Goal: Task Accomplishment & Management: Manage account settings

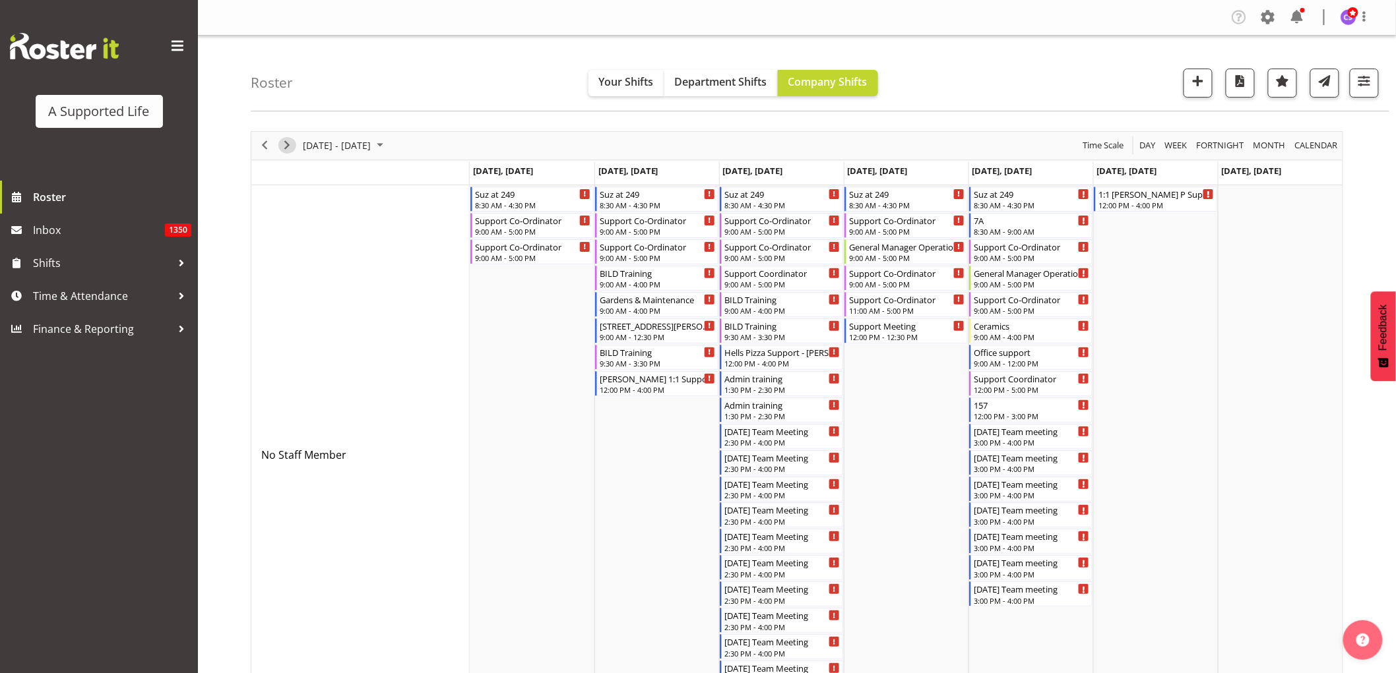
click at [284, 147] on span "Next" at bounding box center [287, 145] width 16 height 16
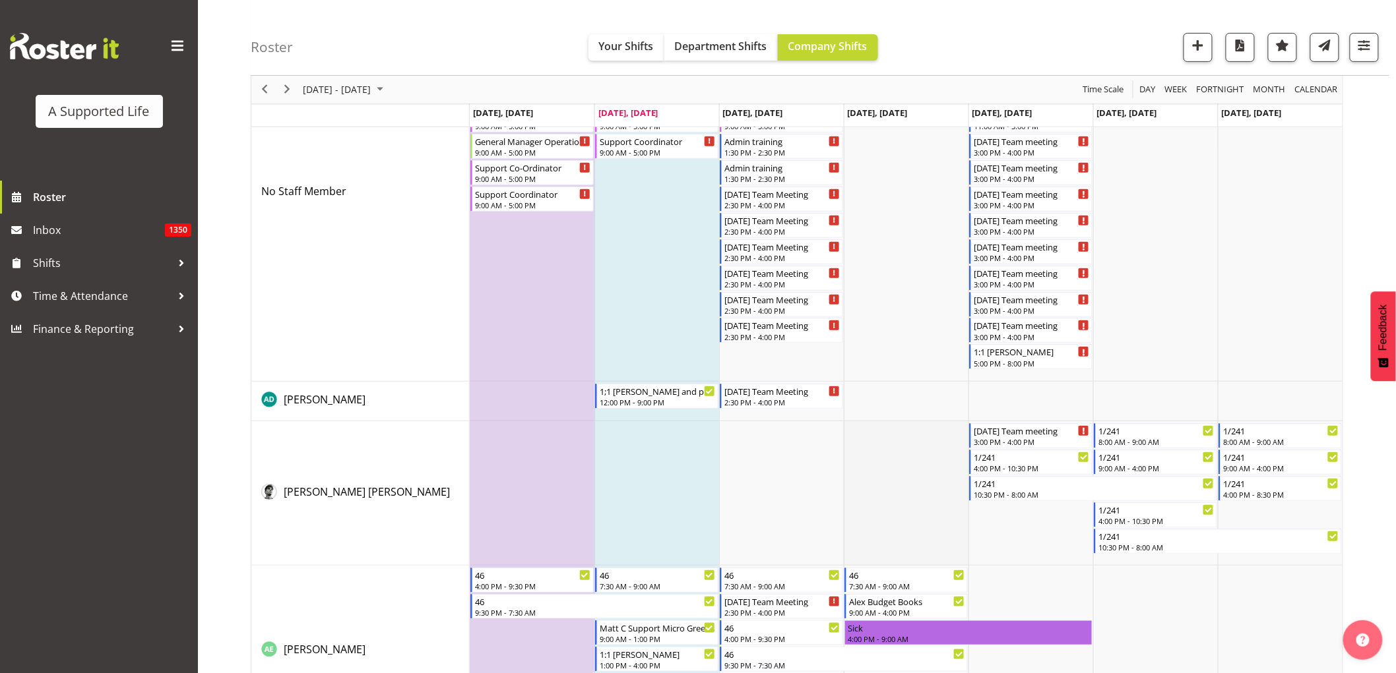
scroll to position [220, 0]
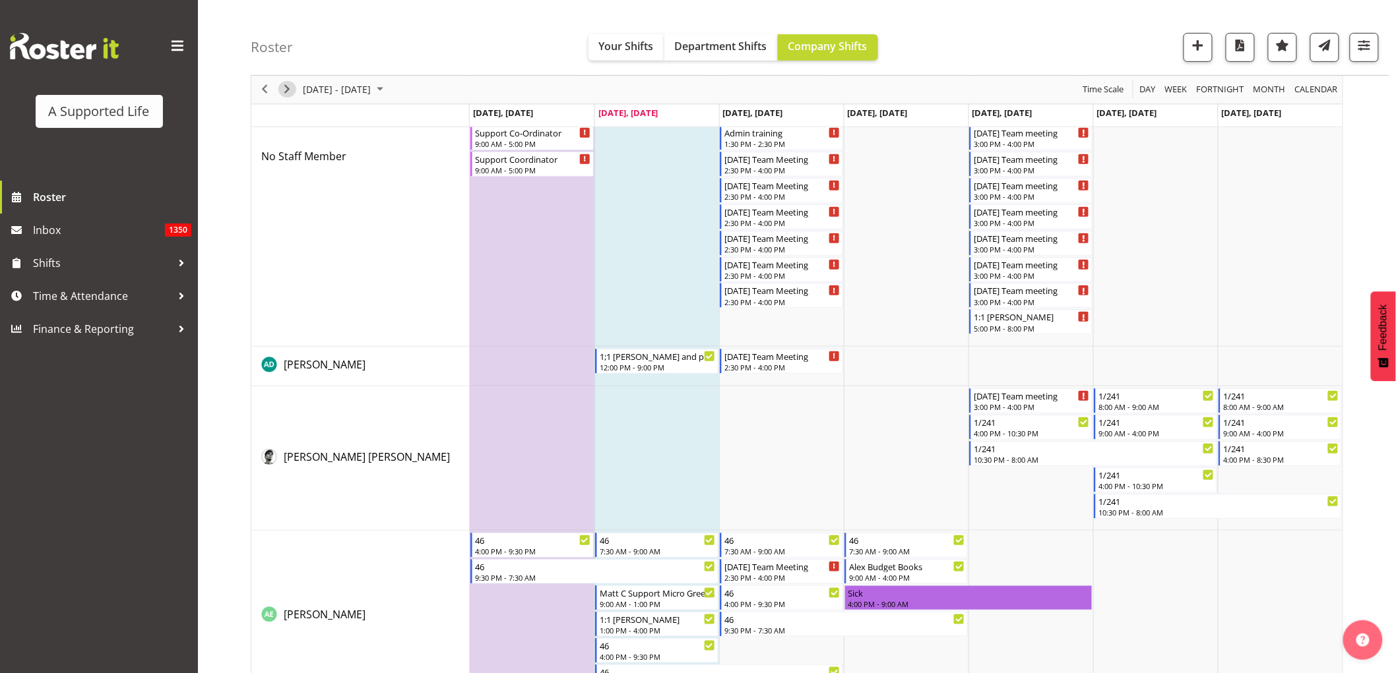
click at [289, 90] on span "Next" at bounding box center [287, 90] width 16 height 16
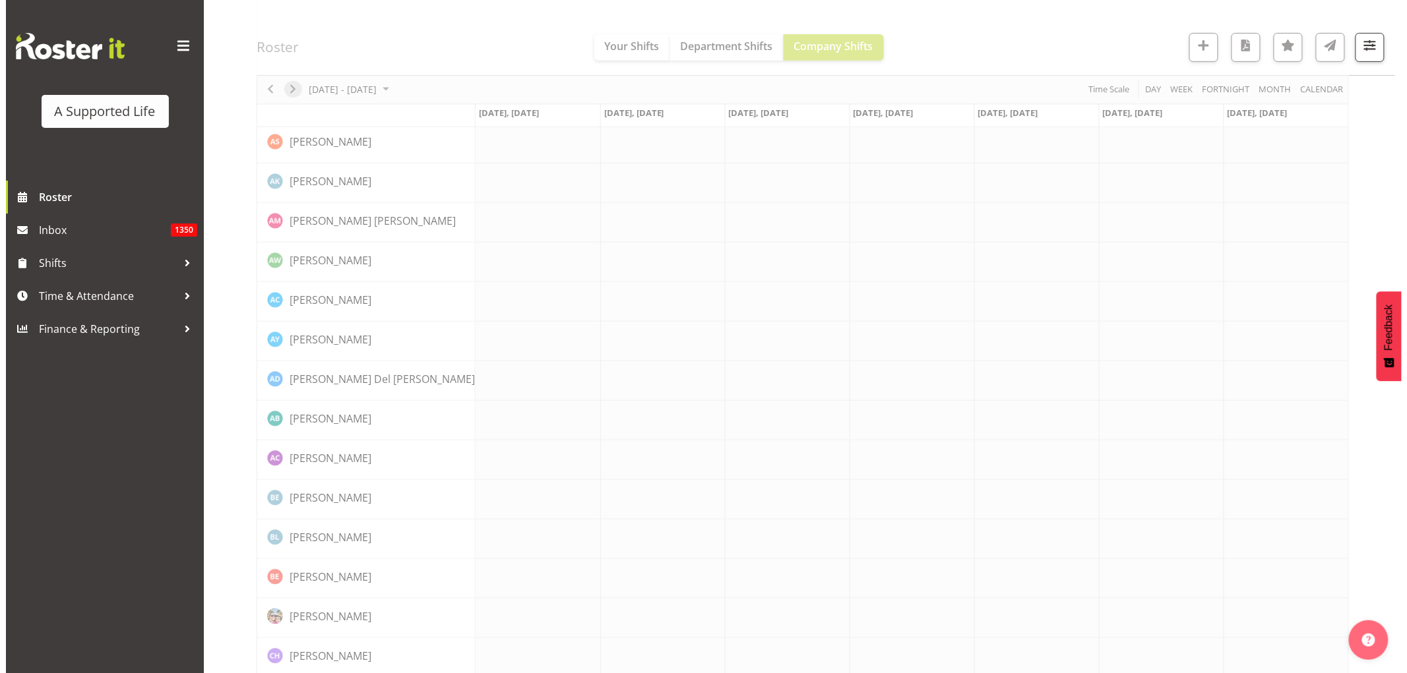
scroll to position [0, 0]
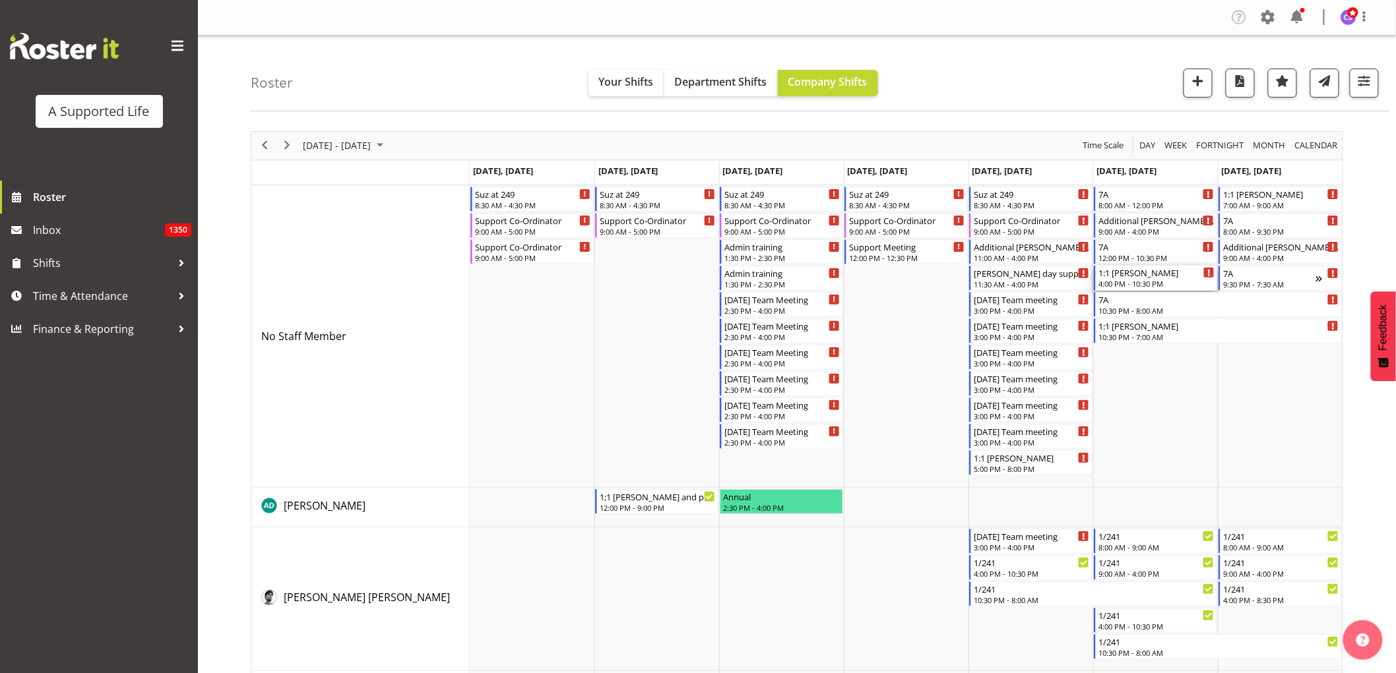
click at [1144, 281] on div "4:00 PM - 10:30 PM" at bounding box center [1156, 283] width 116 height 11
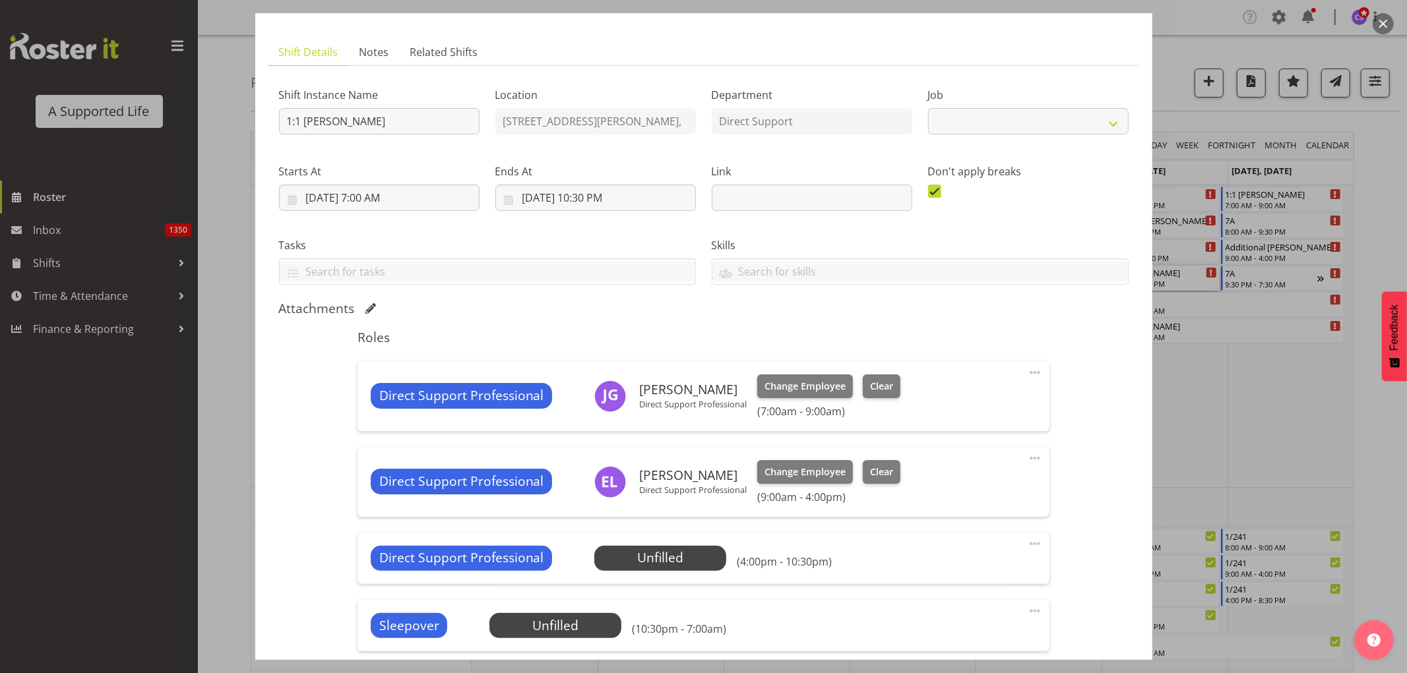
scroll to position [146, 0]
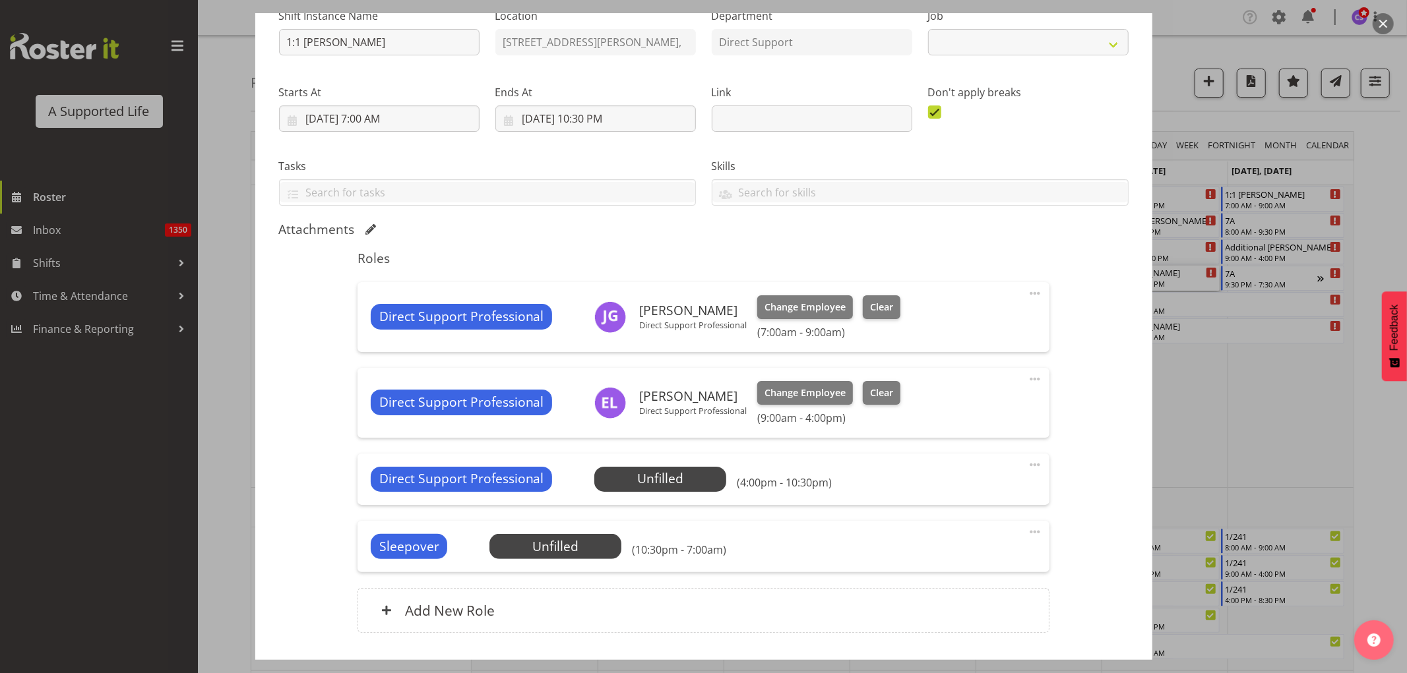
select select "4112"
click at [631, 475] on span "Select Employee" at bounding box center [660, 479] width 98 height 19
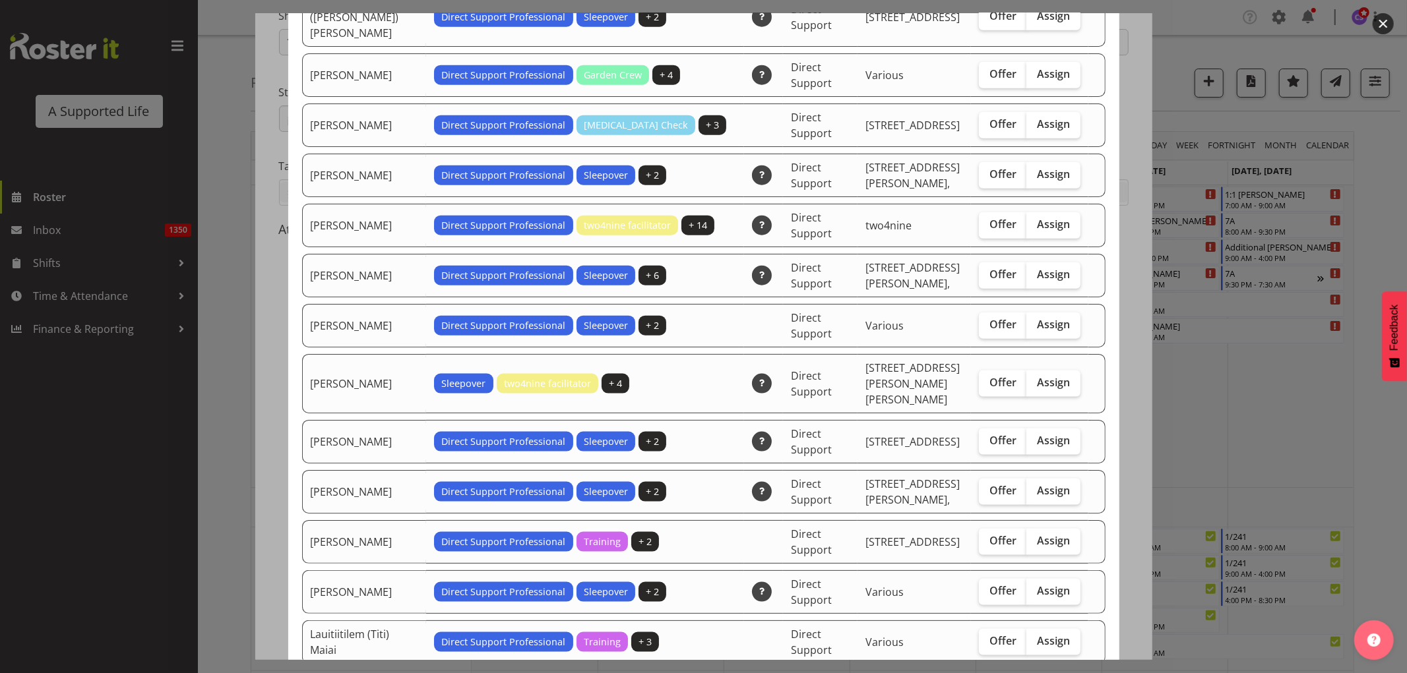
scroll to position [1172, 0]
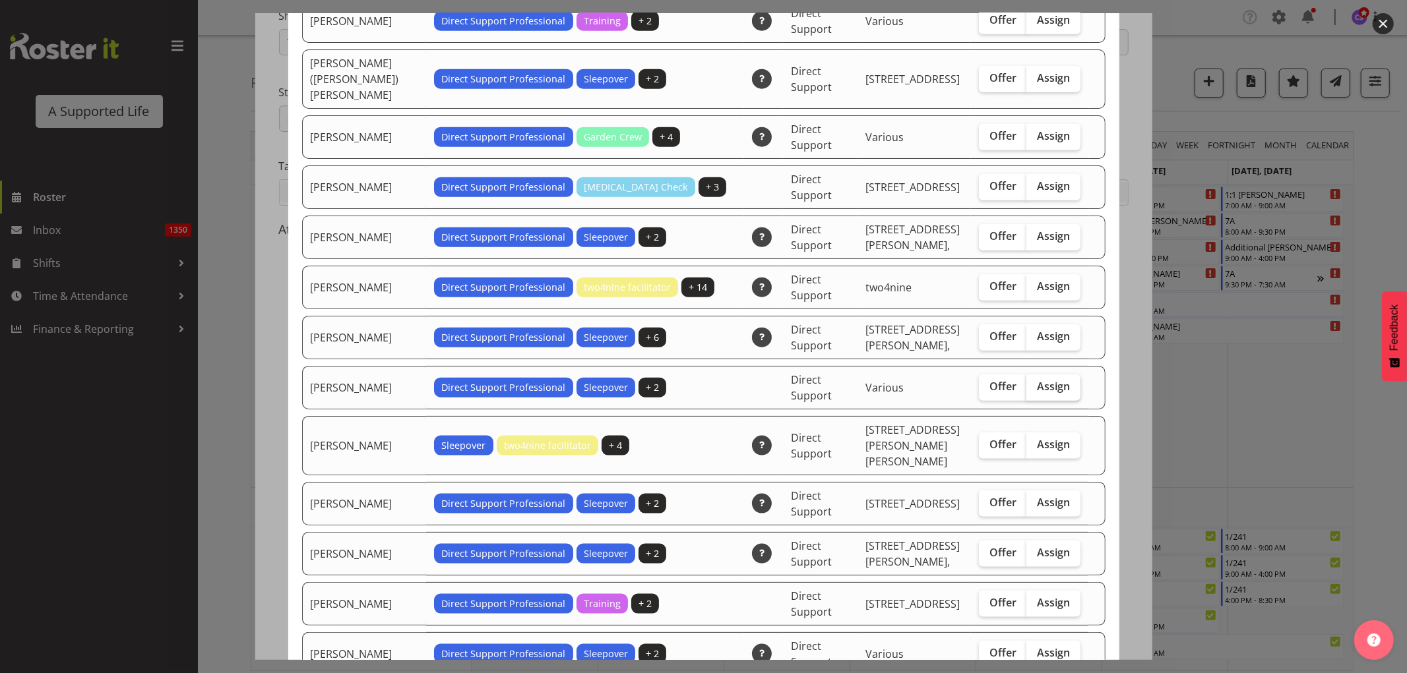
click at [1037, 380] on span "Assign" at bounding box center [1053, 386] width 33 height 13
click at [1035, 383] on input "Assign" at bounding box center [1030, 387] width 9 height 9
checkbox input "true"
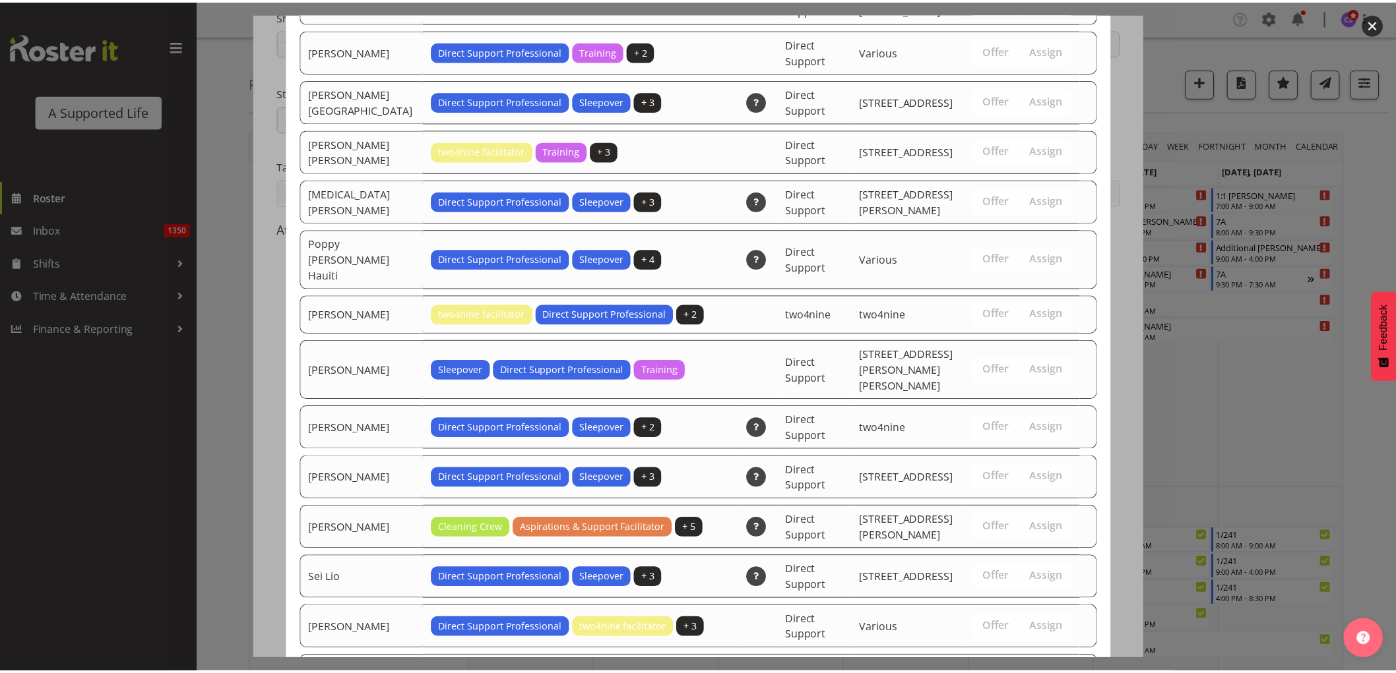
scroll to position [2905, 0]
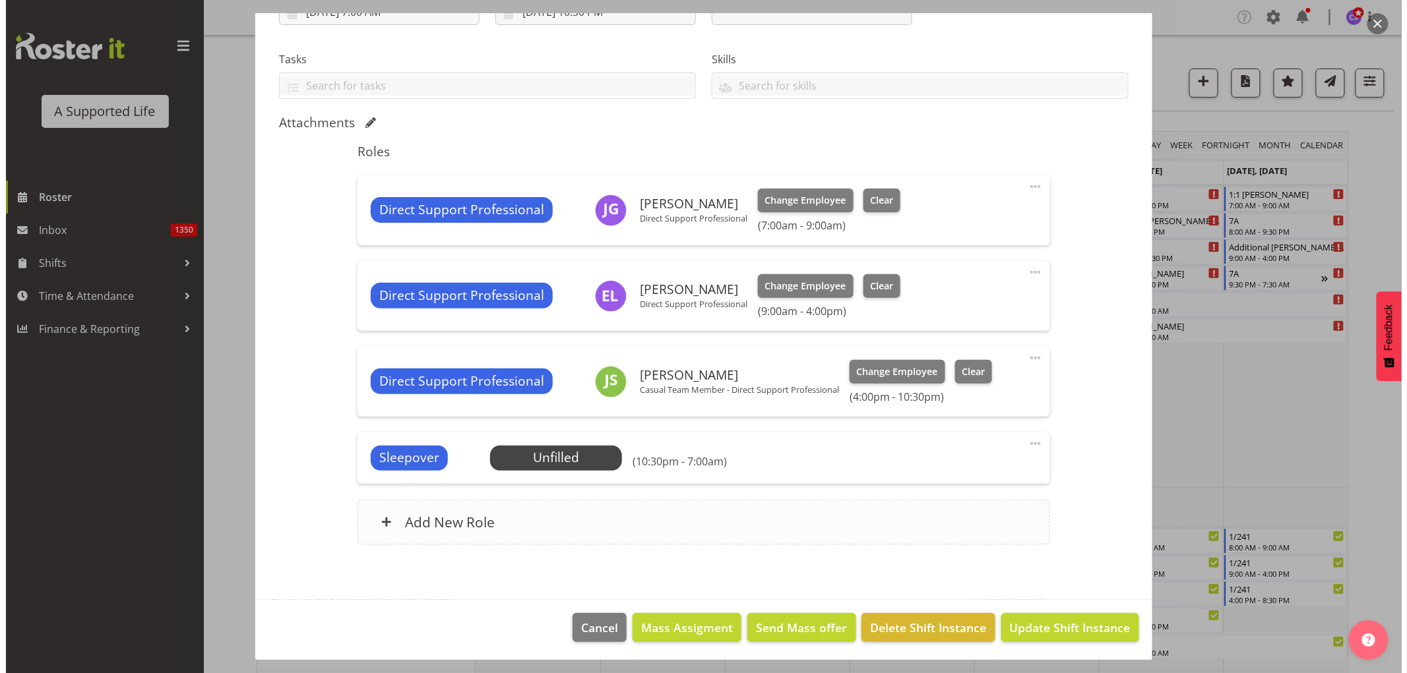
scroll to position [255, 0]
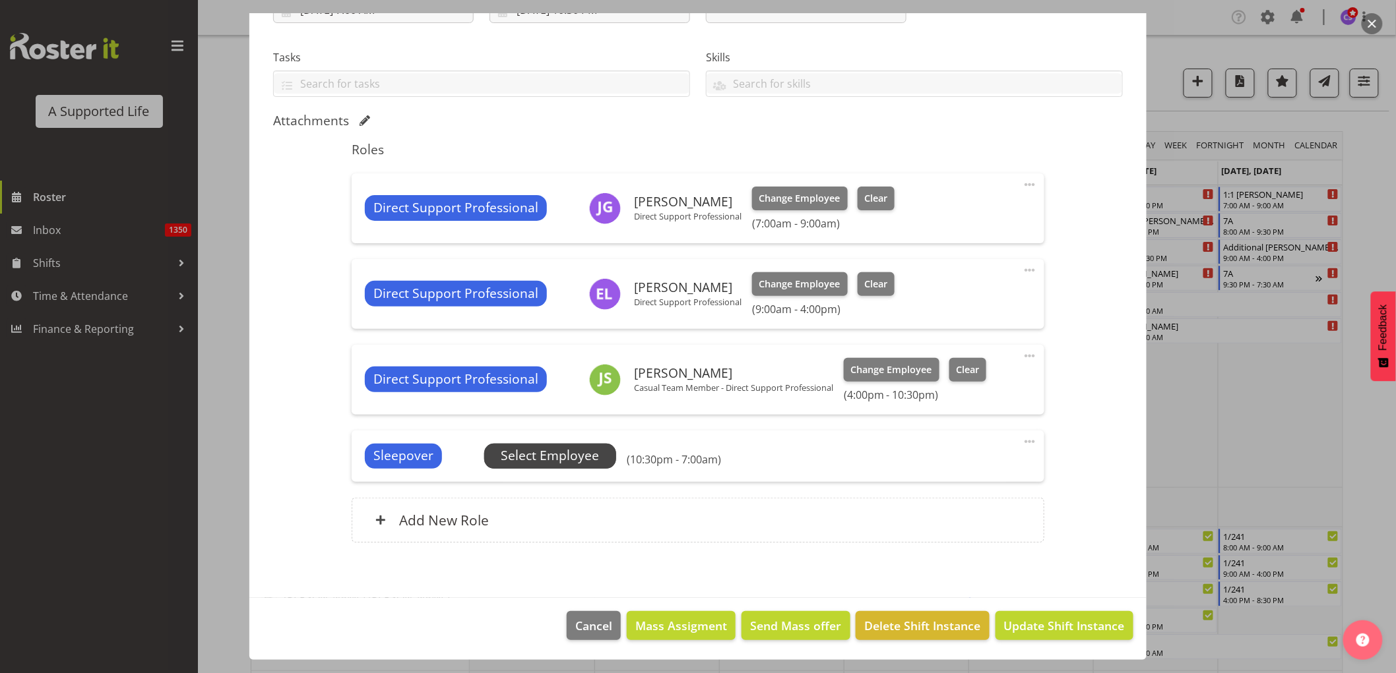
click at [559, 464] on span "Select Employee" at bounding box center [550, 456] width 98 height 19
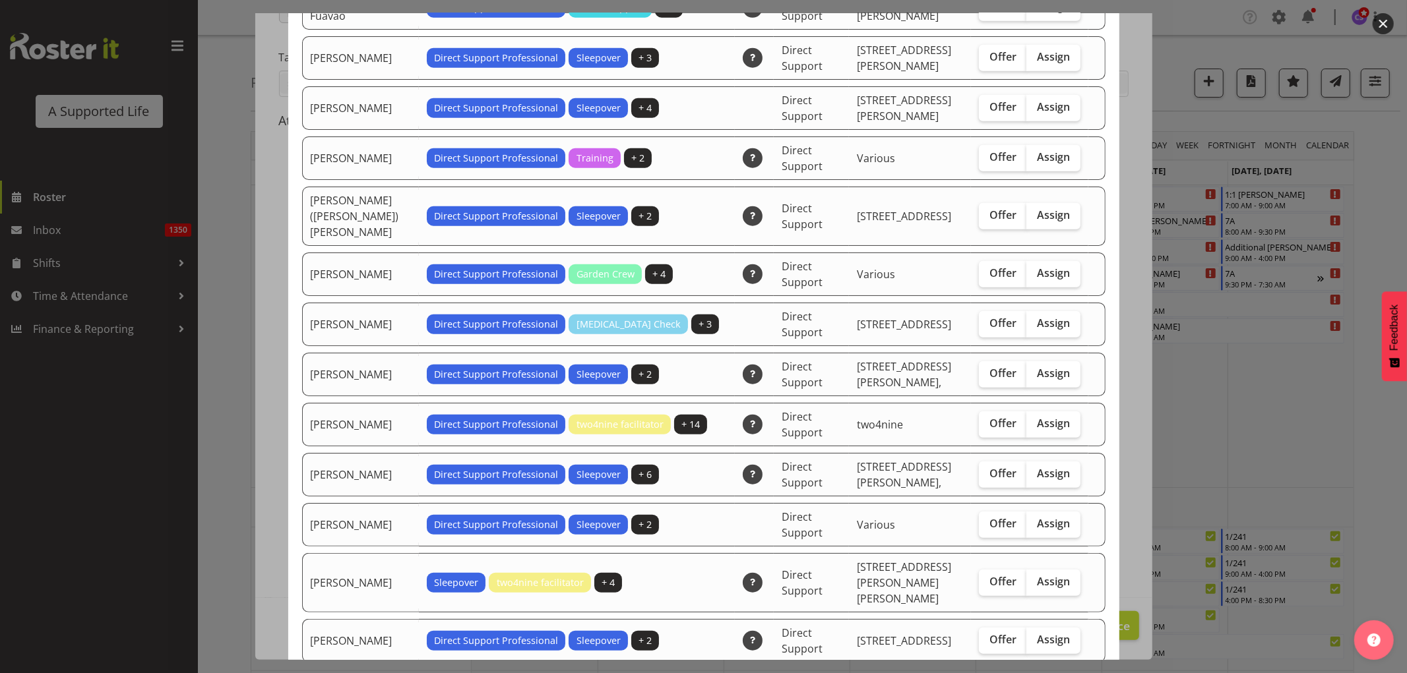
scroll to position [952, 0]
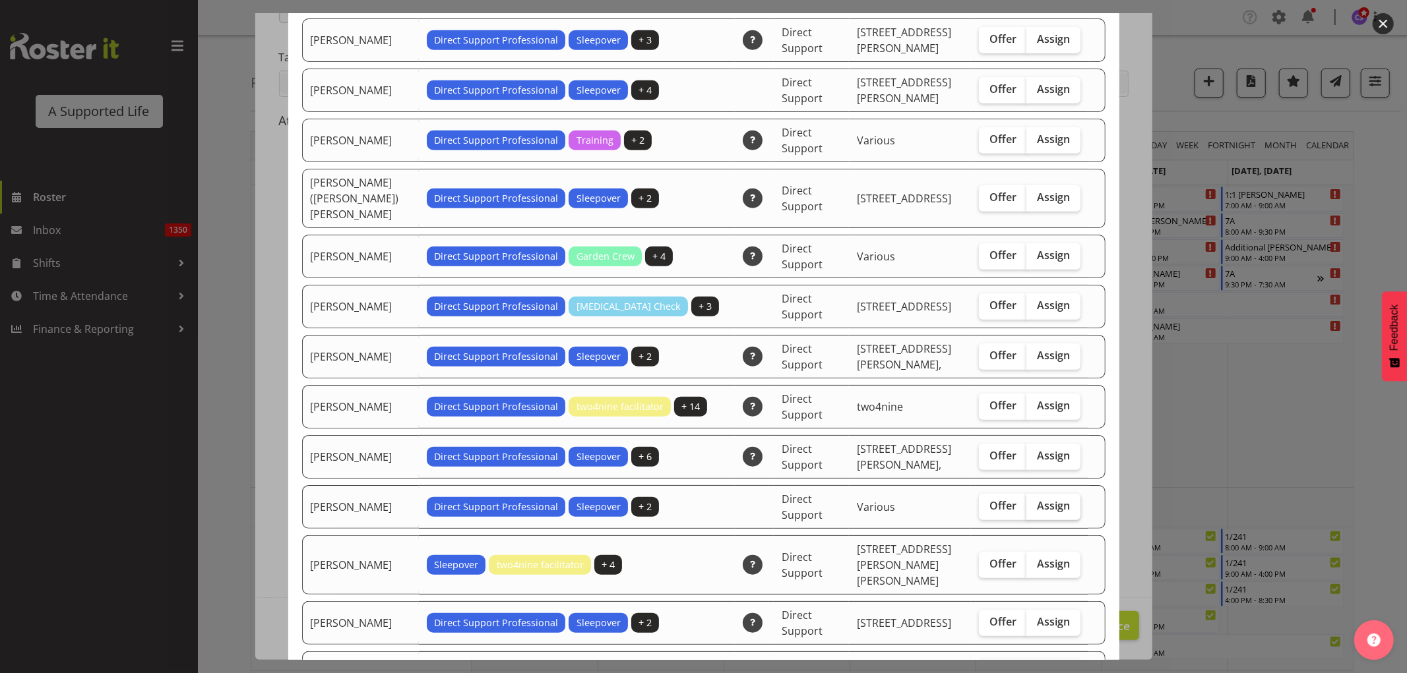
click at [1042, 499] on span "Assign" at bounding box center [1053, 505] width 33 height 13
click at [1035, 502] on input "Assign" at bounding box center [1030, 506] width 9 height 9
checkbox input "true"
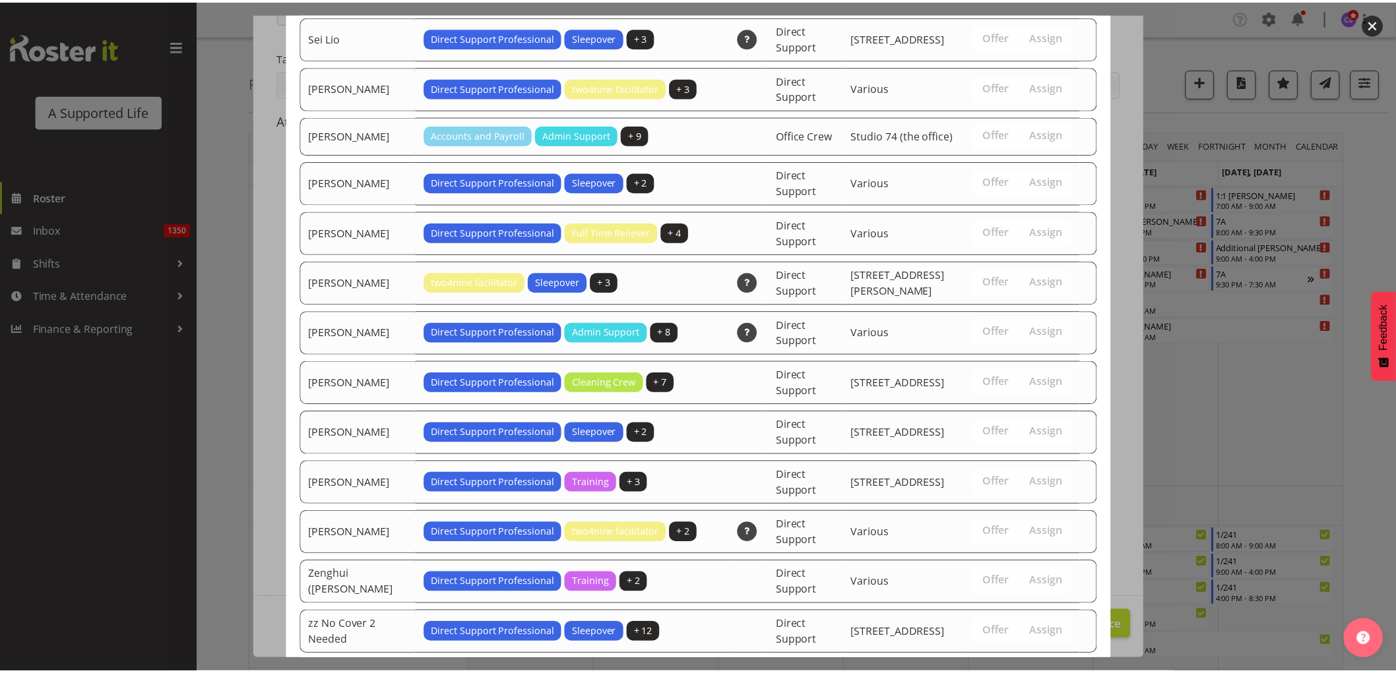
scroll to position [2754, 0]
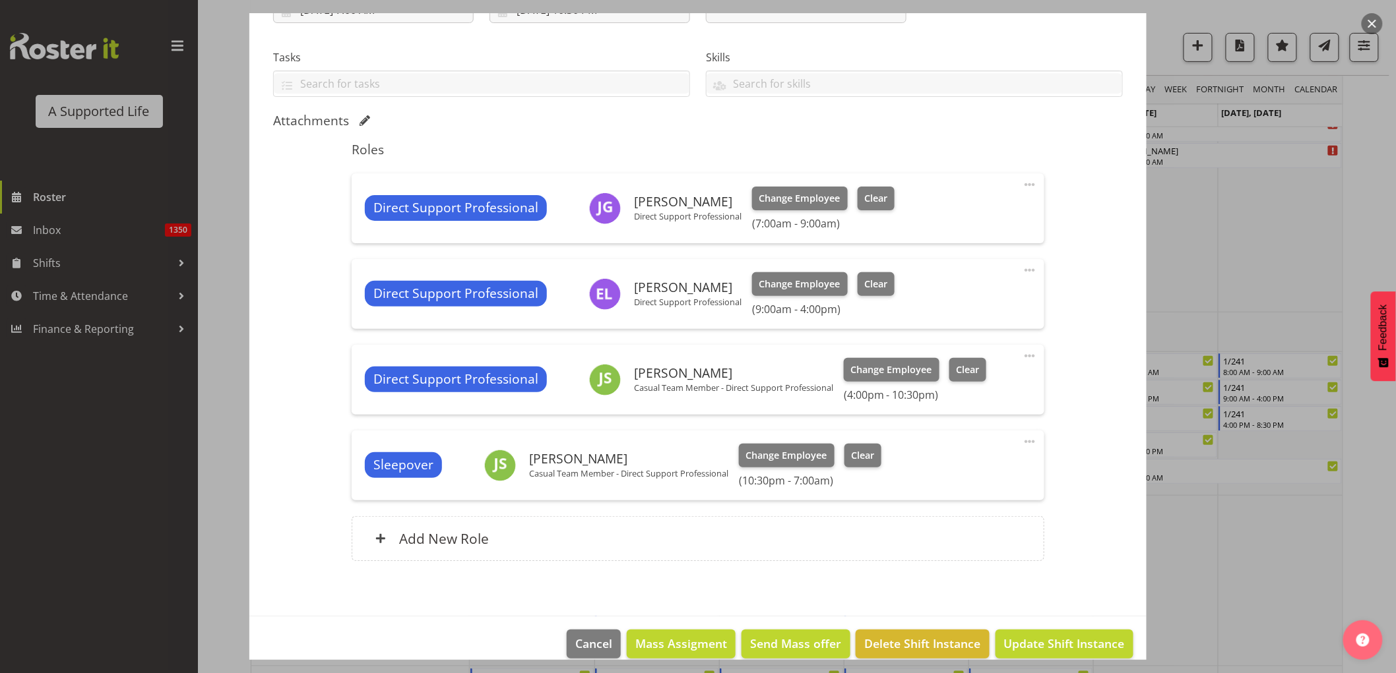
scroll to position [220, 0]
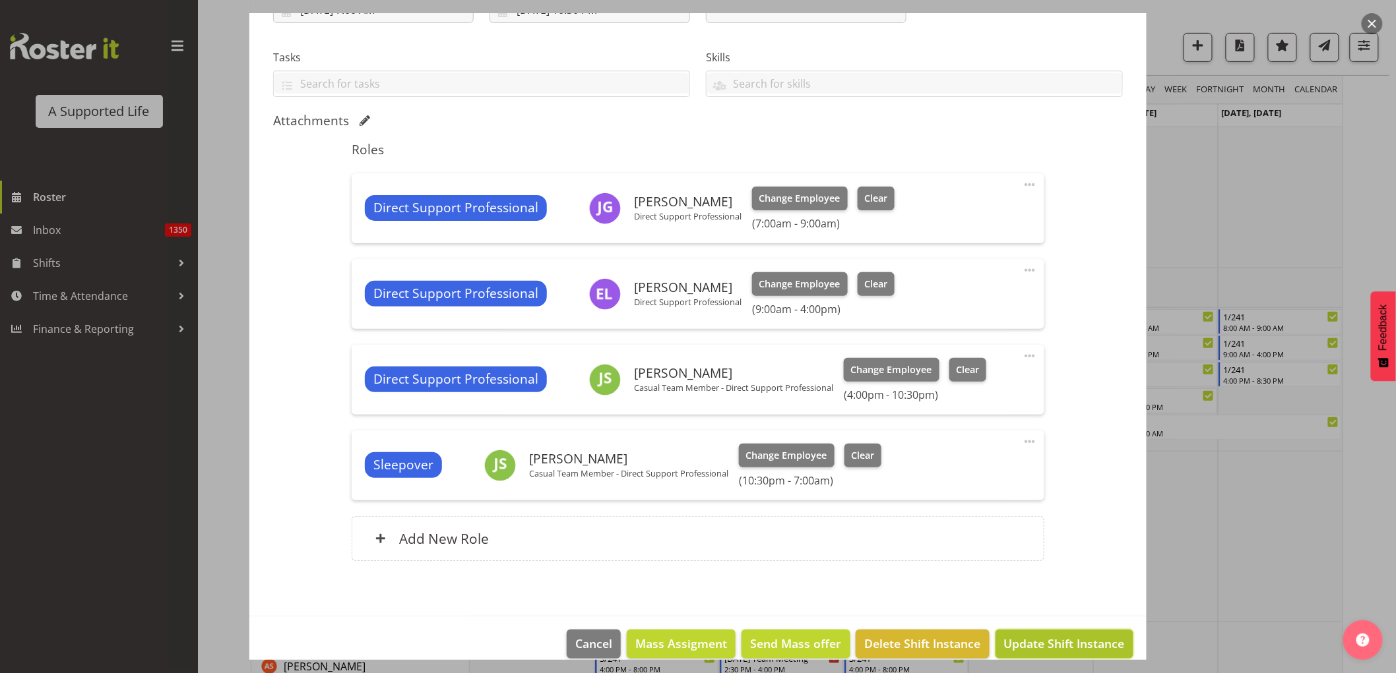
click at [1060, 638] on span "Update Shift Instance" at bounding box center [1064, 643] width 121 height 17
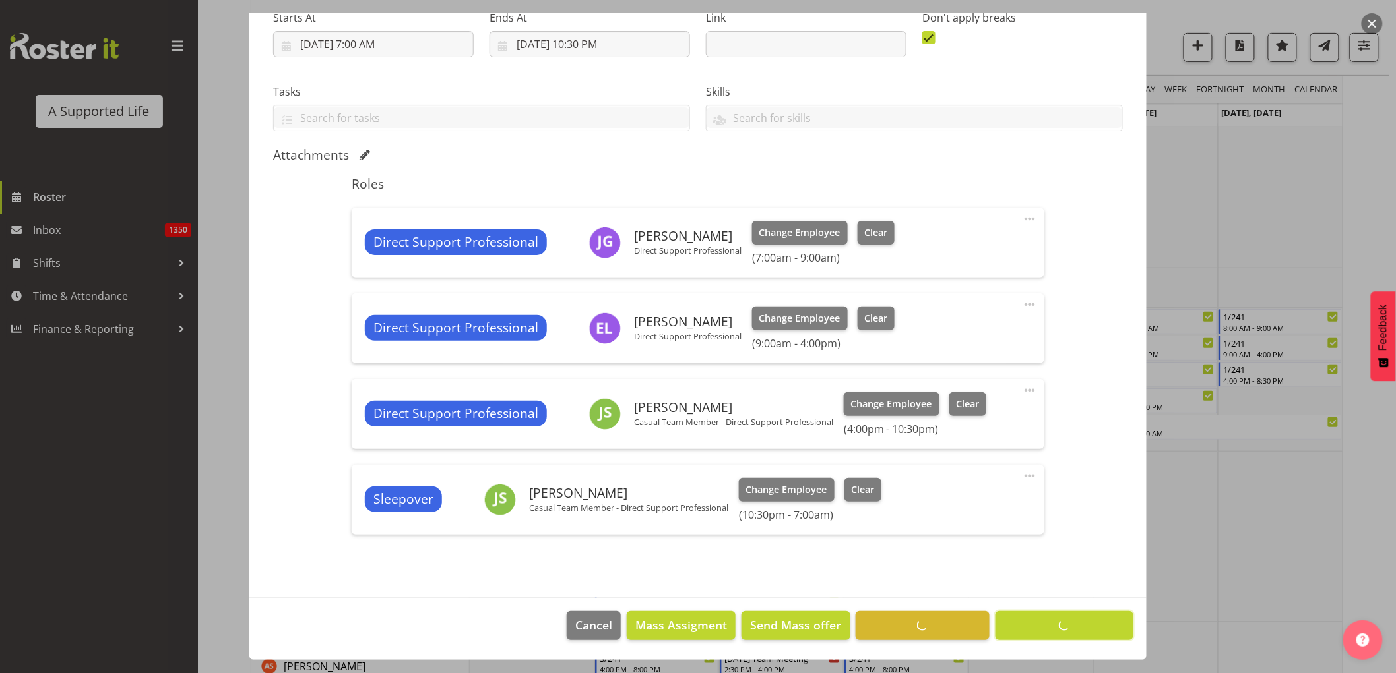
scroll to position [220, 0]
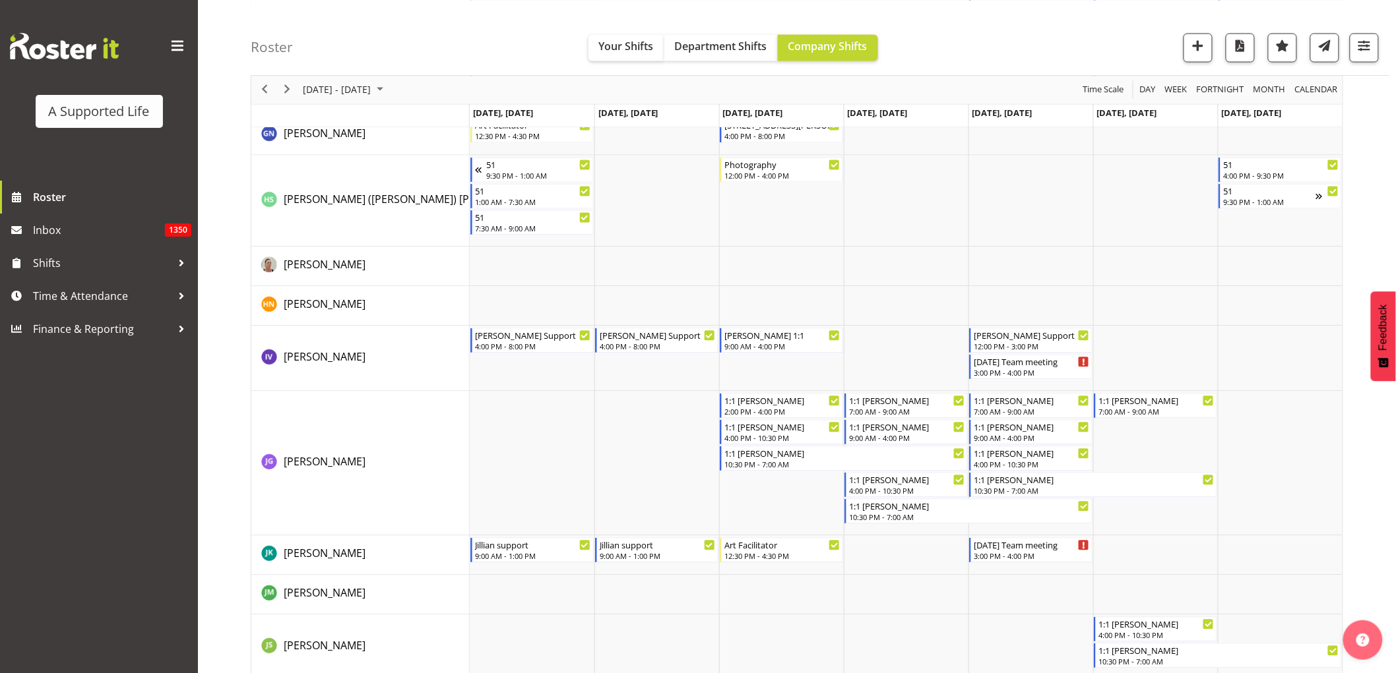
scroll to position [3298, 0]
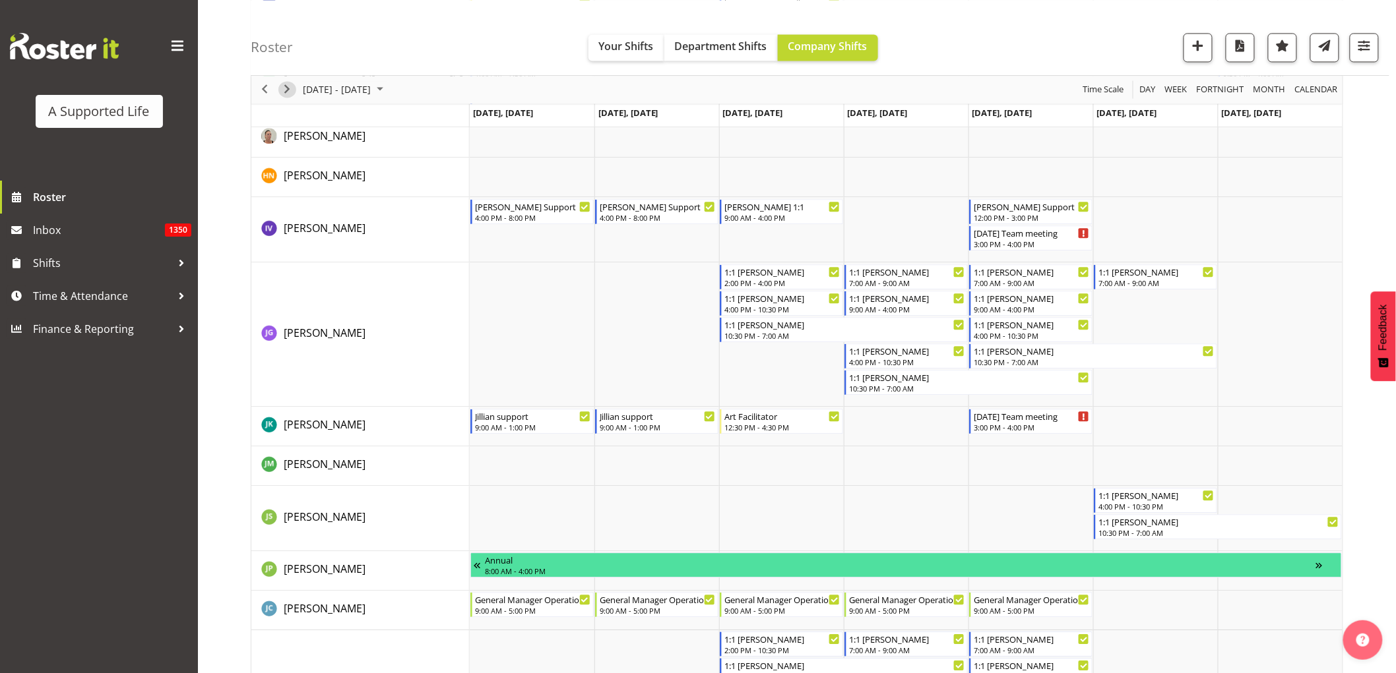
click at [284, 95] on span "Next" at bounding box center [287, 90] width 16 height 16
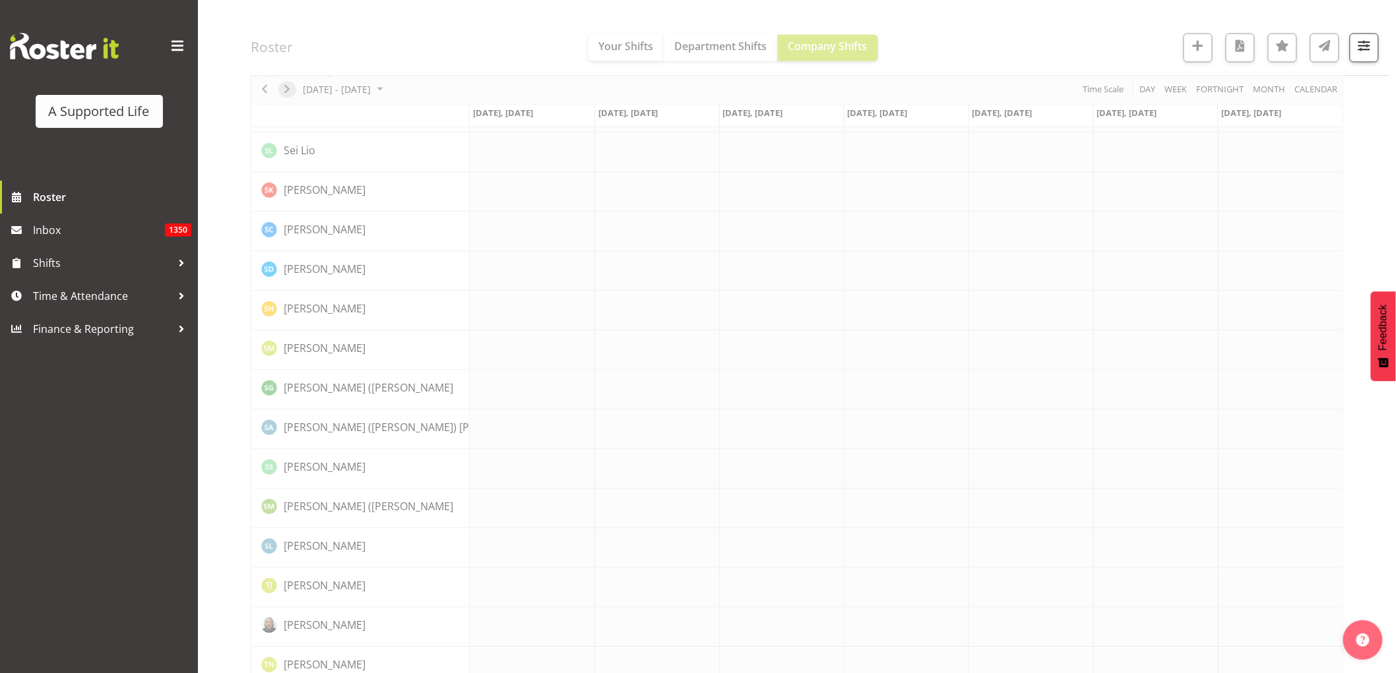
scroll to position [0, 0]
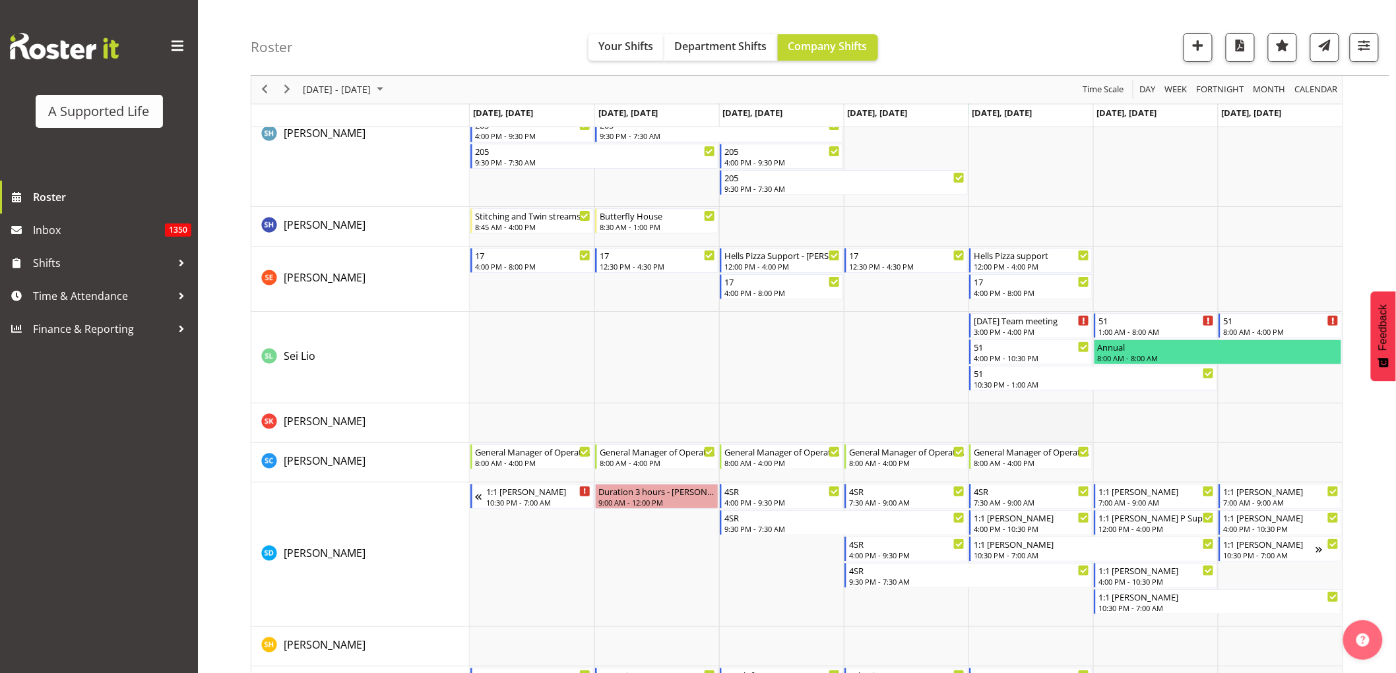
scroll to position [6303, 0]
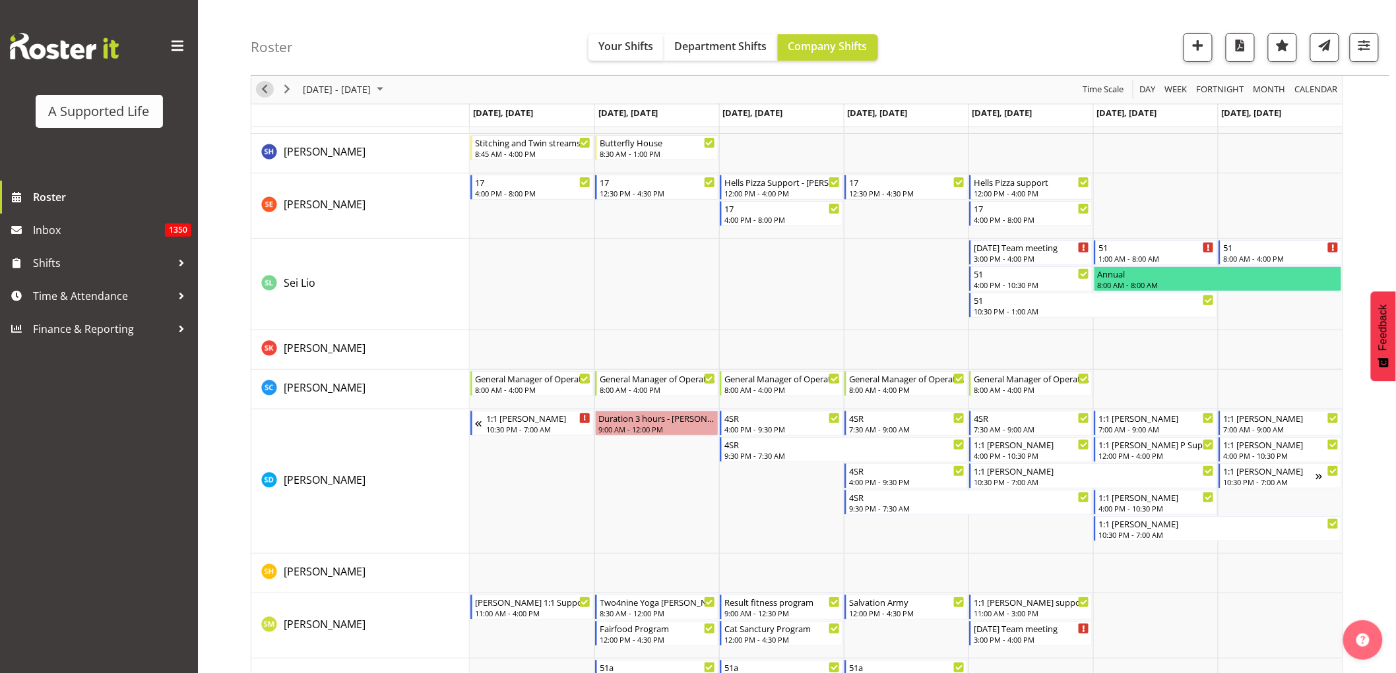
drag, startPoint x: 265, startPoint y: 92, endPoint x: 274, endPoint y: 97, distance: 10.3
click at [265, 91] on span "Previous" at bounding box center [265, 90] width 16 height 16
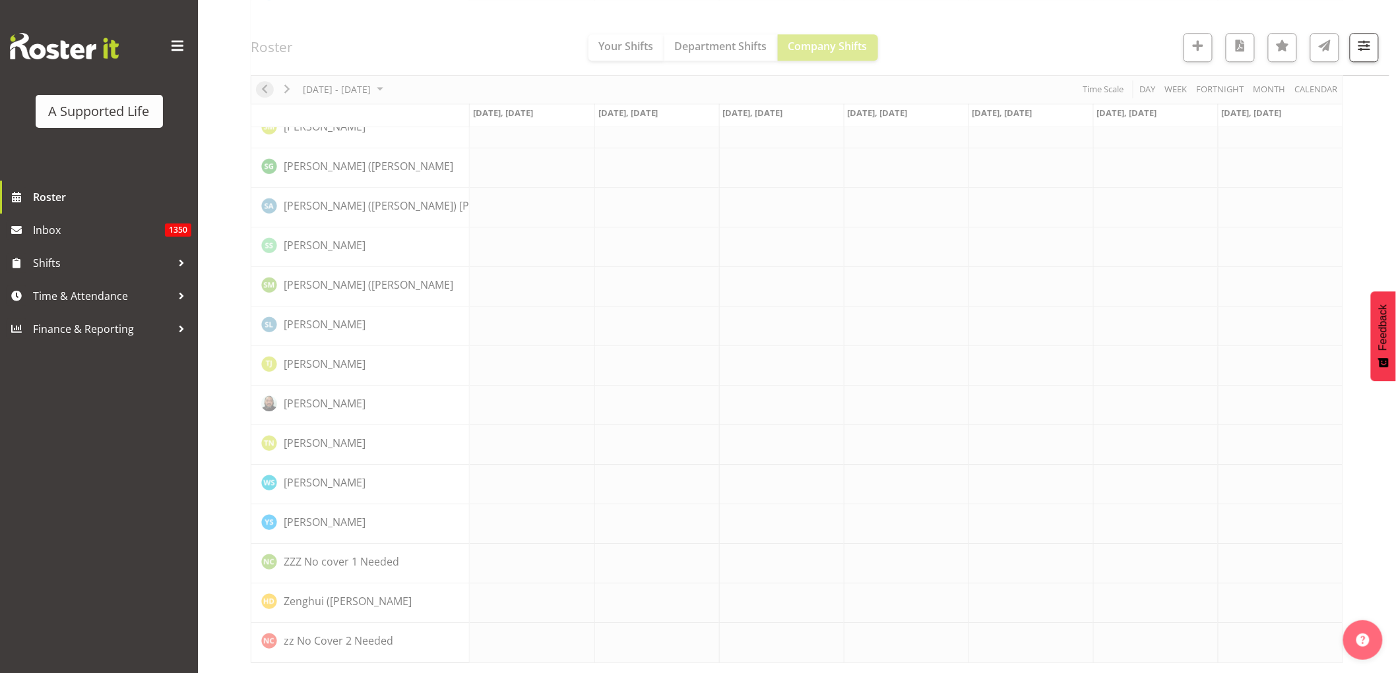
scroll to position [0, 0]
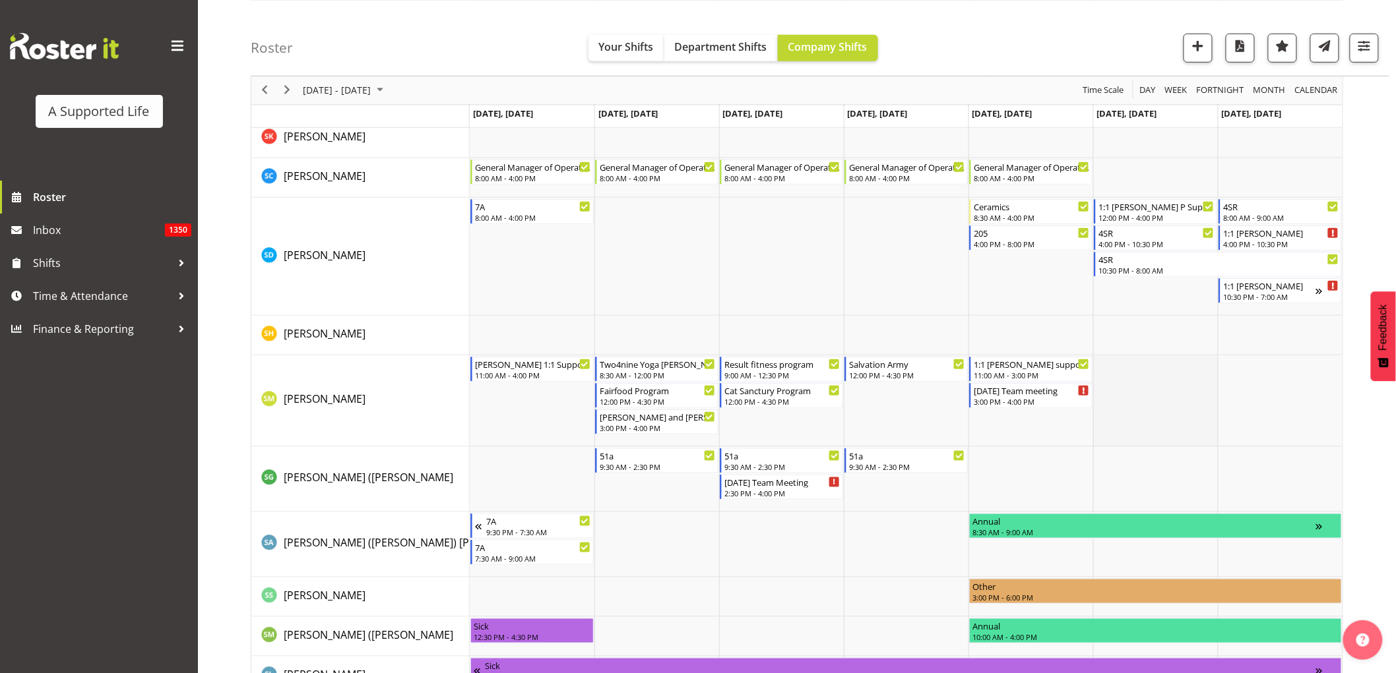
scroll to position [6669, 0]
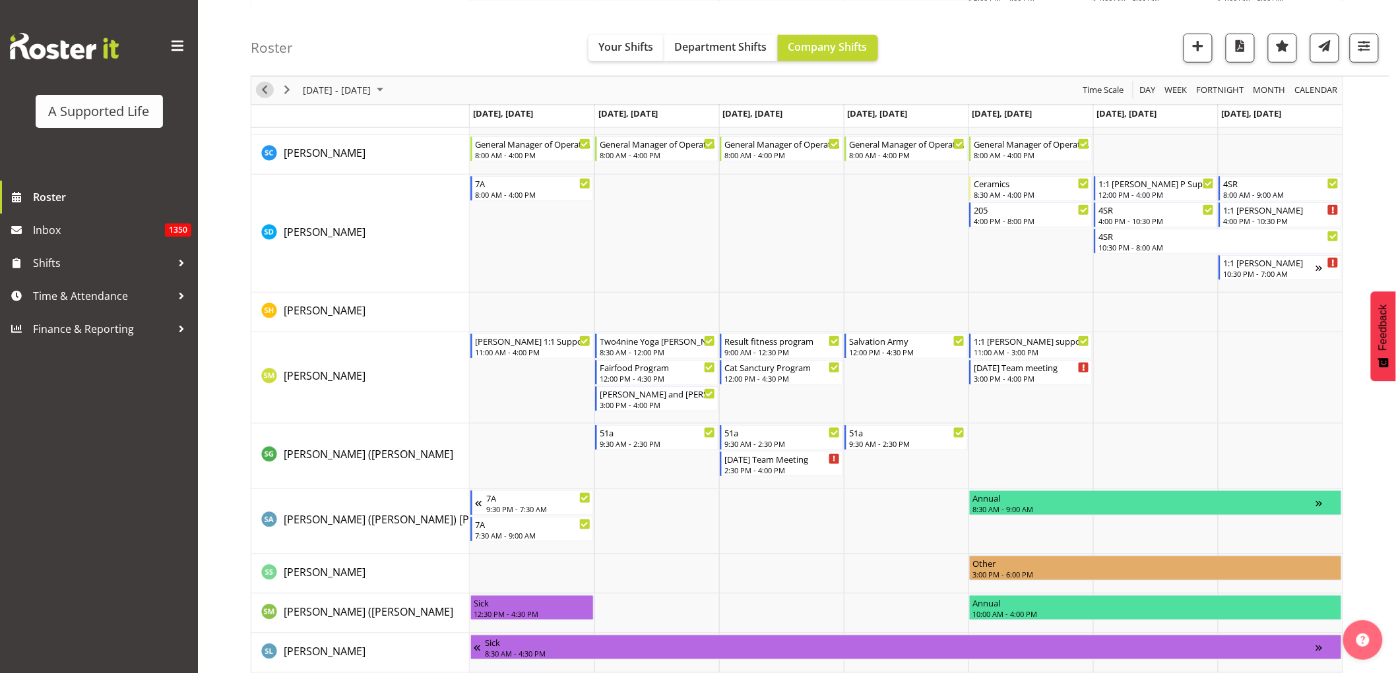
drag, startPoint x: 264, startPoint y: 89, endPoint x: 1239, endPoint y: 204, distance: 981.7
click at [265, 89] on span "Previous" at bounding box center [265, 90] width 16 height 16
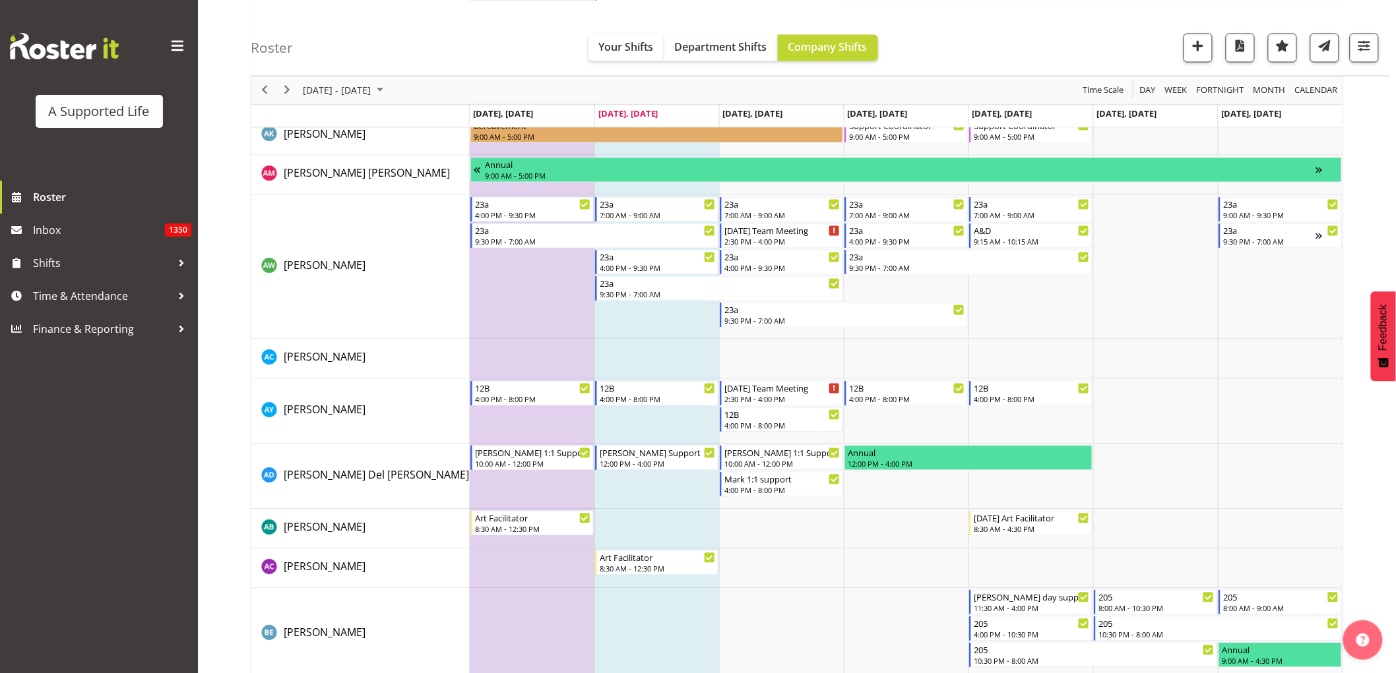
scroll to position [733, 0]
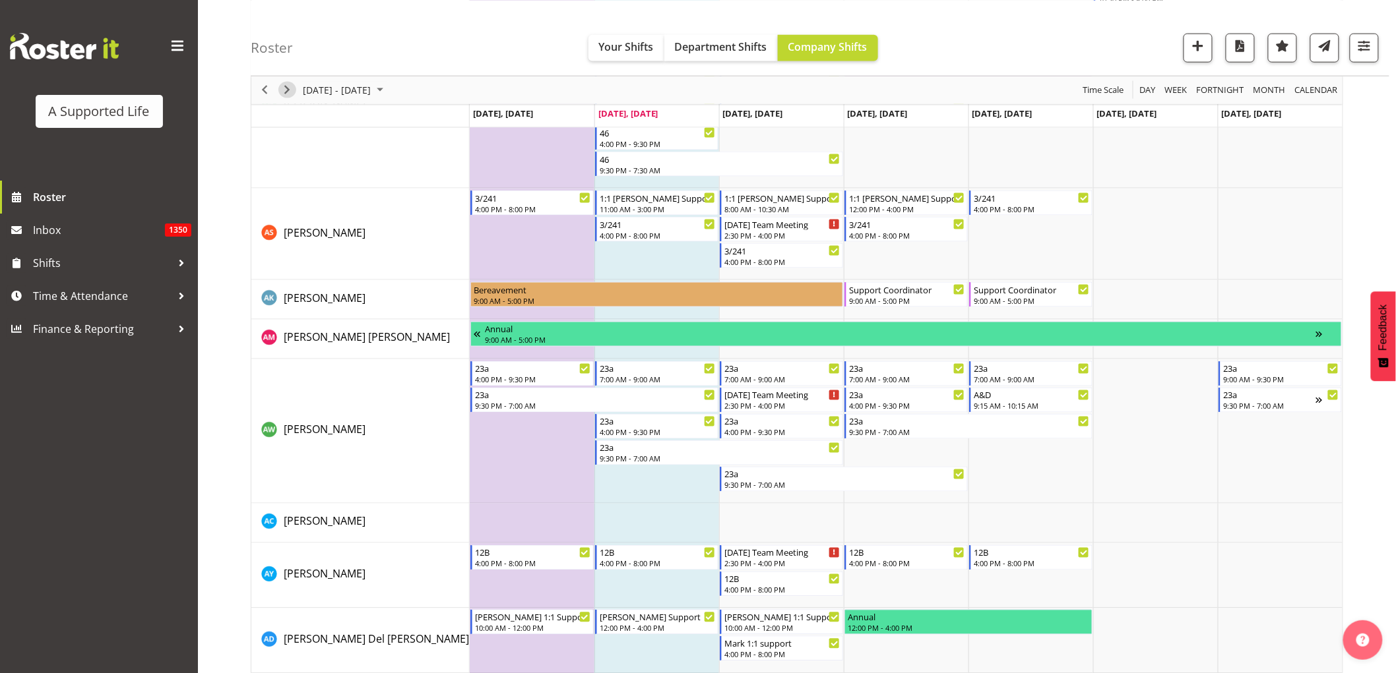
click at [293, 87] on span "Next" at bounding box center [287, 90] width 16 height 16
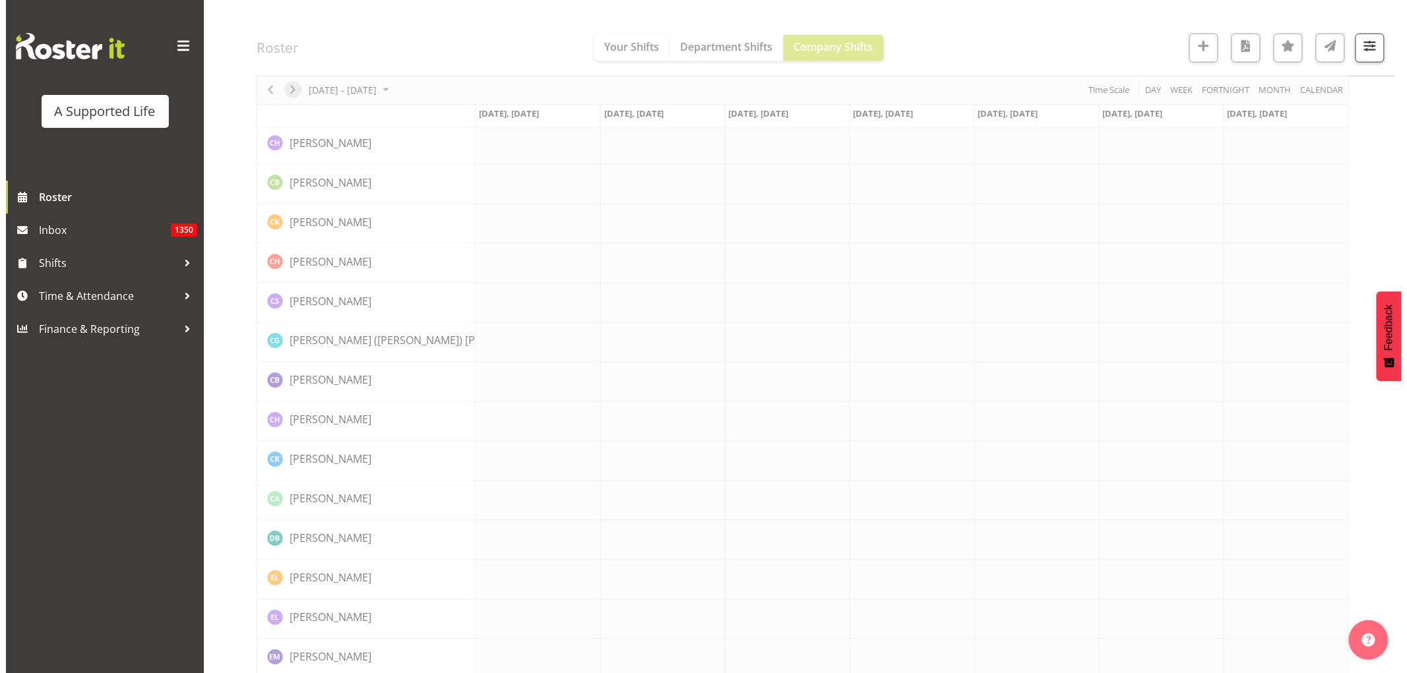
scroll to position [0, 0]
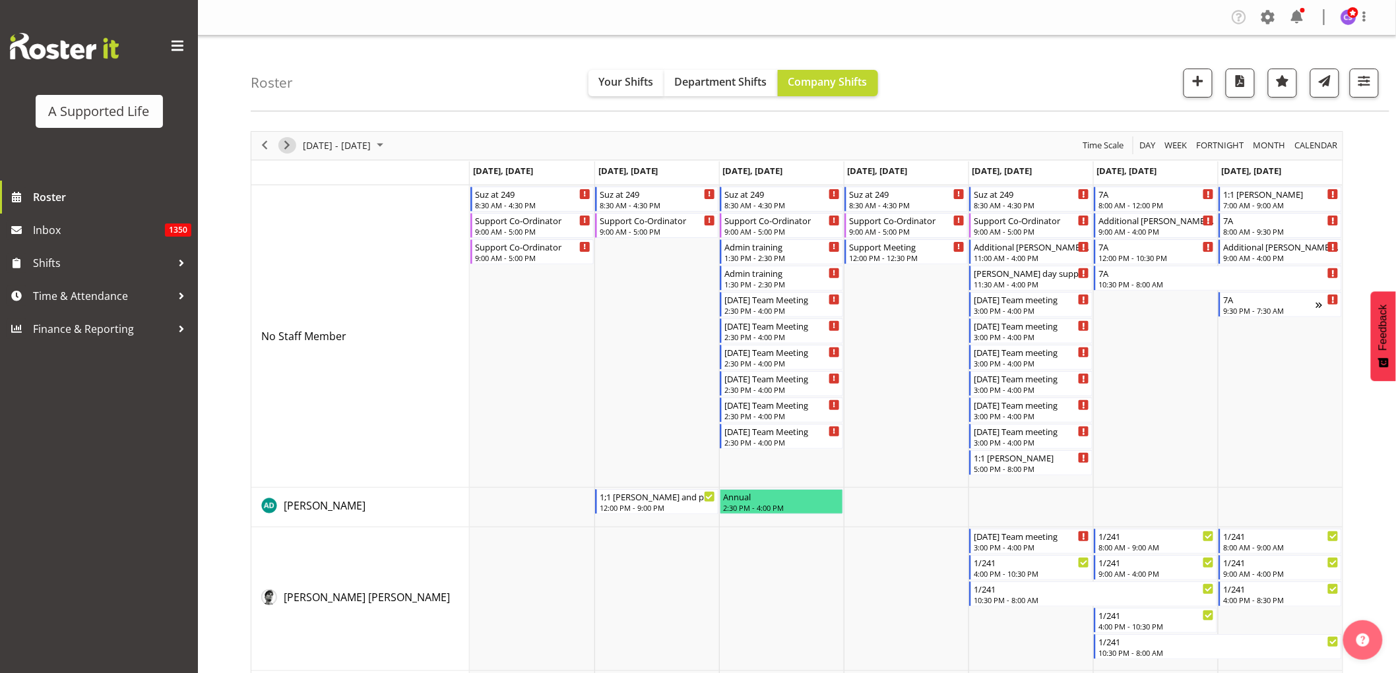
drag, startPoint x: 287, startPoint y: 141, endPoint x: 412, endPoint y: 336, distance: 232.0
click at [287, 140] on span "Next" at bounding box center [287, 145] width 16 height 16
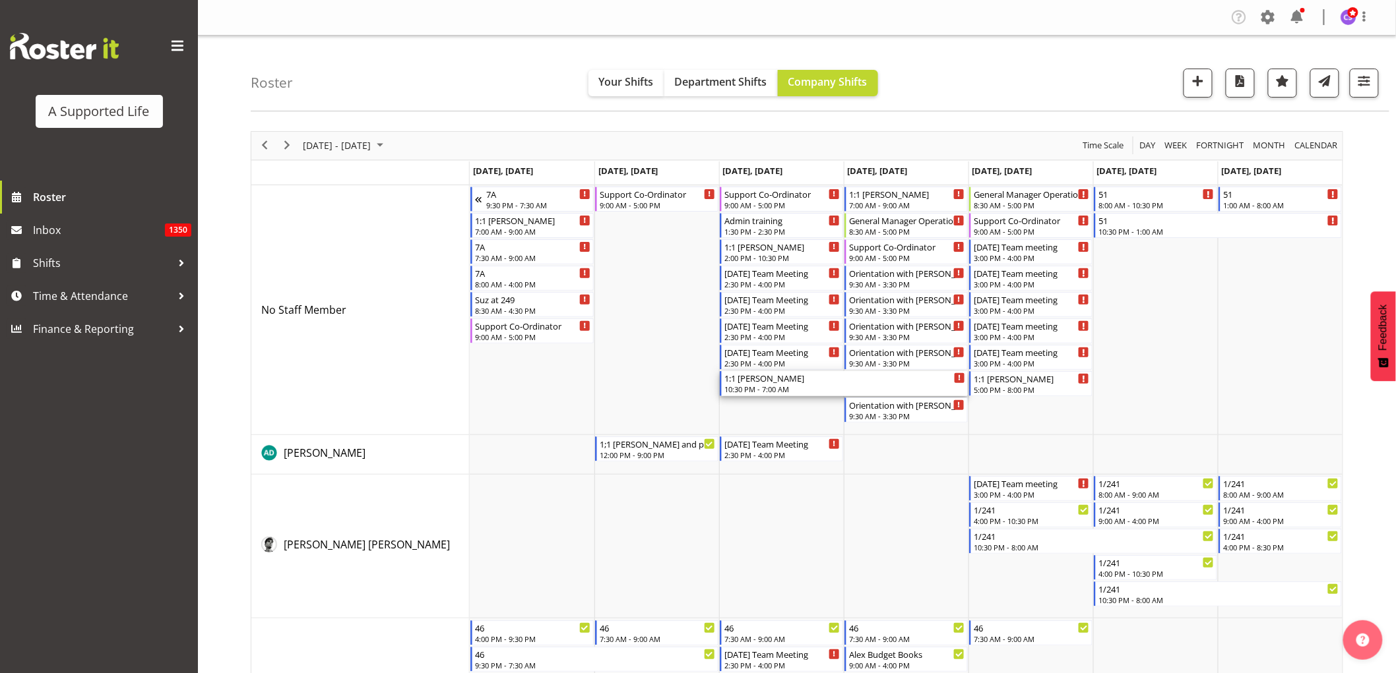
click at [799, 387] on div "10:30 PM - 7:00 AM" at bounding box center [844, 389] width 241 height 11
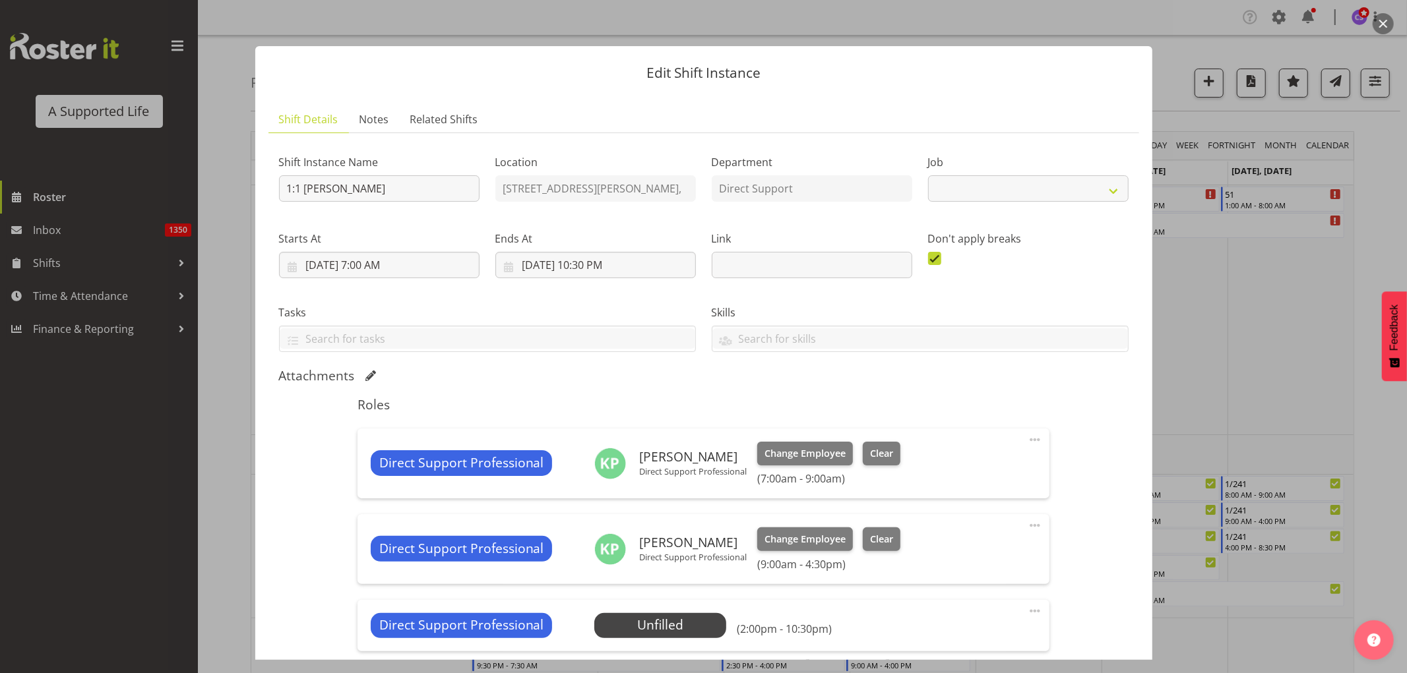
select select "4112"
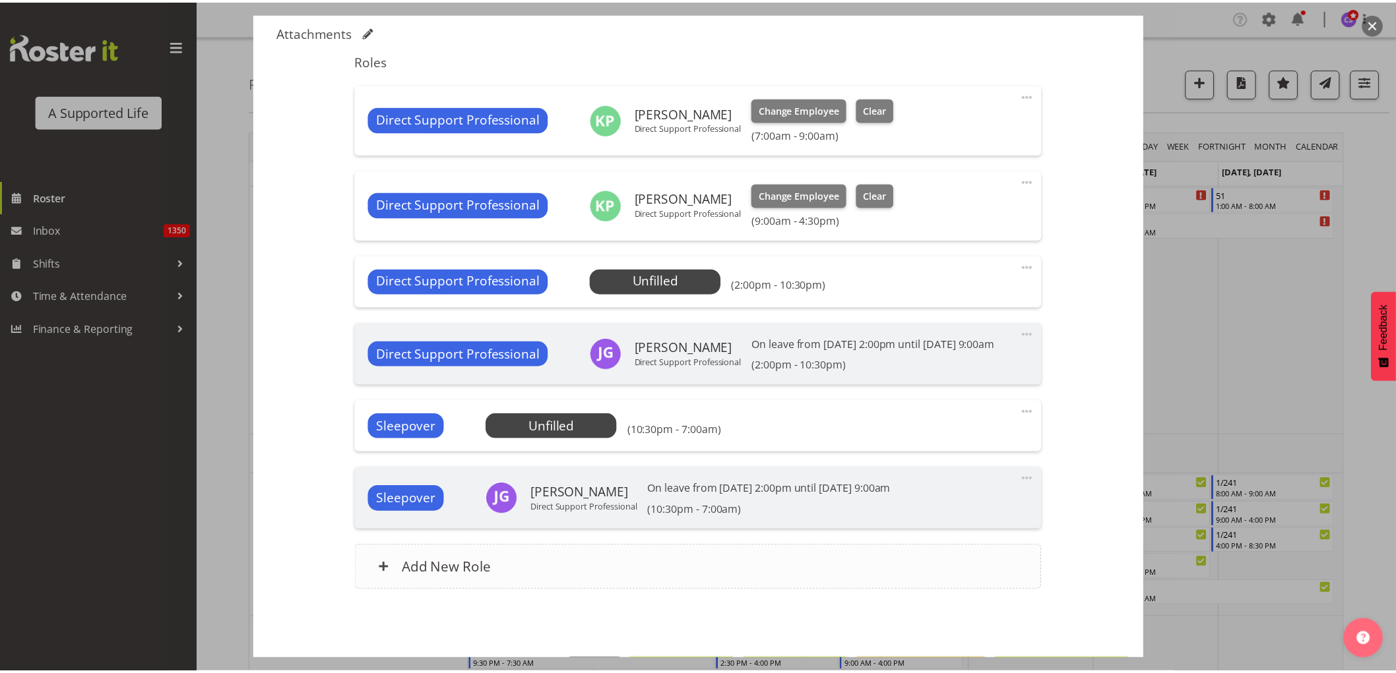
scroll to position [366, 0]
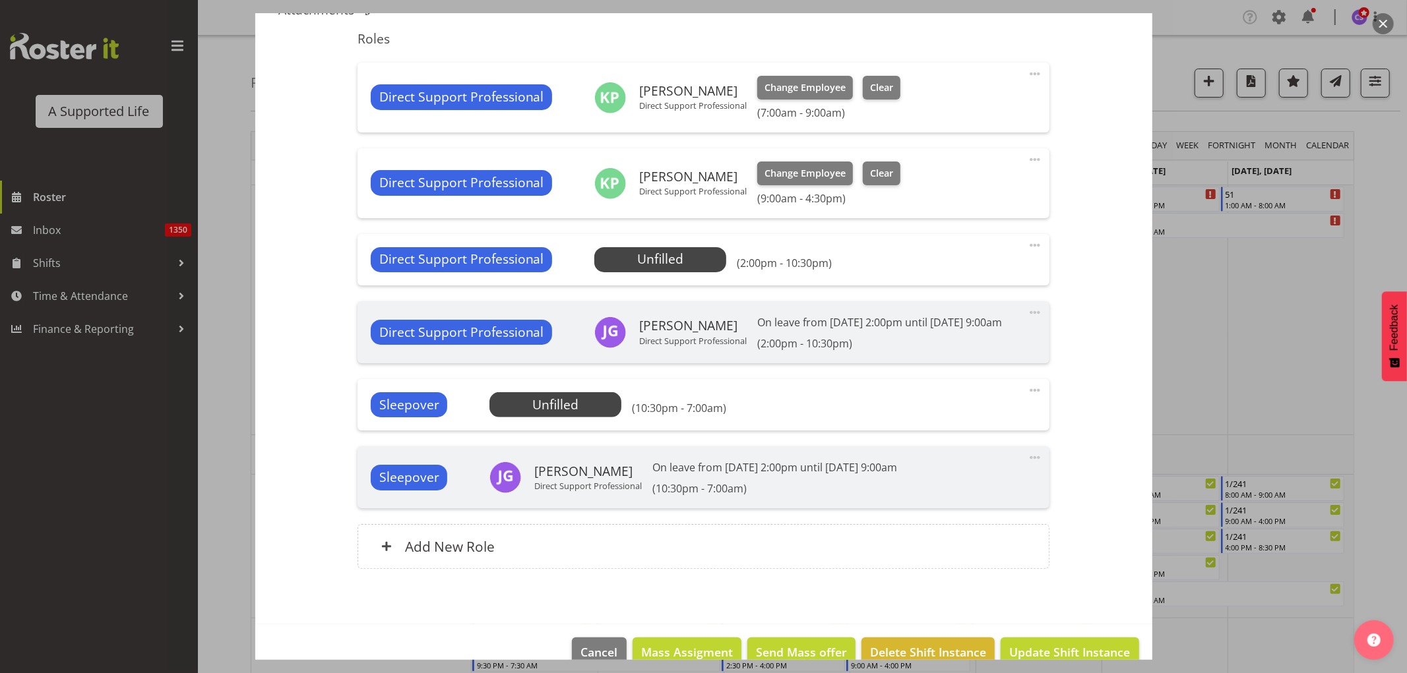
click at [1226, 321] on div at bounding box center [703, 336] width 1407 height 673
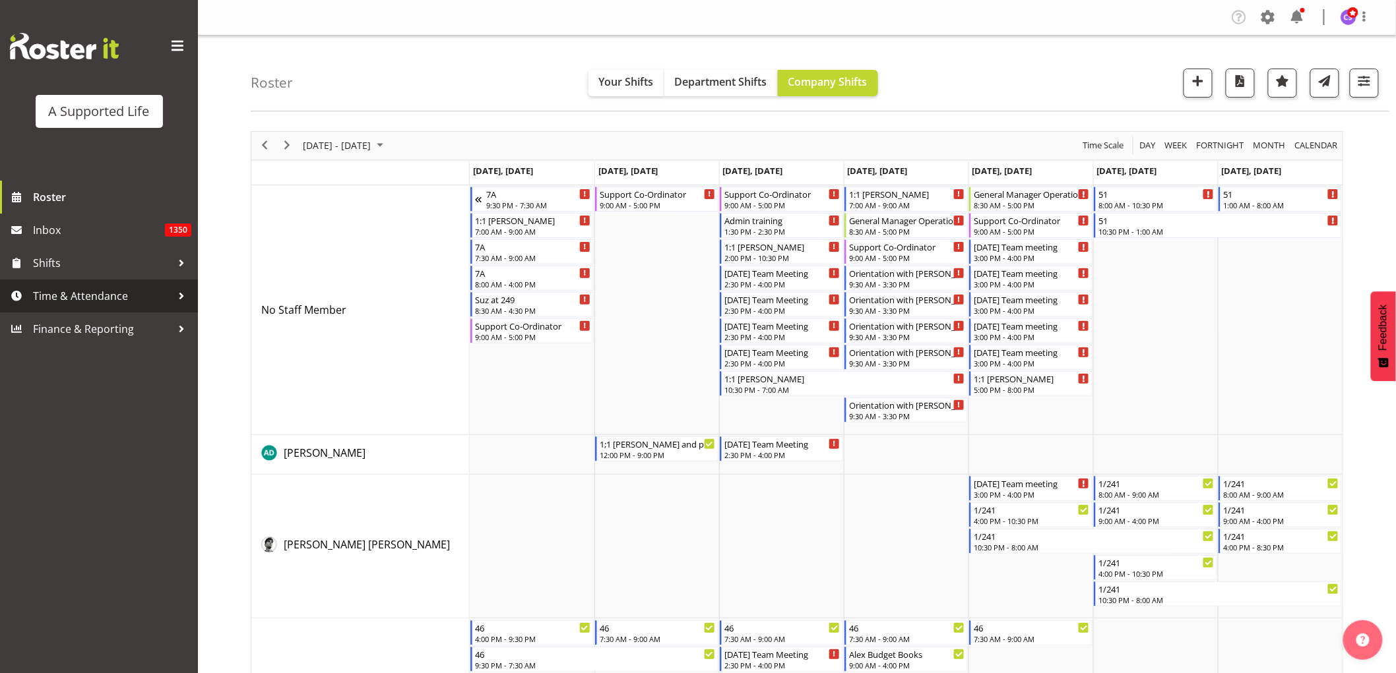
click at [99, 302] on span "Time & Attendance" at bounding box center [102, 296] width 139 height 20
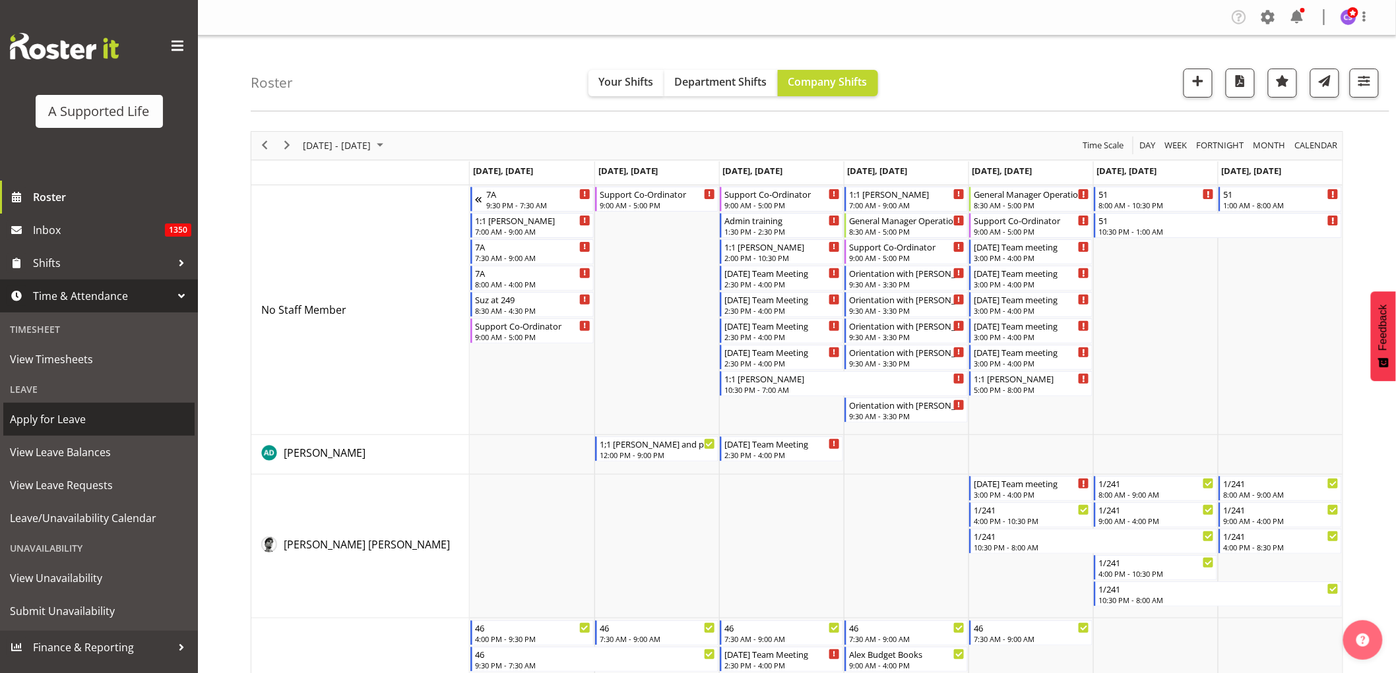
click at [100, 425] on span "Apply for Leave" at bounding box center [99, 420] width 178 height 20
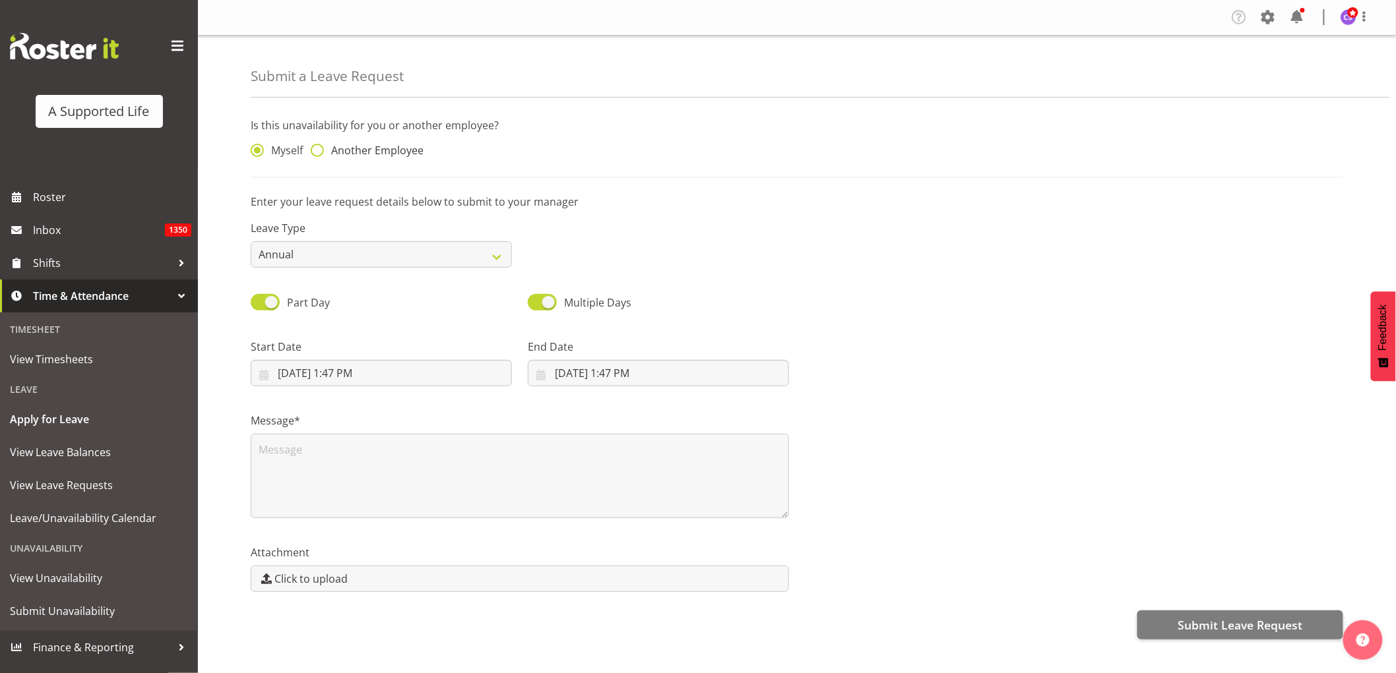
click at [314, 147] on span at bounding box center [317, 150] width 13 height 13
click at [314, 147] on input "Another Employee" at bounding box center [315, 150] width 9 height 9
radio input "true"
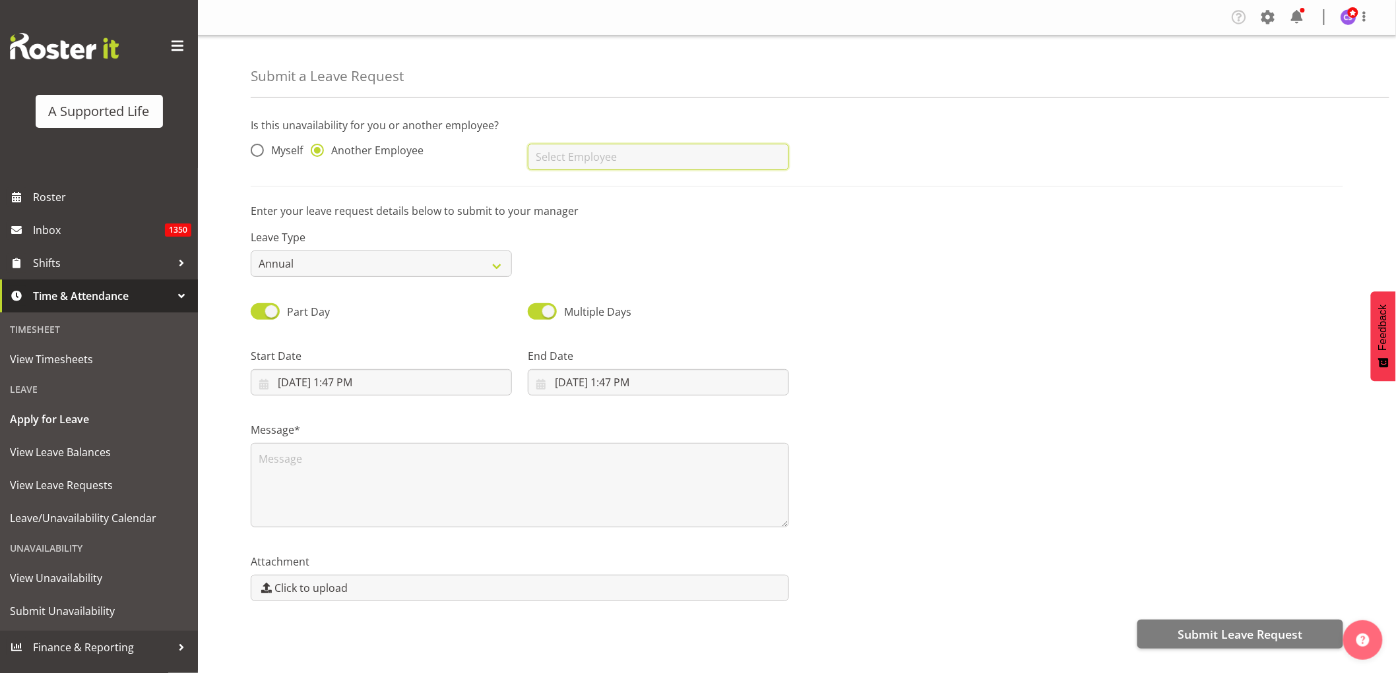
click at [594, 159] on input "text" at bounding box center [658, 157] width 261 height 26
click at [557, 183] on span "[PERSON_NAME]" at bounding box center [579, 190] width 82 height 15
type input "[PERSON_NAME]"
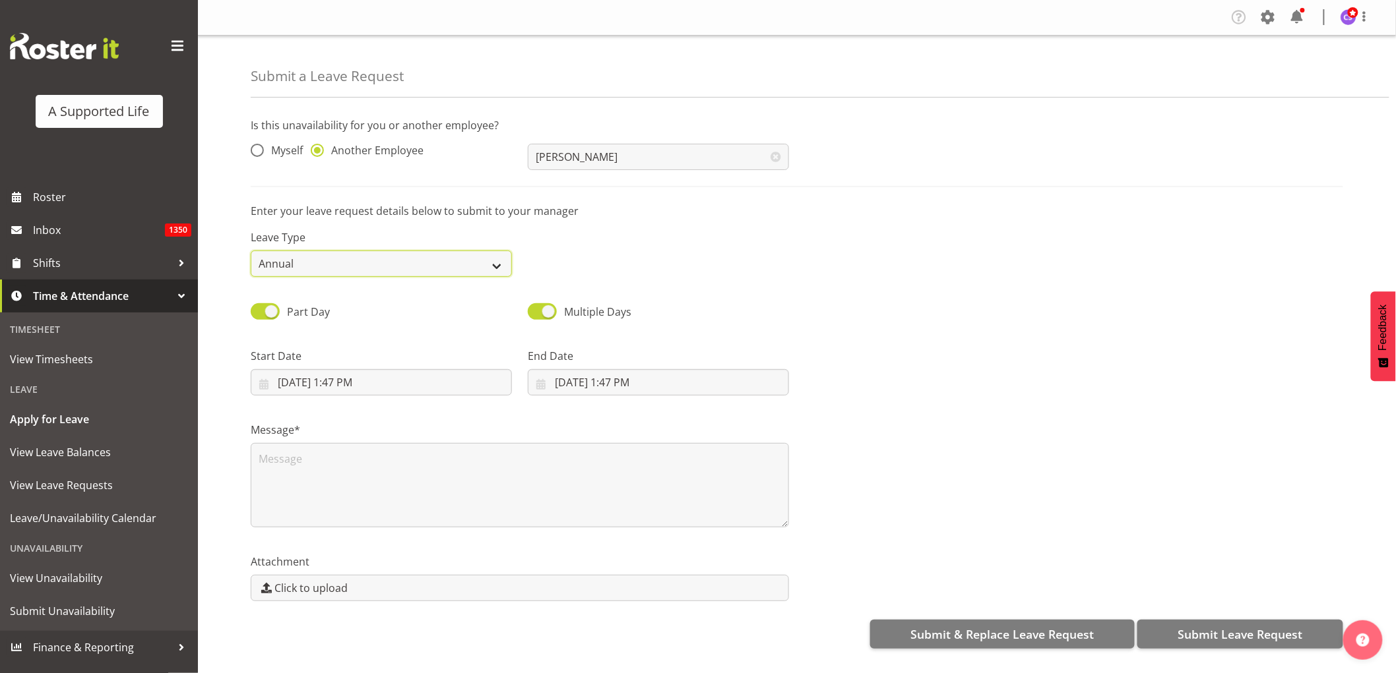
click at [491, 262] on select "Annual Sick Bereavement Domestic Violence Parental Jury Service Day In Lieu Oth…" at bounding box center [381, 264] width 261 height 26
click at [251, 251] on select "Annual Sick Bereavement Domestic Violence Parental Jury Service Day In Lieu Oth…" at bounding box center [381, 264] width 261 height 26
drag, startPoint x: 358, startPoint y: 383, endPoint x: 365, endPoint y: 373, distance: 11.9
click at [358, 381] on input "9/23/2025, 1:47 PM" at bounding box center [381, 382] width 261 height 26
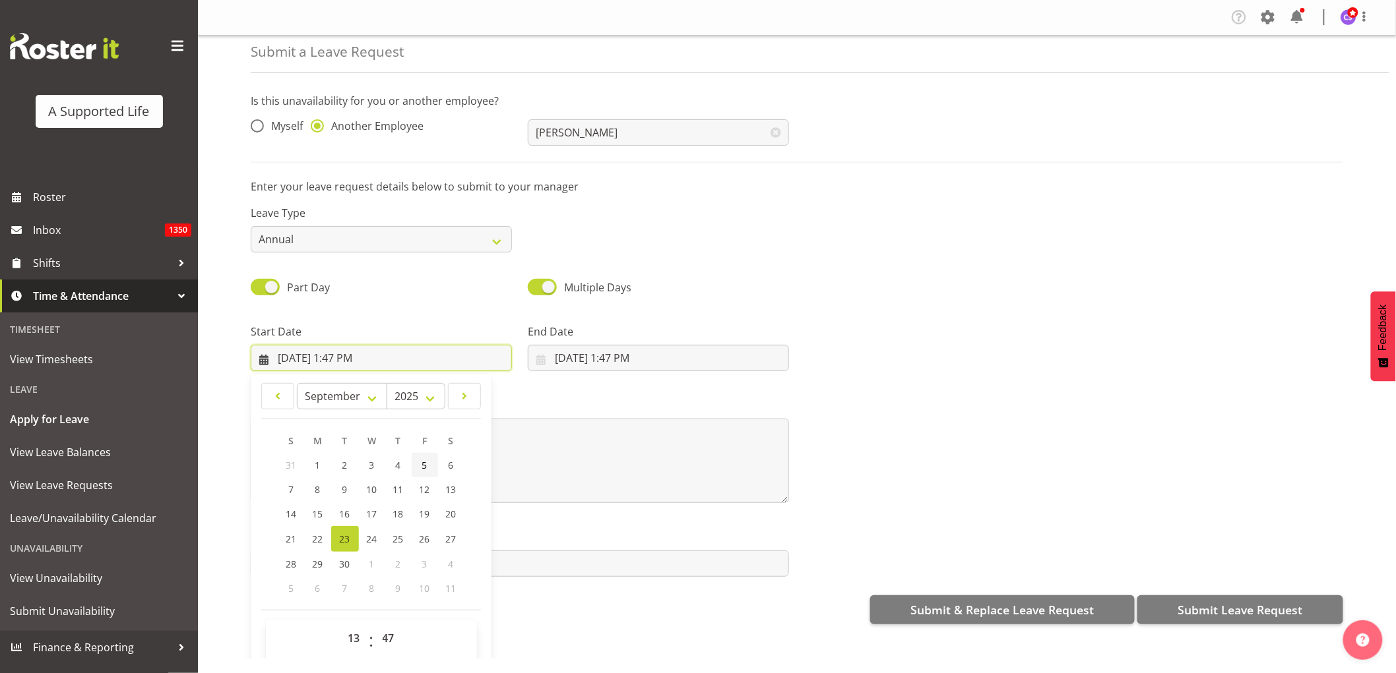
scroll to position [38, 0]
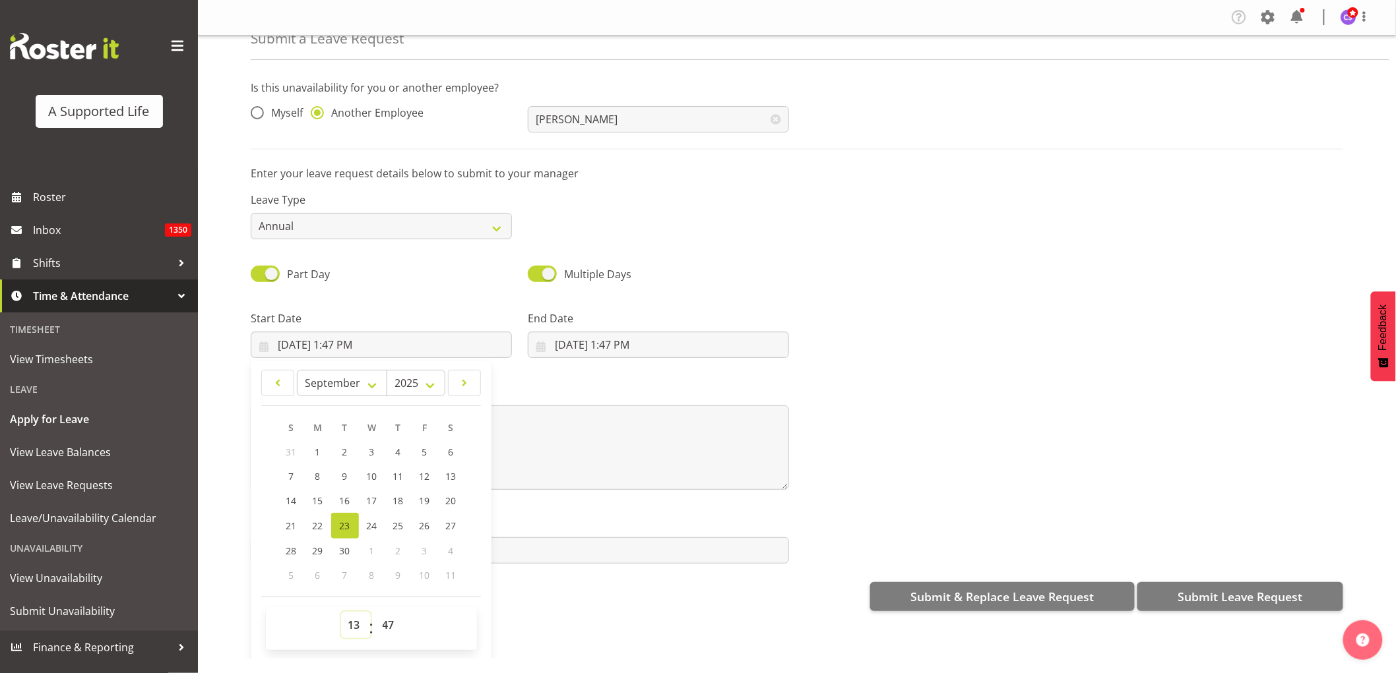
click at [348, 624] on select "00 01 02 03 04 05 06 07 08 09 10 11 12 13 14 15 16 17 18 19 20 21 22 23" at bounding box center [356, 625] width 30 height 26
select select "9"
click at [341, 612] on select "00 01 02 03 04 05 06 07 08 09 10 11 12 13 14 15 16 17 18 19 20 21 22 23" at bounding box center [356, 625] width 30 height 26
type input "9/23/2025, 9:47 AM"
click at [354, 629] on select "00 01 02 03 04 05 06 07 08 09 10 11 12 13 14 15 16 17 18 19 20 21 22 23" at bounding box center [356, 625] width 30 height 26
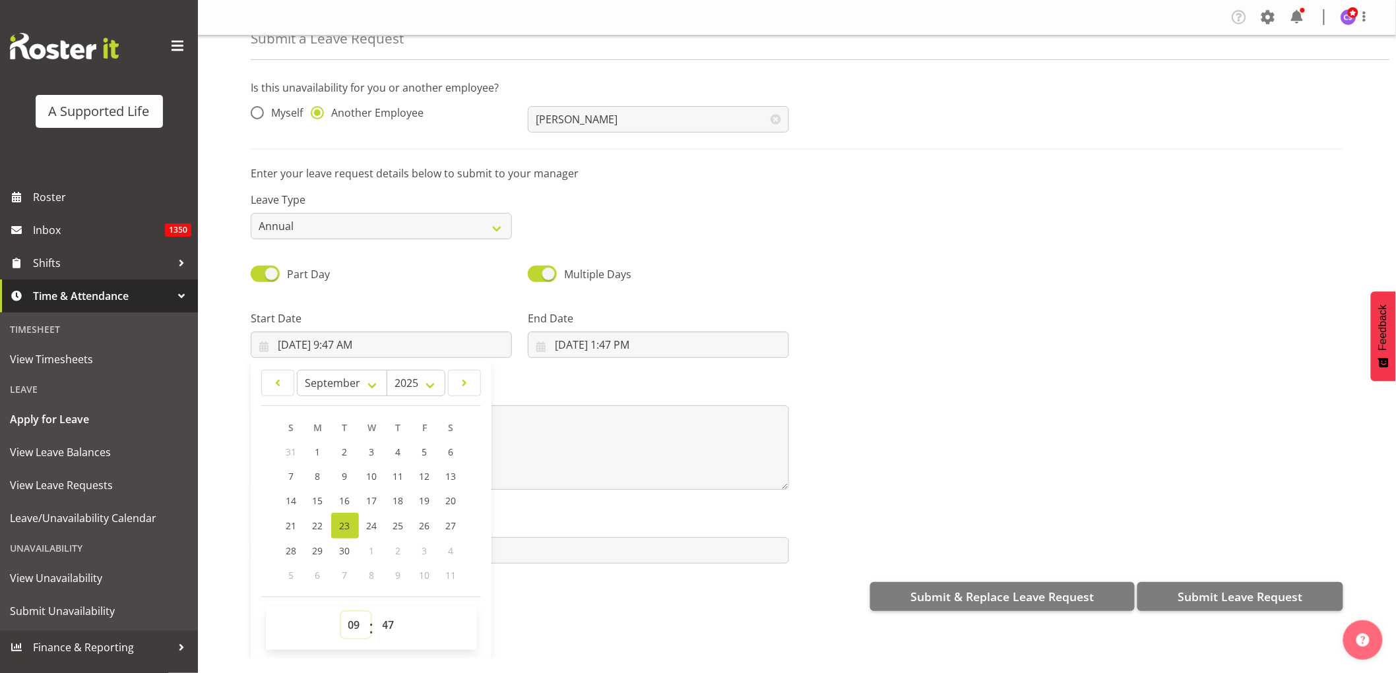
select select "16"
click at [341, 612] on select "00 01 02 03 04 05 06 07 08 09 10 11 12 13 14 15 16 17 18 19 20 21 22 23" at bounding box center [356, 625] width 30 height 26
type input "9/23/2025, 4:47 PM"
click at [386, 622] on select "00 01 02 03 04 05 06 07 08 09 10 11 12 13 14 15 16 17 18 19 20 21 22 23 24 25 2…" at bounding box center [390, 625] width 30 height 26
select select "0"
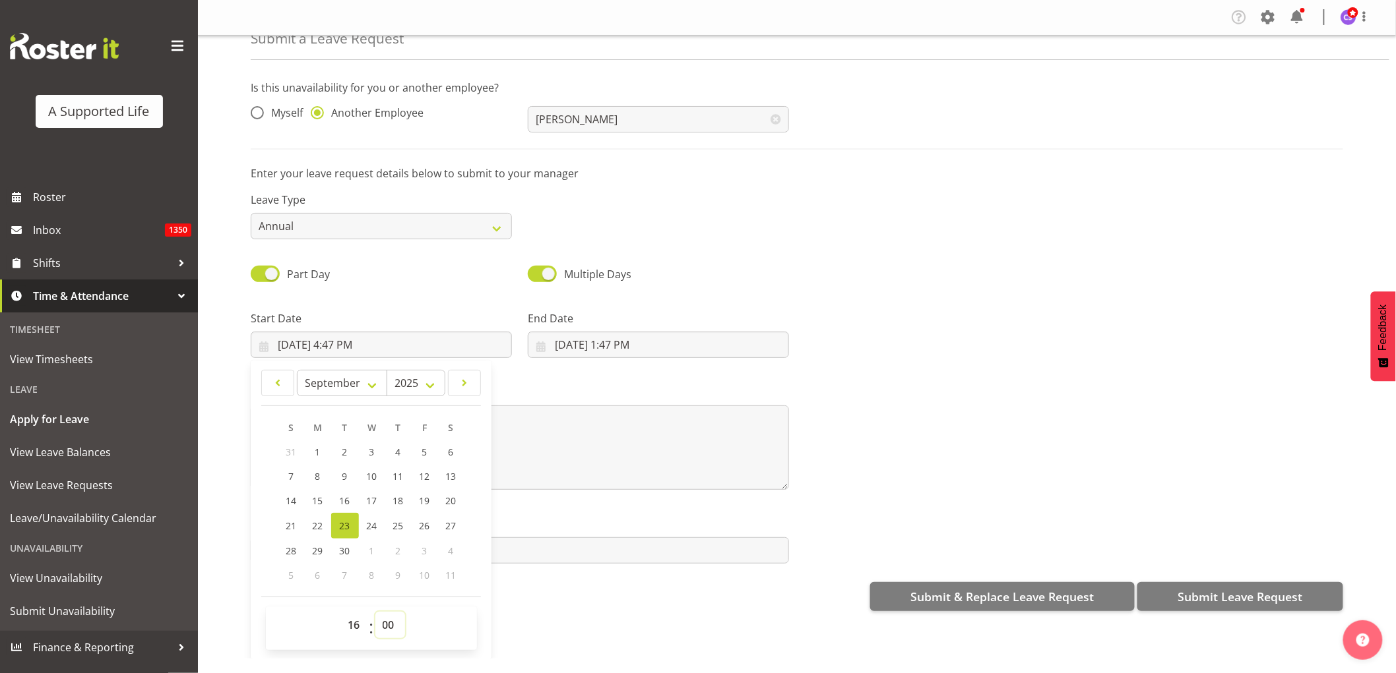
click at [375, 612] on select "00 01 02 03 04 05 06 07 08 09 10 11 12 13 14 15 16 17 18 19 20 21 22 23 24 25 2…" at bounding box center [390, 625] width 30 height 26
type input "9/23/2025, 4:00 PM"
click at [665, 345] on input "9/23/2025, 1:47 PM" at bounding box center [658, 345] width 261 height 26
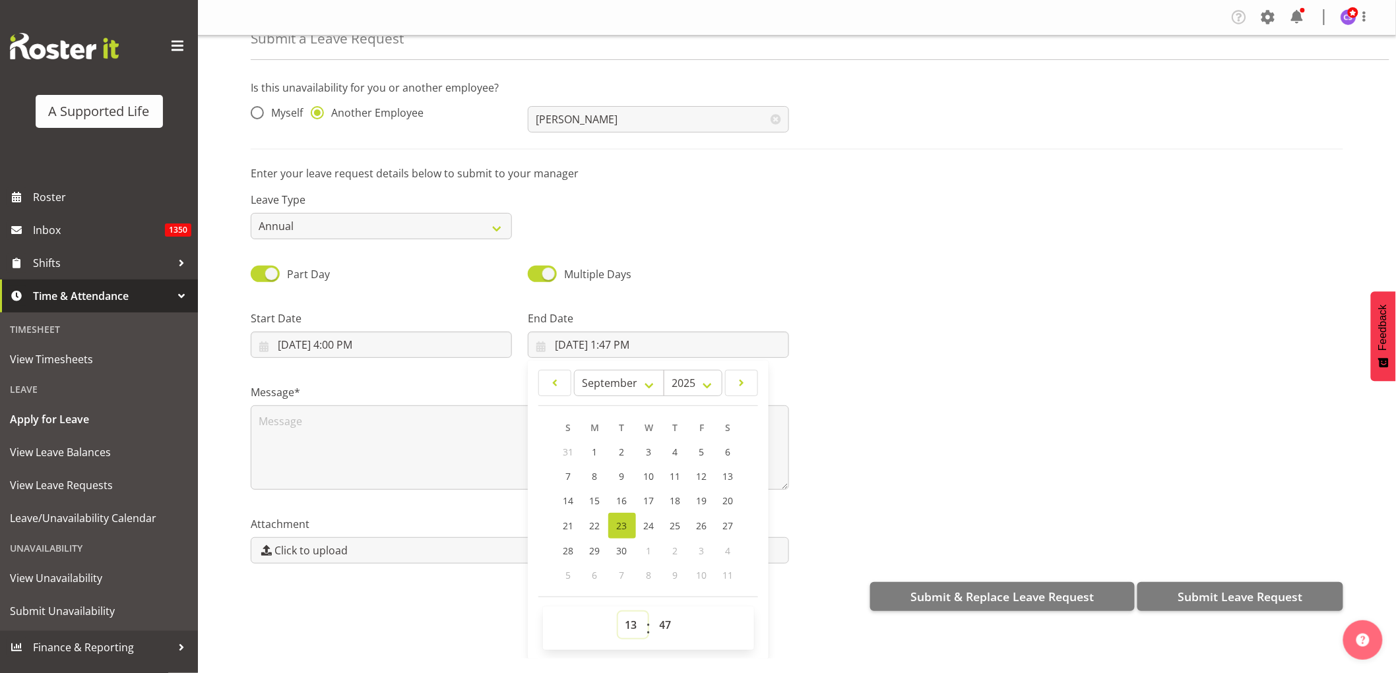
click at [624, 625] on select "00 01 02 03 04 05 06 07 08 09 10 11 12 13 14 15 16 17 18 19 20 21 22 23" at bounding box center [633, 625] width 30 height 26
select select "16"
click at [618, 612] on select "00 01 02 03 04 05 06 07 08 09 10 11 12 13 14 15 16 17 18 19 20 21 22 23" at bounding box center [633, 625] width 30 height 26
type input "9/23/2025, 4:47 PM"
click at [661, 622] on select "00 01 02 03 04 05 06 07 08 09 10 11 12 13 14 15 16 17 18 19 20 21 22 23 24 25 2…" at bounding box center [667, 625] width 30 height 26
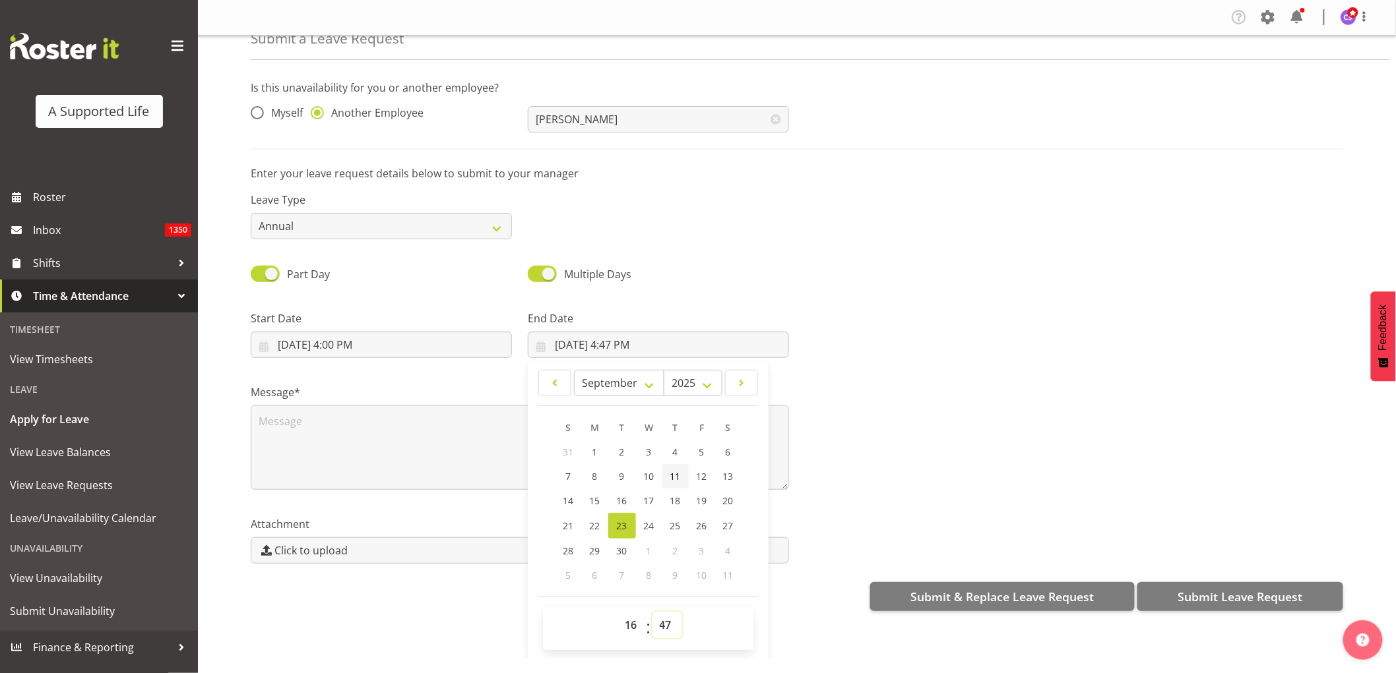
select select "30"
click at [652, 612] on select "00 01 02 03 04 05 06 07 08 09 10 11 12 13 14 15 16 17 18 19 20 21 22 23 24 25 2…" at bounding box center [667, 625] width 30 height 26
type input "9/23/2025, 4:30 PM"
click at [648, 387] on select "January February March April May June July August September October November De…" at bounding box center [619, 383] width 90 height 26
select select "9"
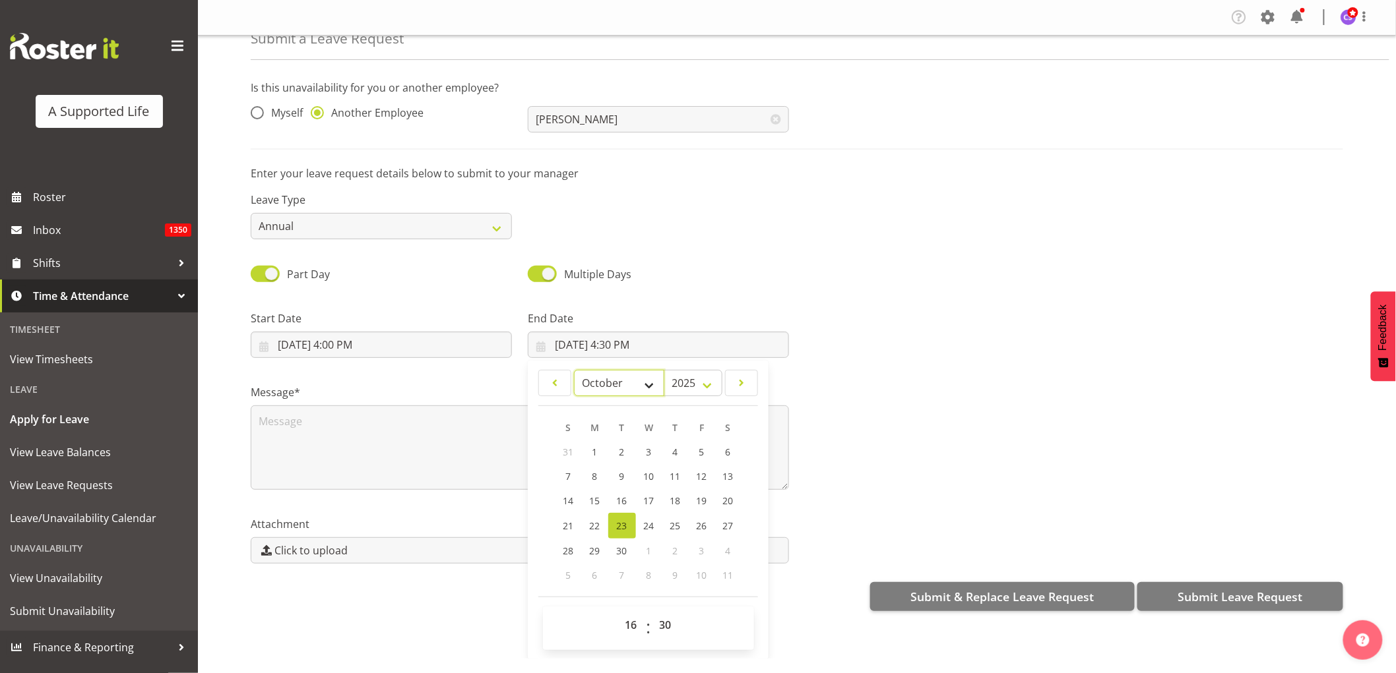
click at [574, 371] on select "January February March April May June July August September October November De…" at bounding box center [619, 383] width 90 height 26
click at [623, 473] on link "7" at bounding box center [622, 478] width 26 height 24
click at [646, 474] on span "8" at bounding box center [648, 478] width 5 height 13
type input "10/8/2025, 4:30 PM"
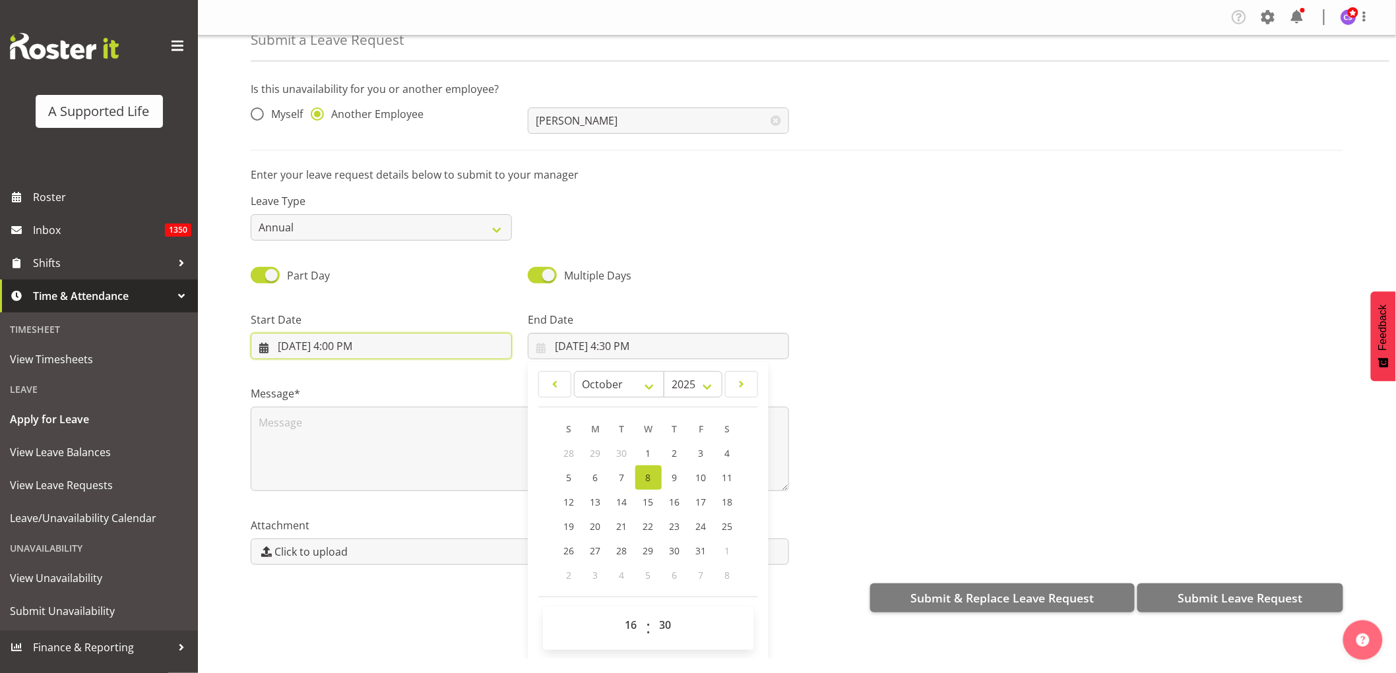
click at [346, 340] on input "9/23/2025, 4:00 PM" at bounding box center [381, 346] width 261 height 26
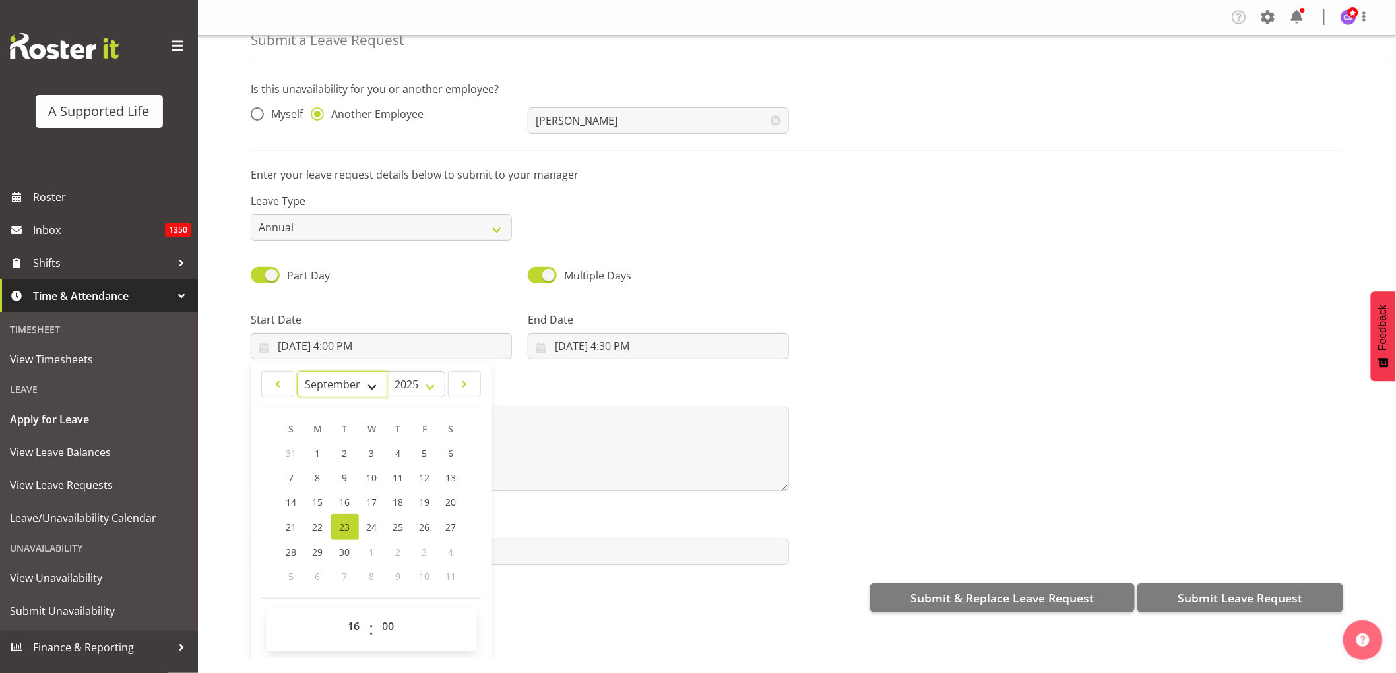
click at [371, 385] on select "January February March April May June July August September October November De…" at bounding box center [342, 384] width 90 height 26
select select "9"
click at [297, 371] on select "January February March April May June July August September October November De…" at bounding box center [342, 384] width 90 height 26
click at [342, 473] on span "7" at bounding box center [344, 478] width 5 height 13
type input "10/7/2025, 4:00 PM"
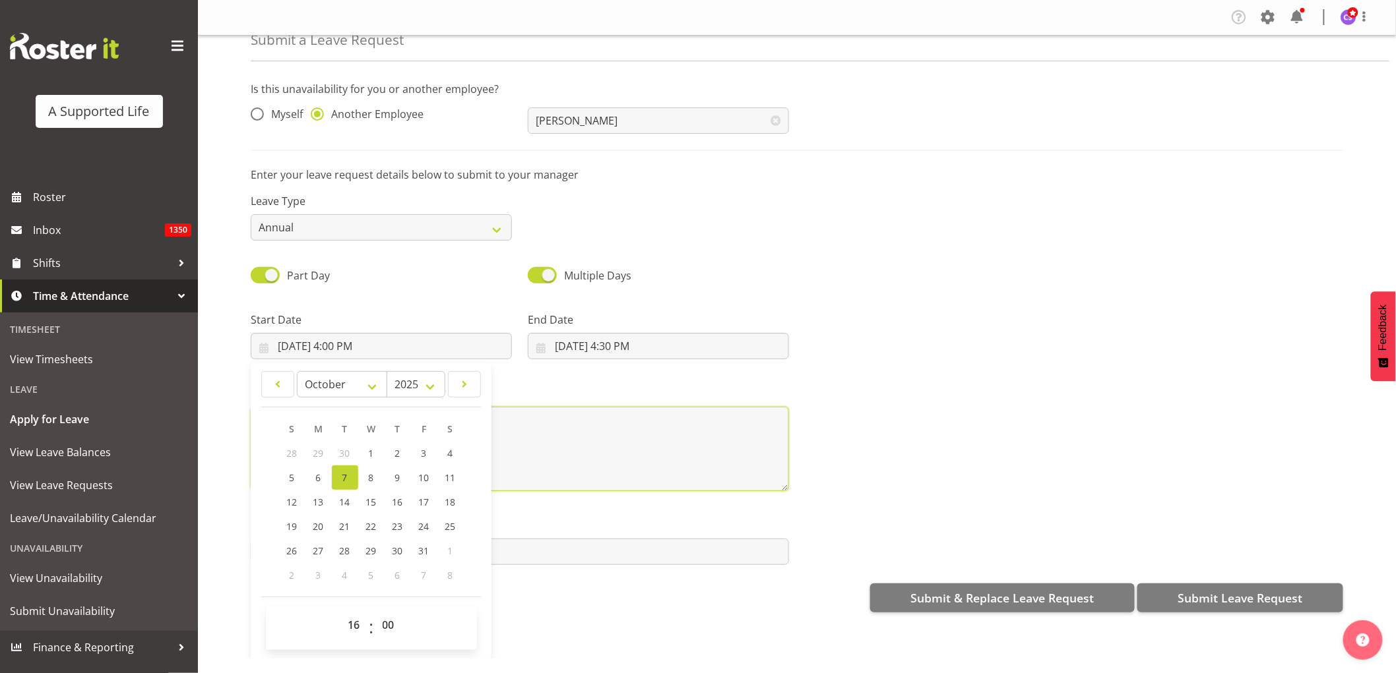
click at [586, 449] on textarea at bounding box center [520, 449] width 538 height 84
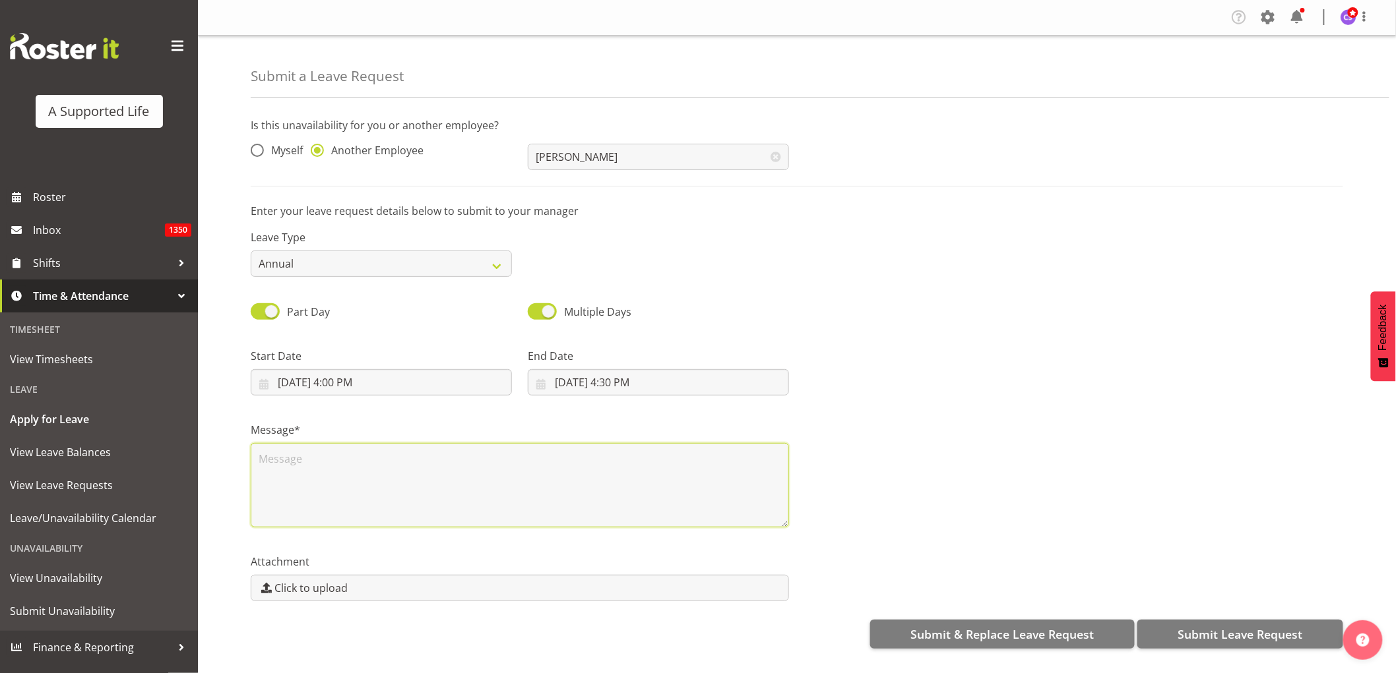
scroll to position [0, 0]
type textarea "Annual"
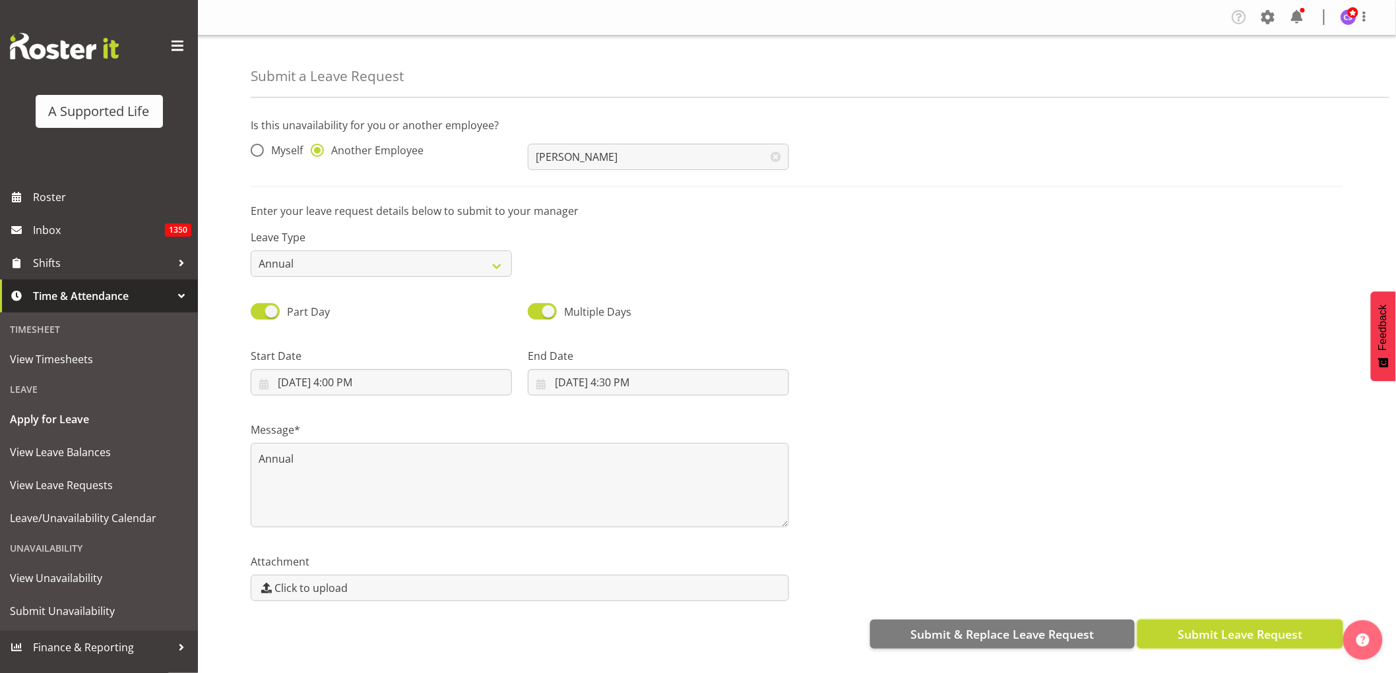
click at [1261, 635] on span "Submit Leave Request" at bounding box center [1239, 634] width 125 height 17
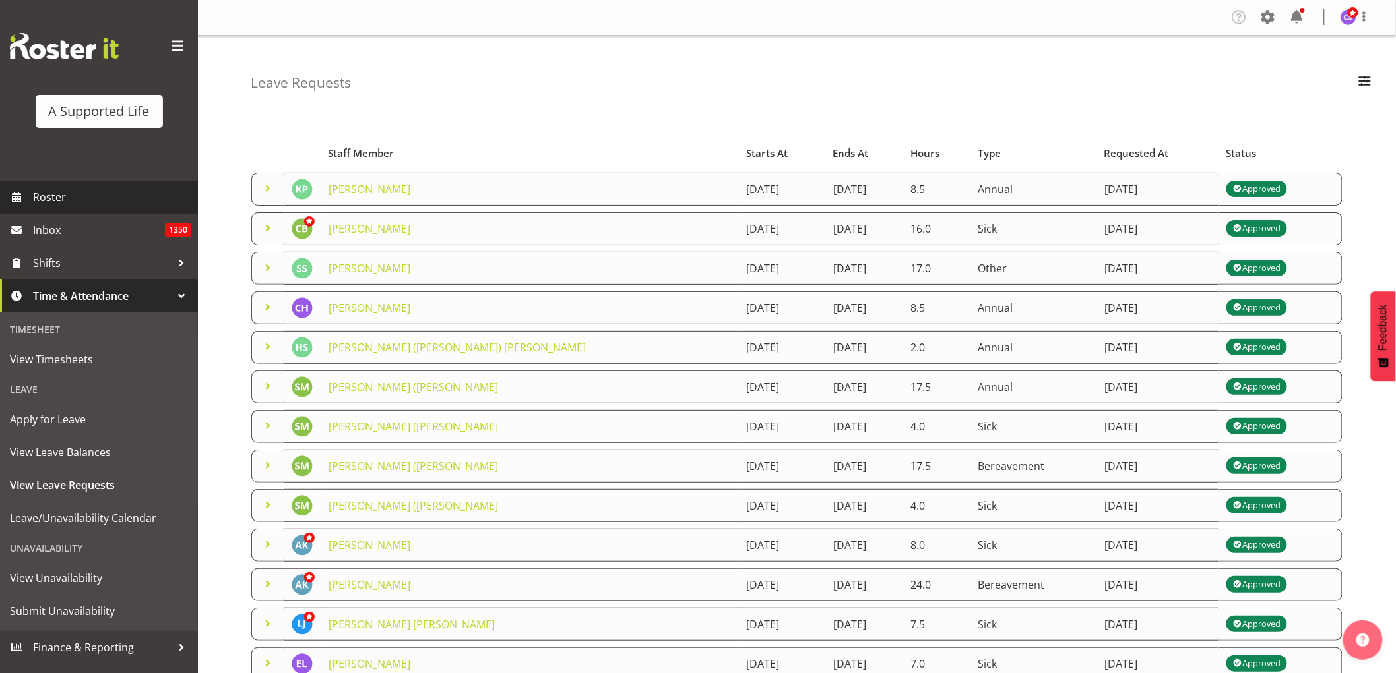
click at [74, 199] on span "Roster" at bounding box center [112, 197] width 158 height 20
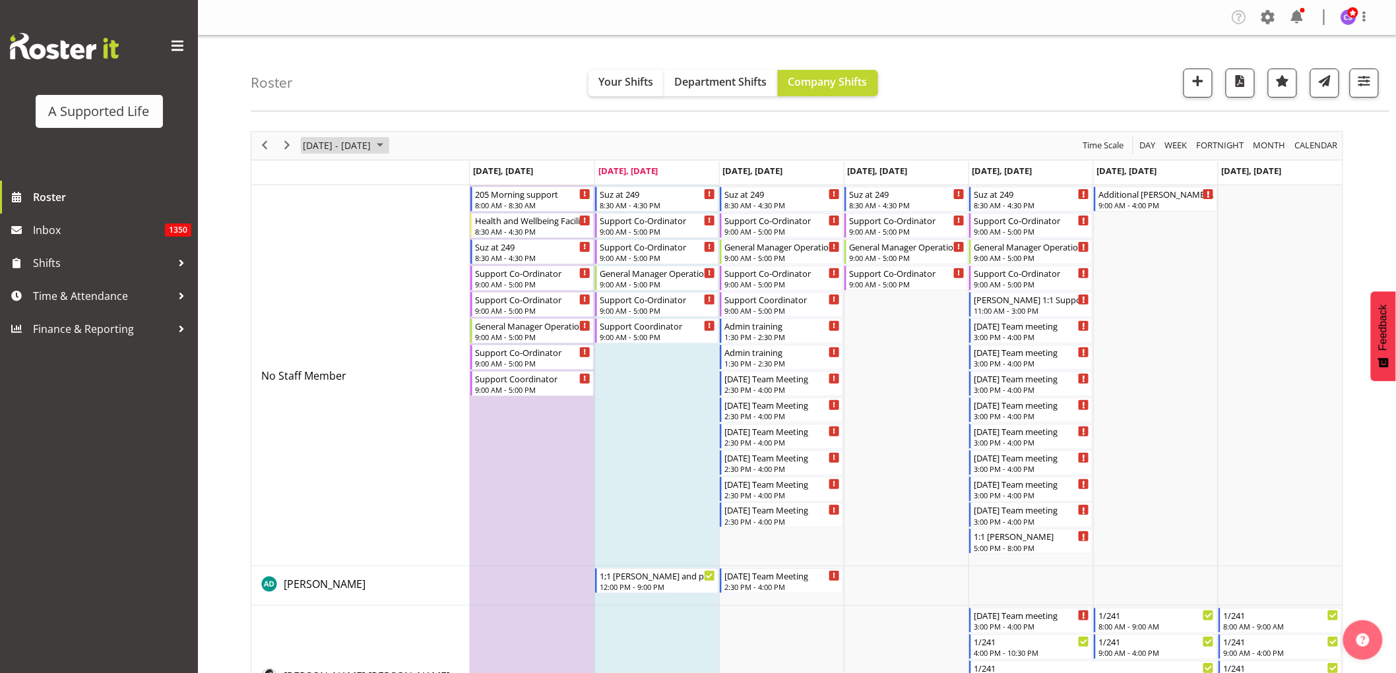
click at [323, 146] on span "[DATE] - [DATE]" at bounding box center [336, 145] width 71 height 16
click at [443, 177] on span "next month" at bounding box center [441, 179] width 23 height 24
drag, startPoint x: 356, startPoint y: 238, endPoint x: 381, endPoint y: 285, distance: 52.8
click at [355, 239] on span "8" at bounding box center [359, 247] width 20 height 20
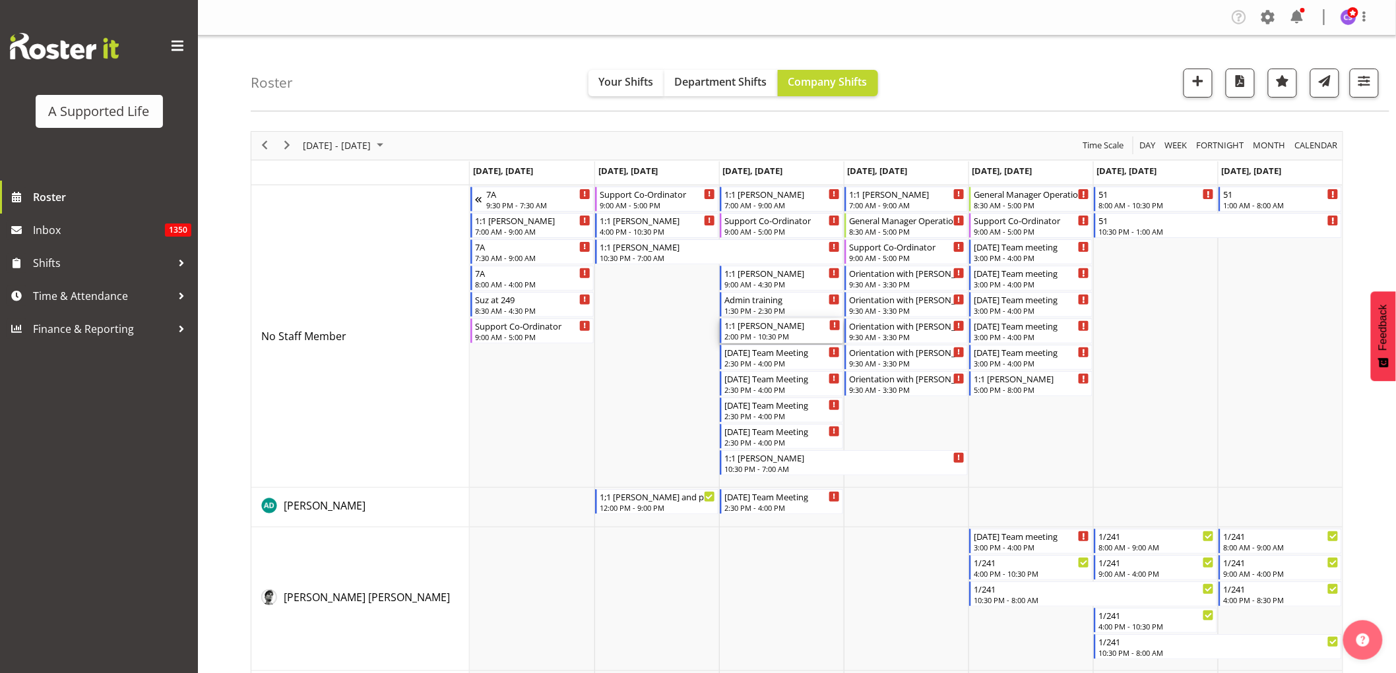
click at [790, 332] on div "2:00 PM - 10:30 PM" at bounding box center [782, 336] width 116 height 11
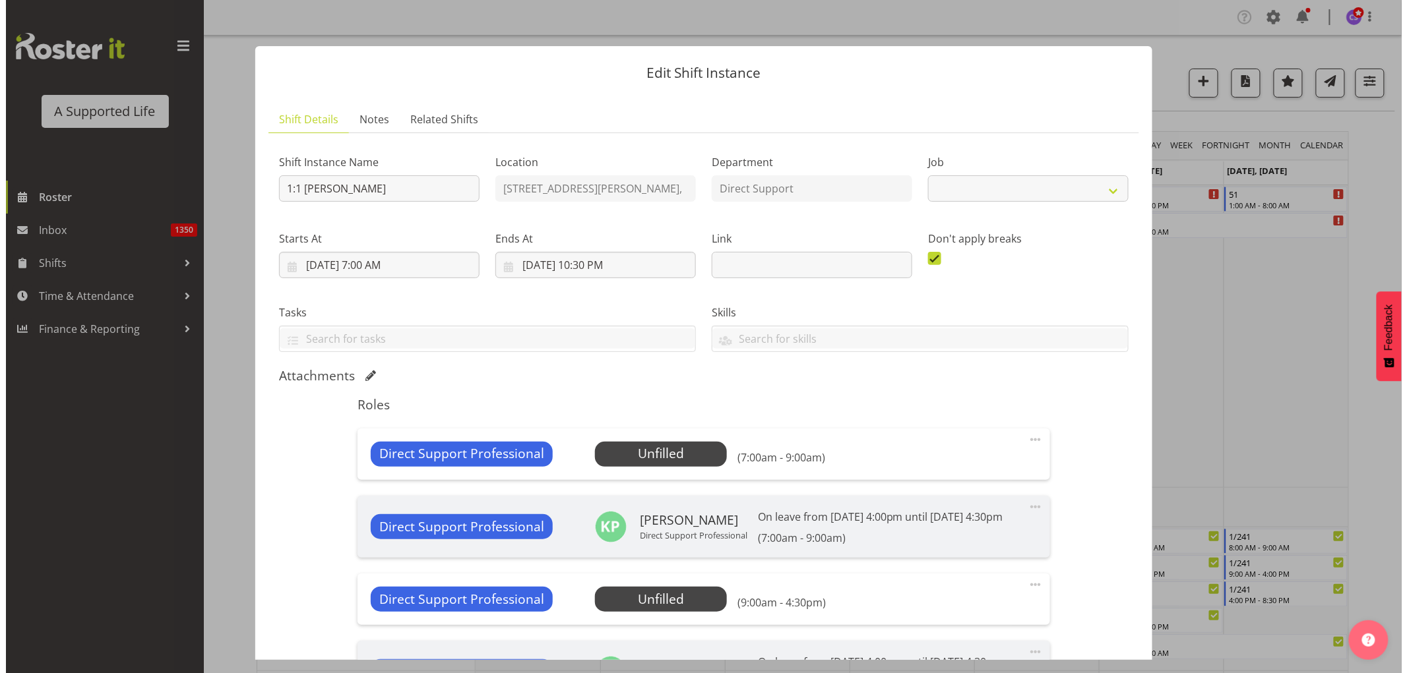
scroll to position [146, 0]
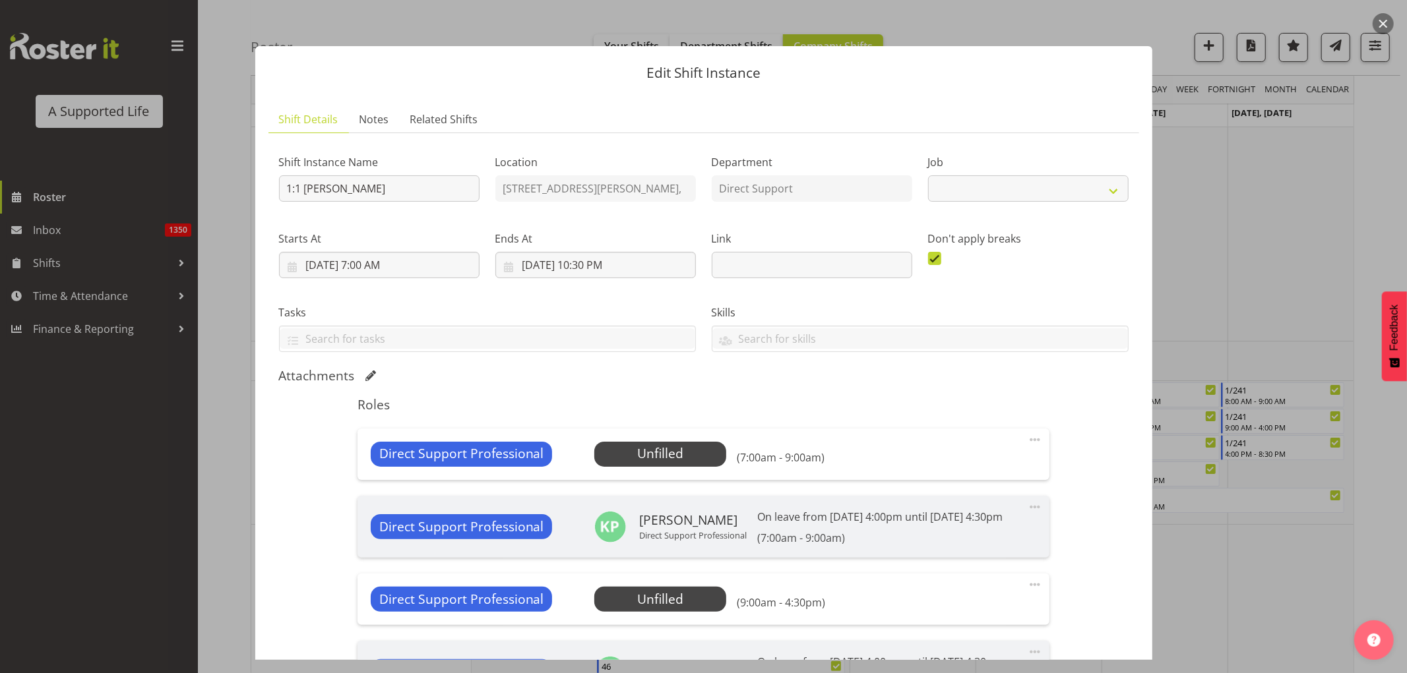
select select "4112"
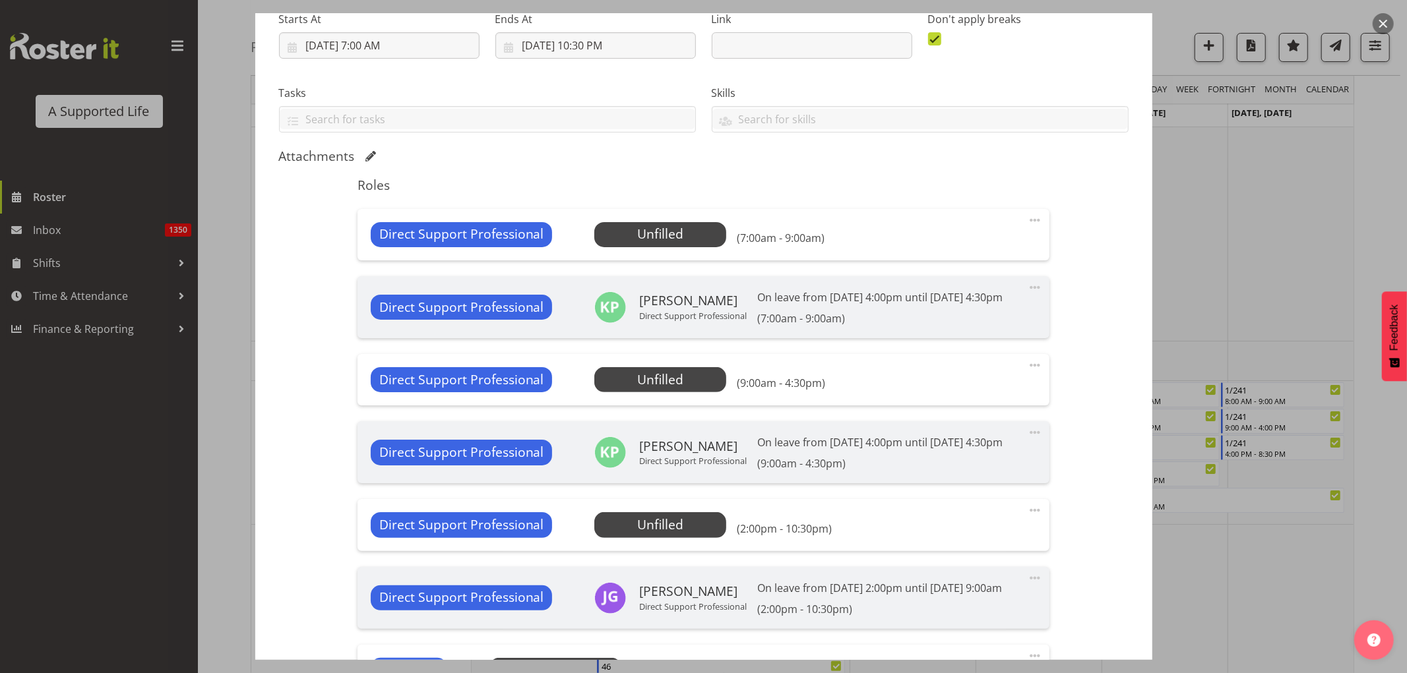
scroll to position [366, 0]
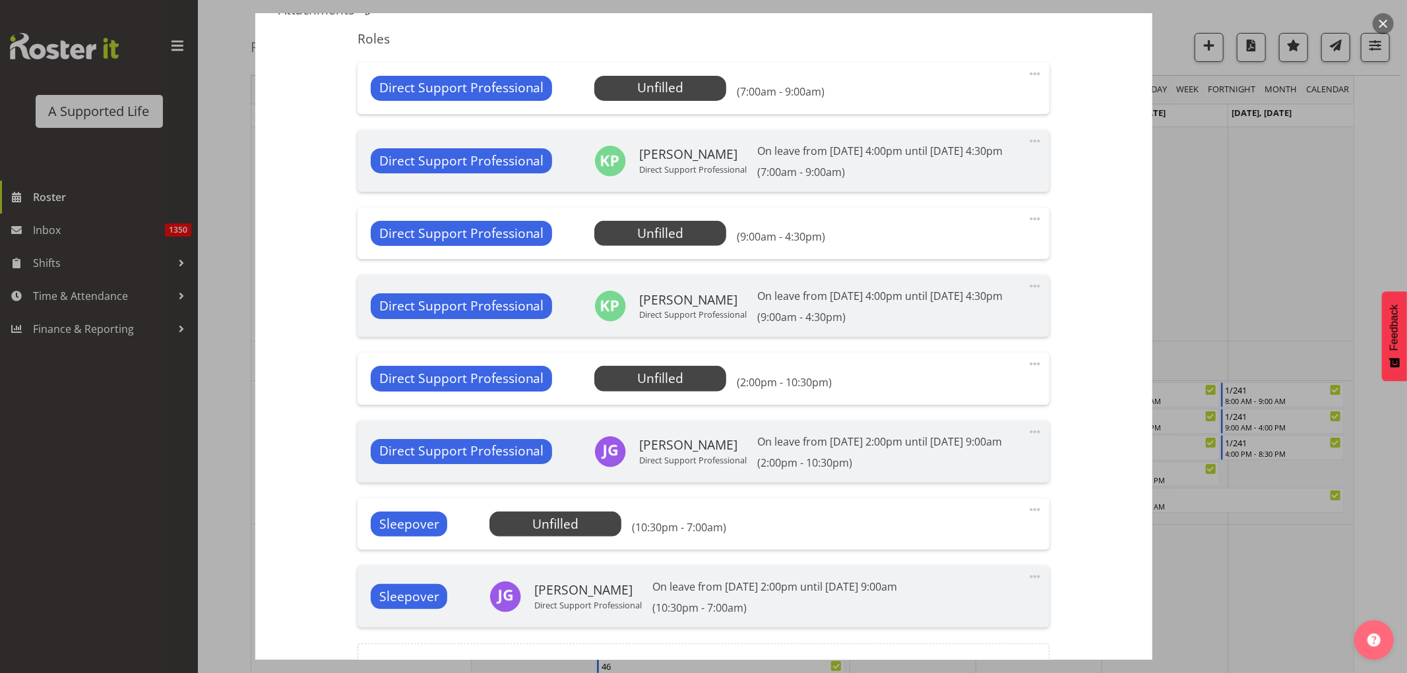
click at [1027, 372] on span at bounding box center [1035, 364] width 16 height 16
click at [925, 405] on link "Edit" at bounding box center [979, 393] width 127 height 24
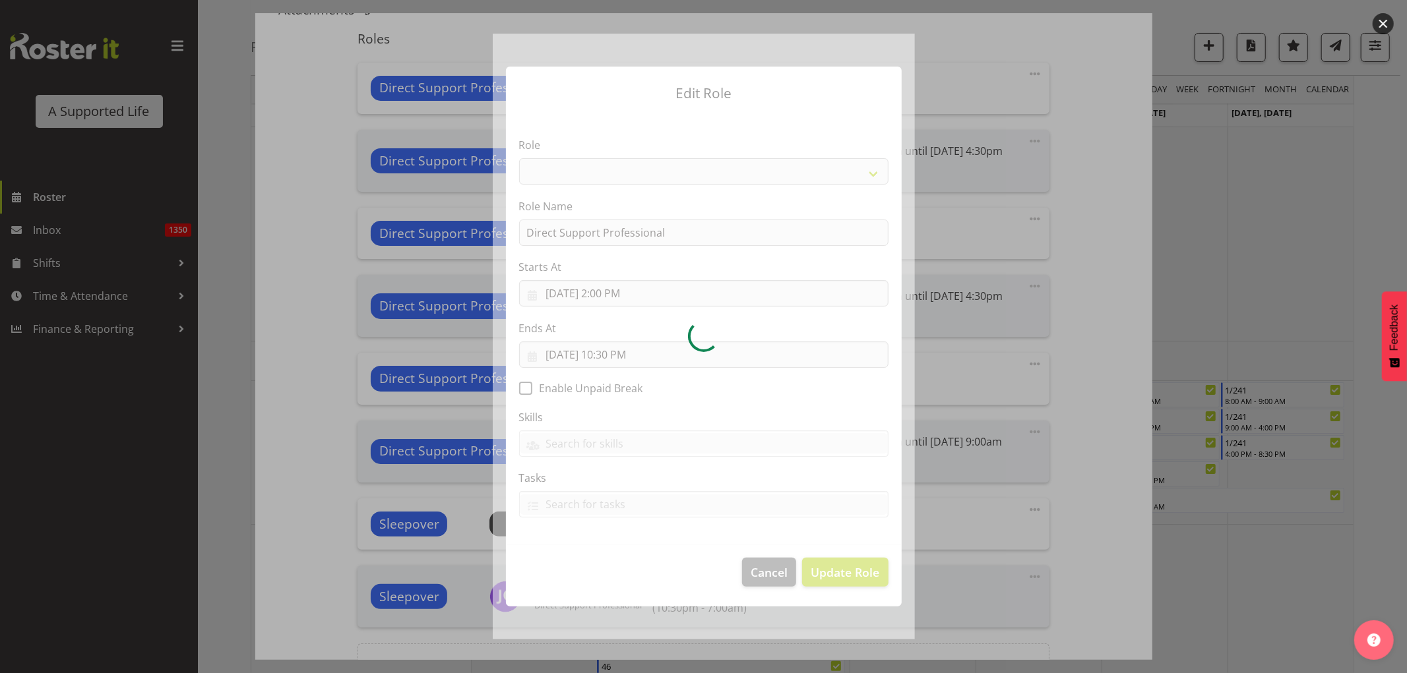
select select "519"
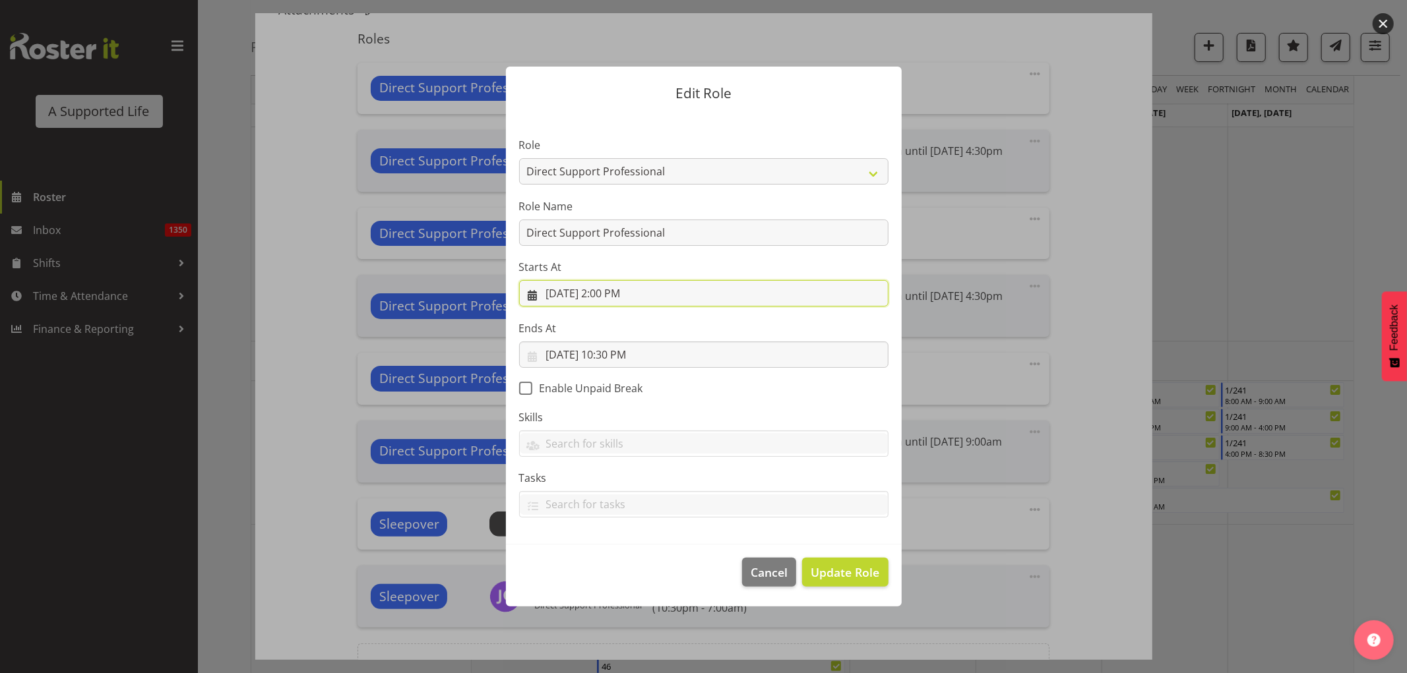
click at [625, 301] on input "10/8/2025, 2:00 PM" at bounding box center [703, 293] width 369 height 26
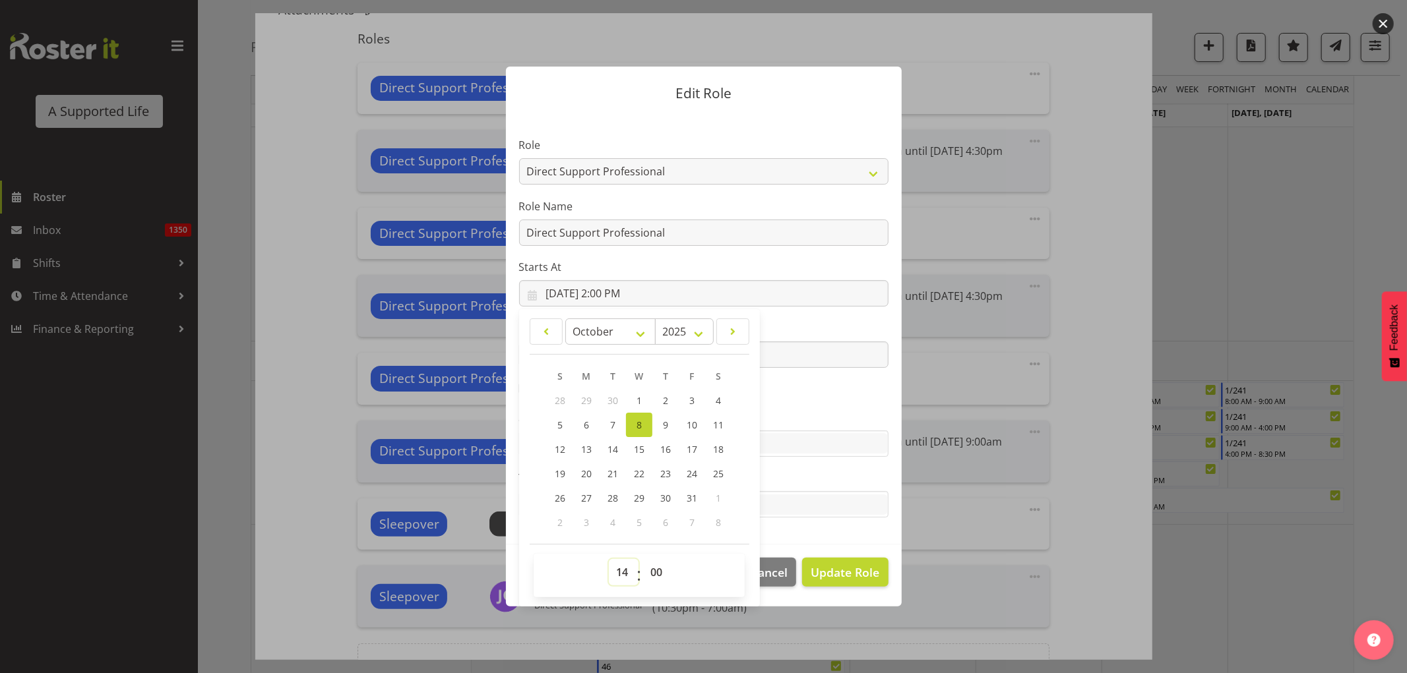
click at [625, 582] on select "00 01 02 03 04 05 06 07 08 09 10 11 12 13 14 15 16 17 18 19 20 21 22 23" at bounding box center [624, 572] width 30 height 26
select select "16"
click at [609, 559] on select "00 01 02 03 04 05 06 07 08 09 10 11 12 13 14 15 16 17 18 19 20 21 22 23" at bounding box center [624, 572] width 30 height 26
type input "[DATE] 4:00 PM"
click at [830, 573] on span "Update Role" at bounding box center [845, 572] width 69 height 17
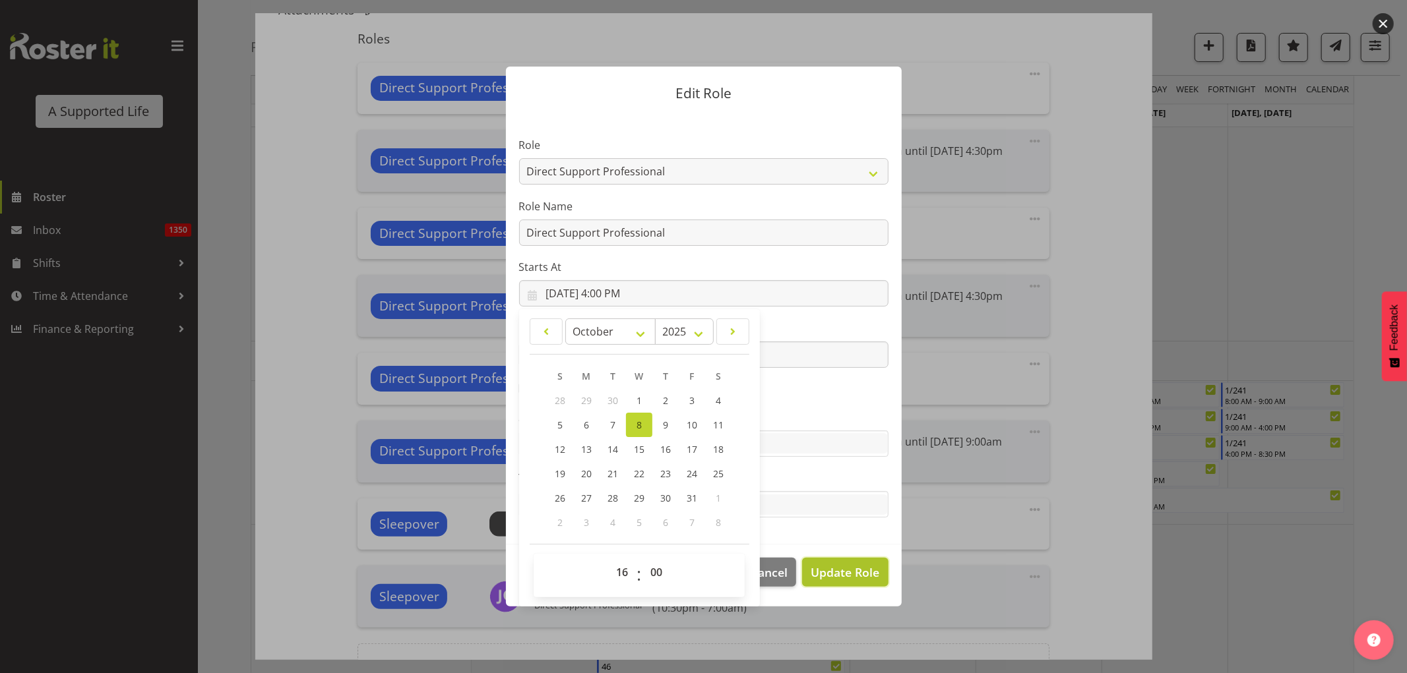
select select
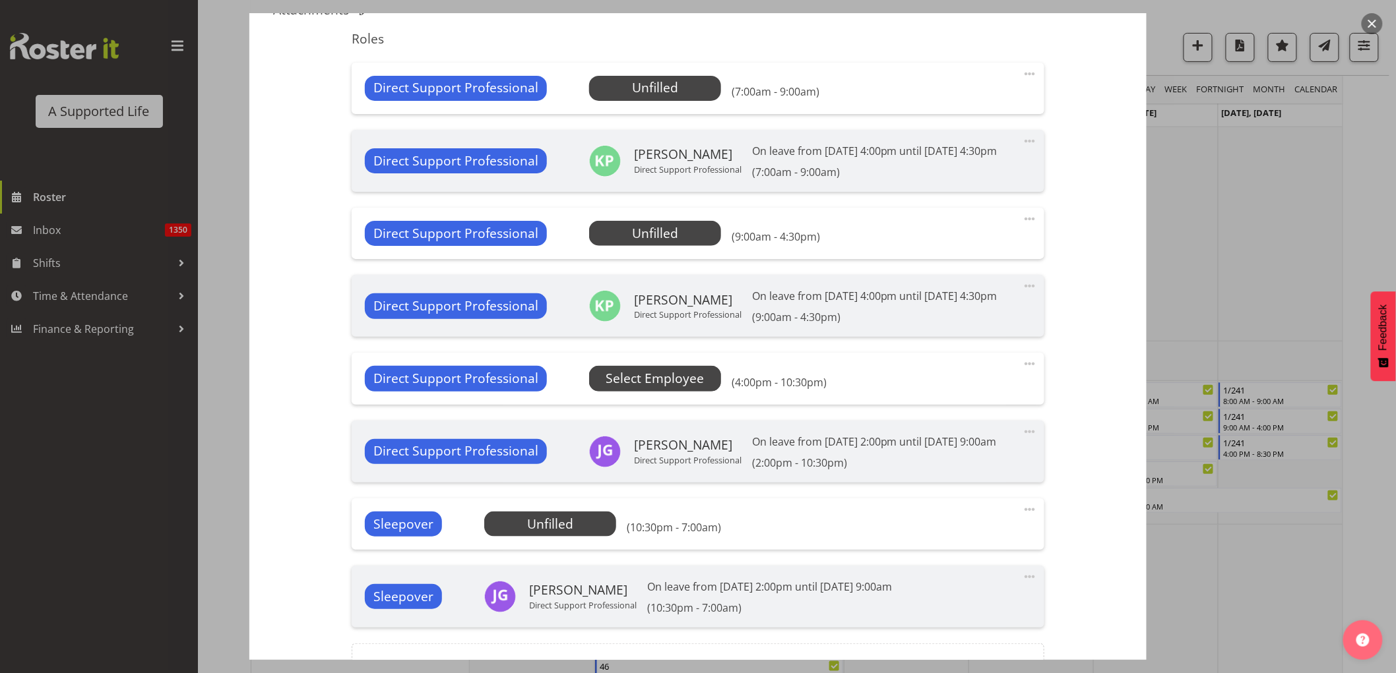
click at [671, 389] on span "Select Employee" at bounding box center [655, 378] width 98 height 19
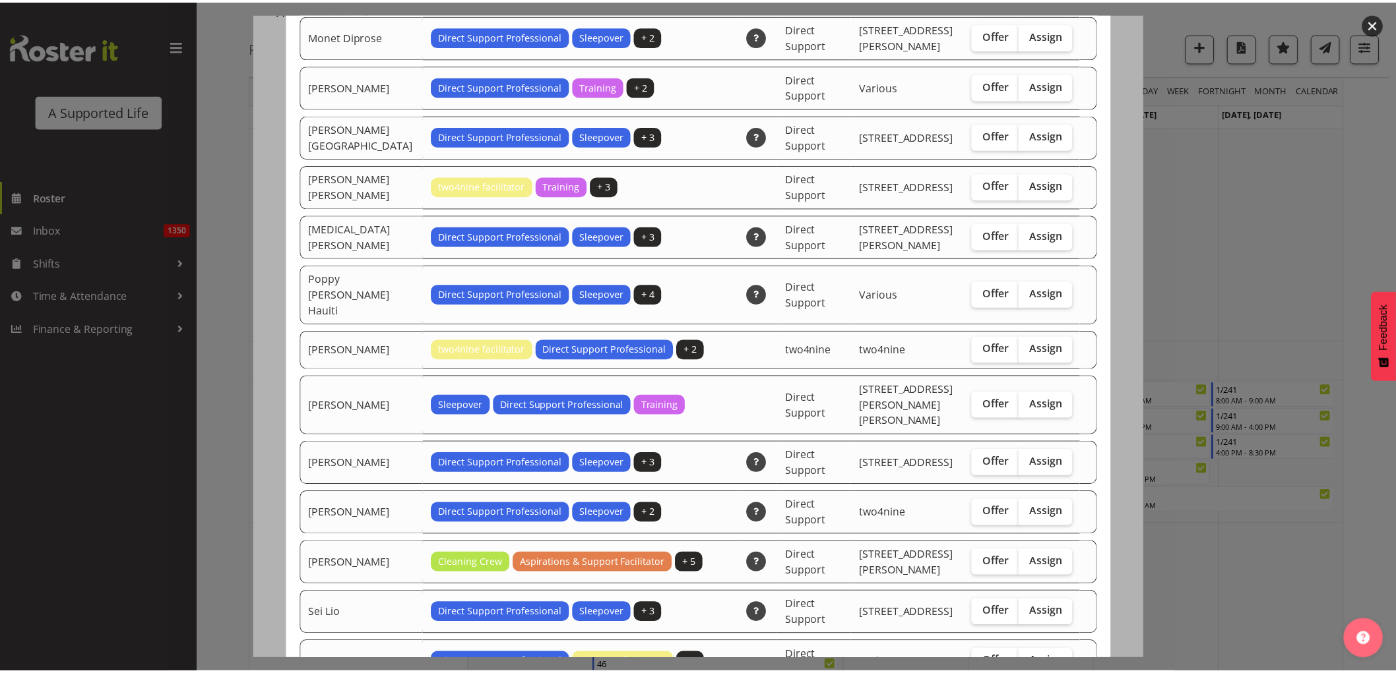
scroll to position [2199, 0]
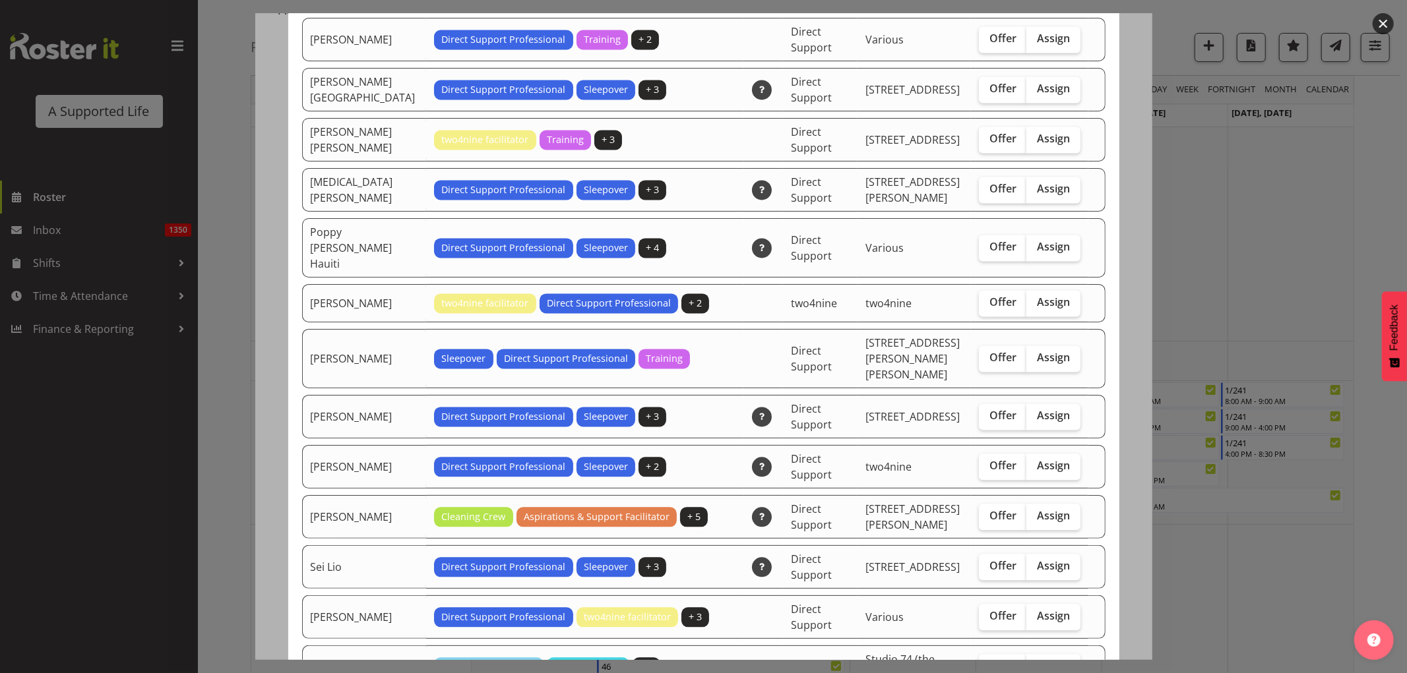
click at [1284, 299] on div at bounding box center [703, 336] width 1407 height 673
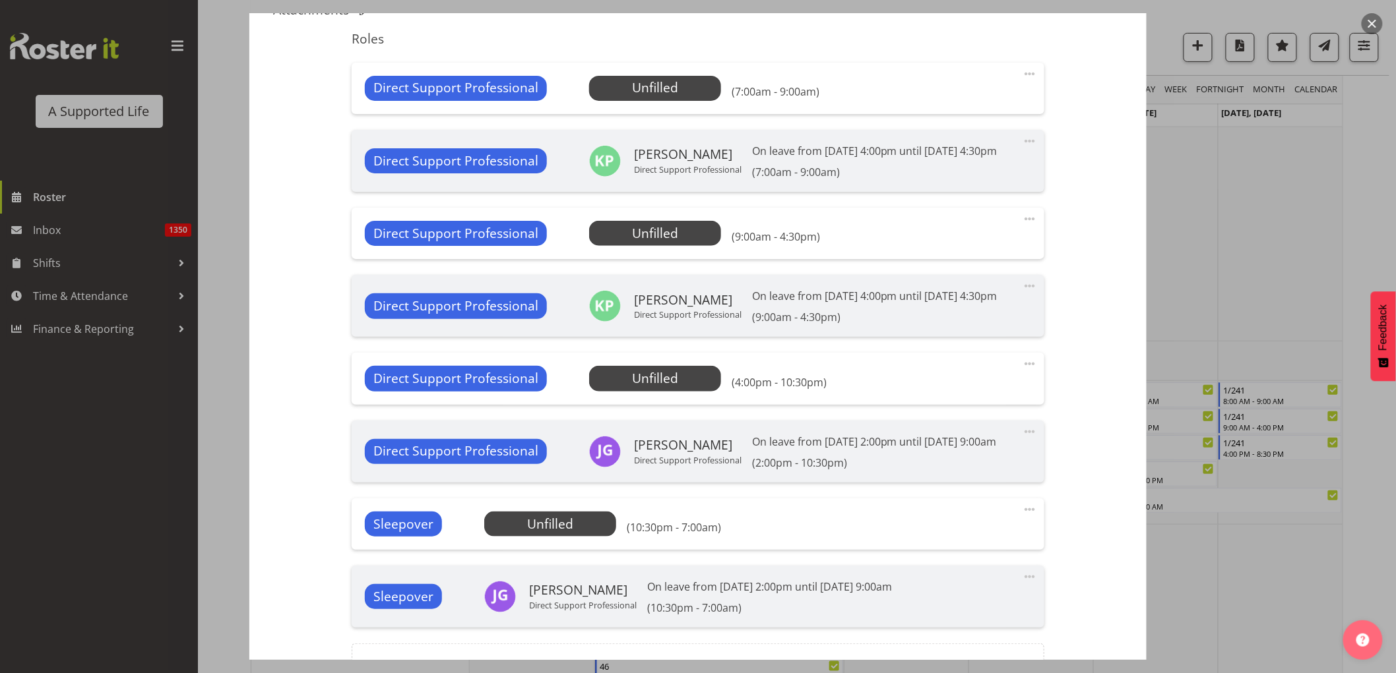
click at [1286, 299] on div at bounding box center [698, 336] width 1396 height 673
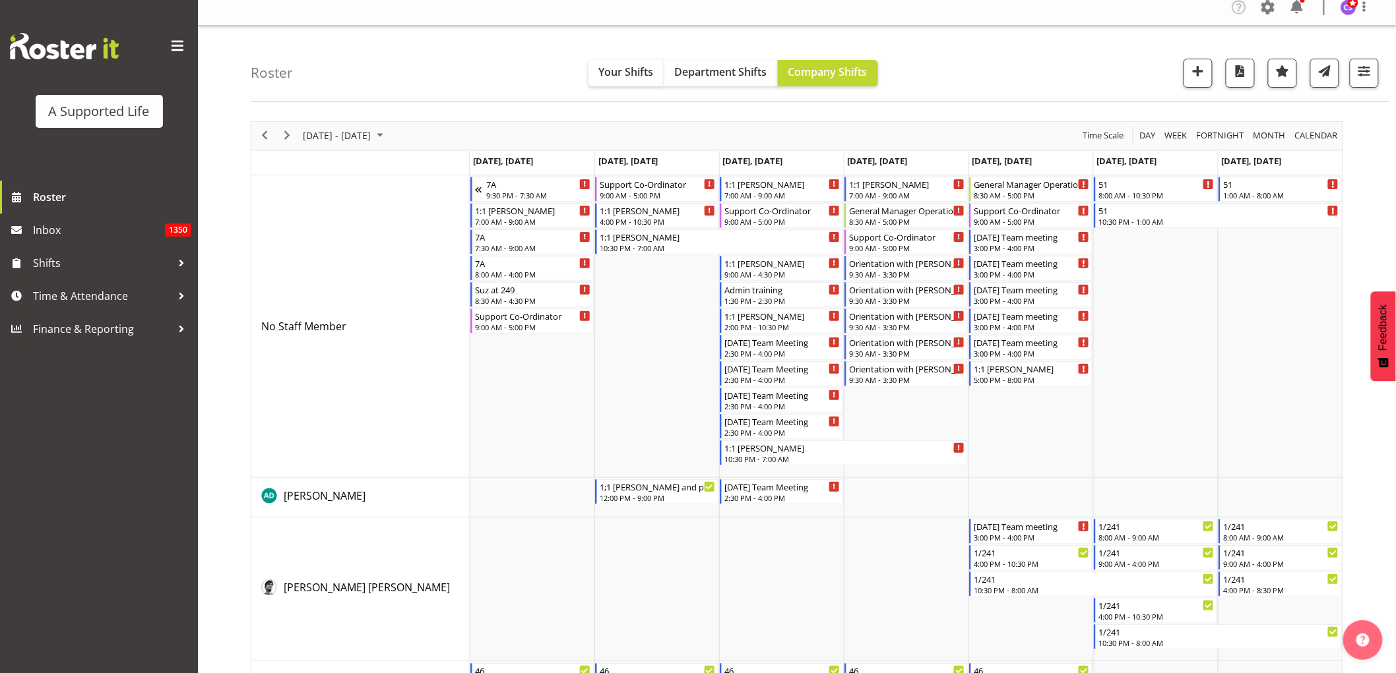
scroll to position [0, 0]
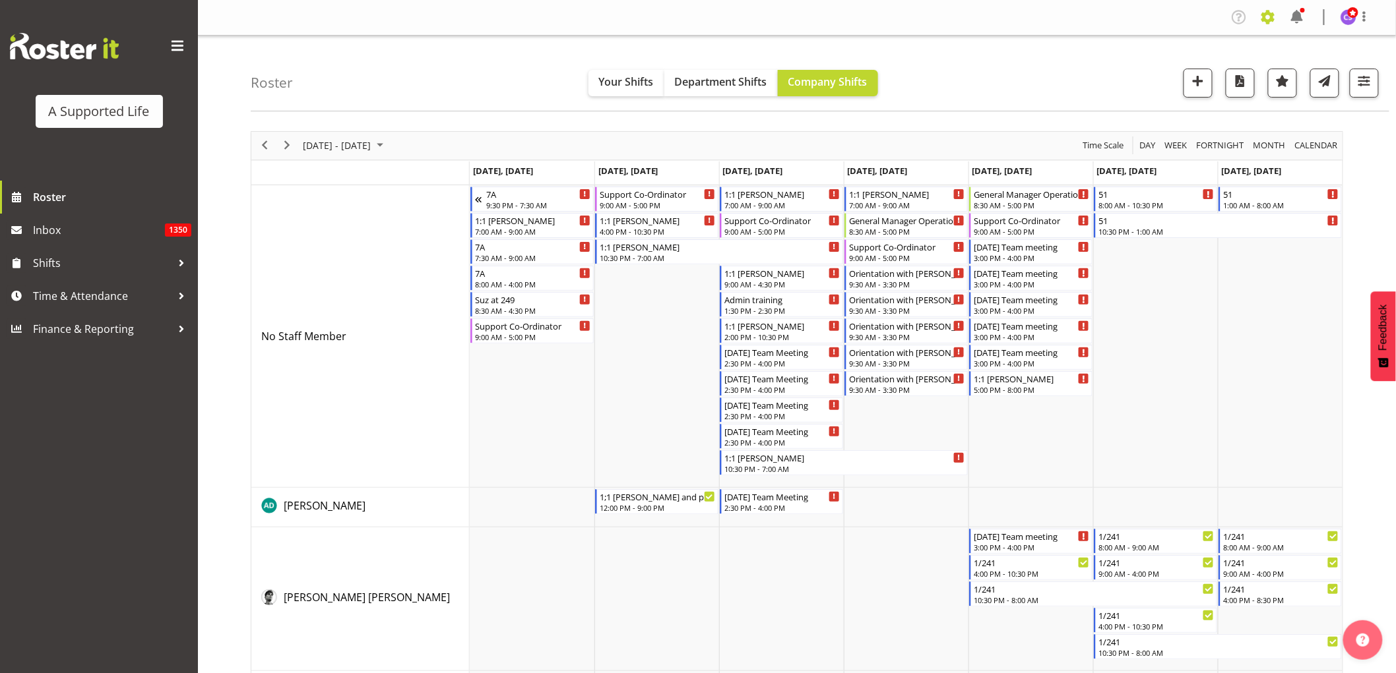
click at [1264, 13] on span at bounding box center [1267, 17] width 21 height 21
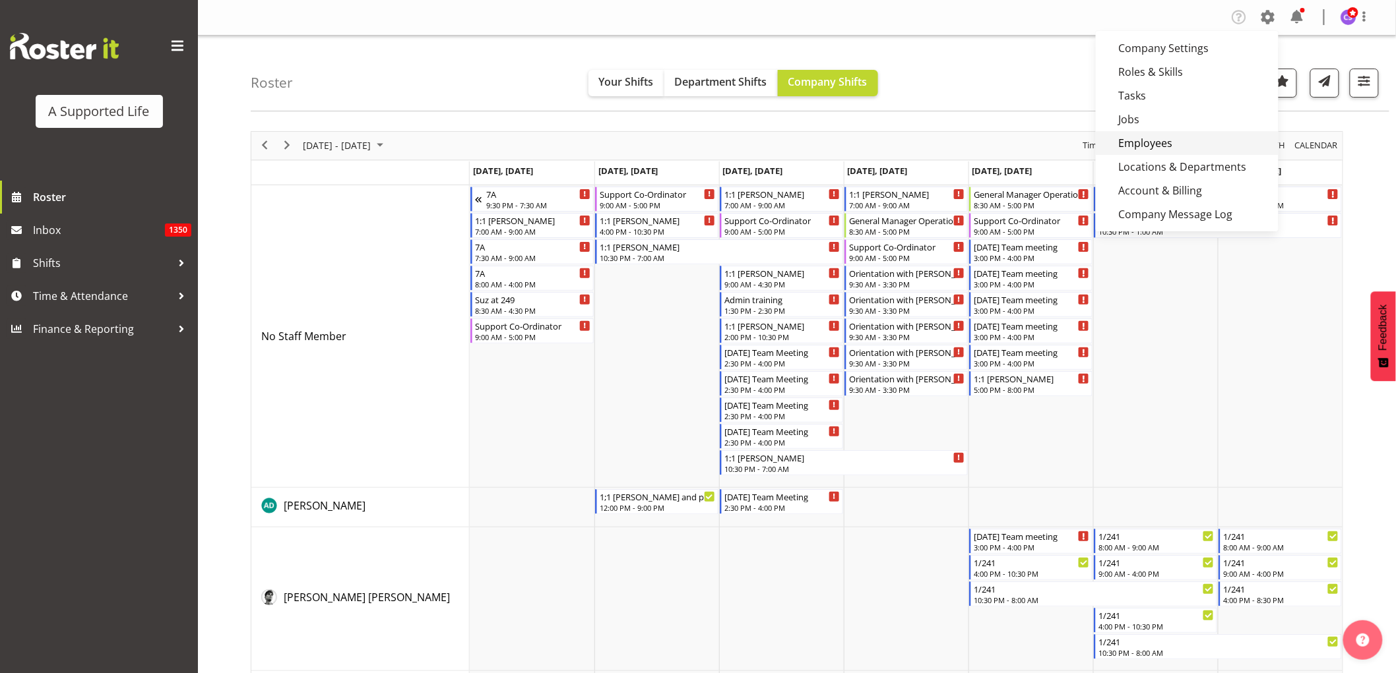
click at [1158, 137] on link "Employees" at bounding box center [1187, 143] width 183 height 24
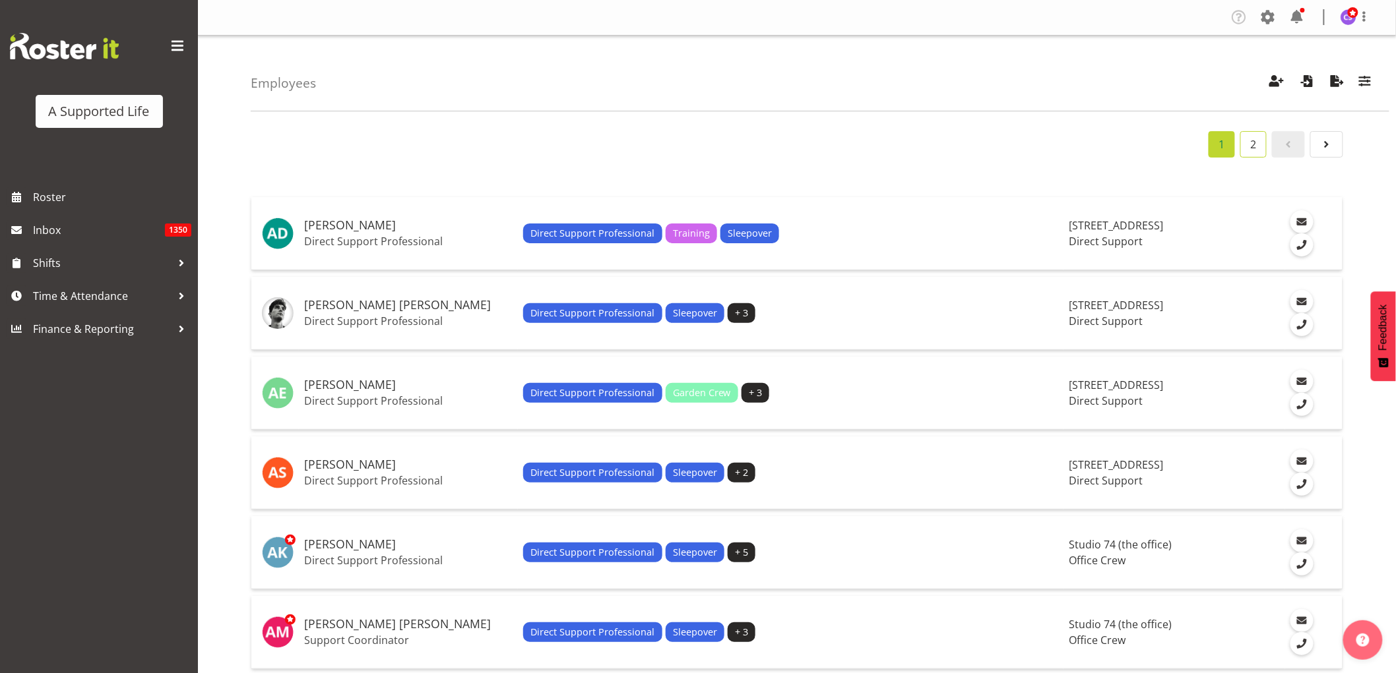
click at [1257, 146] on link "2" at bounding box center [1253, 144] width 26 height 26
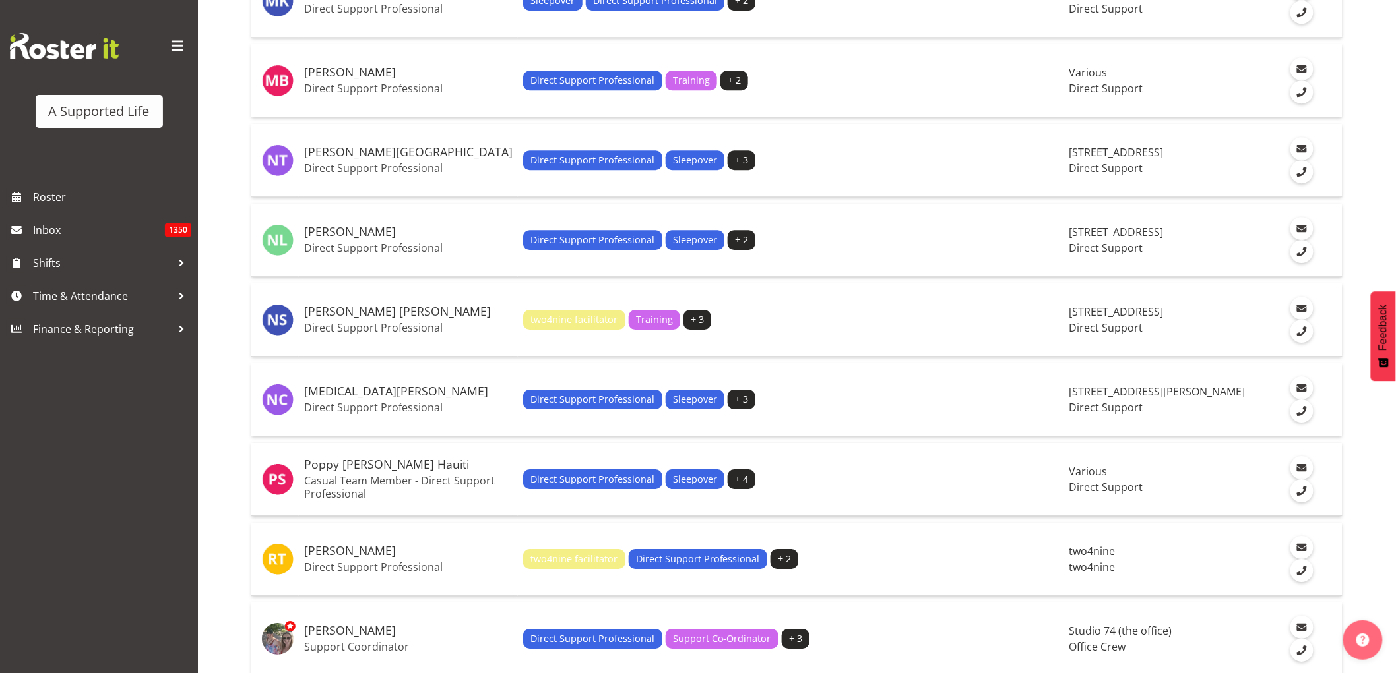
scroll to position [1612, 0]
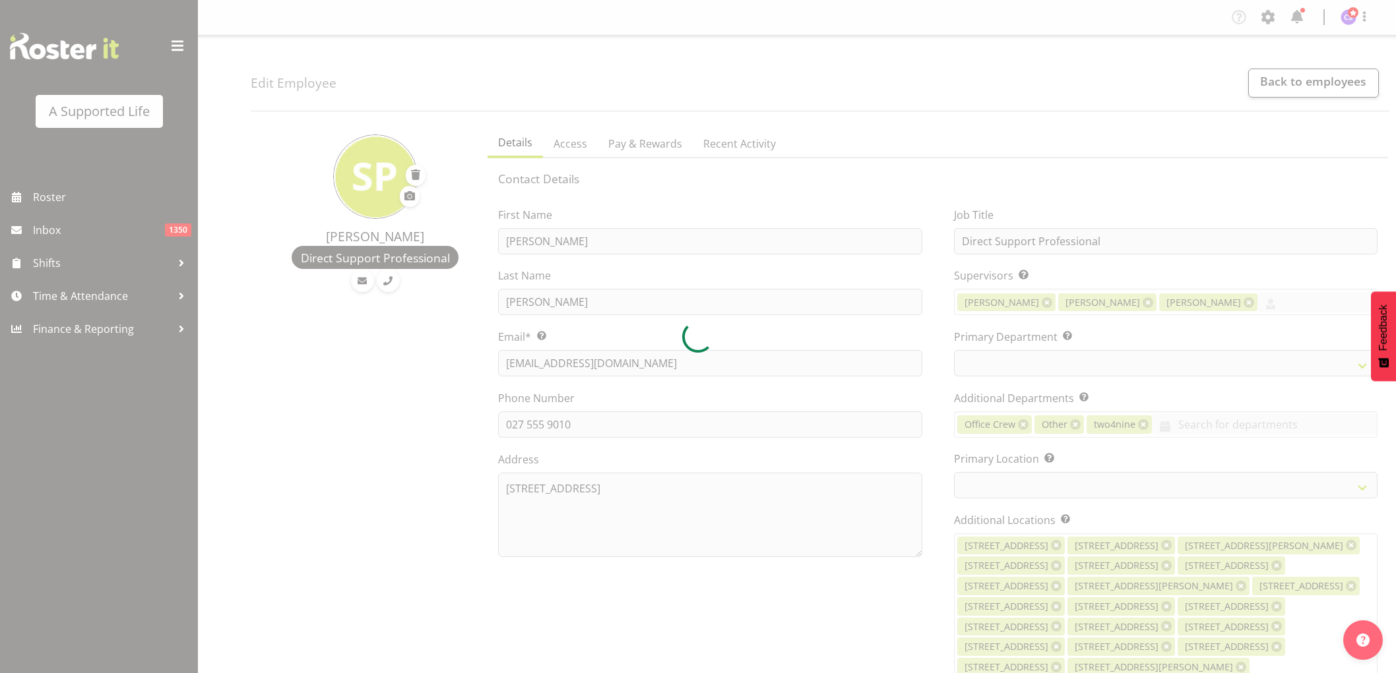
select select "TimelineWeek"
select select
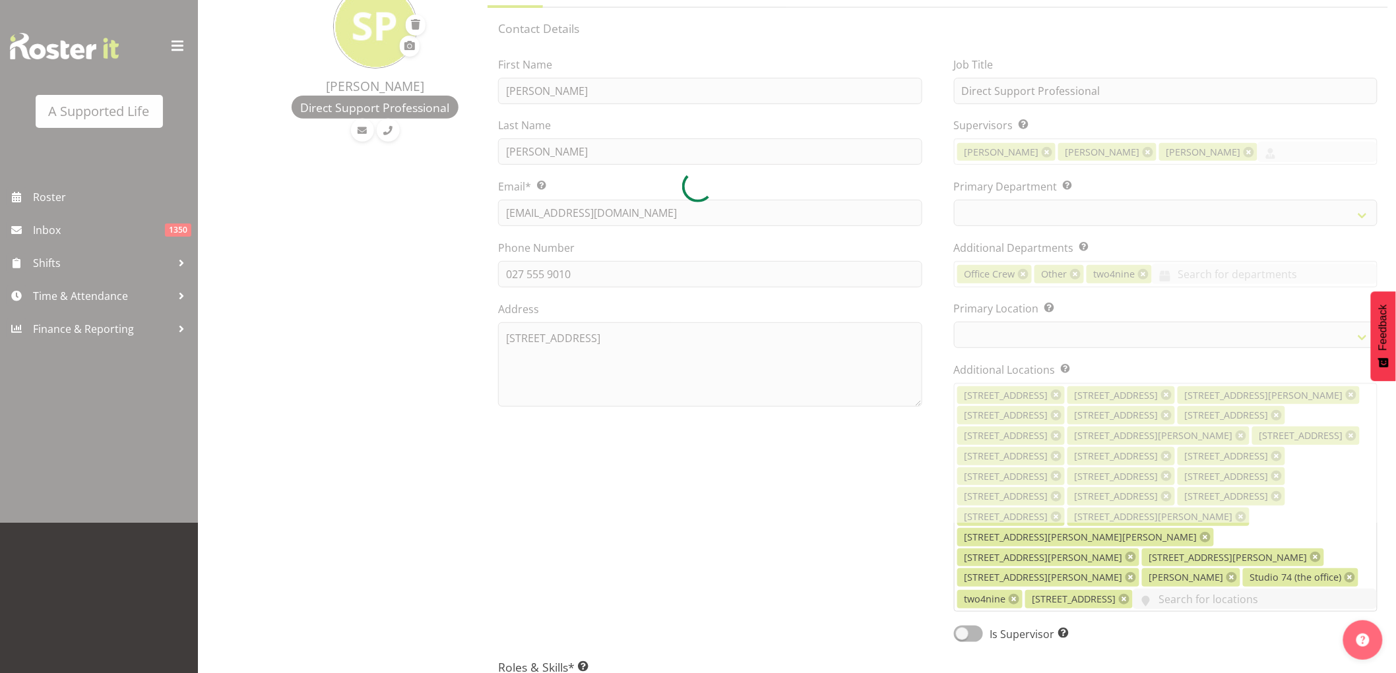
scroll to position [73, 0]
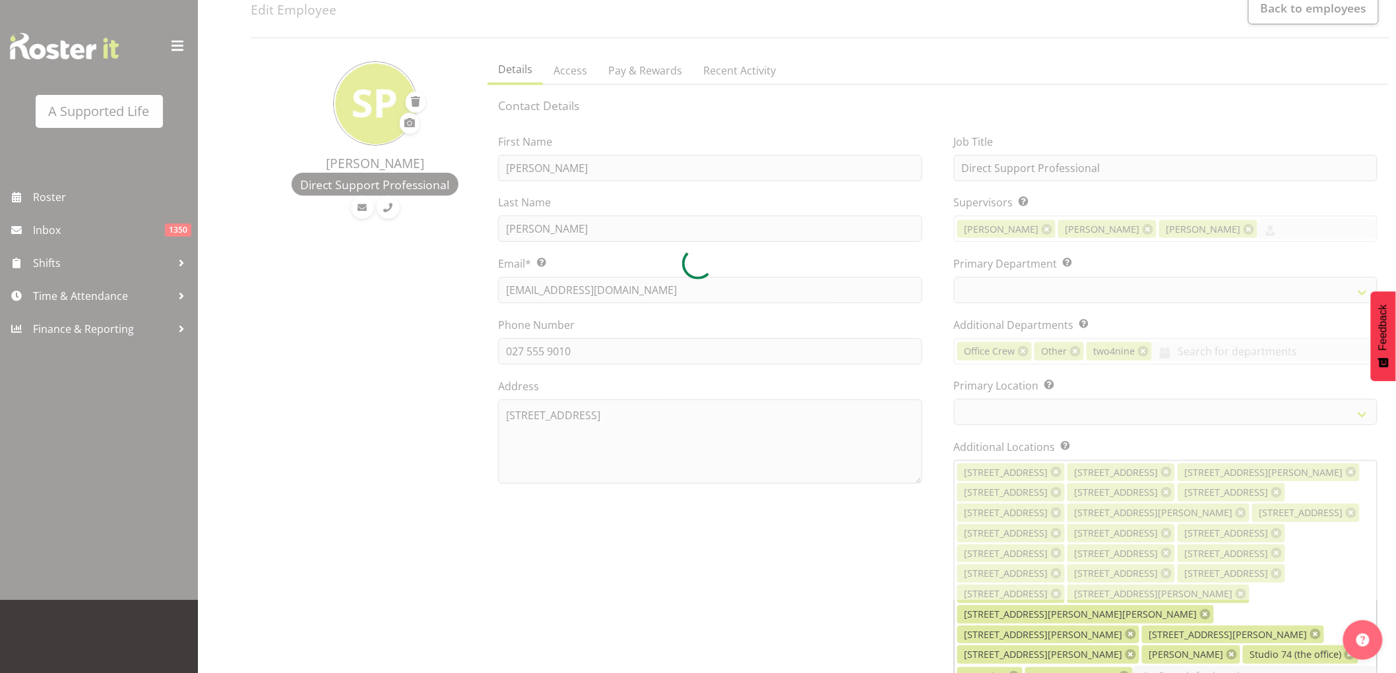
click at [1161, 666] on input "text" at bounding box center [1255, 676] width 244 height 20
click at [1136, 666] on input "text" at bounding box center [1255, 676] width 244 height 20
select select "959"
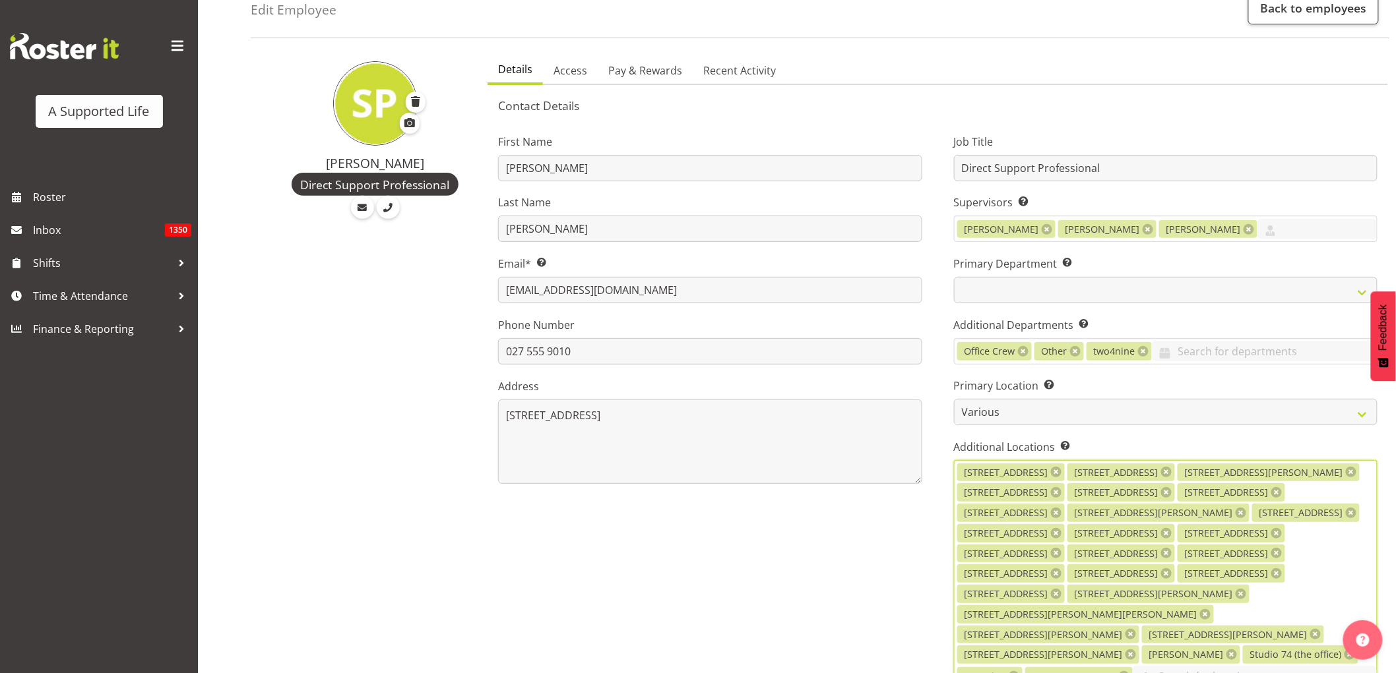
click at [1152, 666] on input "text" at bounding box center [1255, 676] width 244 height 20
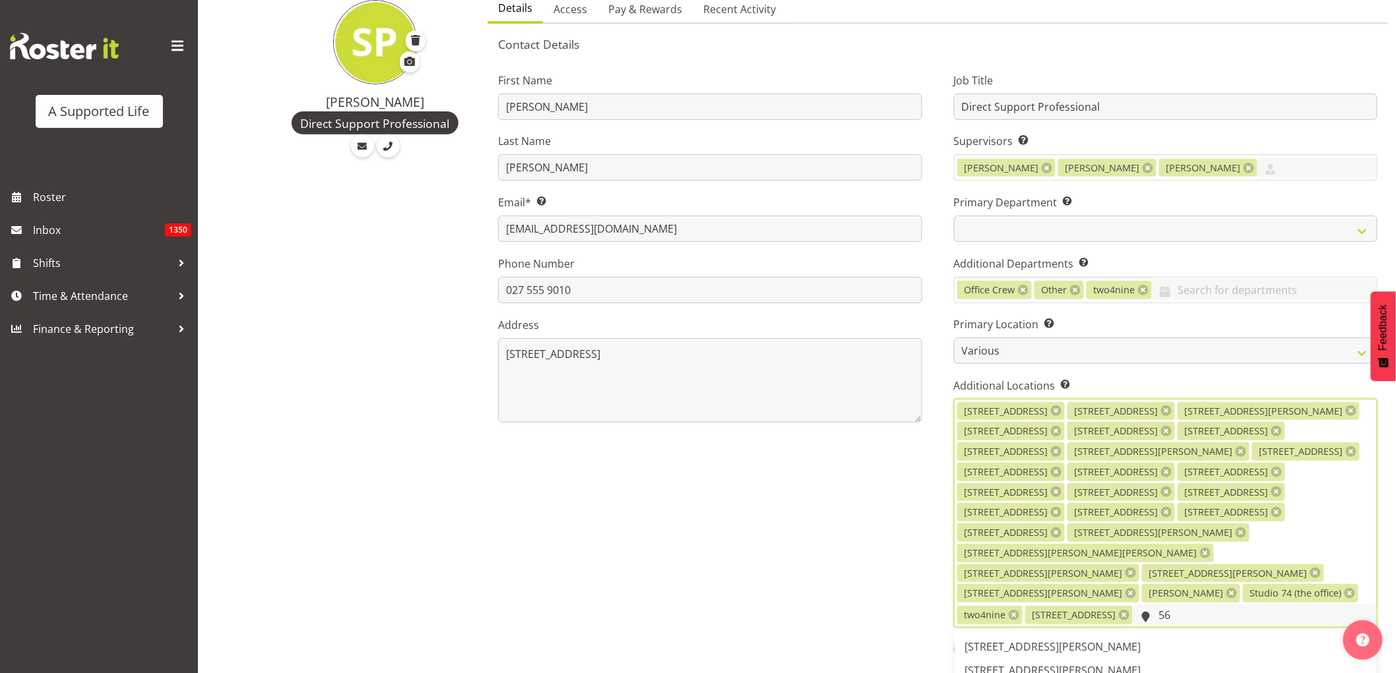
scroll to position [220, 0]
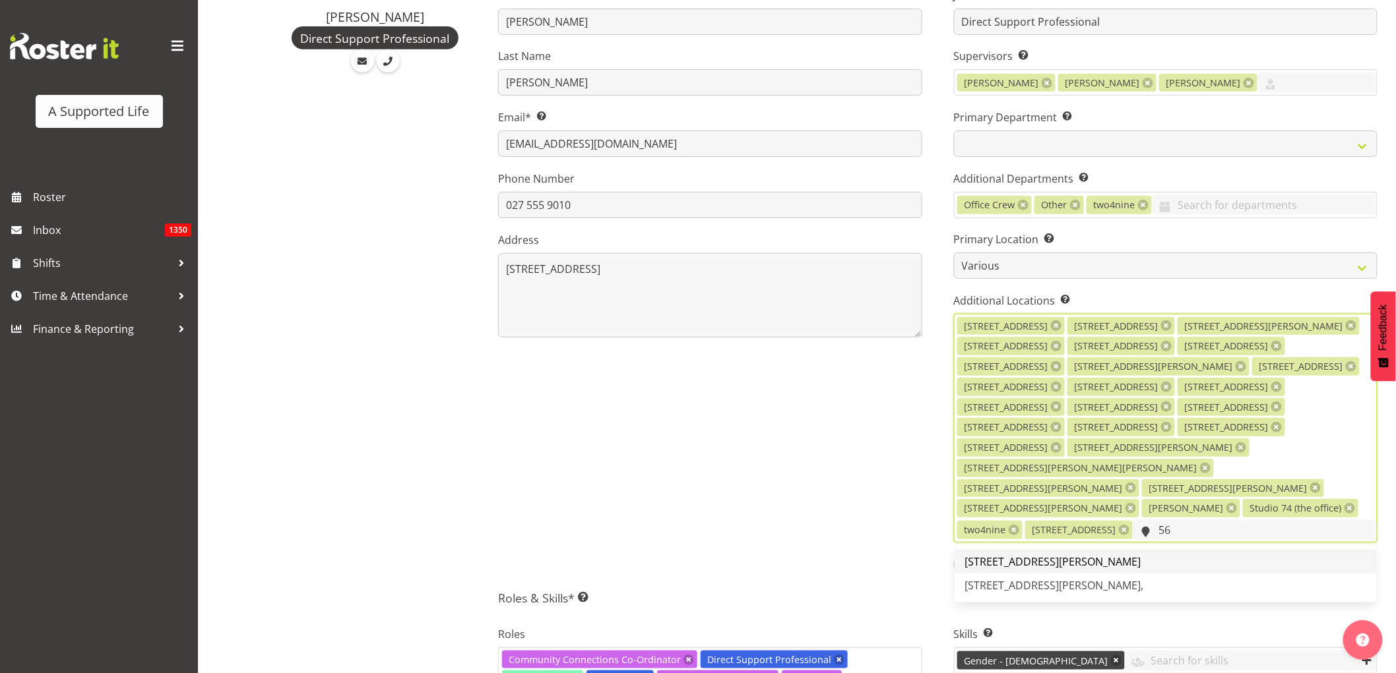
type input "56"
click at [1005, 555] on span "[STREET_ADDRESS][PERSON_NAME]" at bounding box center [1053, 562] width 176 height 15
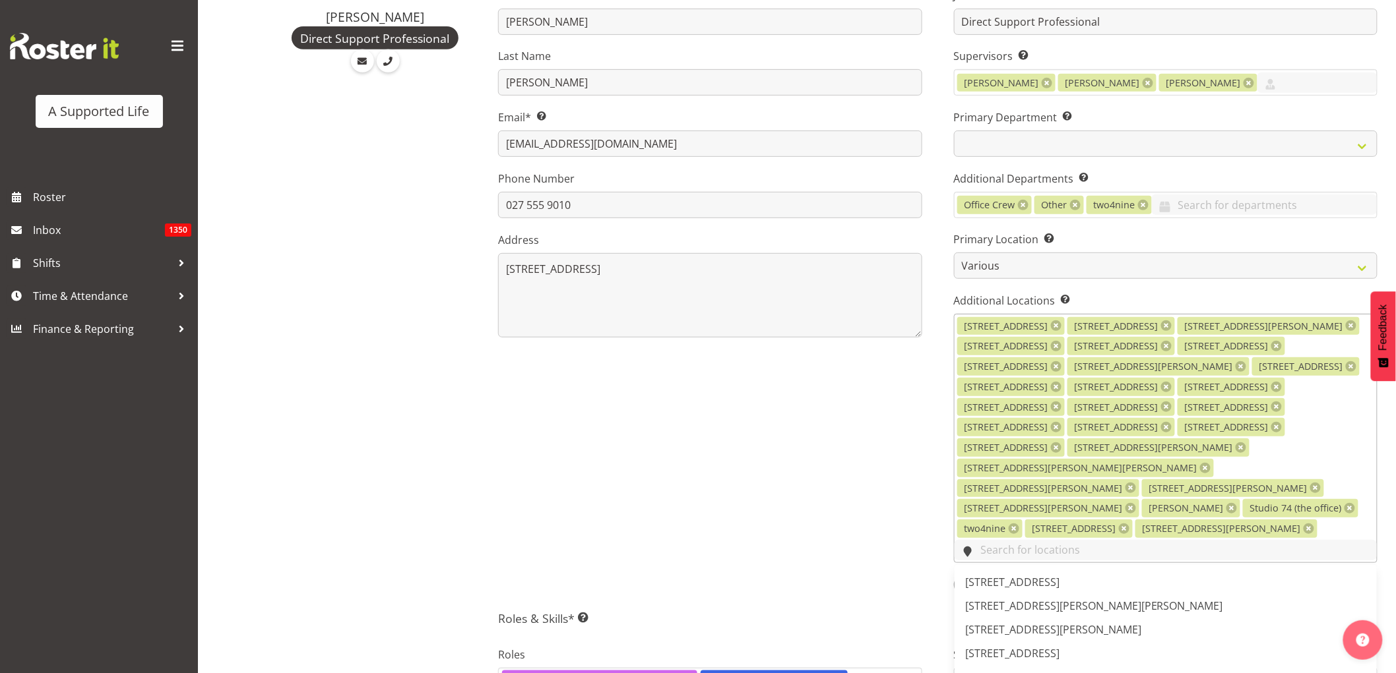
click at [1234, 540] on input "text" at bounding box center [1165, 550] width 422 height 20
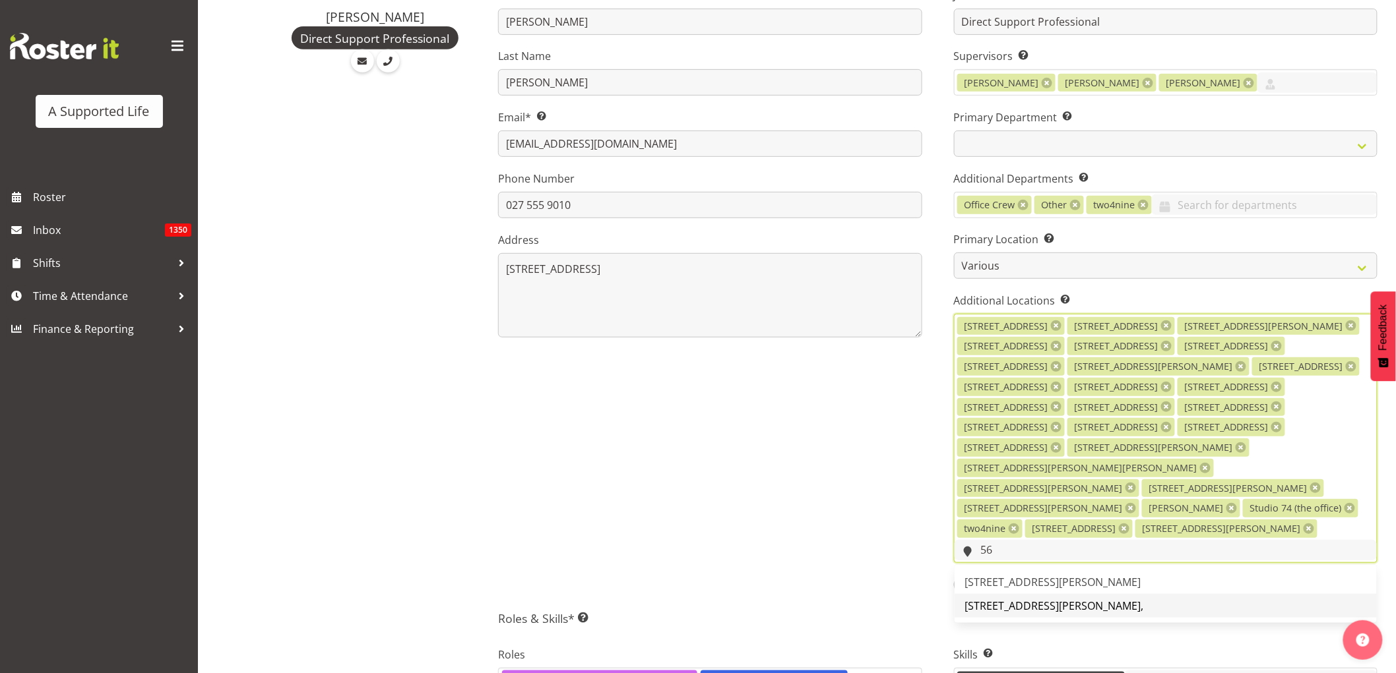
type input "56"
click at [1018, 599] on span "[STREET_ADDRESS][PERSON_NAME]," at bounding box center [1054, 606] width 179 height 15
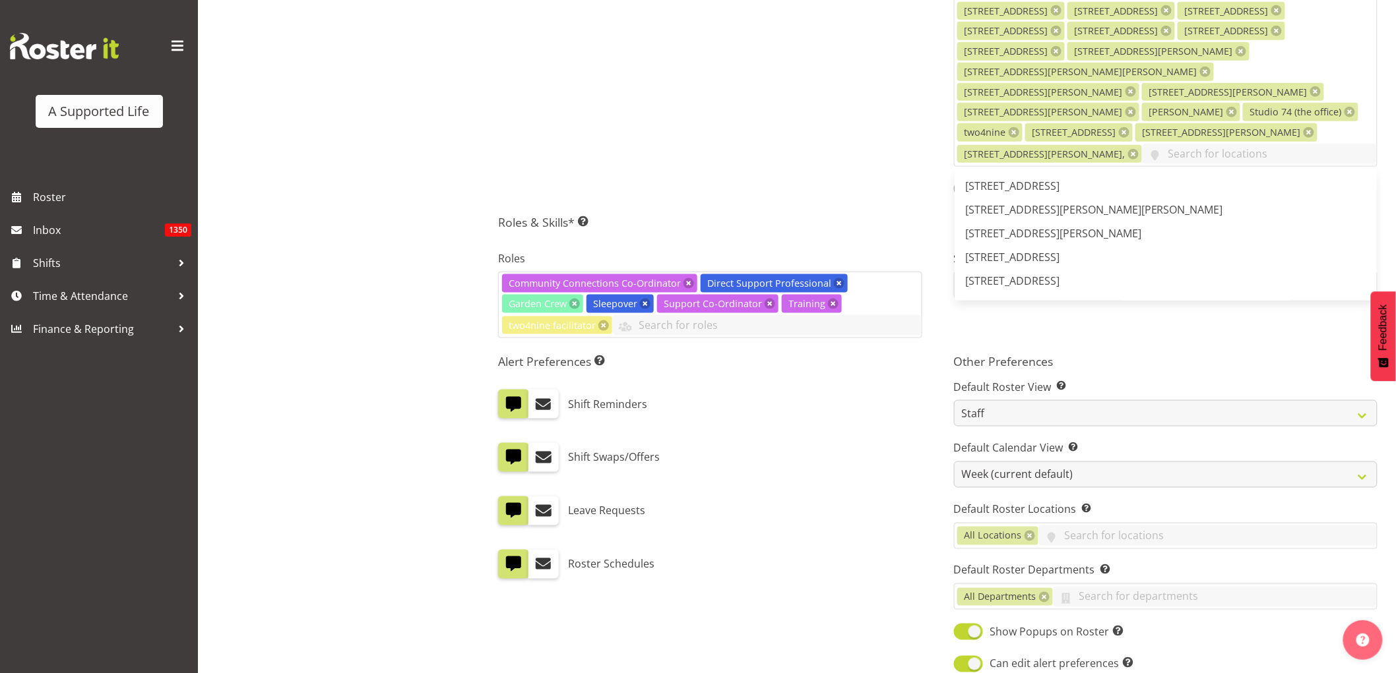
scroll to position [755, 0]
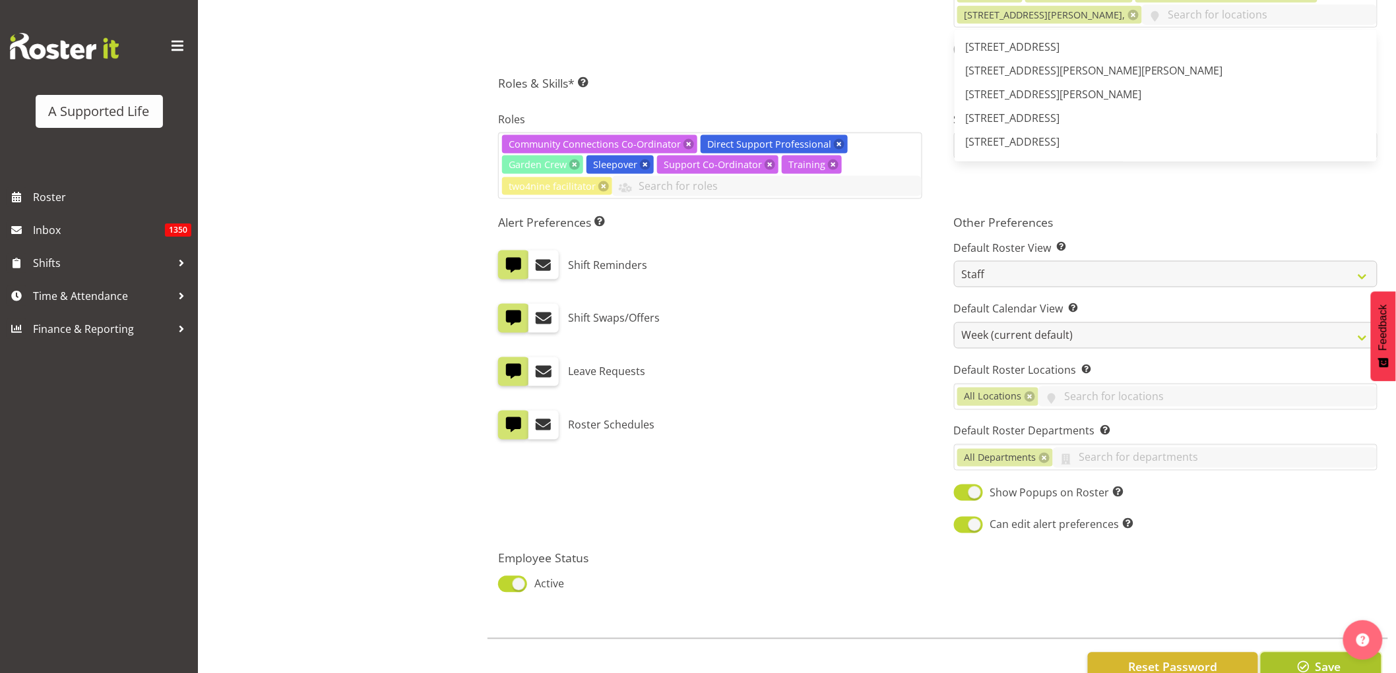
click at [1286, 653] on button "Save" at bounding box center [1321, 667] width 121 height 29
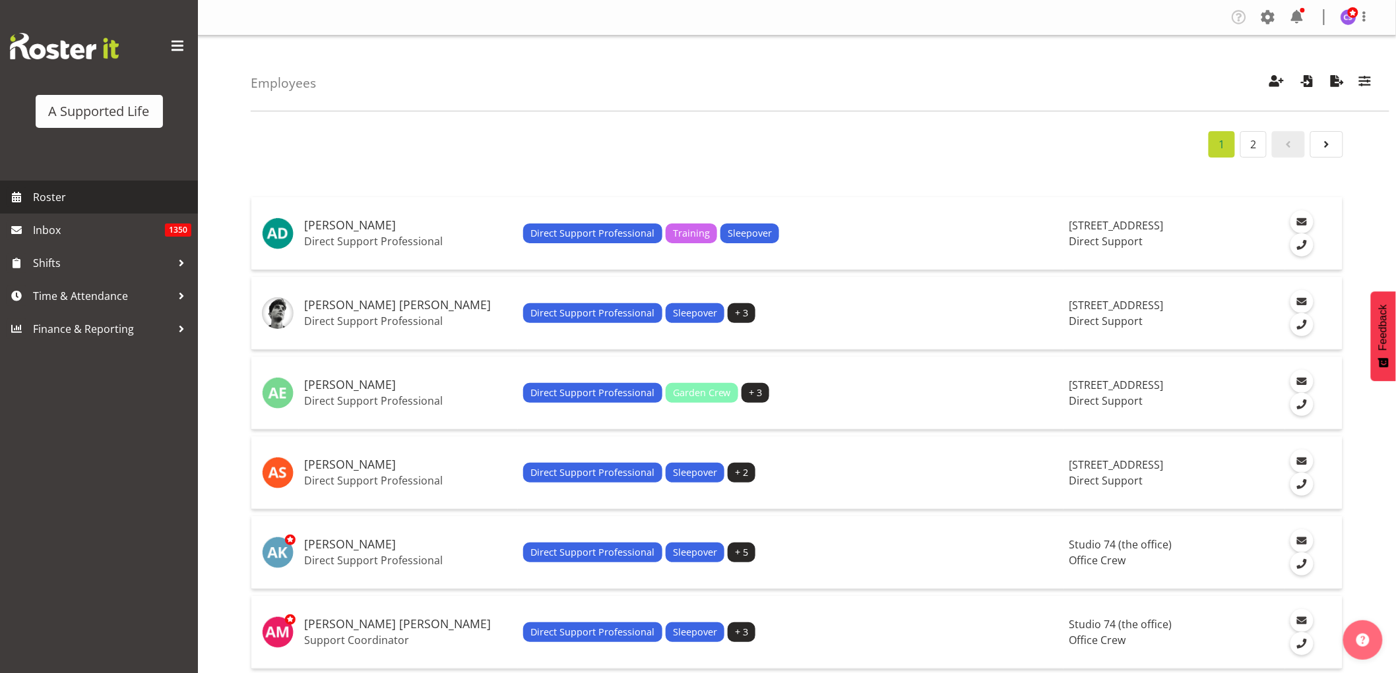
click at [44, 208] on link "Roster" at bounding box center [99, 197] width 198 height 33
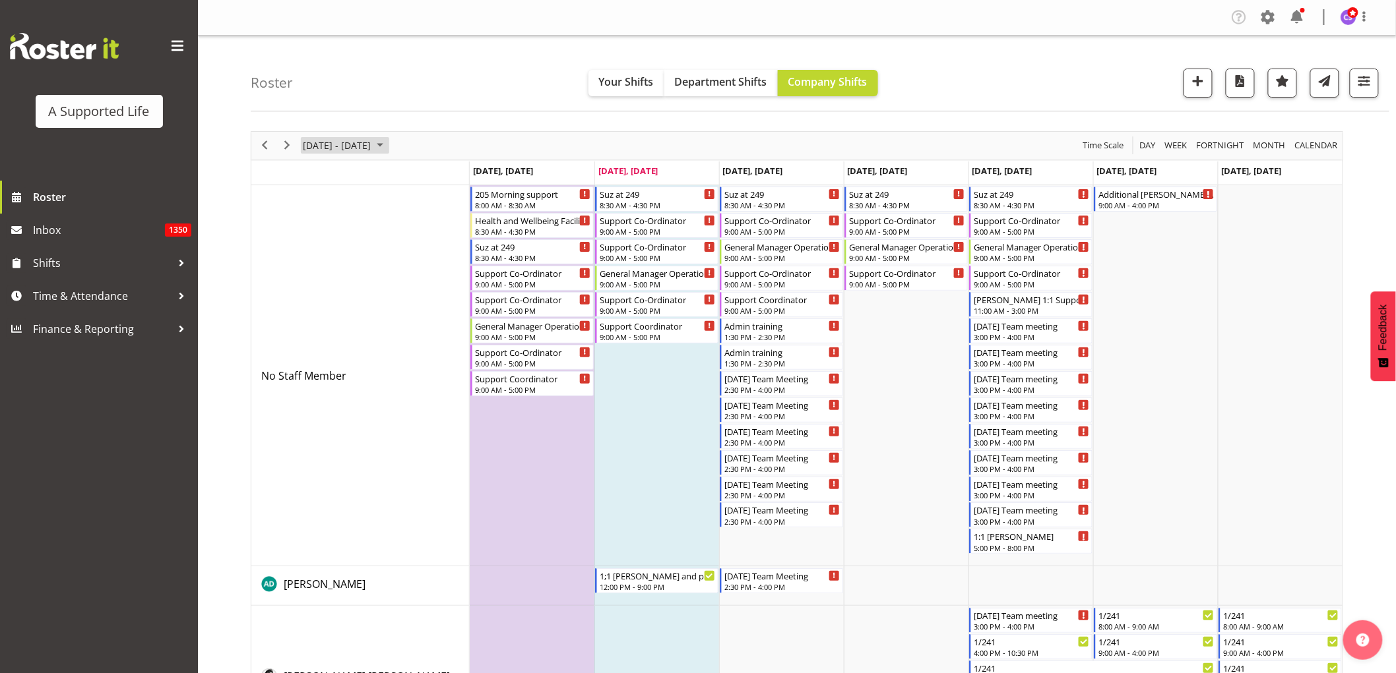
click at [372, 146] on span "[DATE] - [DATE]" at bounding box center [336, 145] width 71 height 16
click at [443, 179] on span "next month" at bounding box center [441, 179] width 23 height 24
click at [358, 241] on span "8" at bounding box center [359, 247] width 20 height 20
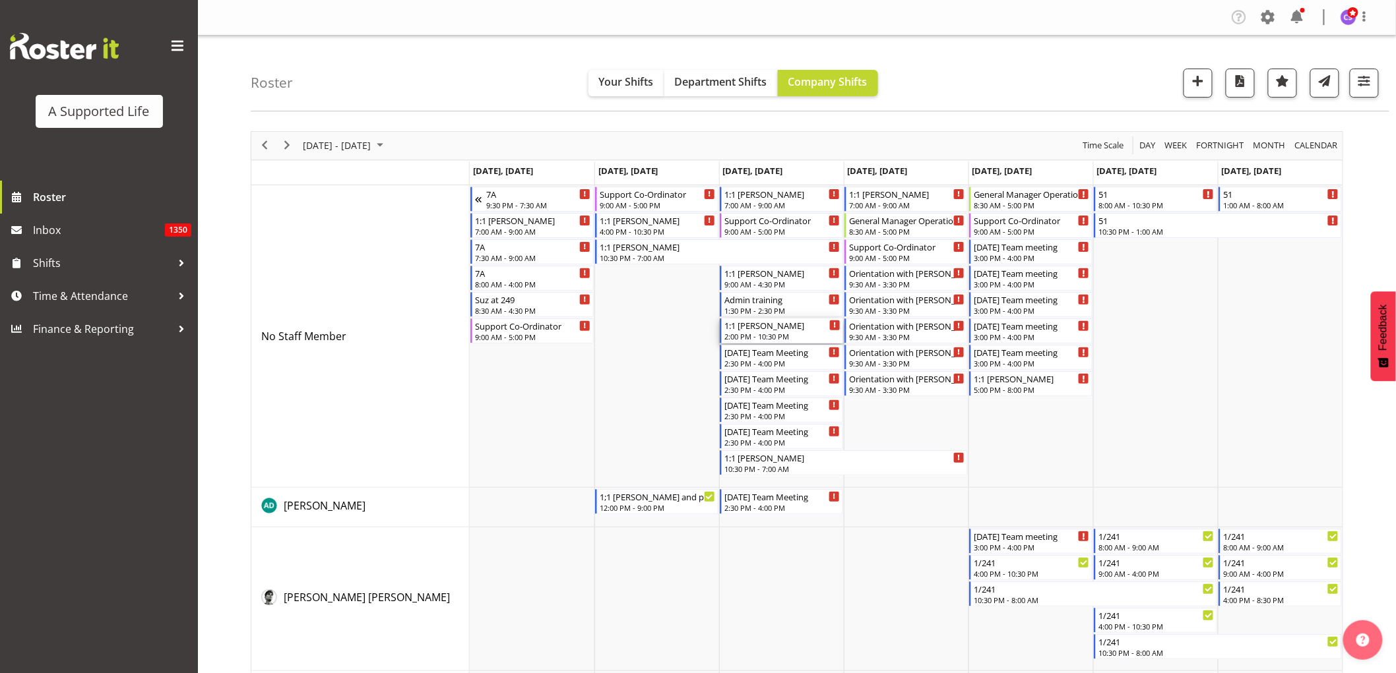
click at [784, 334] on div "2:00 PM - 10:30 PM" at bounding box center [782, 336] width 116 height 11
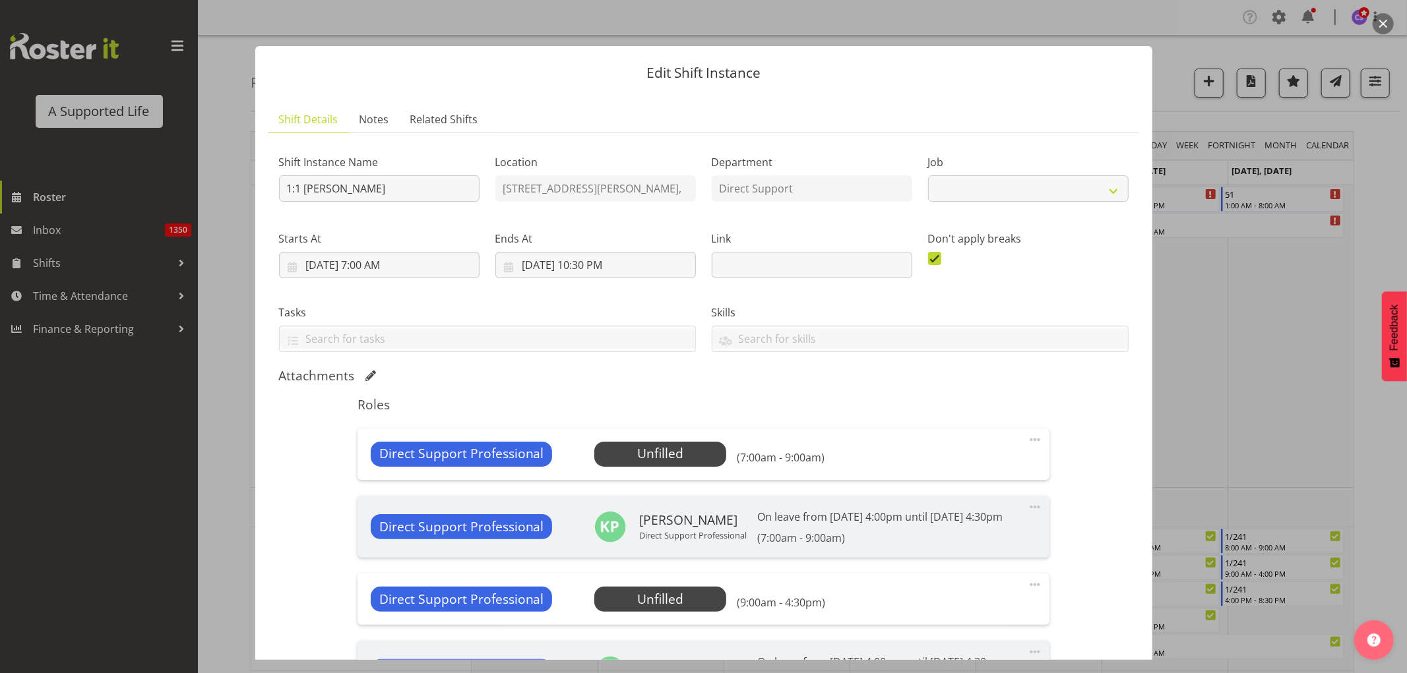
select select "4112"
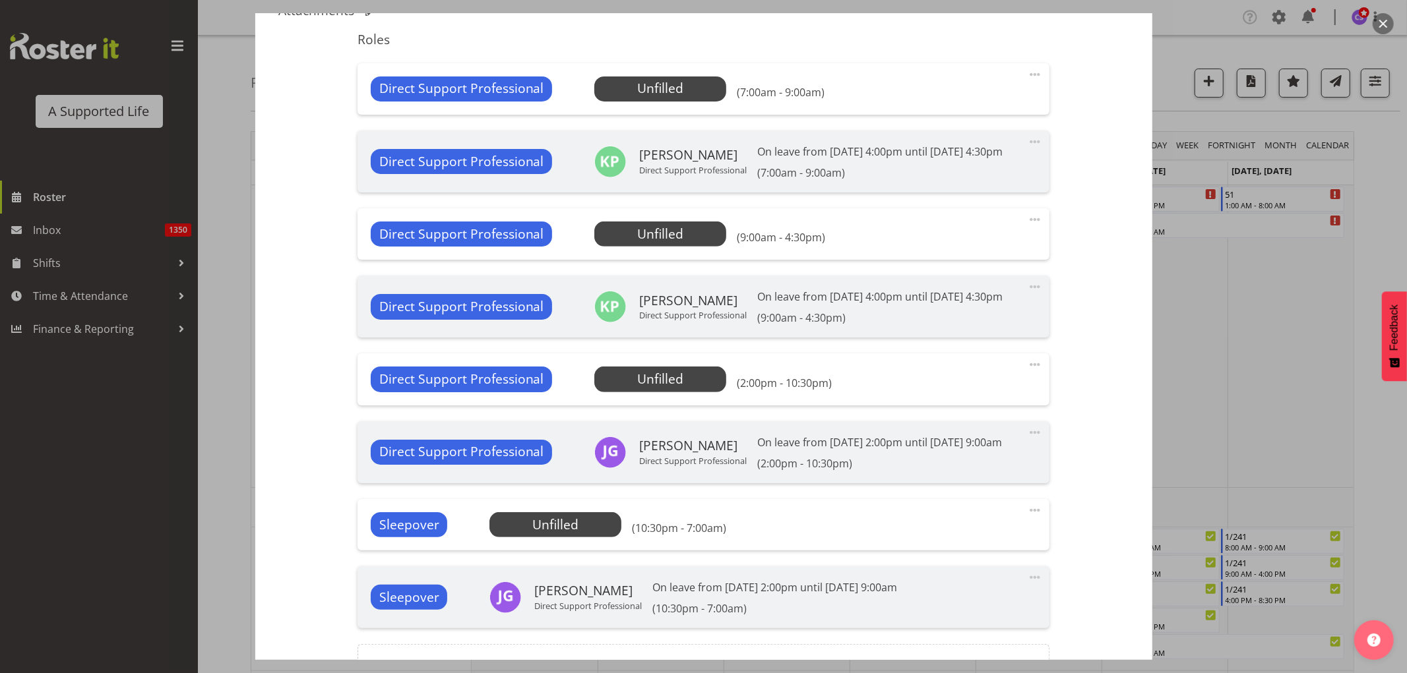
scroll to position [366, 0]
click at [1027, 372] on span at bounding box center [1035, 364] width 16 height 16
click at [951, 405] on link "Edit" at bounding box center [979, 393] width 127 height 24
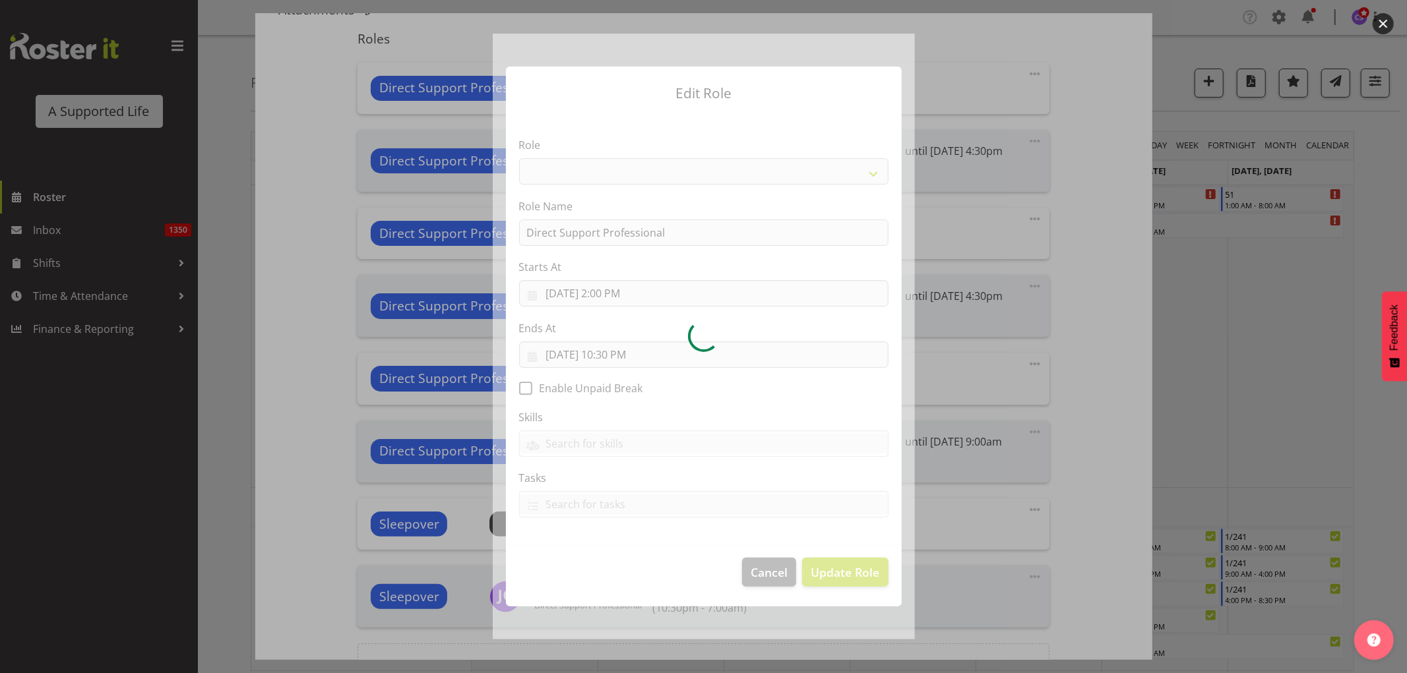
select select "519"
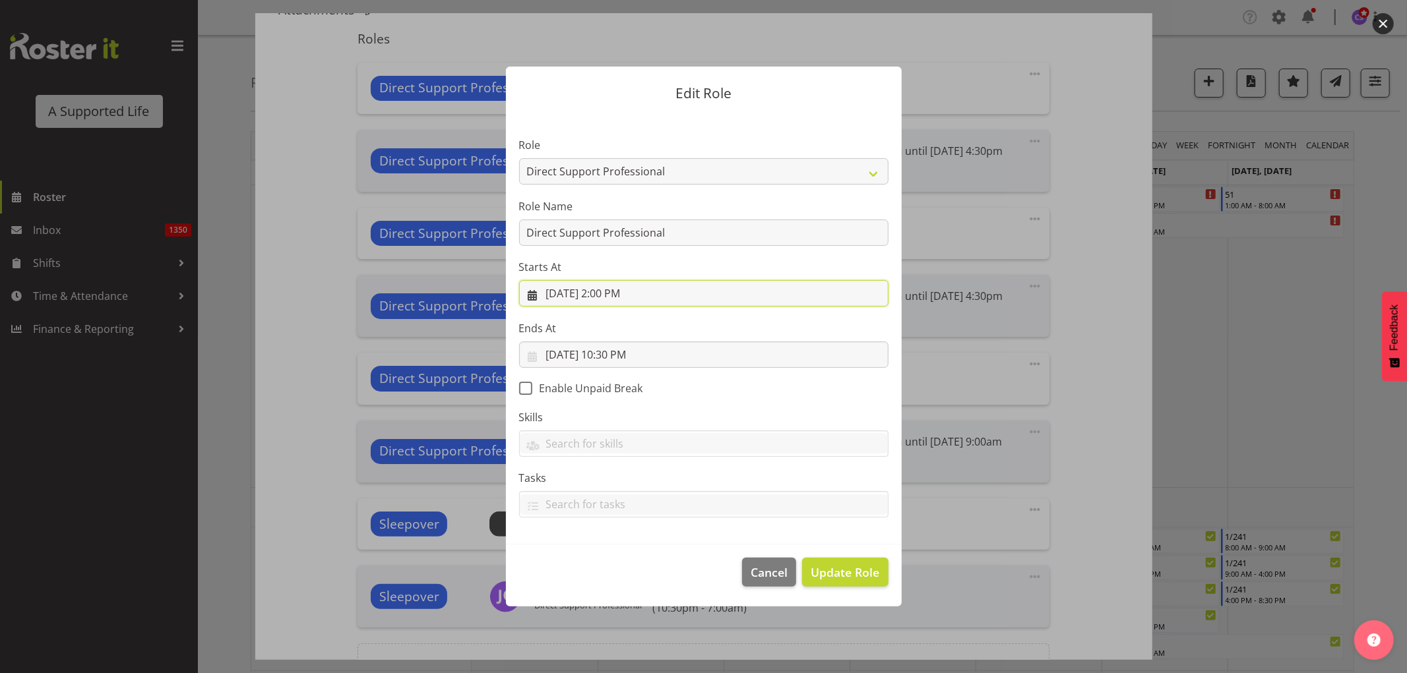
click at [615, 293] on input "10/8/2025, 2:00 PM" at bounding box center [703, 293] width 369 height 26
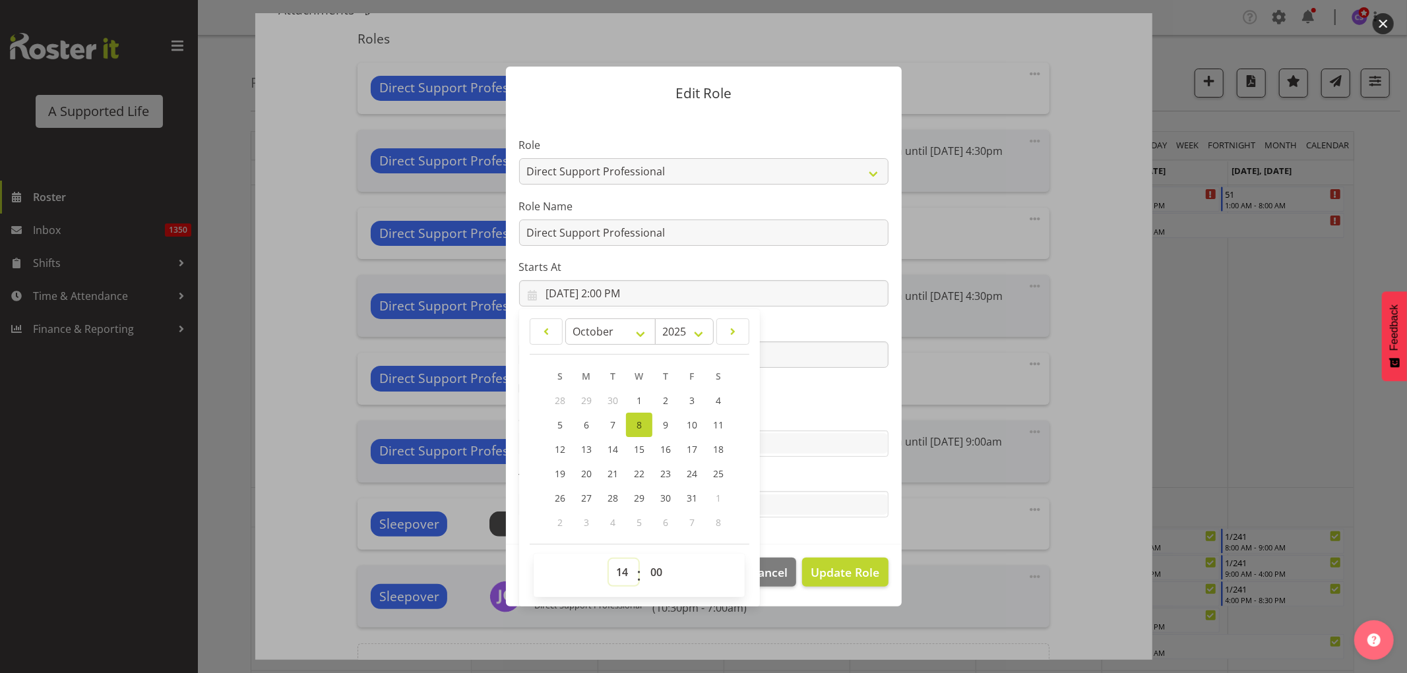
click at [624, 574] on select "00 01 02 03 04 05 06 07 08 09 10 11 12 13 14 15 16 17 18 19 20 21 22 23" at bounding box center [624, 572] width 30 height 26
select select "16"
click at [609, 559] on select "00 01 02 03 04 05 06 07 08 09 10 11 12 13 14 15 16 17 18 19 20 21 22 23" at bounding box center [624, 572] width 30 height 26
type input "[DATE] 4:00 PM"
click at [846, 569] on span "Update Role" at bounding box center [845, 572] width 69 height 17
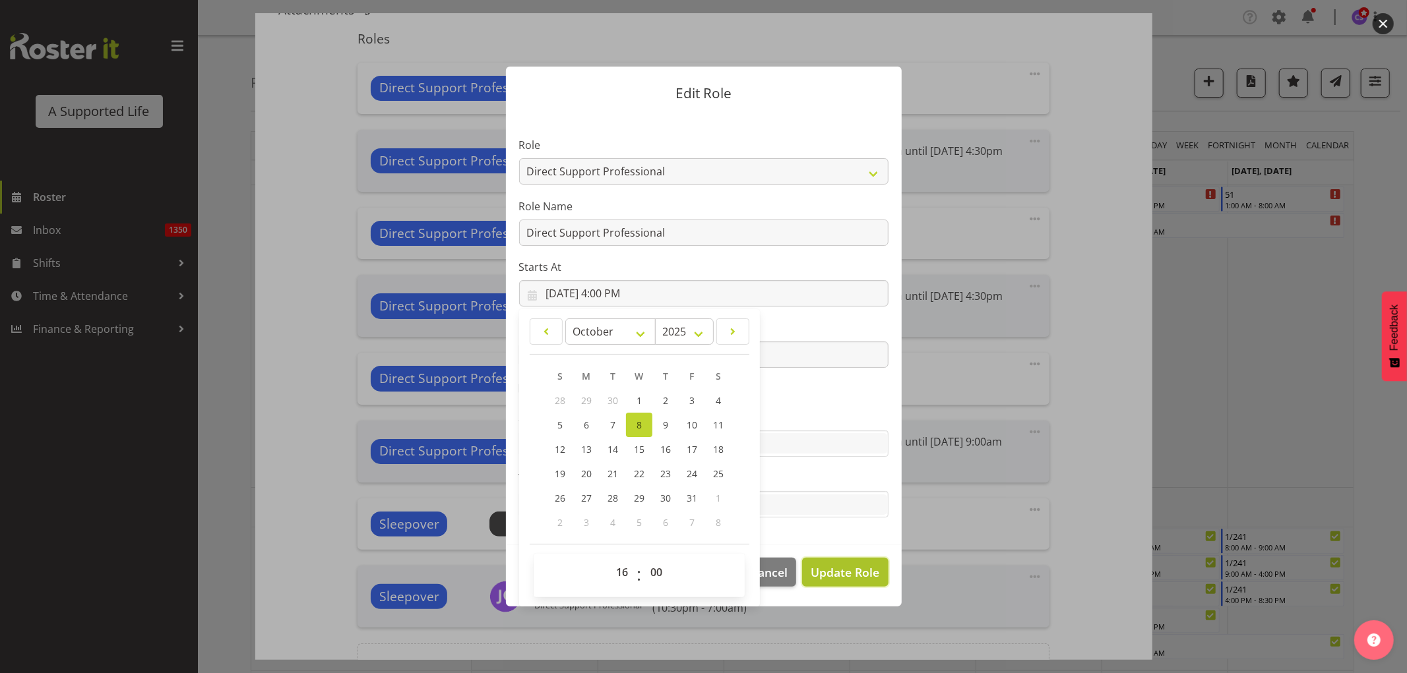
select select
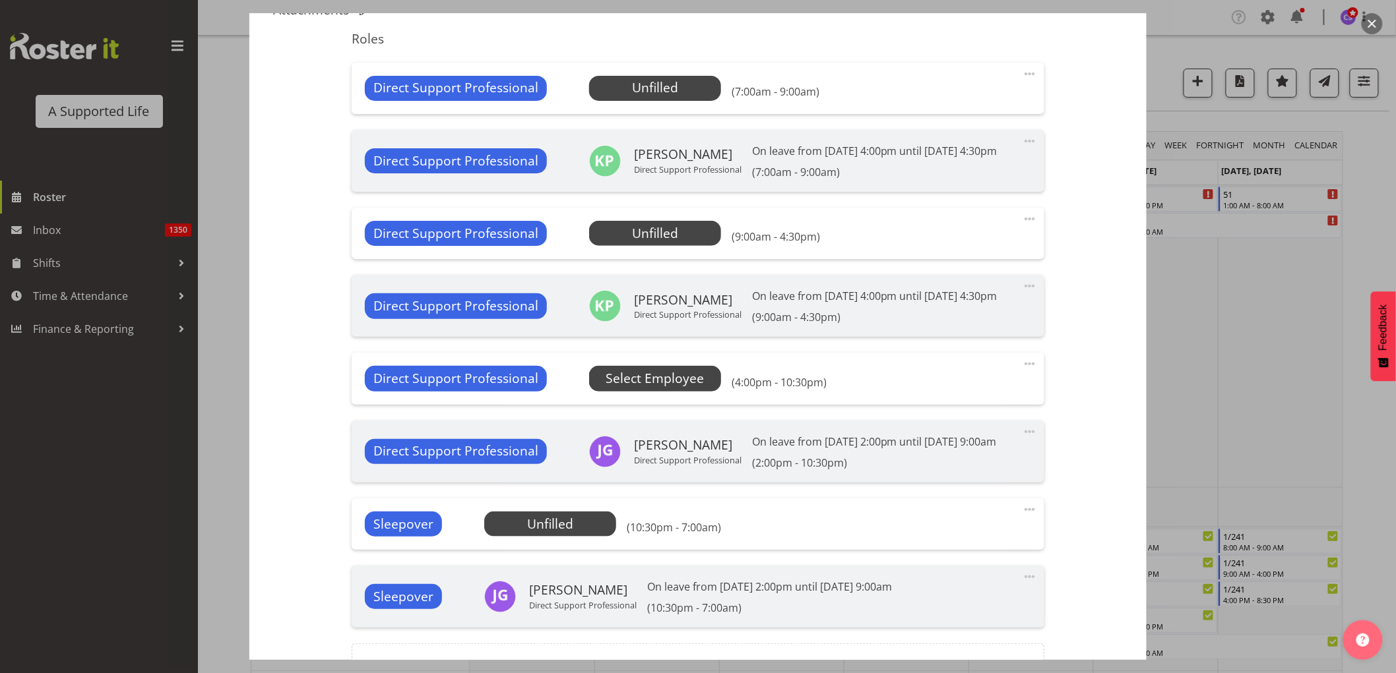
click at [646, 389] on span "Select Employee" at bounding box center [655, 378] width 98 height 19
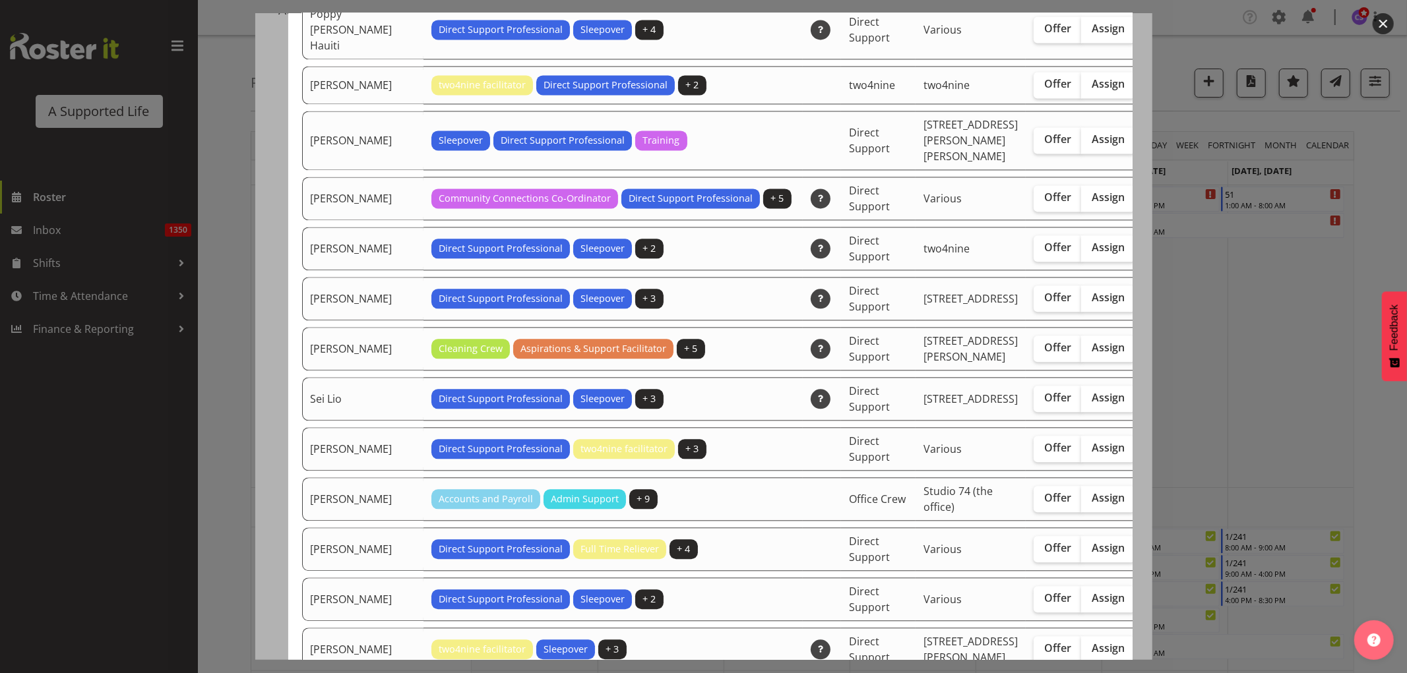
scroll to position [2418, 0]
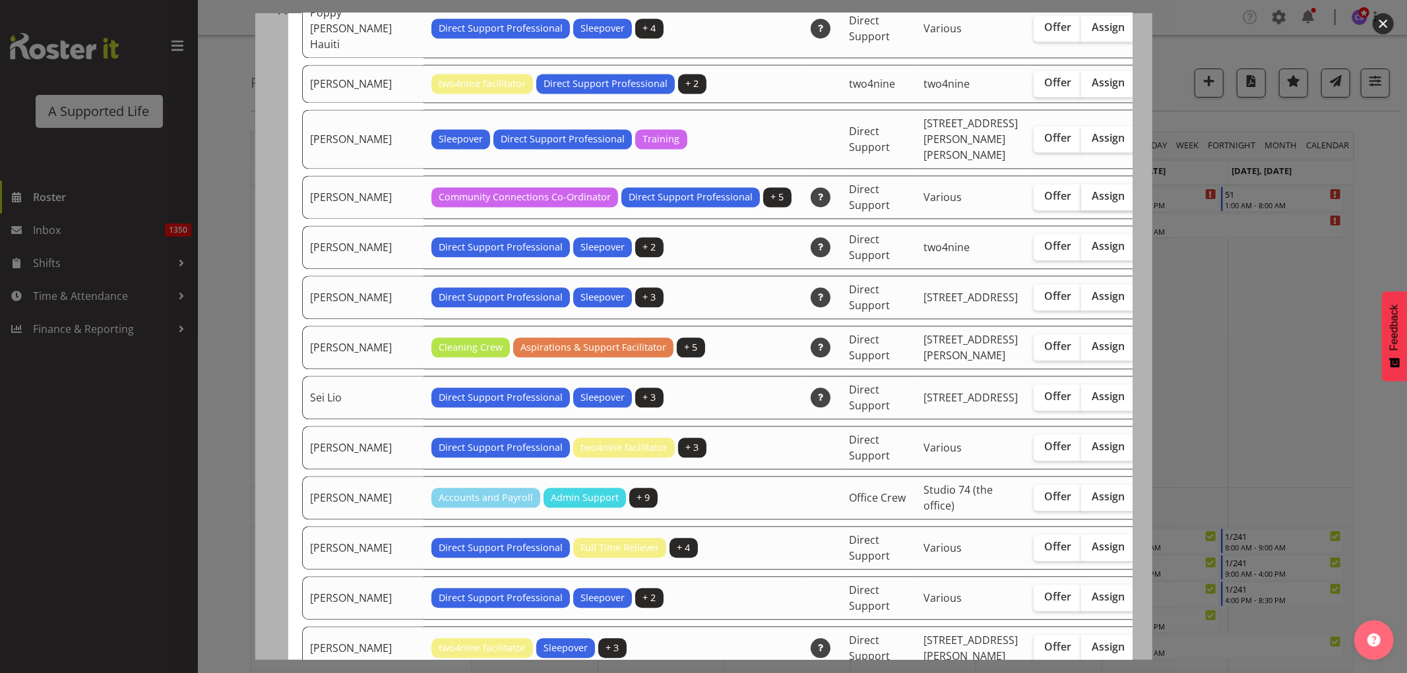
click at [1092, 203] on span "Assign" at bounding box center [1108, 195] width 33 height 13
click at [1081, 201] on input "Assign" at bounding box center [1085, 196] width 9 height 9
checkbox input "true"
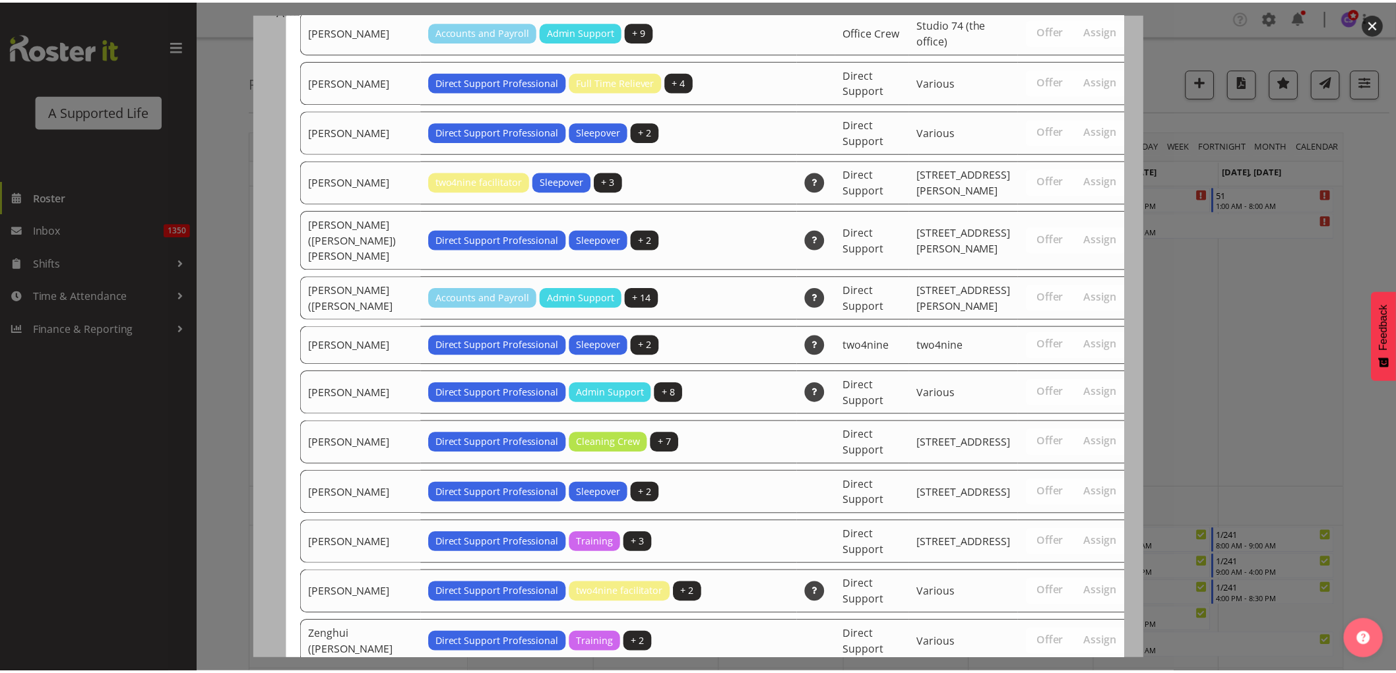
scroll to position [3224, 0]
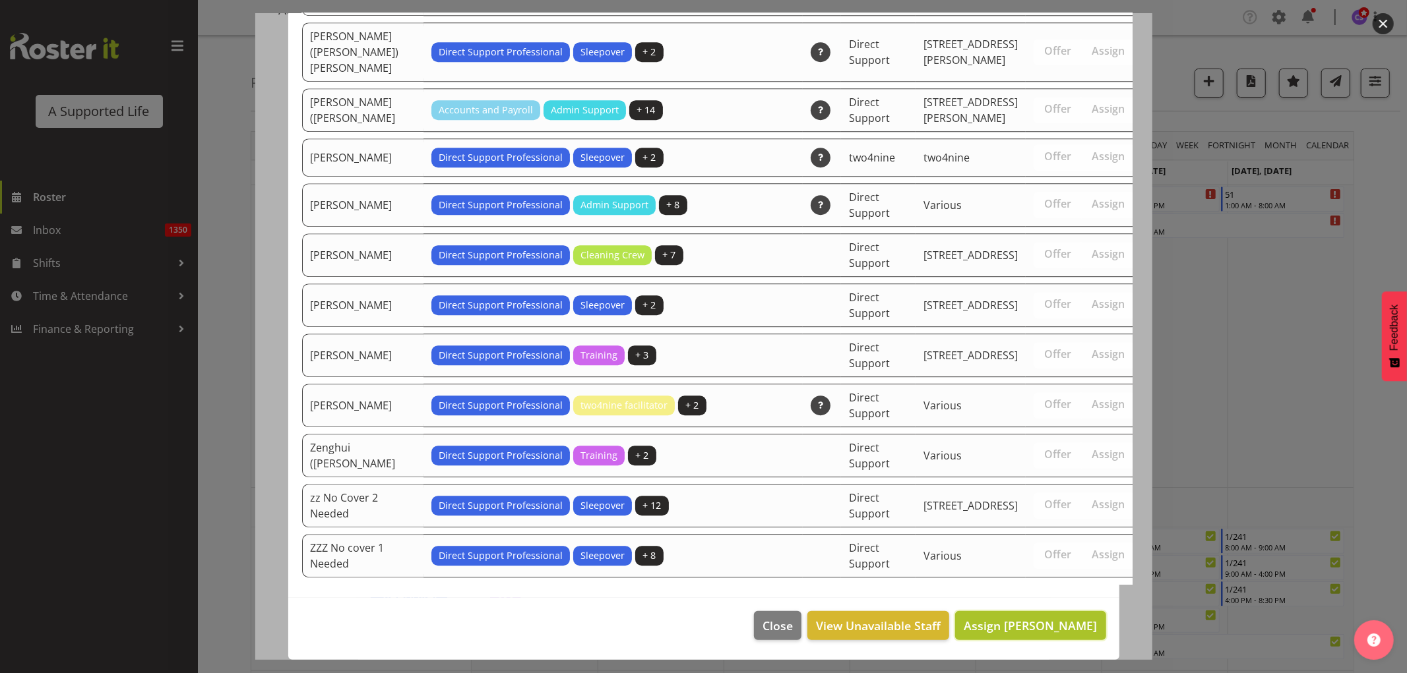
click at [1038, 629] on span "Assign Sara Peterson" at bounding box center [1030, 626] width 133 height 16
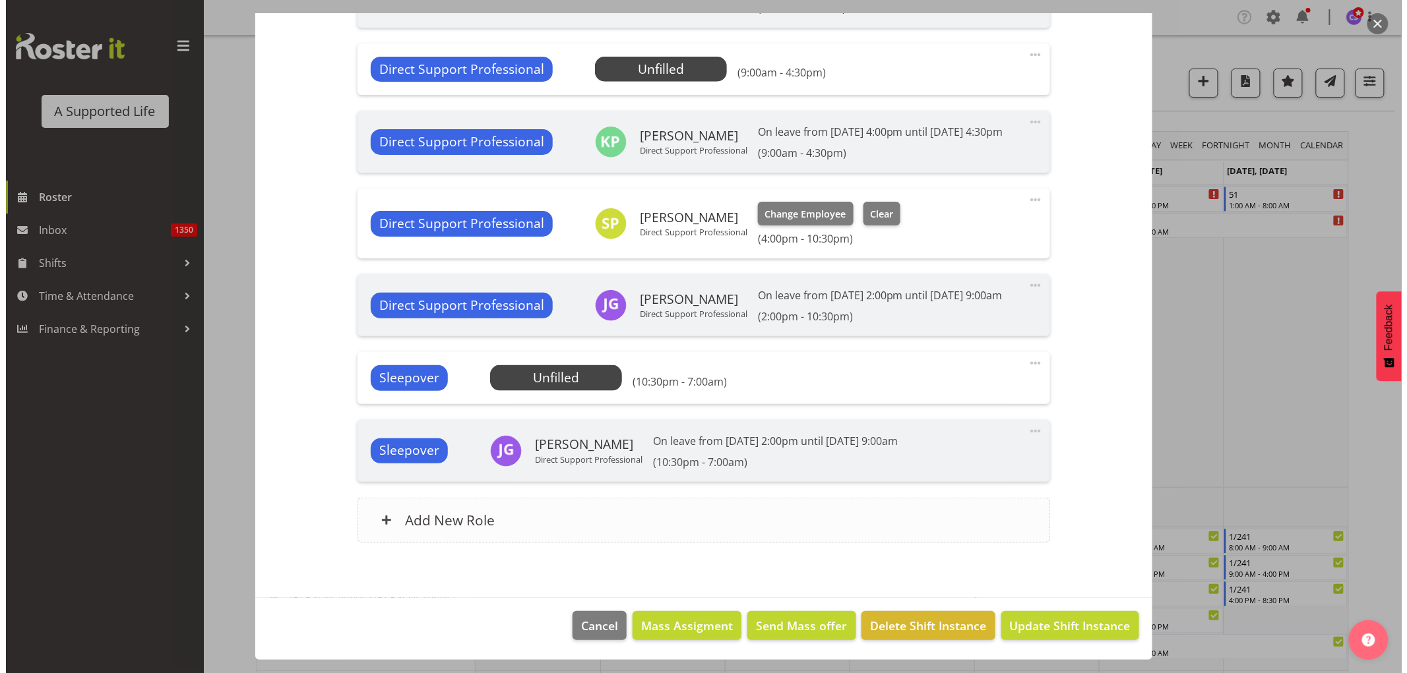
scroll to position [578, 0]
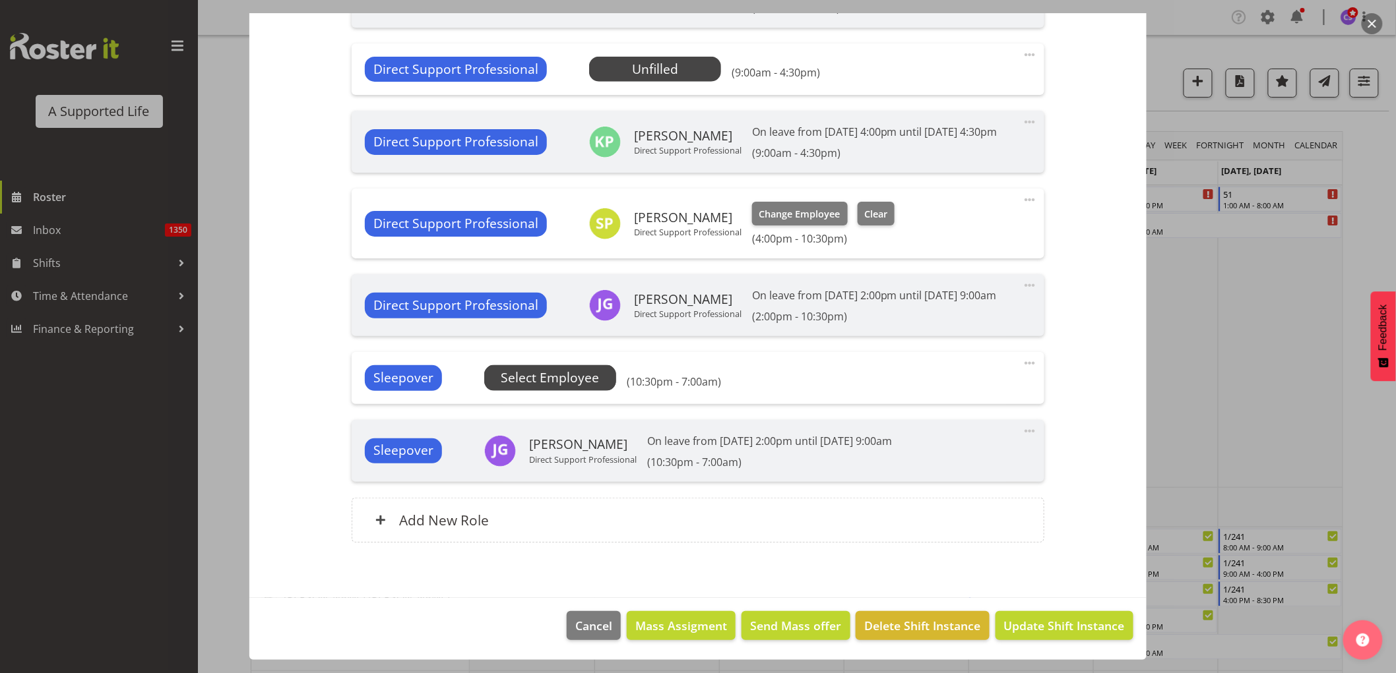
click at [531, 369] on span "Select Employee" at bounding box center [550, 378] width 98 height 19
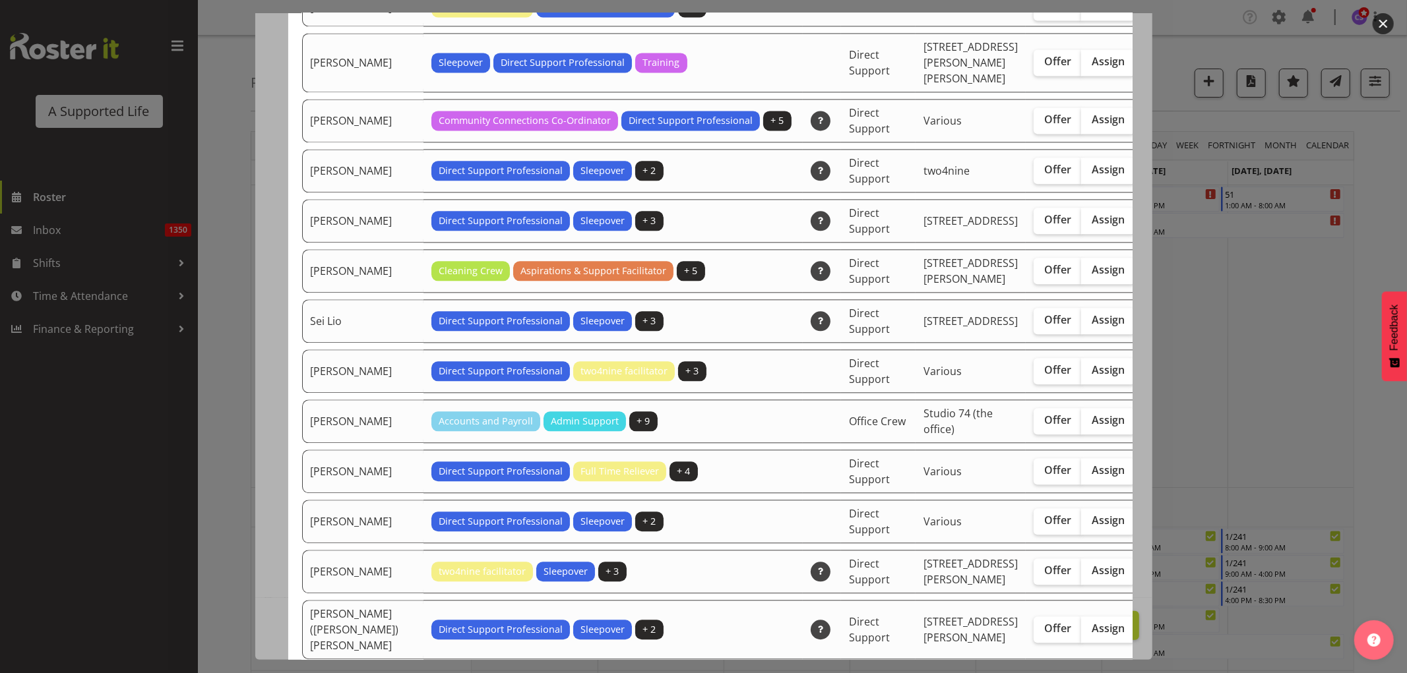
scroll to position [2491, 0]
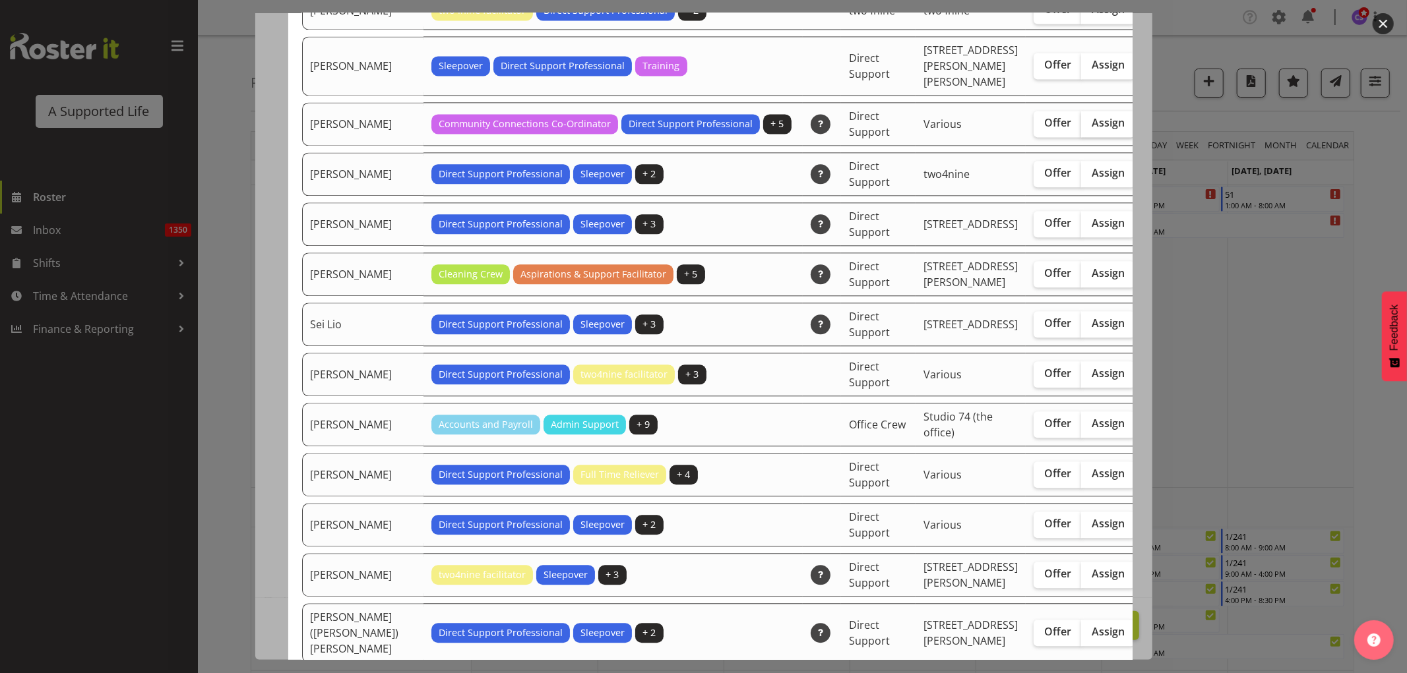
click at [1092, 129] on span "Assign" at bounding box center [1108, 122] width 33 height 13
click at [1081, 127] on input "Assign" at bounding box center [1085, 123] width 9 height 9
checkbox input "true"
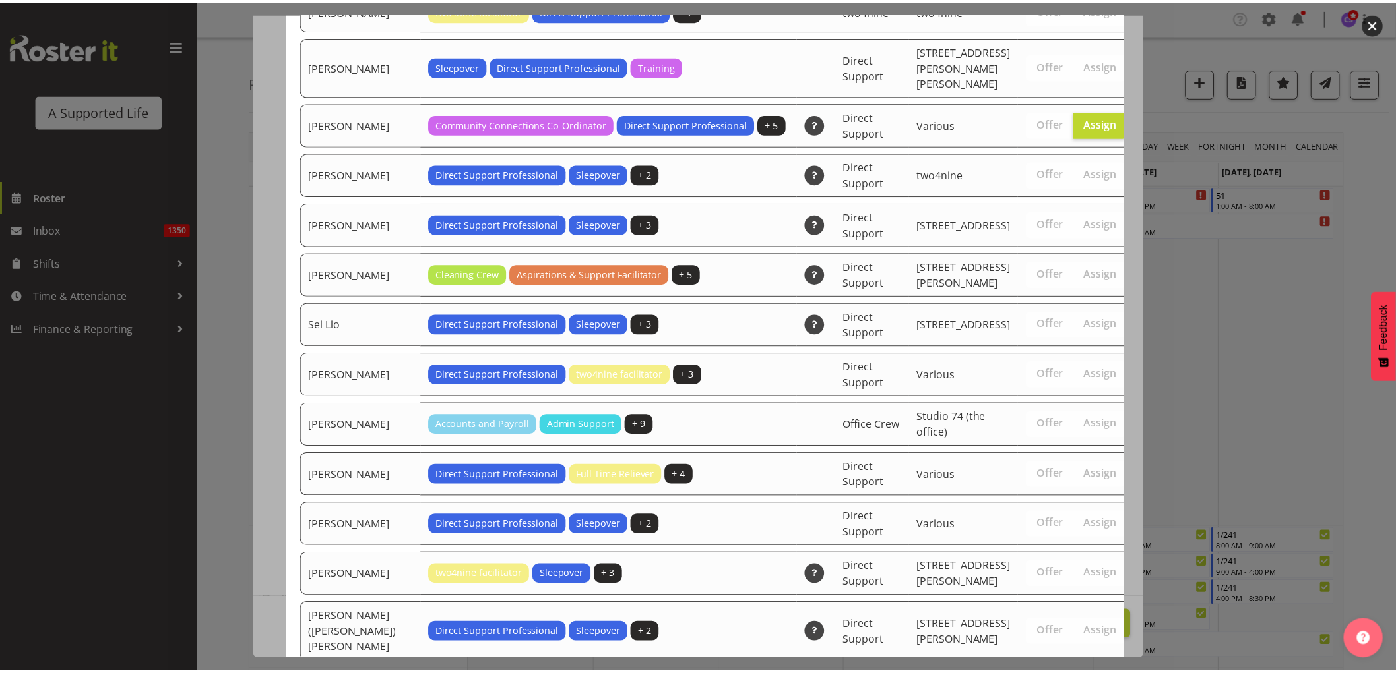
scroll to position [3224, 0]
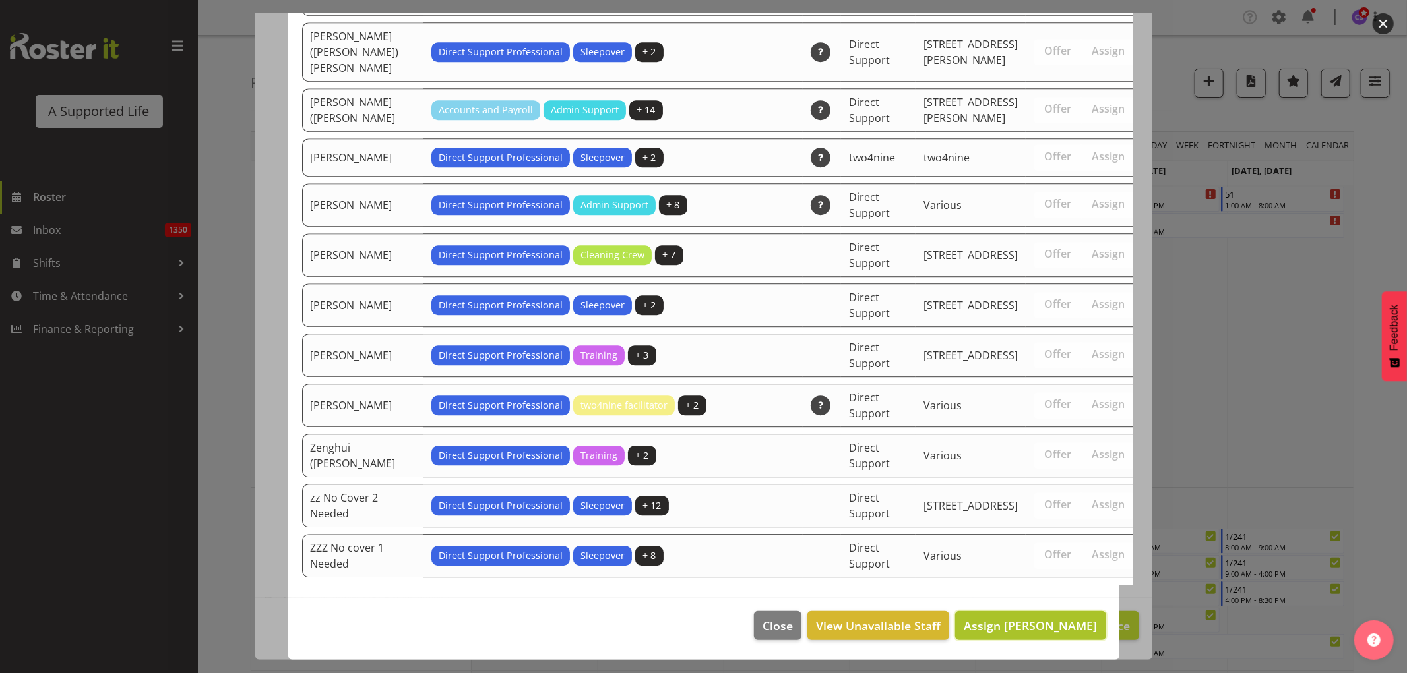
click at [1062, 623] on span "Assign Sara Peterson" at bounding box center [1030, 626] width 133 height 16
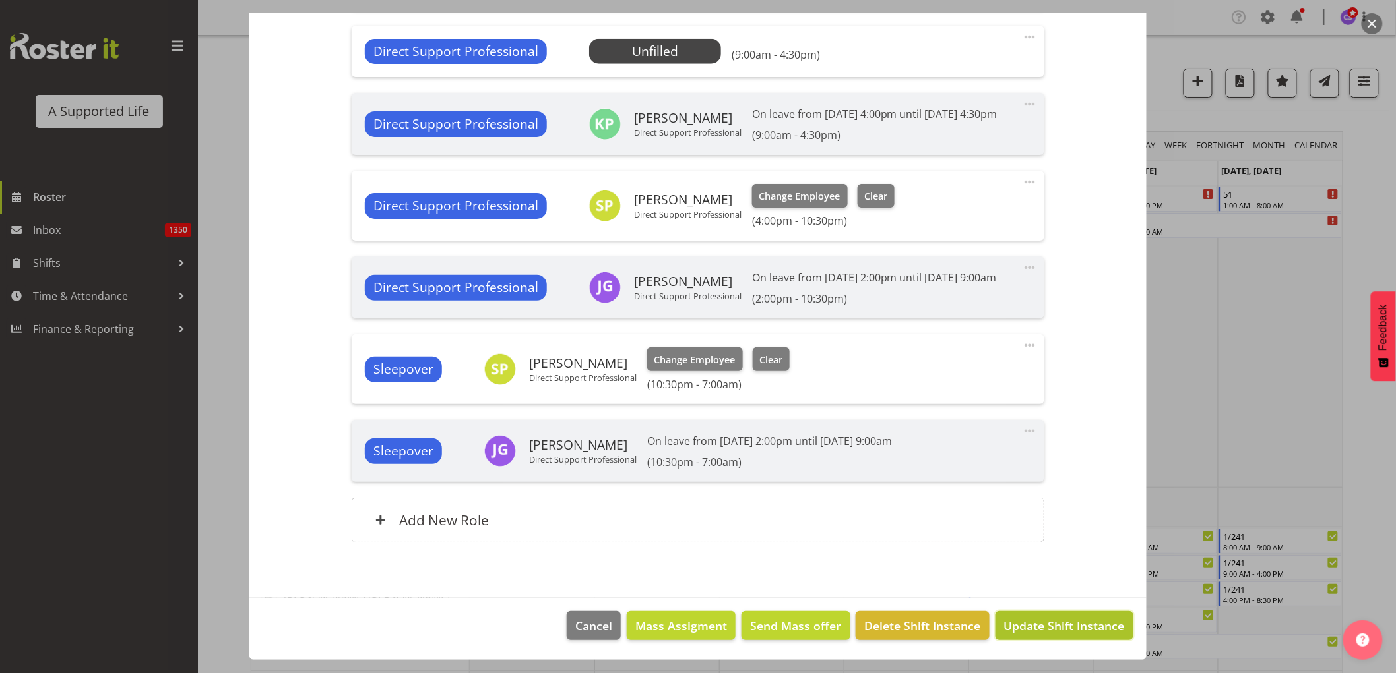
click at [1065, 621] on span "Update Shift Instance" at bounding box center [1064, 625] width 121 height 17
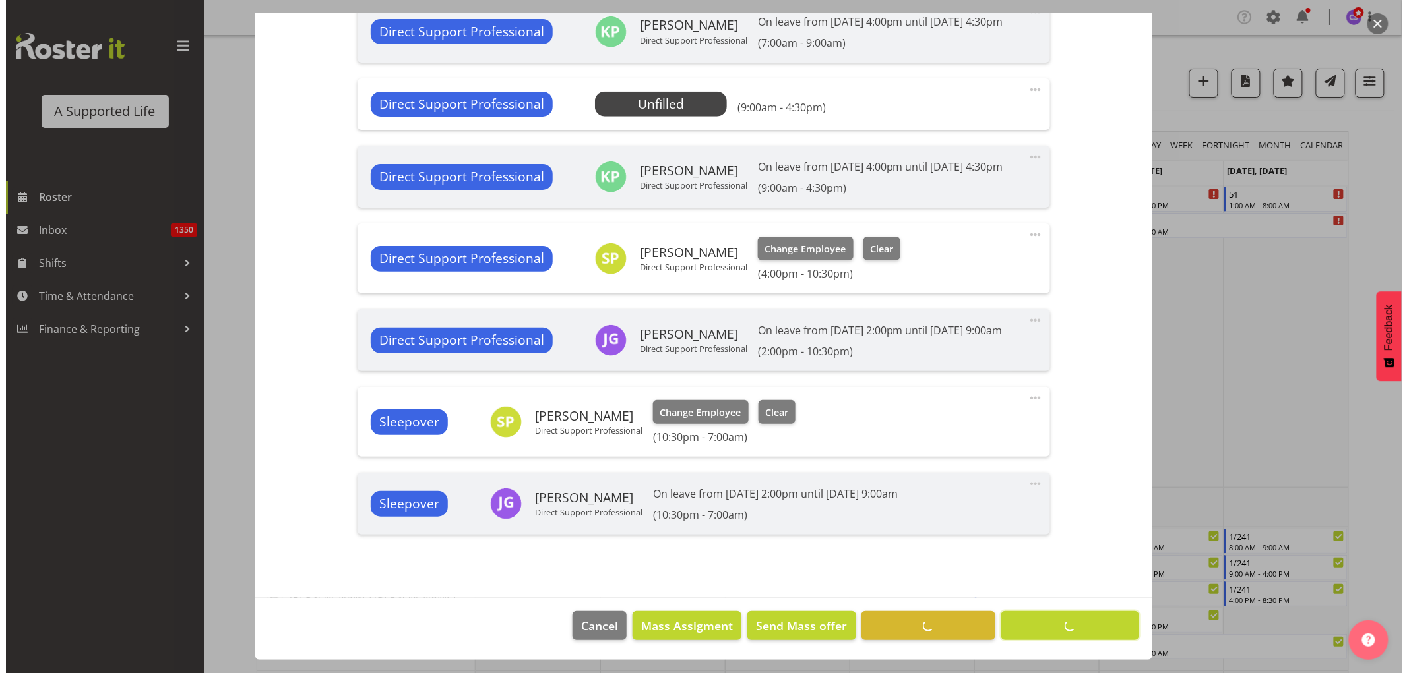
scroll to position [543, 0]
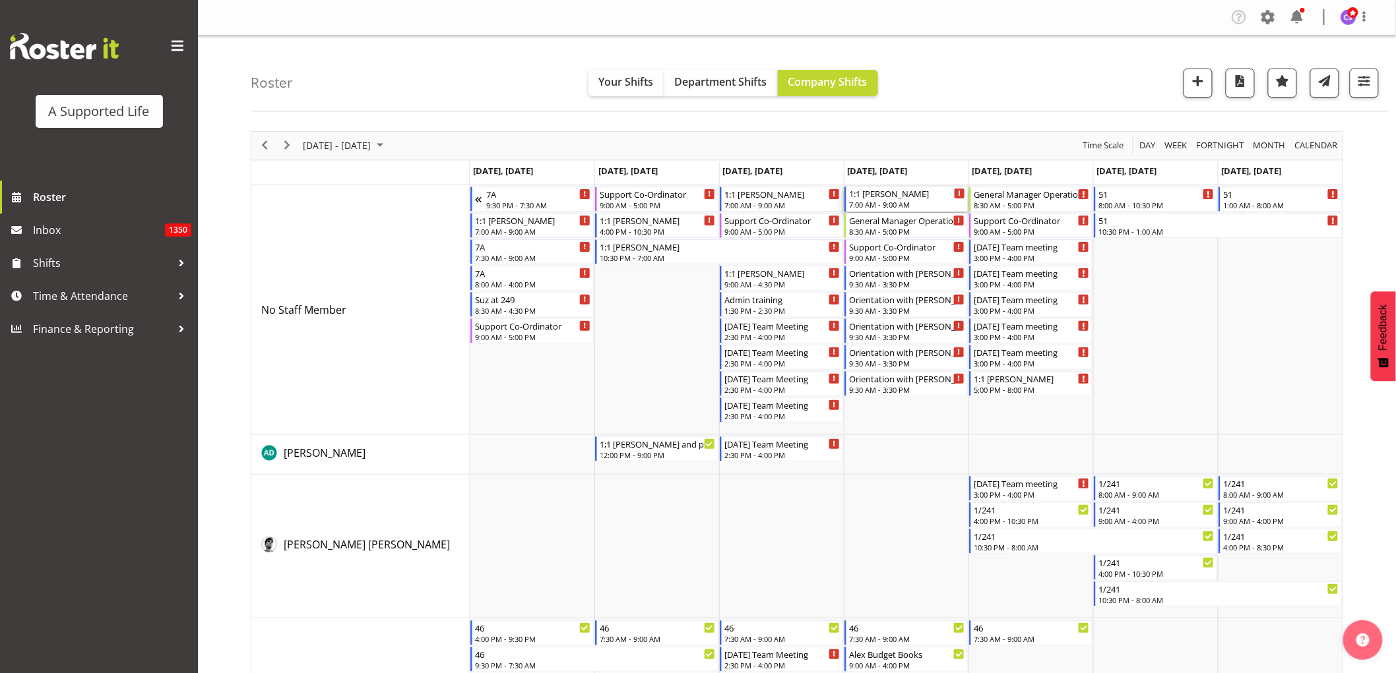
click at [910, 204] on div "7:00 AM - 9:00 AM" at bounding box center [907, 204] width 116 height 11
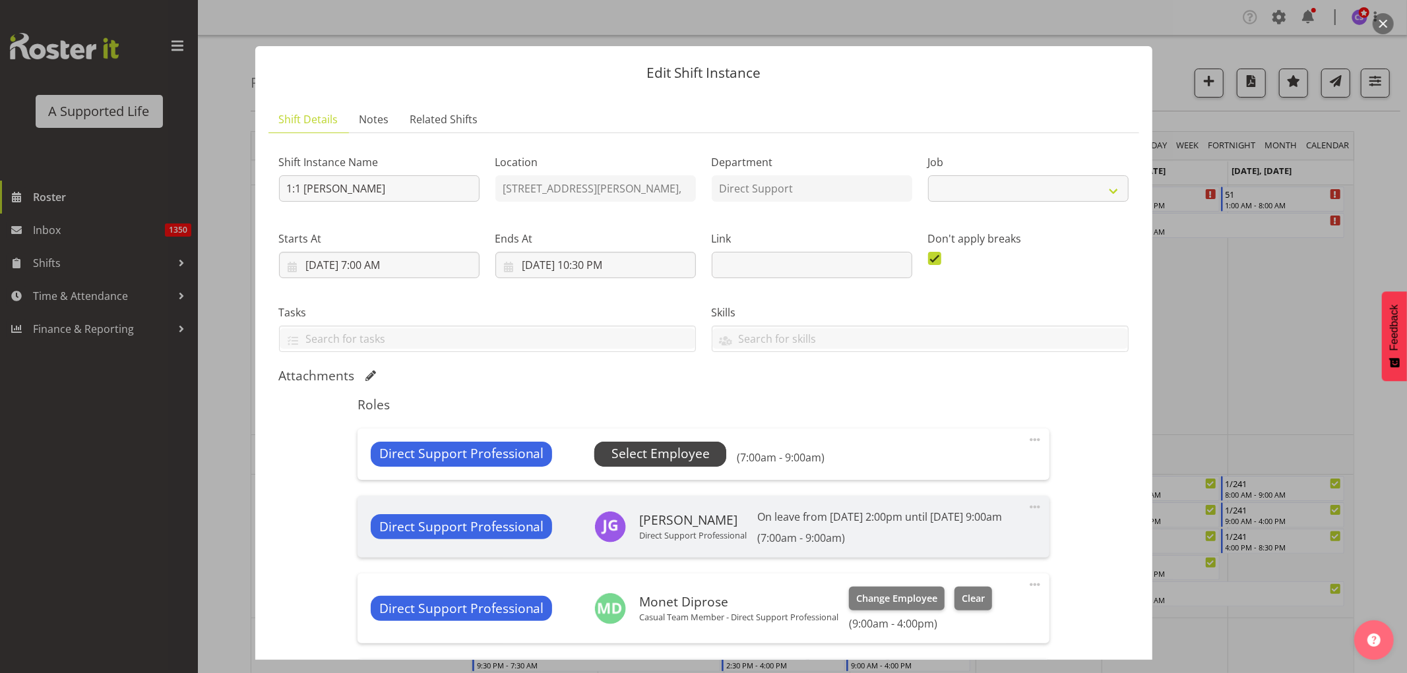
select select "4112"
click at [693, 451] on span "Select Employee" at bounding box center [660, 454] width 98 height 19
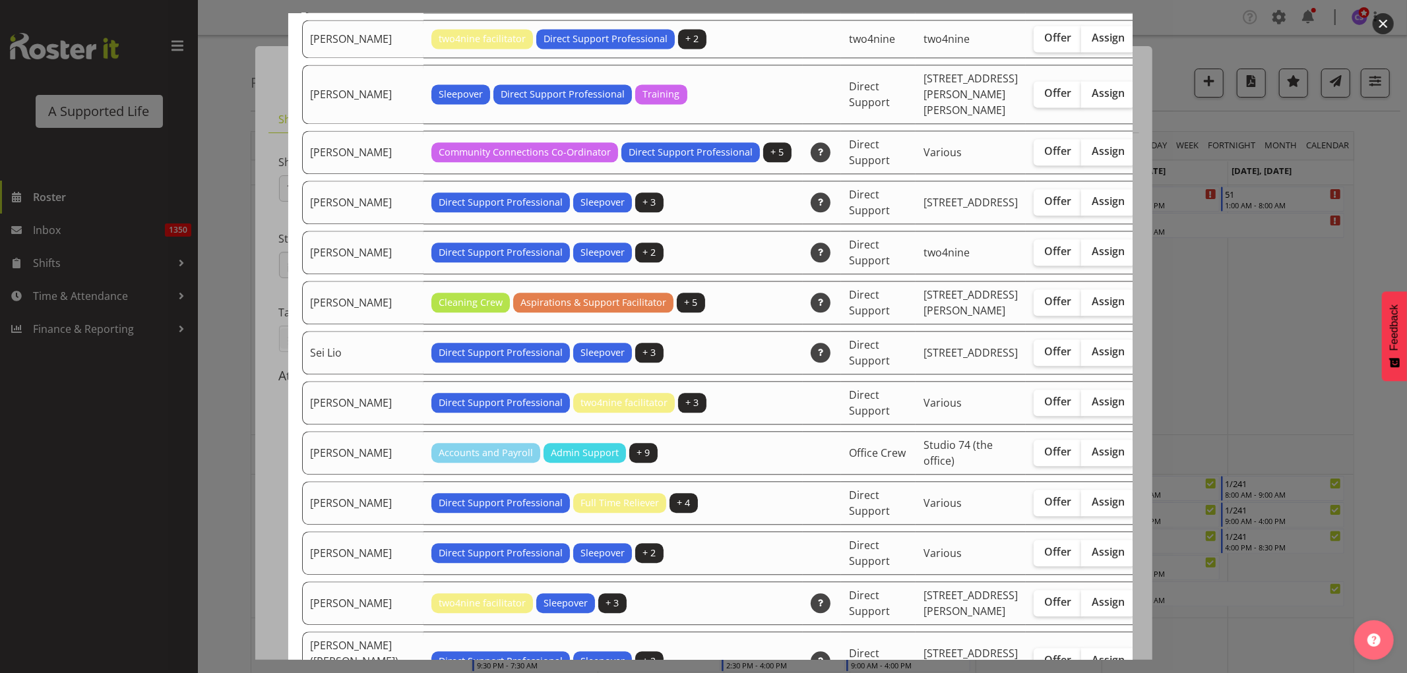
scroll to position [2491, 0]
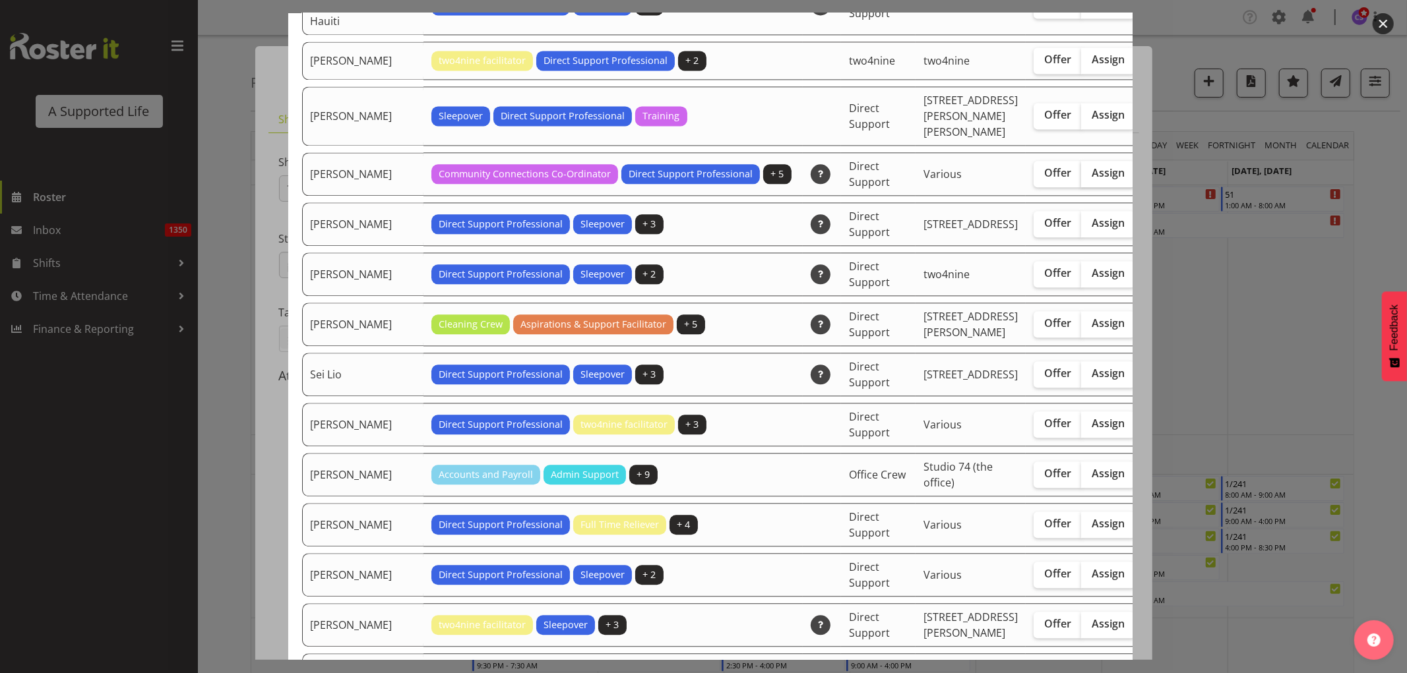
click at [1092, 179] on span "Assign" at bounding box center [1108, 172] width 33 height 13
click at [1081, 177] on input "Assign" at bounding box center [1085, 173] width 9 height 9
checkbox input "true"
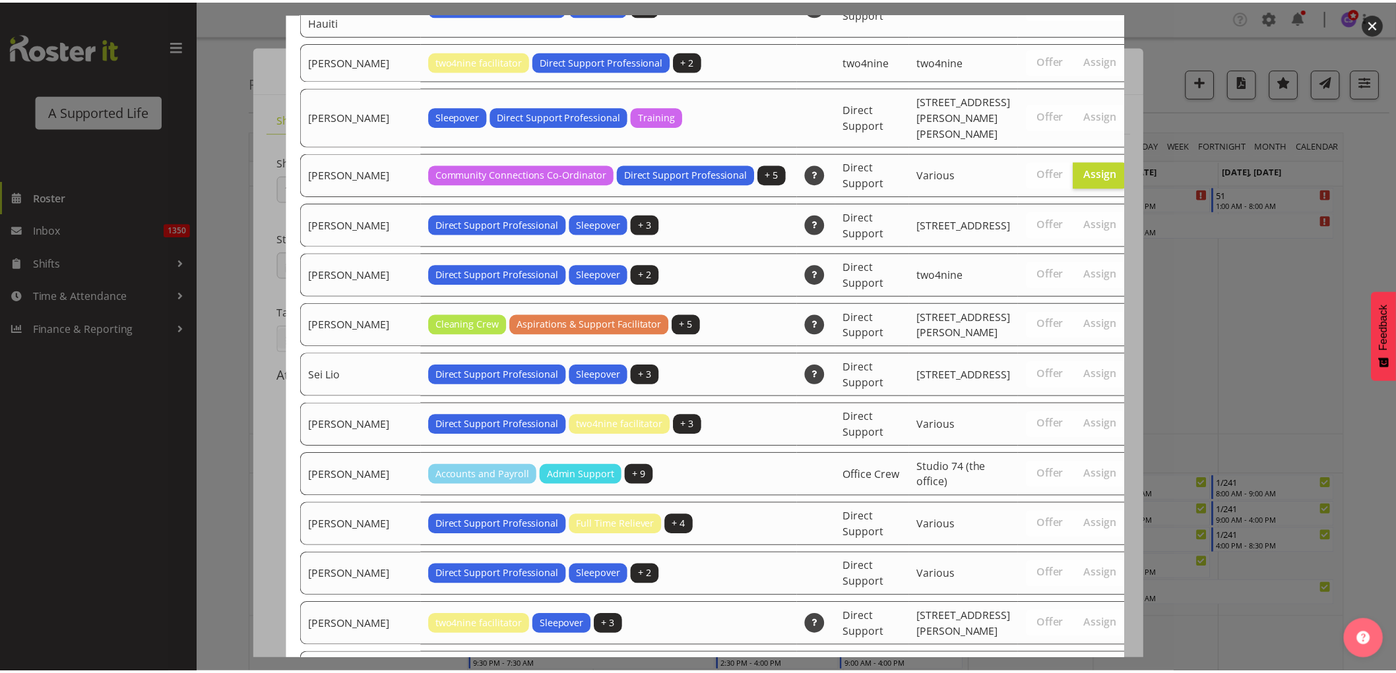
scroll to position [3274, 0]
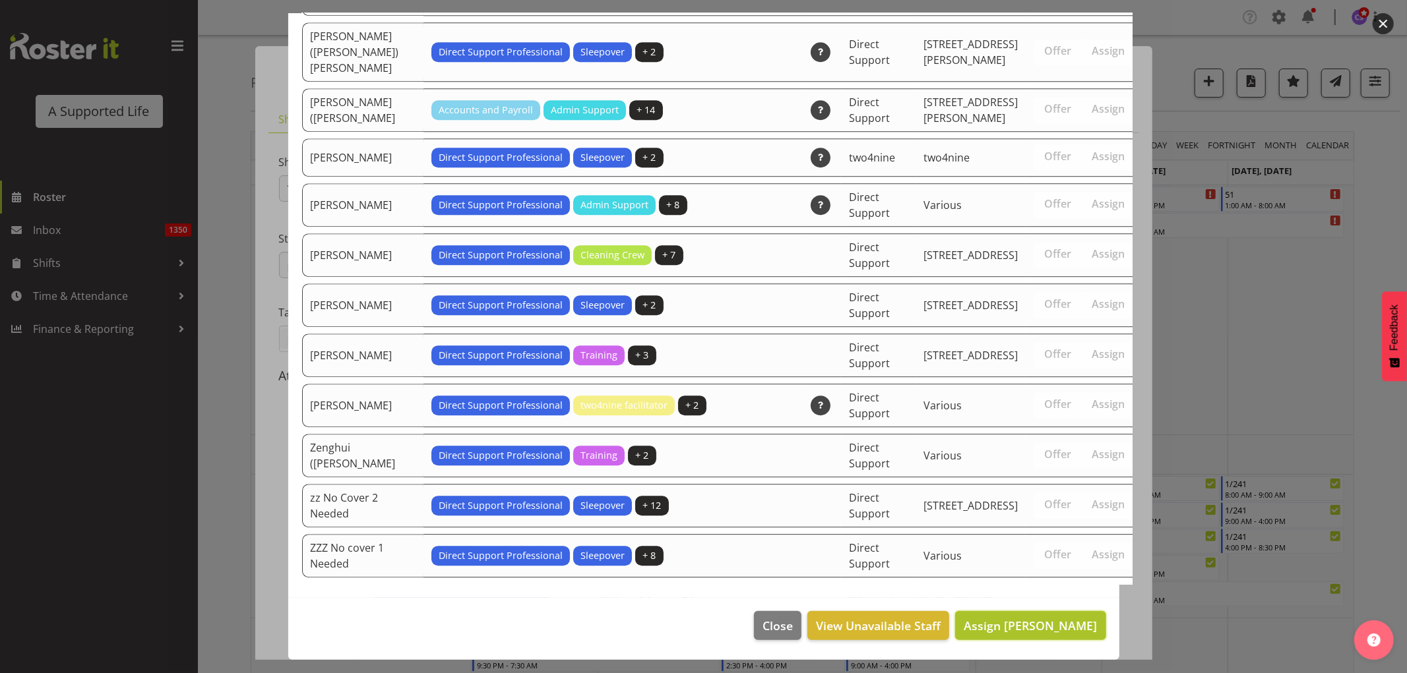
click at [1059, 629] on span "Assign Sara Peterson" at bounding box center [1030, 626] width 133 height 16
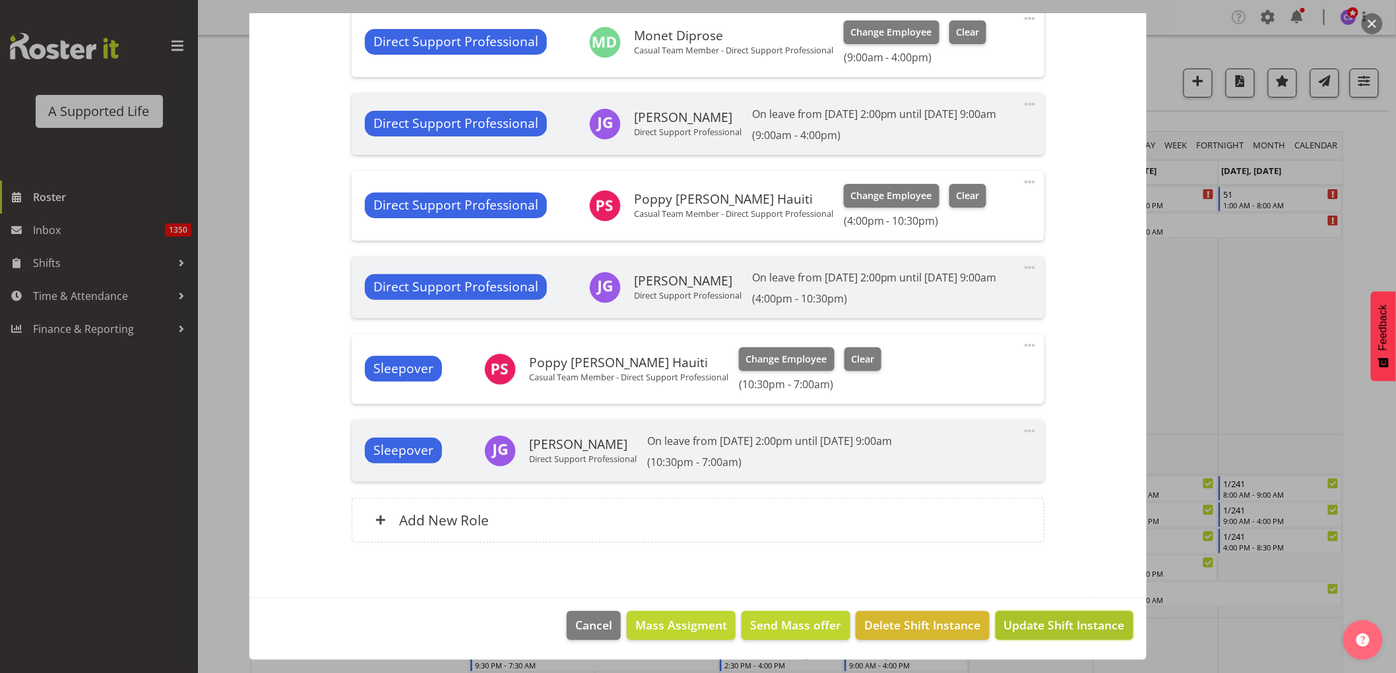
click at [1040, 621] on span "Update Shift Instance" at bounding box center [1064, 625] width 121 height 17
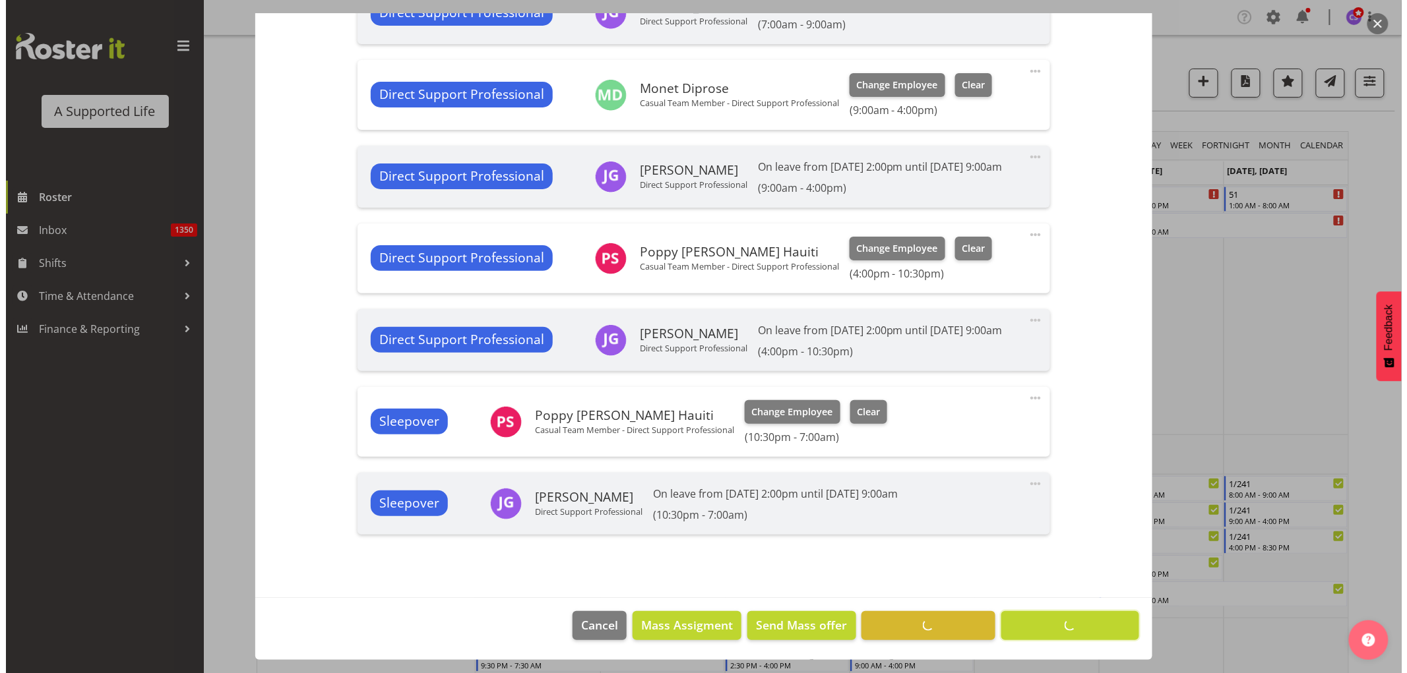
scroll to position [579, 0]
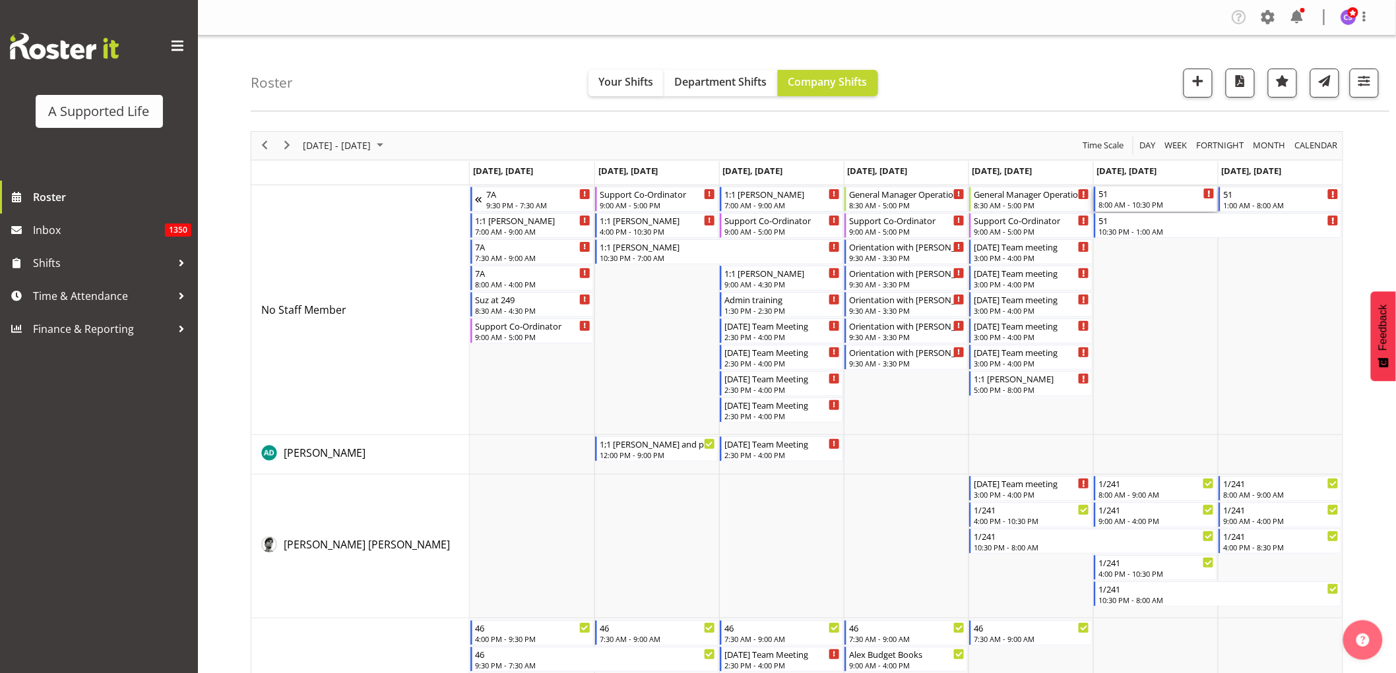
click at [1150, 199] on div "51 8:00 AM - 10:30 PM" at bounding box center [1156, 199] width 116 height 25
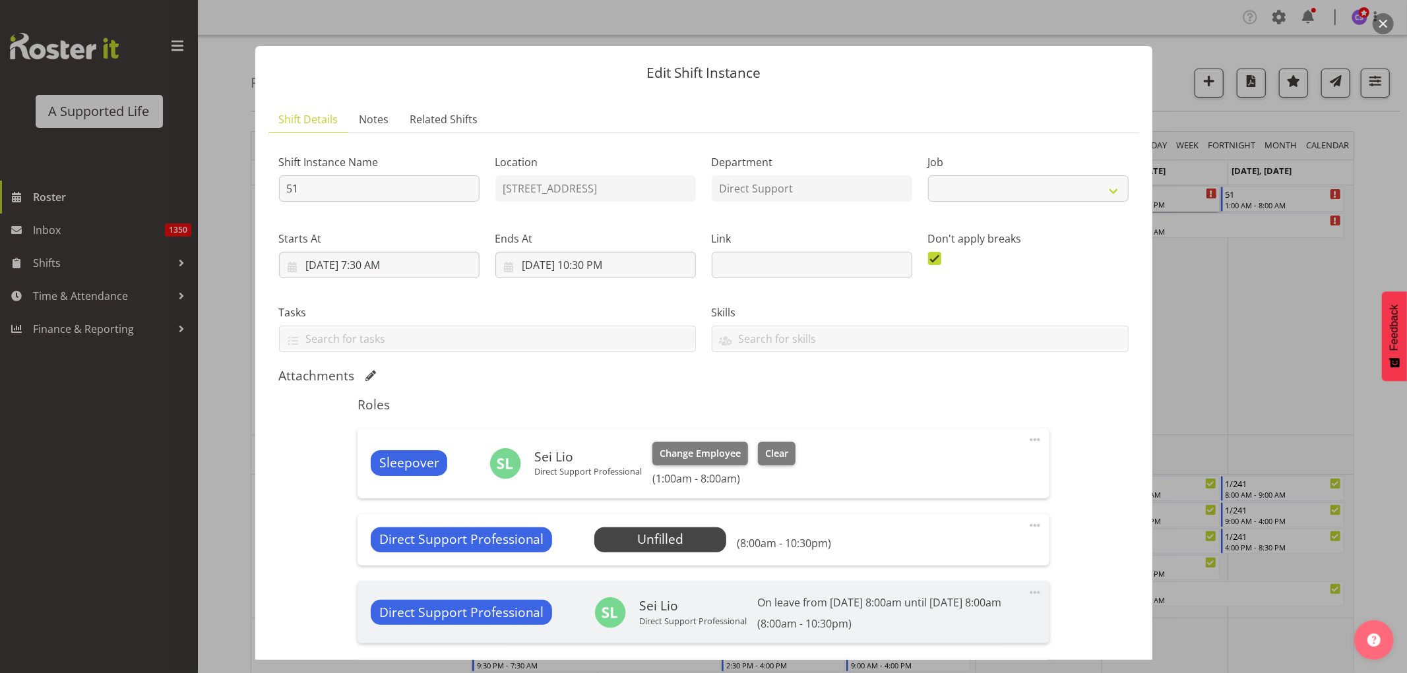
select select "4112"
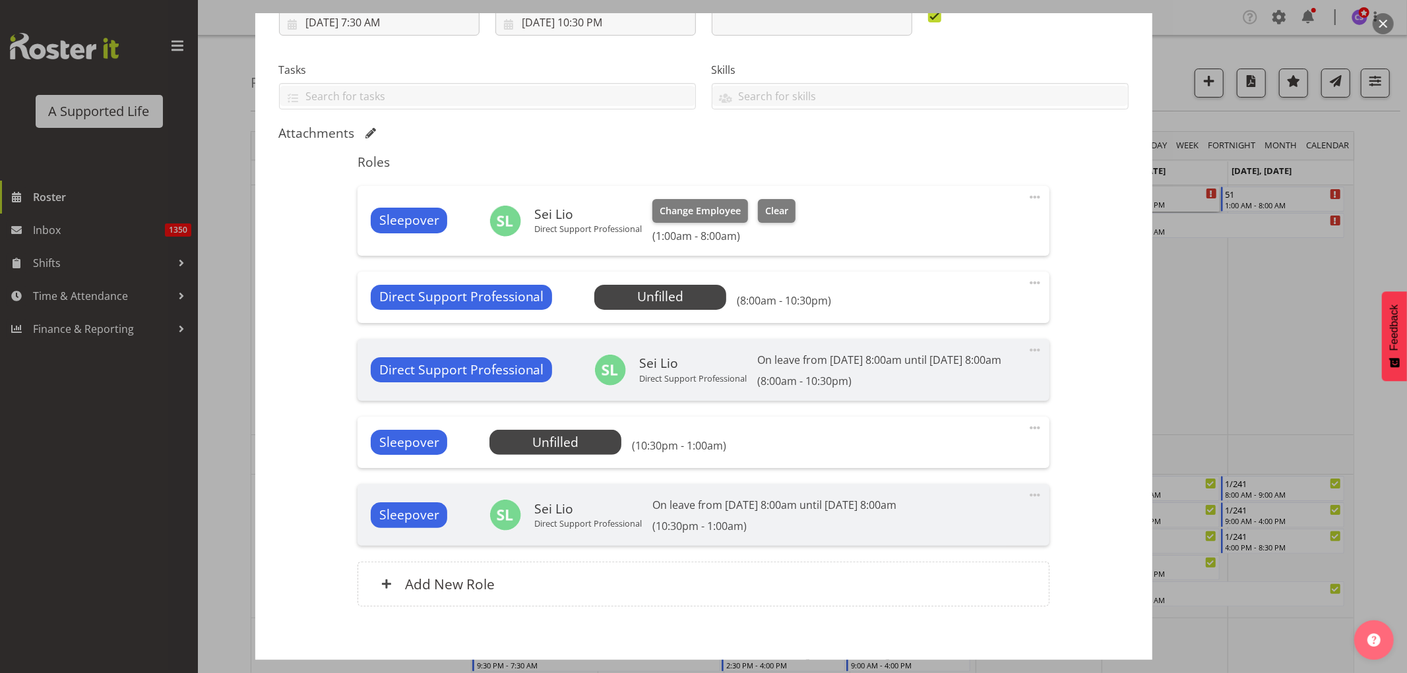
scroll to position [293, 0]
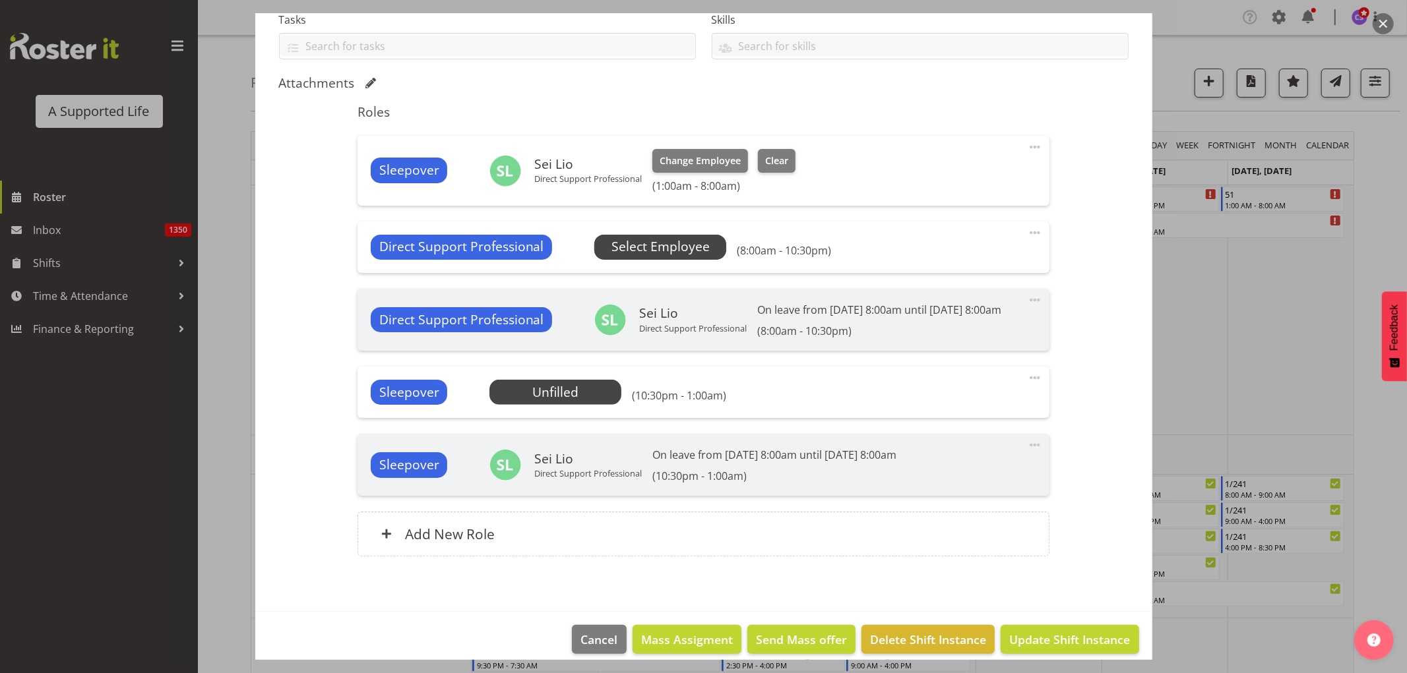
click at [660, 243] on span "Select Employee" at bounding box center [660, 246] width 98 height 19
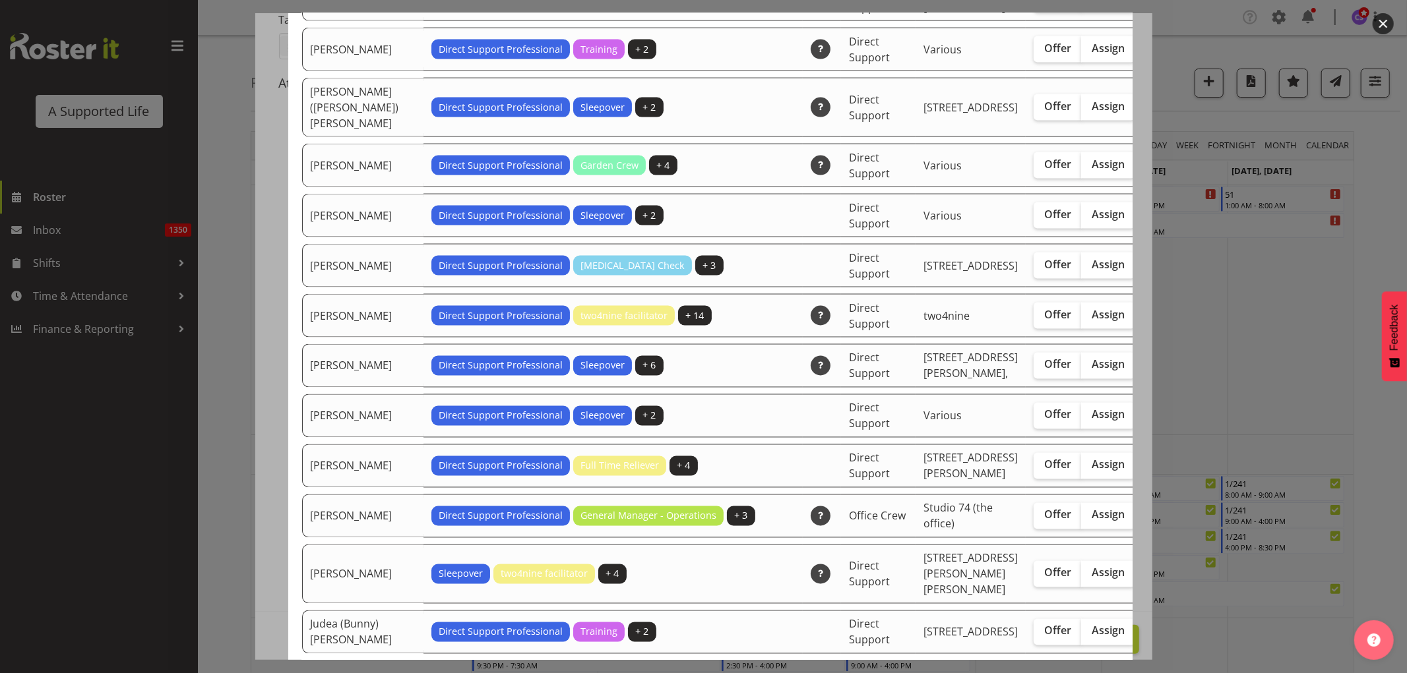
scroll to position [1759, 0]
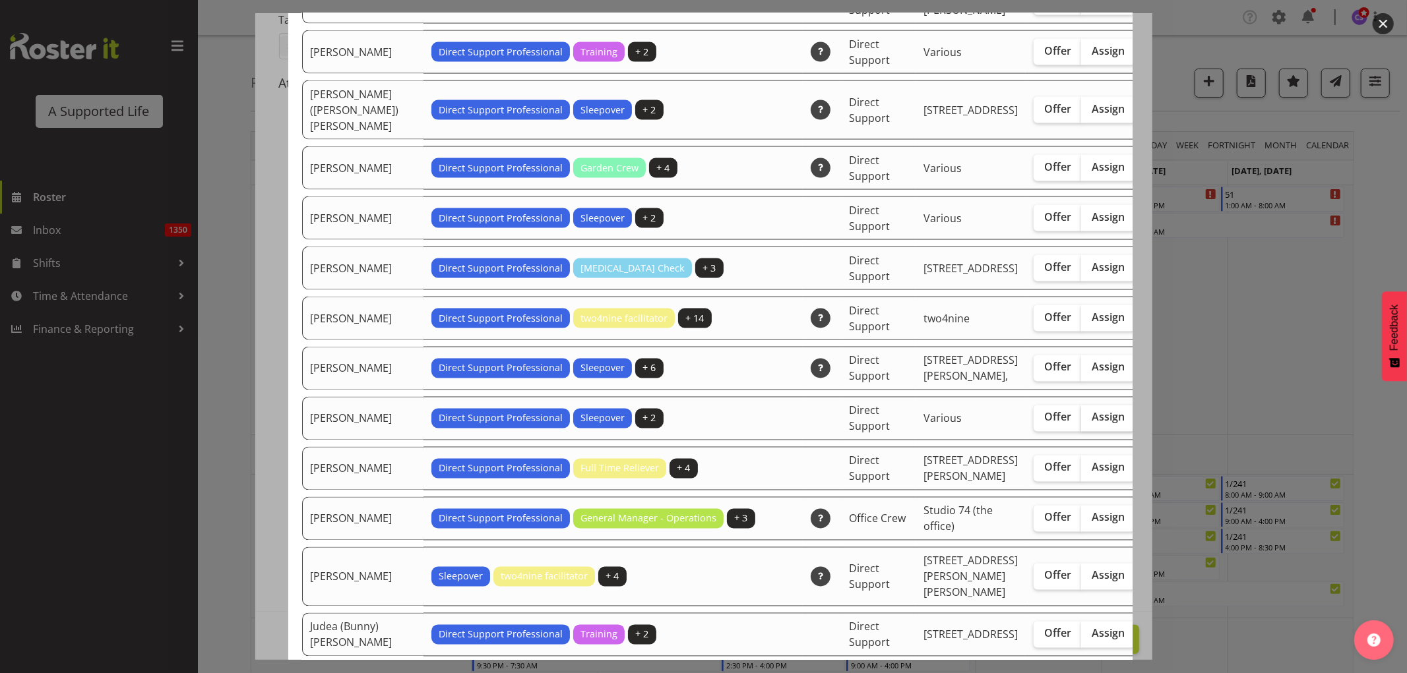
click at [1092, 424] on span "Assign" at bounding box center [1108, 417] width 33 height 13
click at [1081, 422] on input "Assign" at bounding box center [1085, 418] width 9 height 9
checkbox input "true"
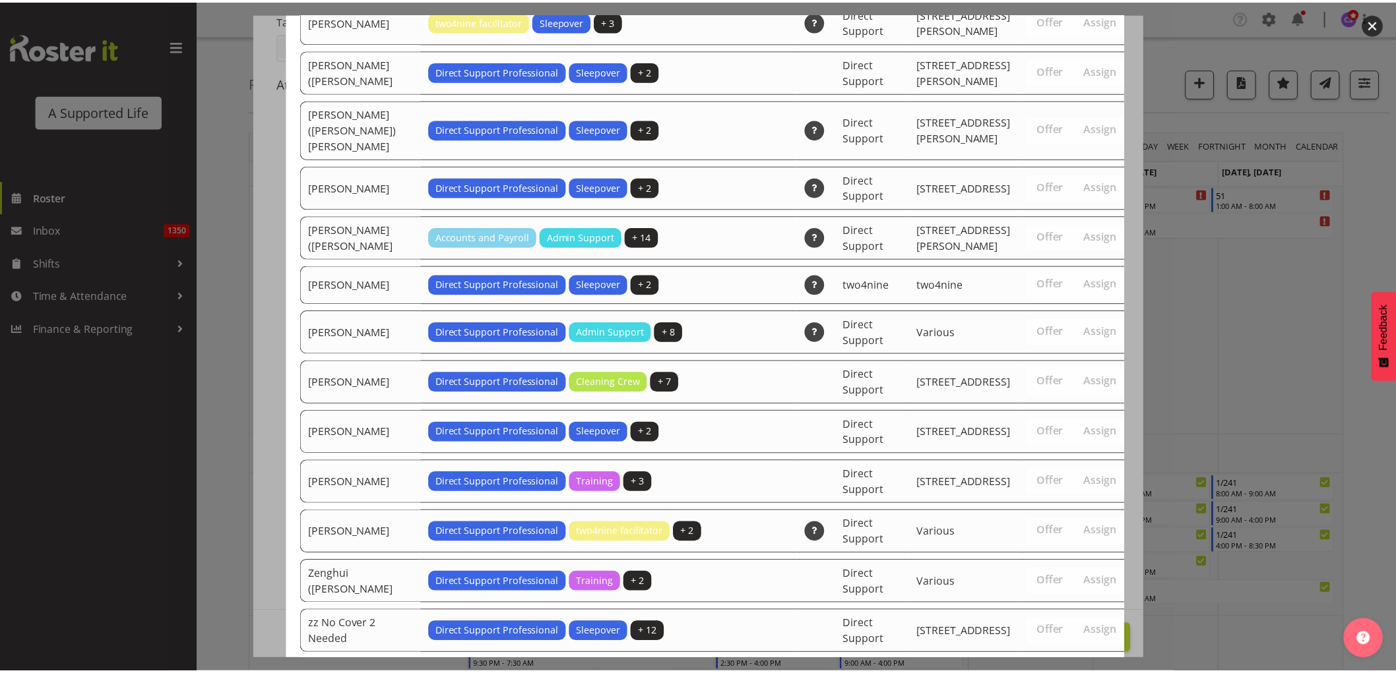
scroll to position [4536, 0]
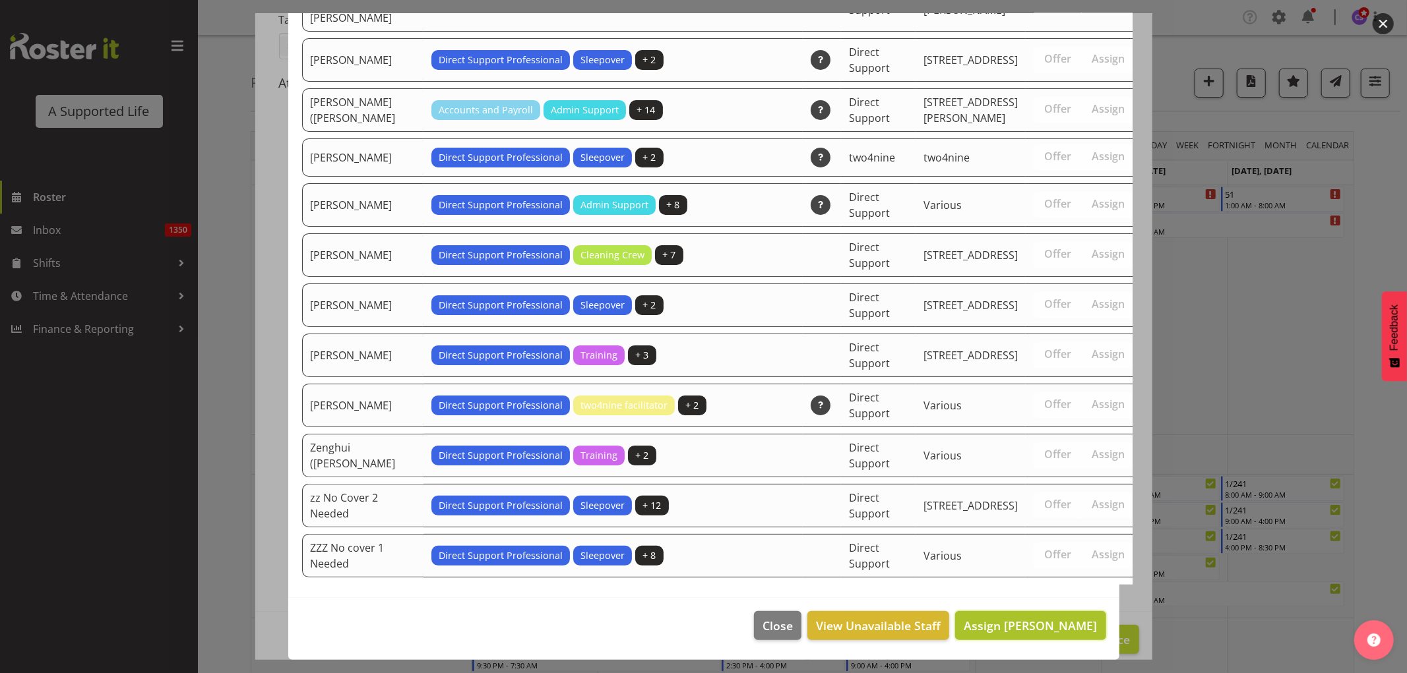
click at [1070, 627] on span "Assign [PERSON_NAME]" at bounding box center [1030, 626] width 133 height 16
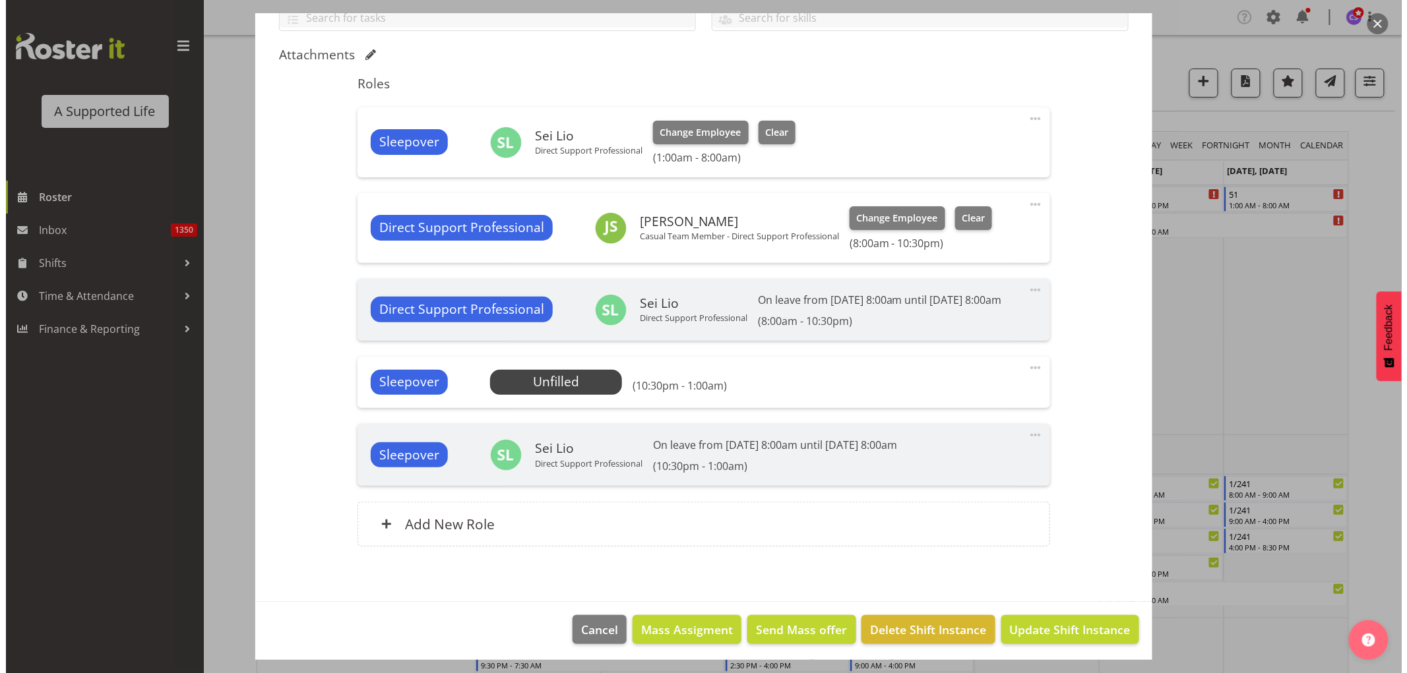
scroll to position [341, 0]
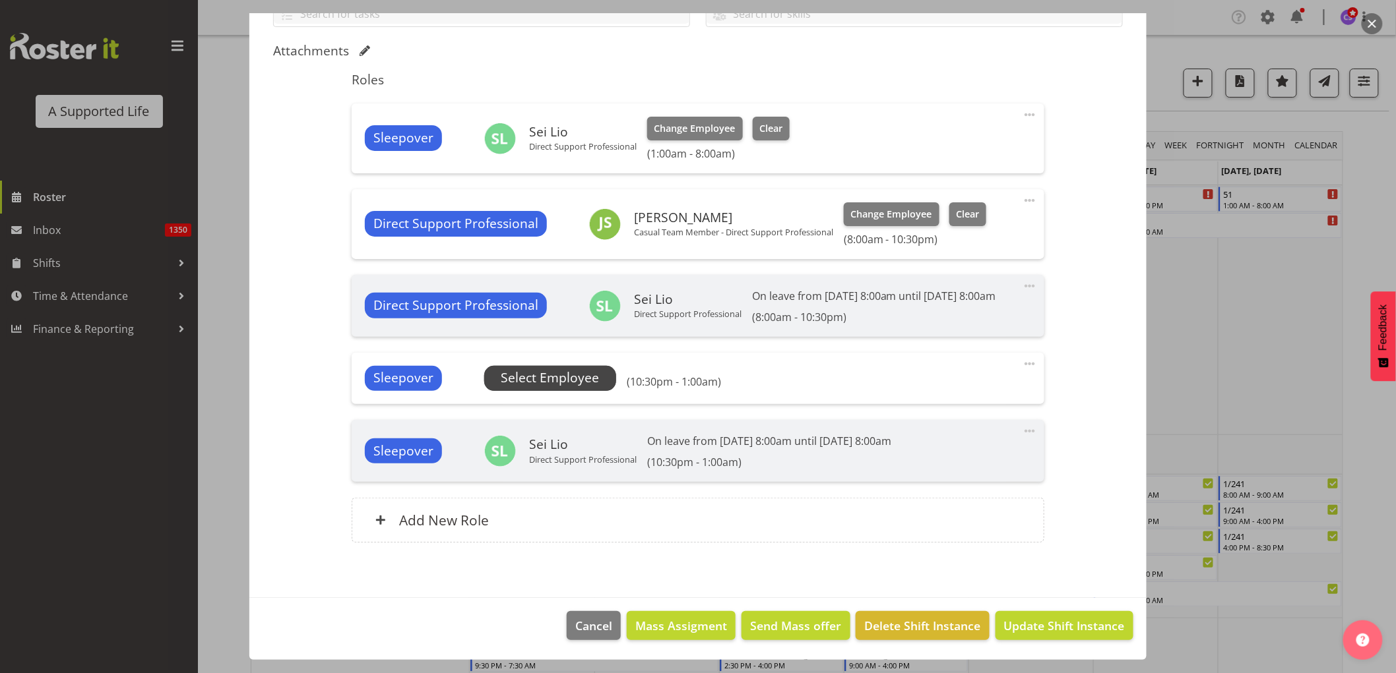
click at [567, 379] on span "Select Employee" at bounding box center [550, 378] width 98 height 19
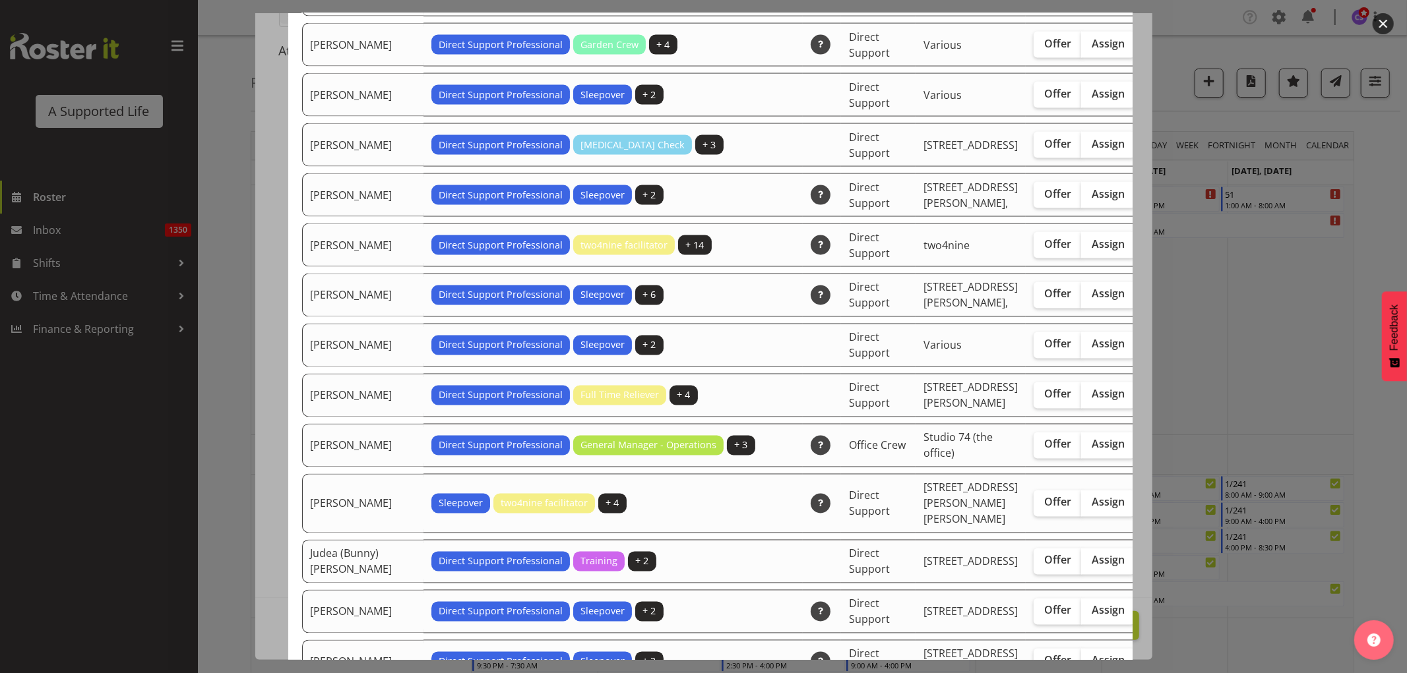
scroll to position [1979, 0]
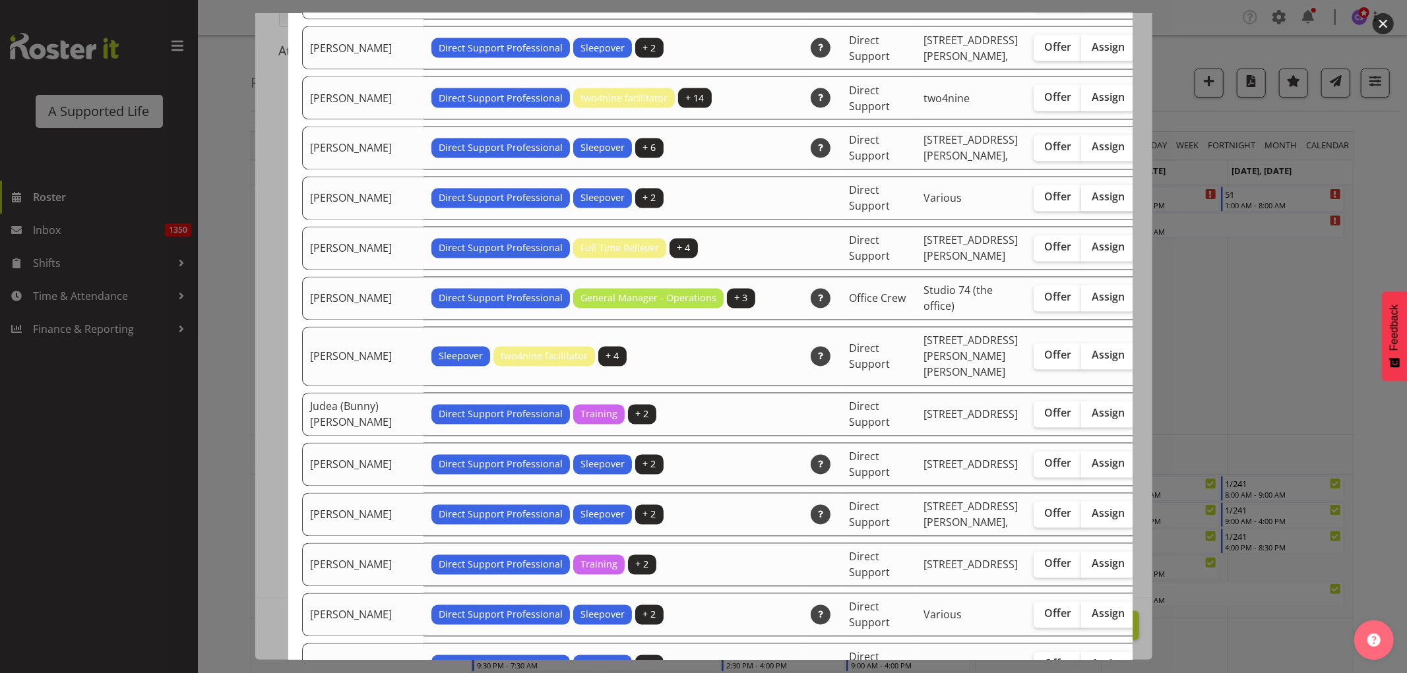
click at [1092, 204] on span "Assign" at bounding box center [1108, 197] width 33 height 13
click at [1081, 202] on input "Assign" at bounding box center [1085, 197] width 9 height 9
checkbox input "true"
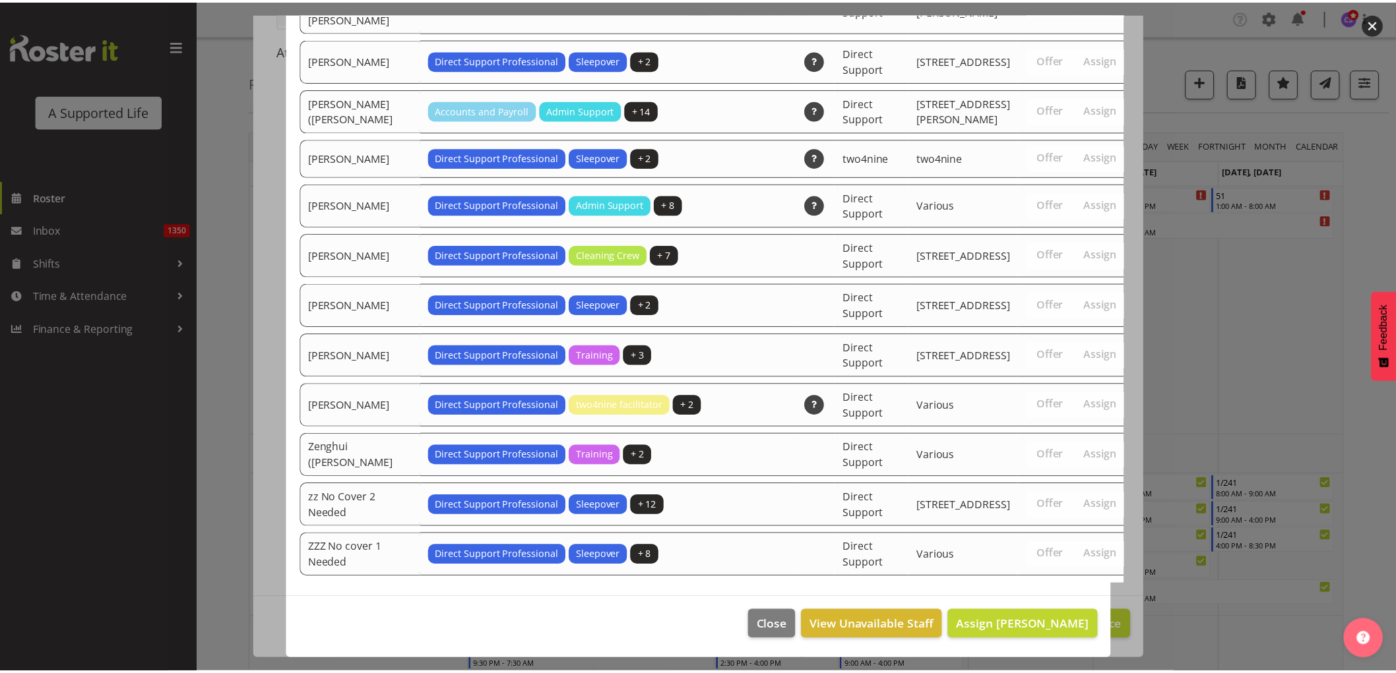
scroll to position [4536, 0]
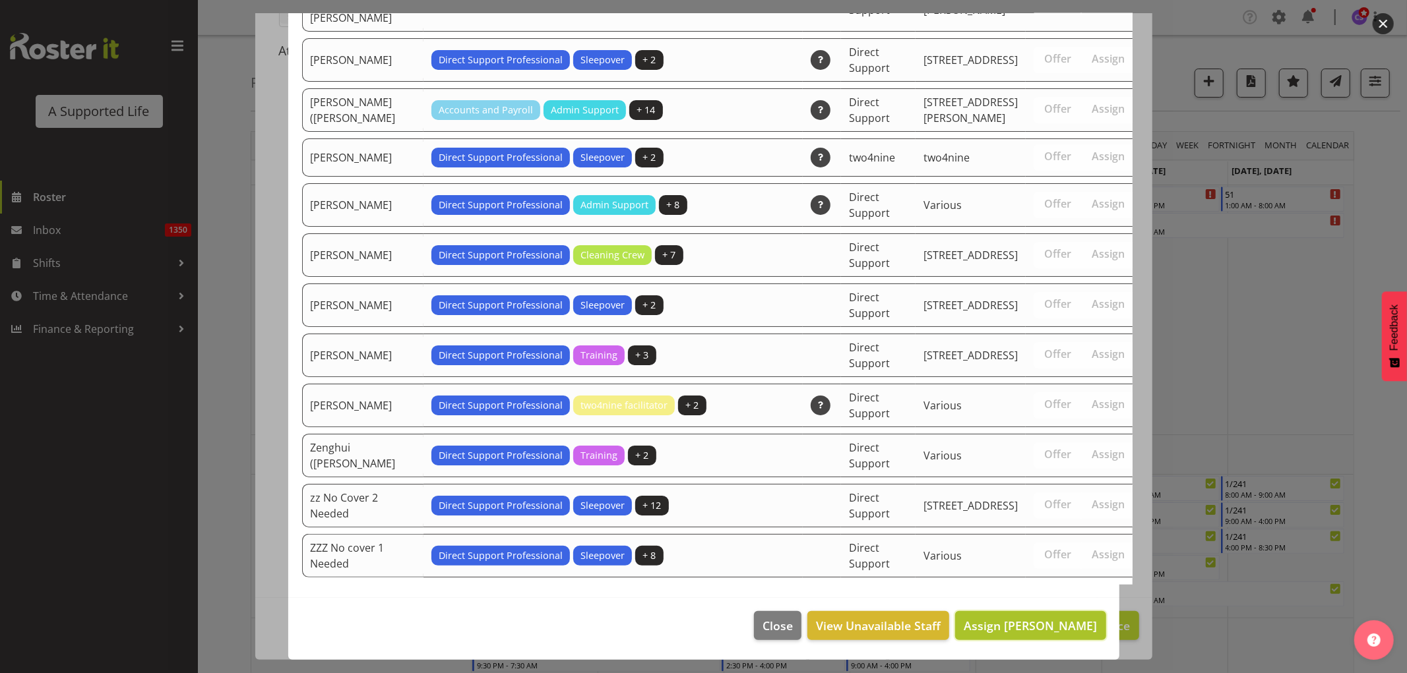
click at [1037, 627] on span "Assign [PERSON_NAME]" at bounding box center [1030, 626] width 133 height 16
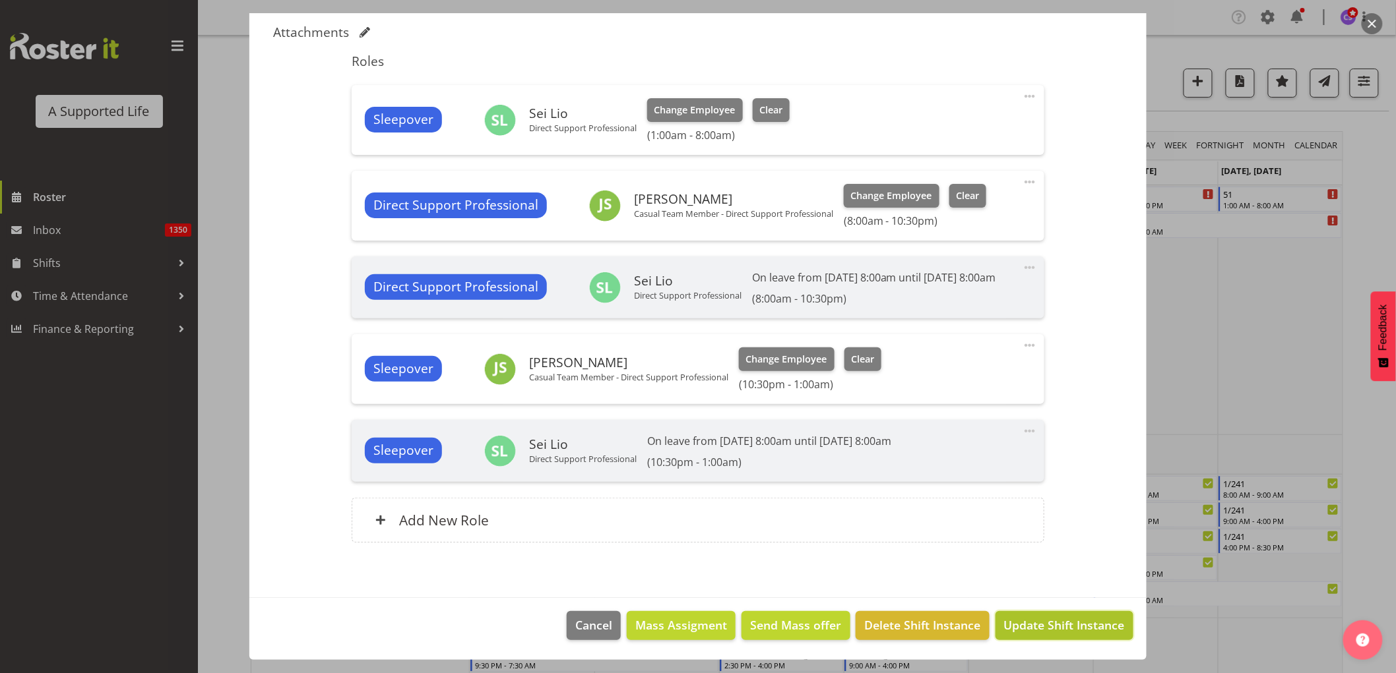
click at [1089, 633] on span "Update Shift Instance" at bounding box center [1064, 625] width 121 height 17
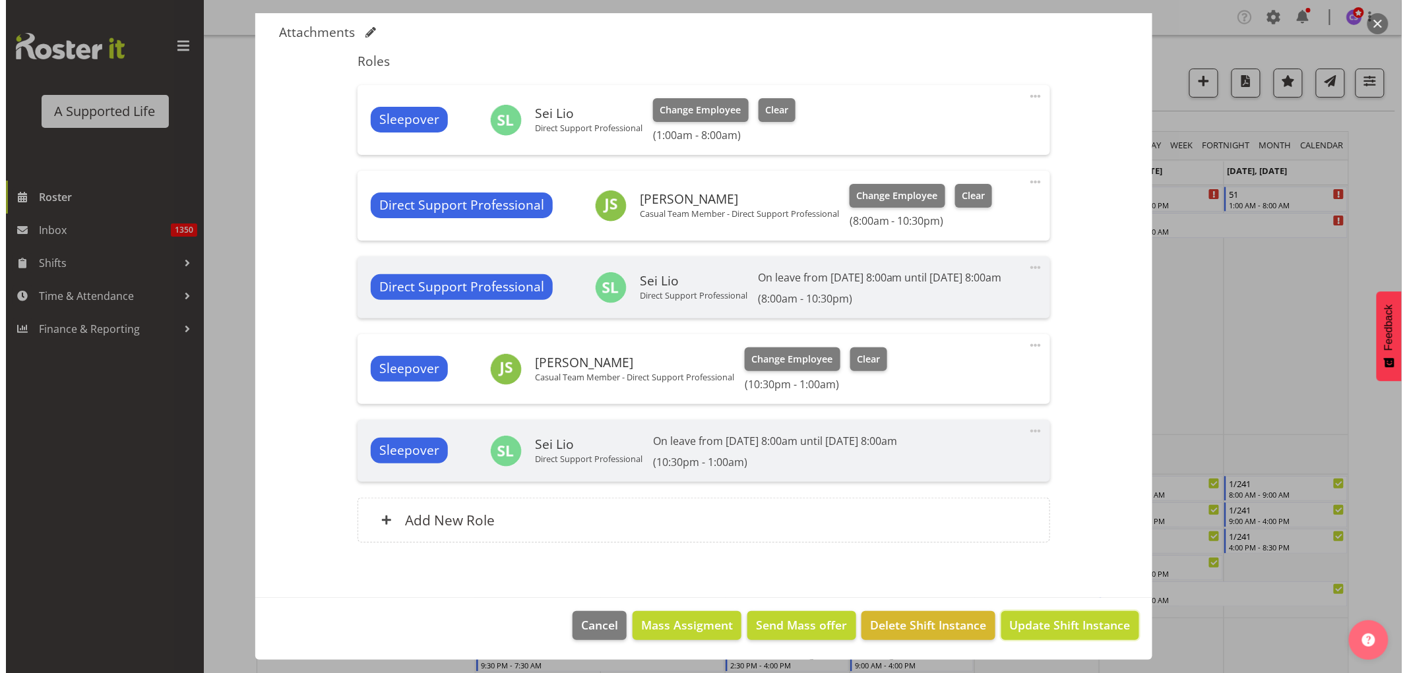
scroll to position [306, 0]
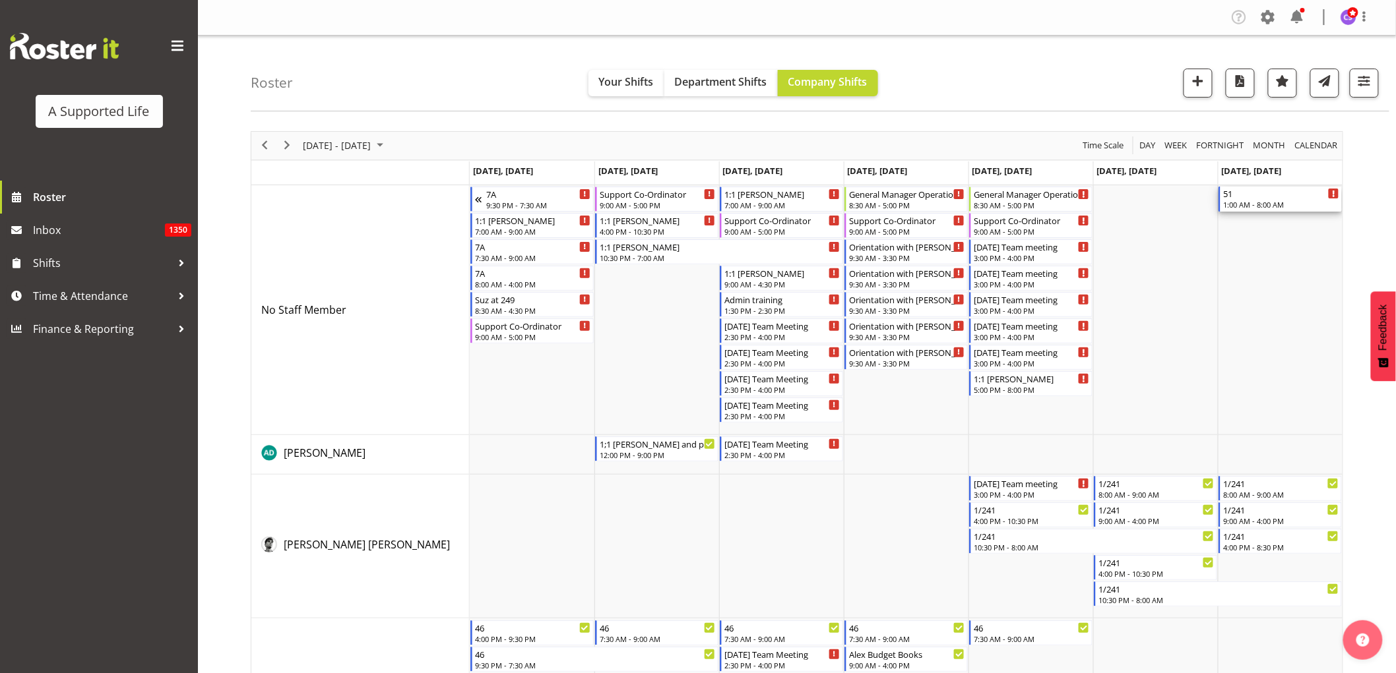
click at [1278, 201] on div "1:00 AM - 8:00 AM" at bounding box center [1281, 204] width 116 height 11
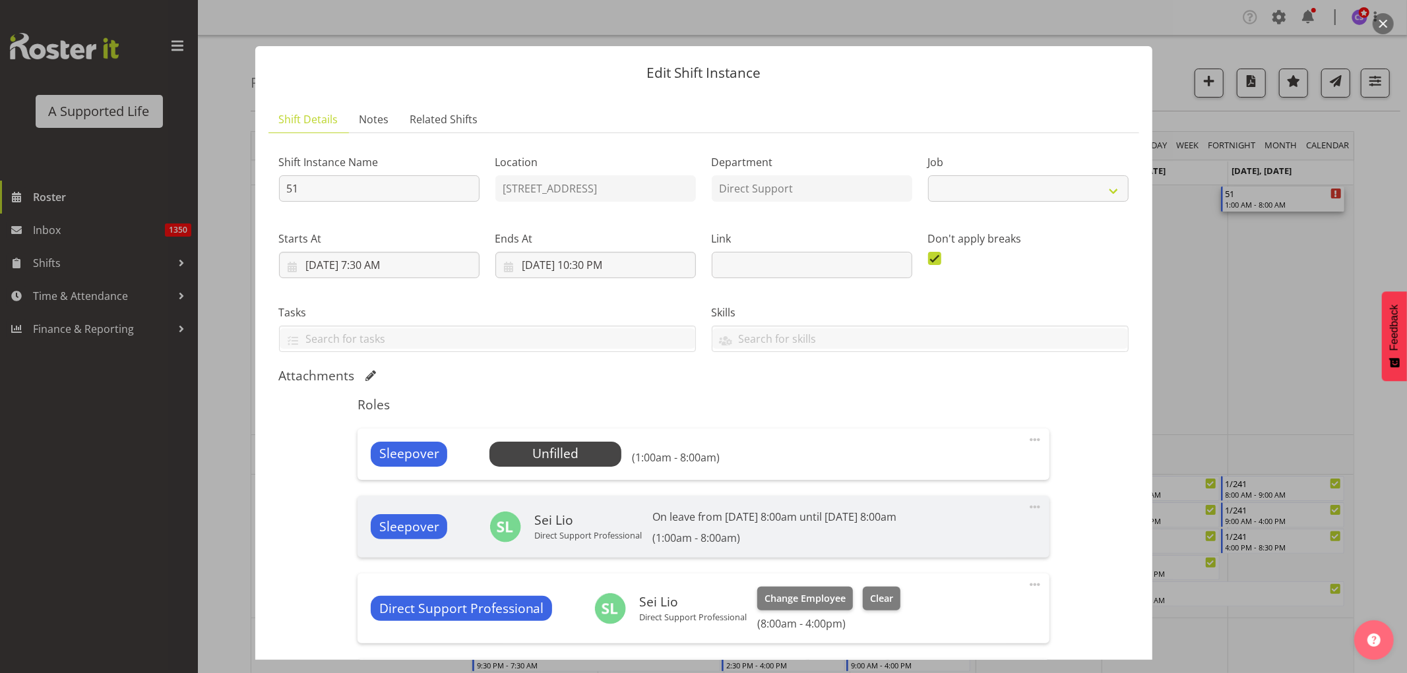
select select "4112"
click at [542, 458] on span "Select Employee" at bounding box center [556, 454] width 98 height 19
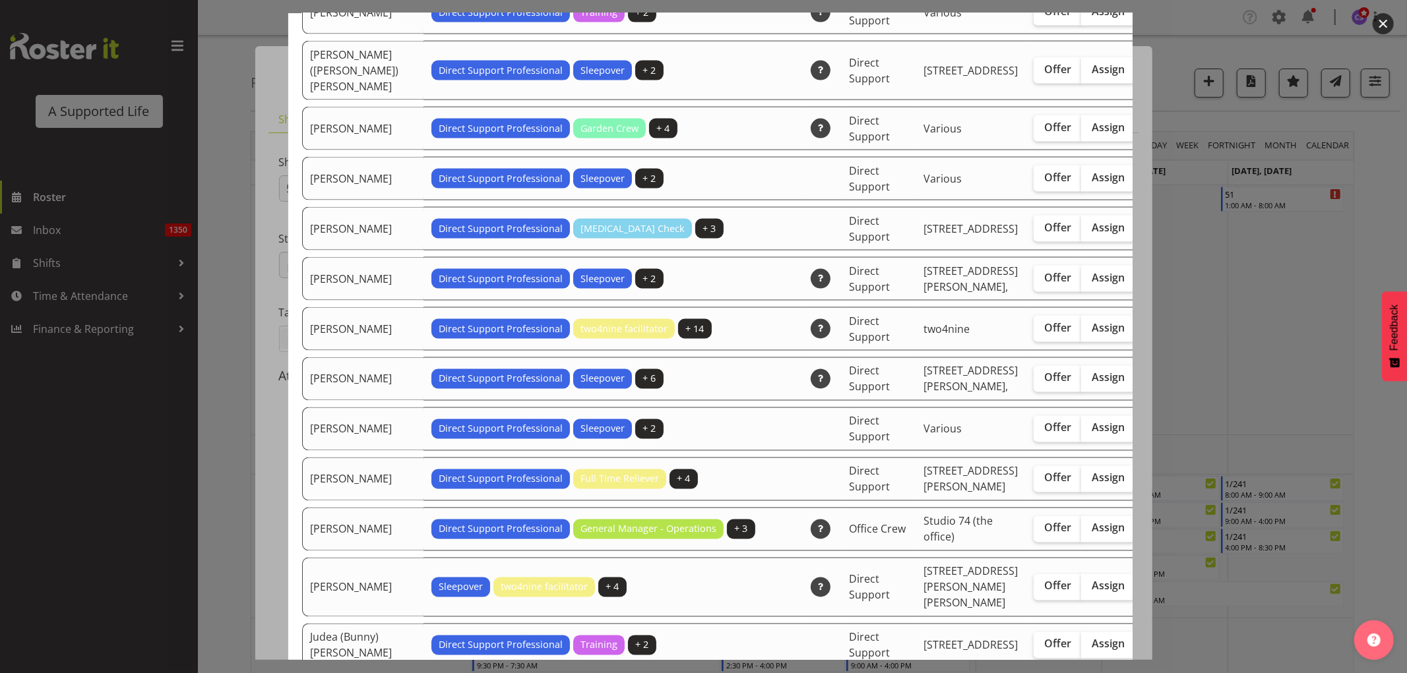
scroll to position [1759, 0]
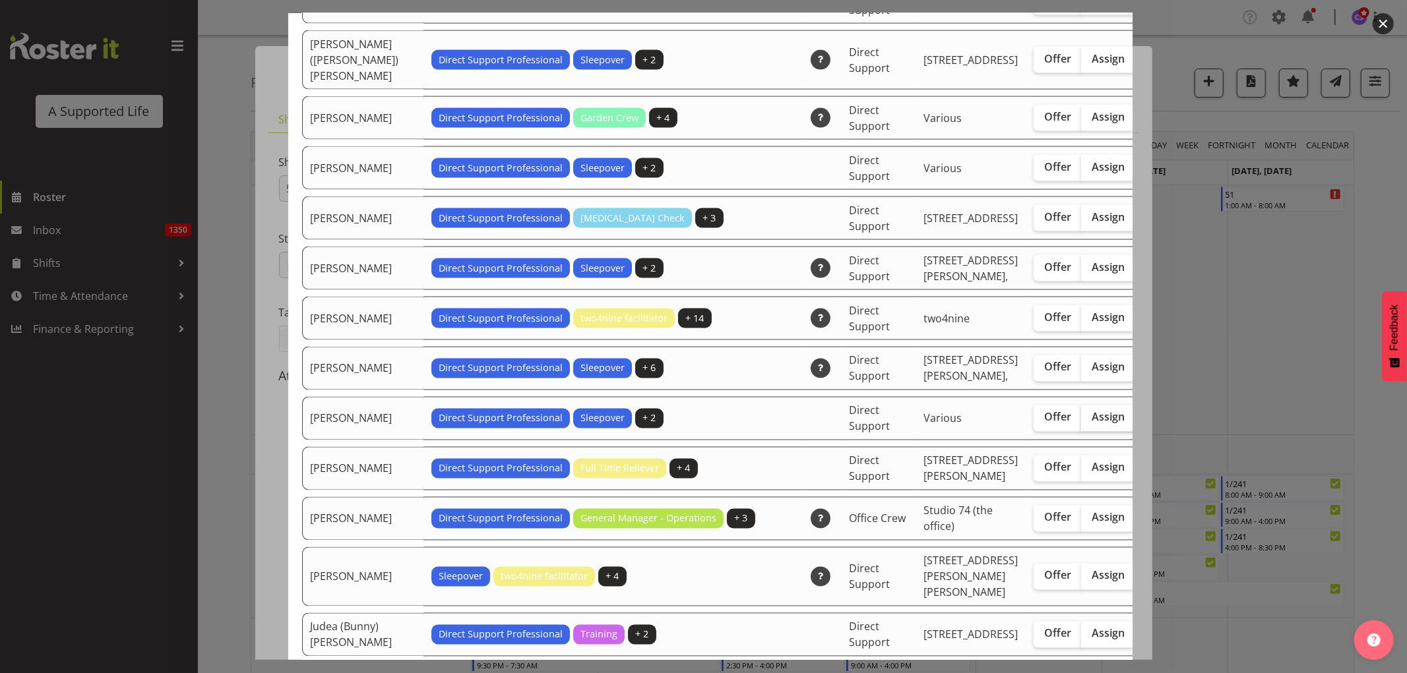
click at [1092, 424] on span "Assign" at bounding box center [1108, 417] width 33 height 13
click at [1081, 422] on input "Assign" at bounding box center [1085, 418] width 9 height 9
checkbox input "true"
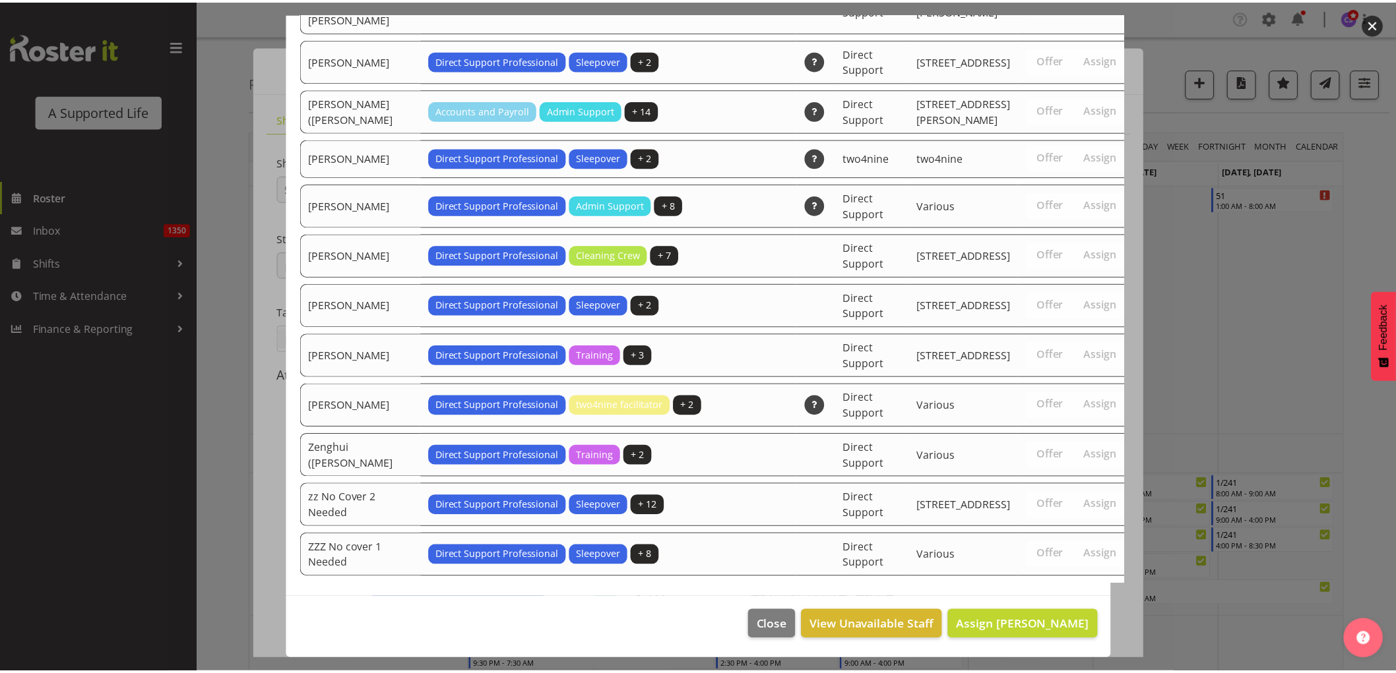
scroll to position [4536, 0]
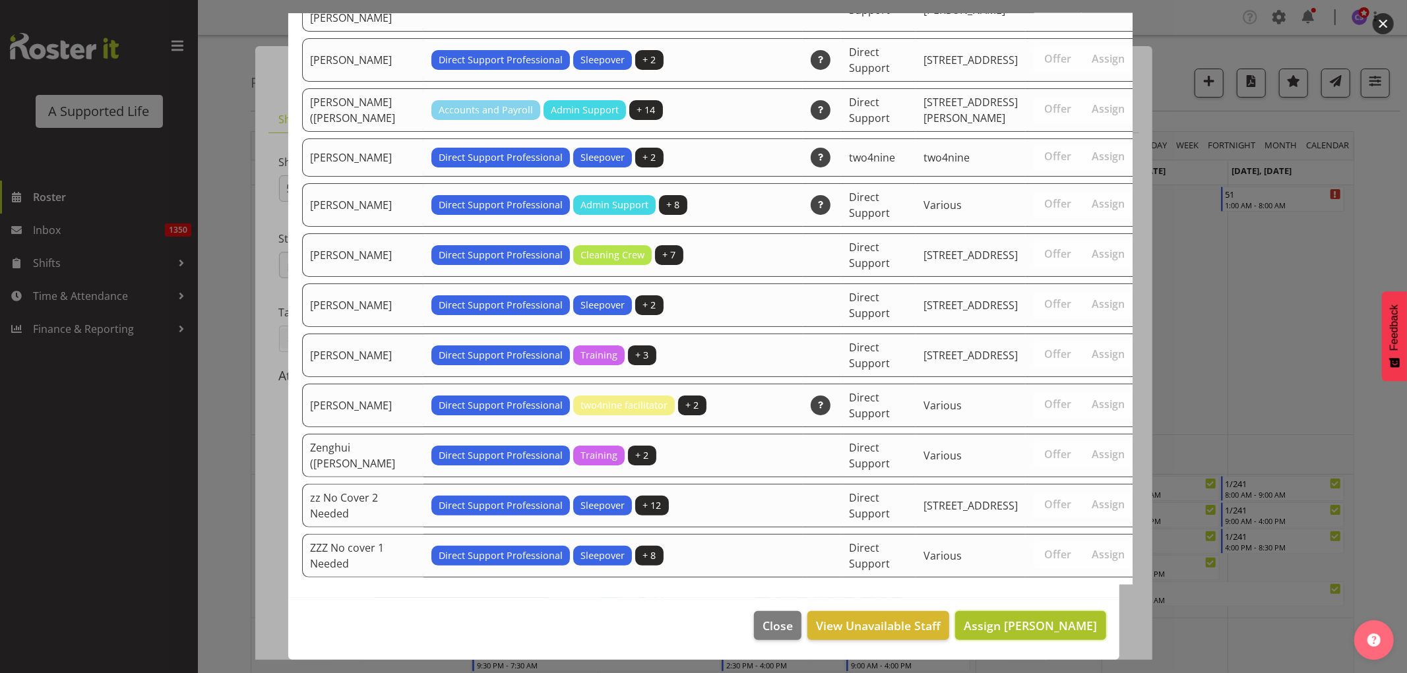
click at [1057, 624] on span "Assign [PERSON_NAME]" at bounding box center [1030, 626] width 133 height 16
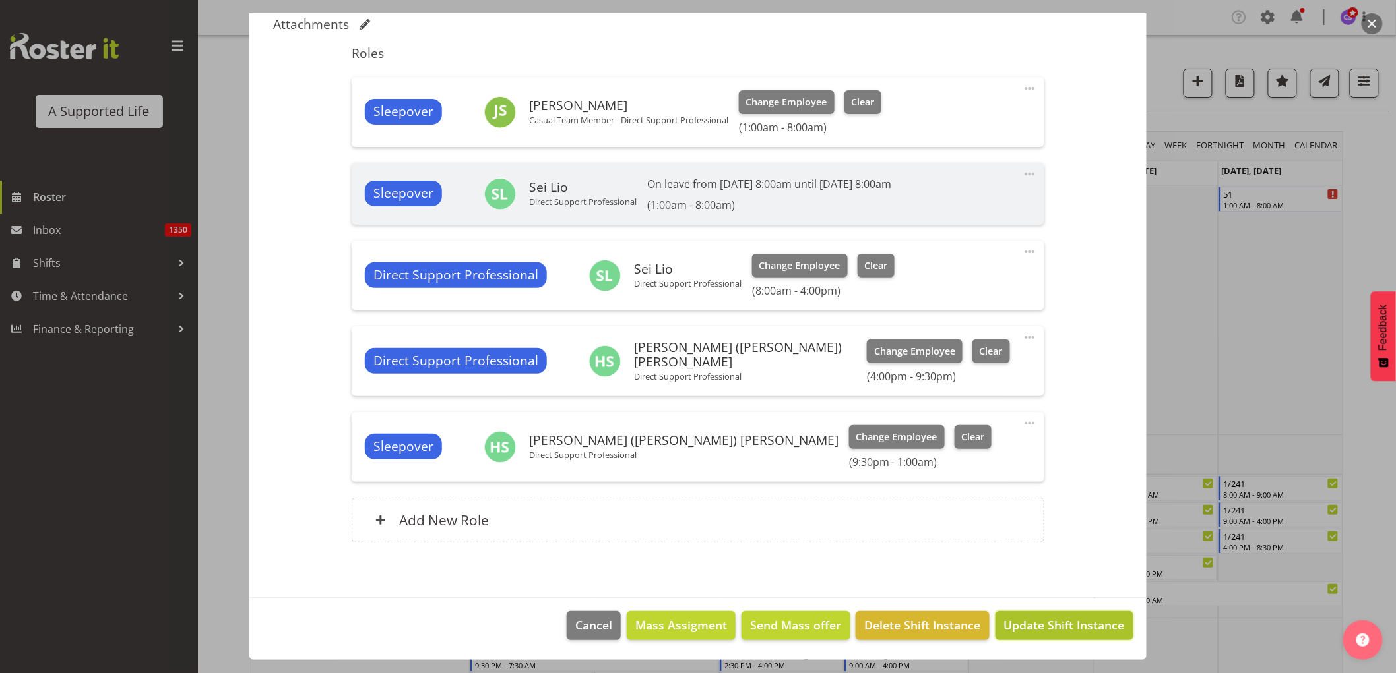
click at [1062, 631] on span "Update Shift Instance" at bounding box center [1064, 625] width 121 height 17
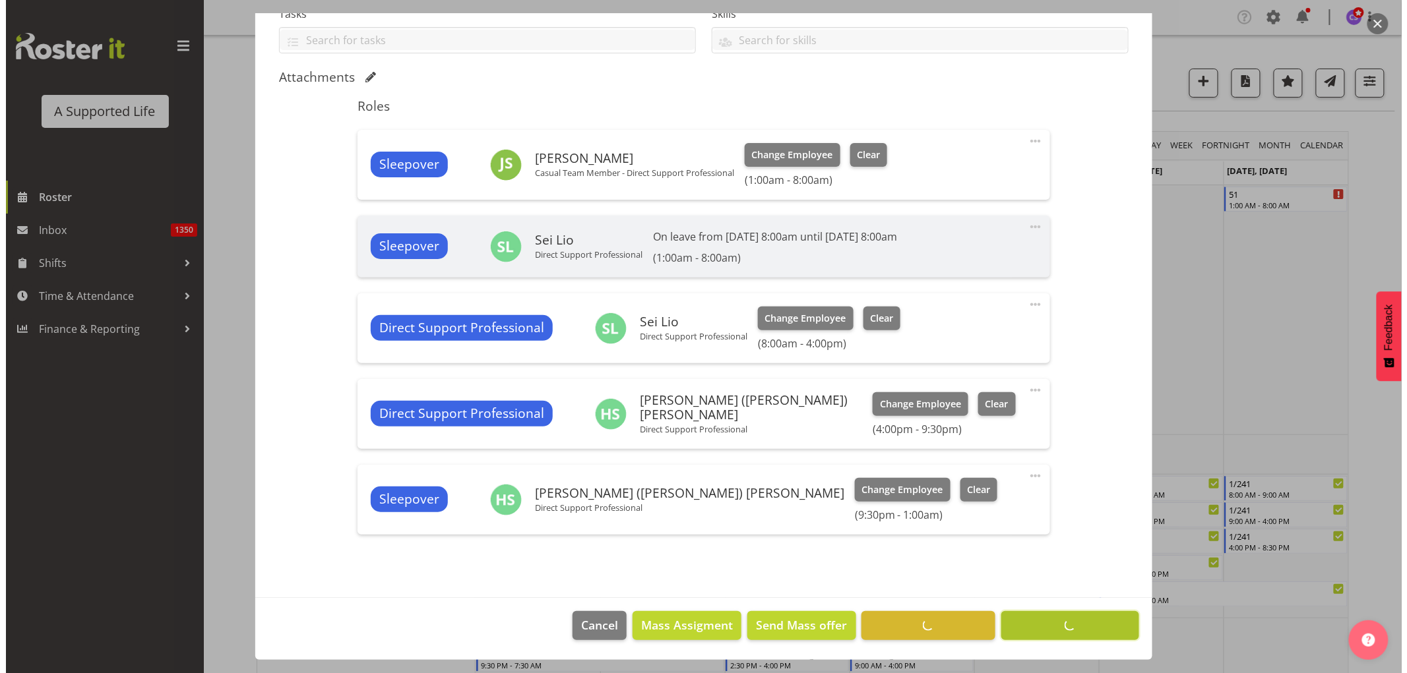
scroll to position [298, 0]
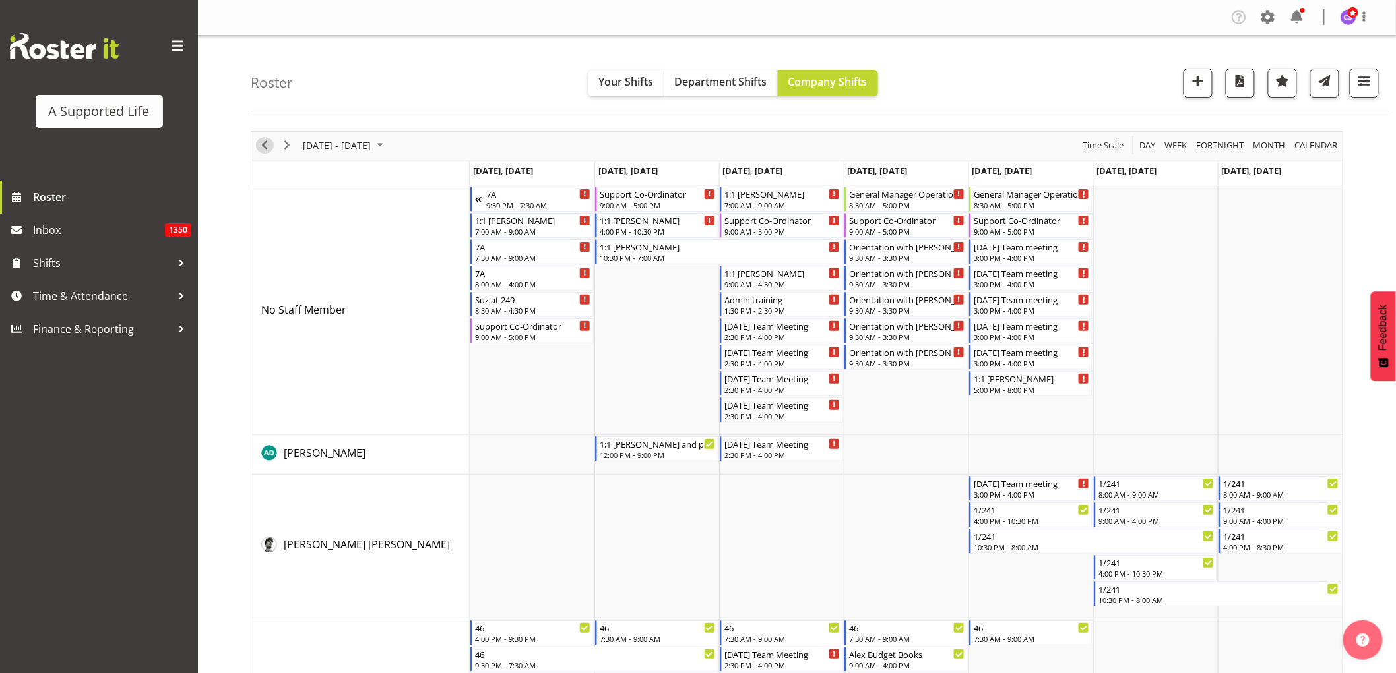
click at [266, 146] on span "Previous" at bounding box center [265, 145] width 16 height 16
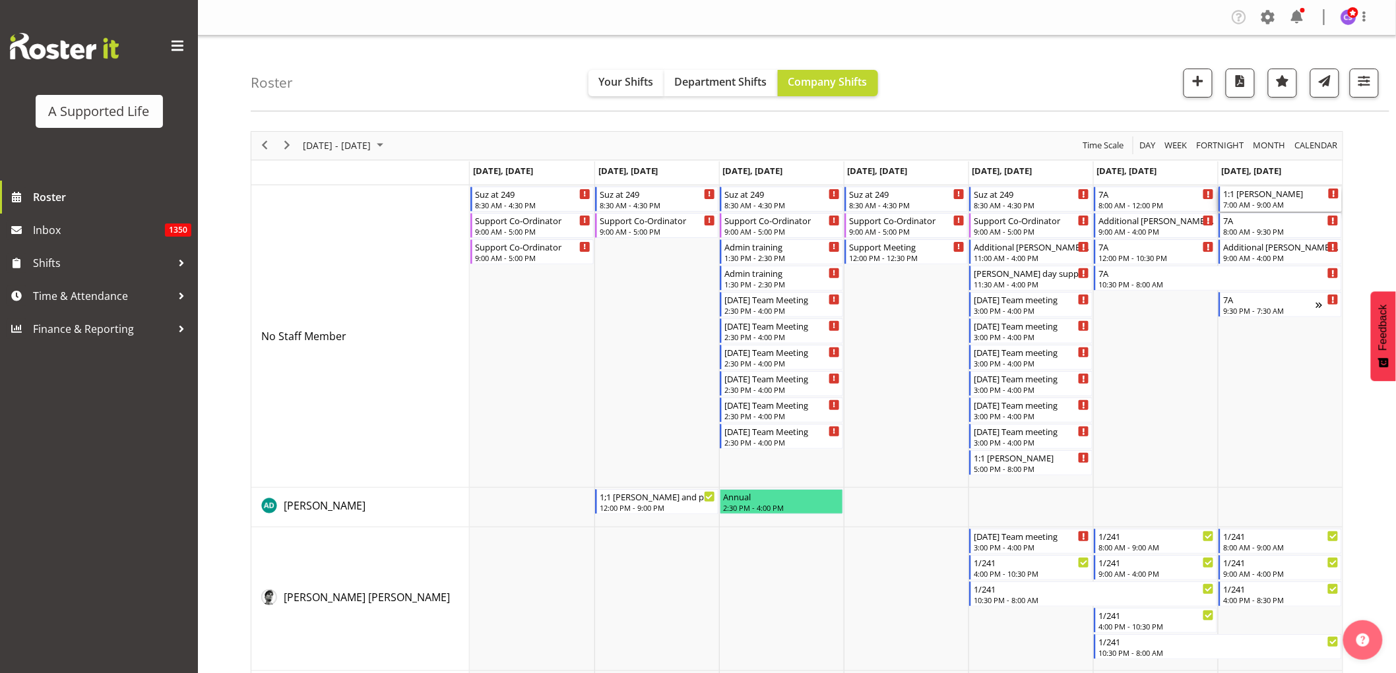
click at [1275, 194] on div "1:1 [PERSON_NAME]" at bounding box center [1281, 193] width 116 height 13
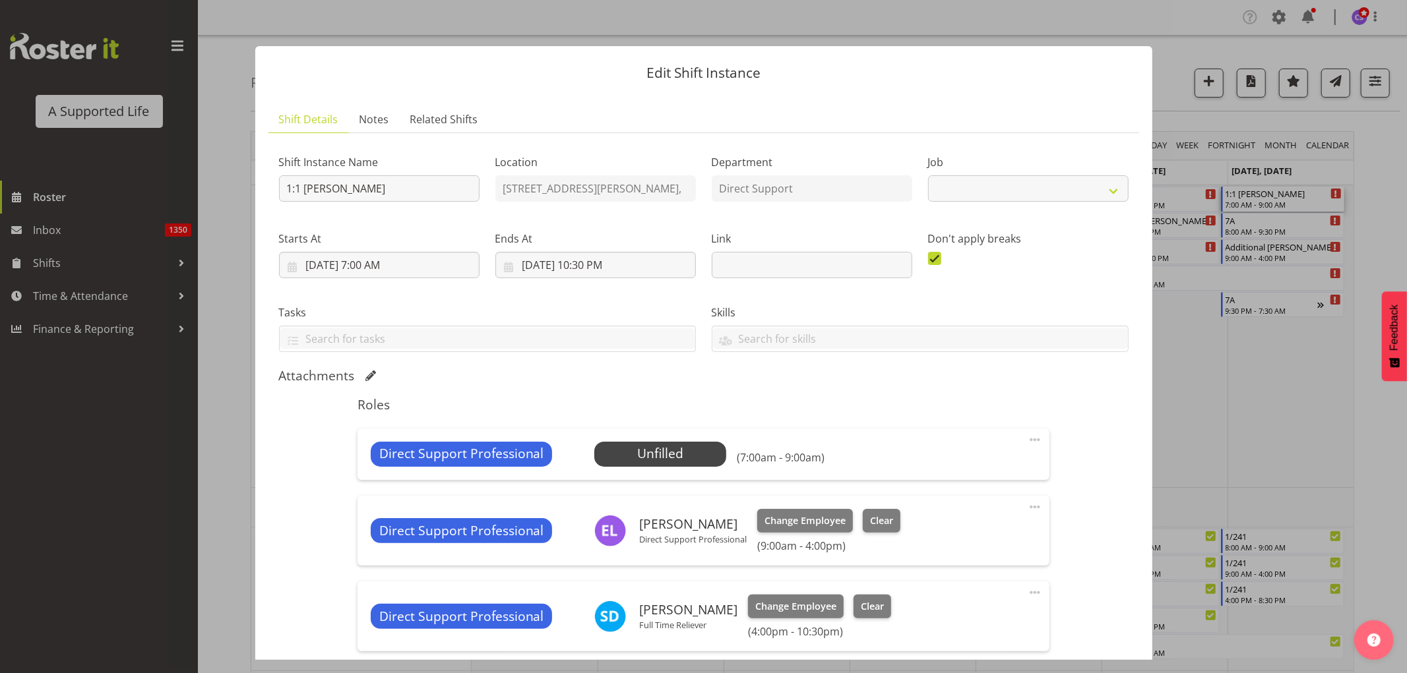
select select "4112"
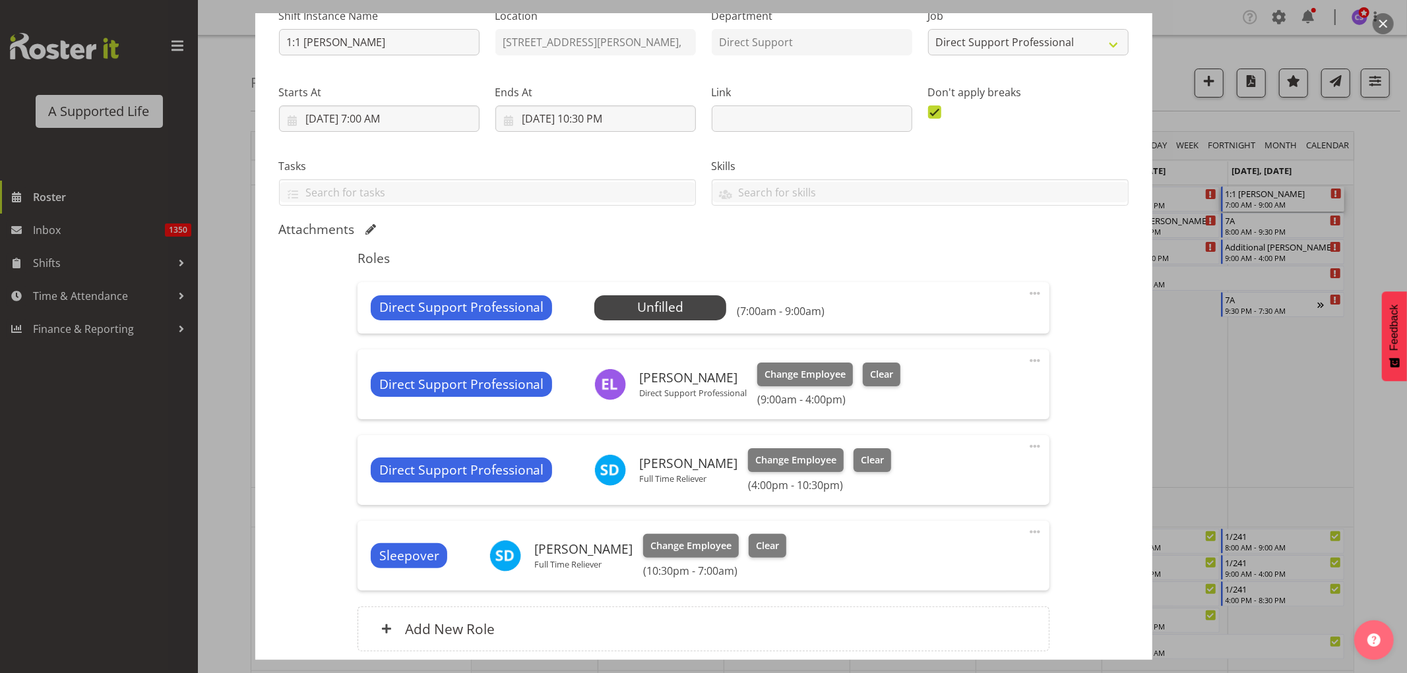
scroll to position [220, 0]
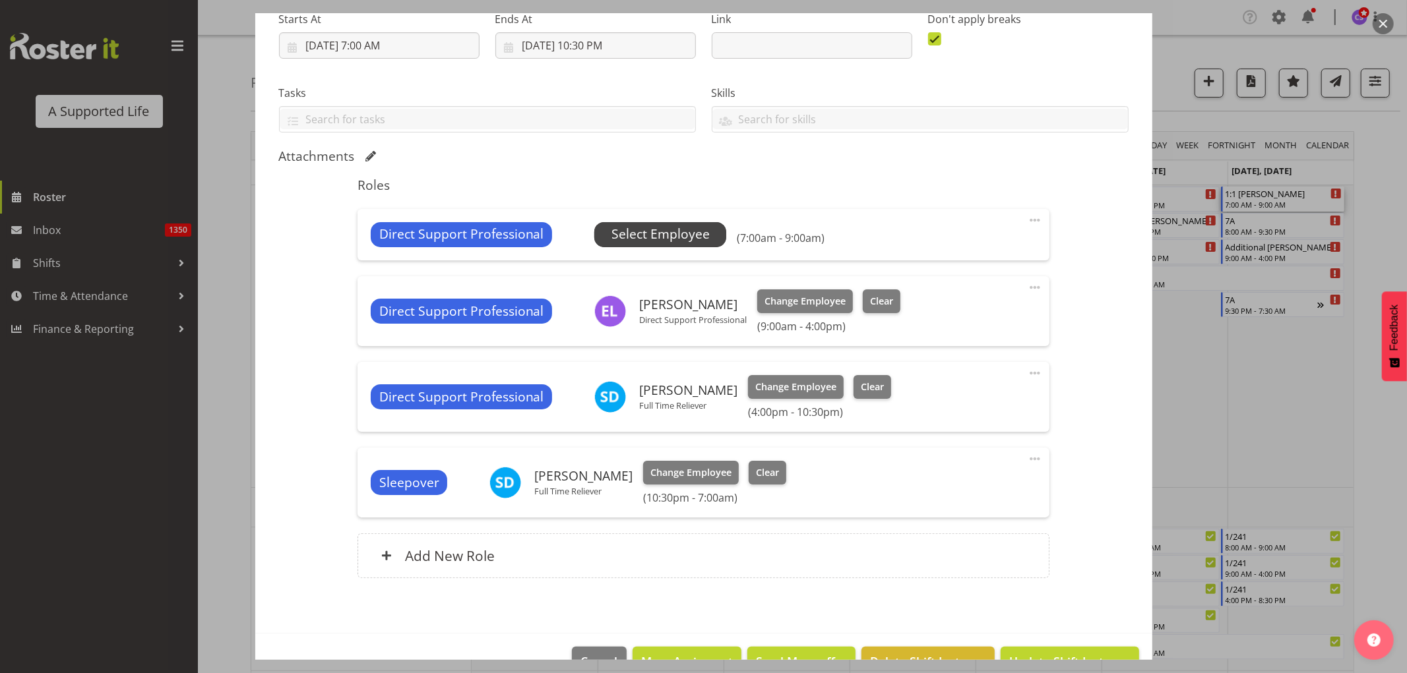
click at [680, 228] on span "Select Employee" at bounding box center [660, 234] width 98 height 19
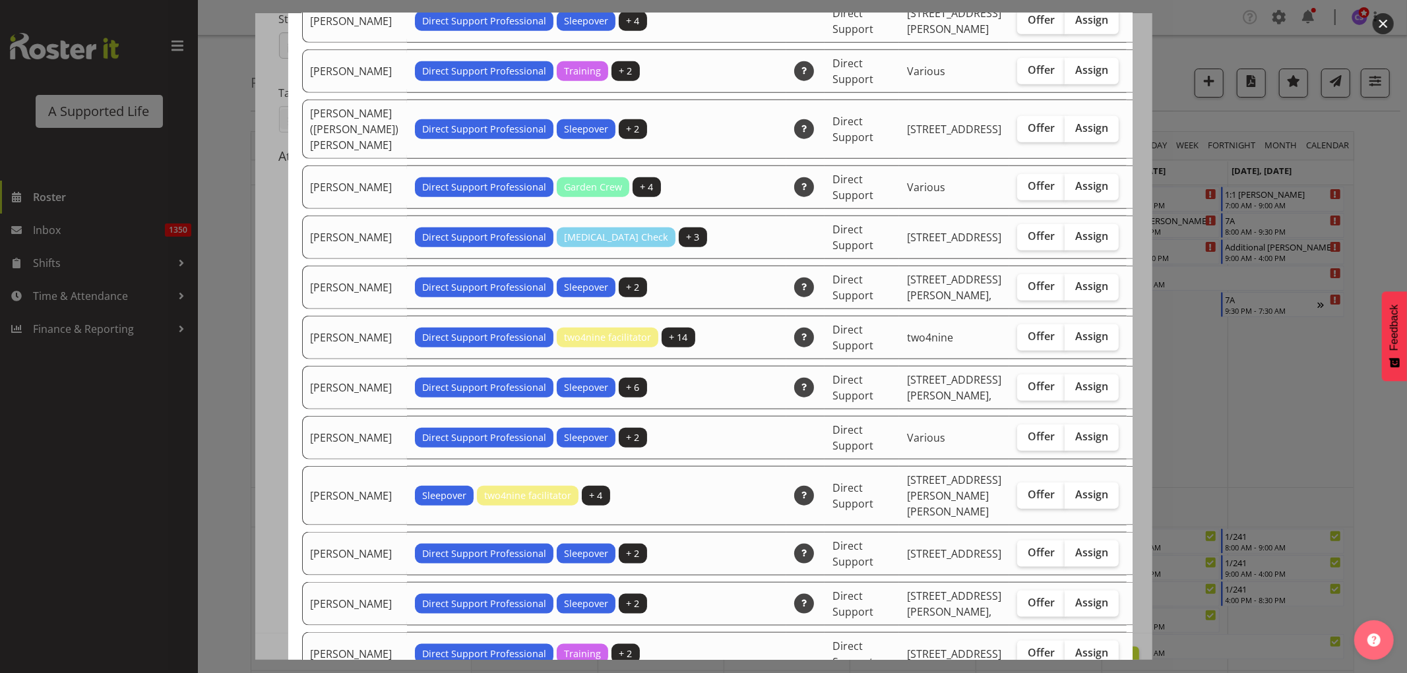
scroll to position [1099, 0]
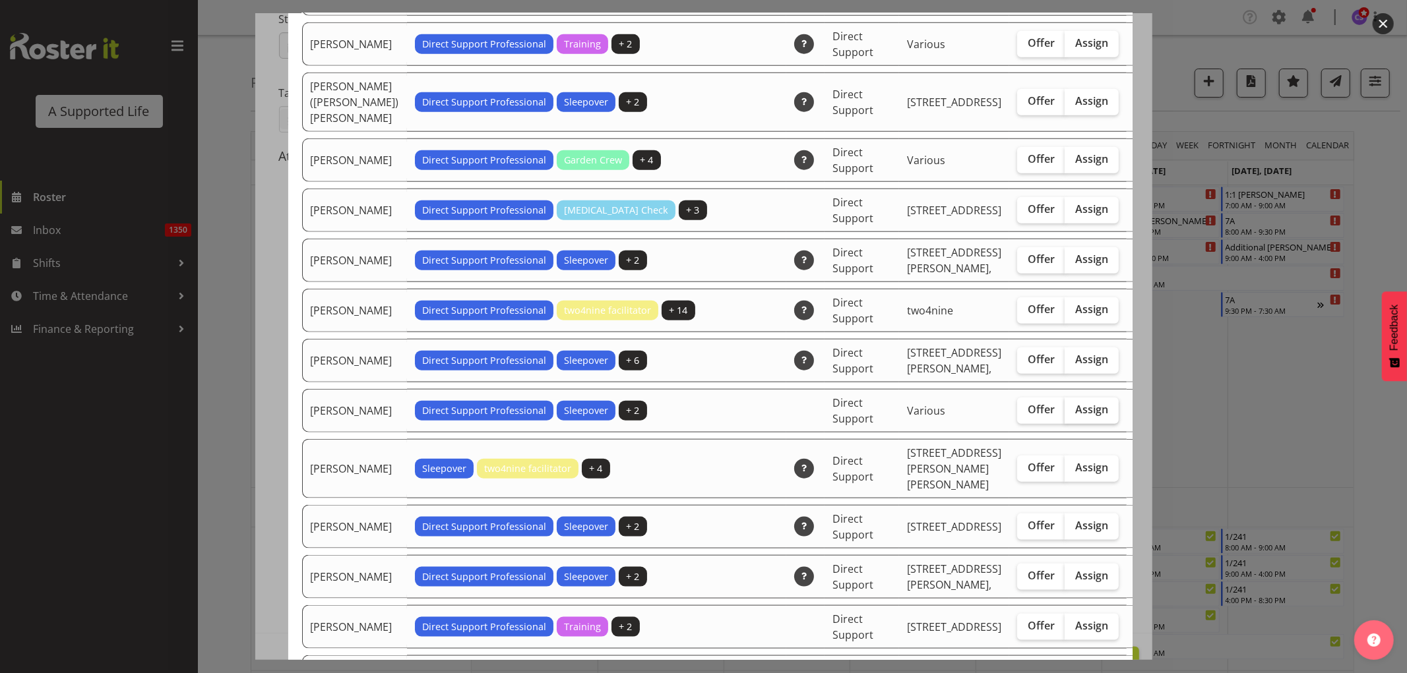
click at [1075, 416] on span "Assign" at bounding box center [1091, 409] width 33 height 13
click at [1065, 414] on input "Assign" at bounding box center [1069, 410] width 9 height 9
checkbox input "true"
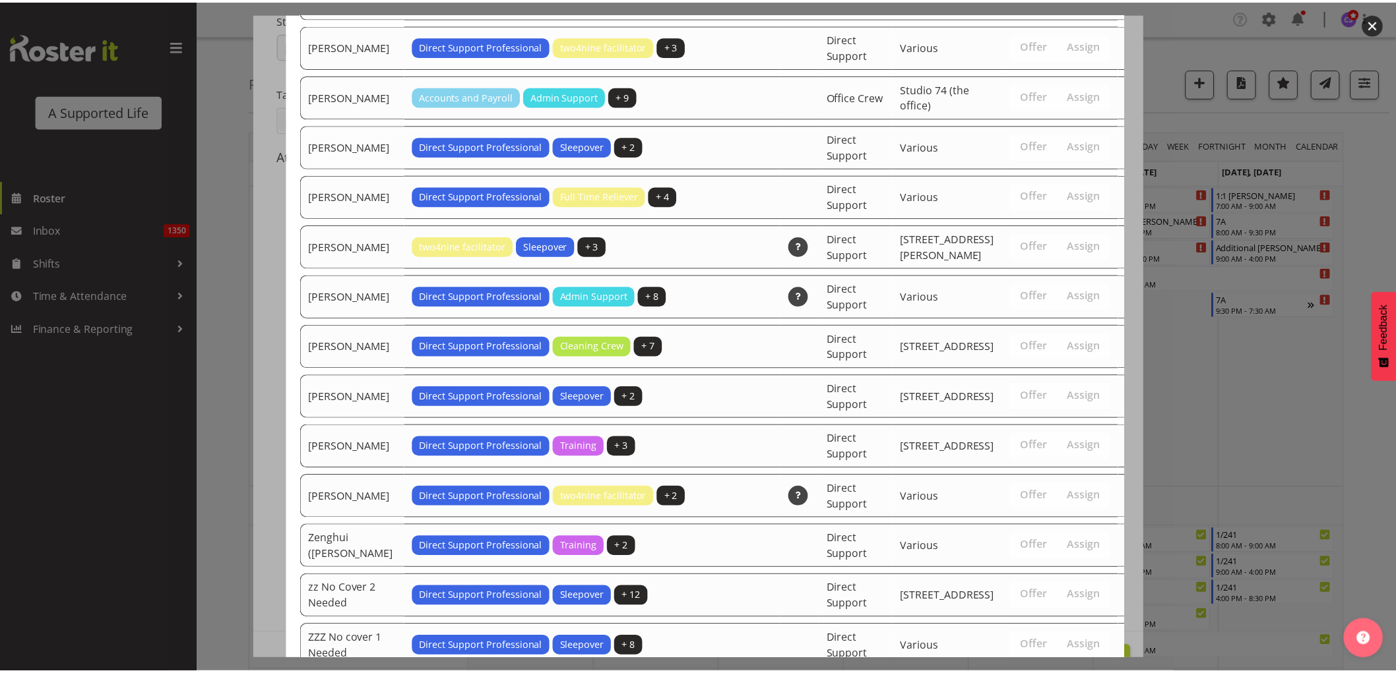
scroll to position [3123, 0]
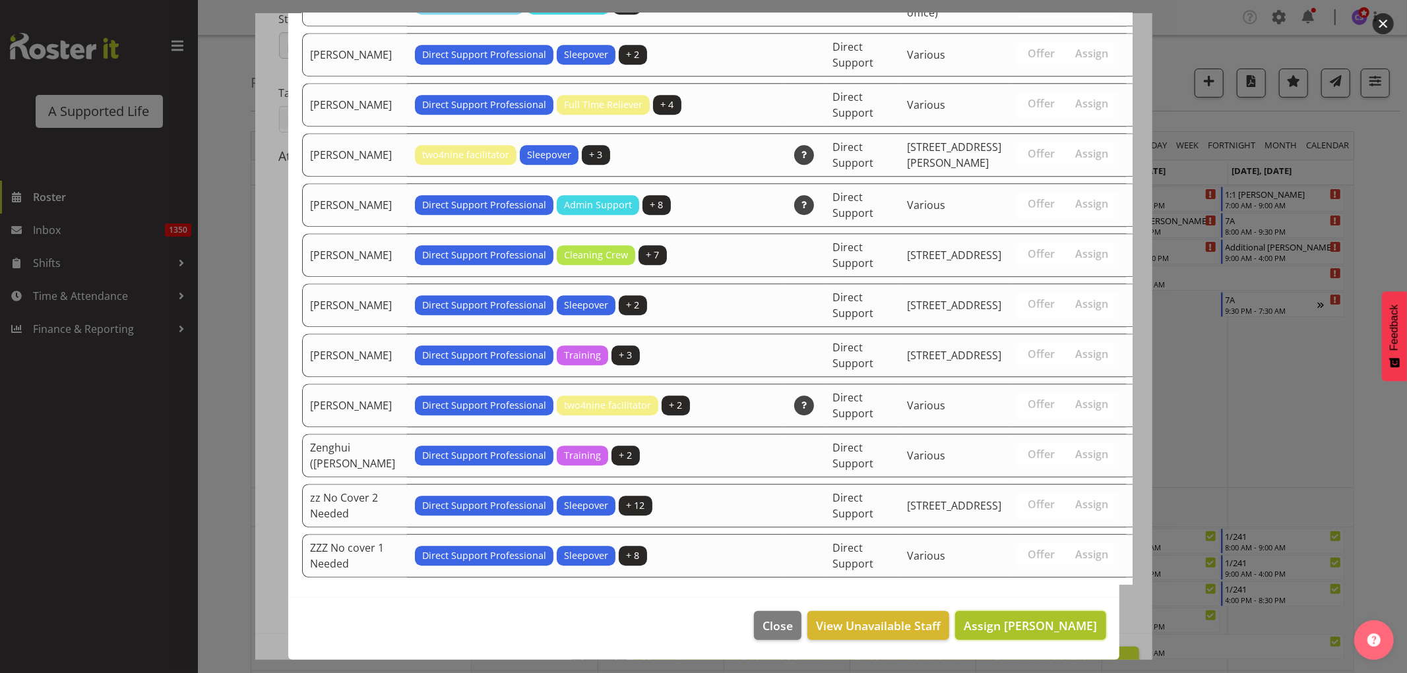
click at [1069, 623] on span "Assign [PERSON_NAME]" at bounding box center [1030, 626] width 133 height 16
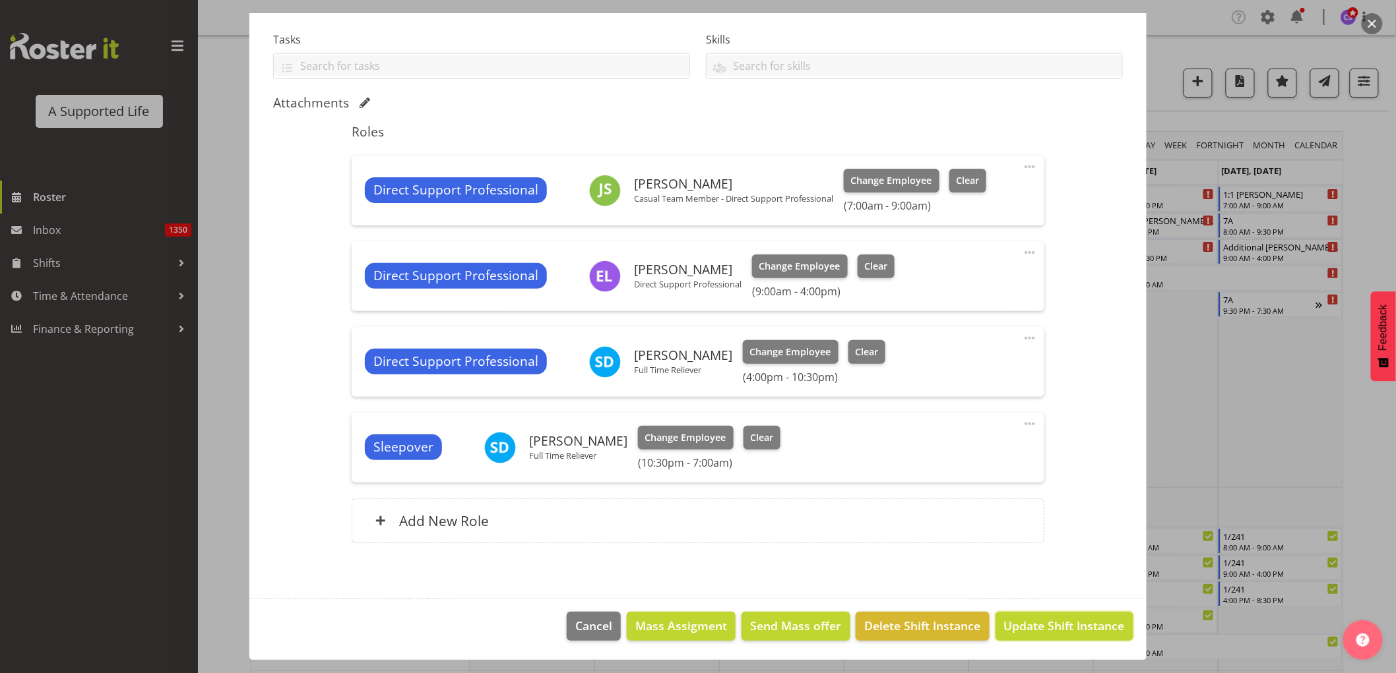
click at [1064, 619] on span "Update Shift Instance" at bounding box center [1064, 625] width 121 height 17
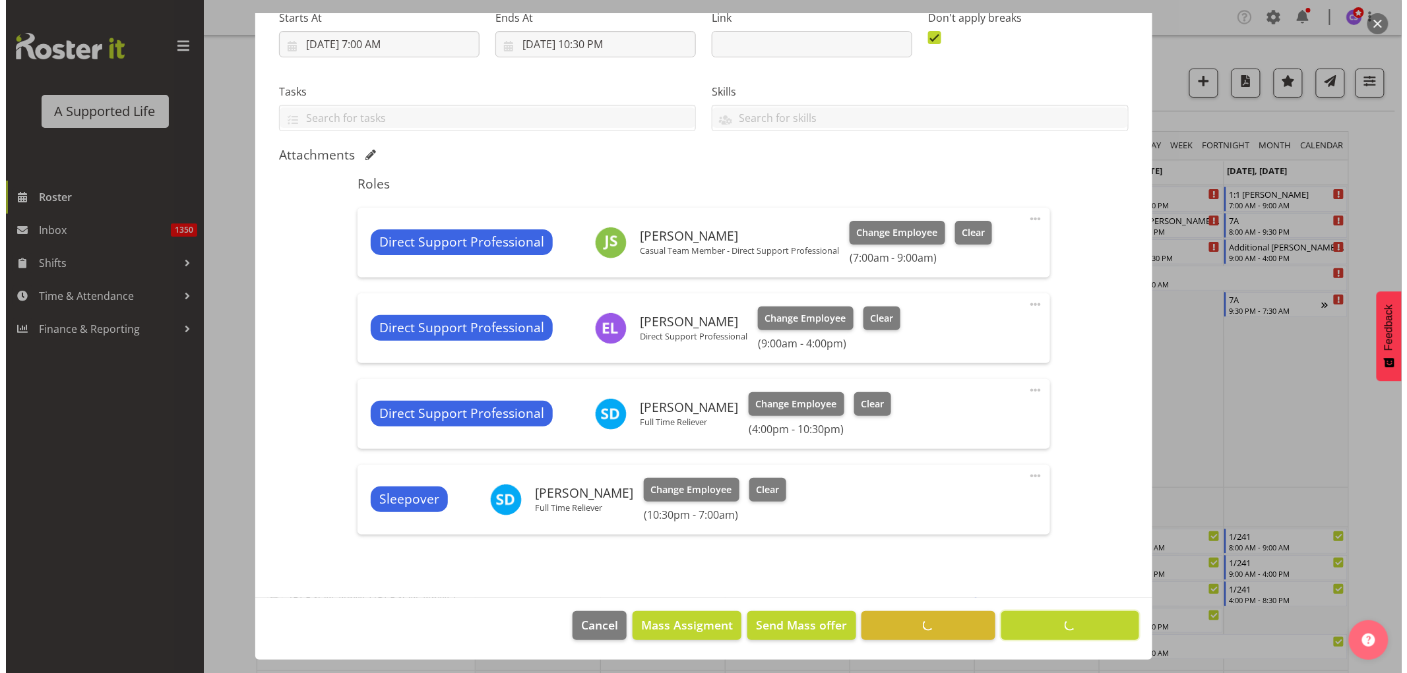
scroll to position [220, 0]
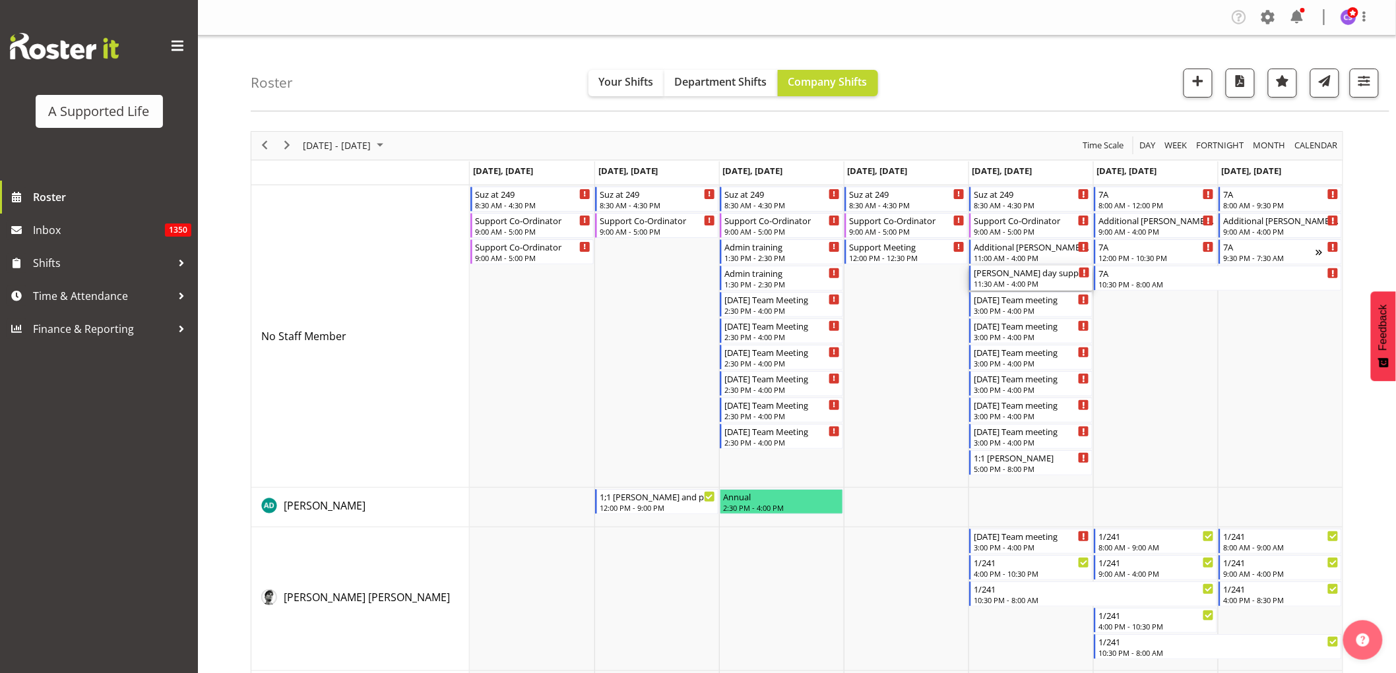
click at [1053, 276] on div "[PERSON_NAME] day supports" at bounding box center [1032, 272] width 116 height 13
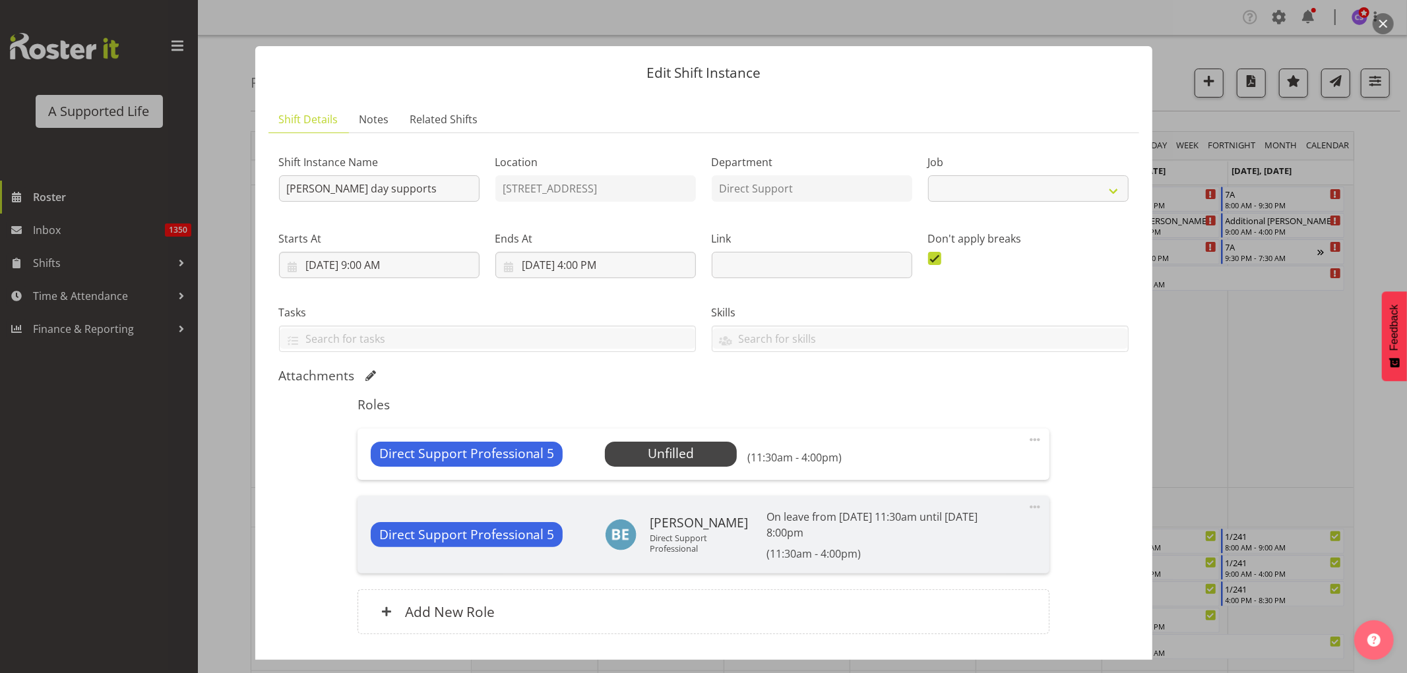
select select "4112"
click at [656, 447] on span "Select Employee" at bounding box center [671, 454] width 98 height 19
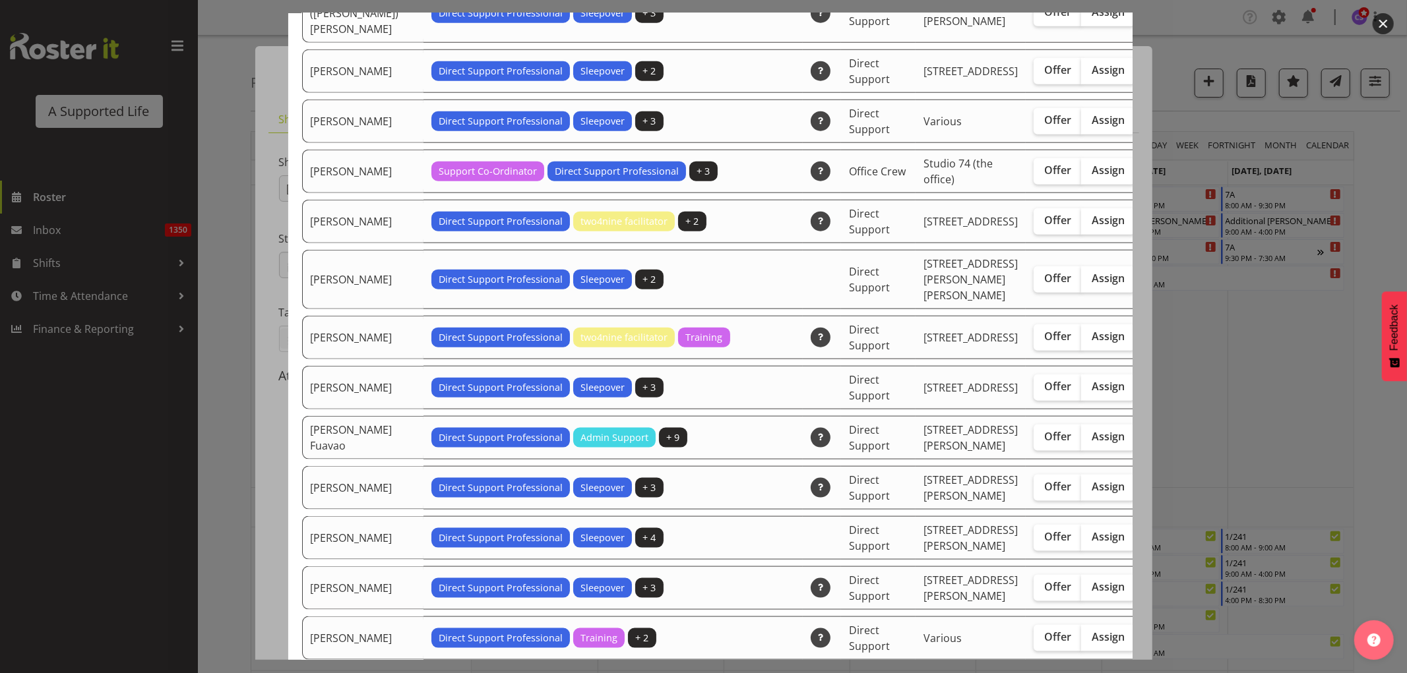
scroll to position [1392, 0]
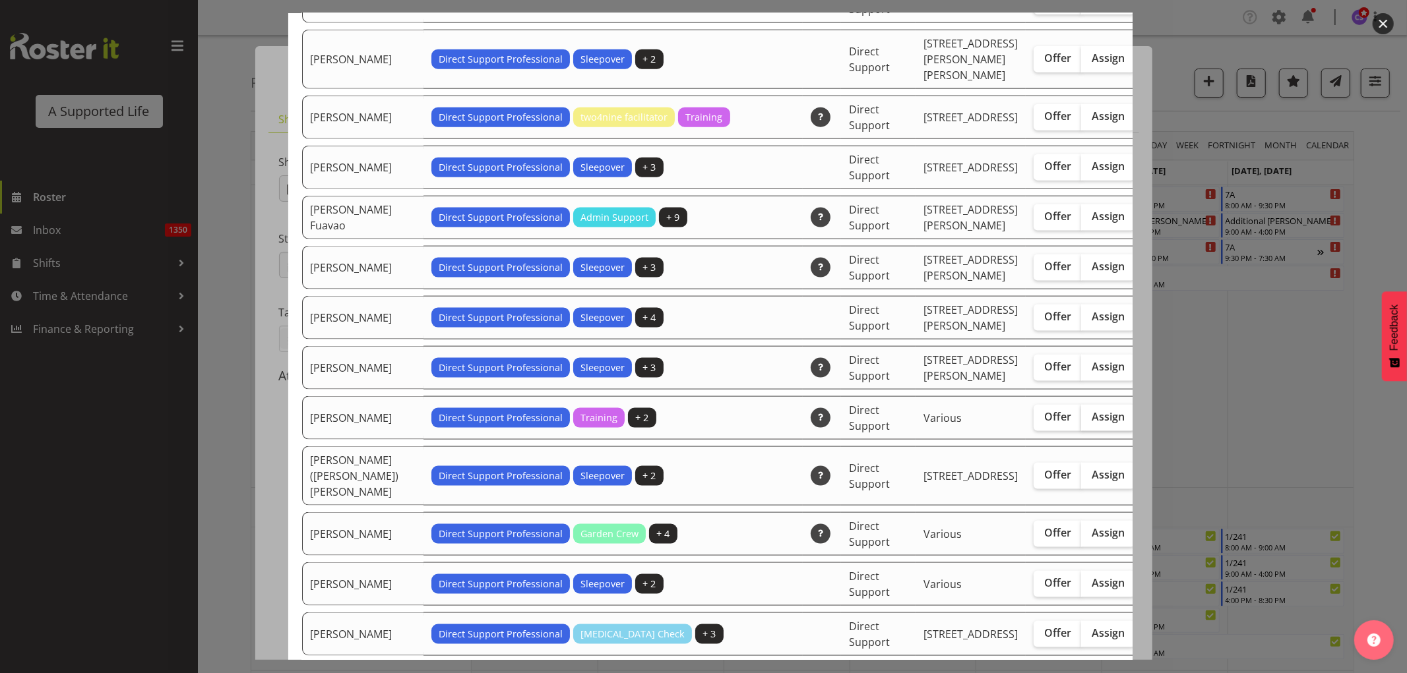
click at [1092, 423] on span "Assign" at bounding box center [1108, 416] width 33 height 13
click at [1081, 421] on input "Assign" at bounding box center [1085, 417] width 9 height 9
checkbox input "true"
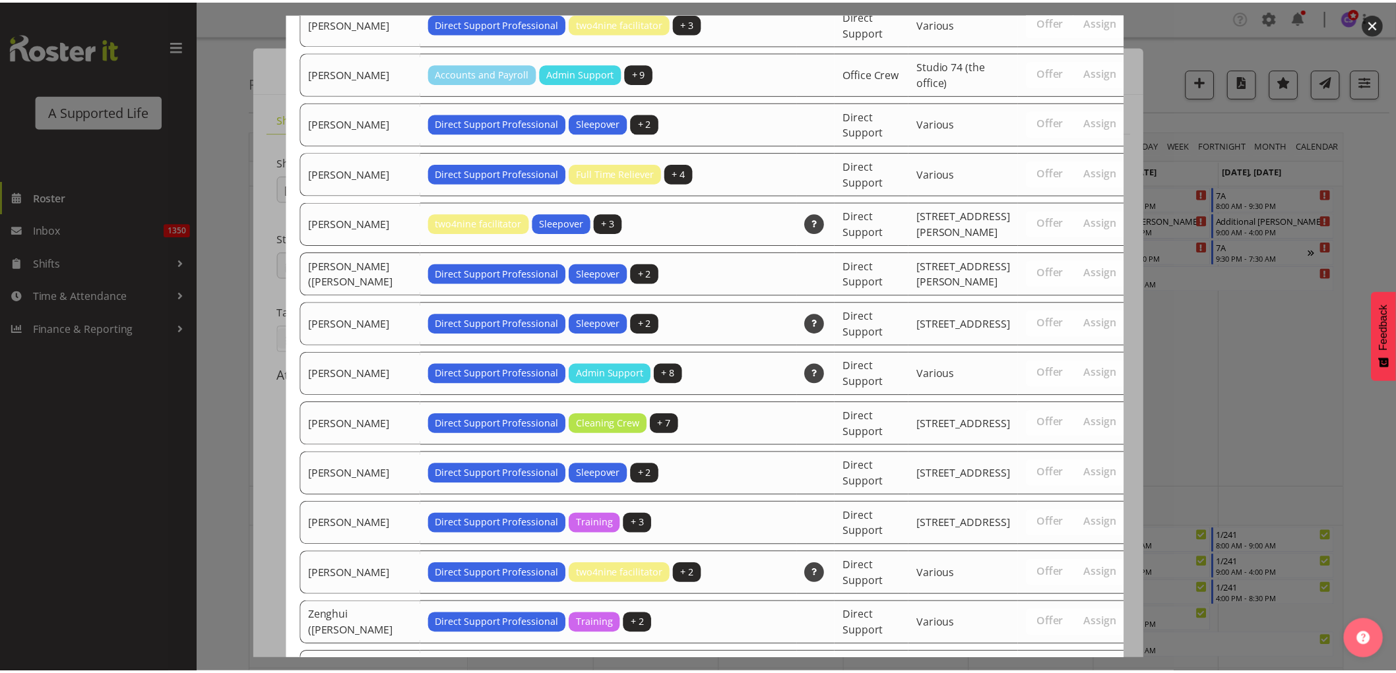
scroll to position [4419, 0]
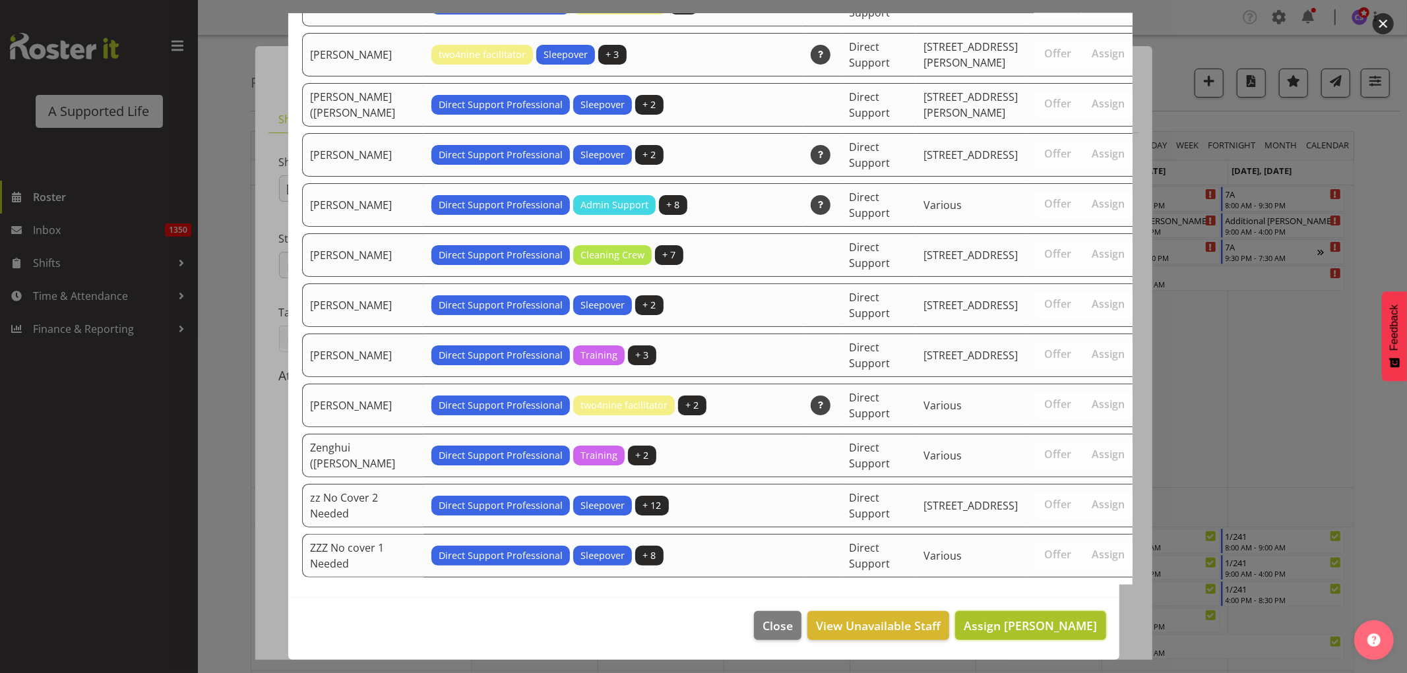
click at [1043, 629] on span "Assign Godfrey Ngwerume" at bounding box center [1030, 626] width 133 height 16
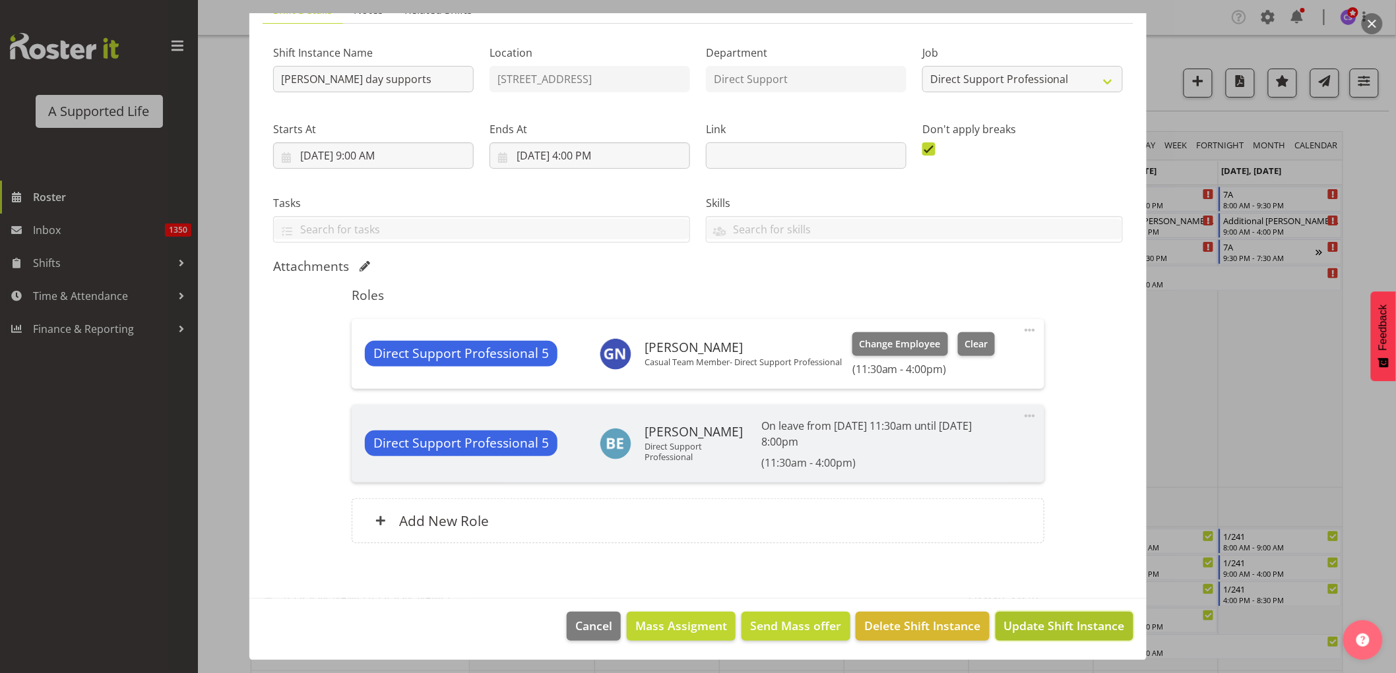
click at [1034, 625] on span "Update Shift Instance" at bounding box center [1064, 625] width 121 height 17
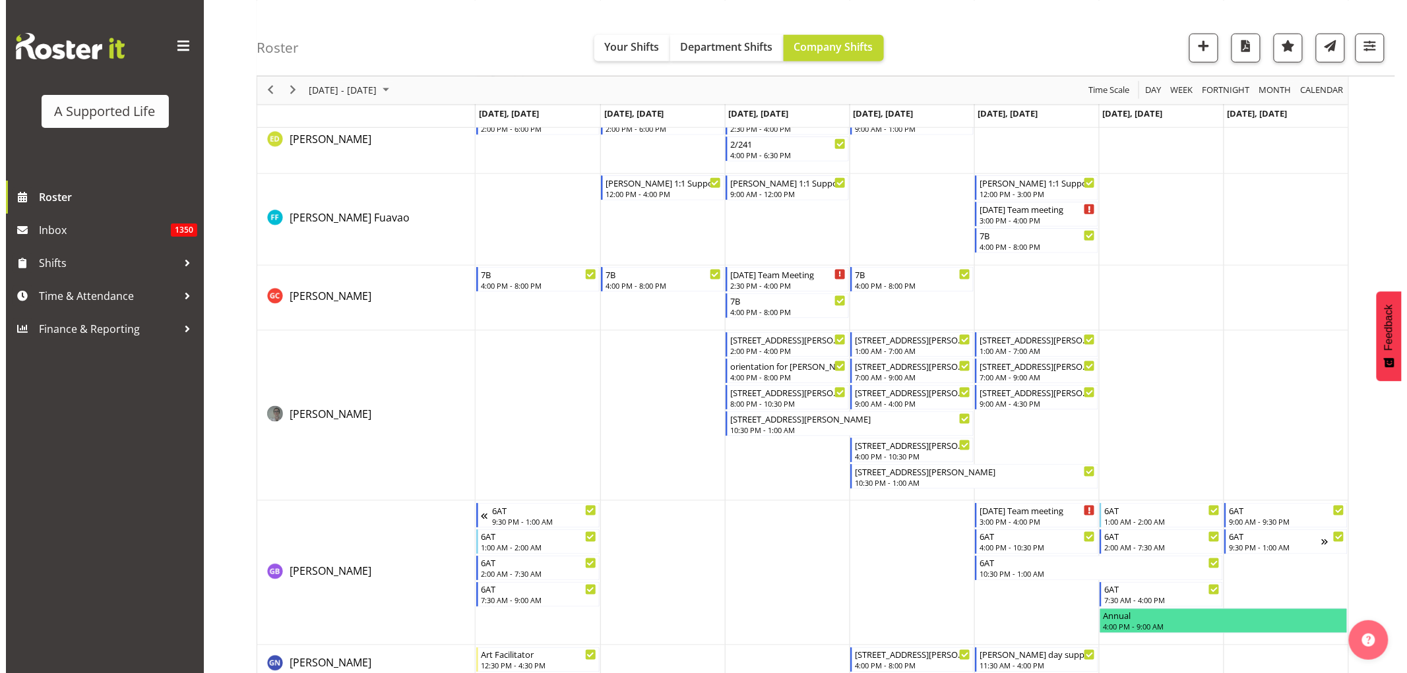
scroll to position [2610, 0]
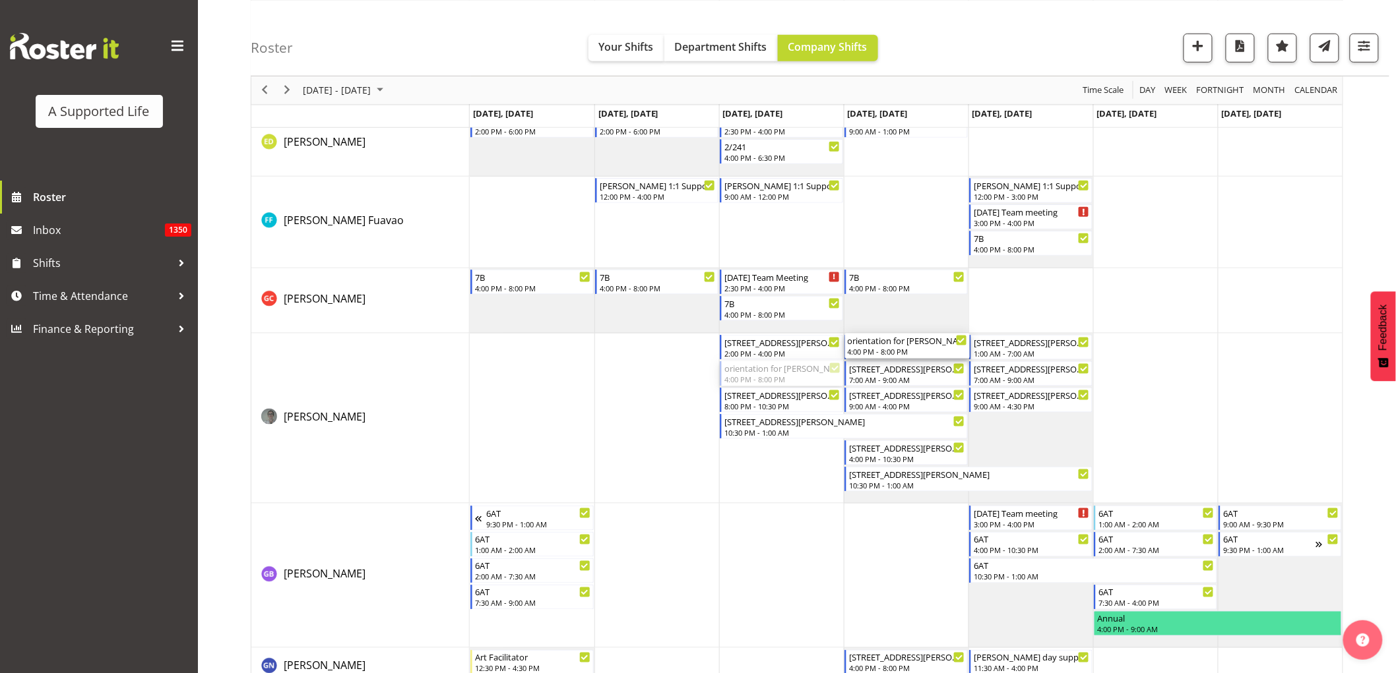
drag, startPoint x: 763, startPoint y: 377, endPoint x: 902, endPoint y: 412, distance: 144.1
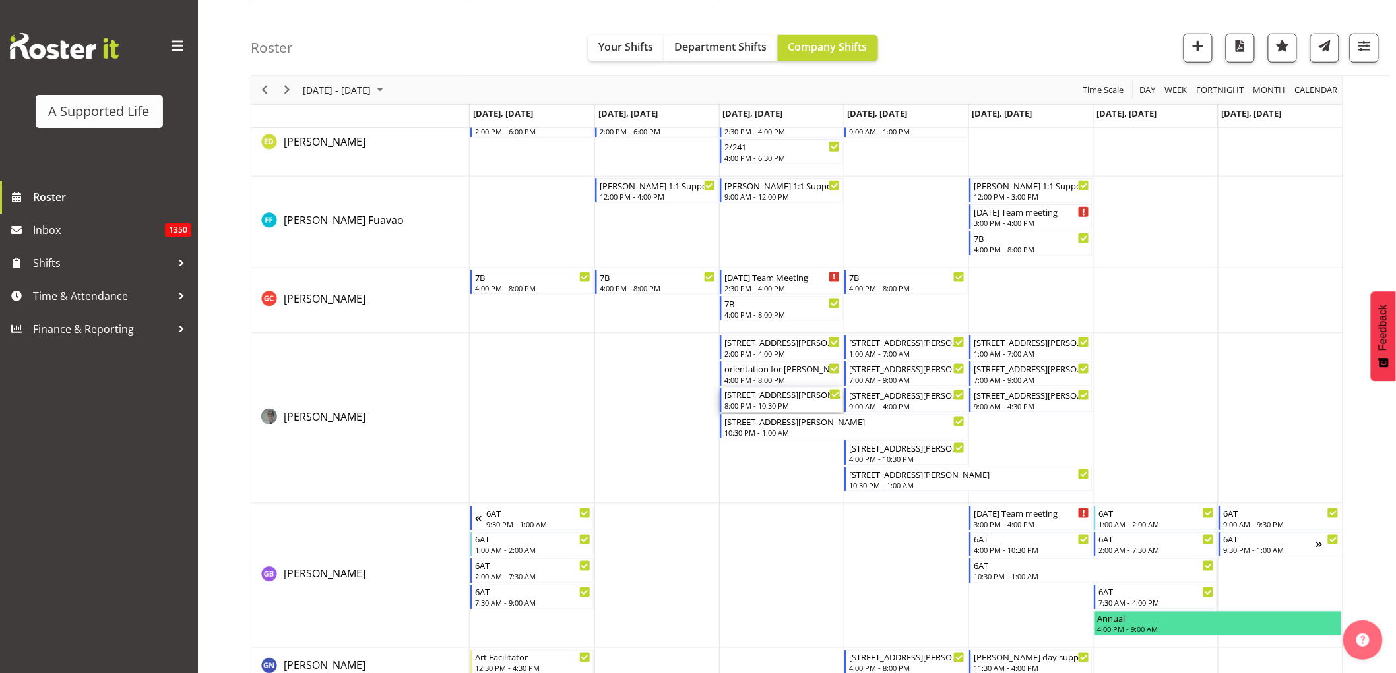
click at [782, 400] on div "56 Coulter Rd 8:00 PM - 10:30 PM" at bounding box center [782, 400] width 116 height 25
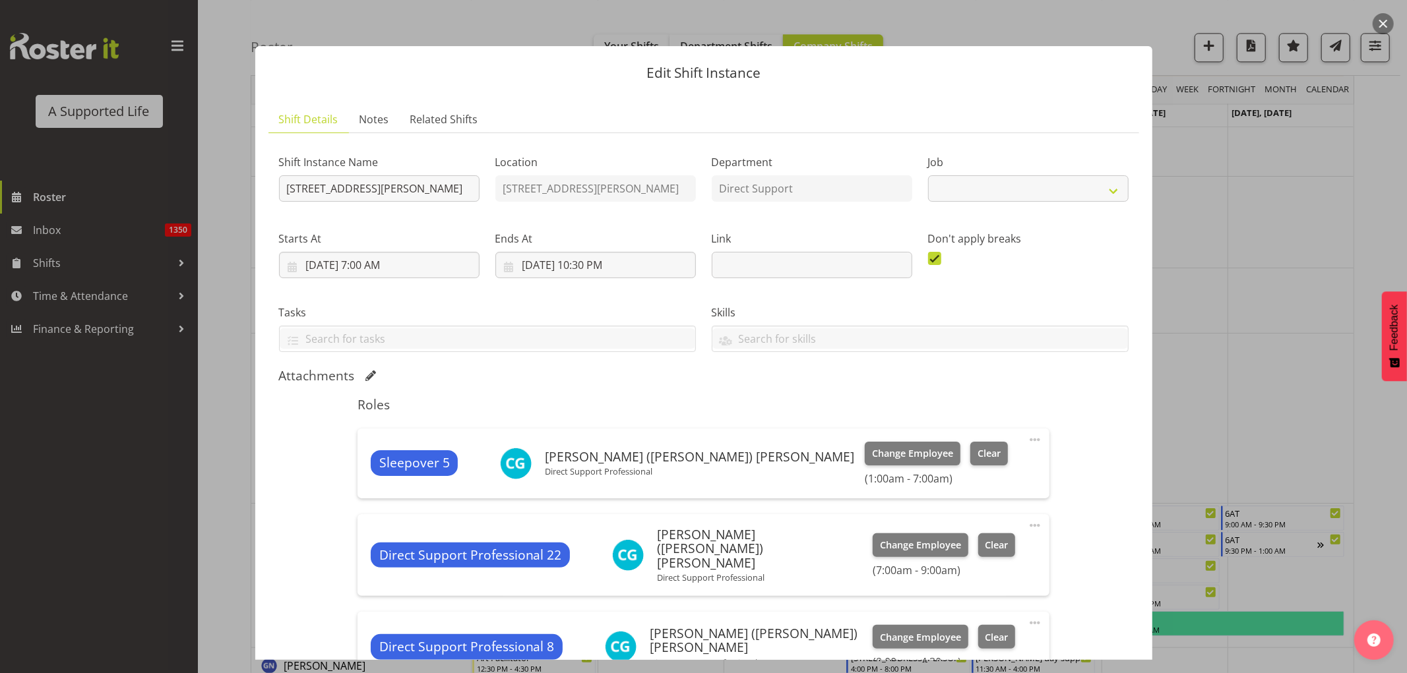
select select "4112"
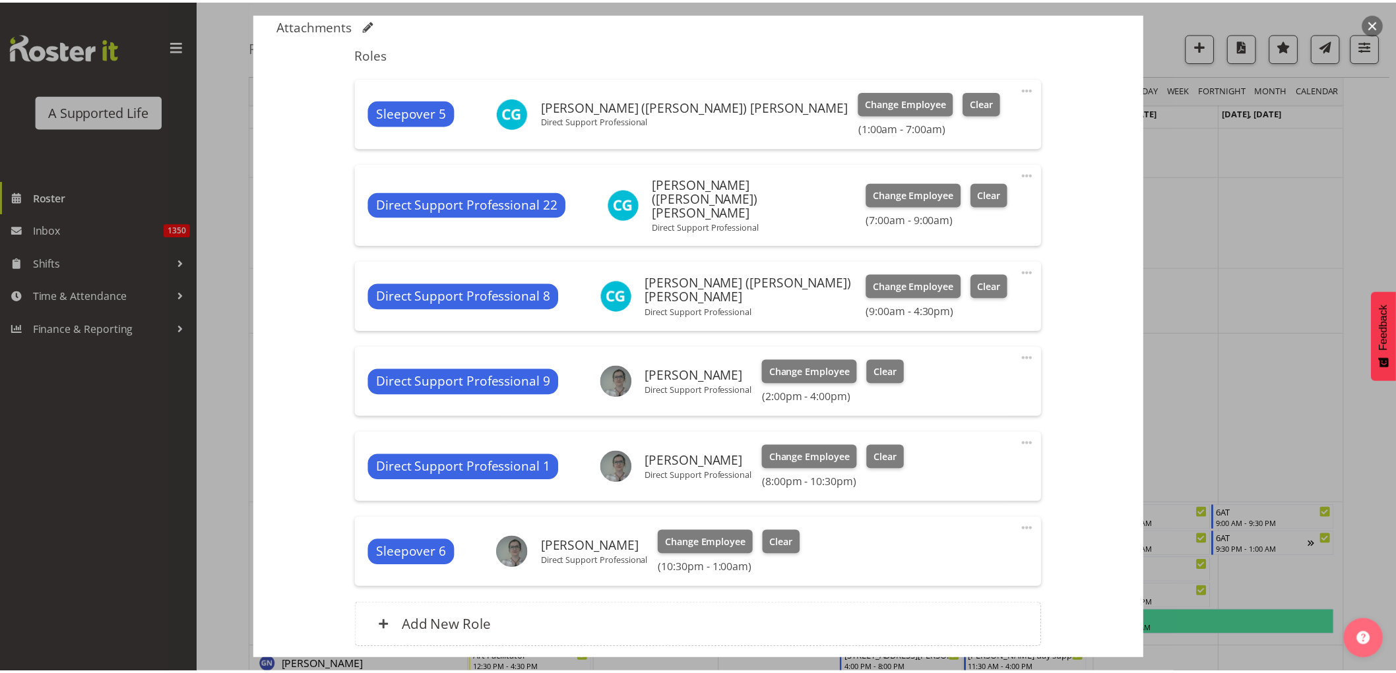
scroll to position [366, 0]
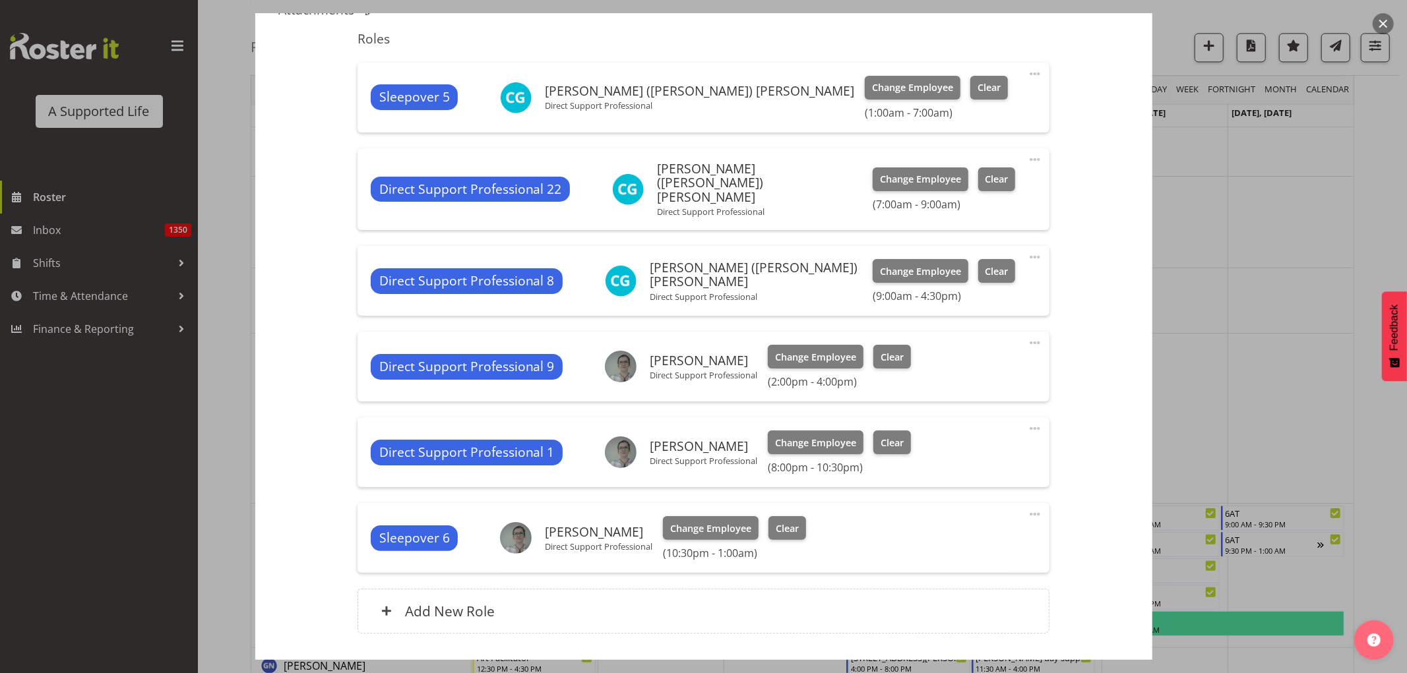
click at [1027, 421] on span at bounding box center [1035, 429] width 16 height 16
click at [963, 446] on link "Edit" at bounding box center [979, 458] width 127 height 24
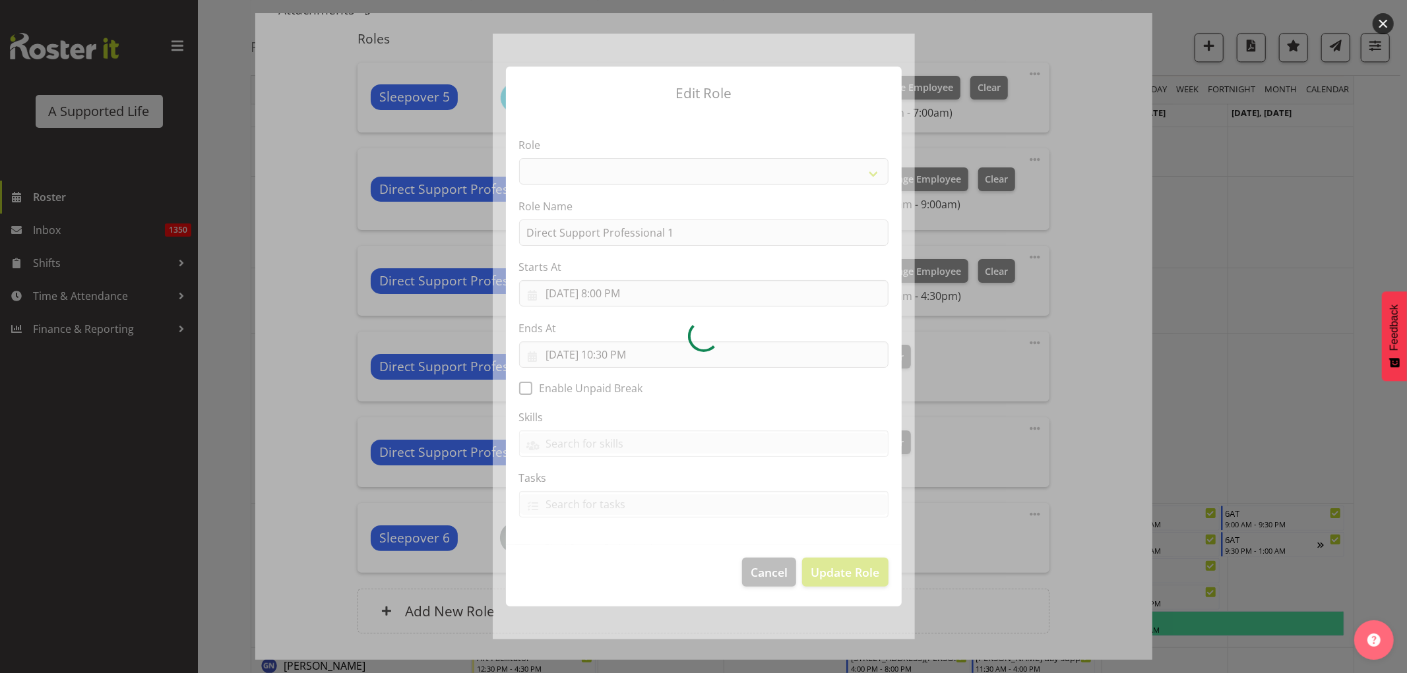
select select "519"
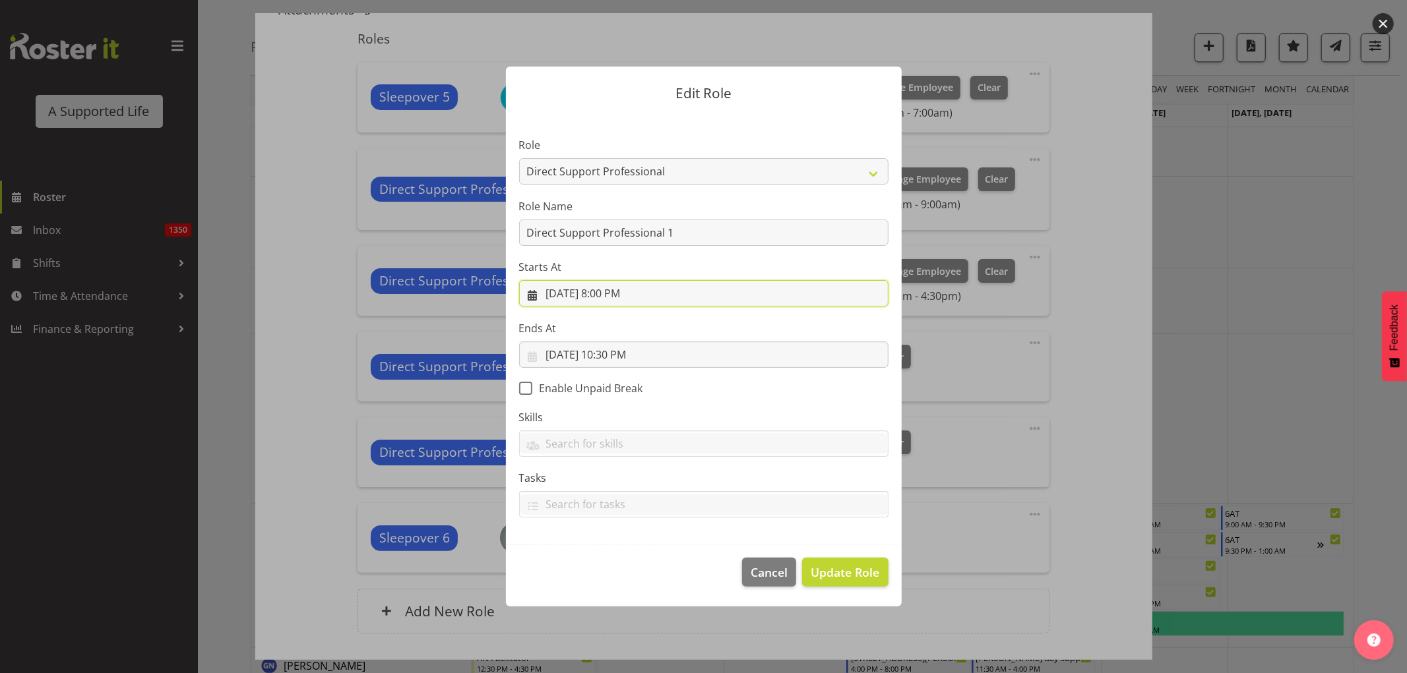
click at [624, 297] on input "10/1/2025, 8:00 PM" at bounding box center [703, 293] width 369 height 26
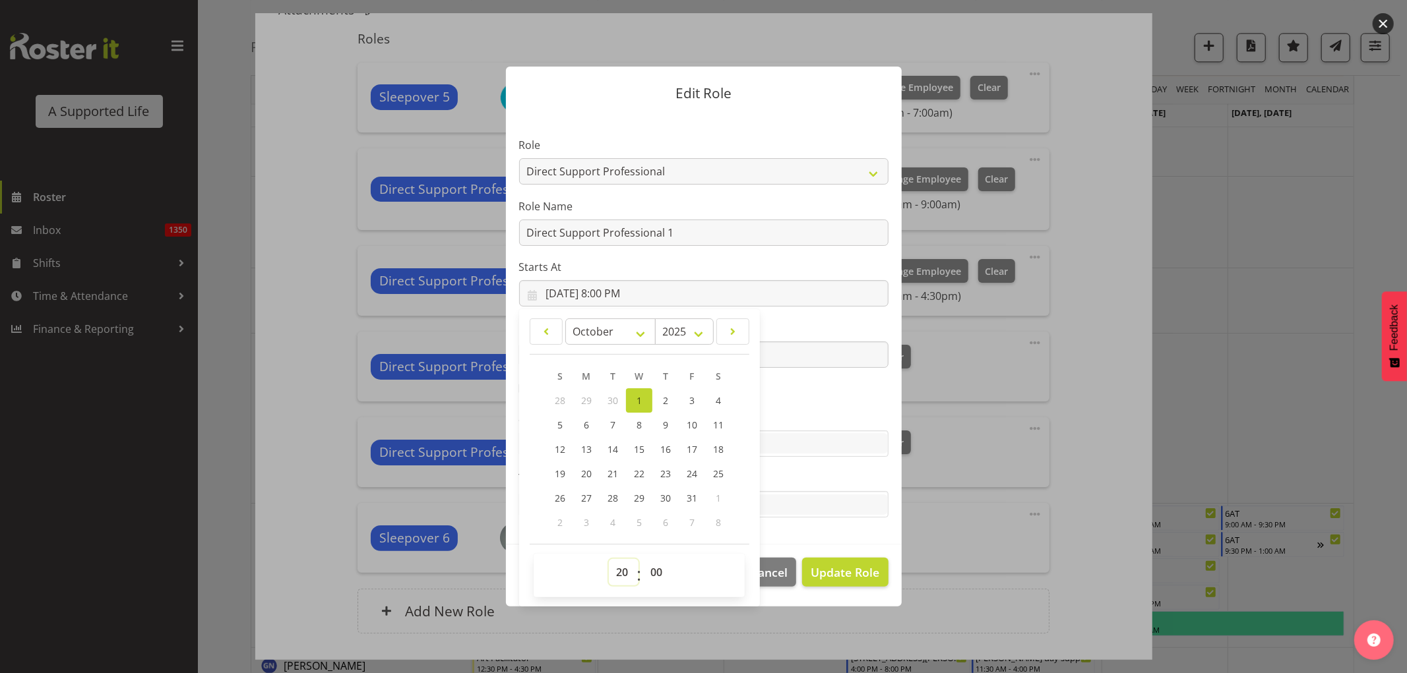
click at [615, 573] on select "00 01 02 03 04 05 06 07 08 09 10 11 12 13 14 15 16 17 18 19 20 21 22 23" at bounding box center [624, 572] width 30 height 26
select select "16"
click at [609, 559] on select "00 01 02 03 04 05 06 07 08 09 10 11 12 13 14 15 16 17 18 19 20 21 22 23" at bounding box center [624, 572] width 30 height 26
type input "10/1/2025, 4:00 PM"
click at [842, 568] on span "Update Role" at bounding box center [845, 572] width 69 height 17
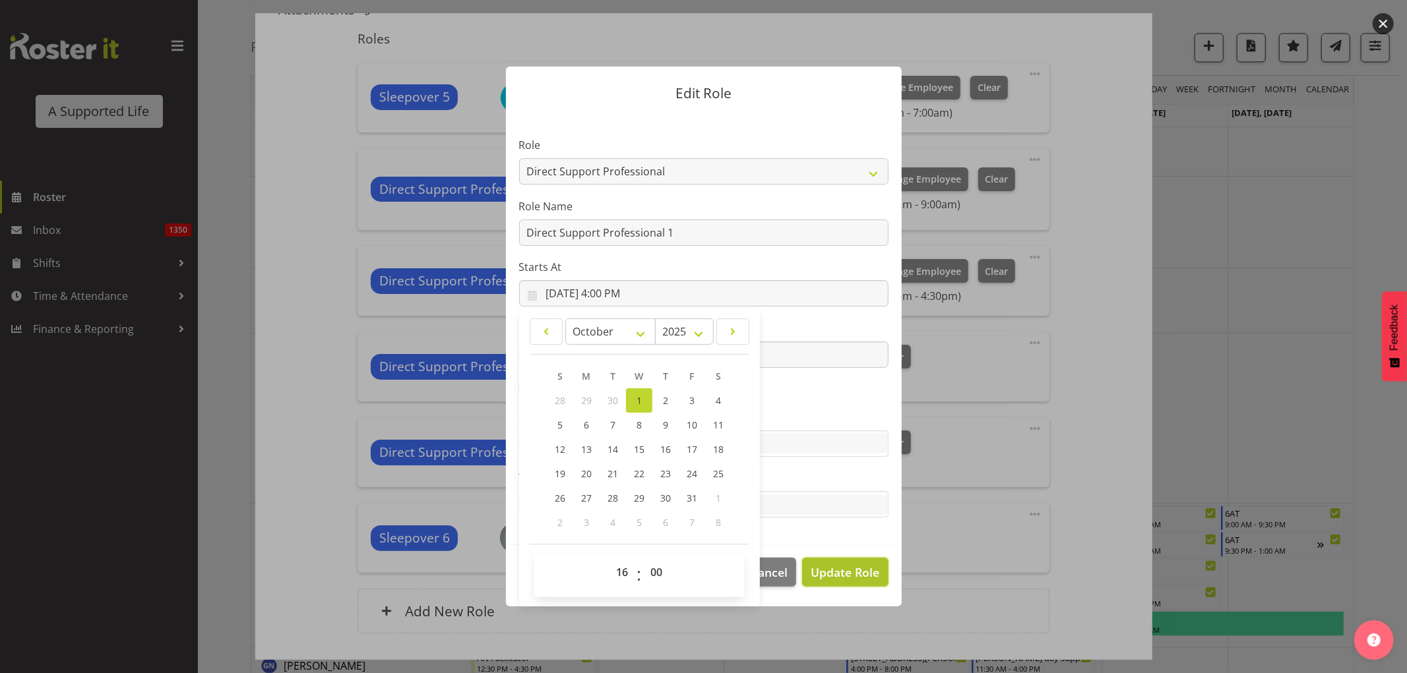
select select
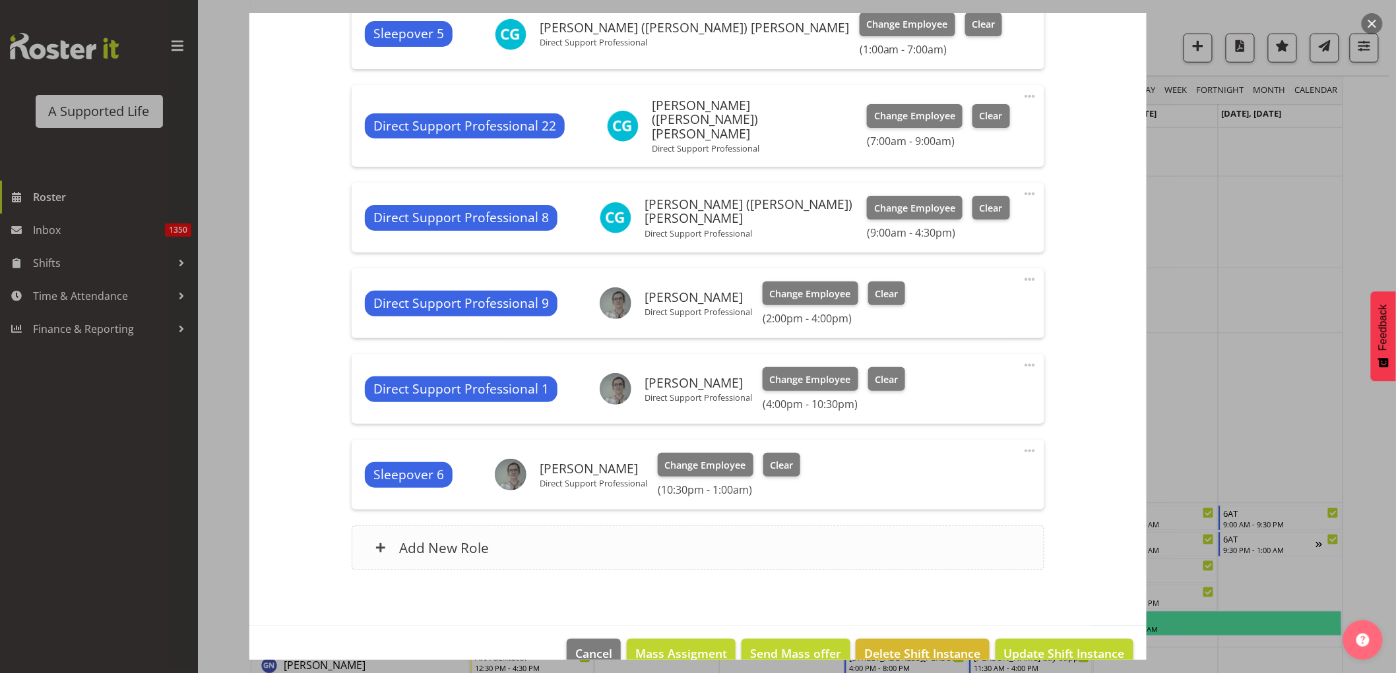
scroll to position [445, 0]
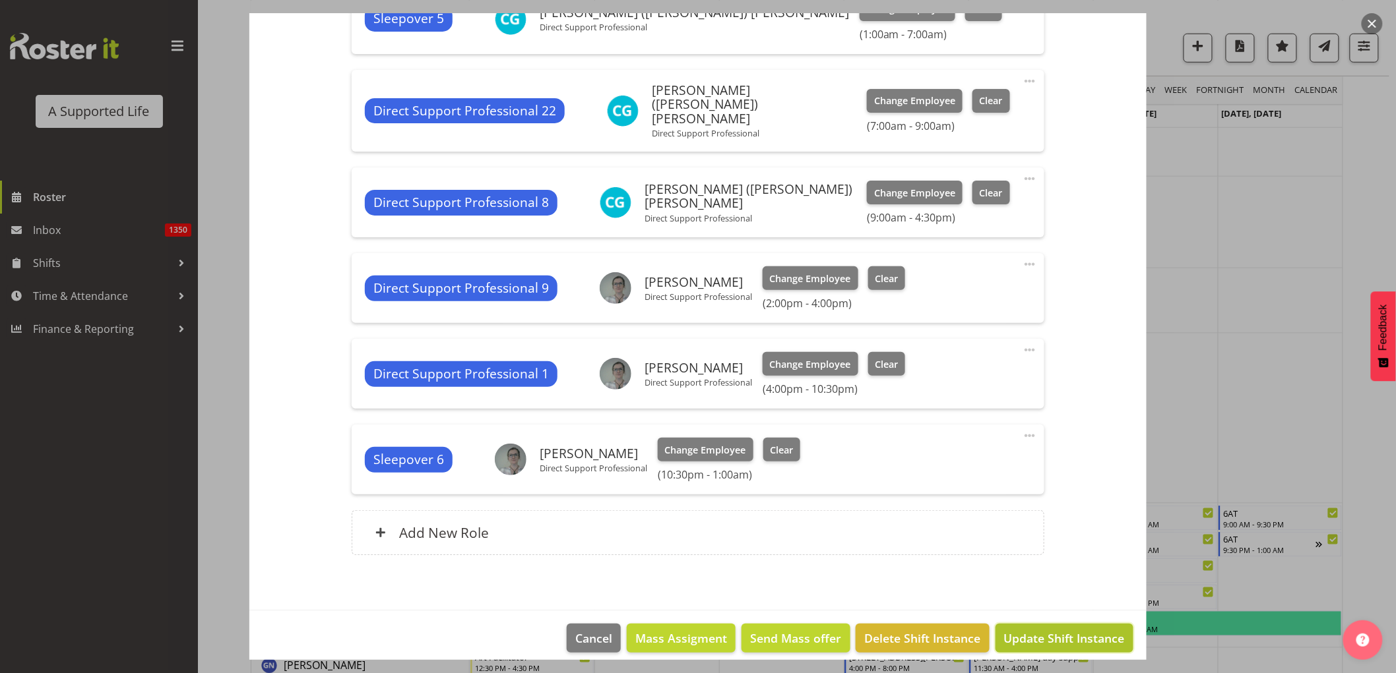
click at [1036, 630] on span "Update Shift Instance" at bounding box center [1064, 638] width 121 height 17
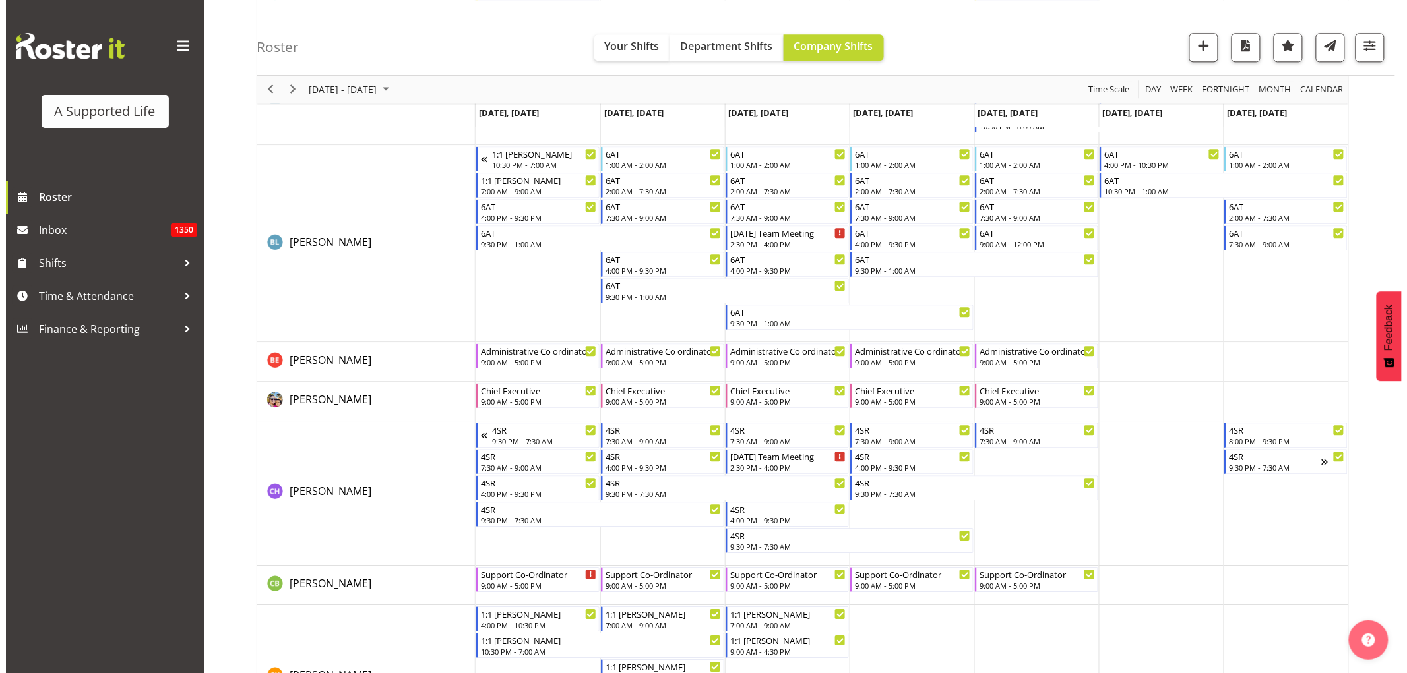
scroll to position [2610, 0]
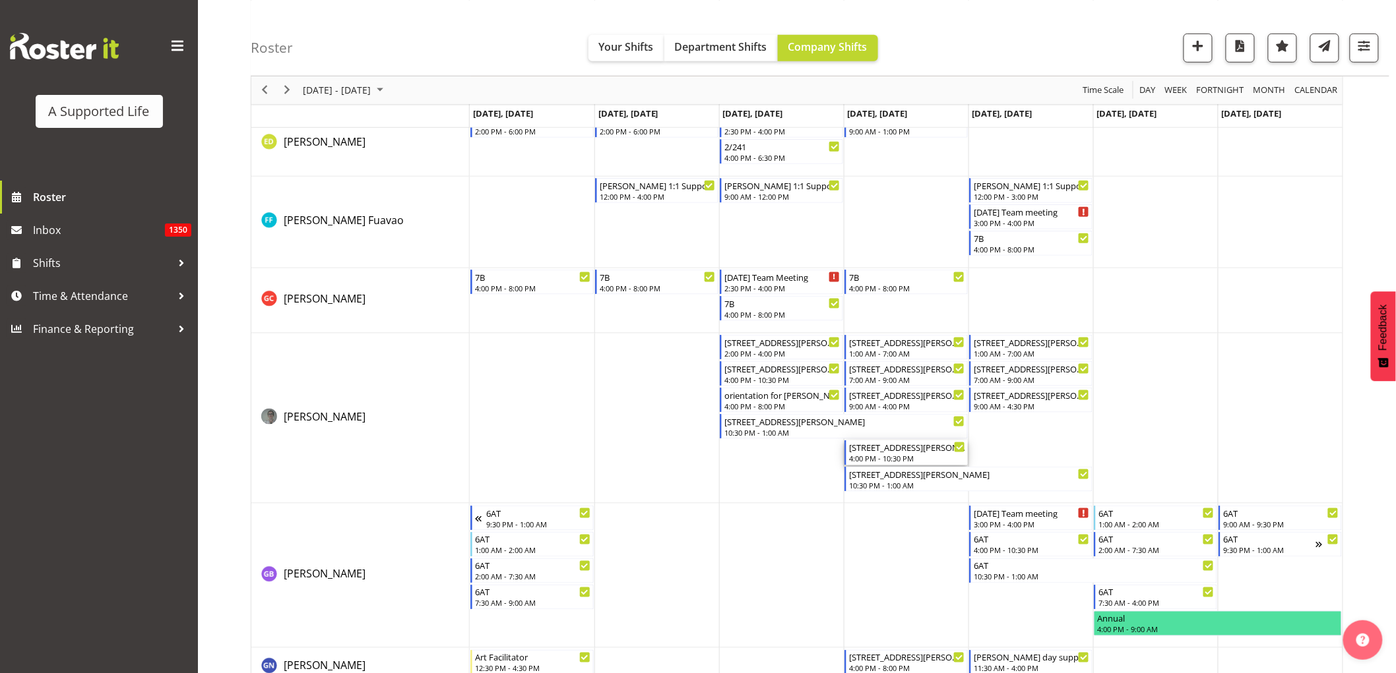
click at [904, 457] on div "4:00 PM - 10:30 PM" at bounding box center [907, 458] width 116 height 11
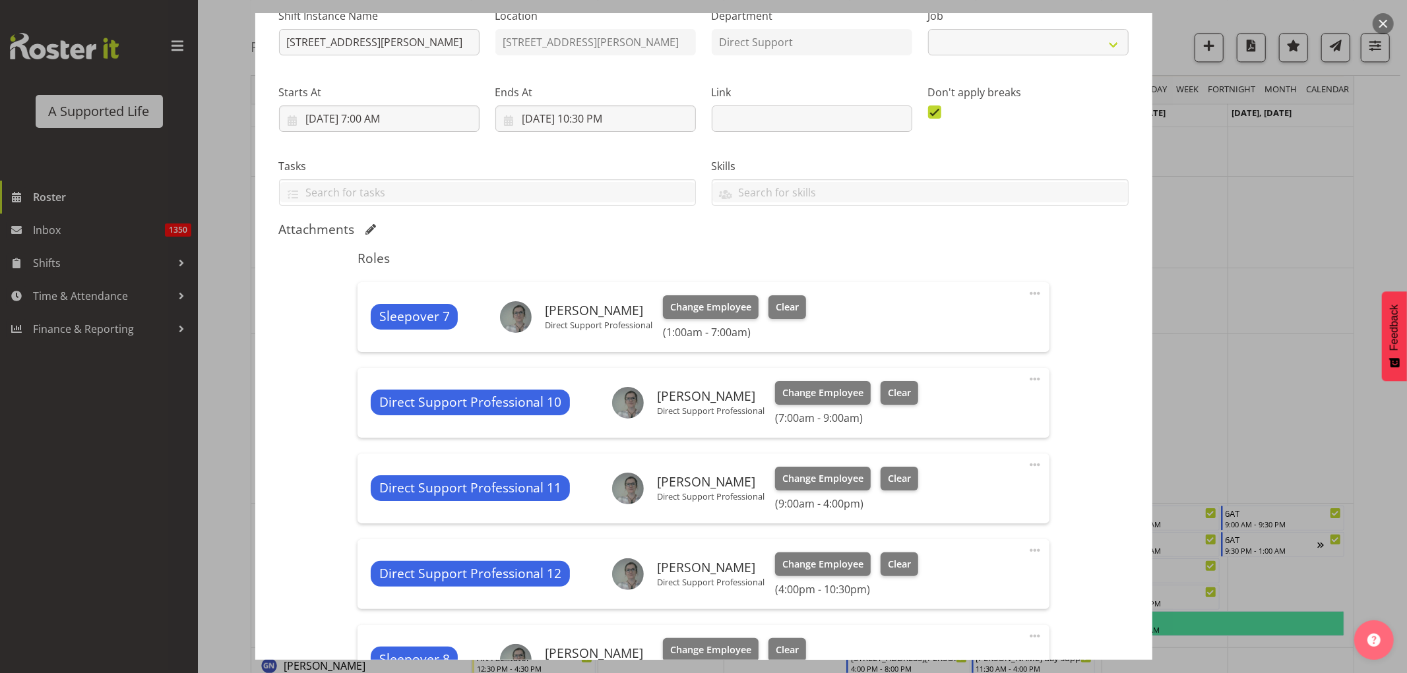
select select "4112"
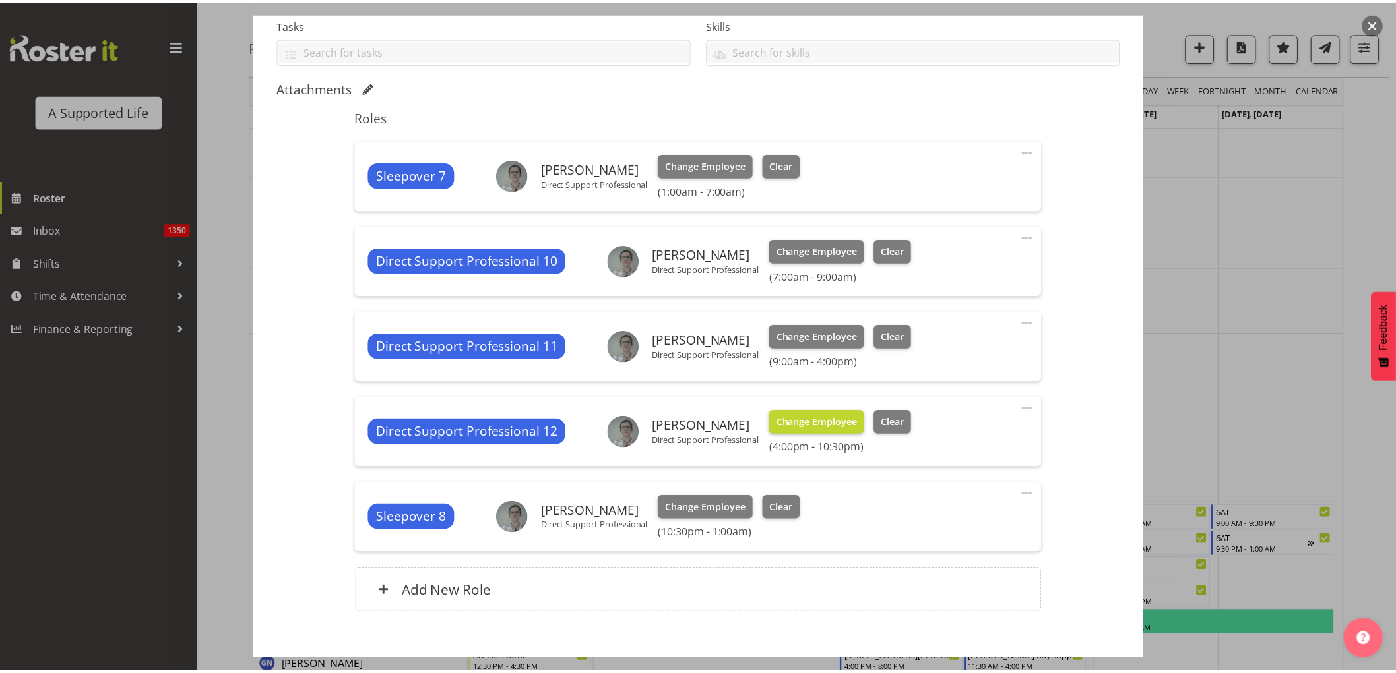
scroll to position [293, 0]
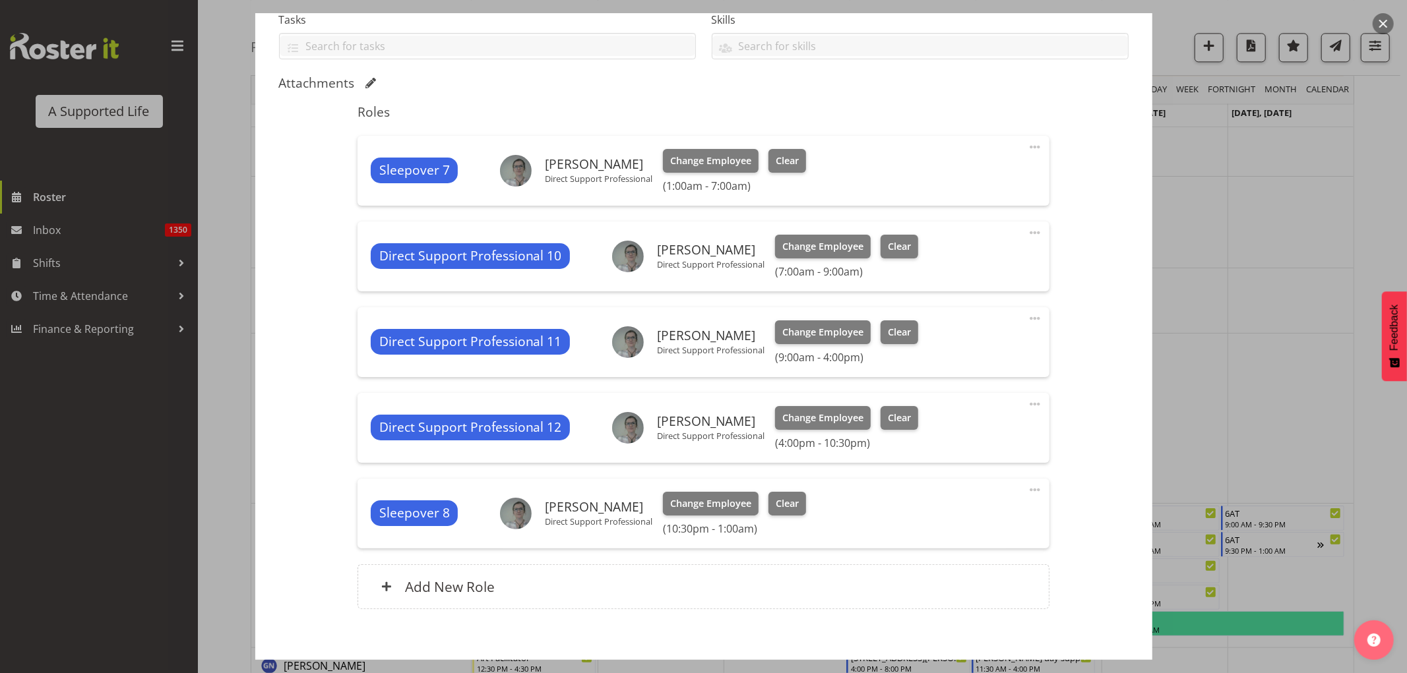
click at [1027, 404] on span at bounding box center [1035, 404] width 16 height 16
click at [964, 434] on link "Edit" at bounding box center [979, 433] width 127 height 24
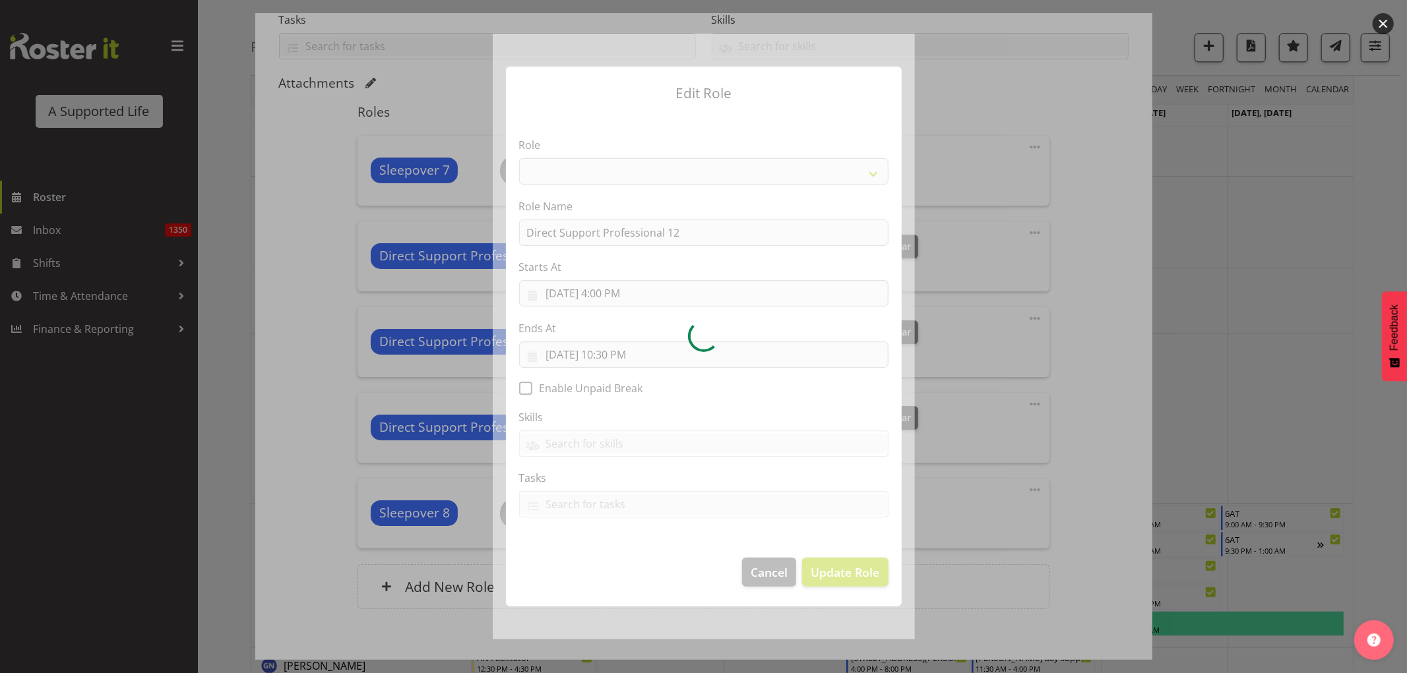
select select "519"
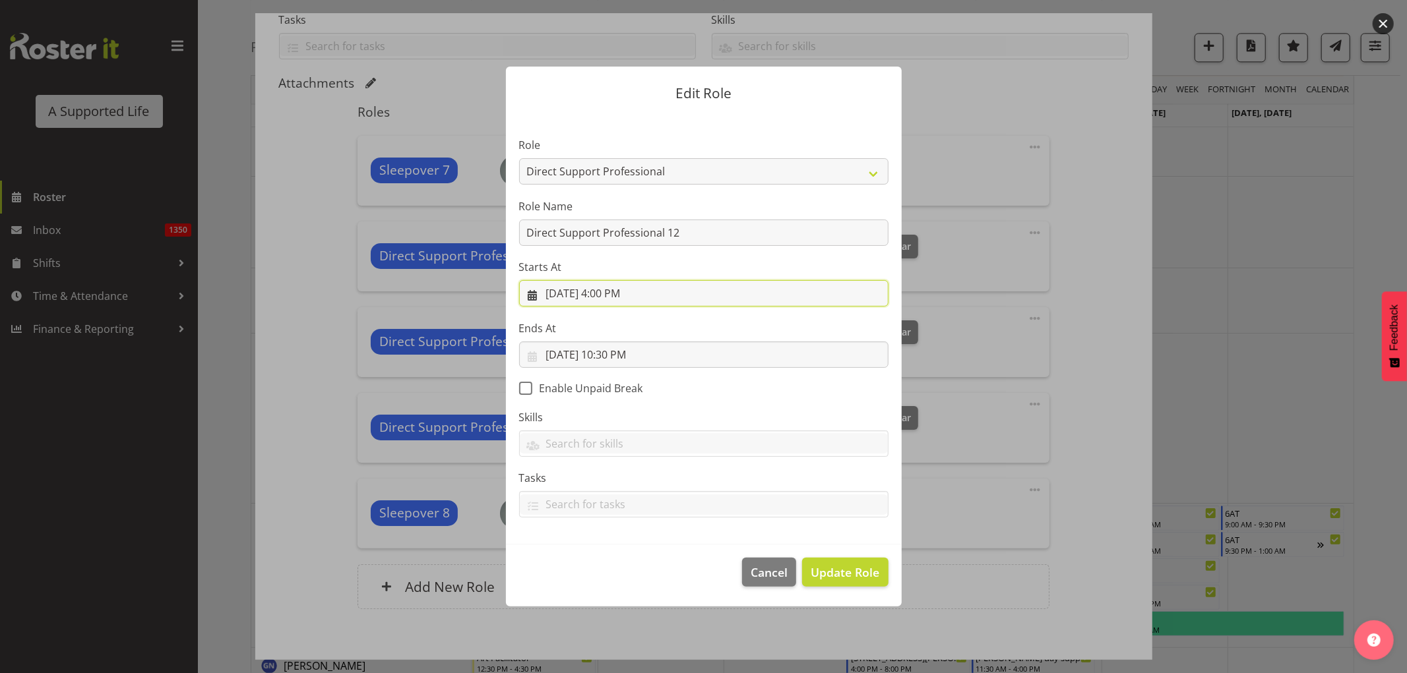
click at [616, 294] on input "10/2/2025, 4:00 PM" at bounding box center [703, 293] width 369 height 26
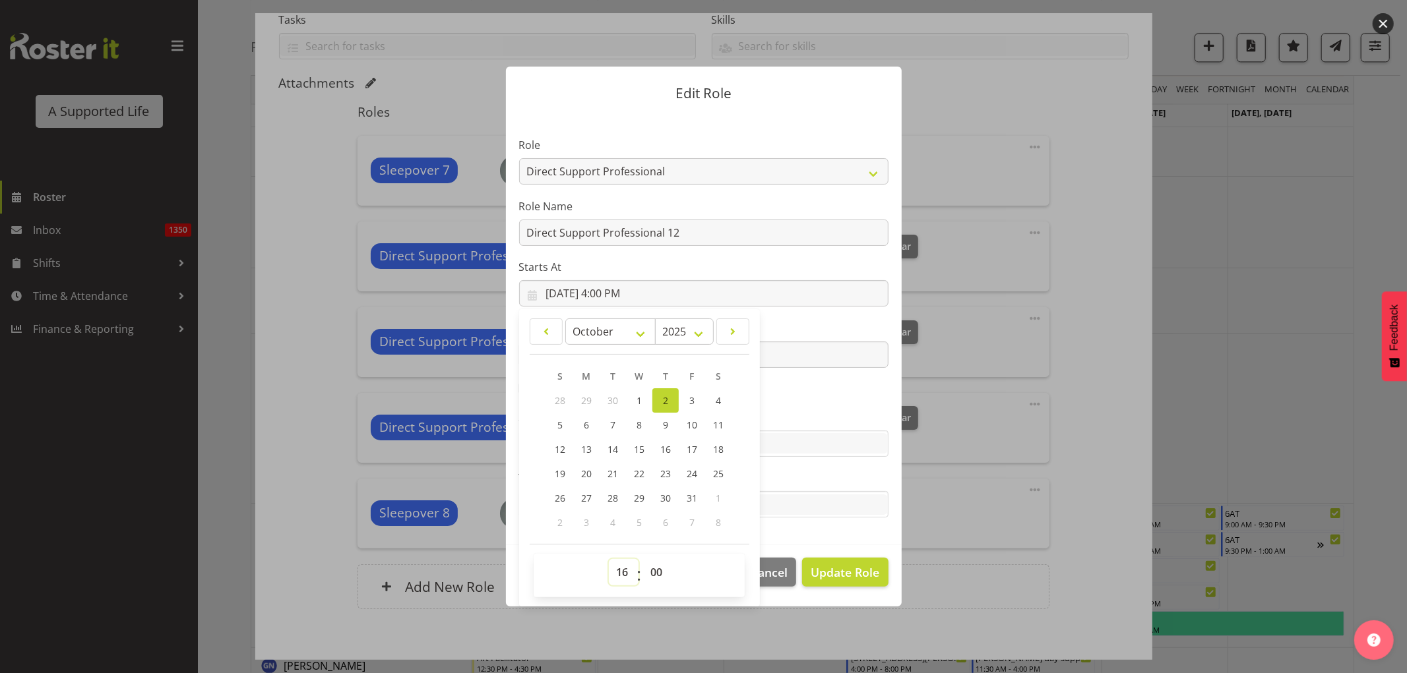
click at [625, 578] on select "00 01 02 03 04 05 06 07 08 09 10 11 12 13 14 15 16 17 18 19 20 21 22 23" at bounding box center [624, 572] width 30 height 26
select select "20"
click at [609, 559] on select "00 01 02 03 04 05 06 07 08 09 10 11 12 13 14 15 16 17 18 19 20 21 22 23" at bounding box center [624, 572] width 30 height 26
type input "10/2/2025, 8:00 PM"
click at [834, 576] on span "Update Role" at bounding box center [845, 572] width 69 height 17
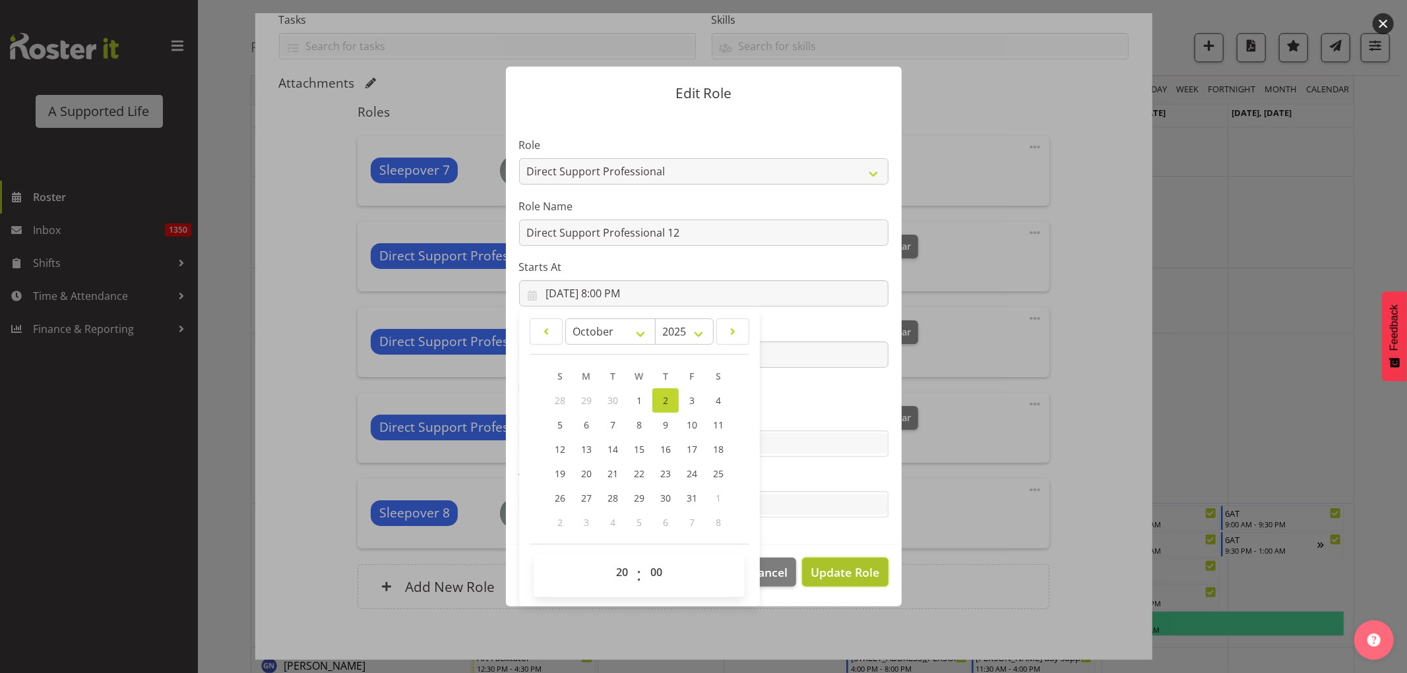
select select
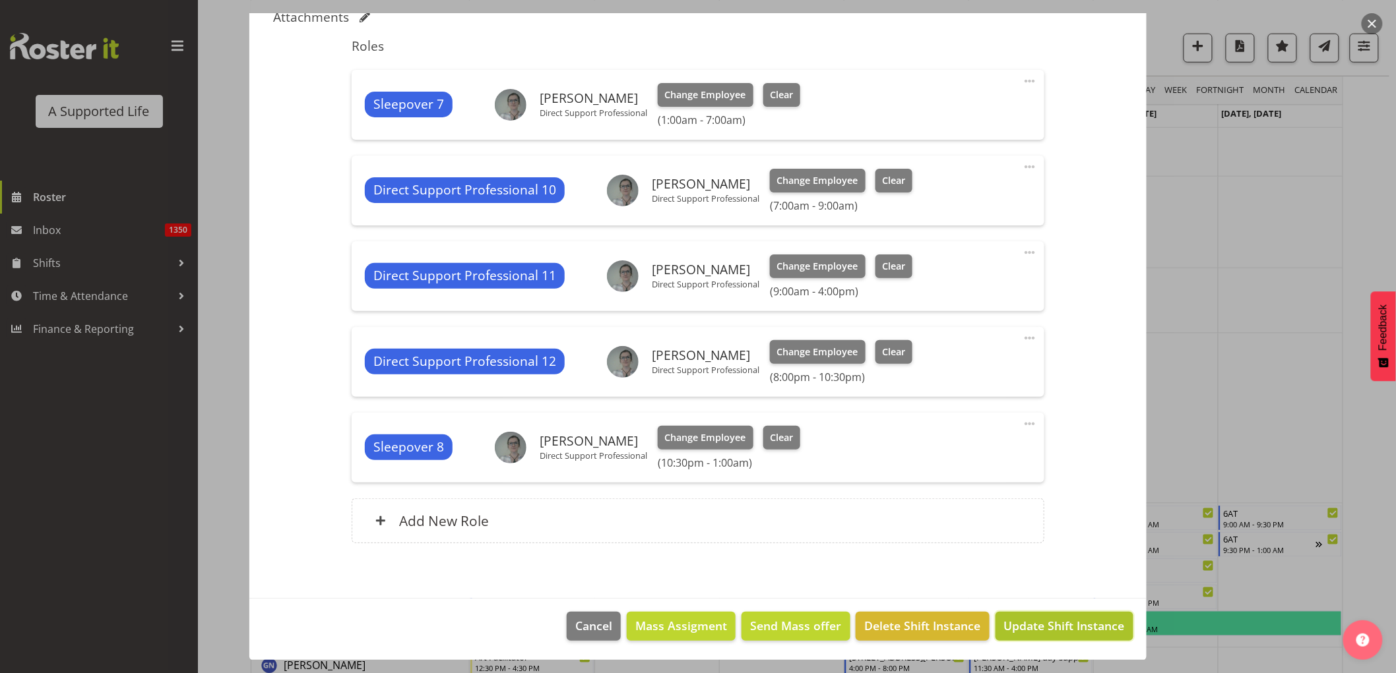
click at [1055, 638] on button "Update Shift Instance" at bounding box center [1064, 626] width 138 height 29
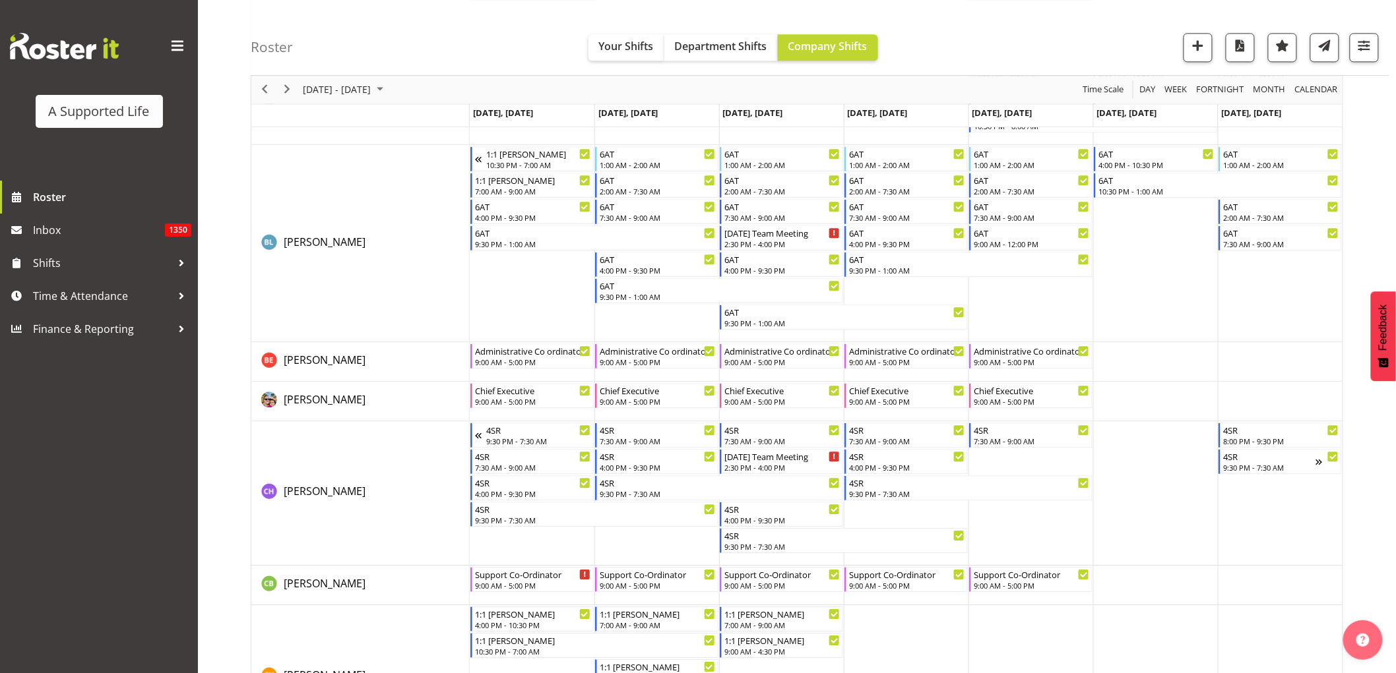
scroll to position [2610, 0]
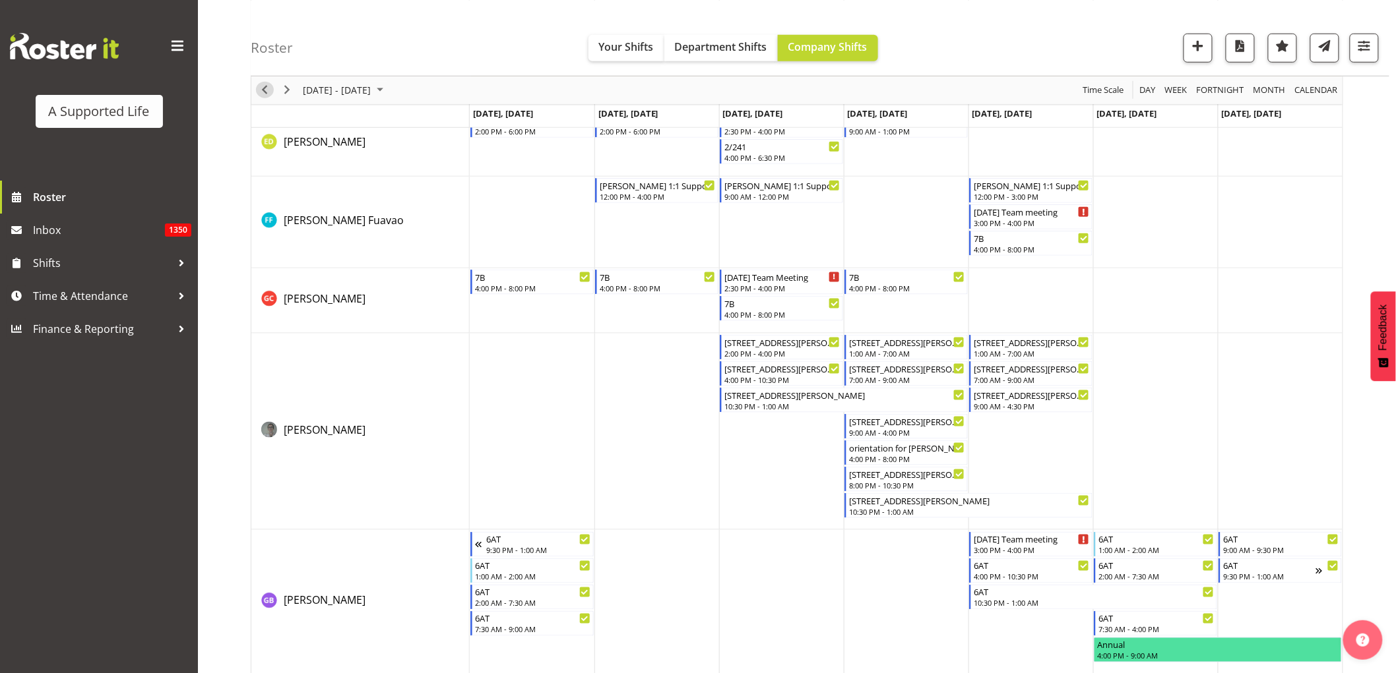
drag, startPoint x: 264, startPoint y: 90, endPoint x: 270, endPoint y: 125, distance: 36.2
click at [264, 89] on span "Previous" at bounding box center [265, 90] width 16 height 16
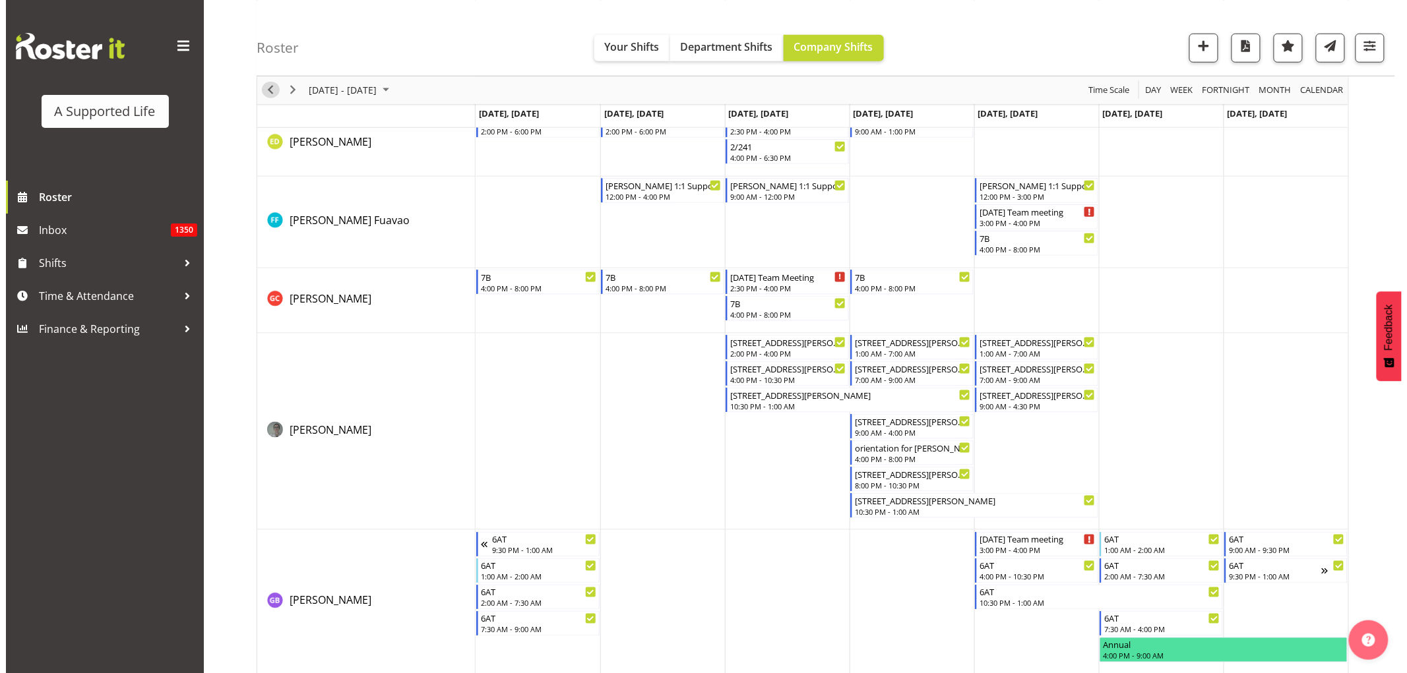
scroll to position [0, 0]
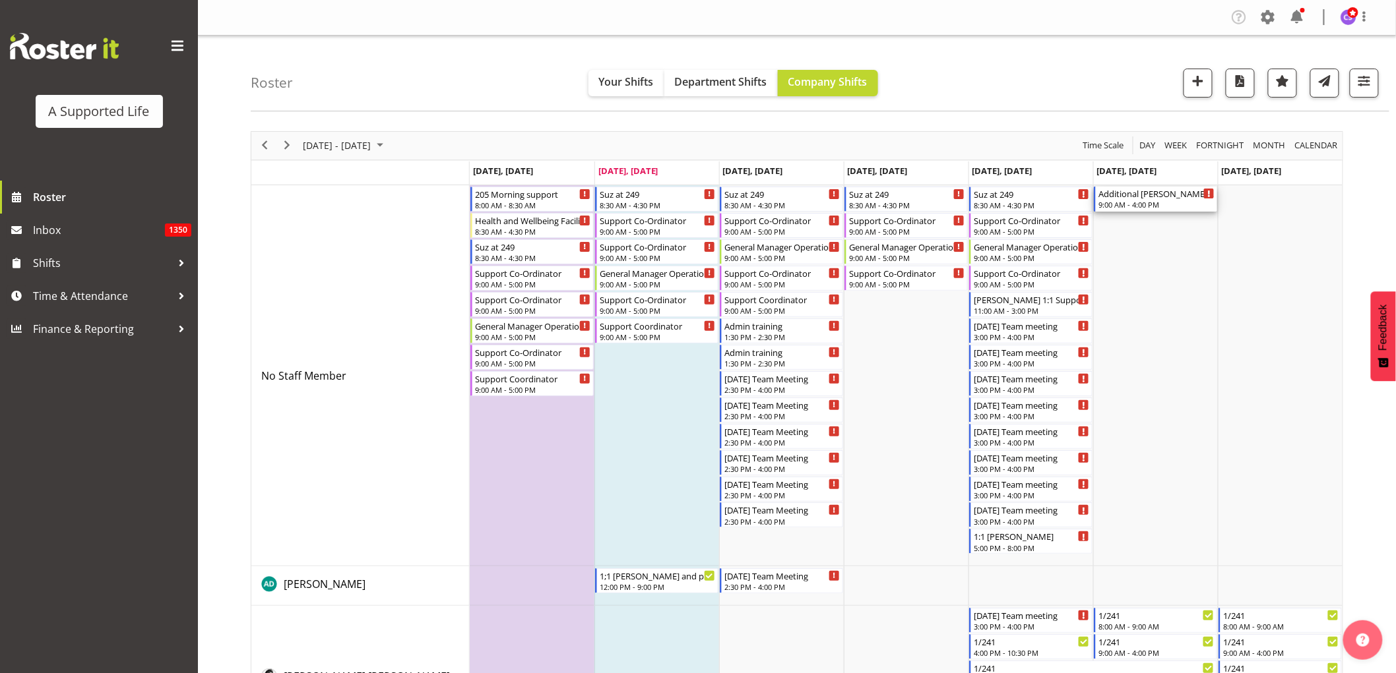
click at [1163, 201] on div "9:00 AM - 4:00 PM" at bounding box center [1156, 204] width 116 height 11
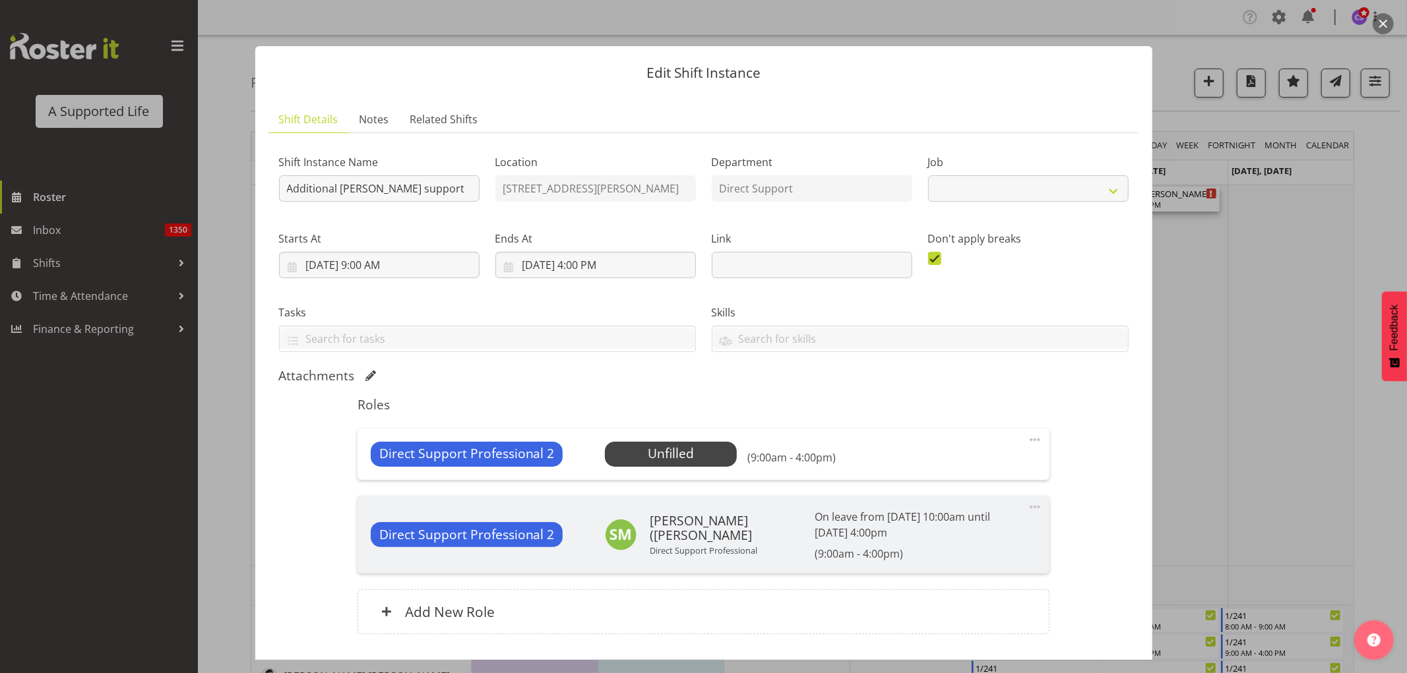
select select "4112"
click at [679, 458] on span "Select Employee" at bounding box center [671, 454] width 98 height 19
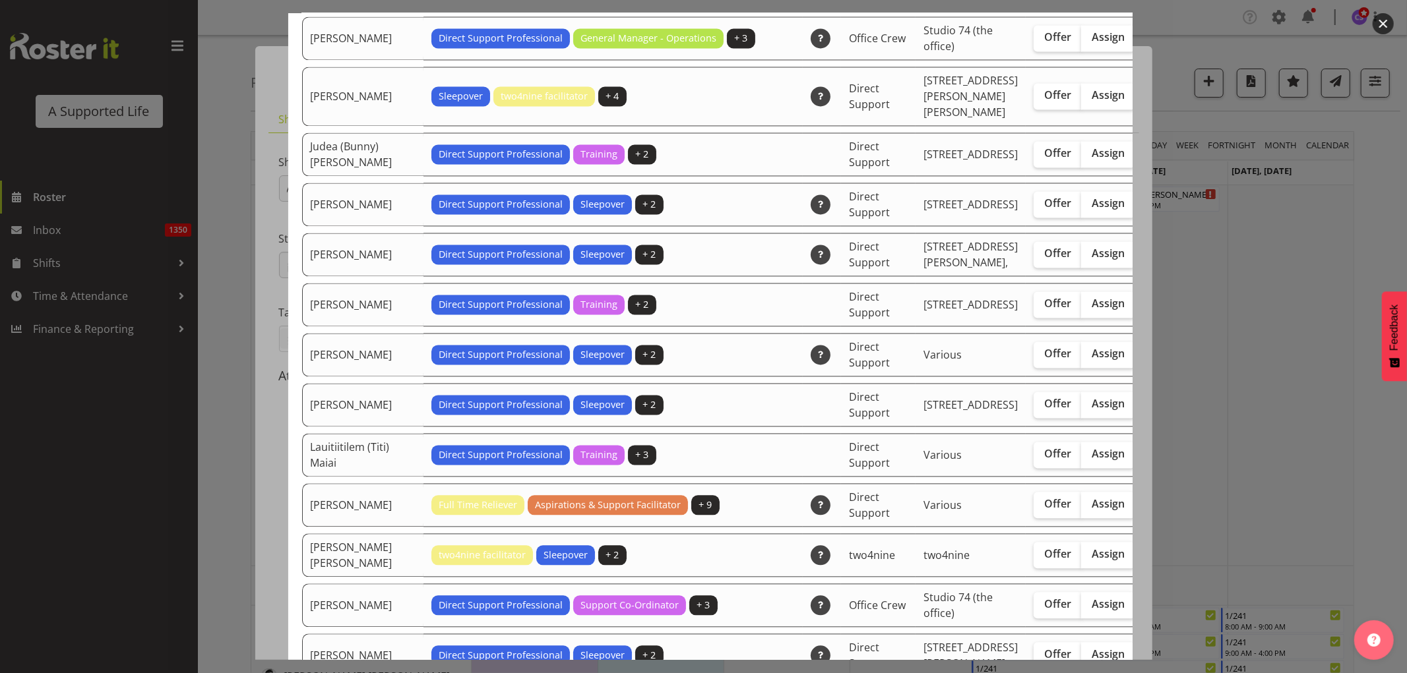
scroll to position [2272, 0]
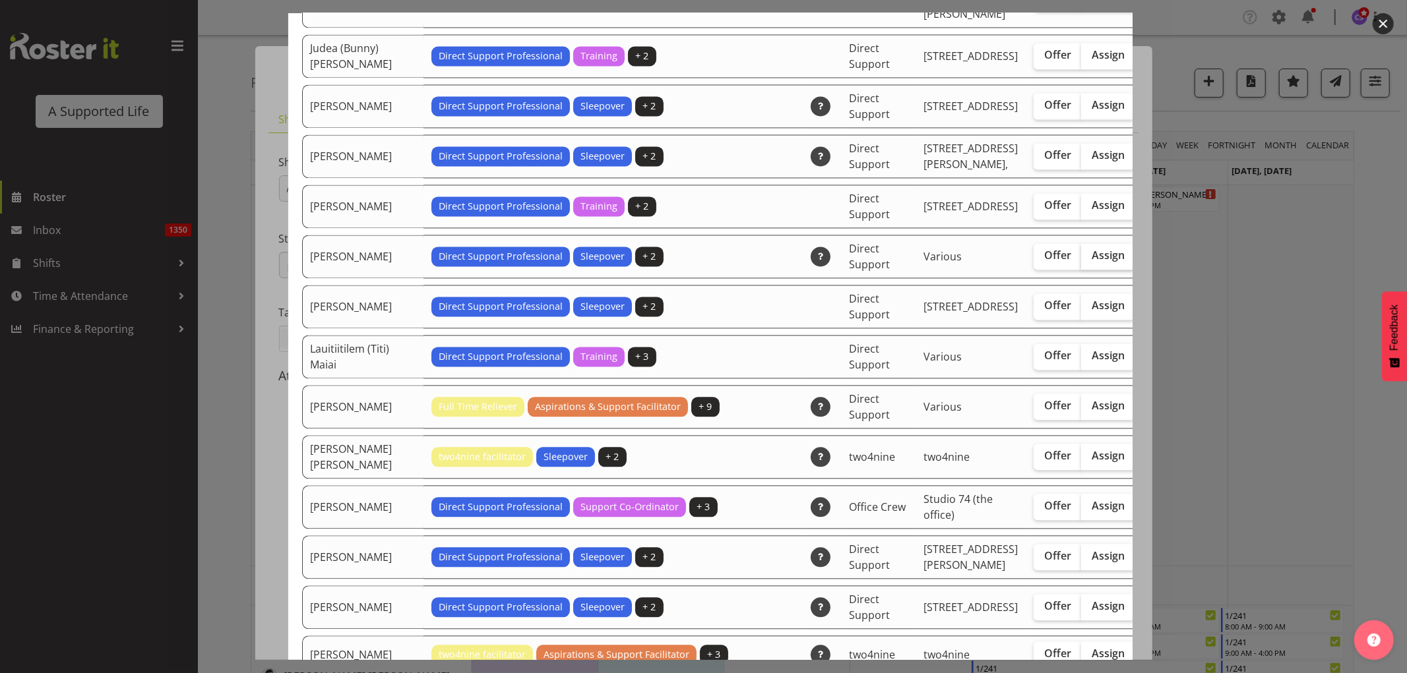
click at [1081, 270] on label "Assign" at bounding box center [1108, 256] width 54 height 26
click at [1081, 260] on input "Assign" at bounding box center [1085, 255] width 9 height 9
checkbox input "true"
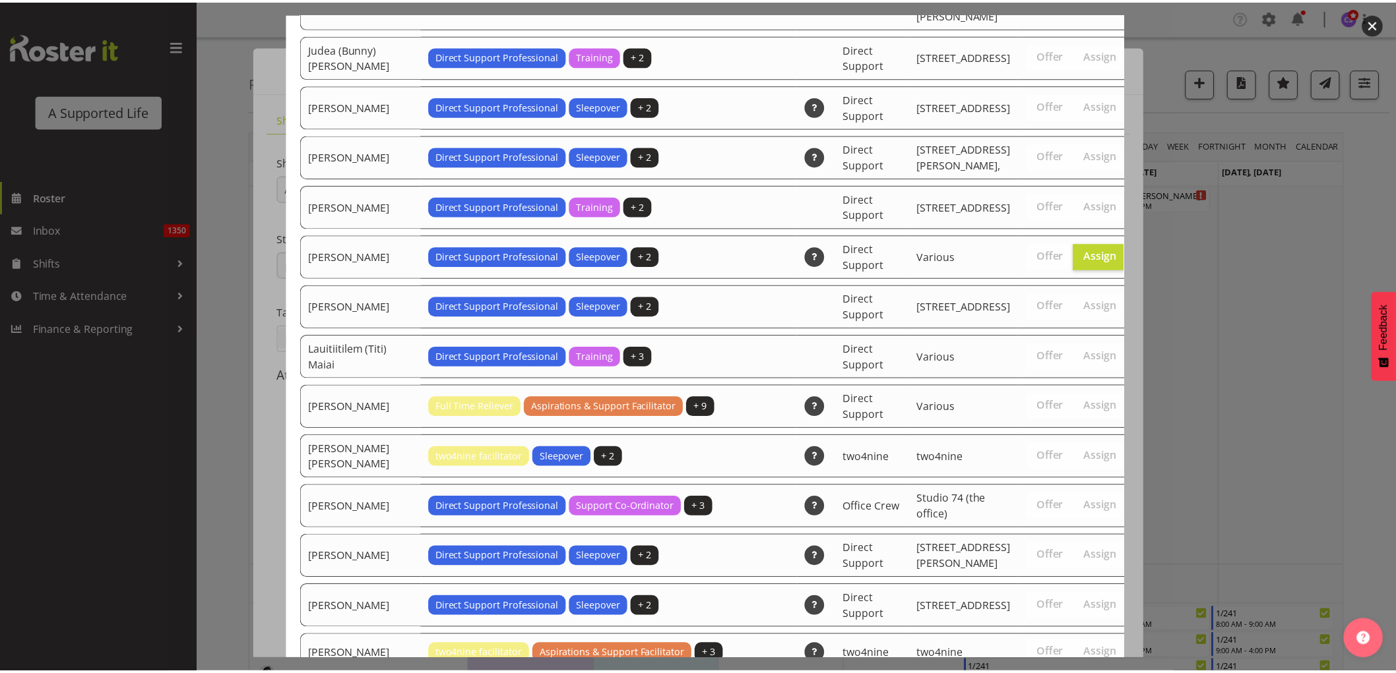
scroll to position [4253, 0]
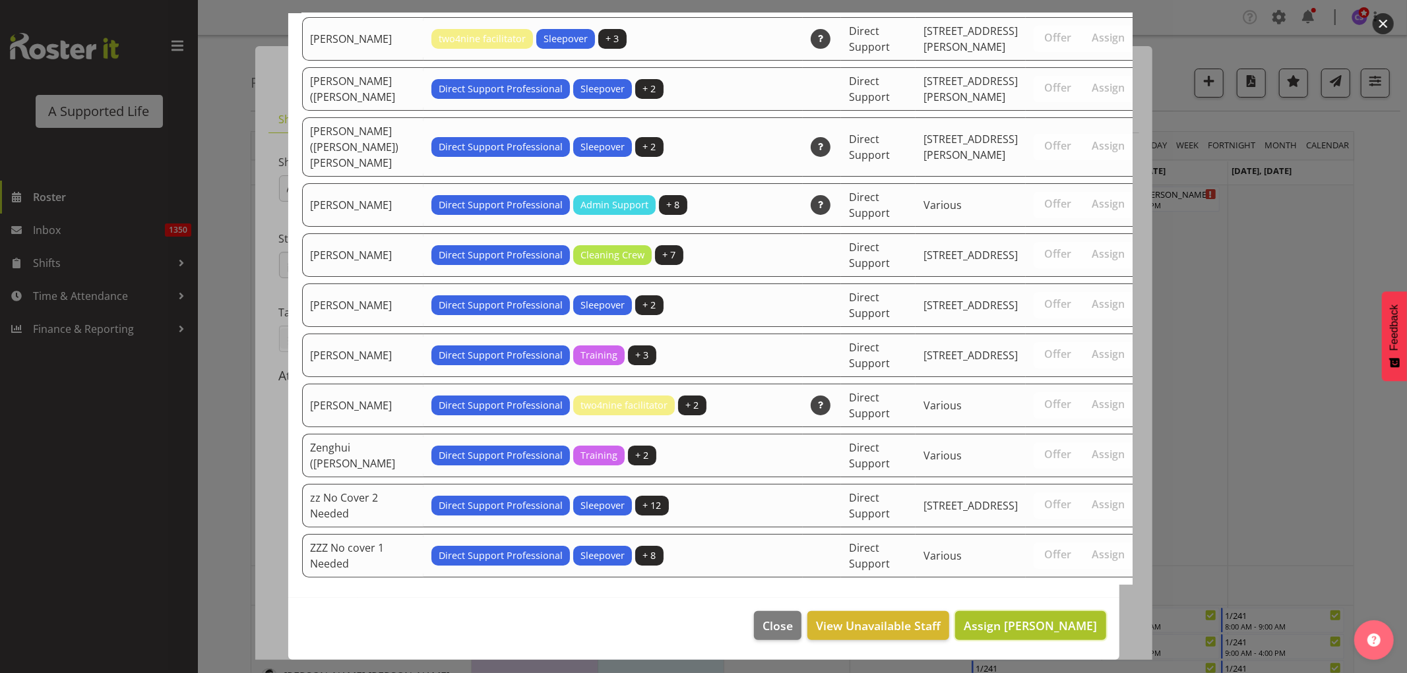
click at [1049, 635] on button "Assign Katy Pham" at bounding box center [1030, 625] width 150 height 29
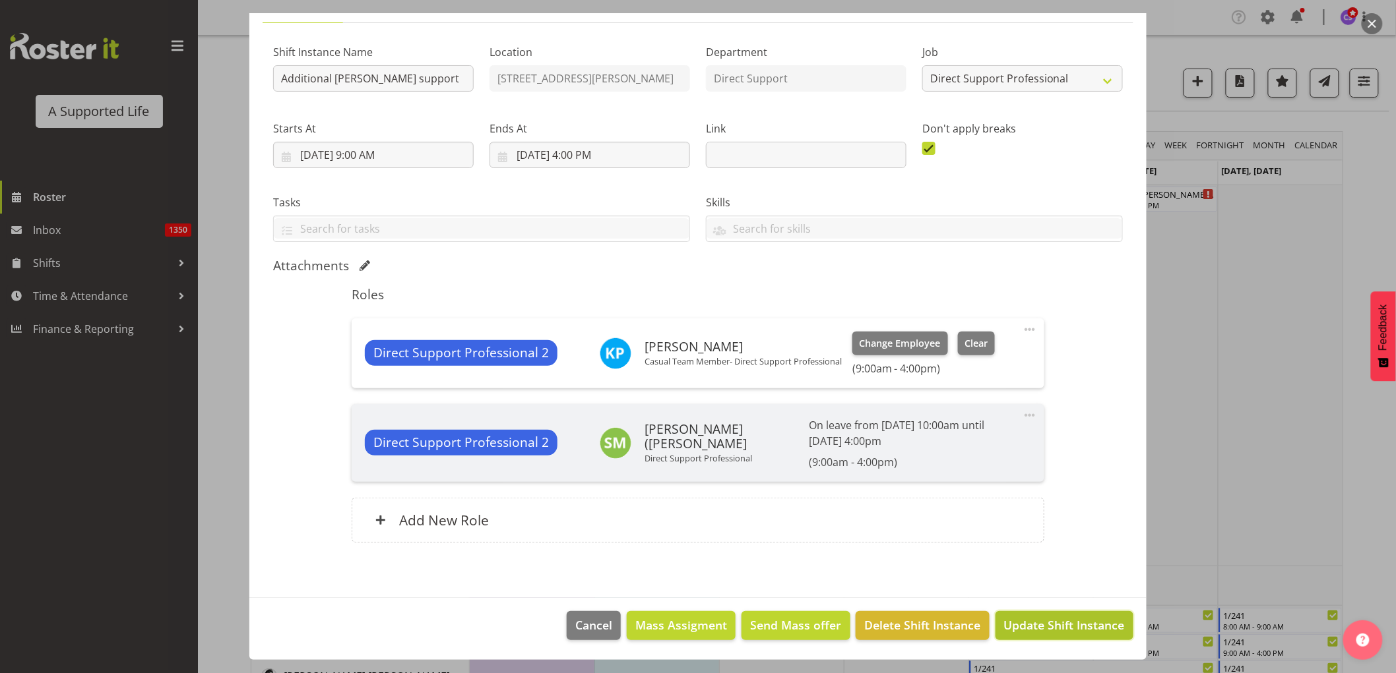
click at [1067, 632] on span "Update Shift Instance" at bounding box center [1064, 625] width 121 height 17
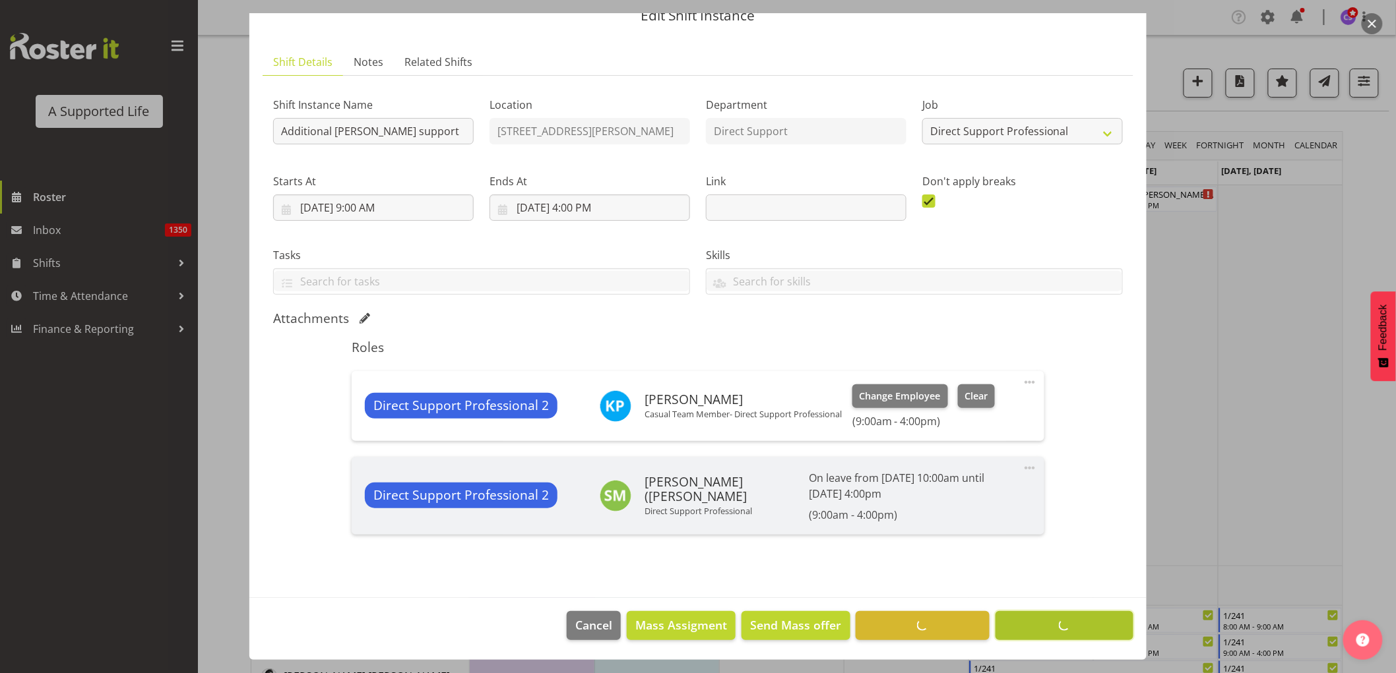
scroll to position [57, 0]
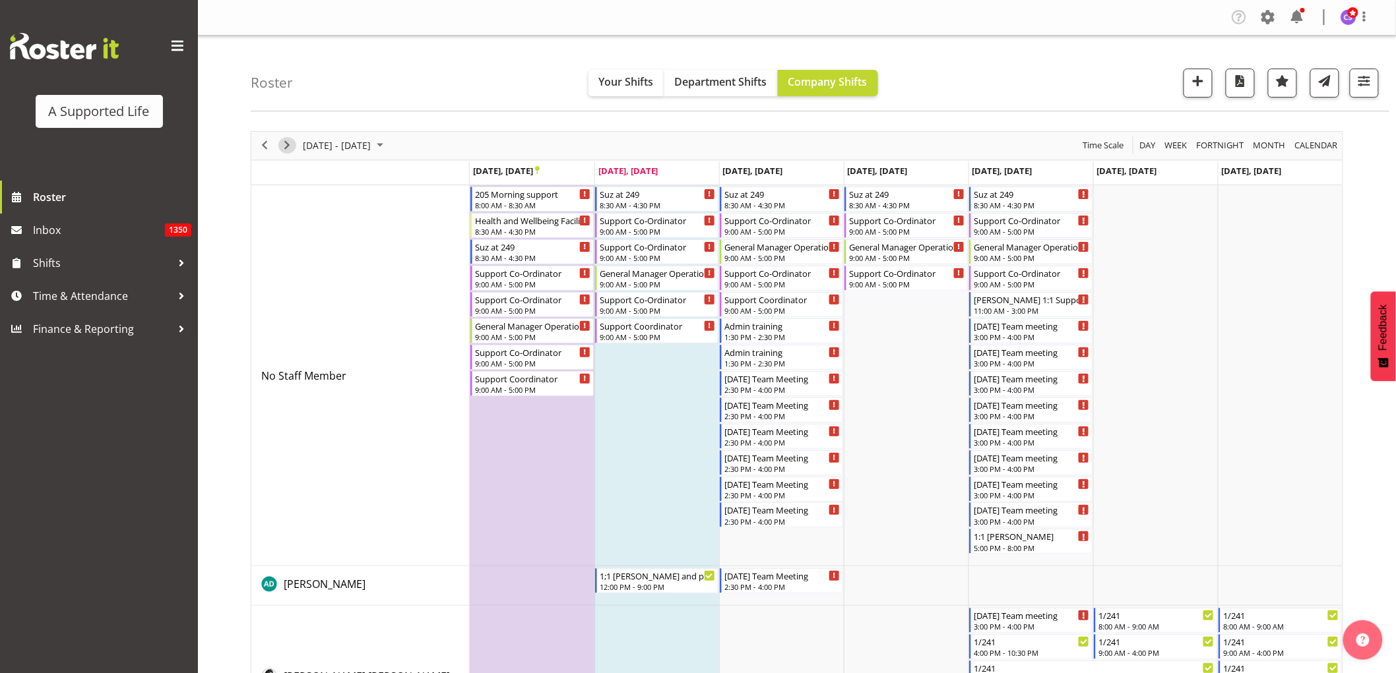
click at [282, 147] on span "Next" at bounding box center [287, 145] width 16 height 16
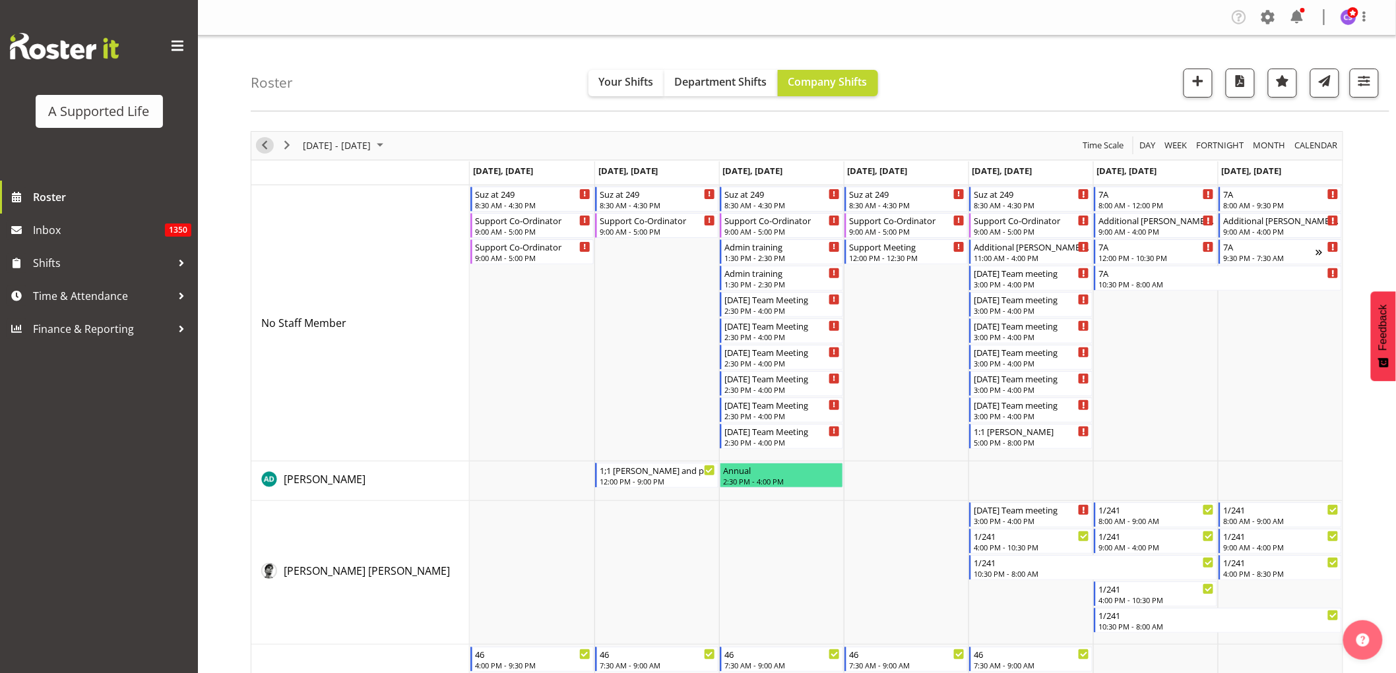
click at [266, 143] on span "Previous" at bounding box center [265, 145] width 16 height 16
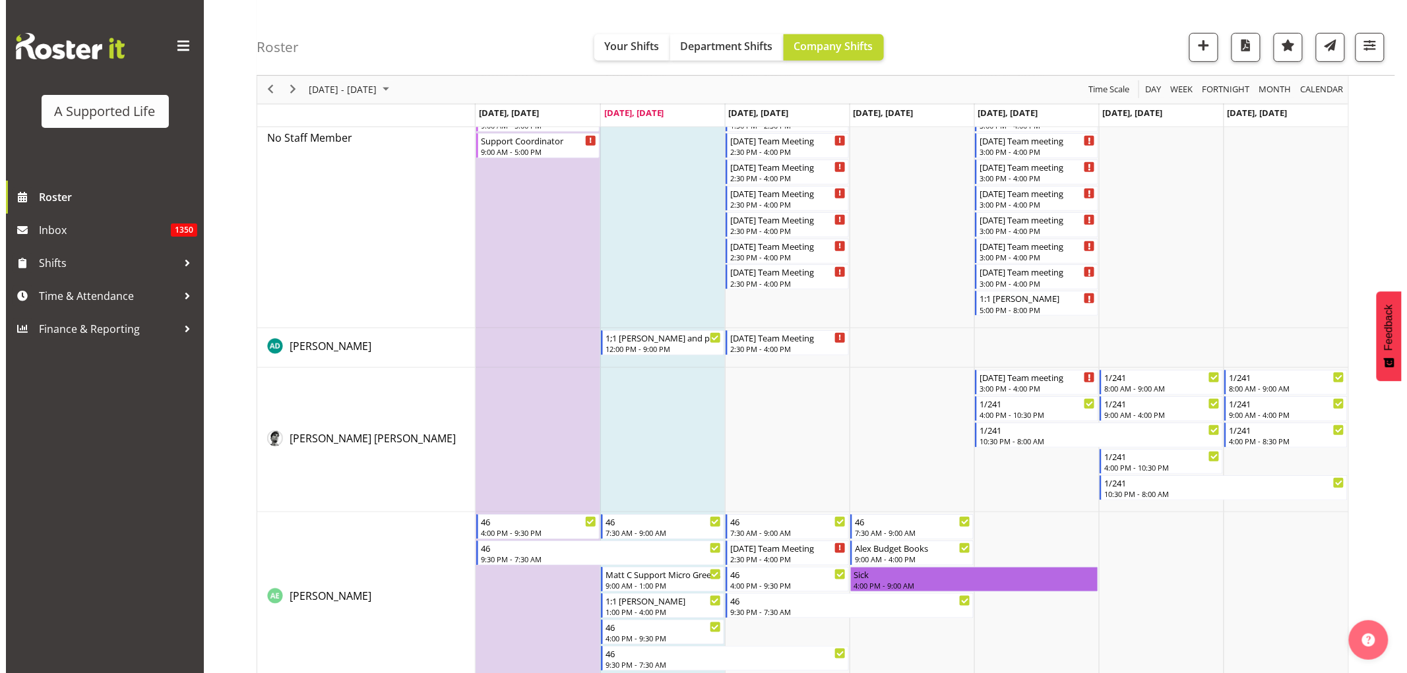
scroll to position [293, 0]
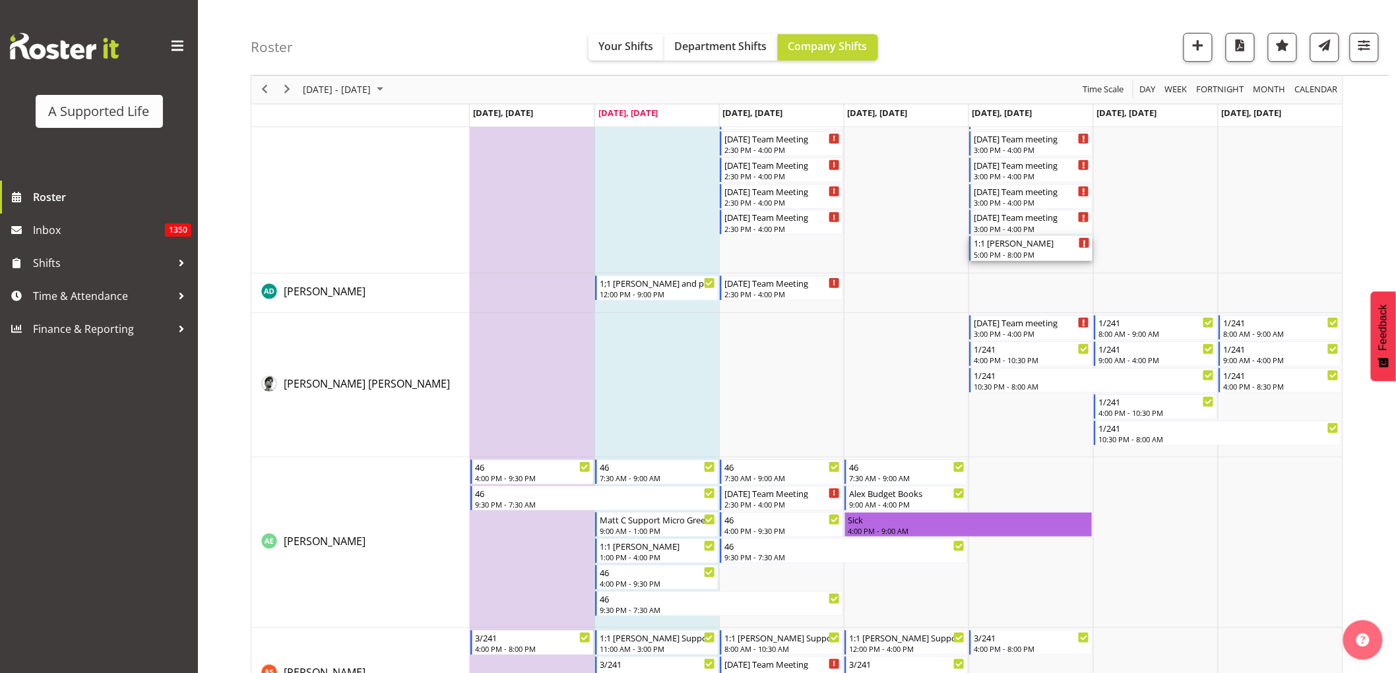
click at [1064, 248] on div "1:1 [PERSON_NAME]" at bounding box center [1032, 242] width 116 height 13
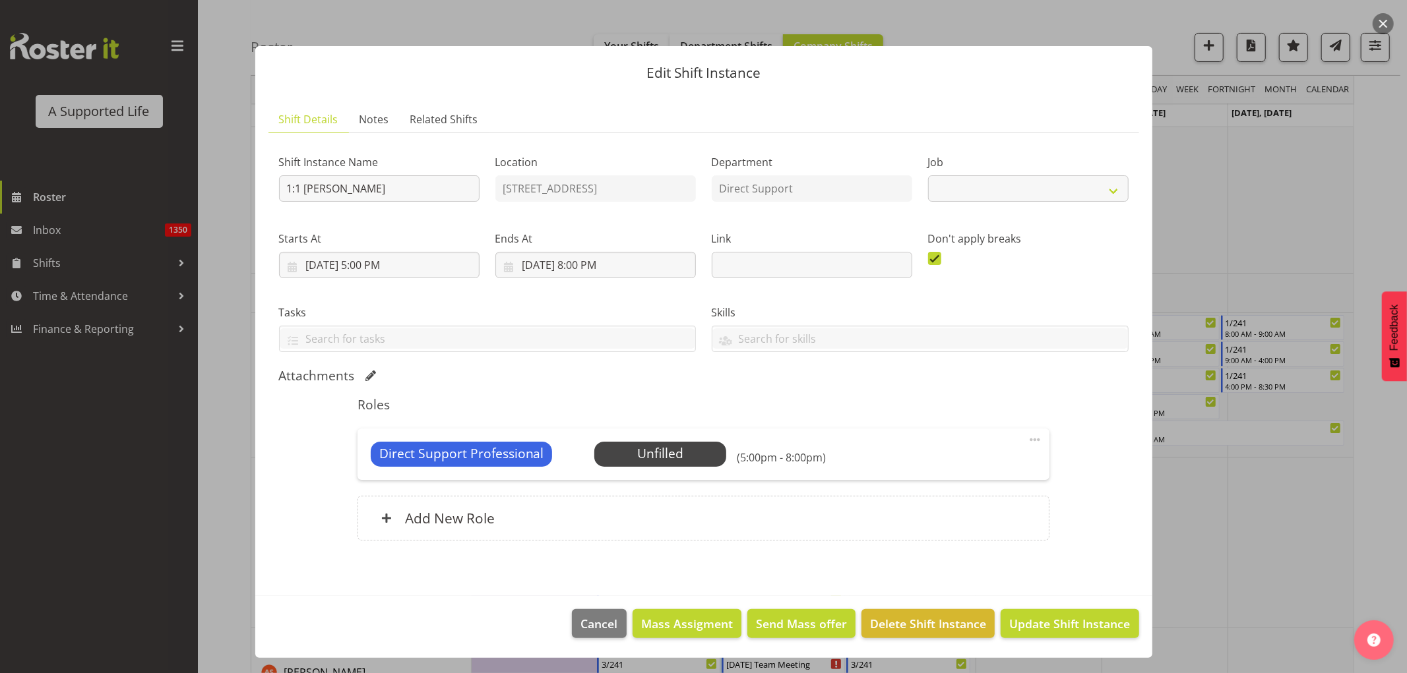
select select "4112"
click at [678, 462] on span "Select Employee" at bounding box center [660, 454] width 98 height 19
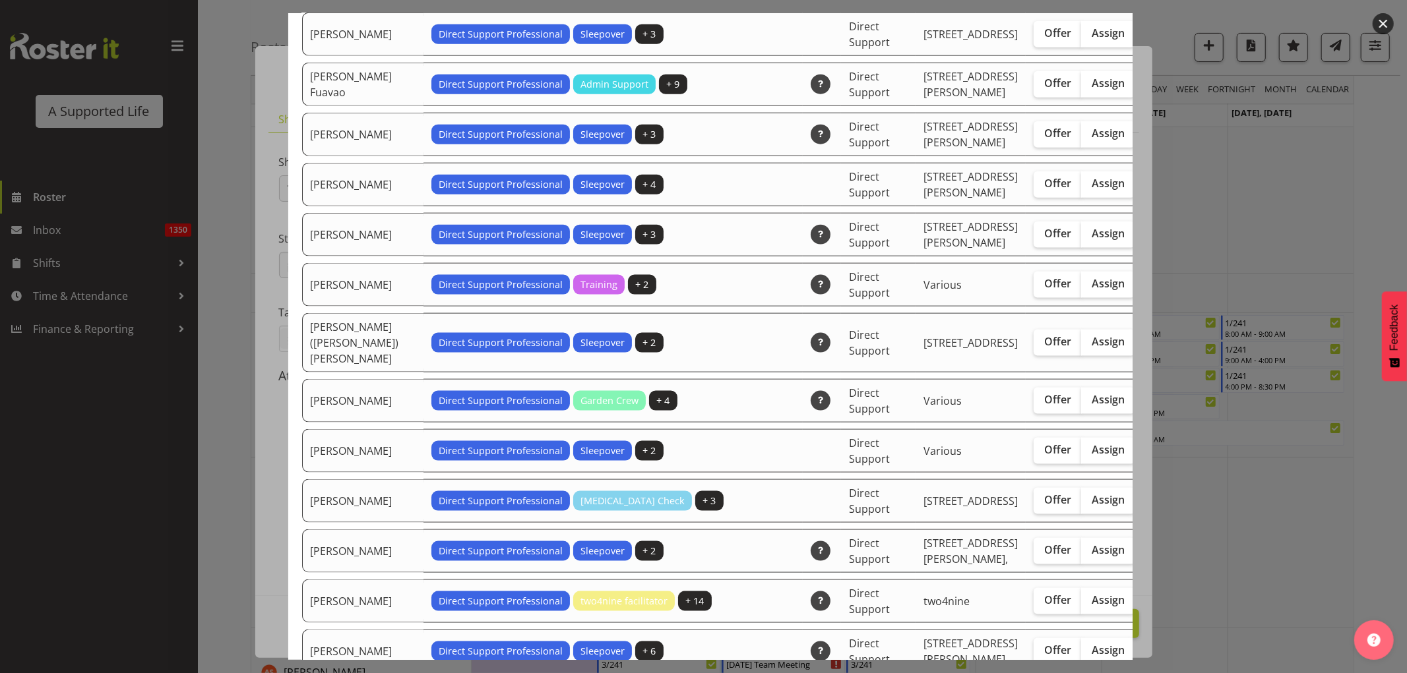
scroll to position [1319, 0]
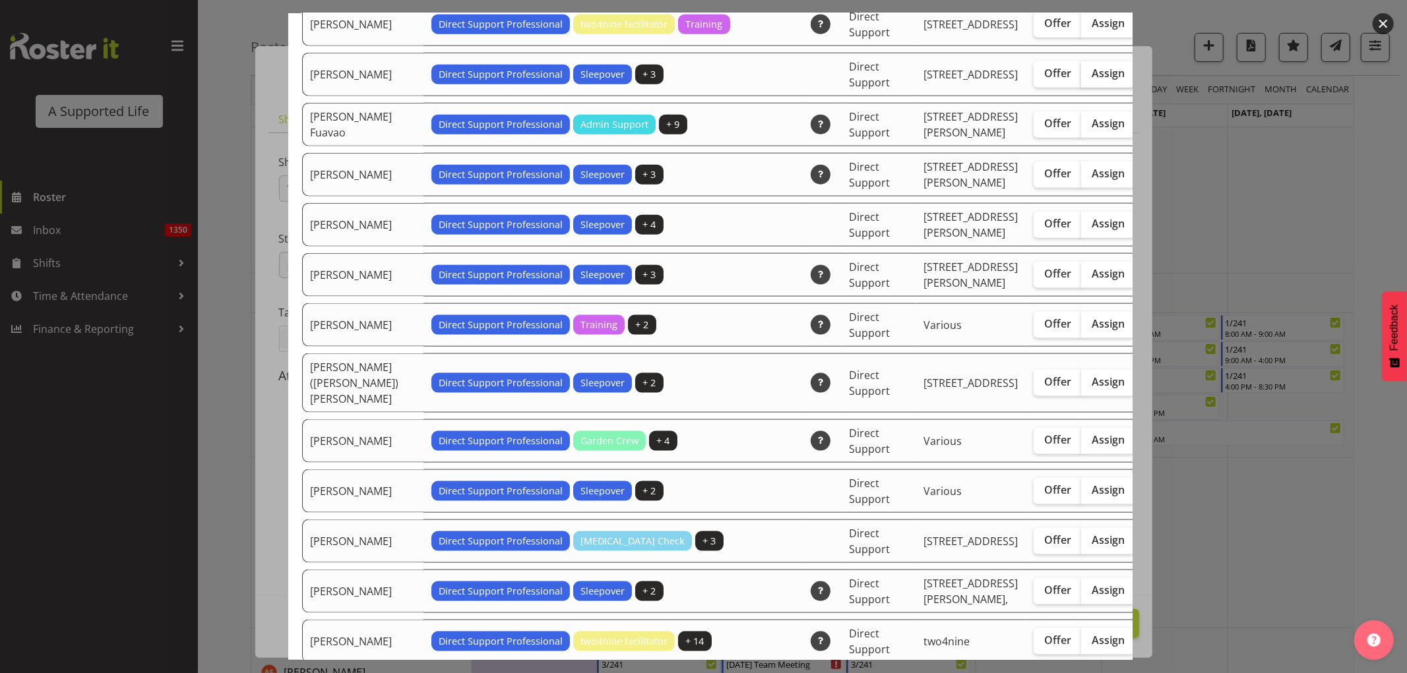
click at [1092, 80] on span "Assign" at bounding box center [1108, 73] width 33 height 13
click at [1081, 78] on input "Assign" at bounding box center [1085, 73] width 9 height 9
checkbox input "true"
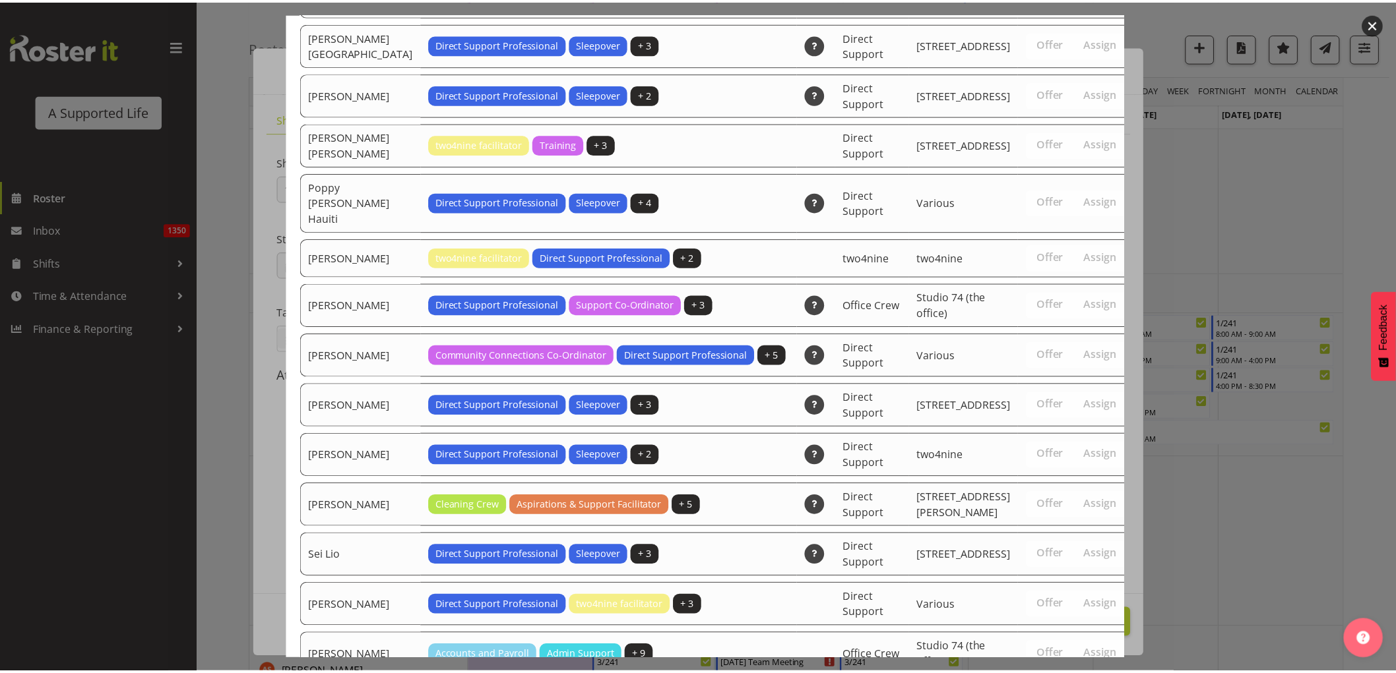
scroll to position [4086, 0]
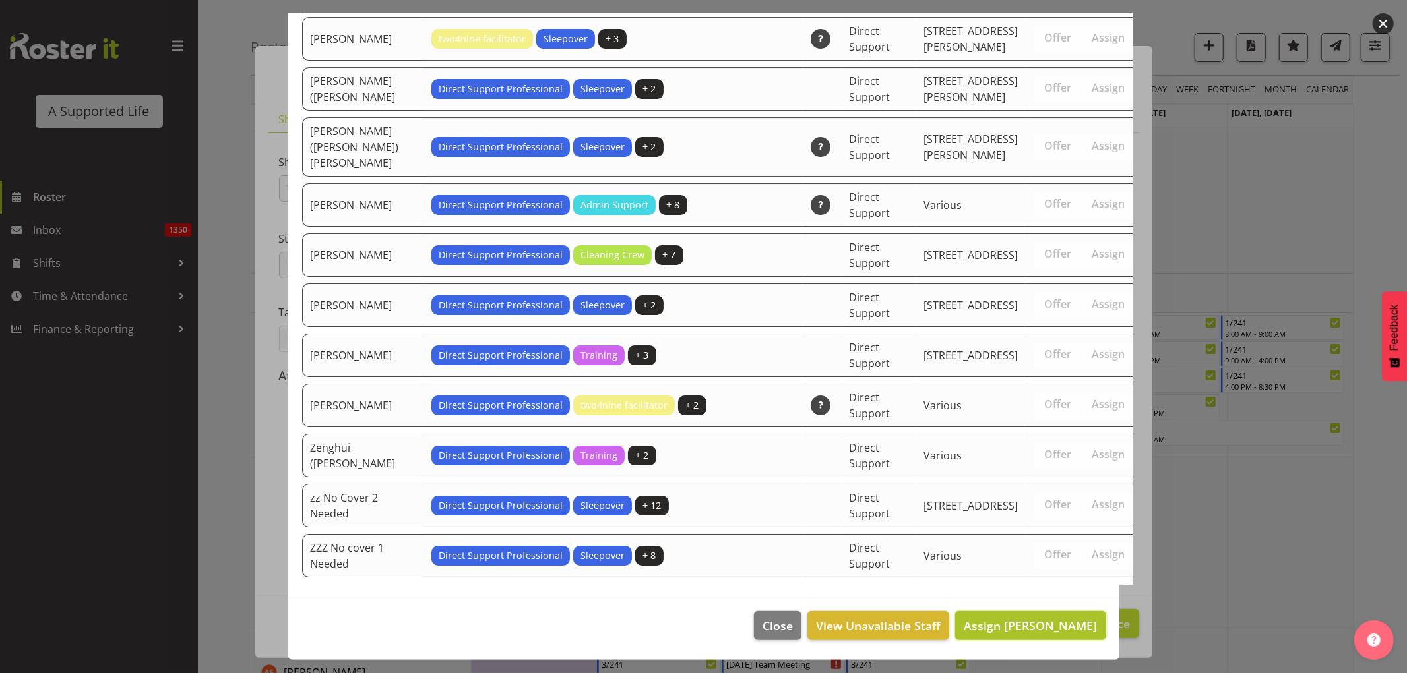
click at [1059, 616] on button "Assign Emily Drake" at bounding box center [1030, 625] width 150 height 29
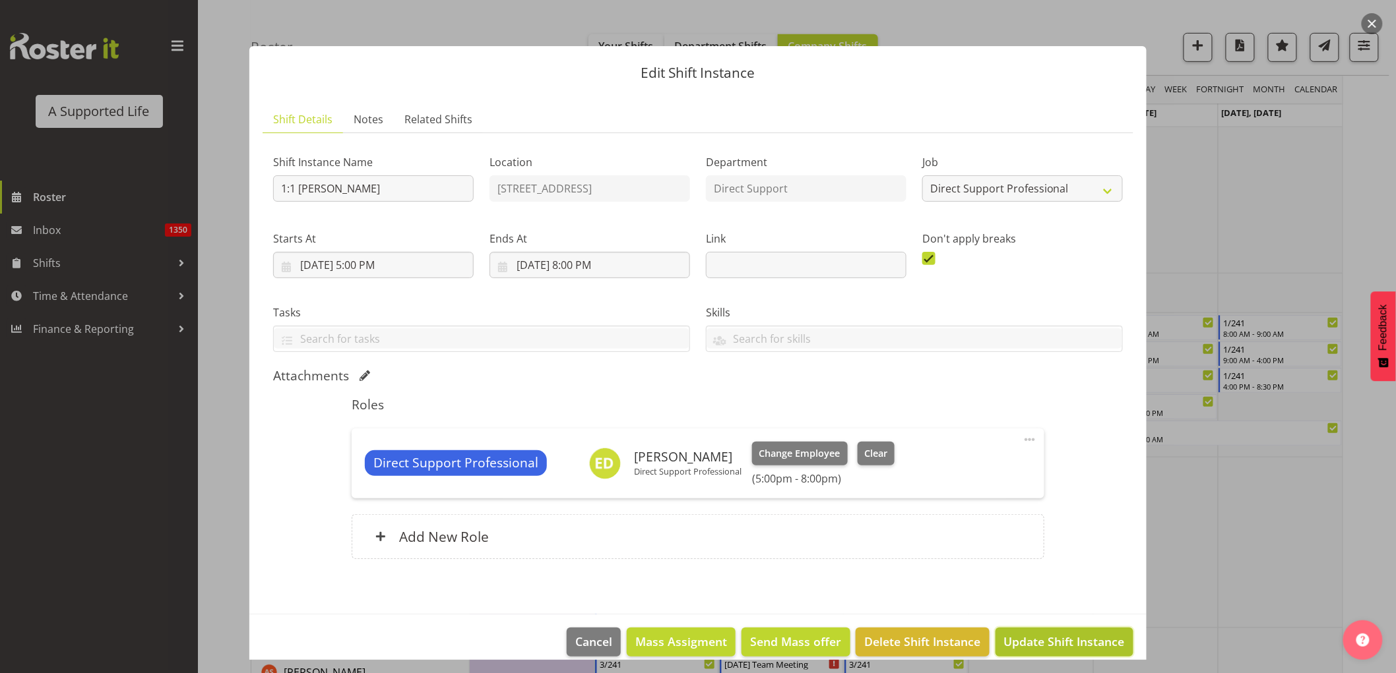
click at [1080, 650] on span "Update Shift Instance" at bounding box center [1064, 641] width 121 height 17
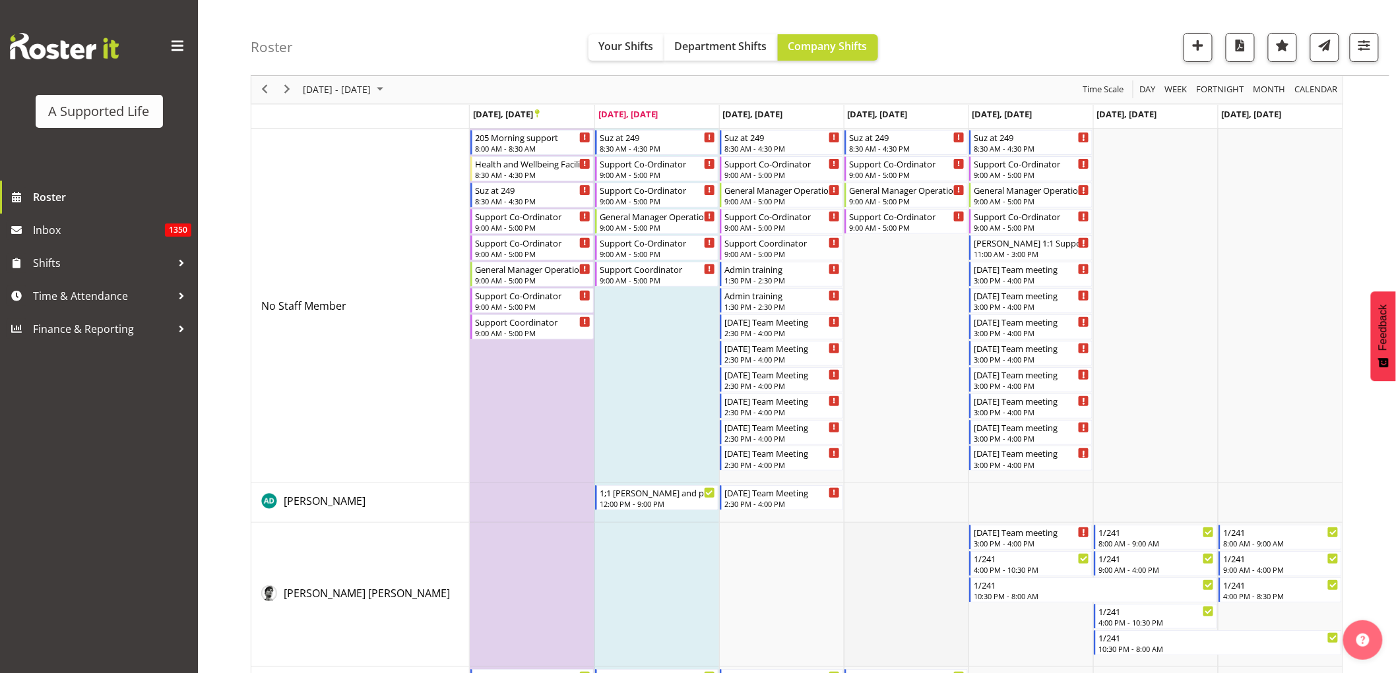
scroll to position [0, 0]
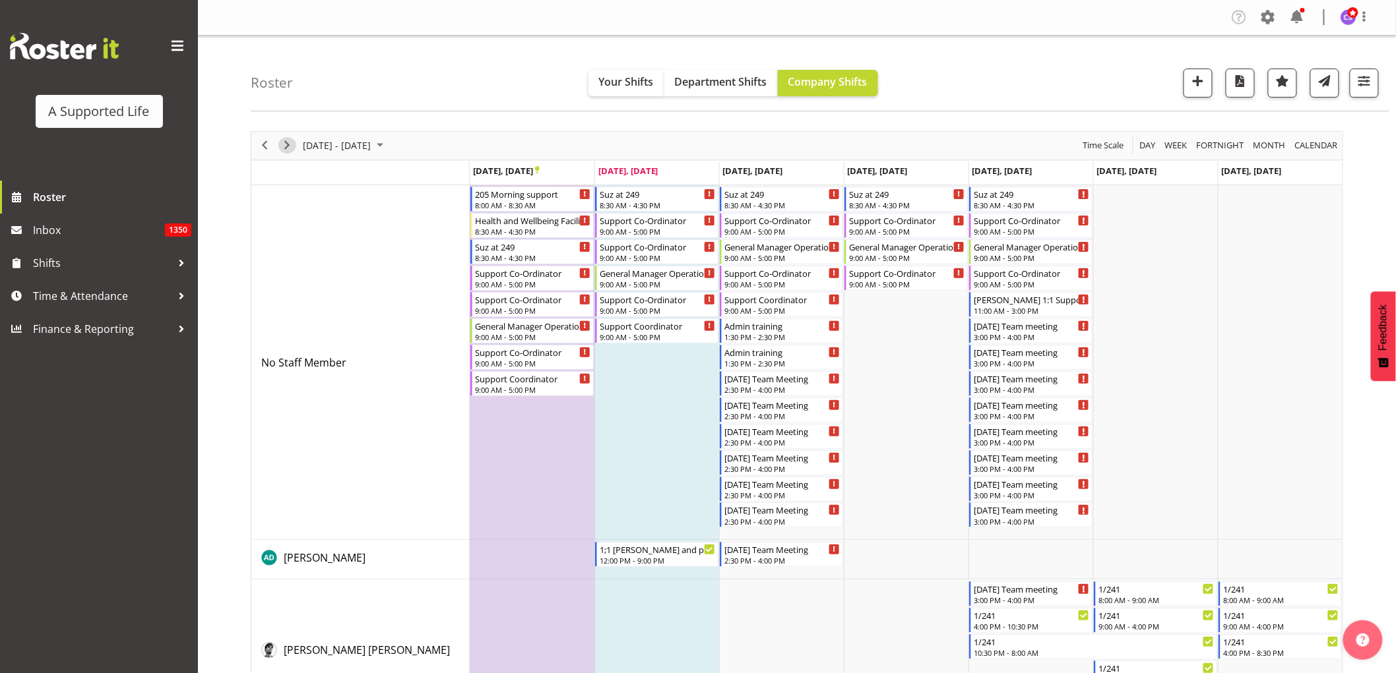
drag, startPoint x: 287, startPoint y: 146, endPoint x: 300, endPoint y: 157, distance: 17.3
click at [287, 145] on span "Next" at bounding box center [287, 145] width 16 height 16
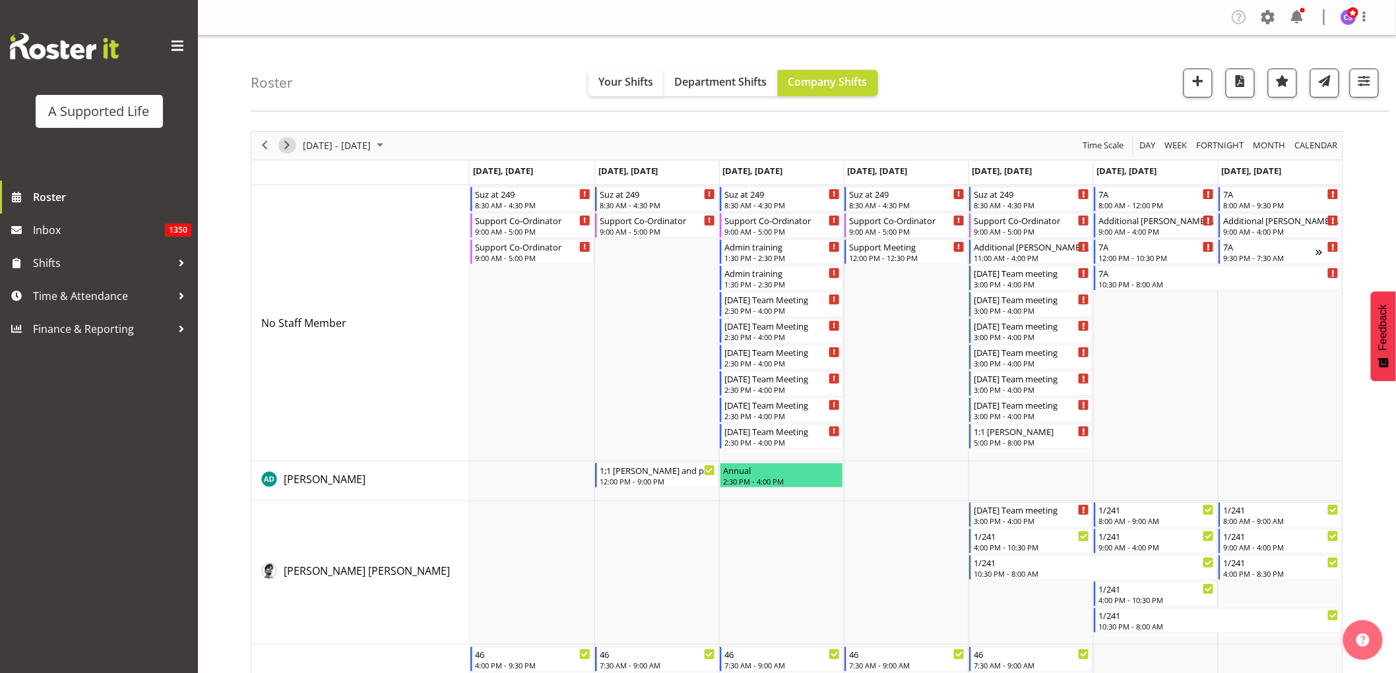
click at [285, 147] on span "Next" at bounding box center [287, 145] width 16 height 16
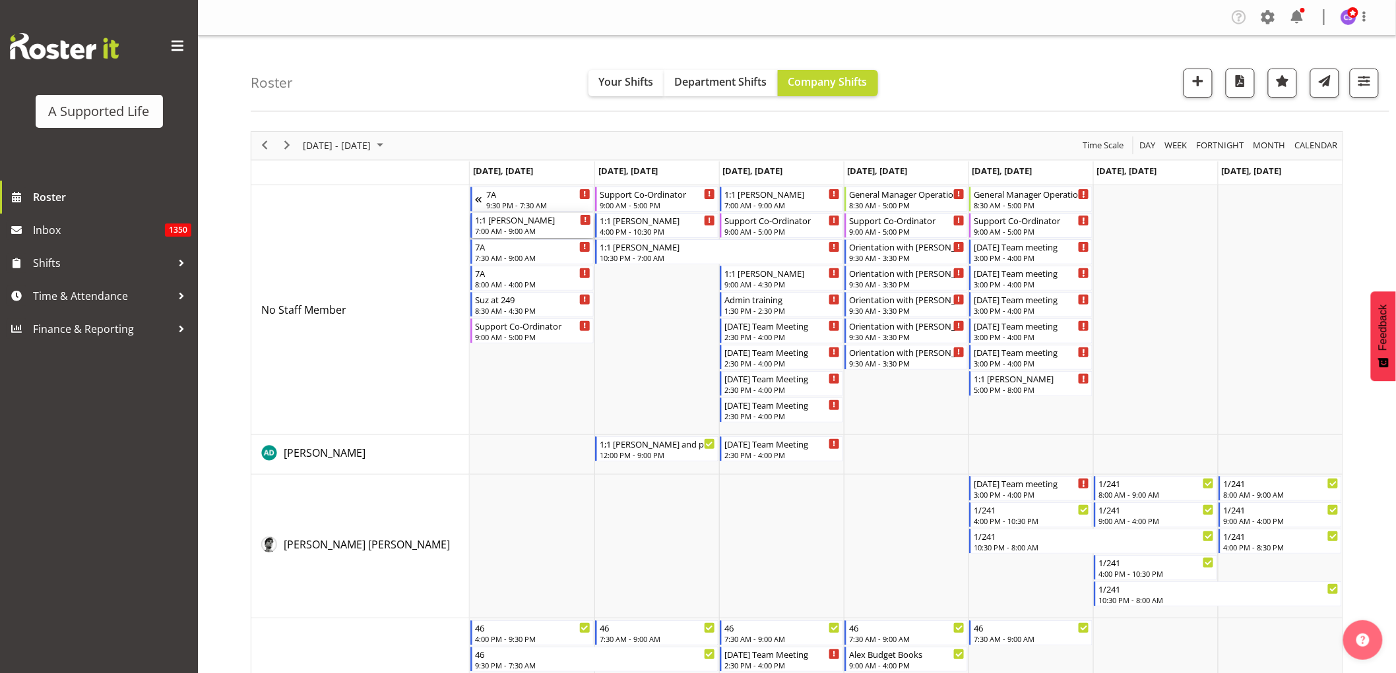
click at [553, 226] on div "7:00 AM - 9:00 AM" at bounding box center [533, 231] width 116 height 11
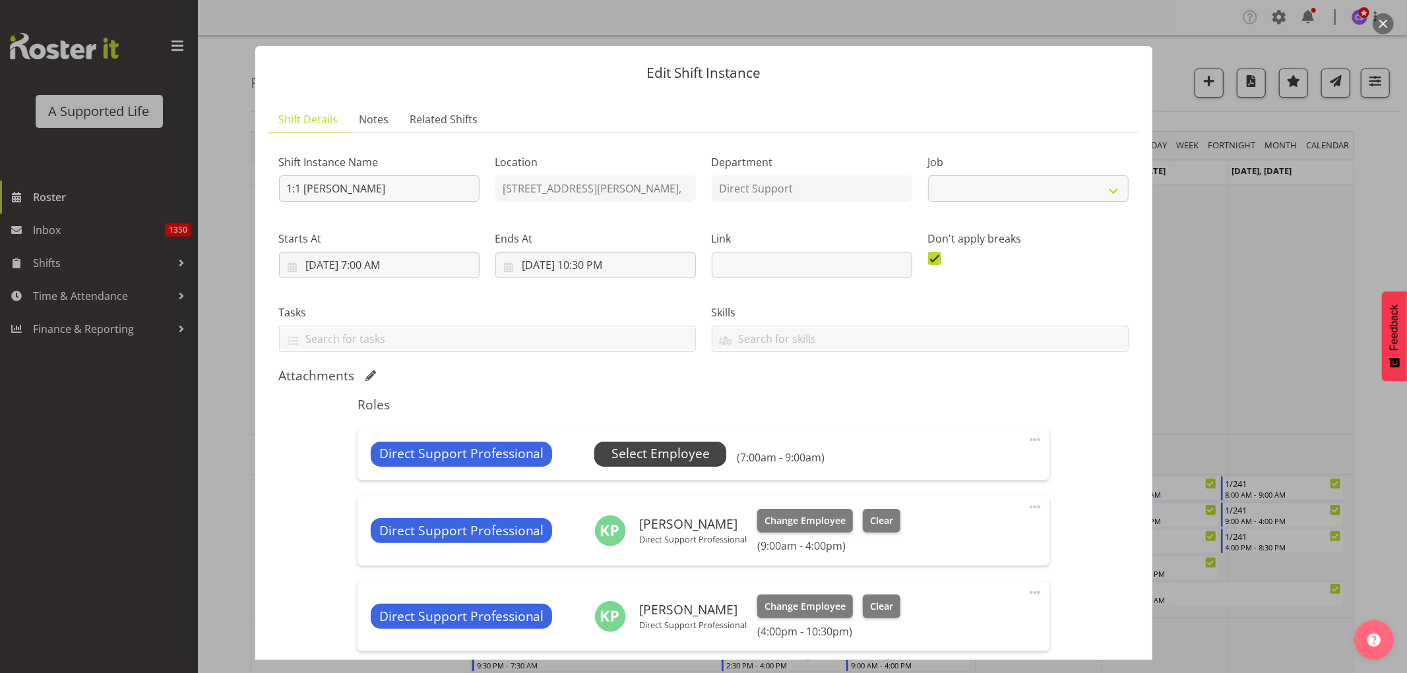
select select "4112"
click at [628, 446] on span "Select Employee" at bounding box center [660, 454] width 98 height 19
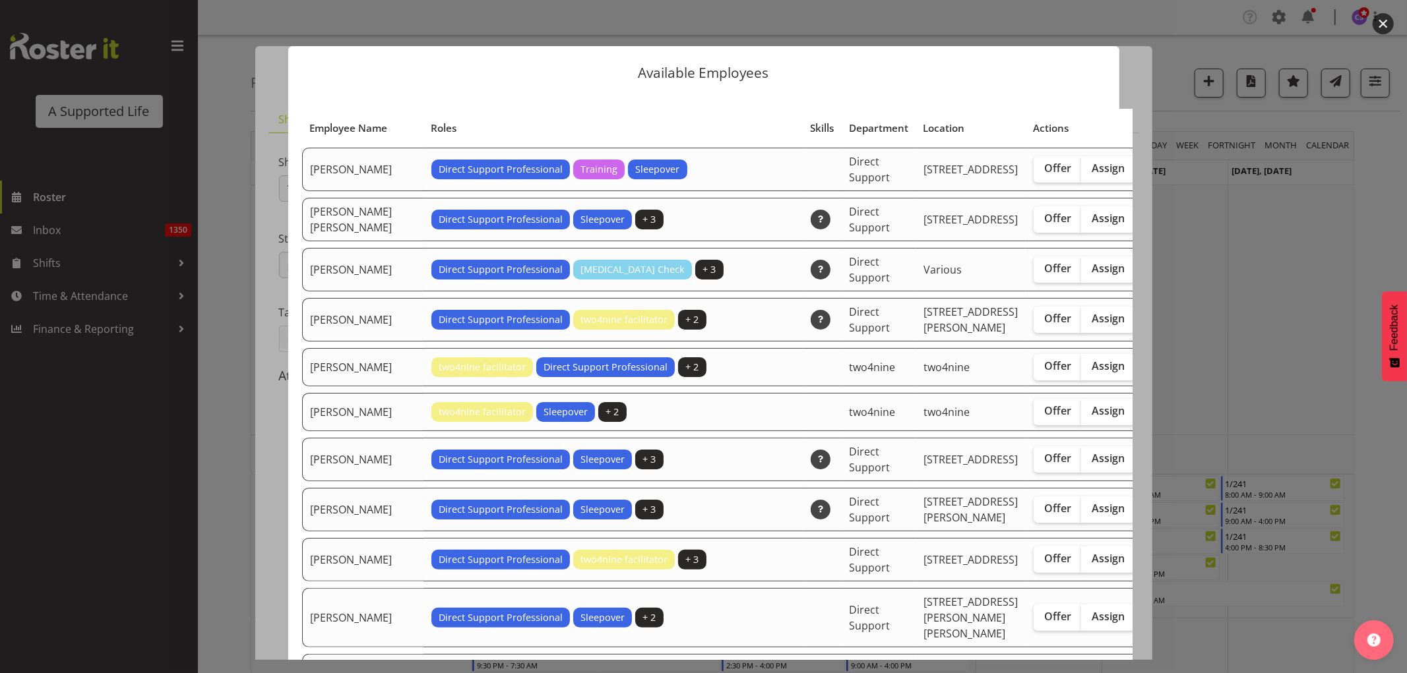
click at [1320, 261] on div at bounding box center [703, 336] width 1407 height 673
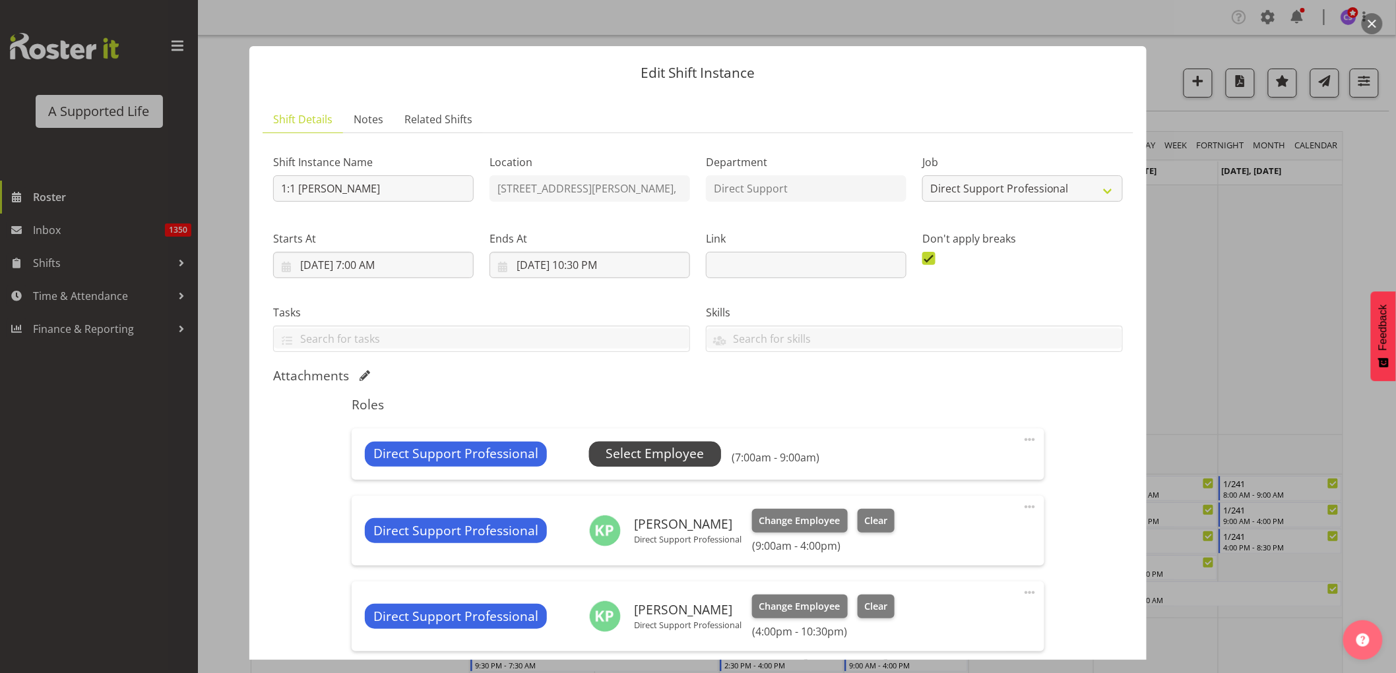
click at [666, 455] on span "Select Employee" at bounding box center [655, 454] width 98 height 19
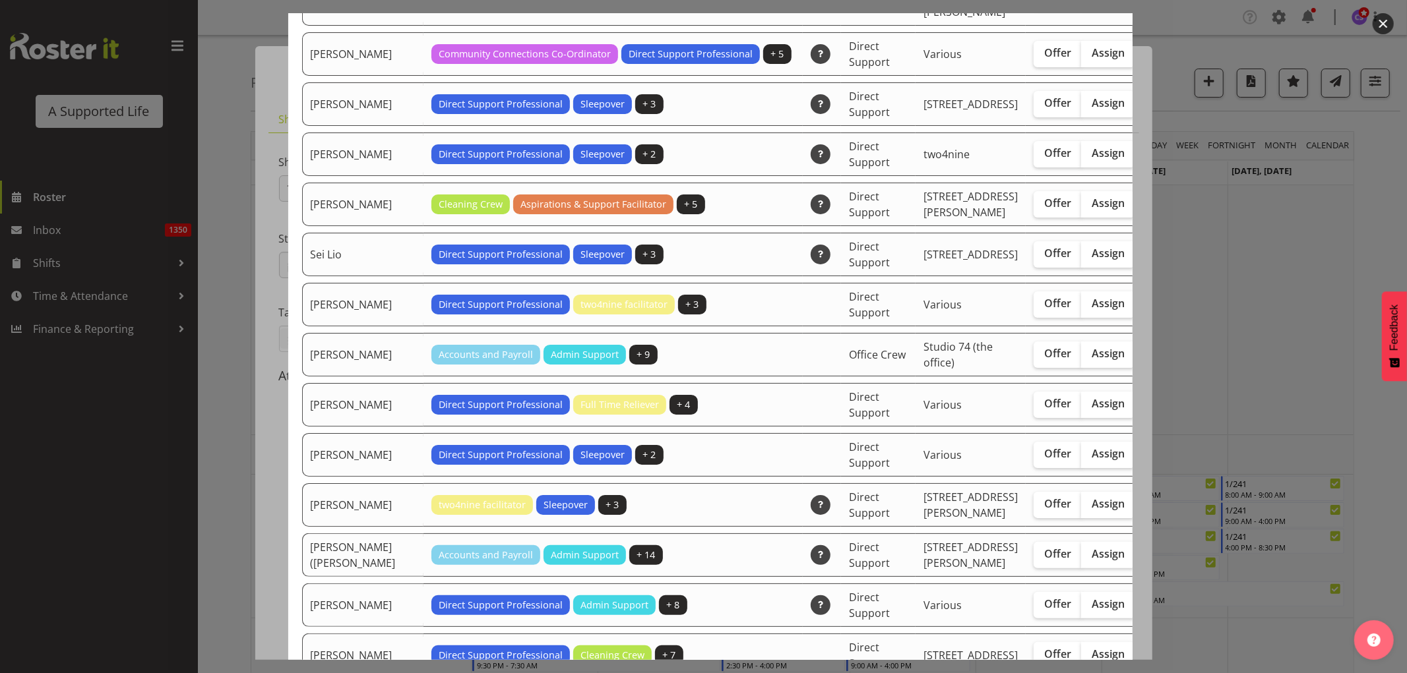
scroll to position [2931, 0]
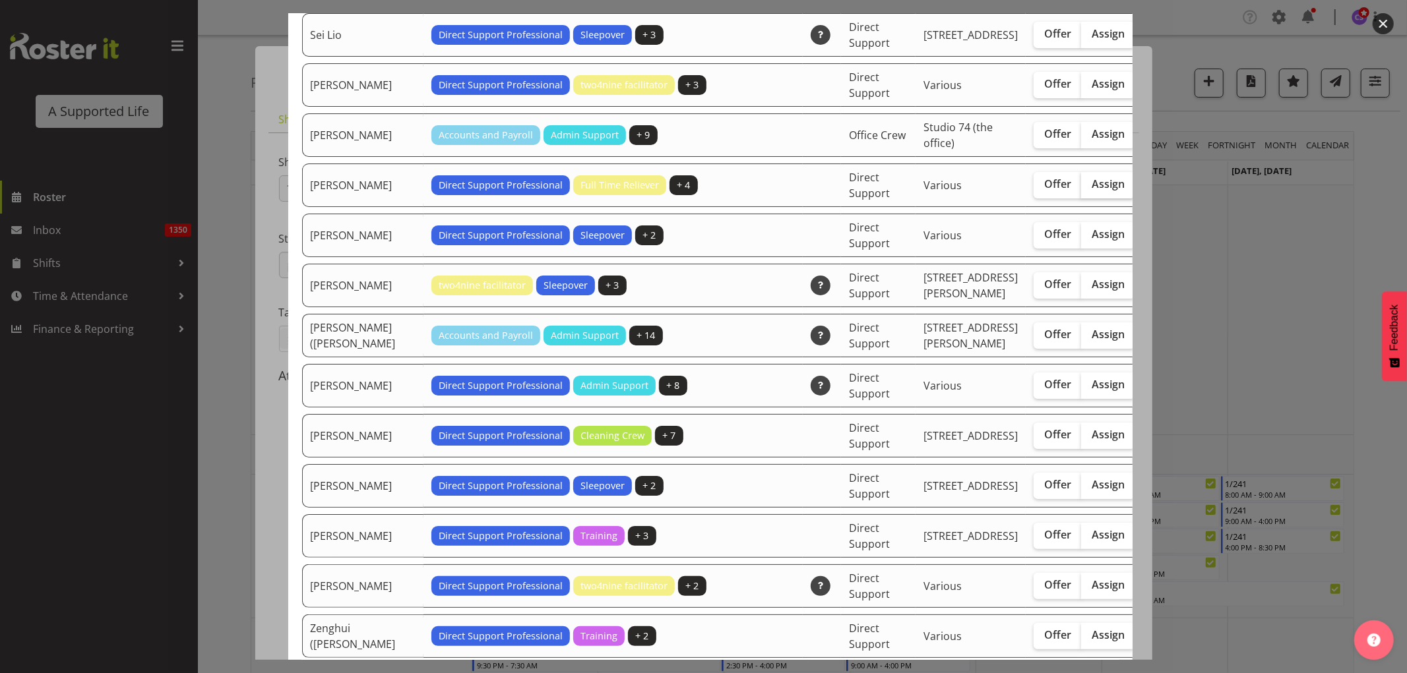
click at [1092, 191] on span "Assign" at bounding box center [1108, 183] width 33 height 13
click at [1081, 189] on input "Assign" at bounding box center [1085, 184] width 9 height 9
checkbox input "true"
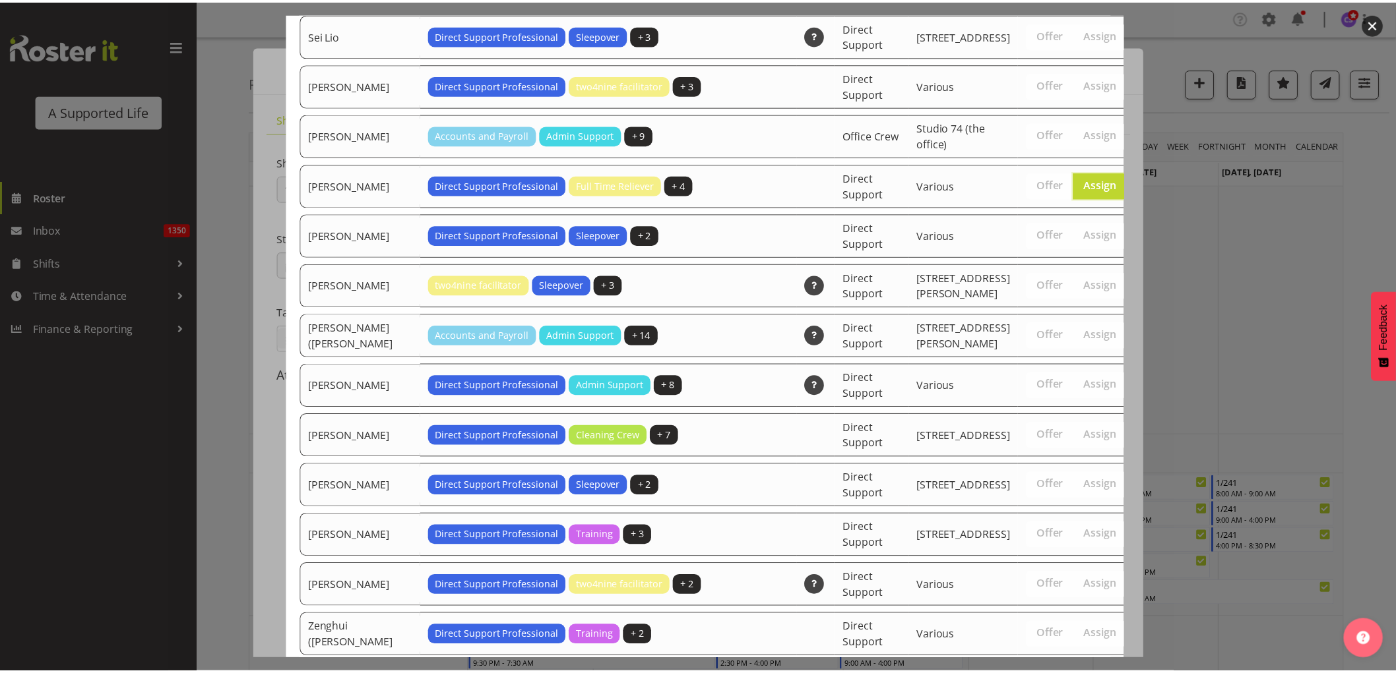
scroll to position [3274, 0]
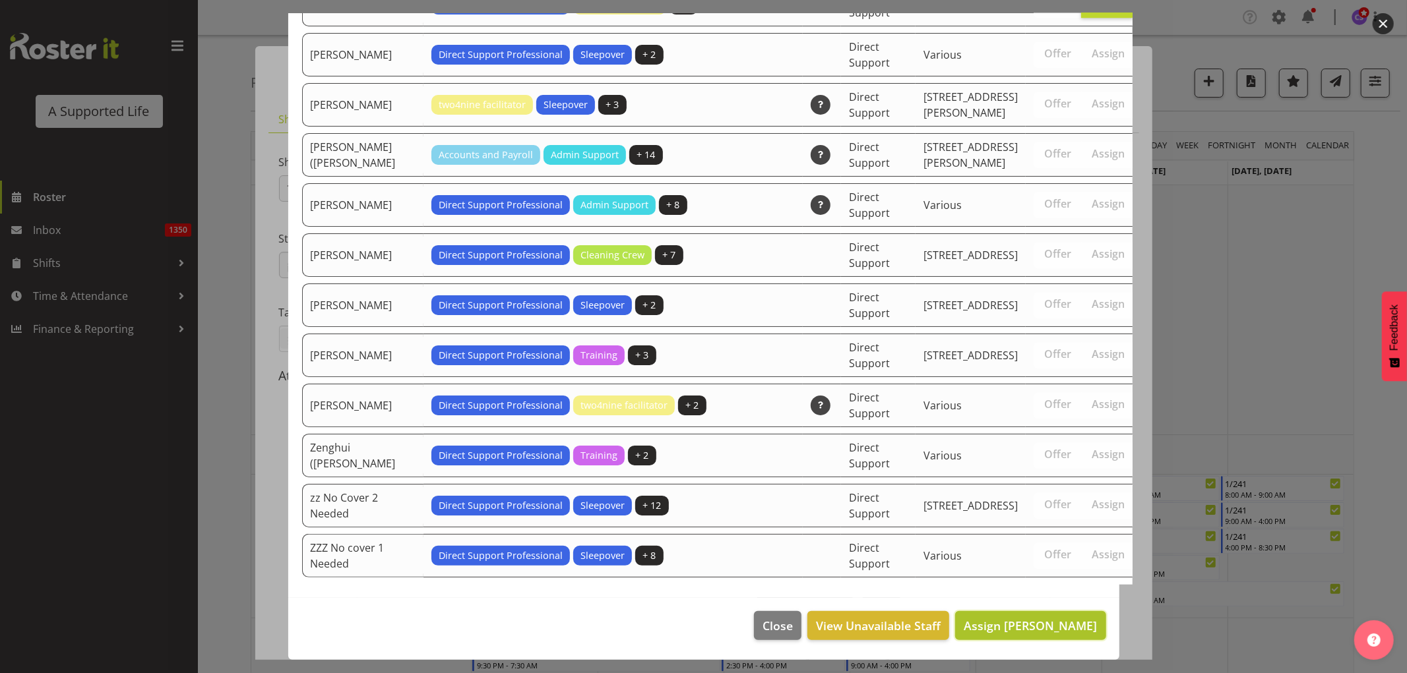
click at [1016, 629] on span "Assign [PERSON_NAME]" at bounding box center [1030, 626] width 133 height 16
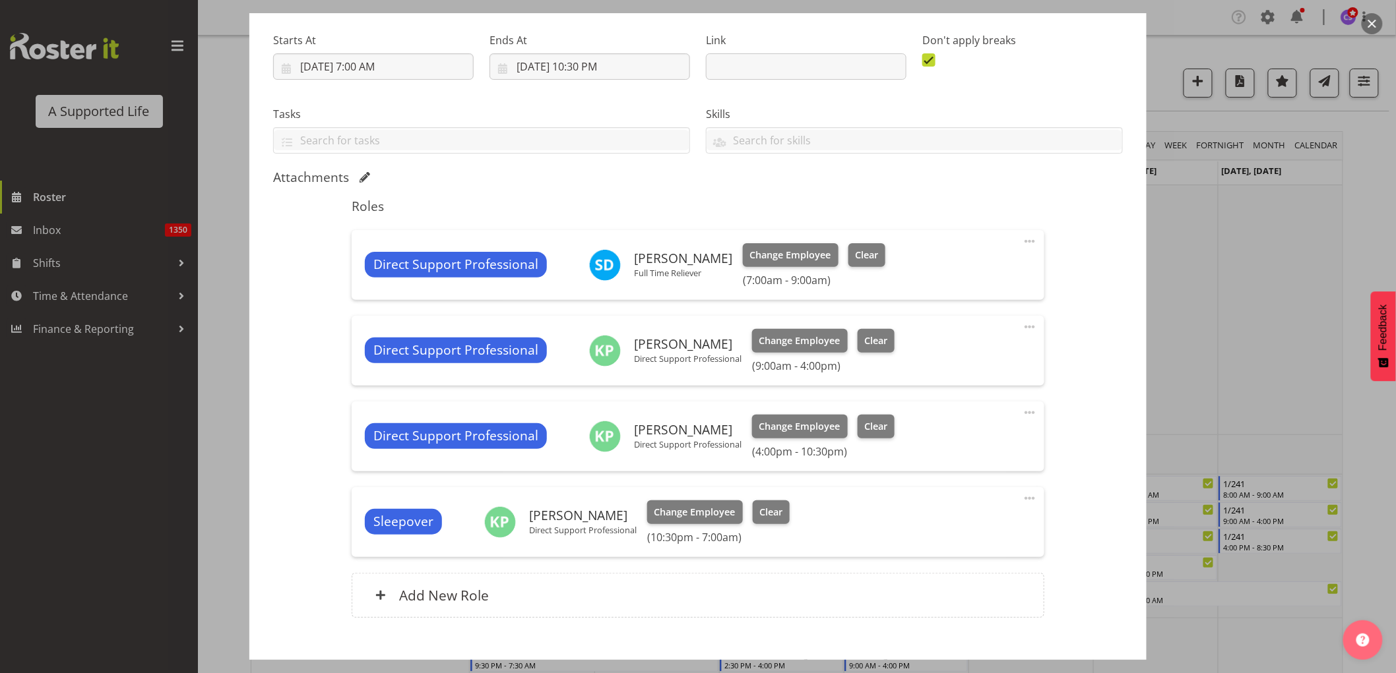
scroll to position [273, 0]
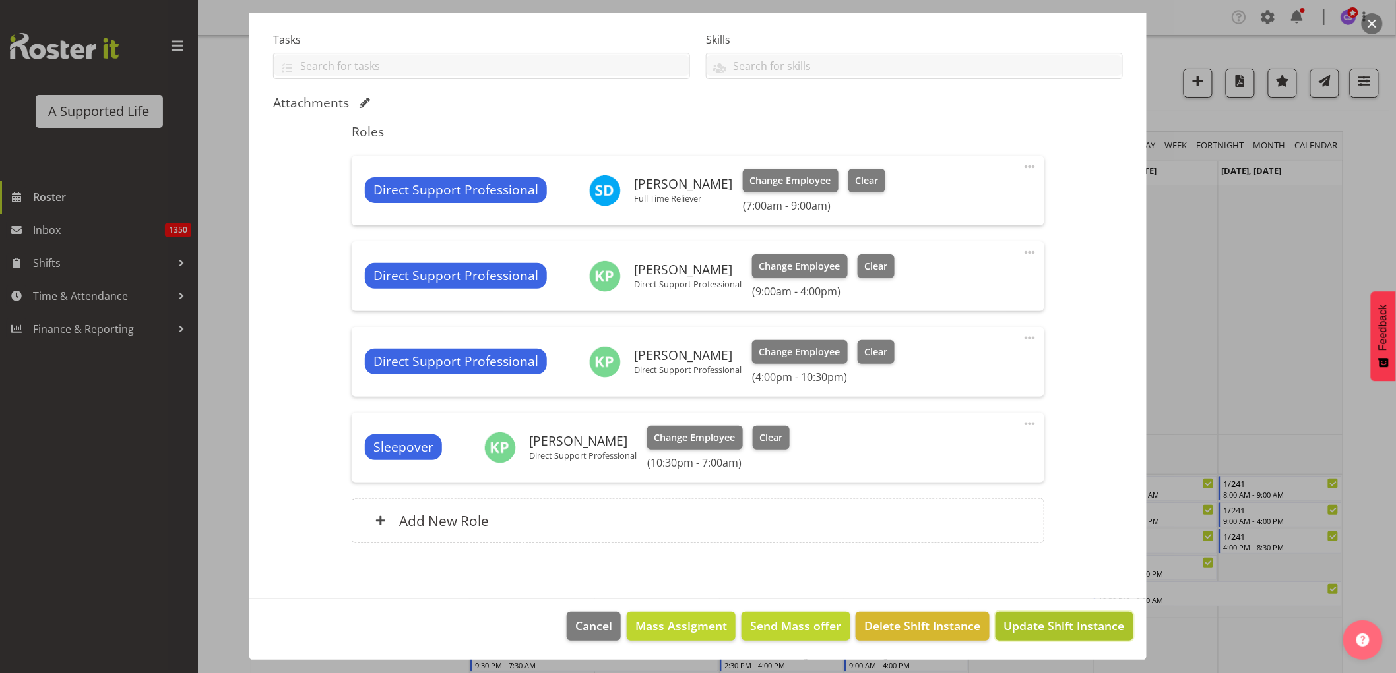
click at [1091, 627] on span "Update Shift Instance" at bounding box center [1064, 625] width 121 height 17
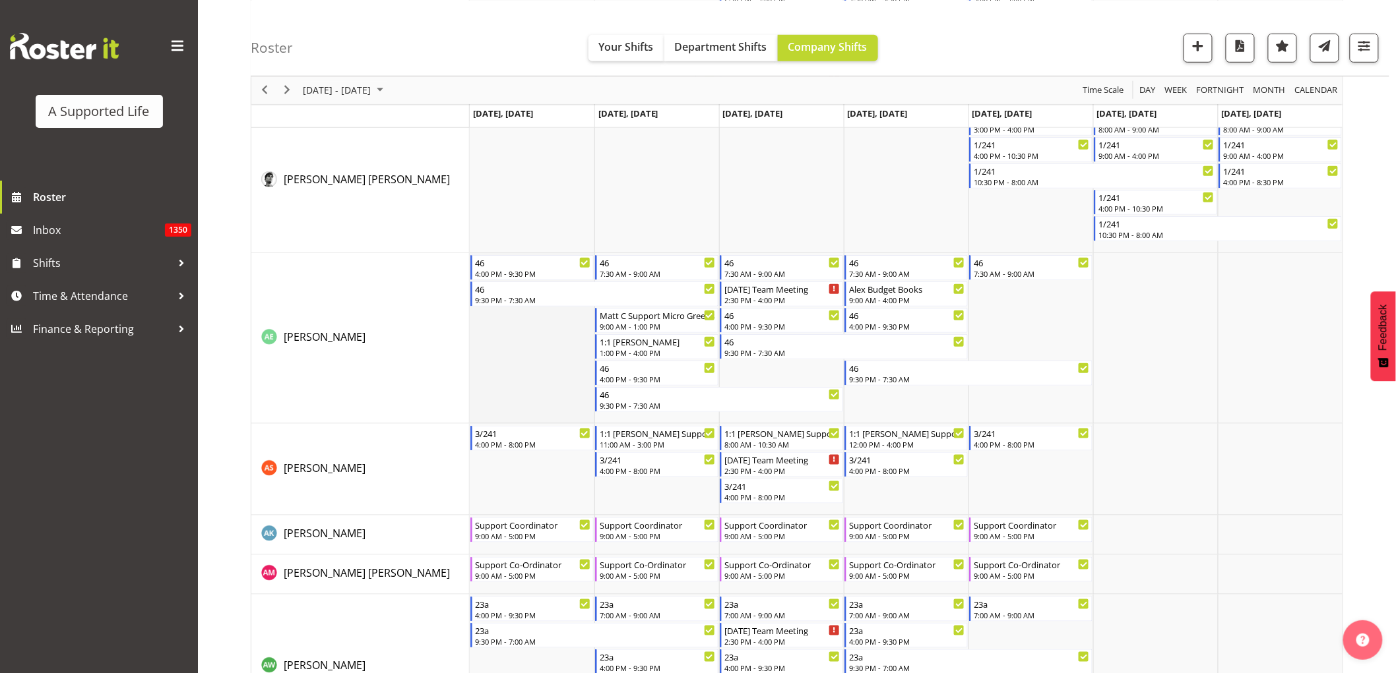
scroll to position [366, 0]
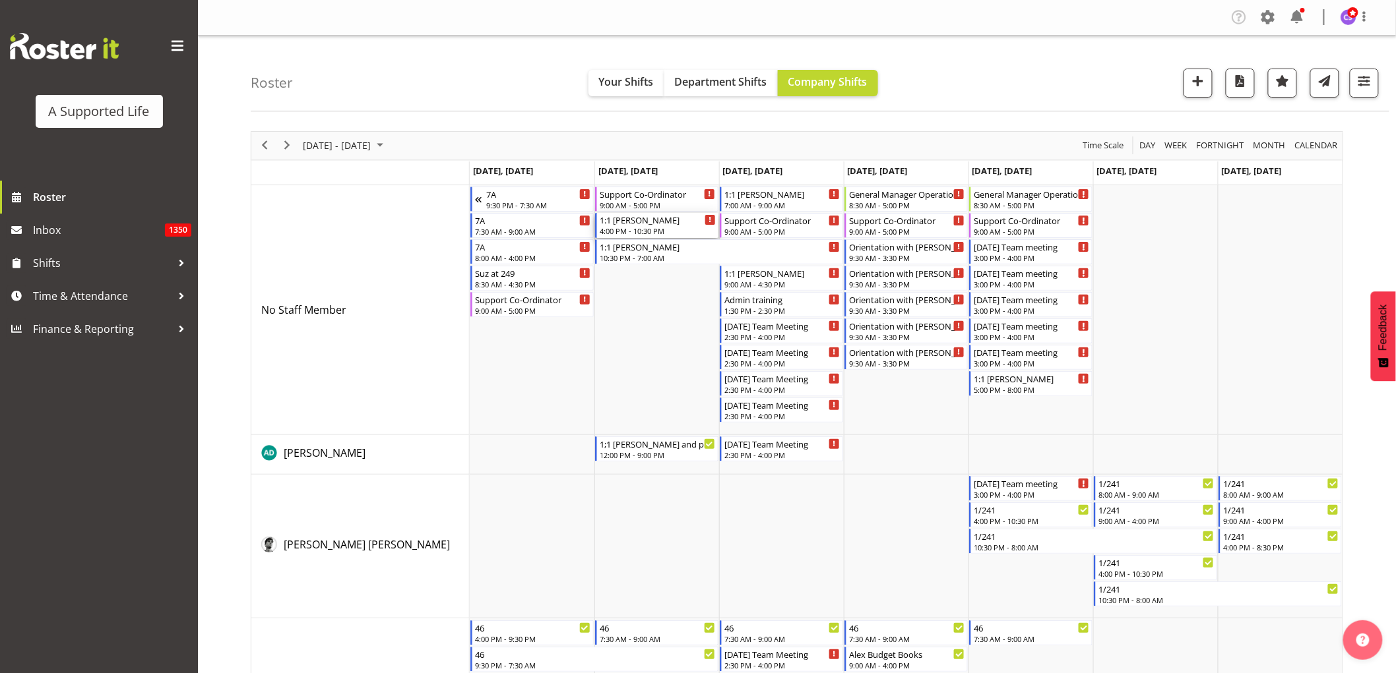
click at [660, 222] on div "1:1 [PERSON_NAME]" at bounding box center [658, 219] width 116 height 13
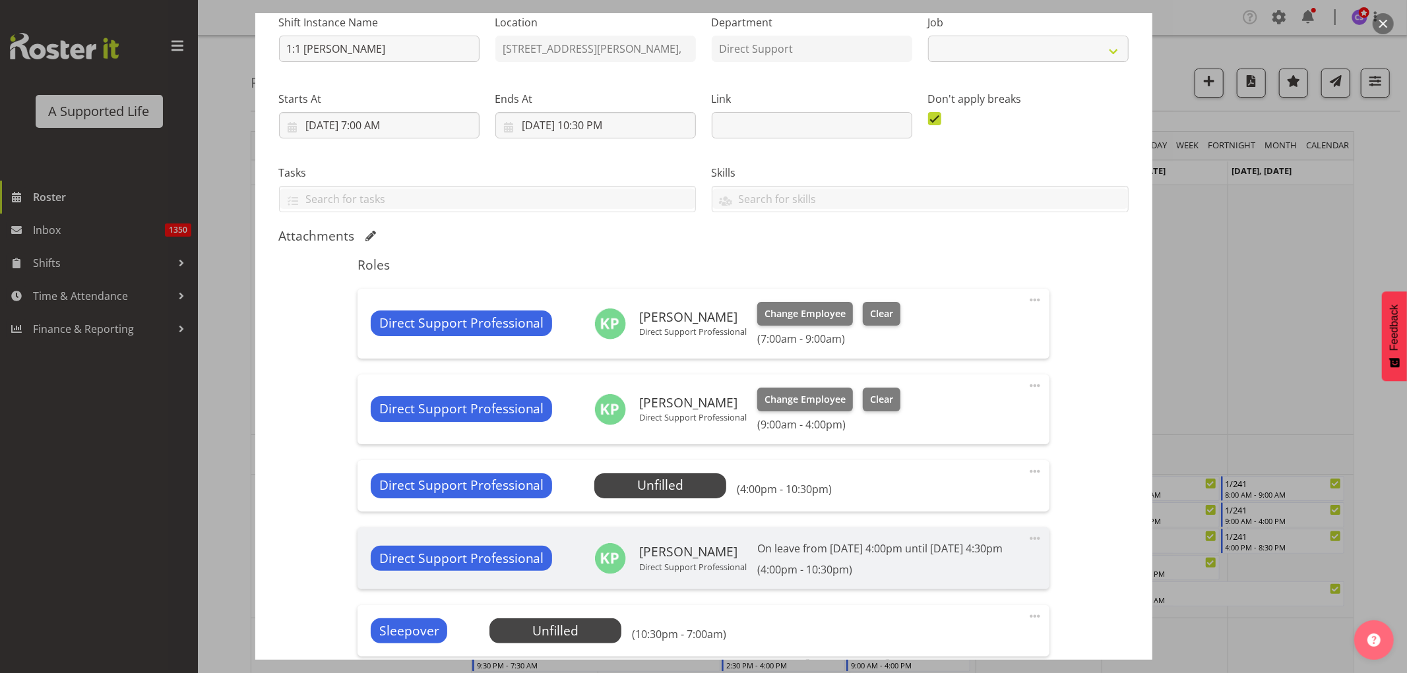
select select "4112"
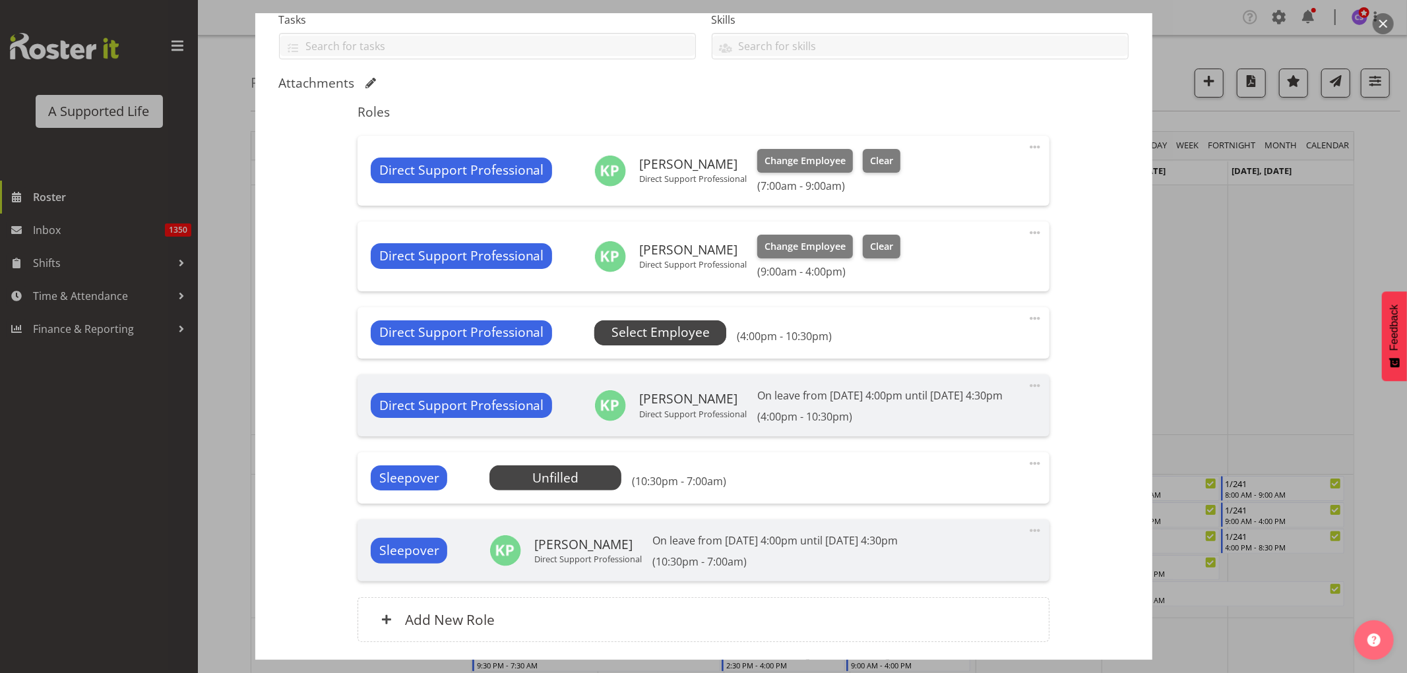
click at [658, 334] on span "Select Employee" at bounding box center [660, 332] width 98 height 19
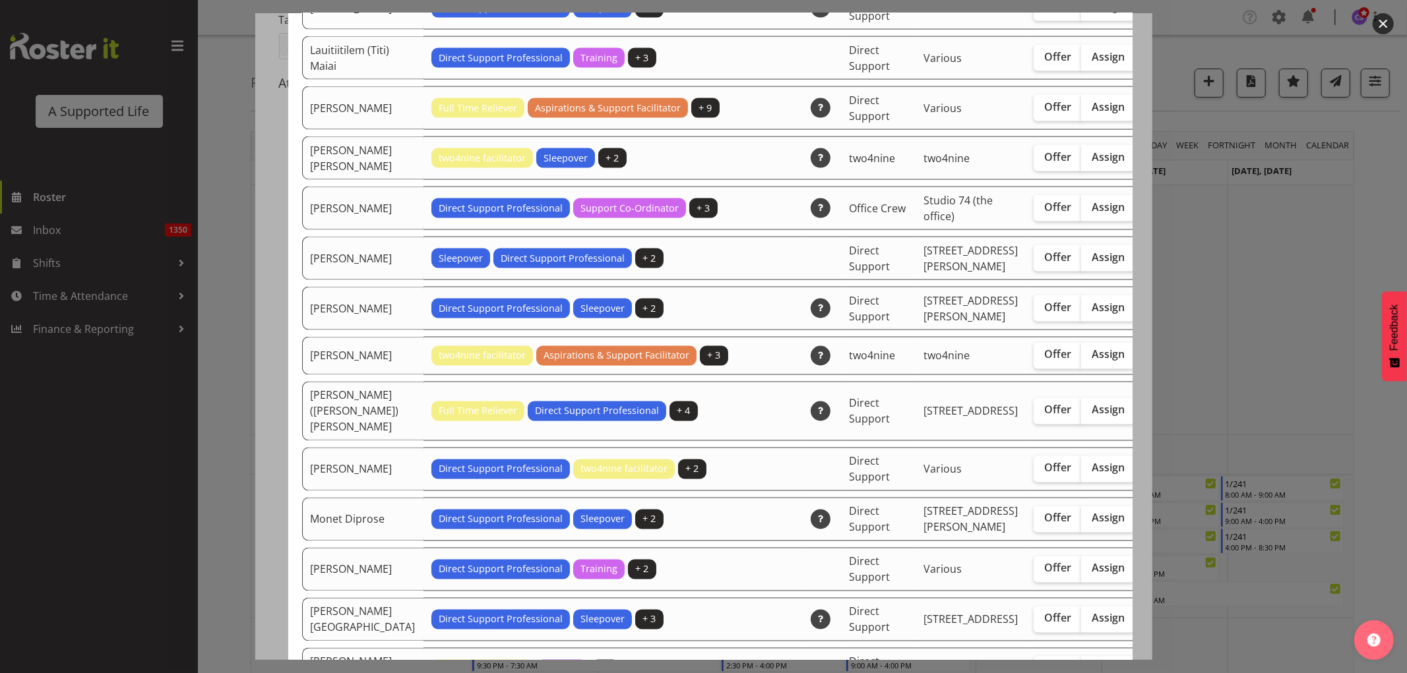
scroll to position [1905, 0]
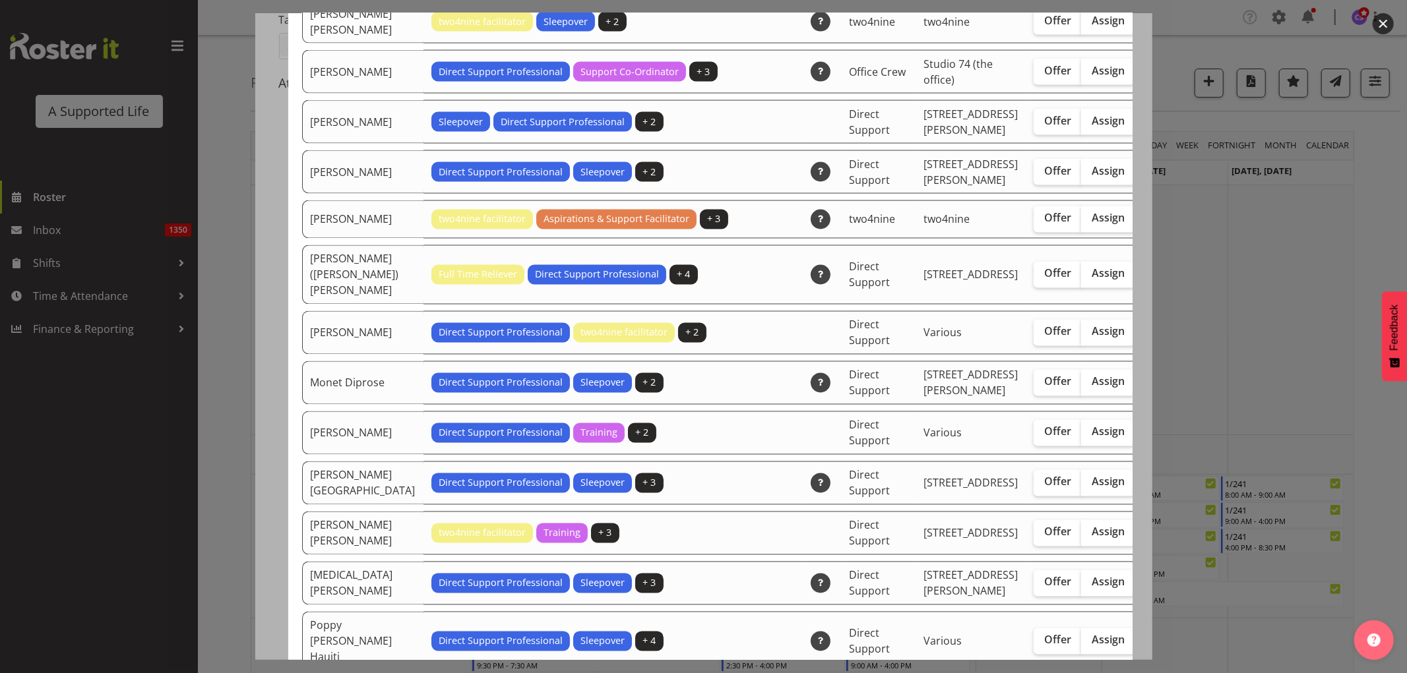
click at [1081, 346] on label "Assign" at bounding box center [1108, 333] width 54 height 26
click at [1081, 336] on input "Assign" at bounding box center [1085, 332] width 9 height 9
checkbox input "true"
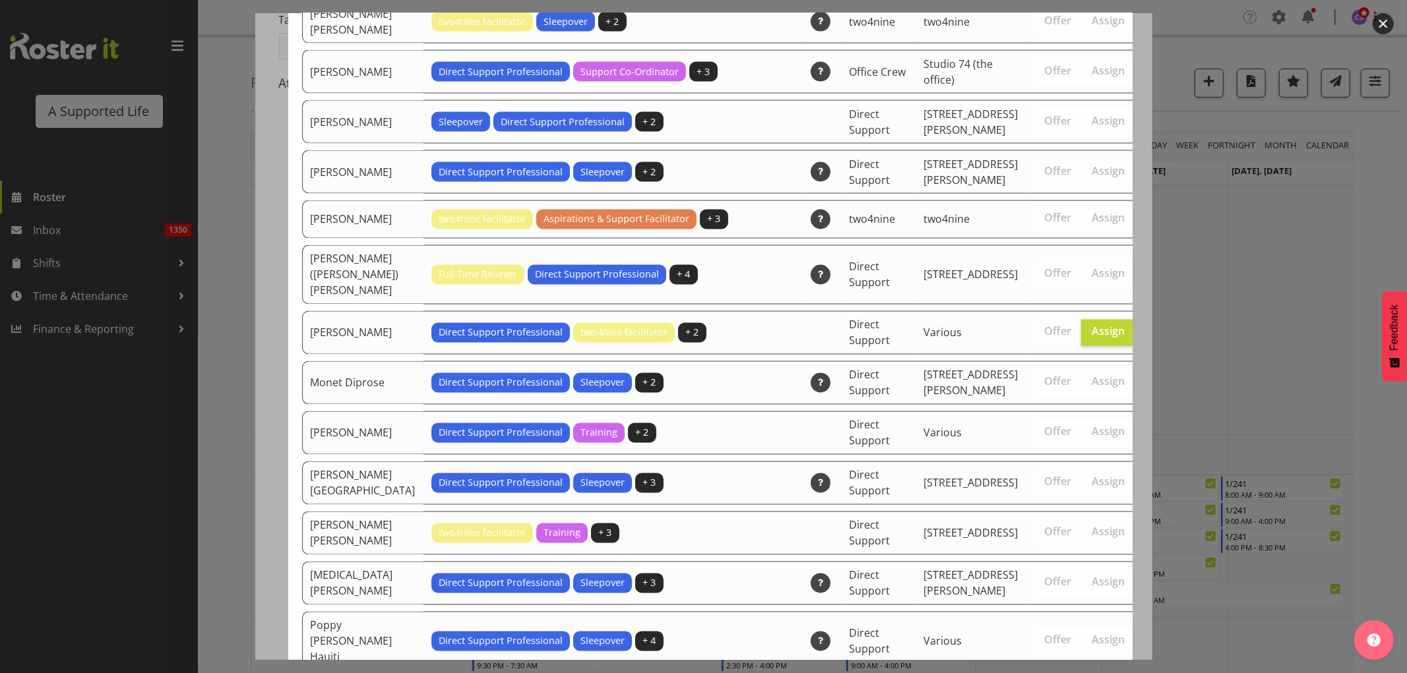
scroll to position [3324, 0]
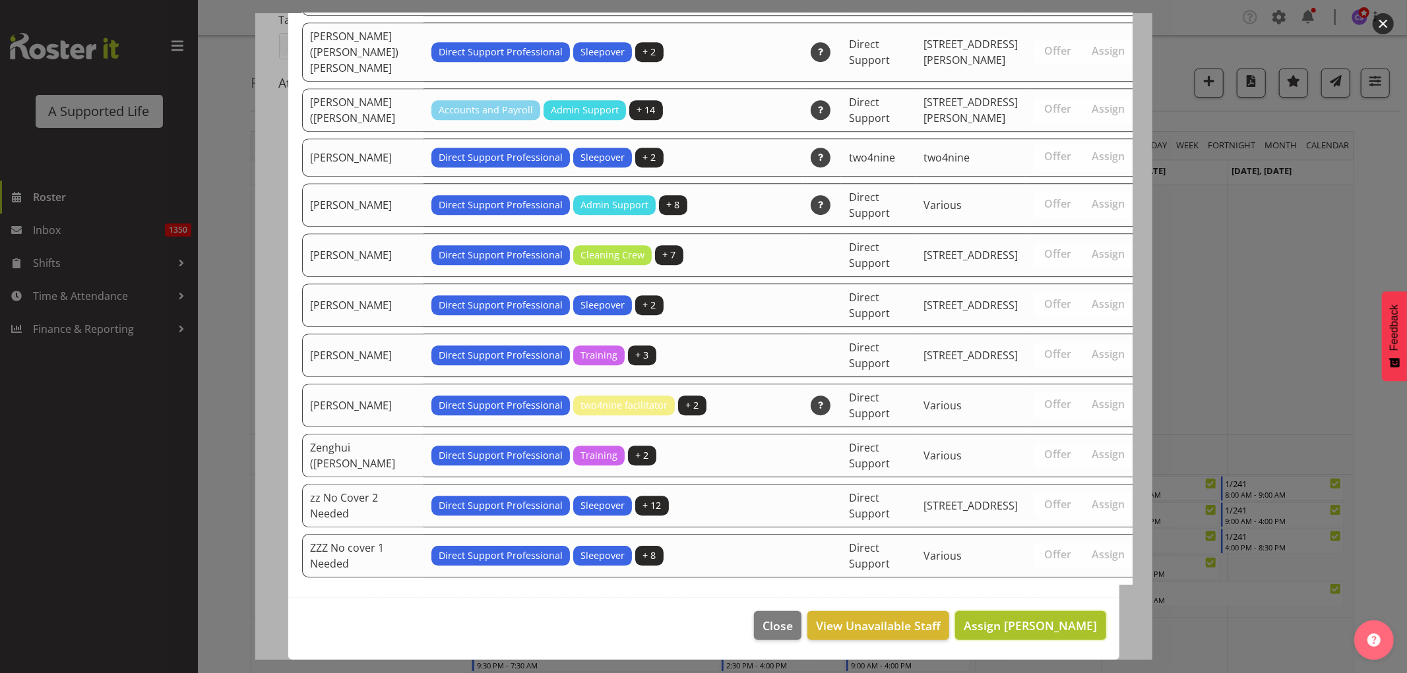
click at [1057, 625] on span "Assign [PERSON_NAME]" at bounding box center [1030, 626] width 133 height 16
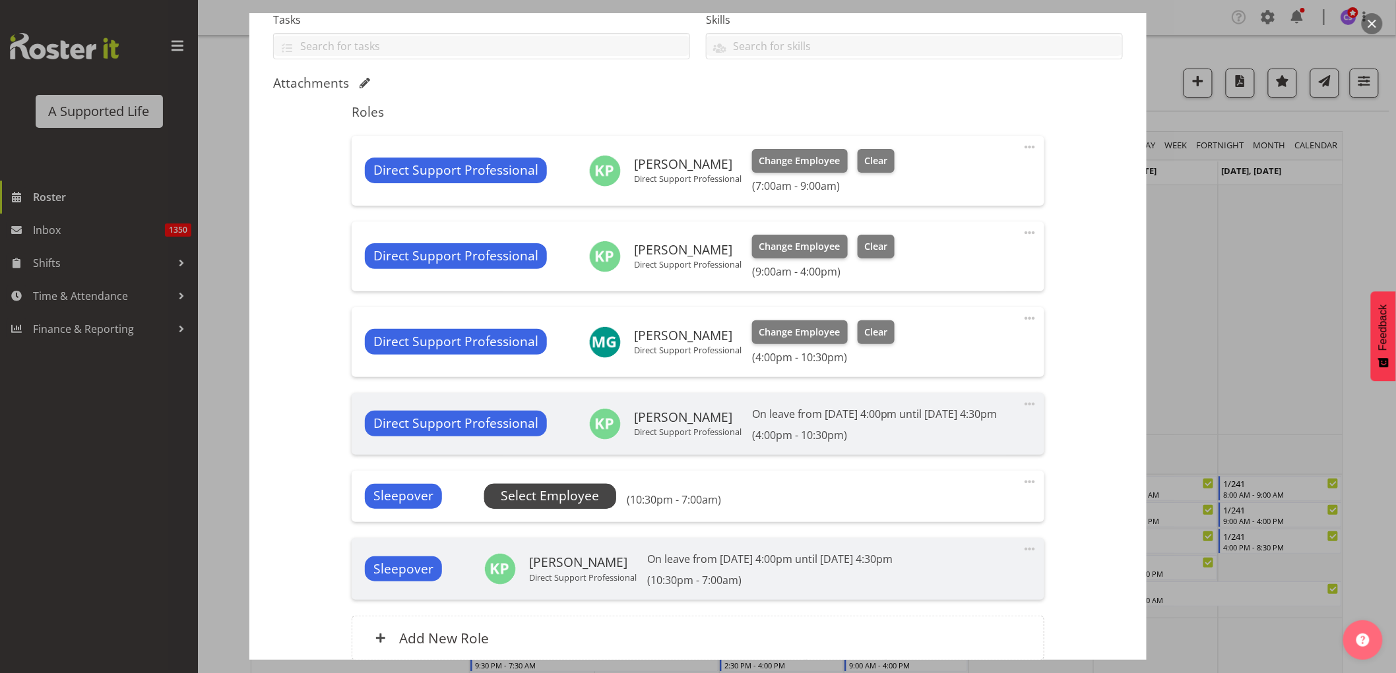
click at [583, 505] on span "Select Employee" at bounding box center [550, 496] width 98 height 19
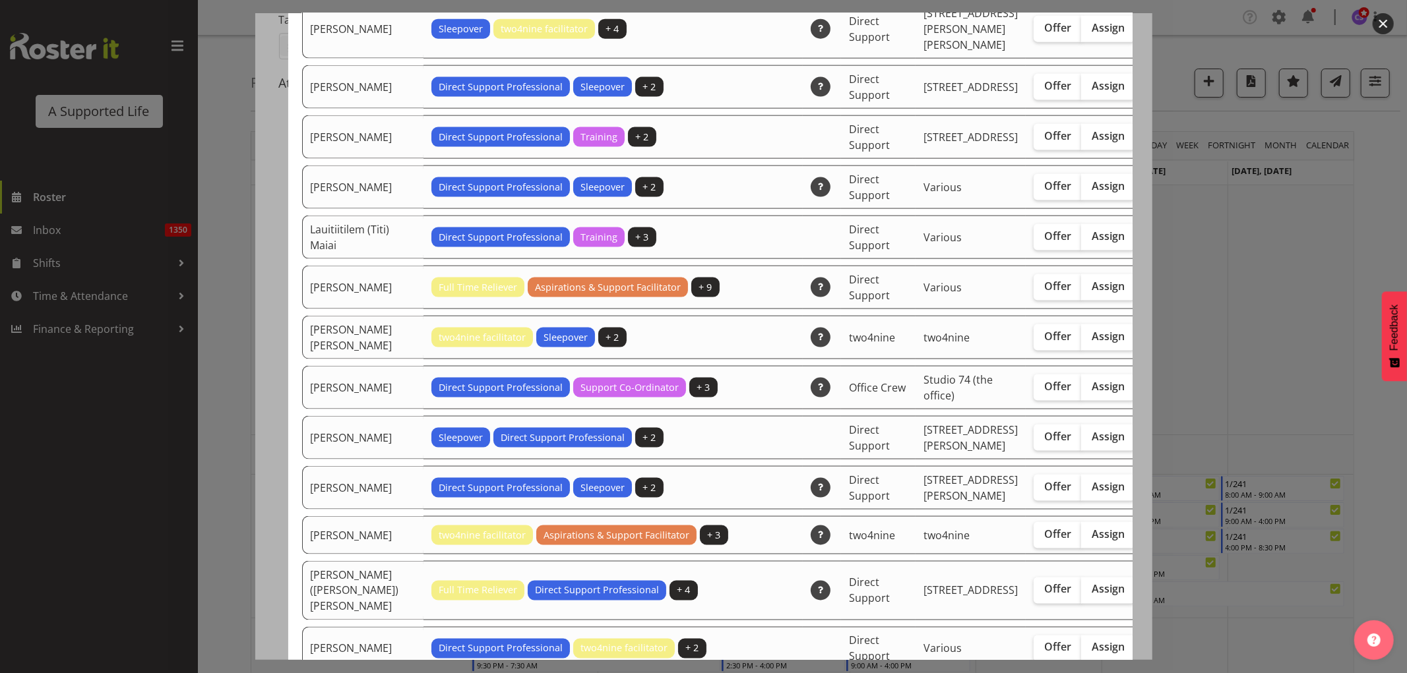
scroll to position [1759, 0]
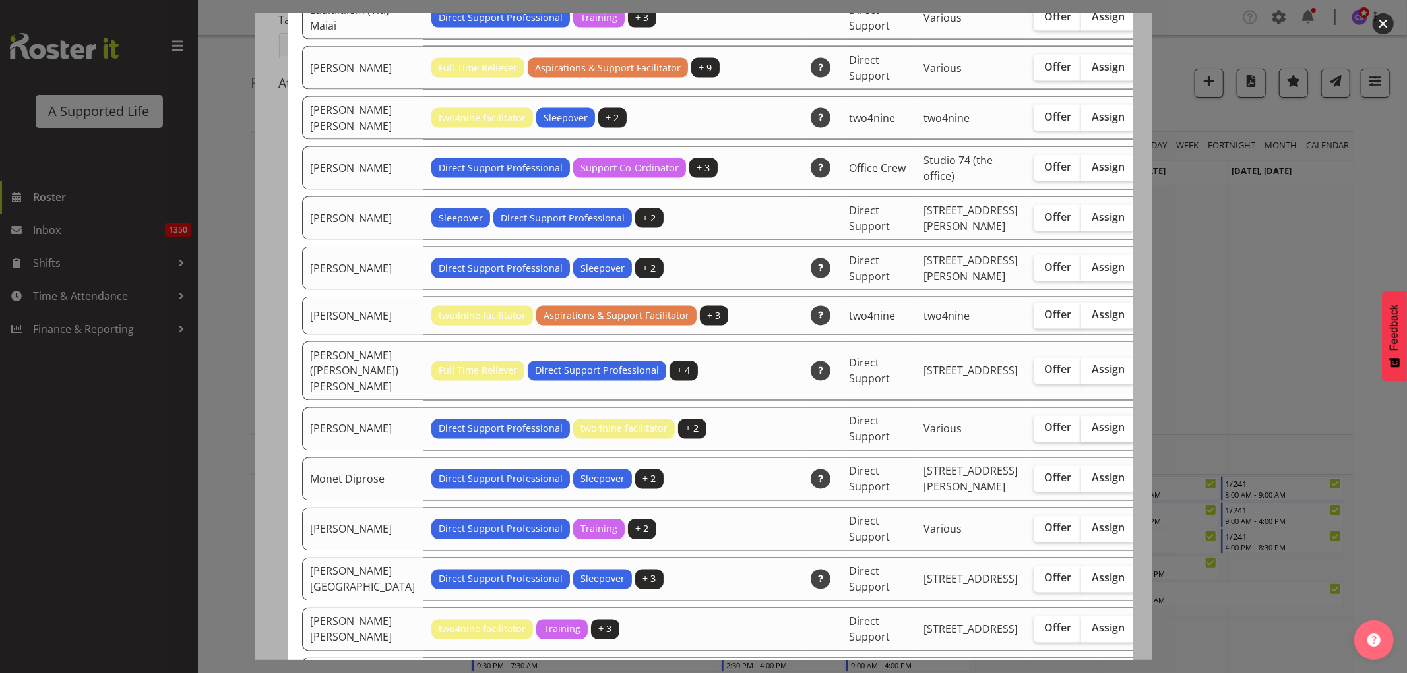
click at [1092, 435] on span "Assign" at bounding box center [1108, 427] width 33 height 13
click at [1081, 433] on input "Assign" at bounding box center [1085, 428] width 9 height 9
checkbox input "true"
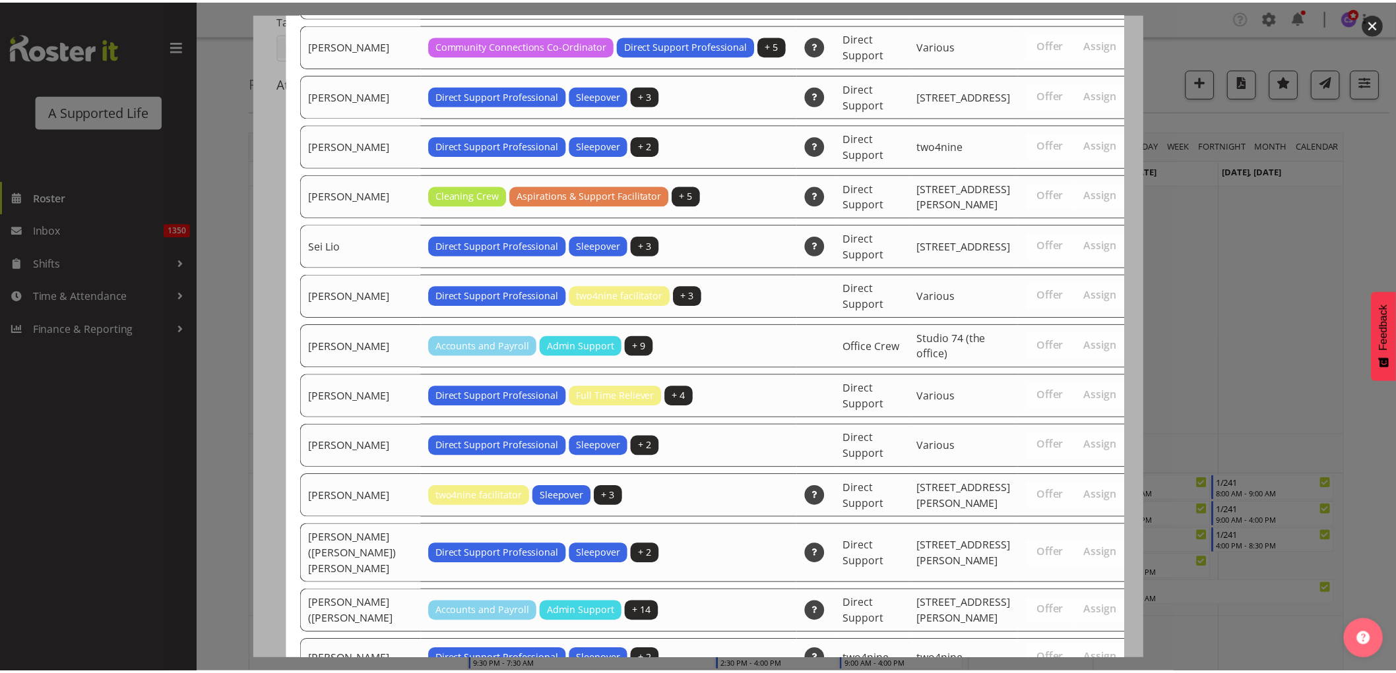
scroll to position [3274, 0]
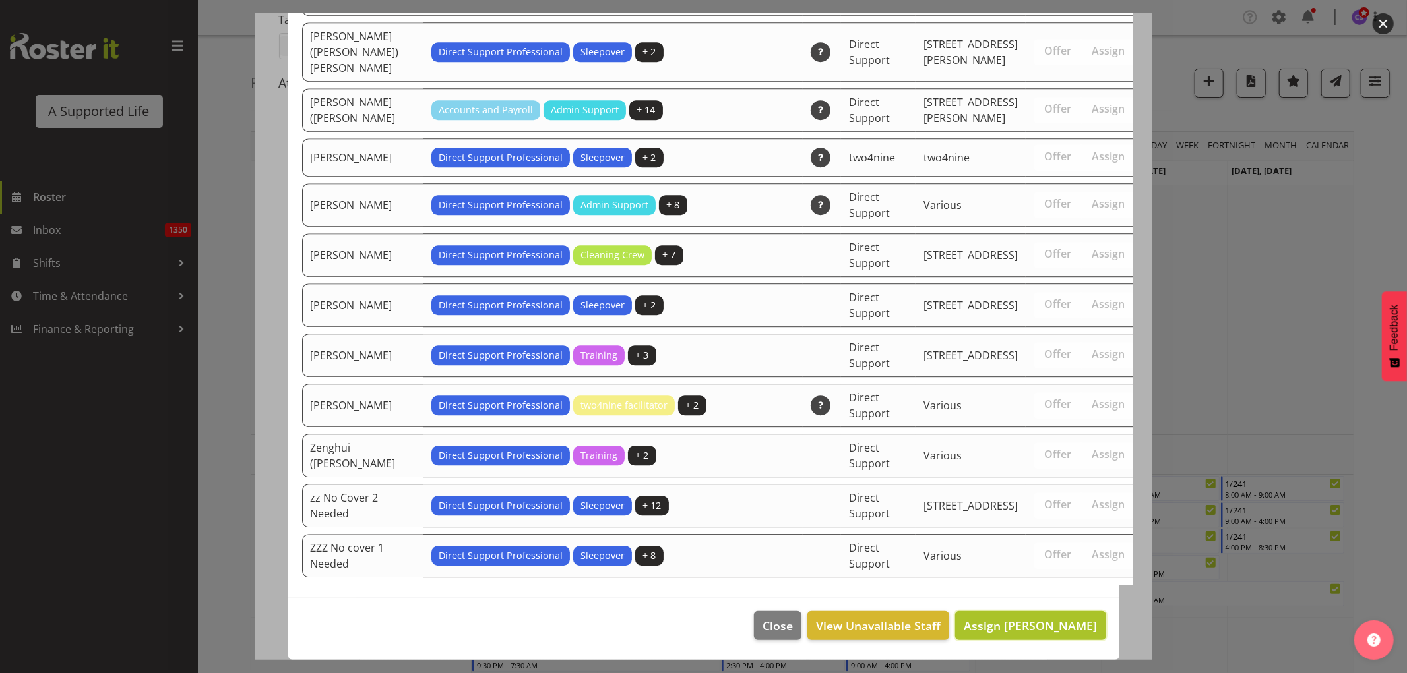
click at [1050, 623] on span "Assign [PERSON_NAME]" at bounding box center [1030, 626] width 133 height 16
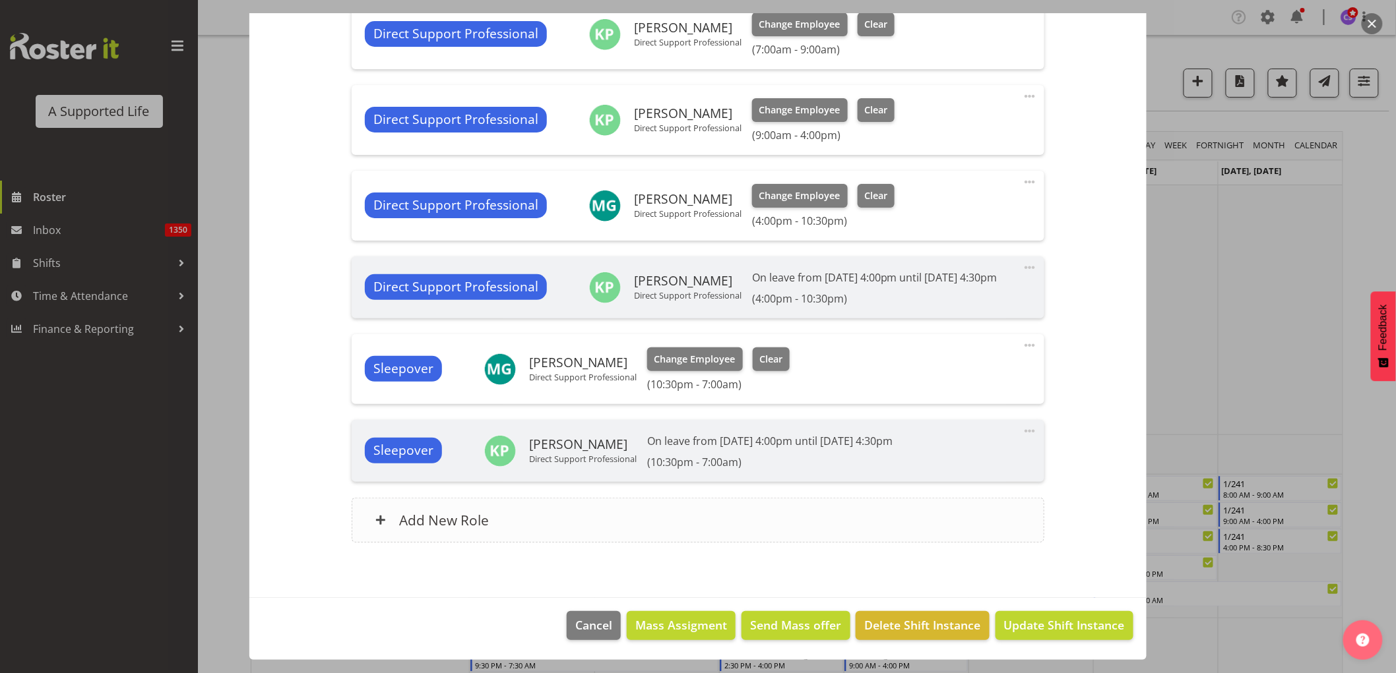
scroll to position [445, 0]
click at [1054, 624] on span "Update Shift Instance" at bounding box center [1064, 625] width 121 height 17
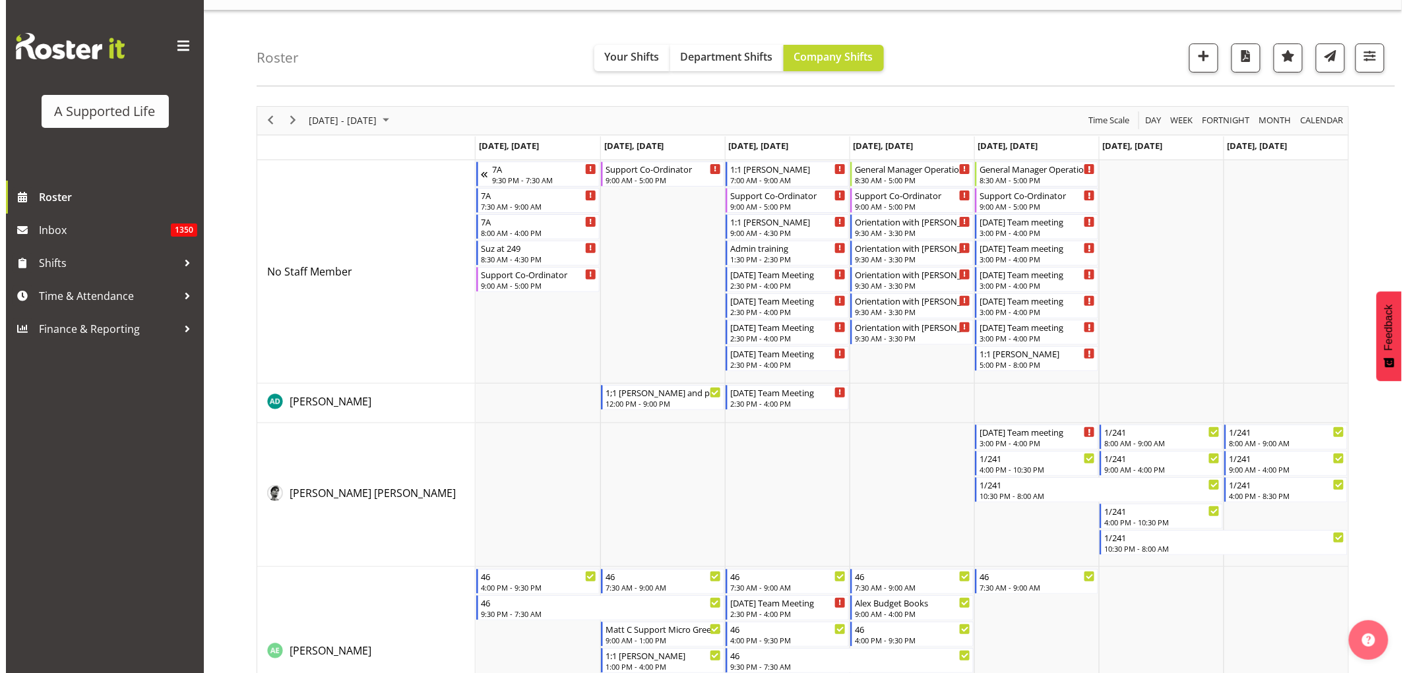
scroll to position [0, 0]
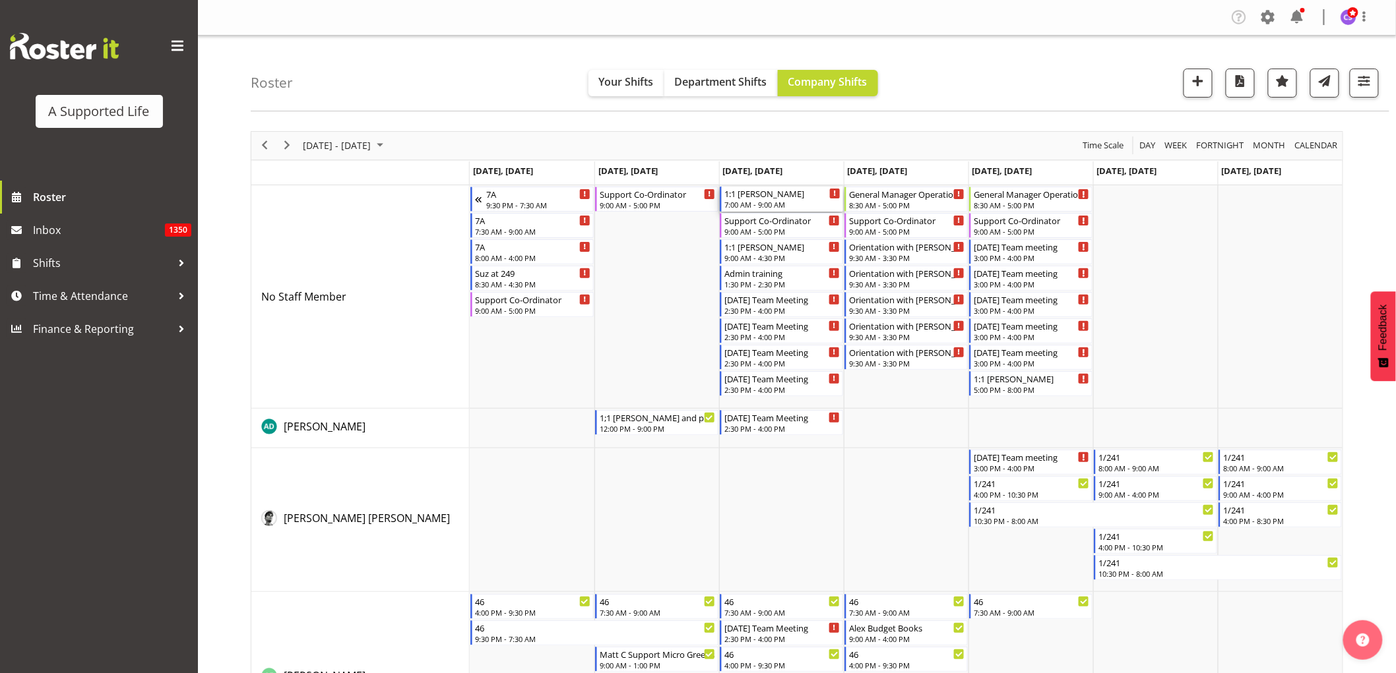
click at [774, 202] on div "7:00 AM - 9:00 AM" at bounding box center [782, 204] width 116 height 11
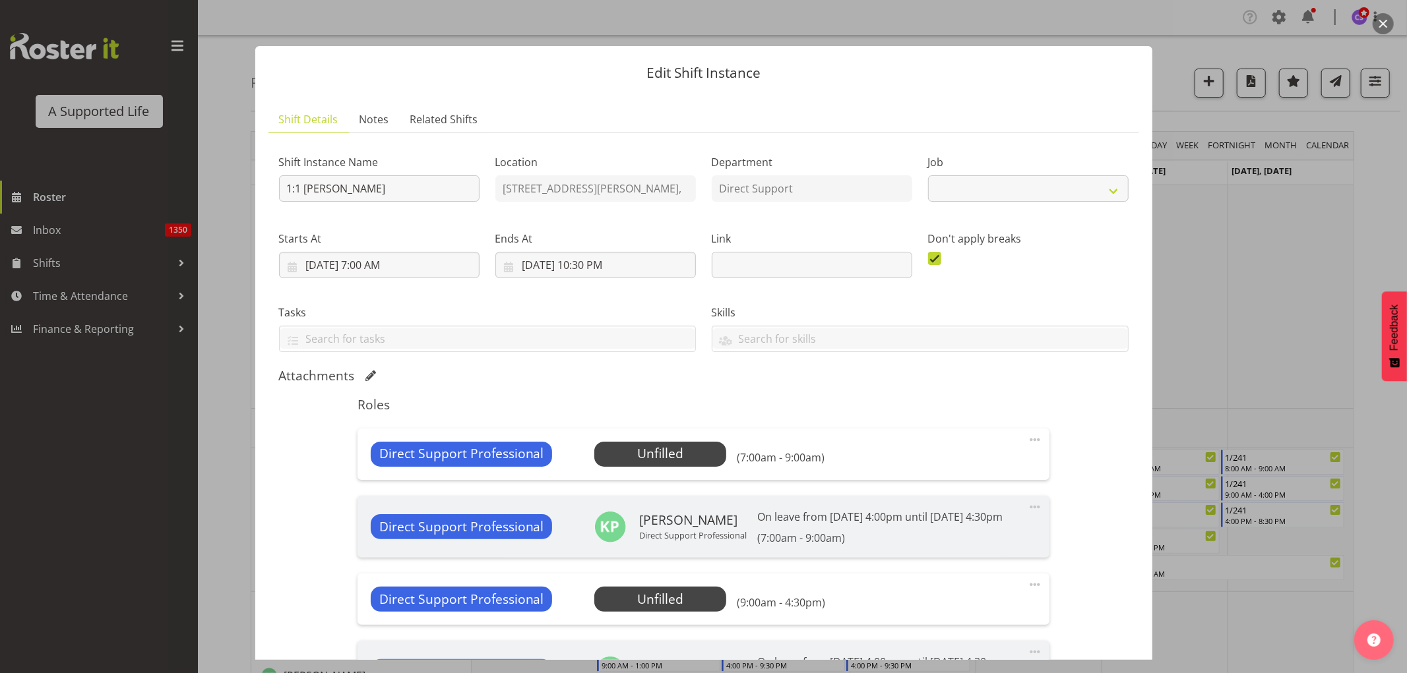
select select "4112"
click at [680, 458] on span "Select Employee" at bounding box center [660, 454] width 98 height 19
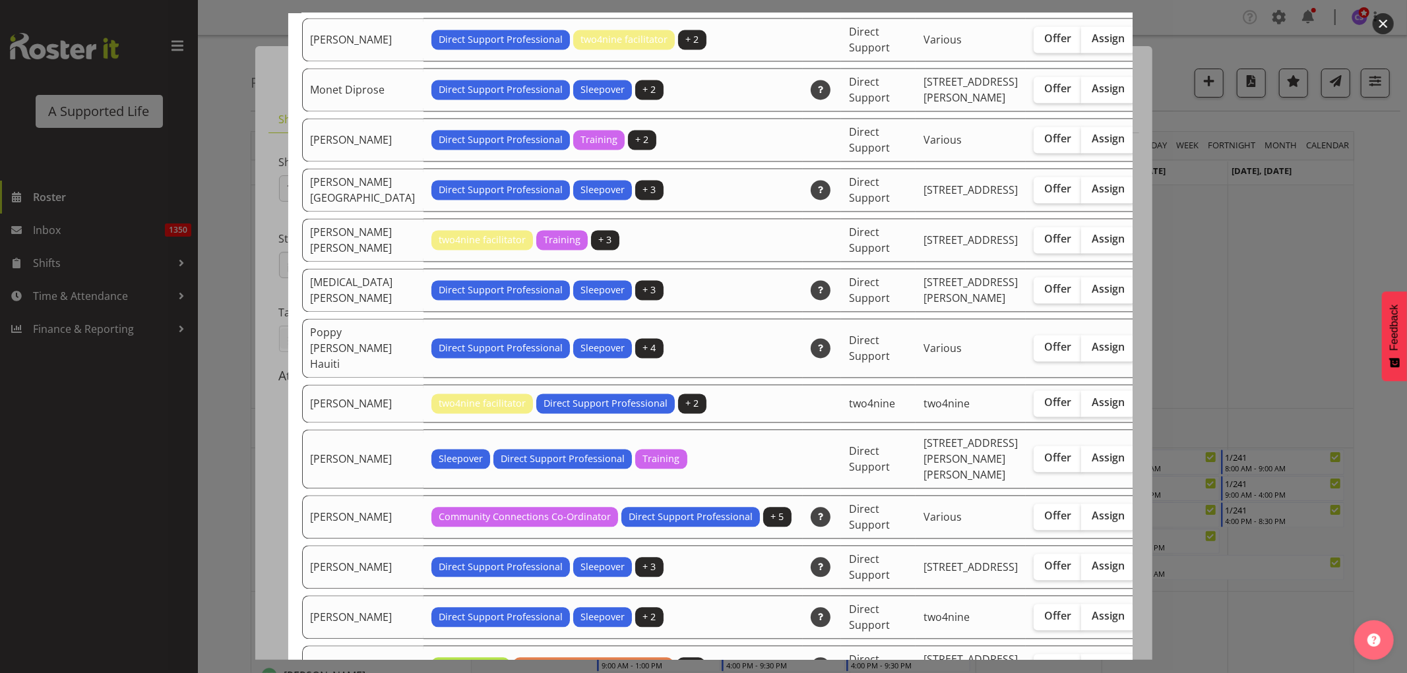
scroll to position [1979, 0]
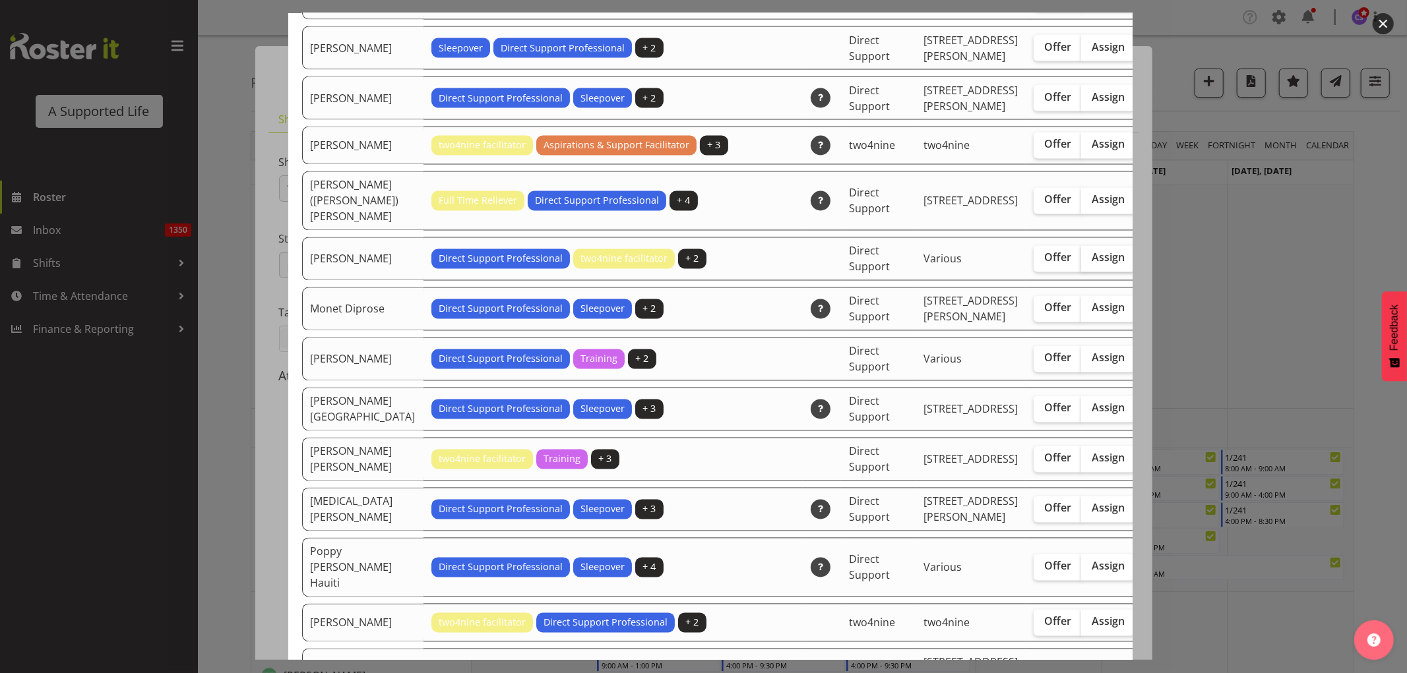
click at [1092, 265] on span "Assign" at bounding box center [1108, 257] width 33 height 13
click at [1081, 263] on input "Assign" at bounding box center [1085, 258] width 9 height 9
checkbox input "true"
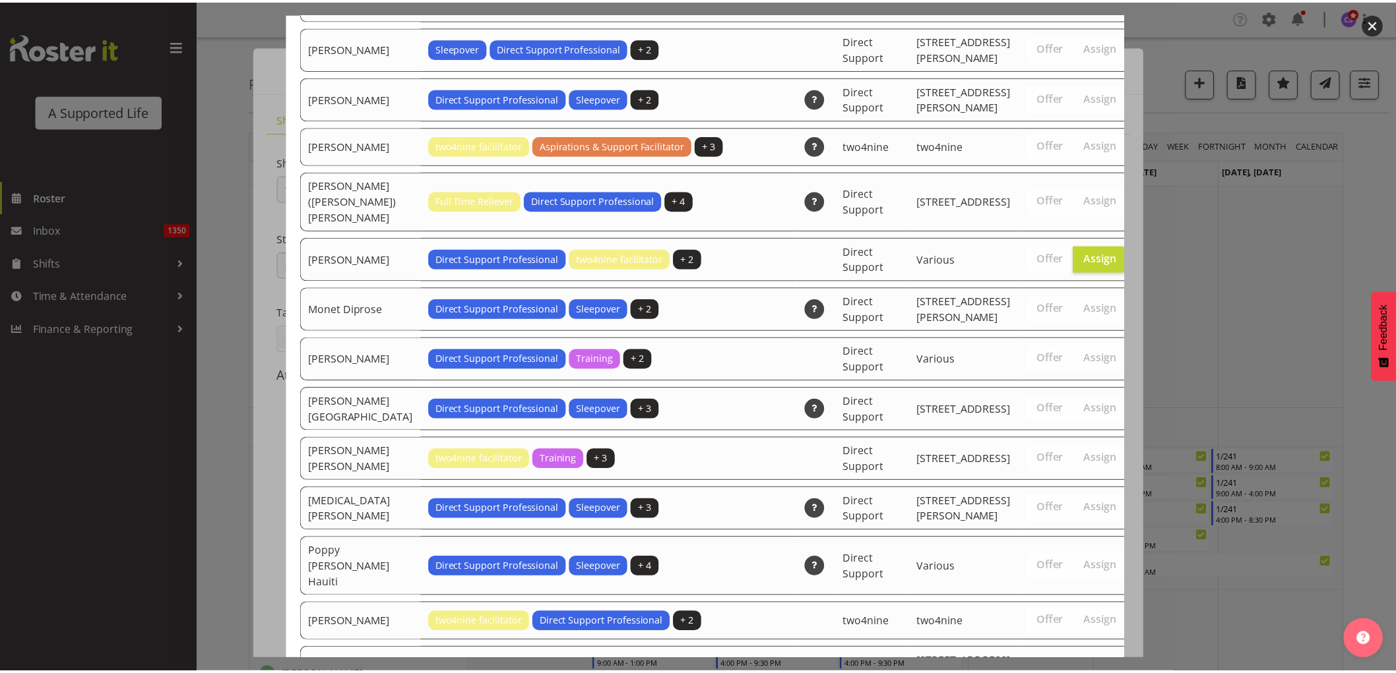
scroll to position [3324, 0]
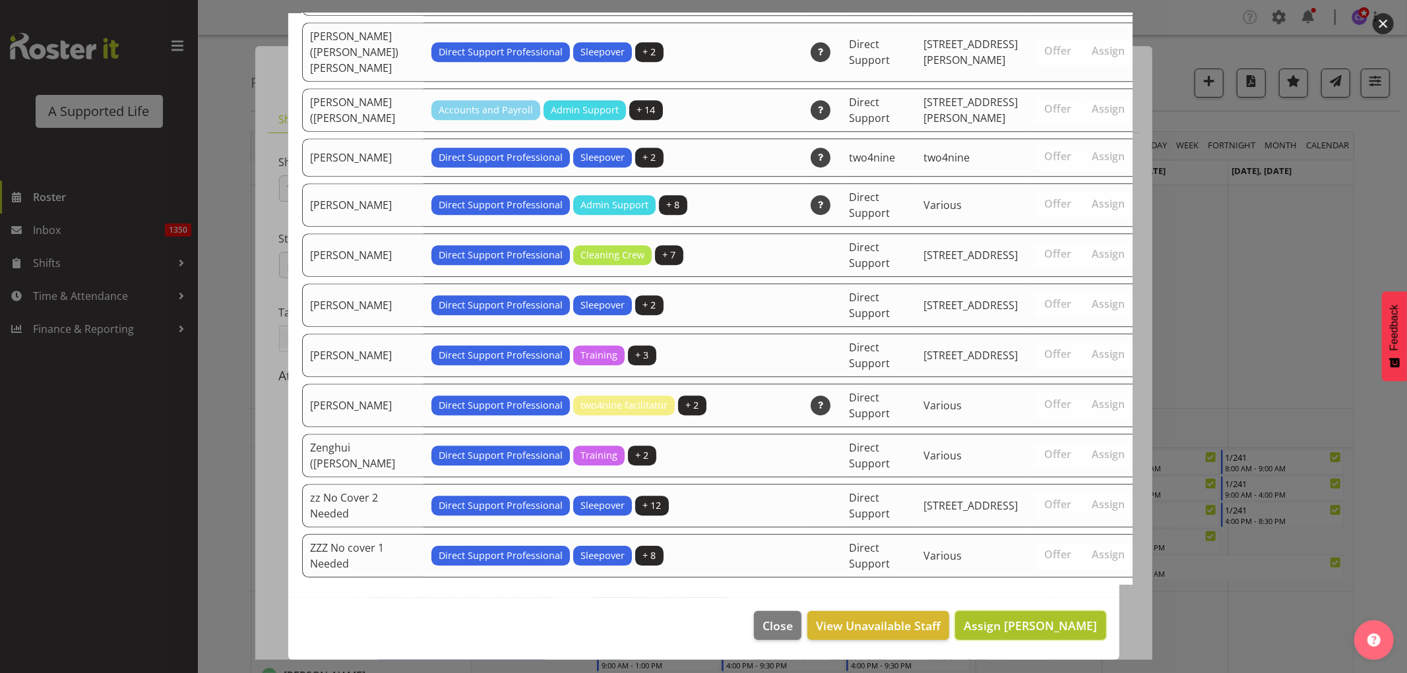
click at [1071, 618] on span "Assign [PERSON_NAME]" at bounding box center [1030, 626] width 133 height 16
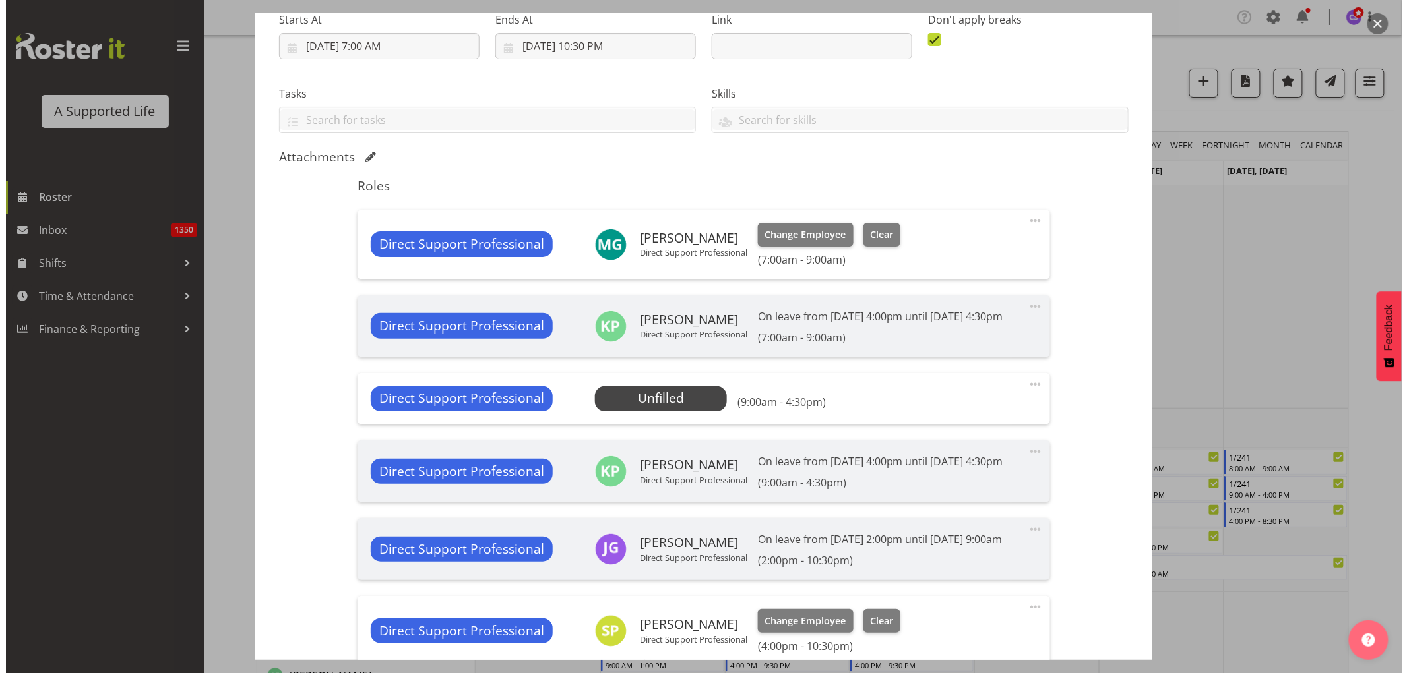
scroll to position [220, 0]
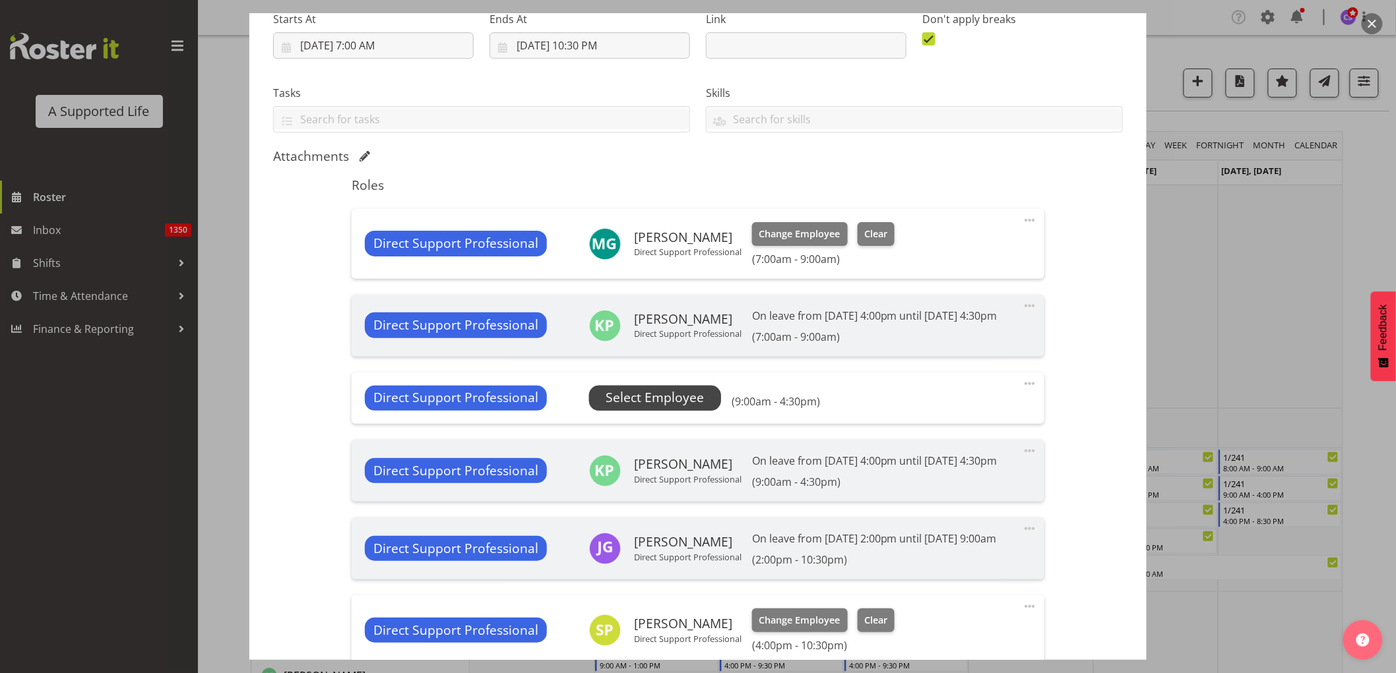
click at [668, 408] on span "Select Employee" at bounding box center [655, 398] width 98 height 19
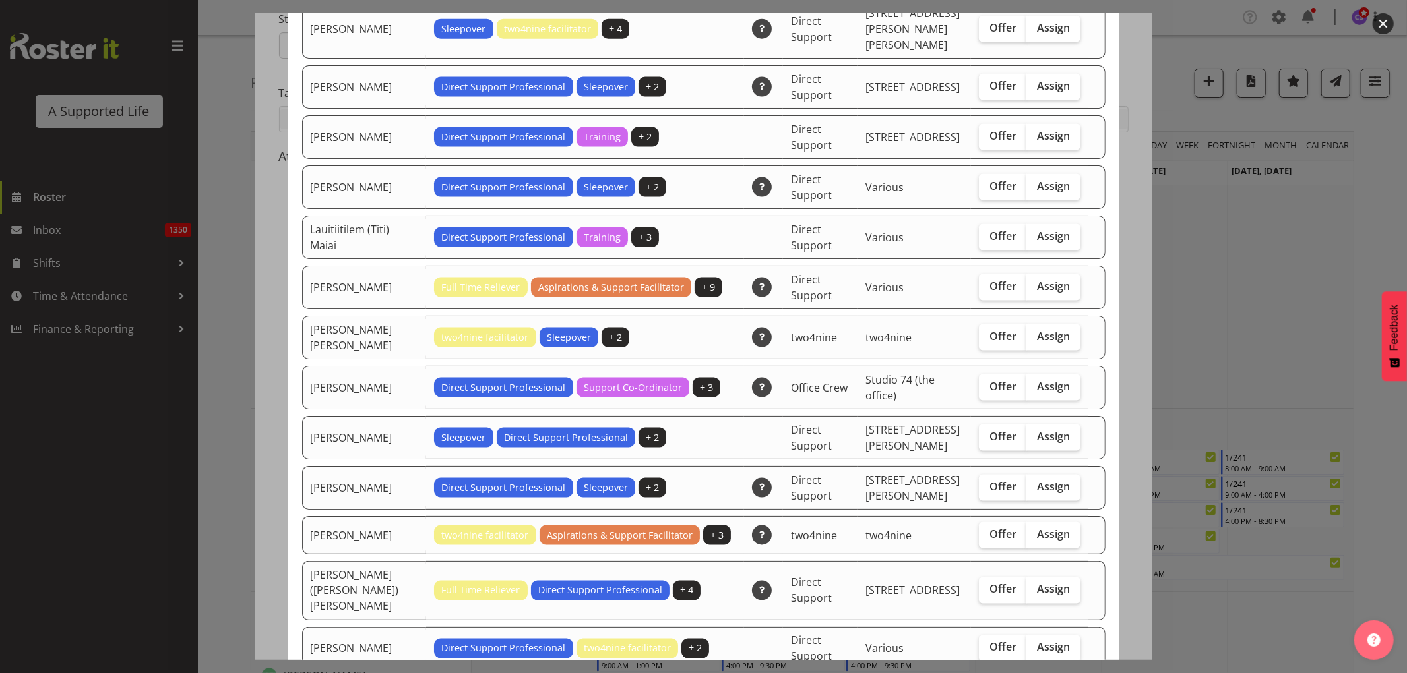
scroll to position [1685, 0]
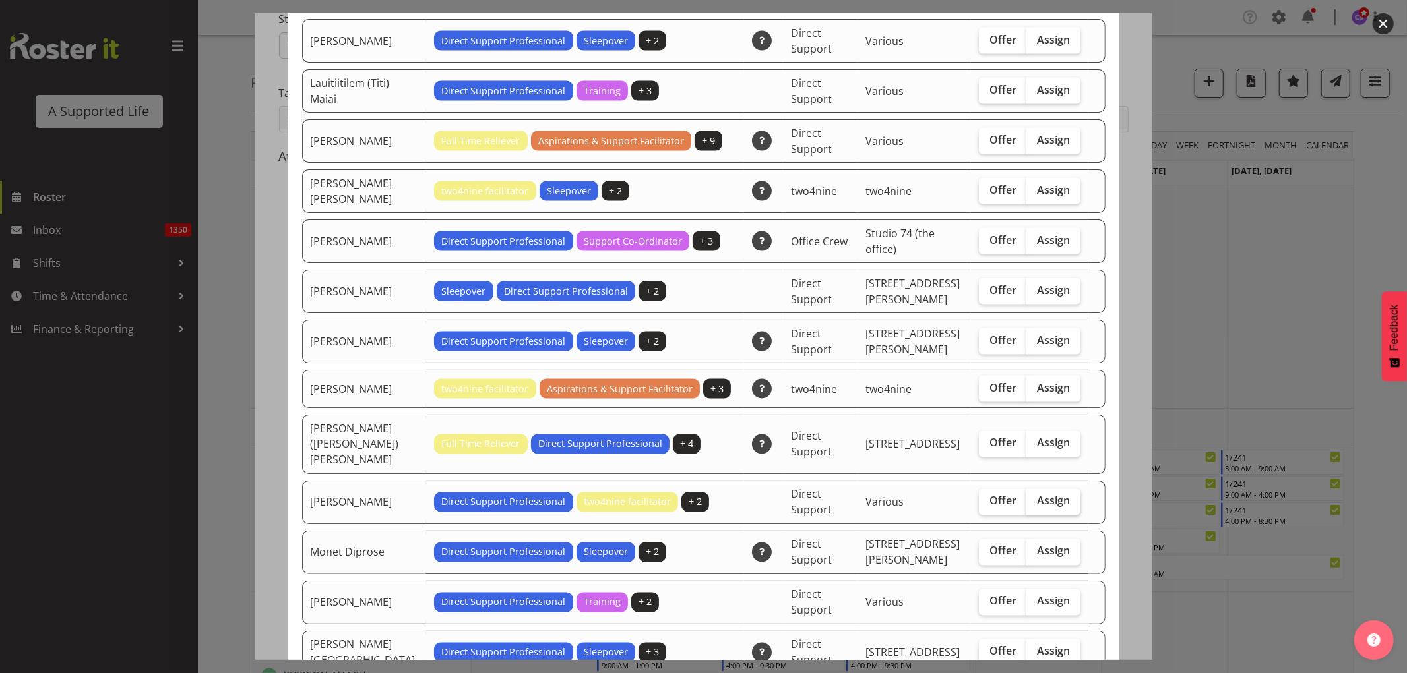
click at [1037, 495] on span "Assign" at bounding box center [1053, 501] width 33 height 13
click at [1029, 497] on input "Assign" at bounding box center [1030, 501] width 9 height 9
checkbox input "true"
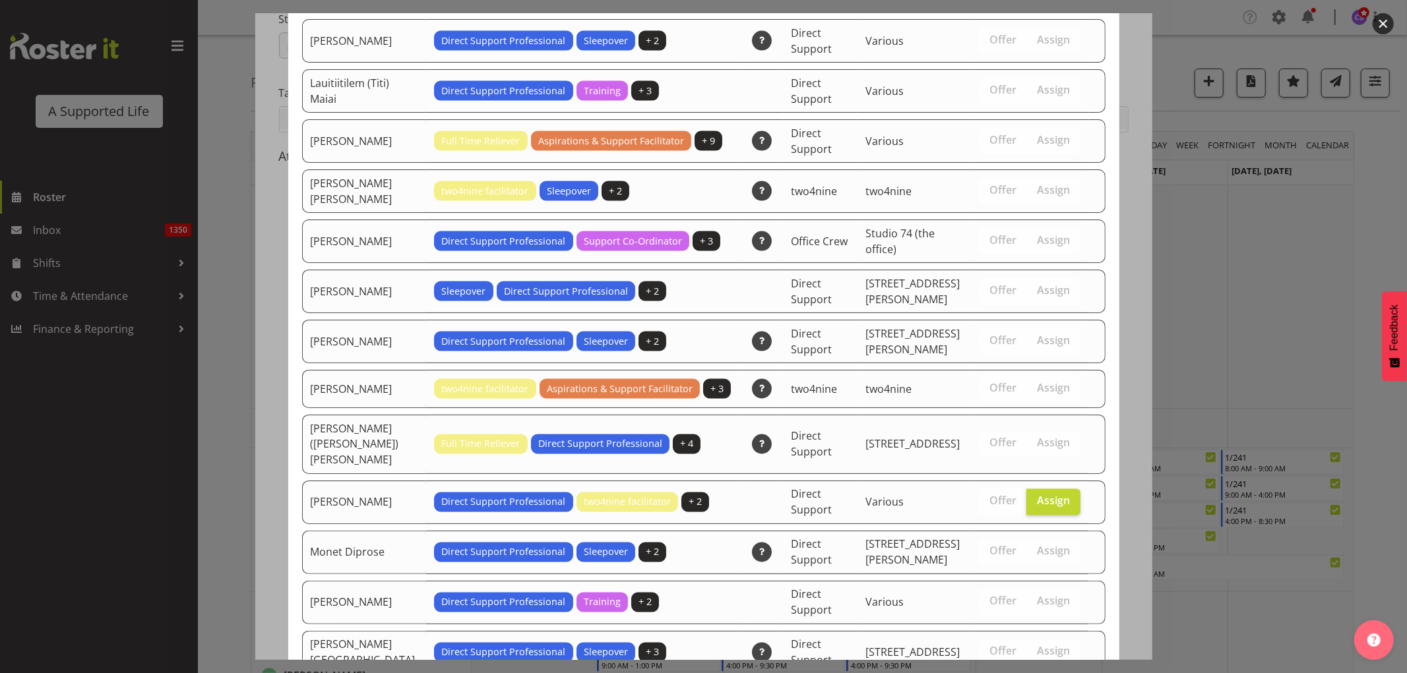
scroll to position [2950, 0]
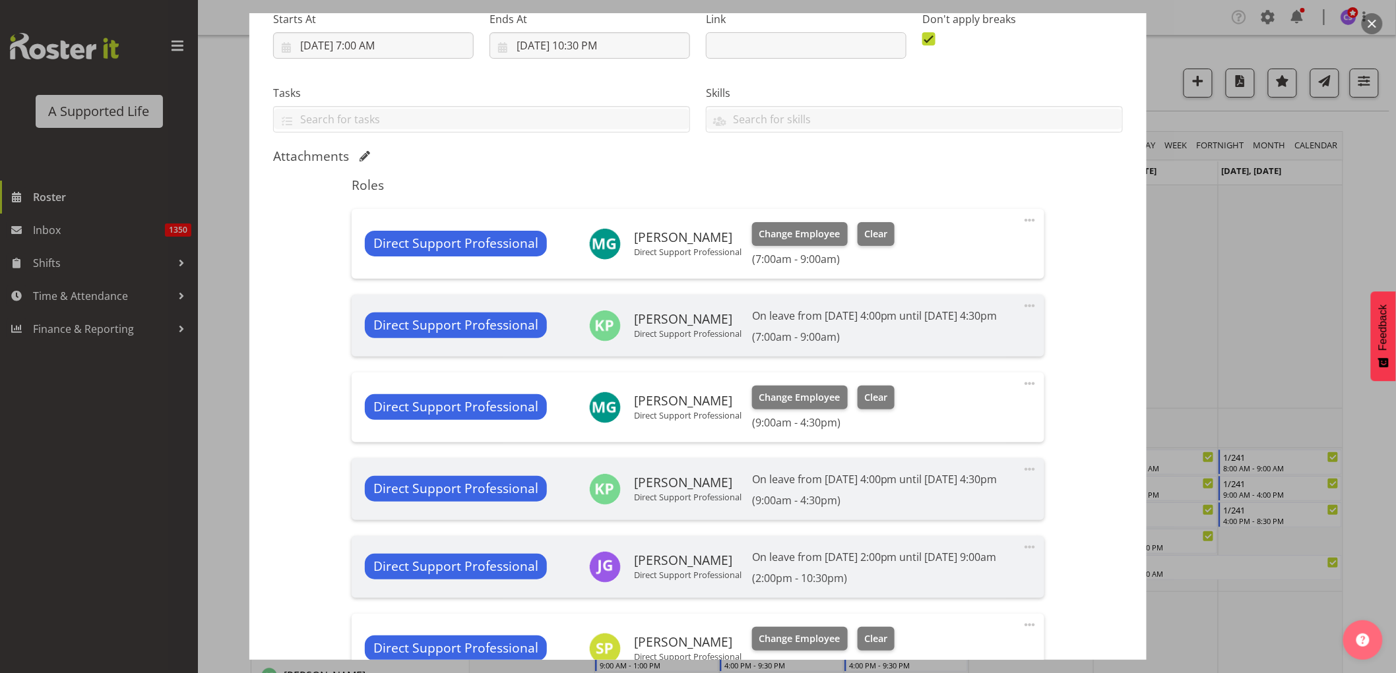
click at [1022, 392] on span at bounding box center [1030, 384] width 16 height 16
click at [991, 425] on link "Edit" at bounding box center [974, 413] width 127 height 24
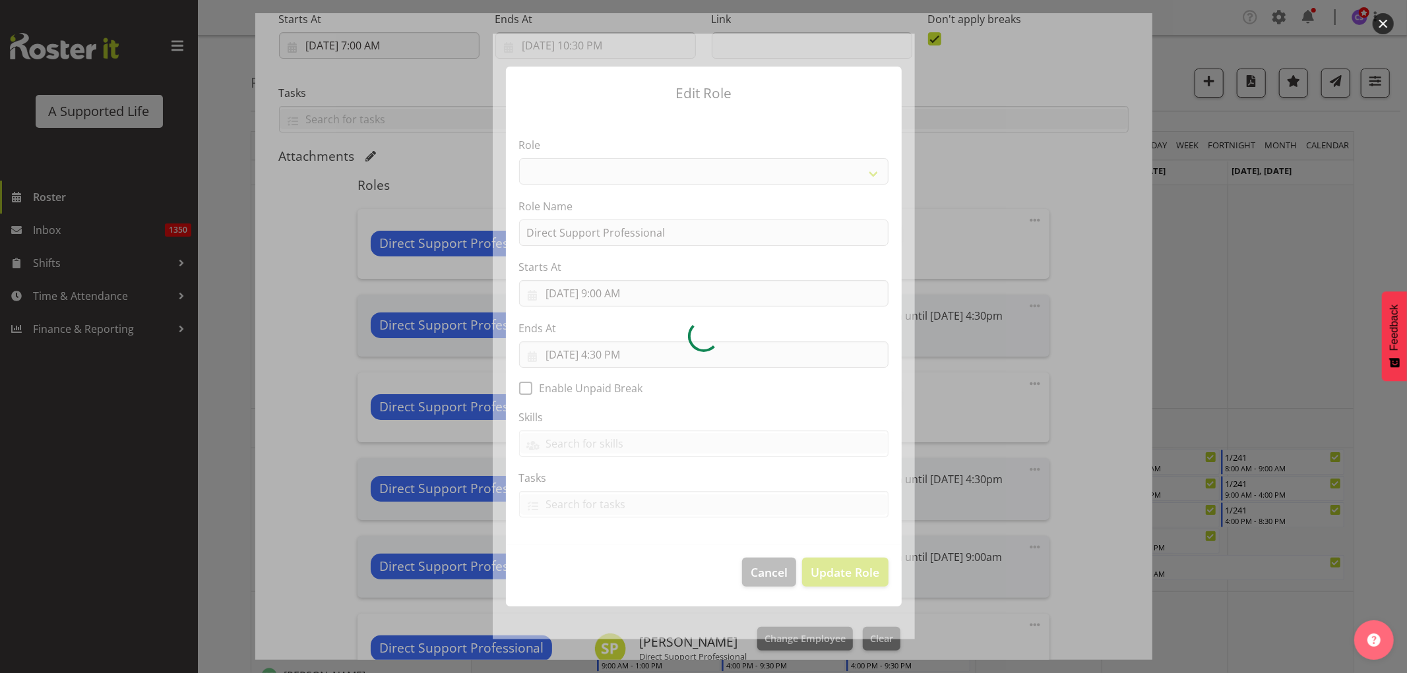
select select "519"
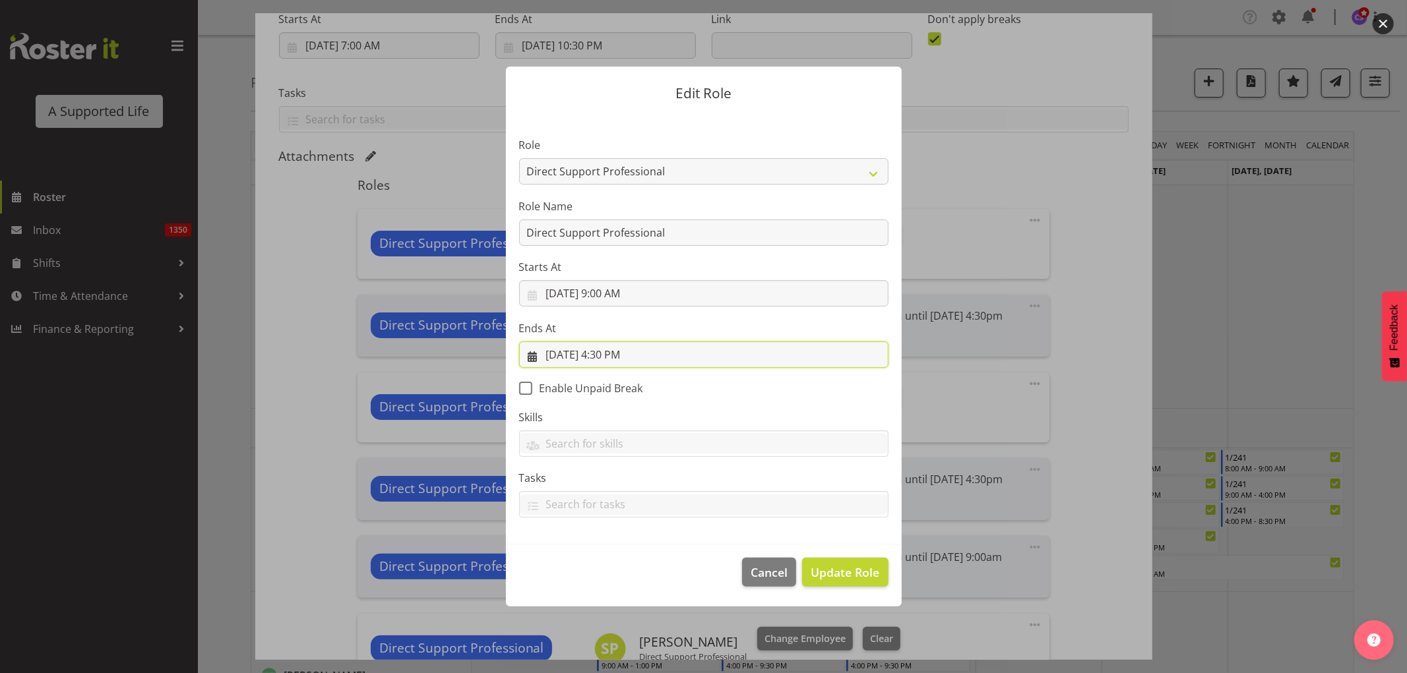
click at [637, 356] on input "[DATE] 4:30 PM" at bounding box center [703, 355] width 369 height 26
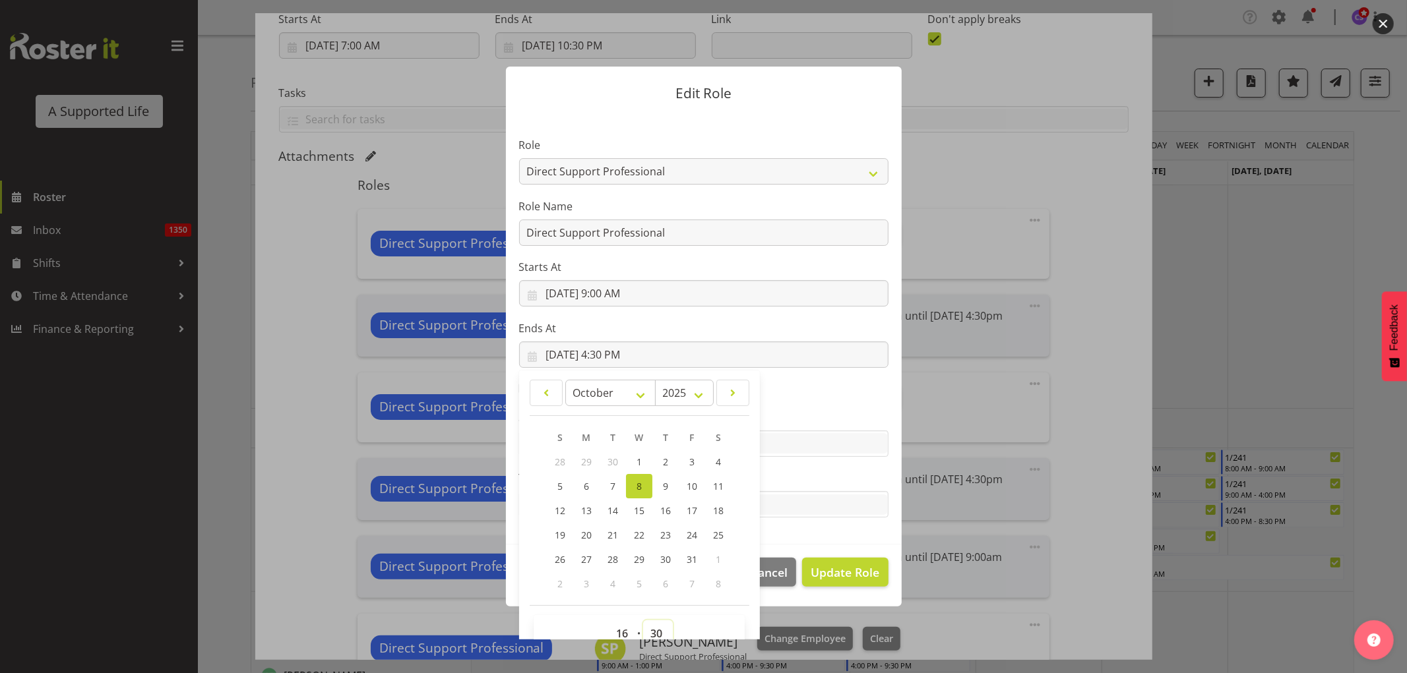
drag, startPoint x: 650, startPoint y: 631, endPoint x: 651, endPoint y: 617, distance: 14.5
click at [650, 631] on select "00 01 02 03 04 05 06 07 08 09 10 11 12 13 14 15 16 17 18 19 20 21 22 23 24 25 2…" at bounding box center [658, 634] width 30 height 26
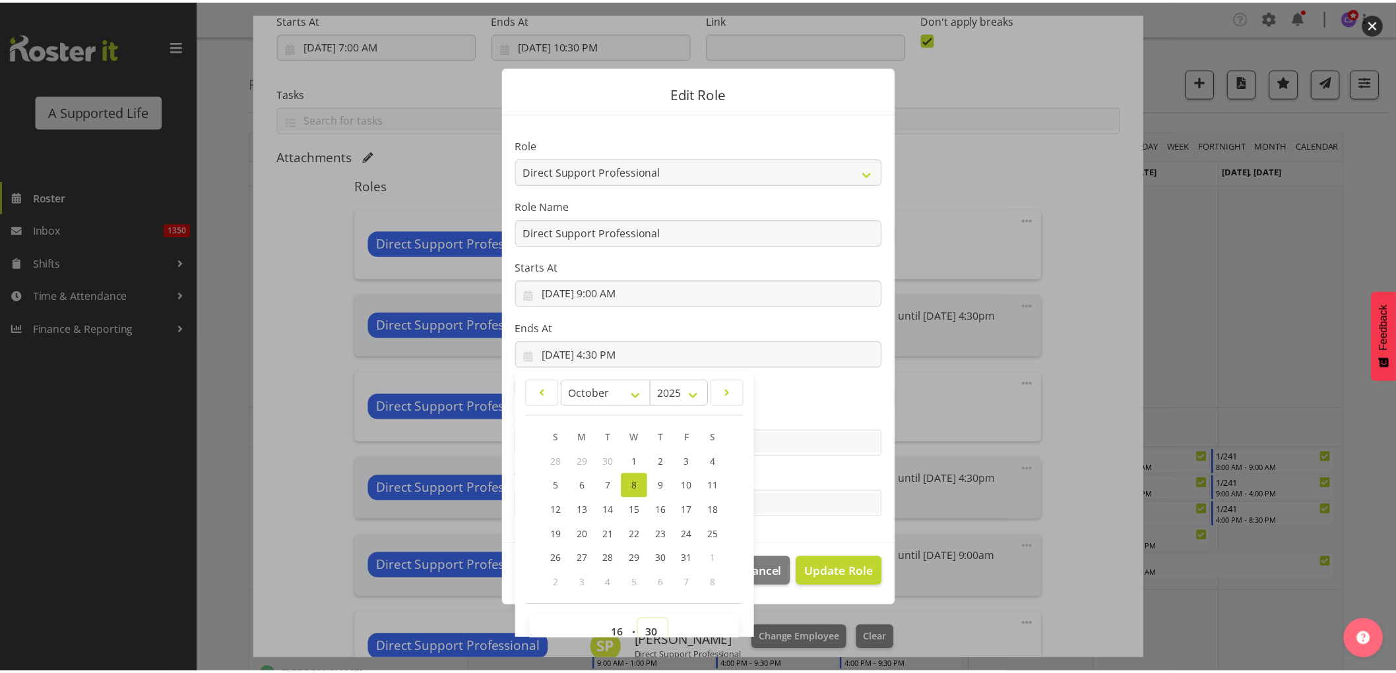
scroll to position [7, 0]
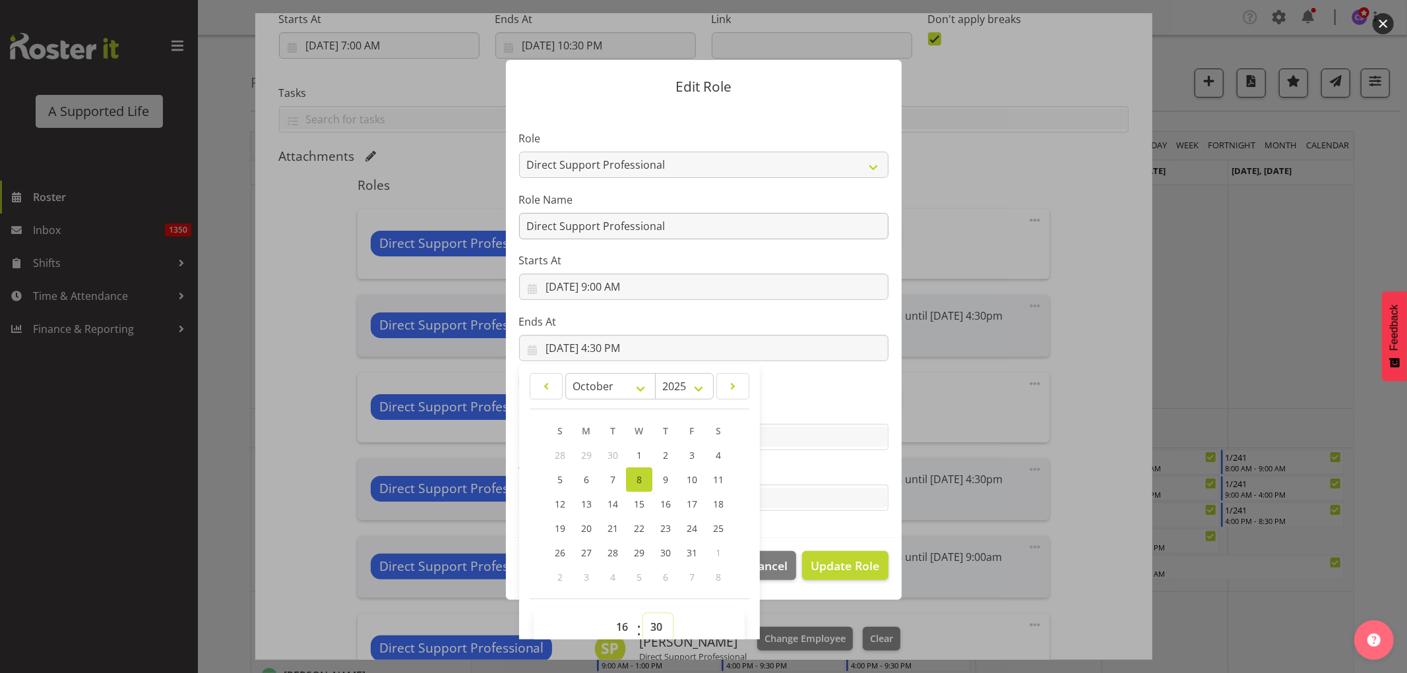
select select "0"
click at [643, 614] on select "00 01 02 03 04 05 06 07 08 09 10 11 12 13 14 15 16 17 18 19 20 21 22 23 24 25 2…" at bounding box center [658, 627] width 30 height 26
type input "[DATE] 4:00 PM"
click at [845, 567] on span "Update Role" at bounding box center [845, 565] width 69 height 17
select select
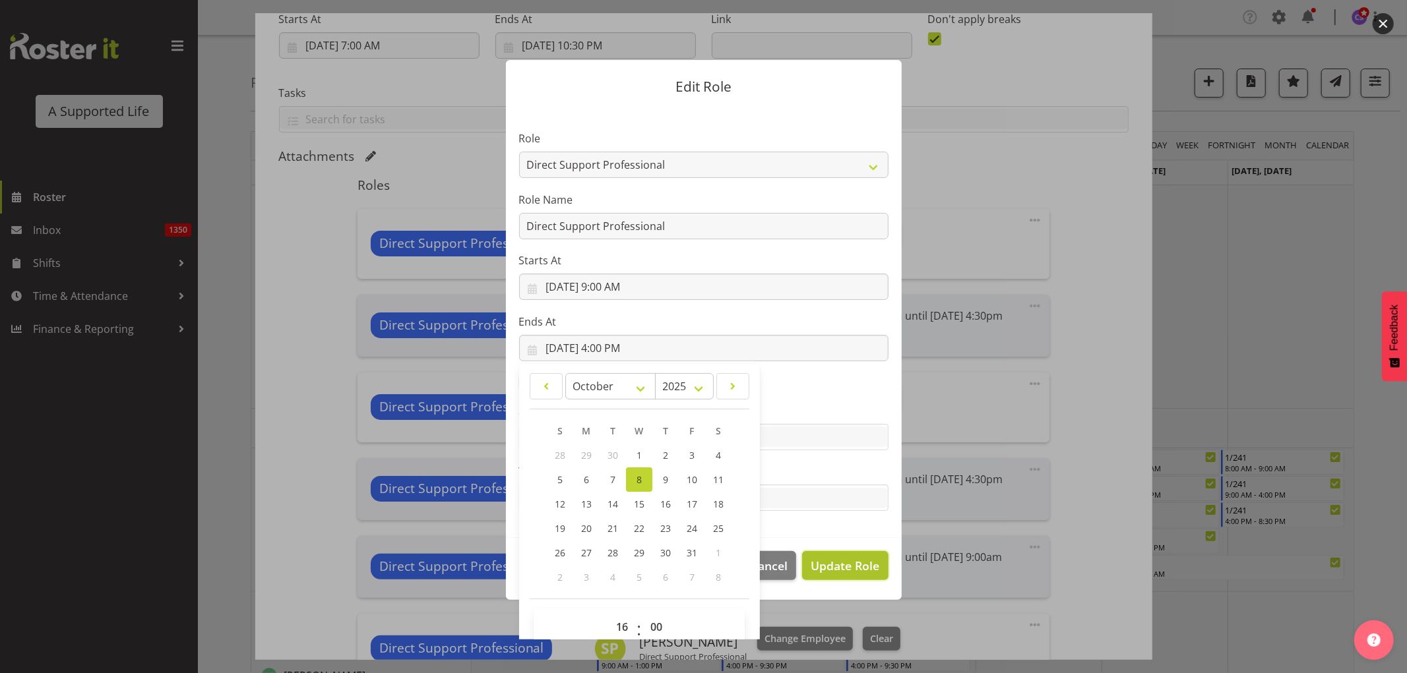
select select
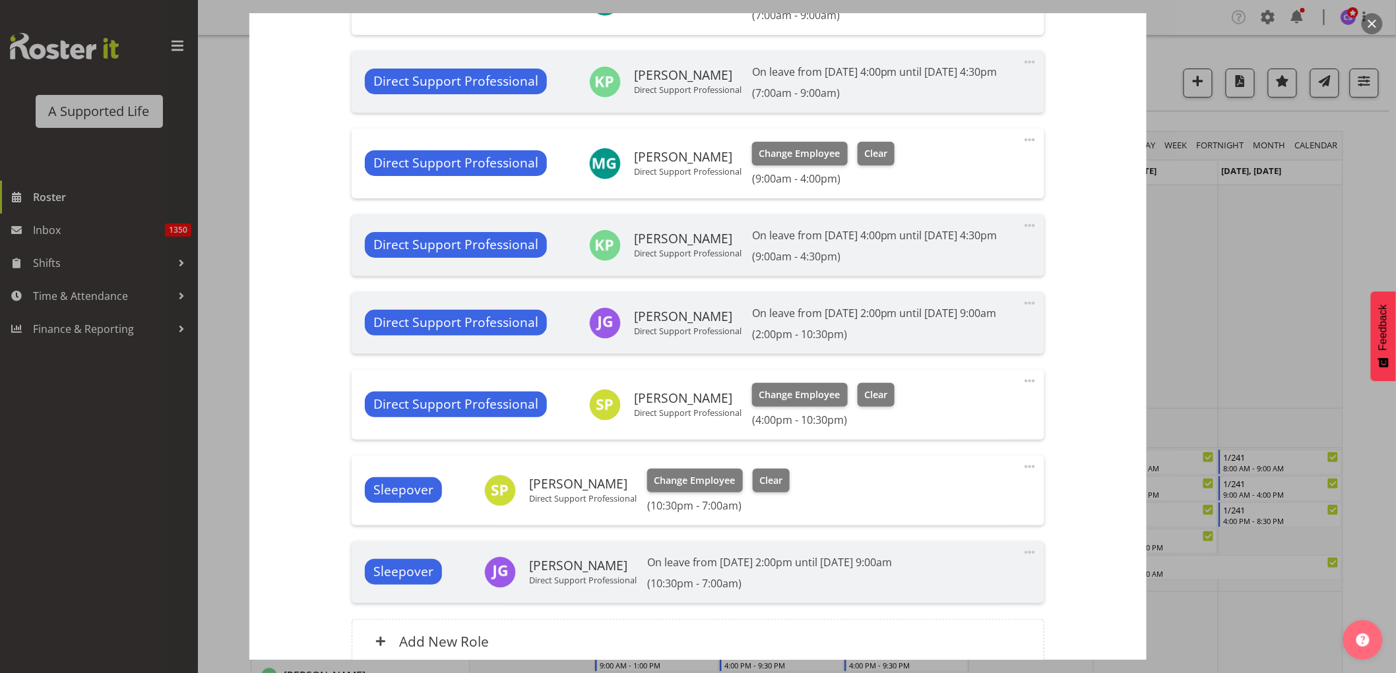
scroll to position [632, 0]
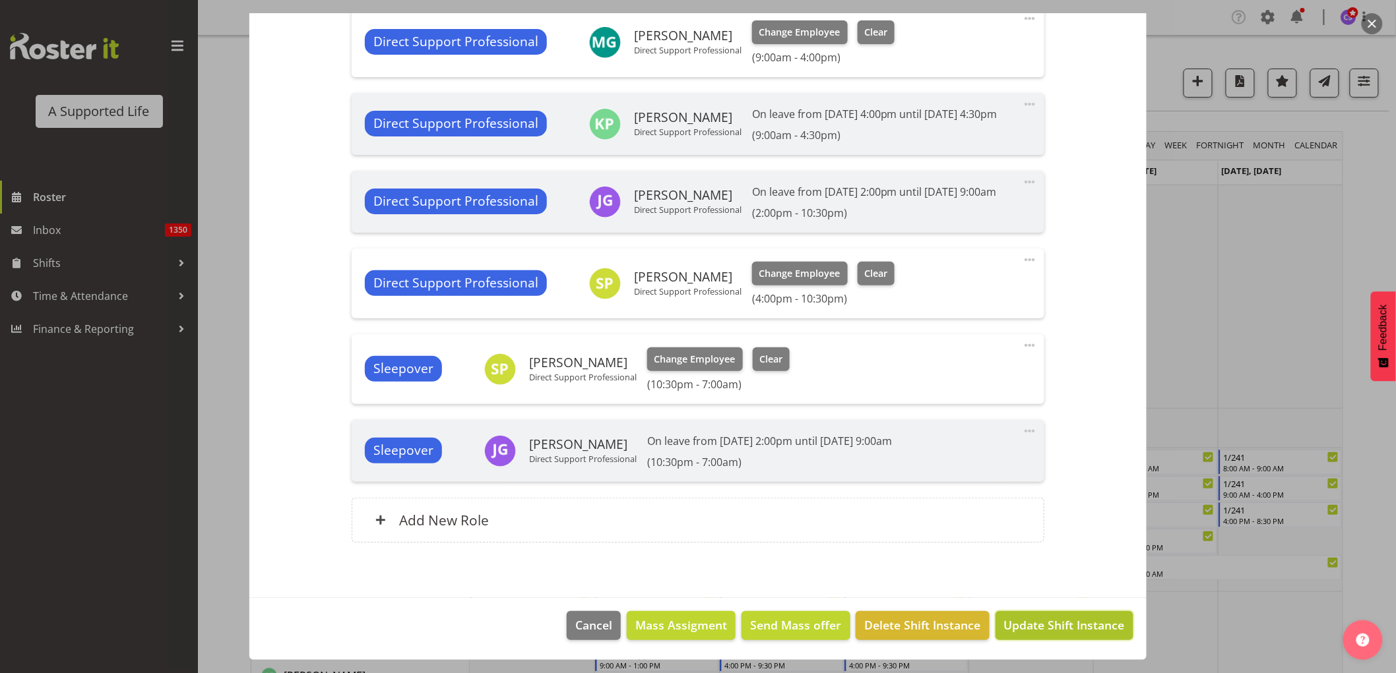
click at [1066, 621] on span "Update Shift Instance" at bounding box center [1064, 625] width 121 height 17
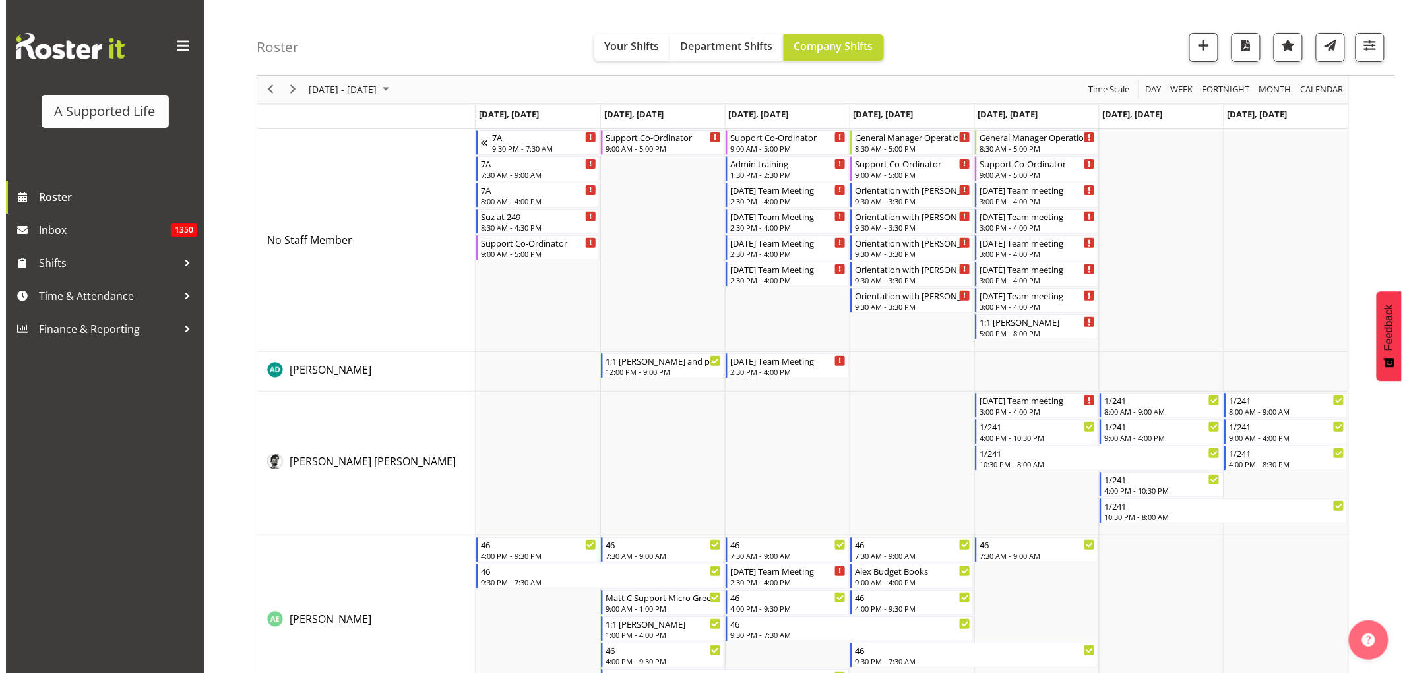
scroll to position [0, 0]
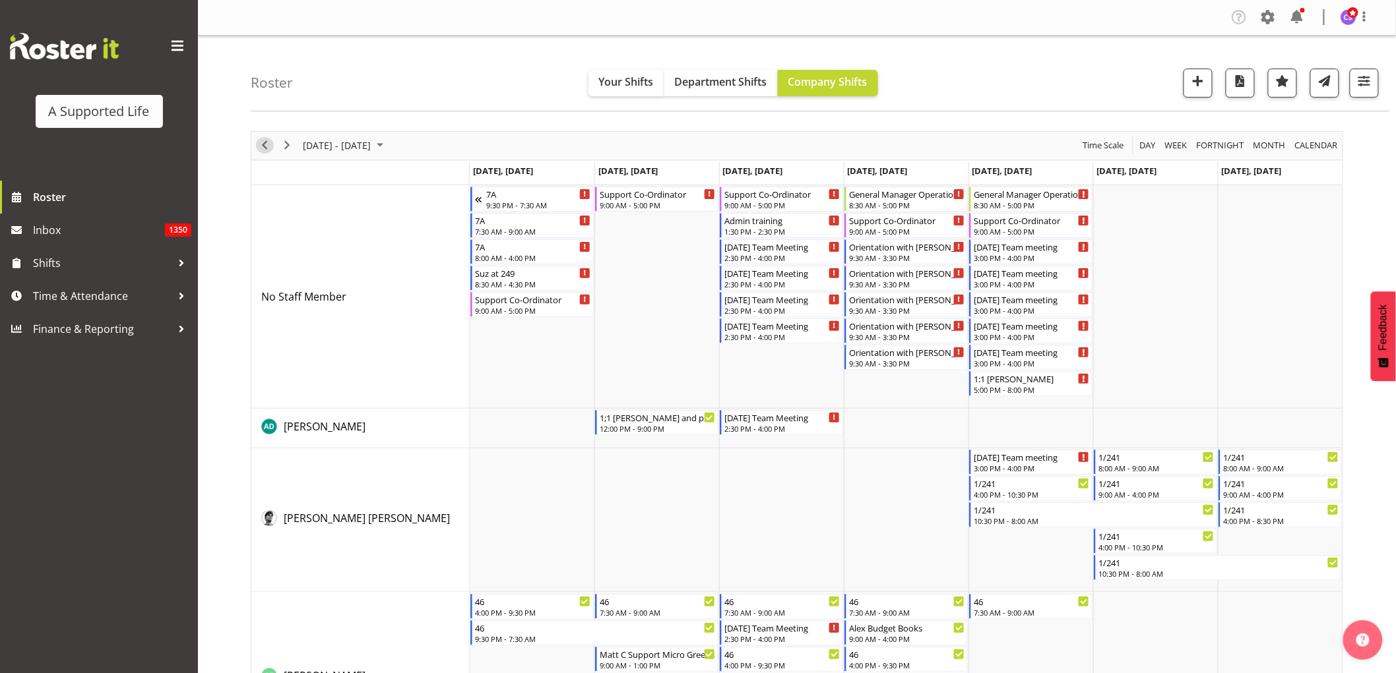
drag, startPoint x: 262, startPoint y: 146, endPoint x: 875, endPoint y: 268, distance: 624.9
click at [262, 146] on span "Previous" at bounding box center [265, 145] width 16 height 16
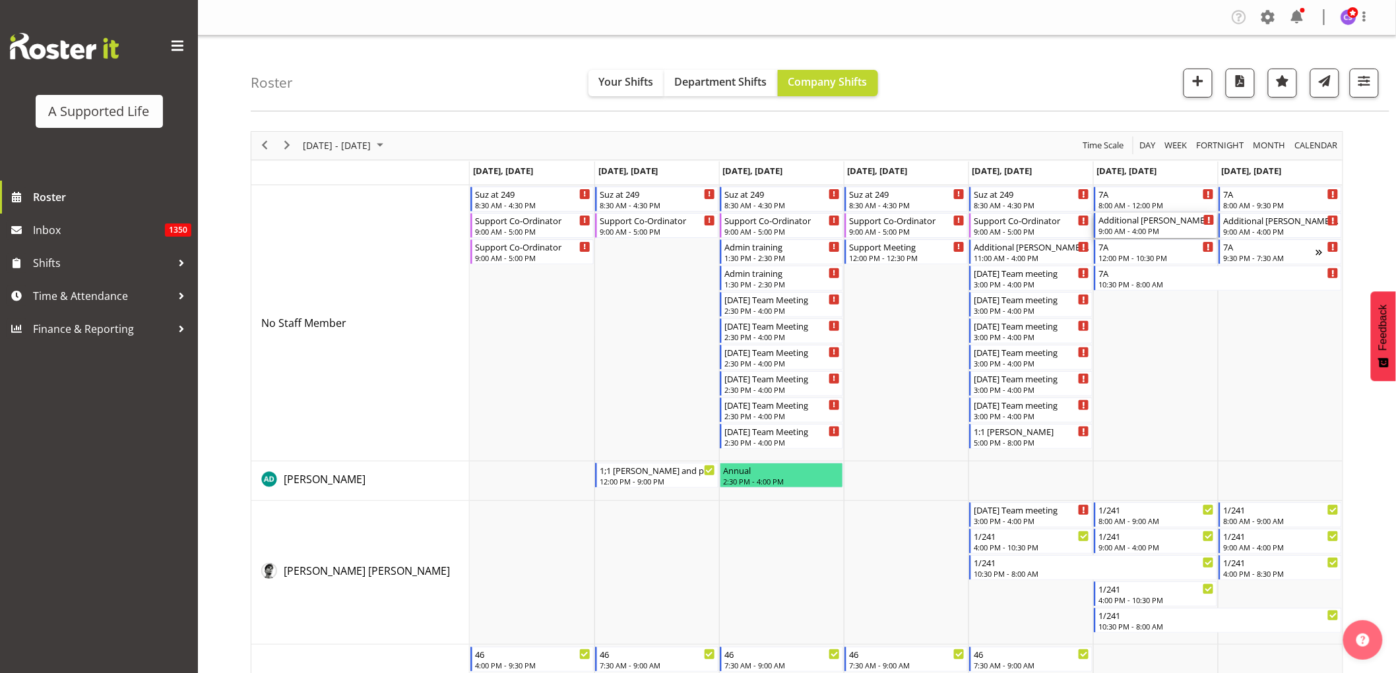
click at [1175, 226] on div "Additional [PERSON_NAME] support" at bounding box center [1156, 219] width 116 height 13
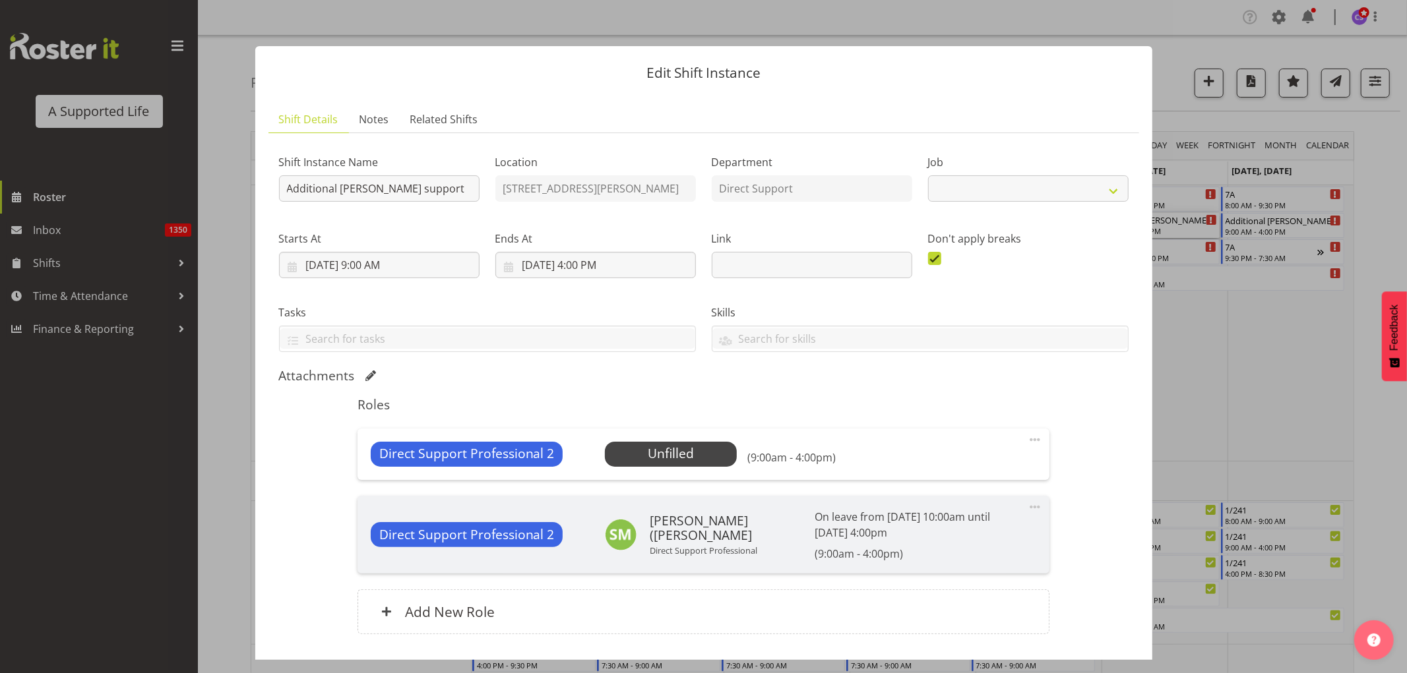
select select "4112"
click at [693, 449] on span "Select Employee" at bounding box center [671, 454] width 98 height 19
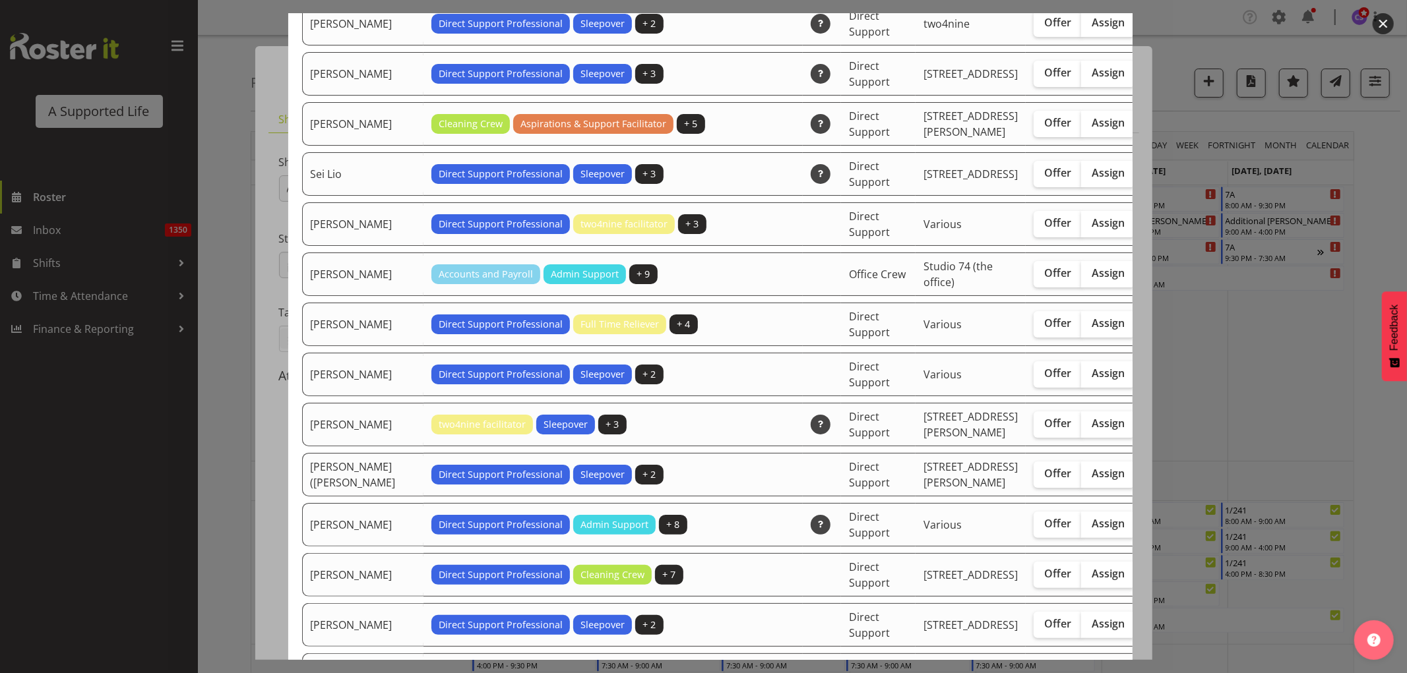
scroll to position [3884, 0]
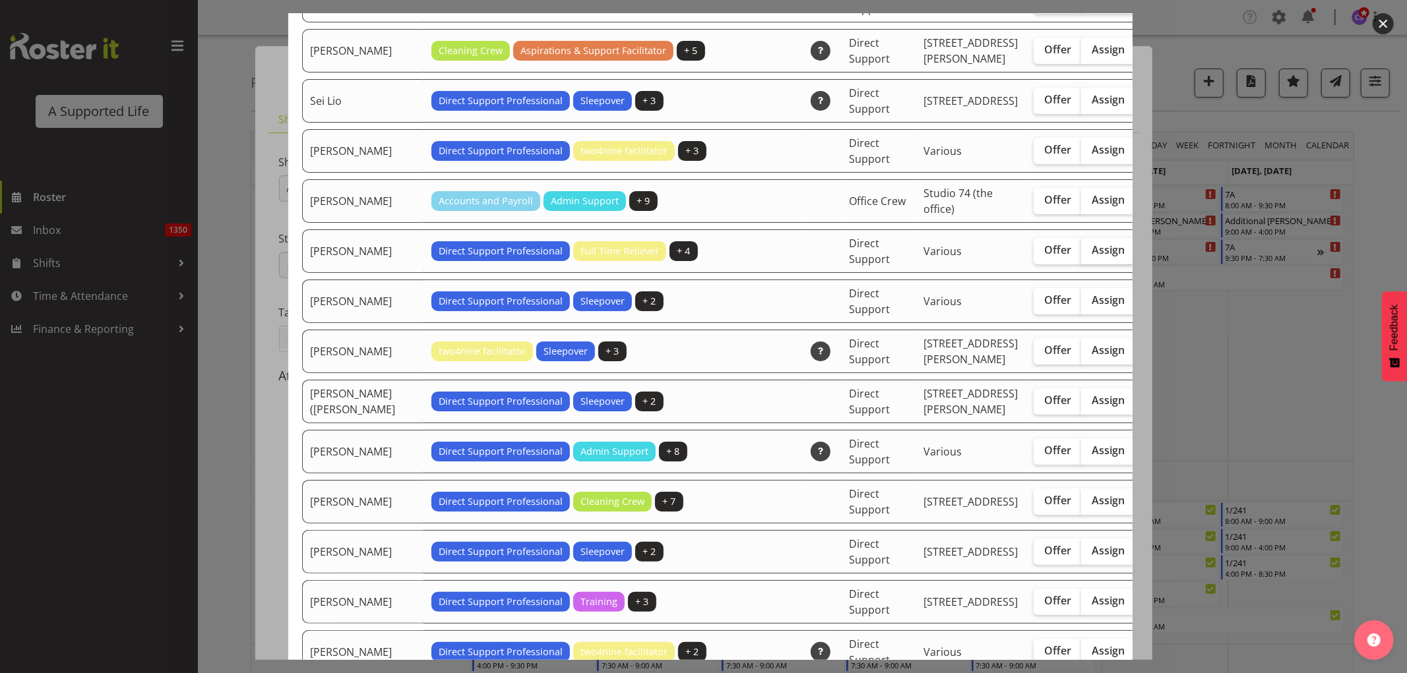
drag, startPoint x: 1039, startPoint y: 441, endPoint x: 1062, endPoint y: 441, distance: 23.1
click at [1092, 257] on span "Assign" at bounding box center [1108, 249] width 33 height 13
click at [1081, 255] on input "Assign" at bounding box center [1085, 250] width 9 height 9
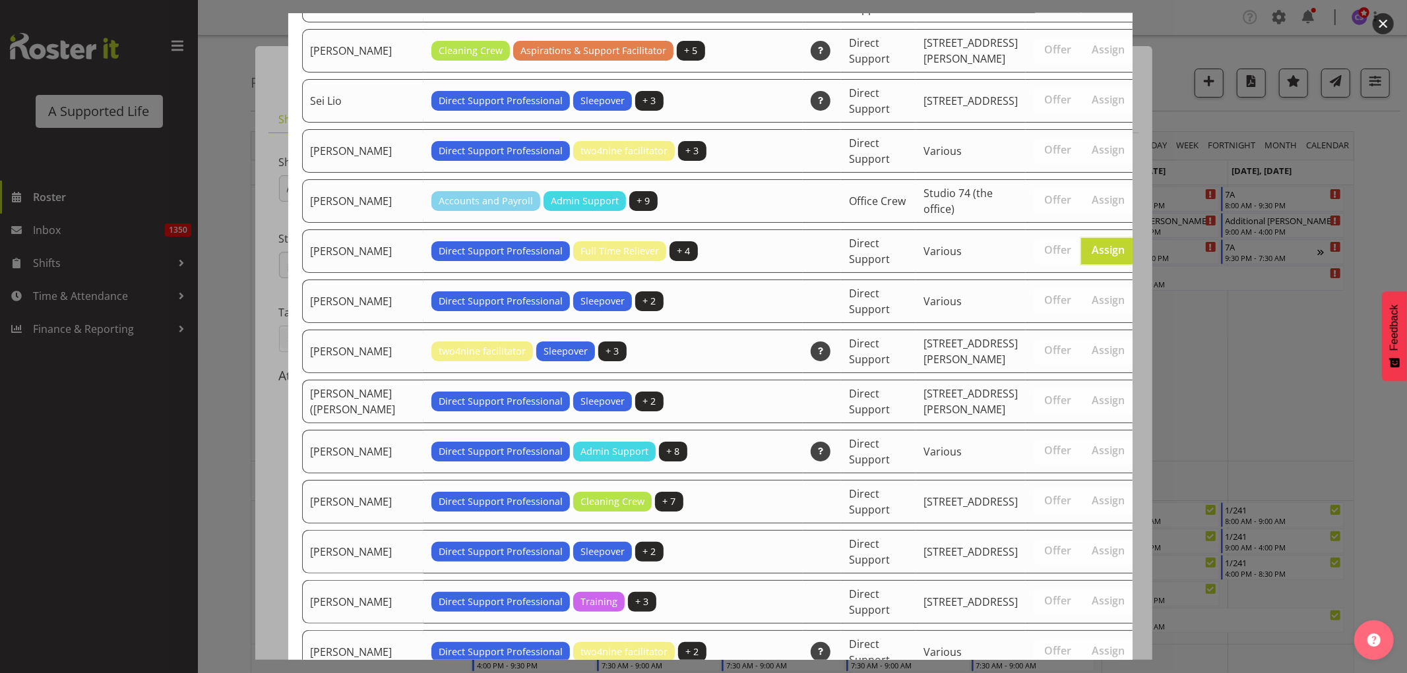
drag, startPoint x: 1051, startPoint y: 445, endPoint x: 1050, endPoint y: 462, distance: 17.8
click at [1092, 257] on span "Assign" at bounding box center [1108, 249] width 33 height 13
click at [1081, 255] on input "Assign" at bounding box center [1085, 250] width 9 height 9
checkbox input "false"
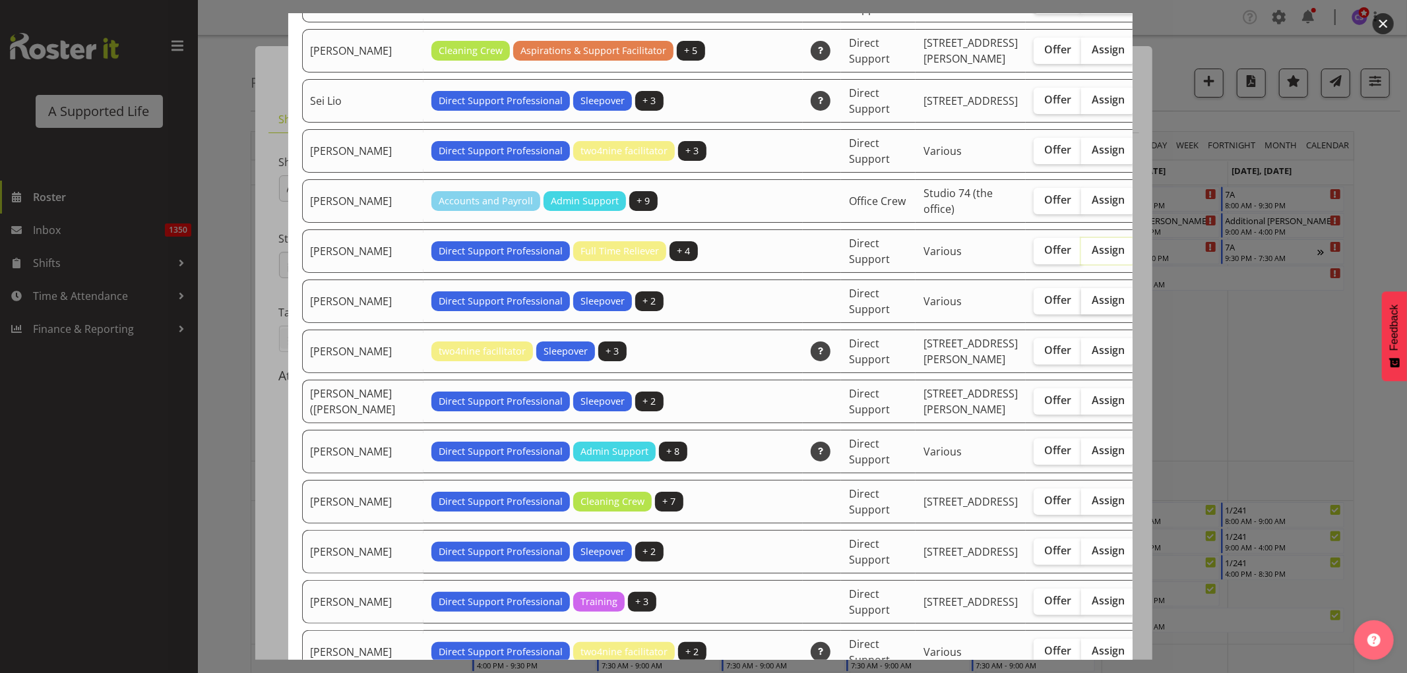
click at [1092, 307] on span "Assign" at bounding box center [1108, 300] width 33 height 13
click at [1081, 305] on input "Assign" at bounding box center [1085, 300] width 9 height 9
checkbox input "true"
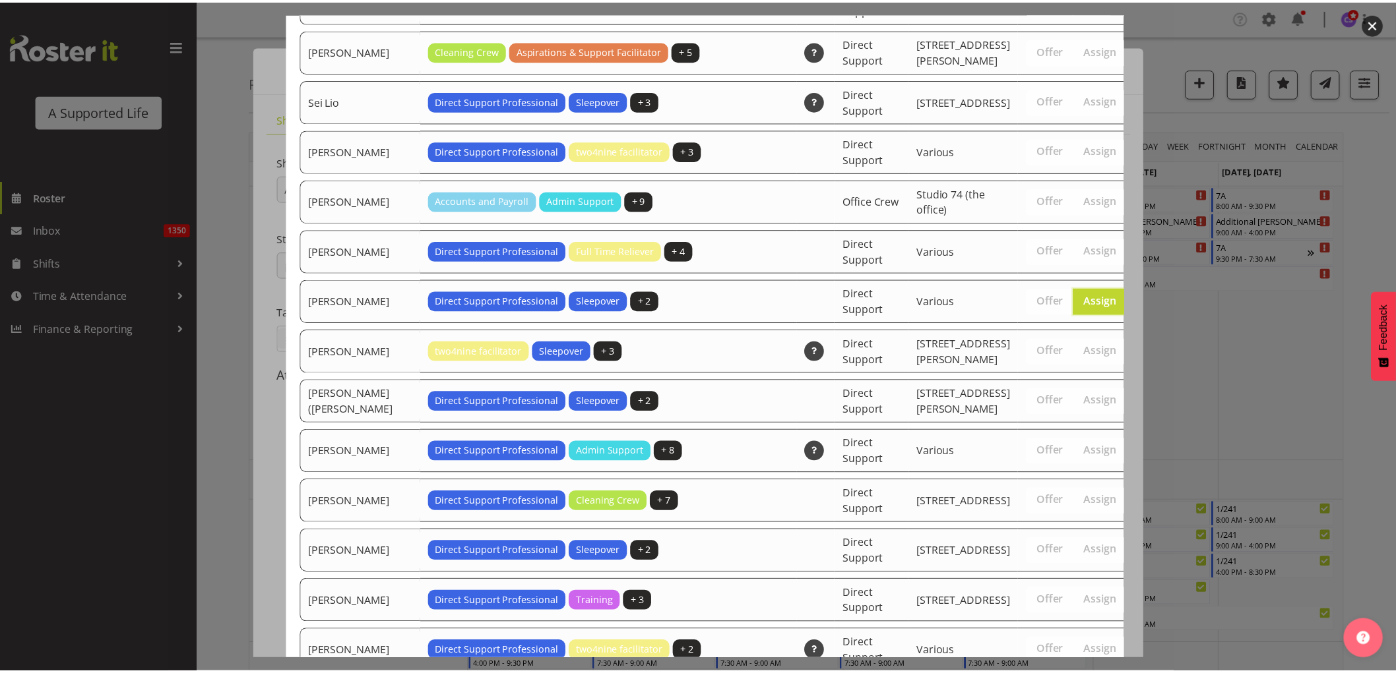
scroll to position [4369, 0]
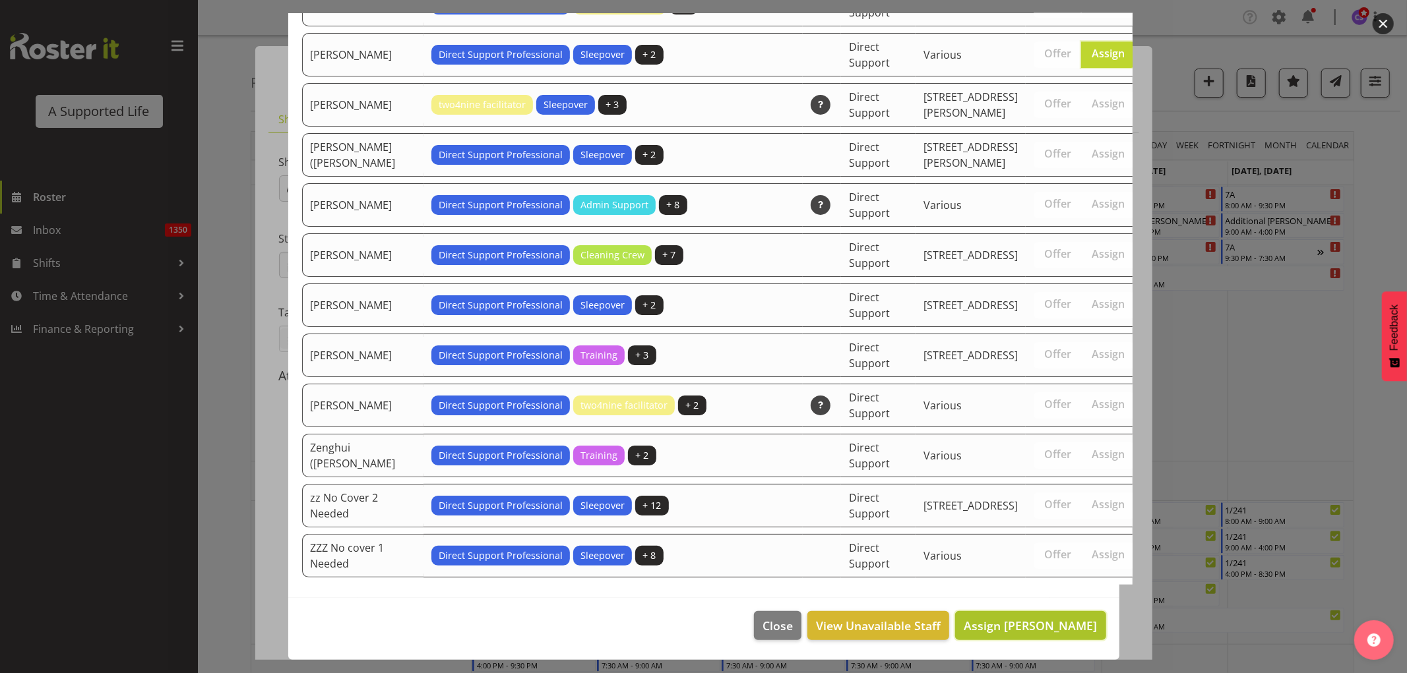
click at [1020, 635] on button "Assign [PERSON_NAME]" at bounding box center [1030, 625] width 150 height 29
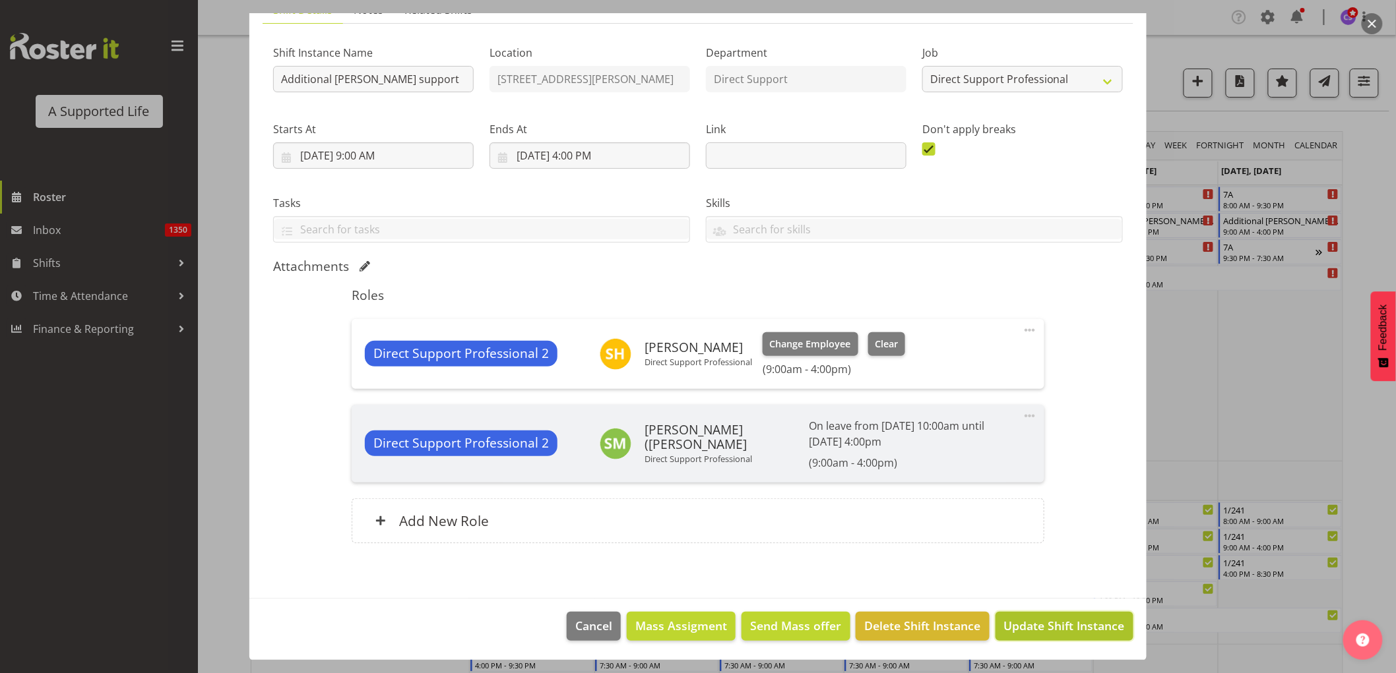
click at [1069, 633] on span "Update Shift Instance" at bounding box center [1064, 625] width 121 height 17
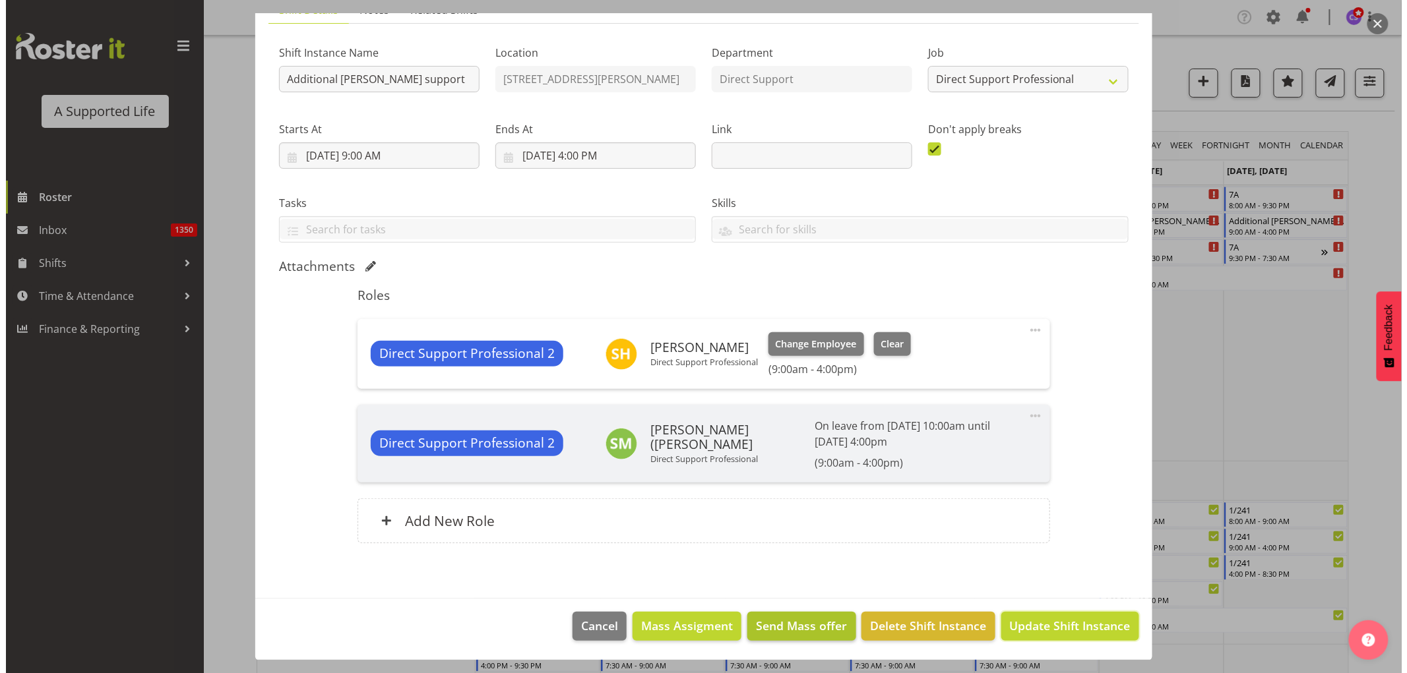
scroll to position [57, 0]
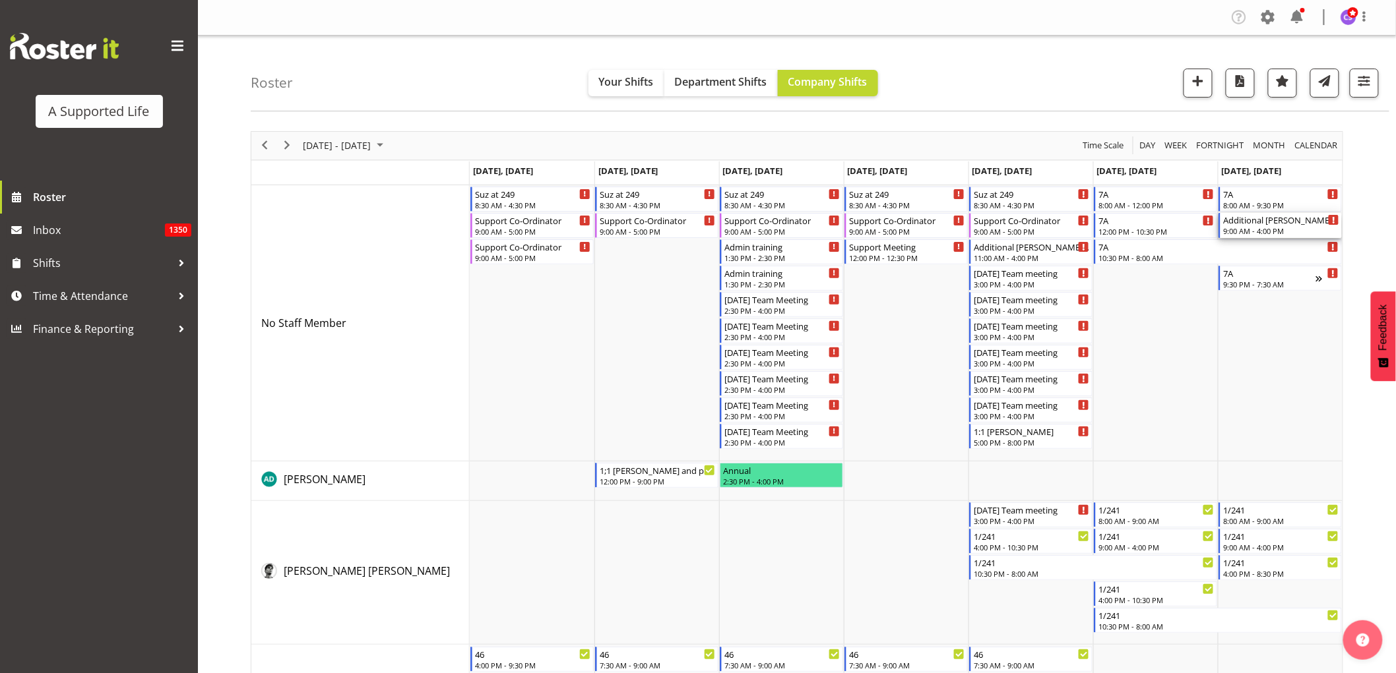
click at [1256, 233] on div "9:00 AM - 4:00 PM" at bounding box center [1281, 231] width 116 height 11
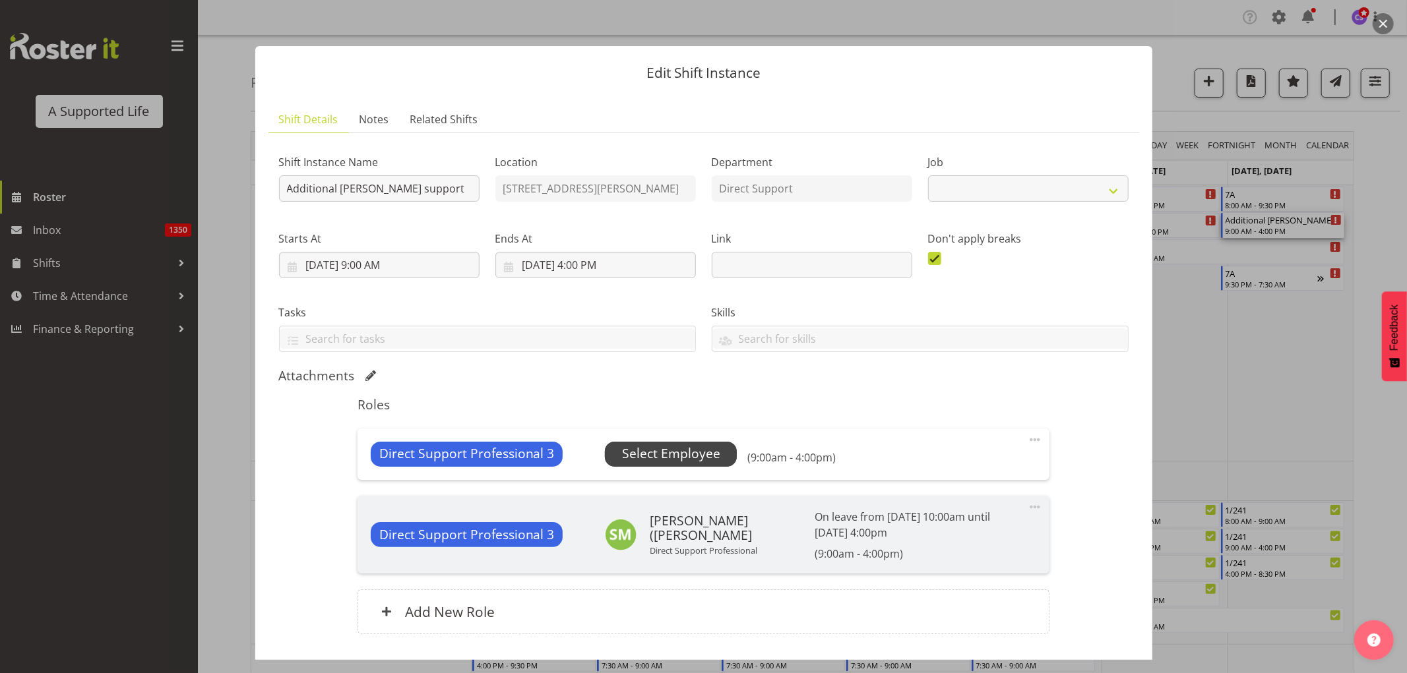
click at [698, 443] on span "Select Employee" at bounding box center [671, 454] width 132 height 25
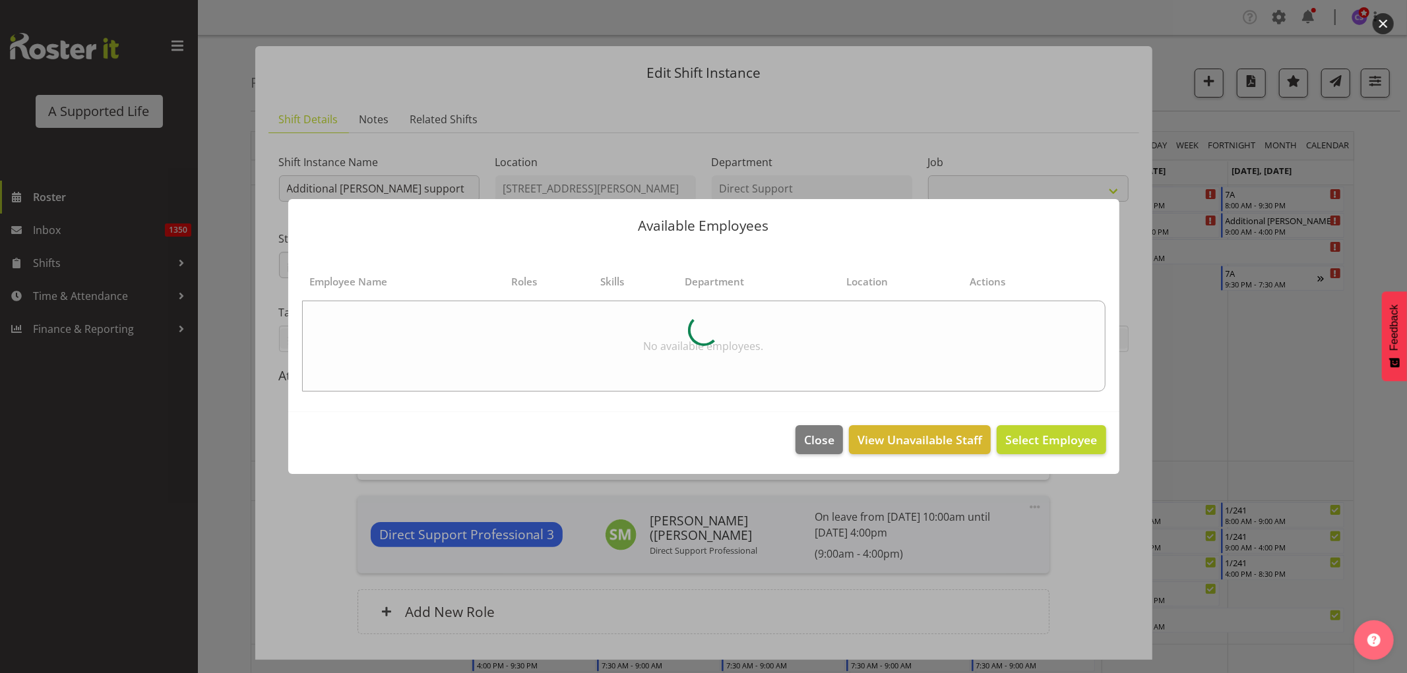
select select "4112"
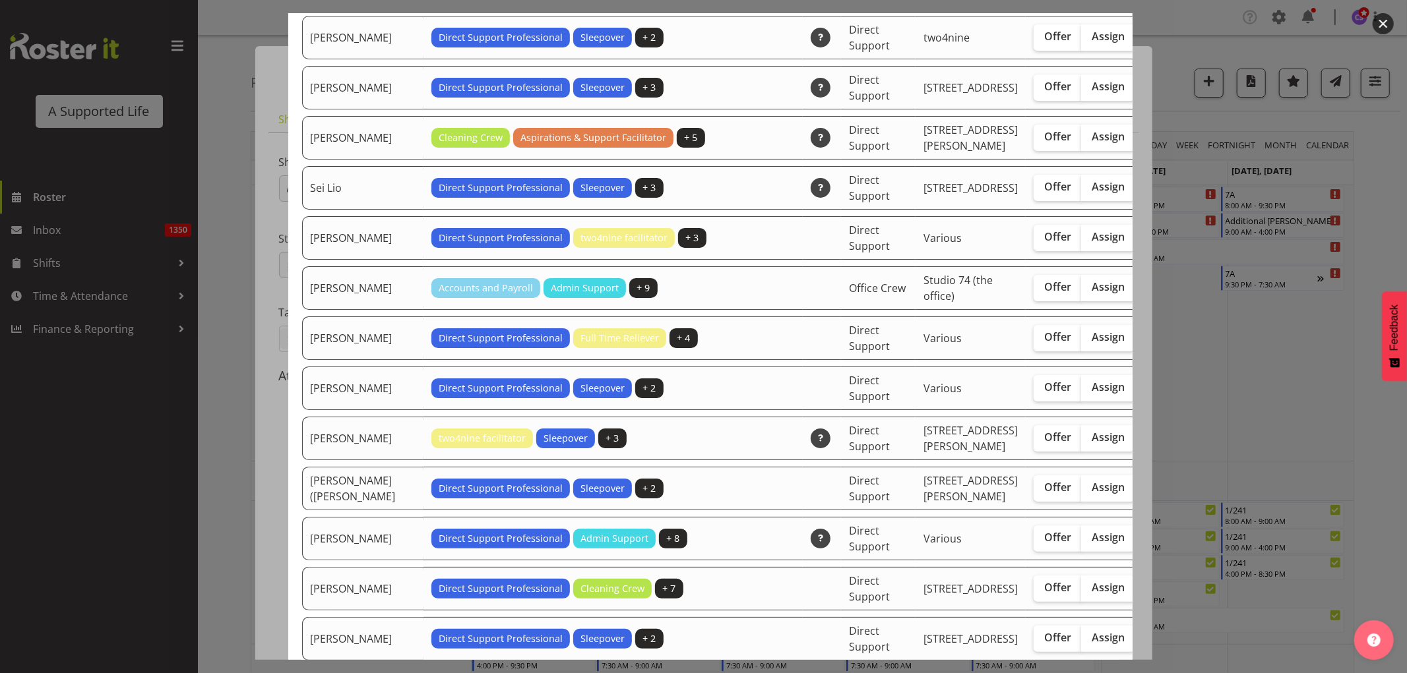
scroll to position [3811, 0]
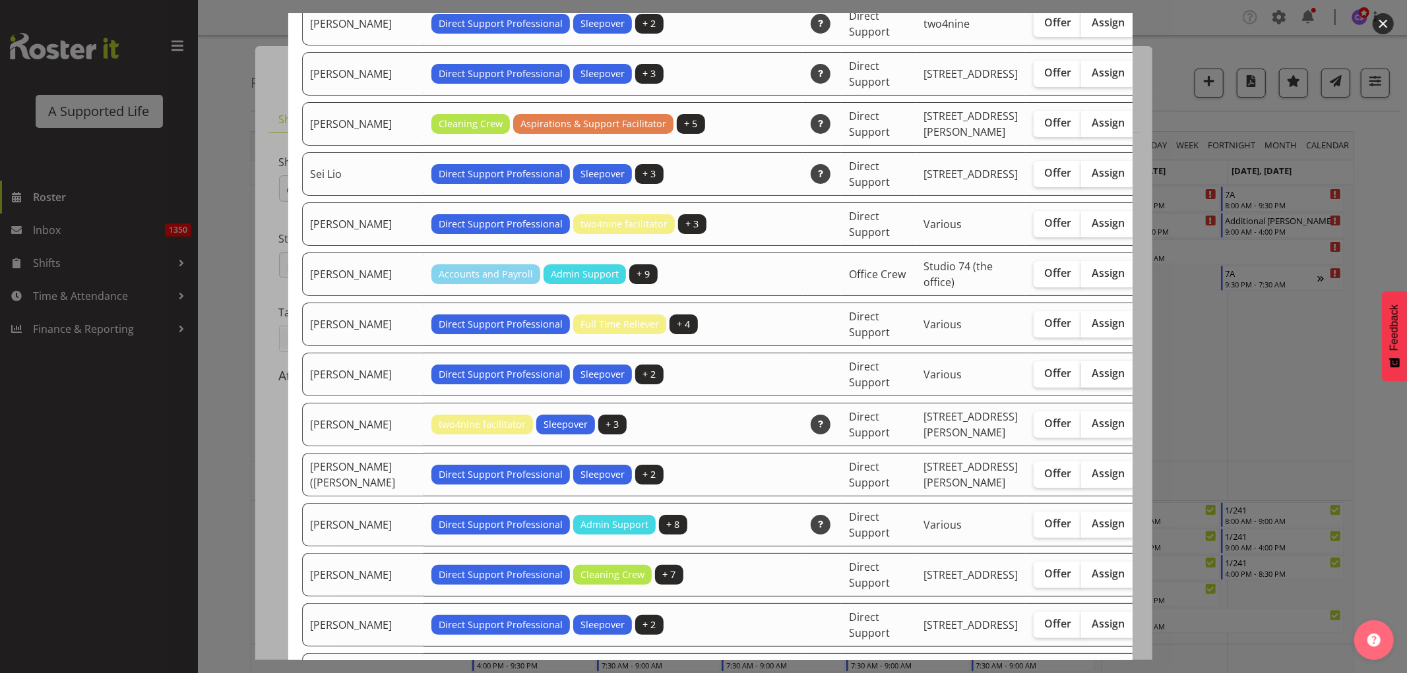
click at [1081, 388] on label "Assign" at bounding box center [1108, 374] width 54 height 26
click at [1081, 378] on input "Assign" at bounding box center [1085, 373] width 9 height 9
checkbox input "true"
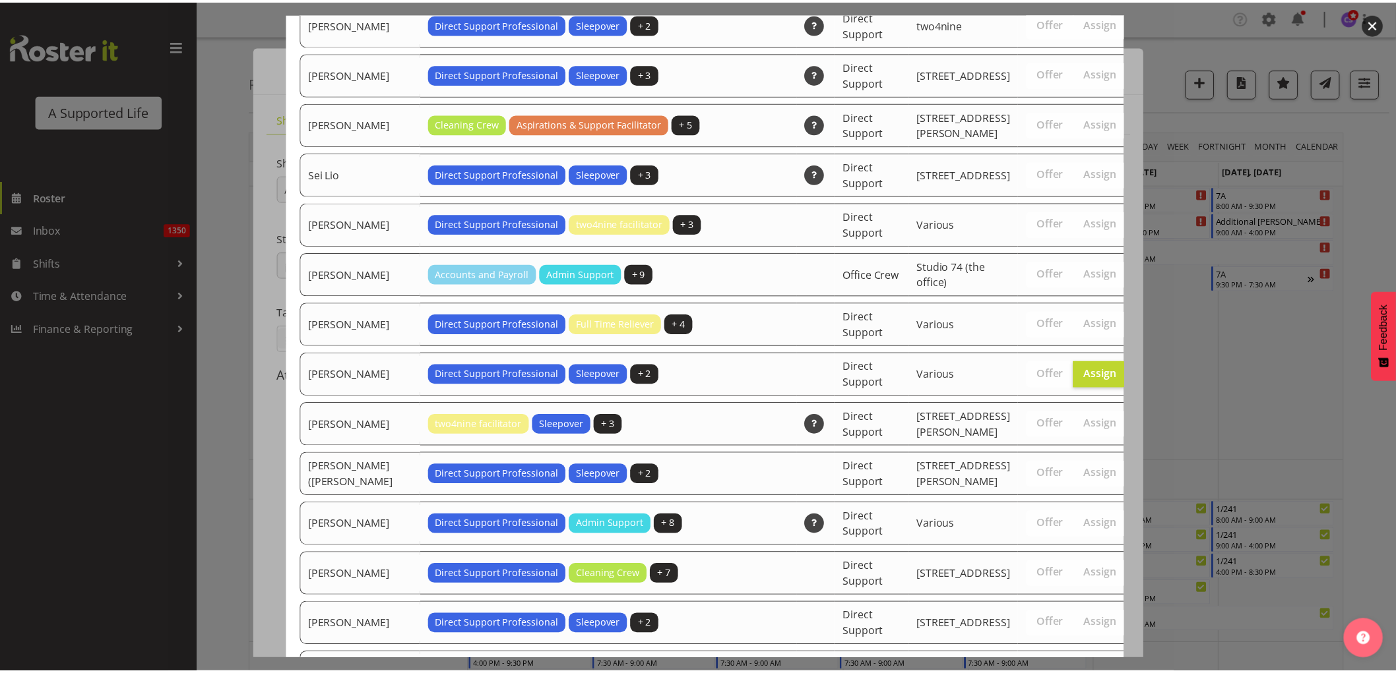
scroll to position [4369, 0]
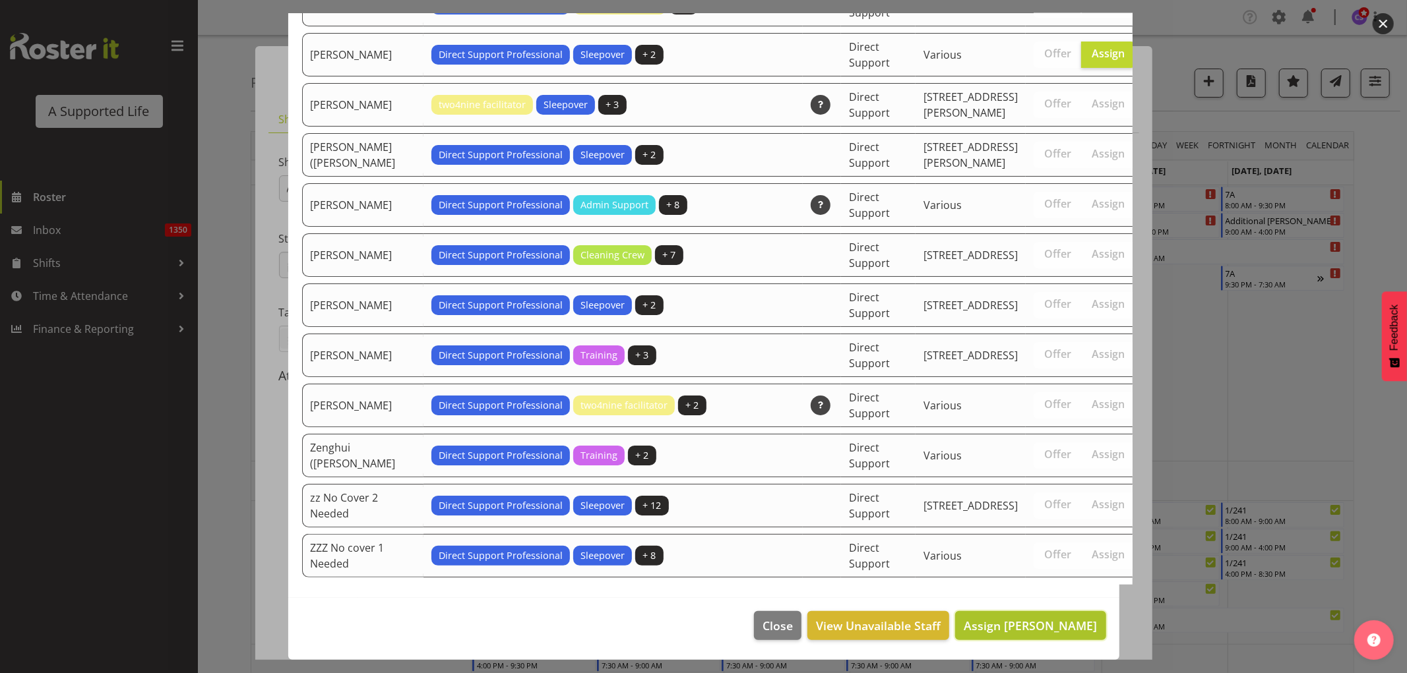
click at [1011, 624] on span "Assign [PERSON_NAME]" at bounding box center [1030, 626] width 133 height 16
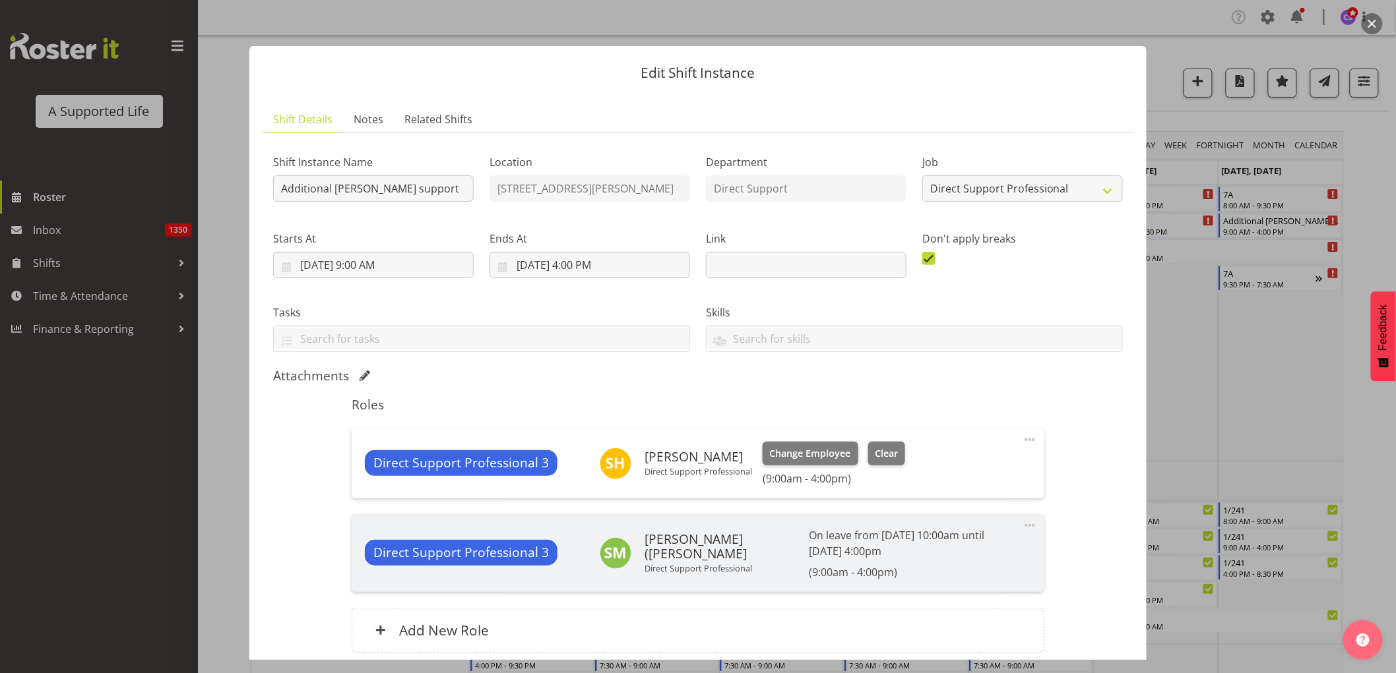
scroll to position [109, 0]
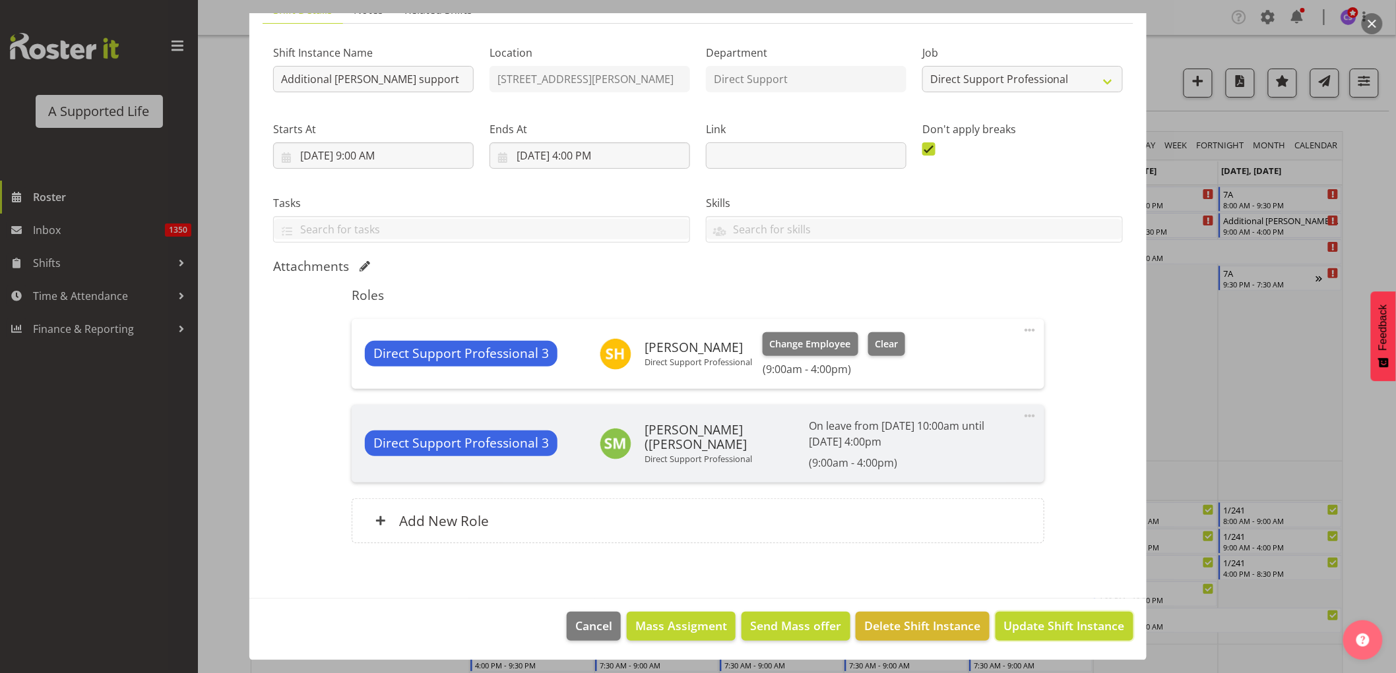
click at [1032, 627] on span "Update Shift Instance" at bounding box center [1064, 625] width 121 height 17
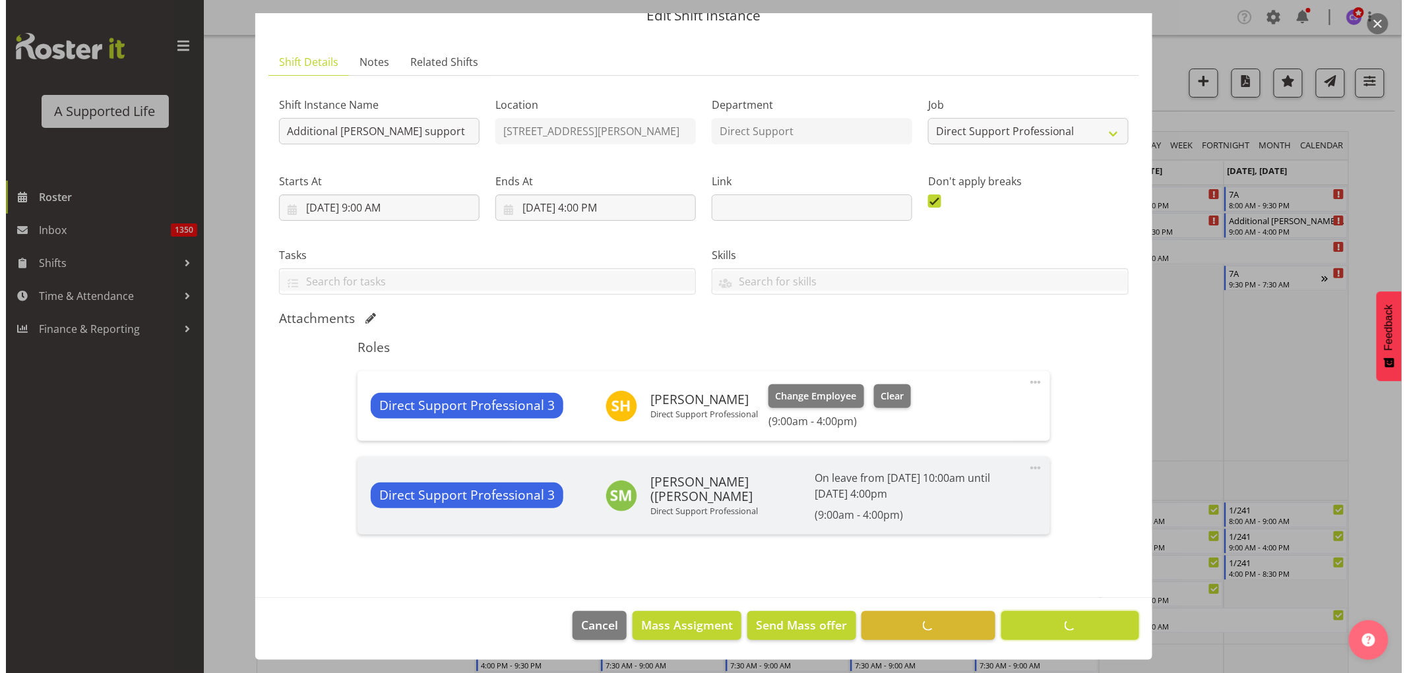
scroll to position [57, 0]
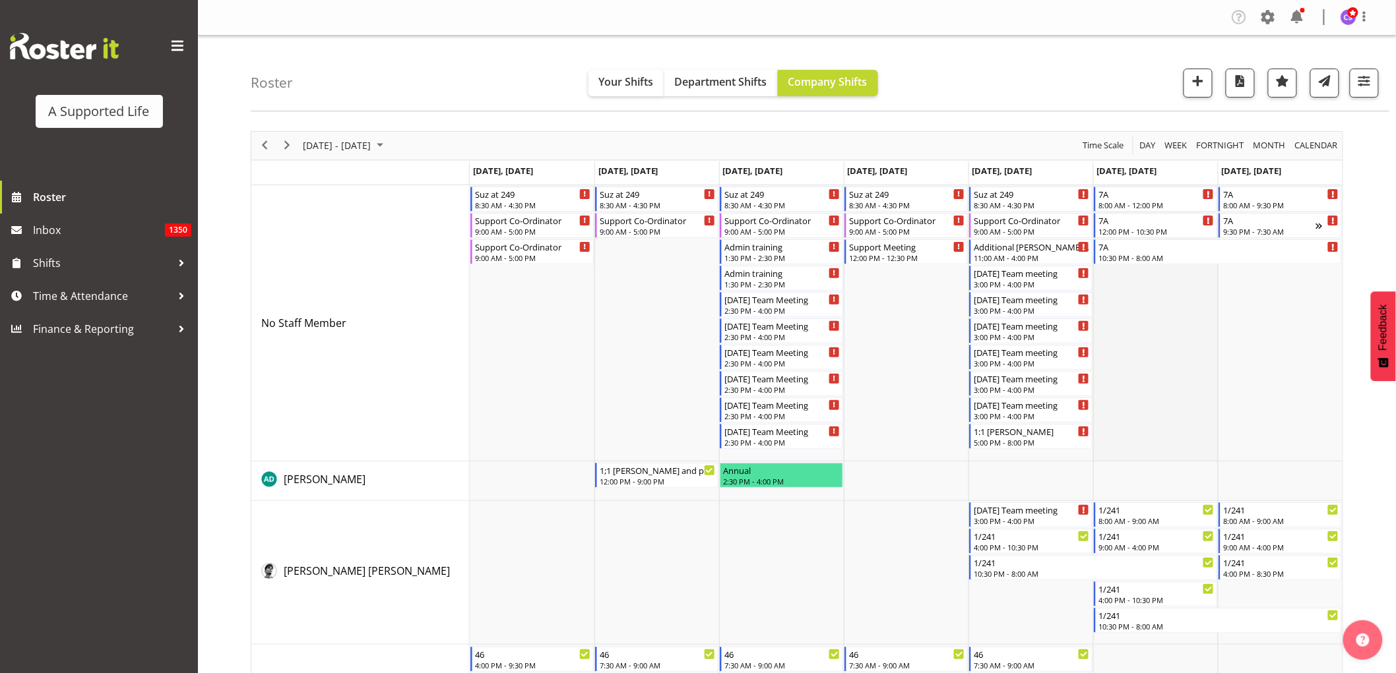
click at [1169, 348] on td "Timeline Week of October 1, 2025" at bounding box center [1155, 323] width 125 height 276
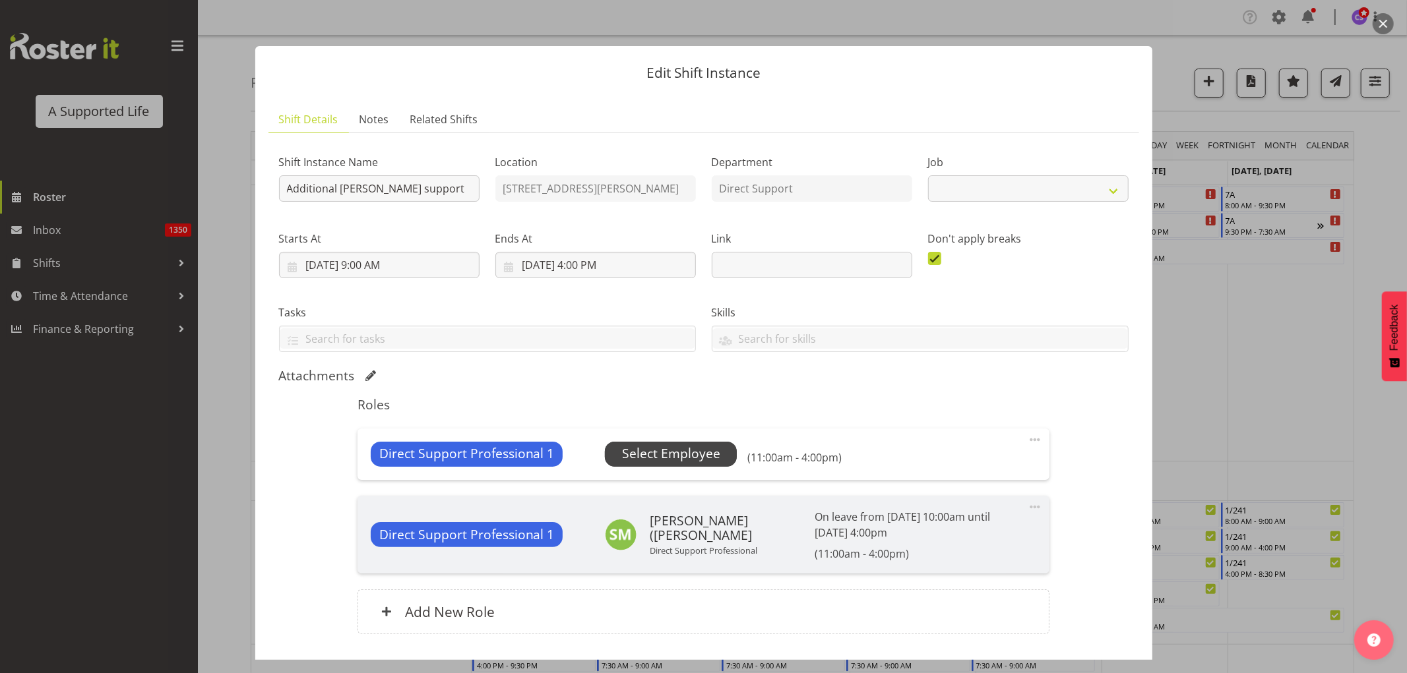
select select "4112"
click at [708, 450] on span "Select Employee" at bounding box center [671, 454] width 98 height 19
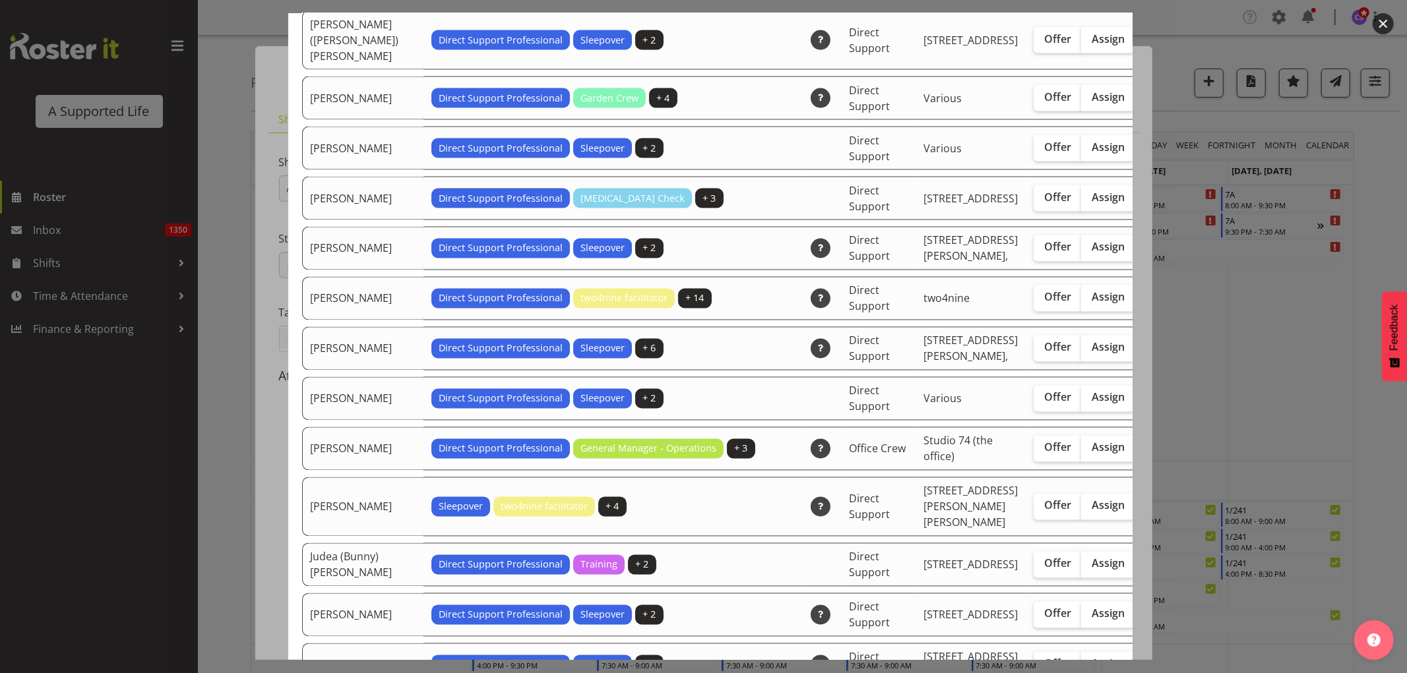
scroll to position [1905, 0]
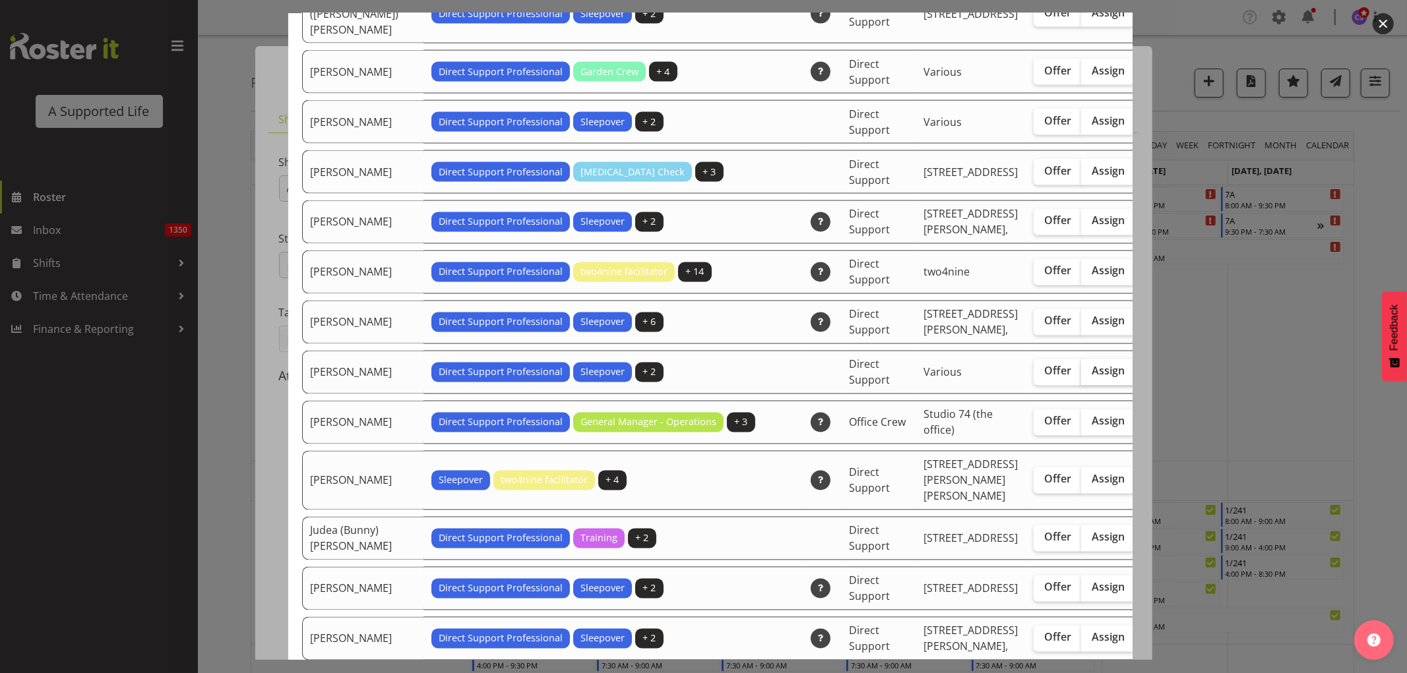
click at [1092, 378] on span "Assign" at bounding box center [1108, 371] width 33 height 13
click at [1081, 376] on input "Assign" at bounding box center [1085, 371] width 9 height 9
checkbox input "true"
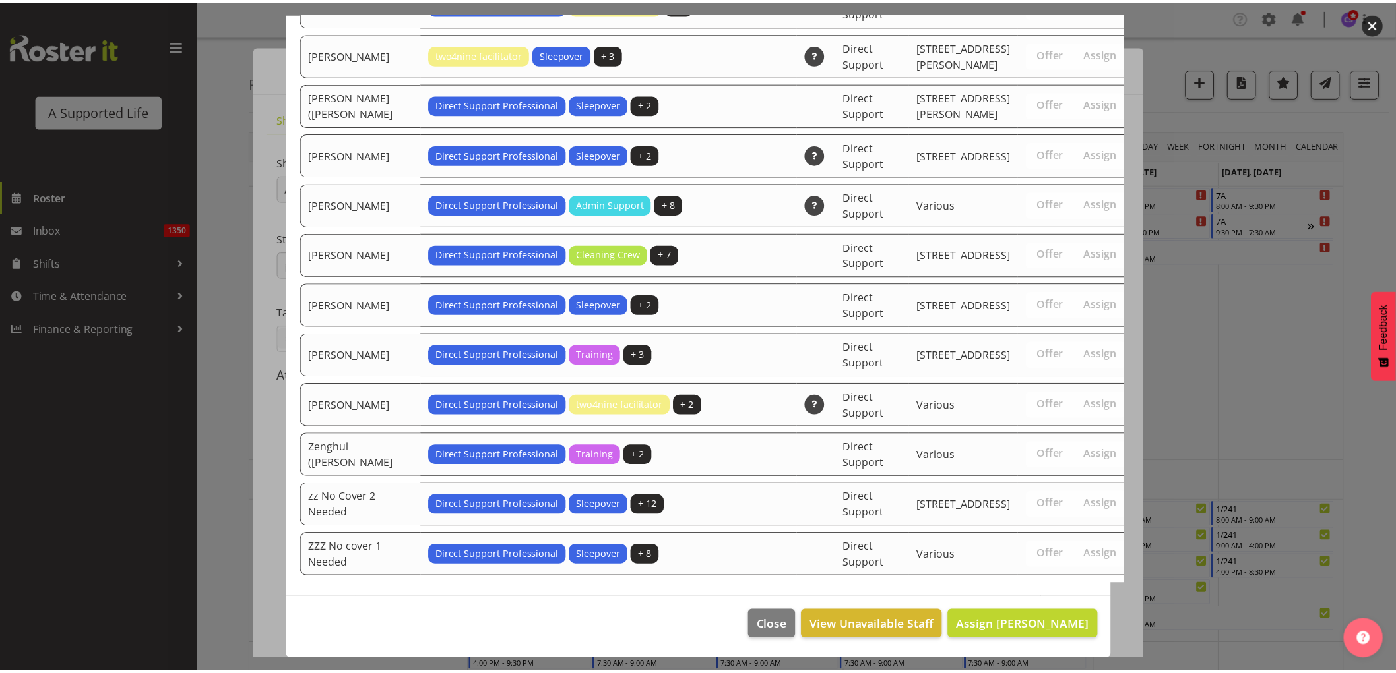
scroll to position [4435, 0]
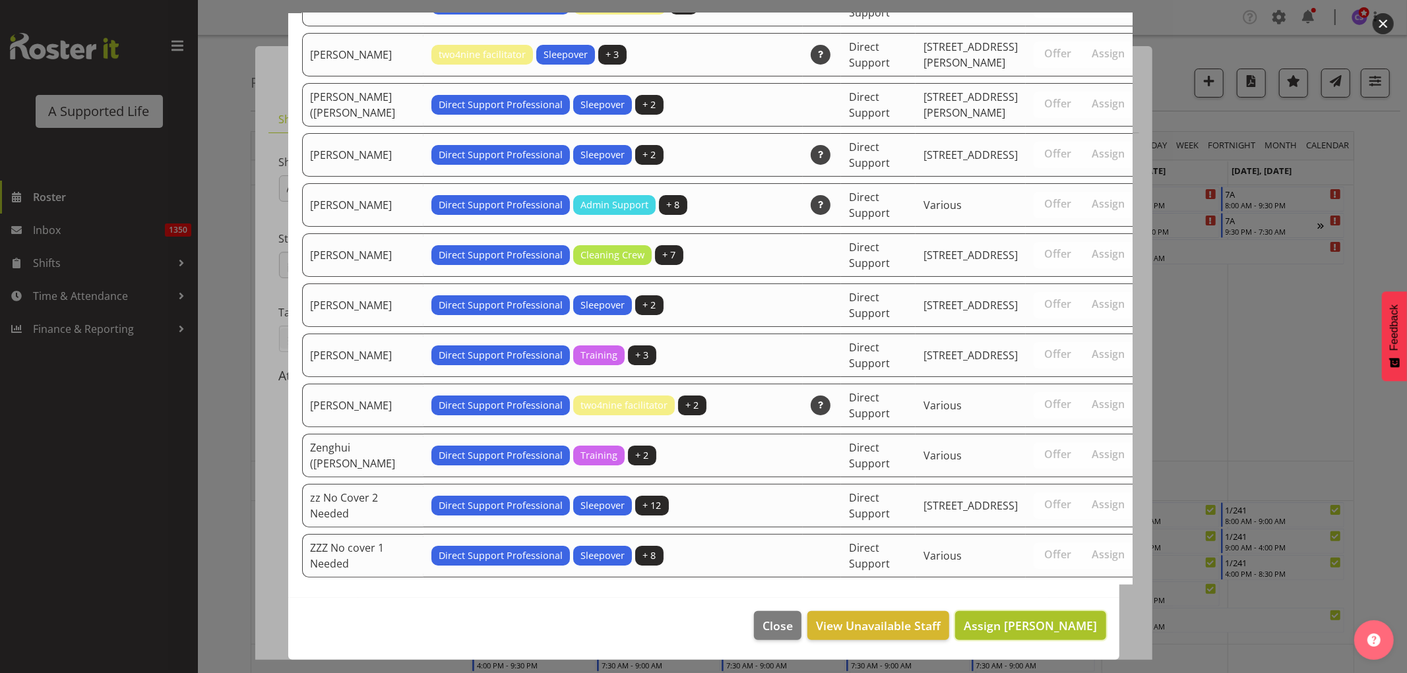
click at [1042, 628] on span "Assign [PERSON_NAME]" at bounding box center [1030, 626] width 133 height 16
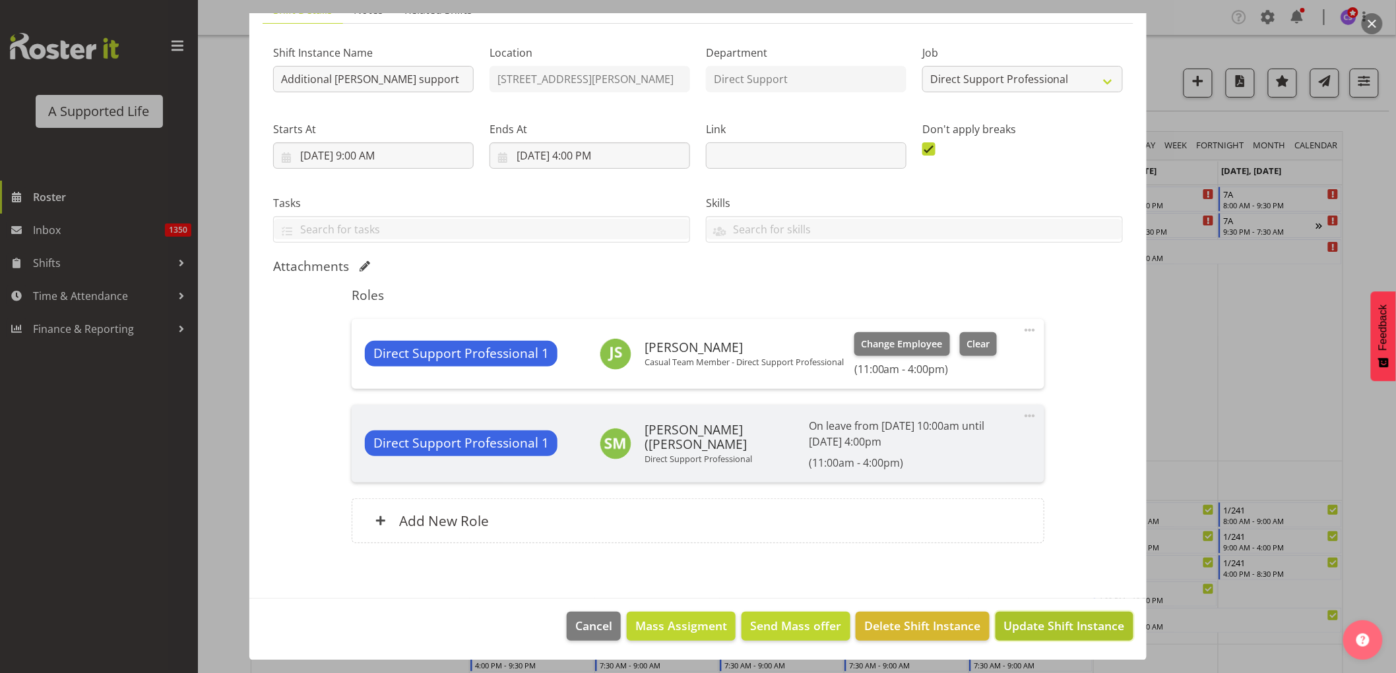
click at [1071, 628] on span "Update Shift Instance" at bounding box center [1064, 625] width 121 height 17
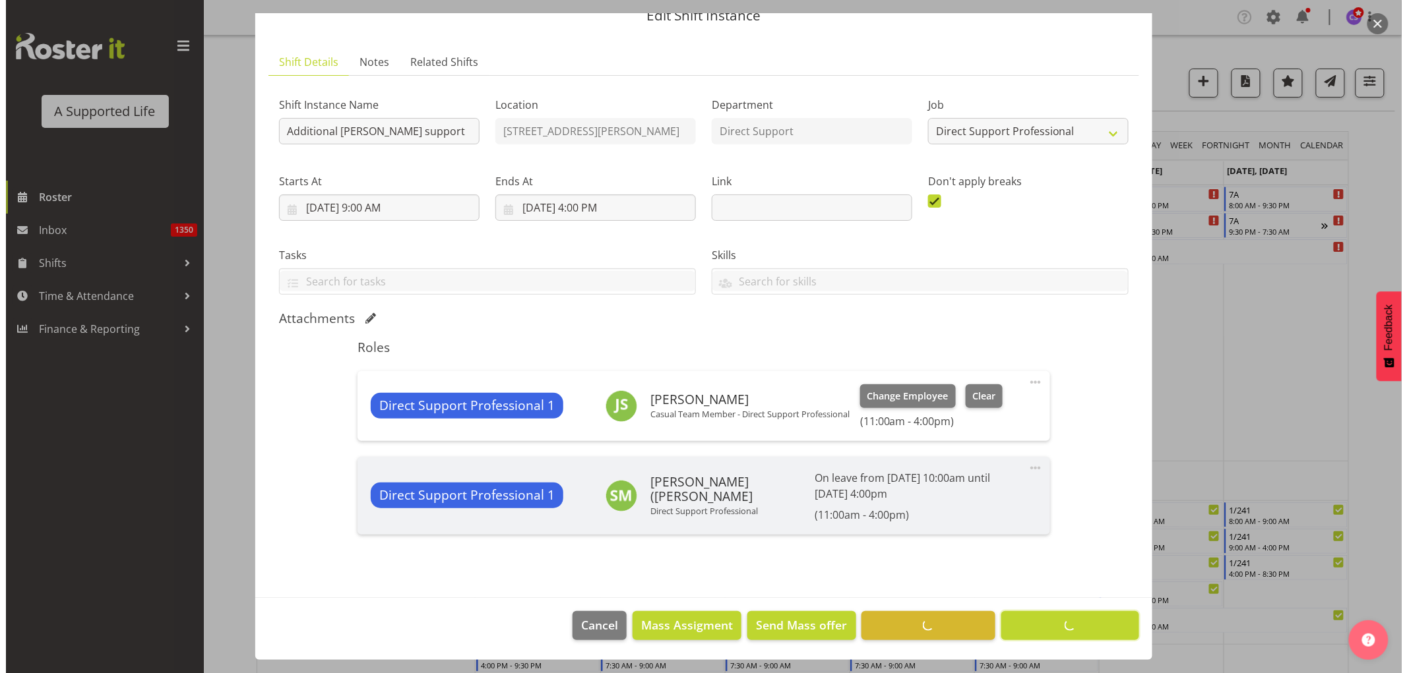
scroll to position [57, 0]
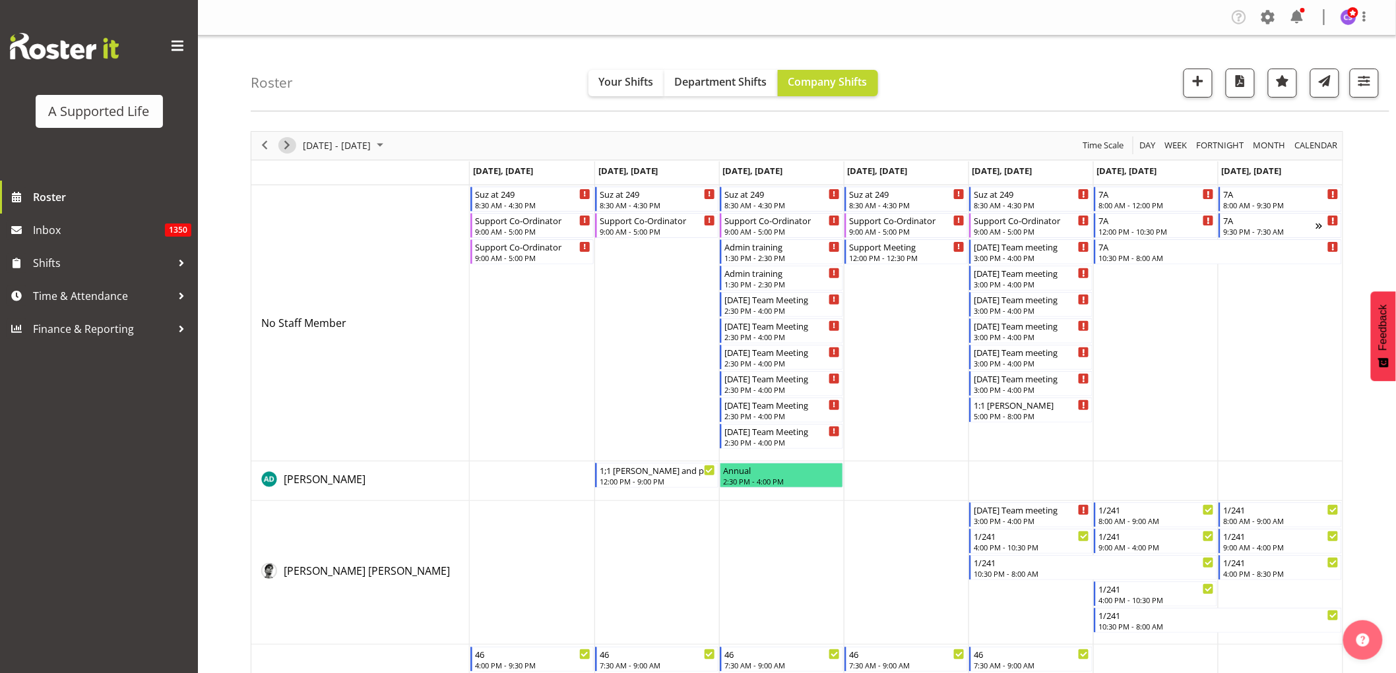
drag, startPoint x: 288, startPoint y: 142, endPoint x: 444, endPoint y: 311, distance: 229.7
click at [288, 142] on span "Next" at bounding box center [287, 145] width 16 height 16
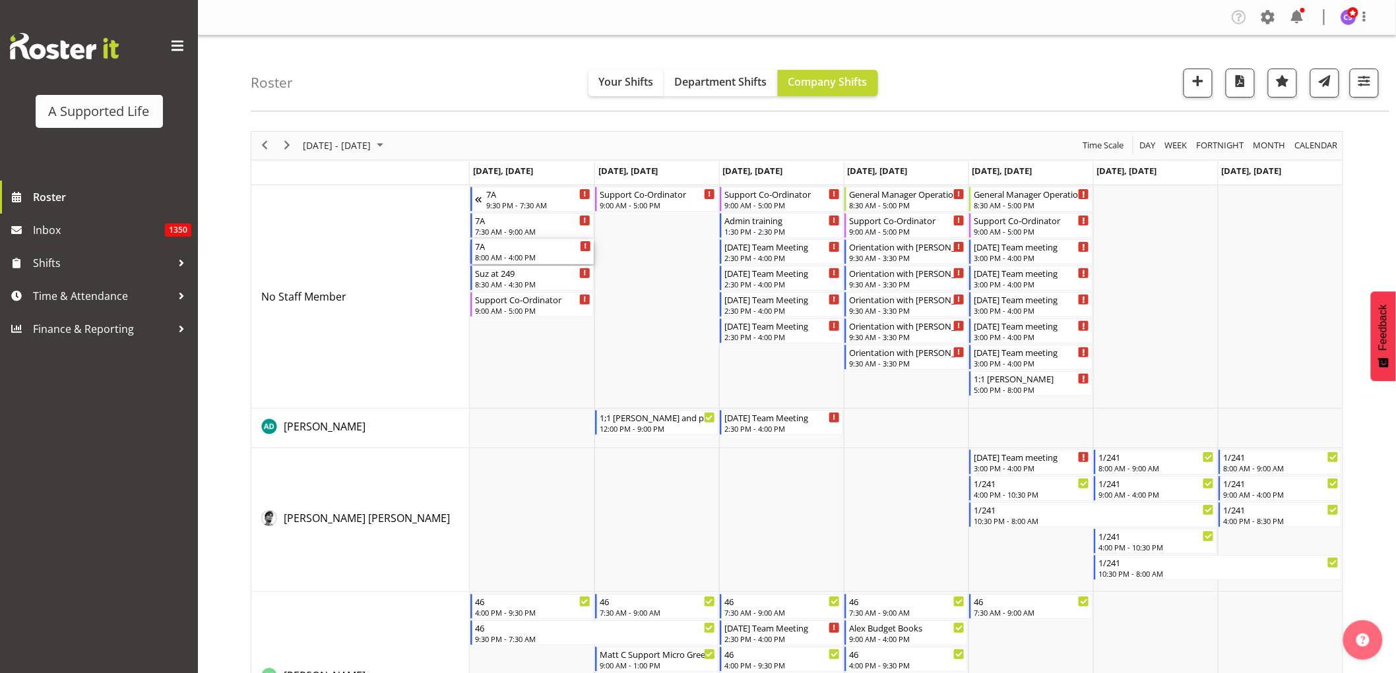
click at [517, 255] on div "8:00 AM - 4:00 PM" at bounding box center [533, 257] width 116 height 11
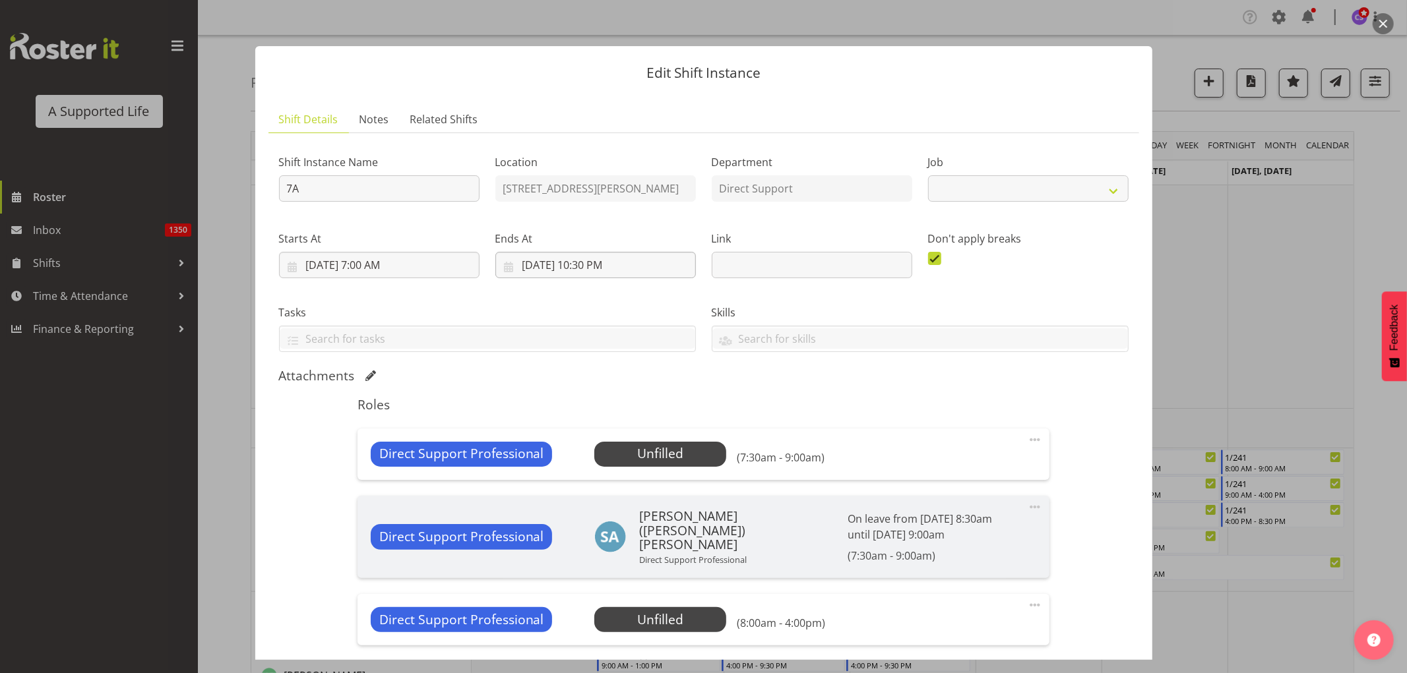
select select "4112"
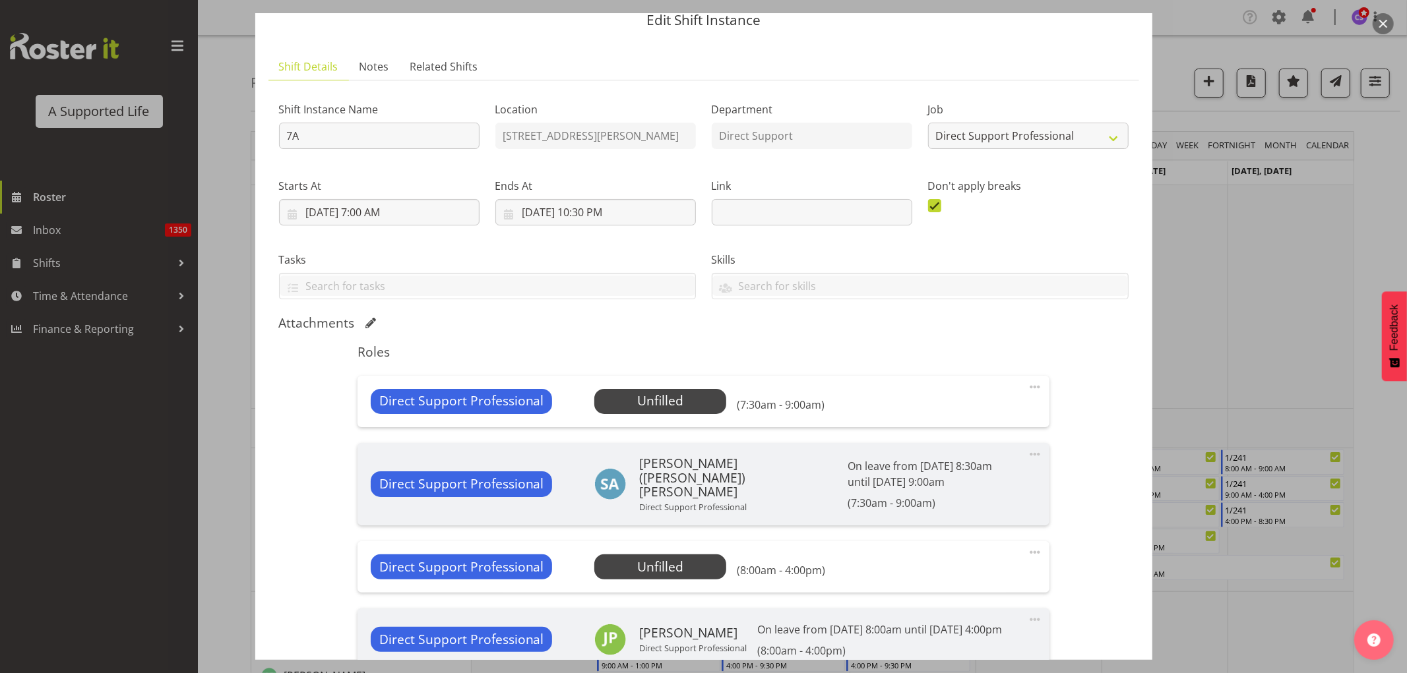
scroll to position [73, 0]
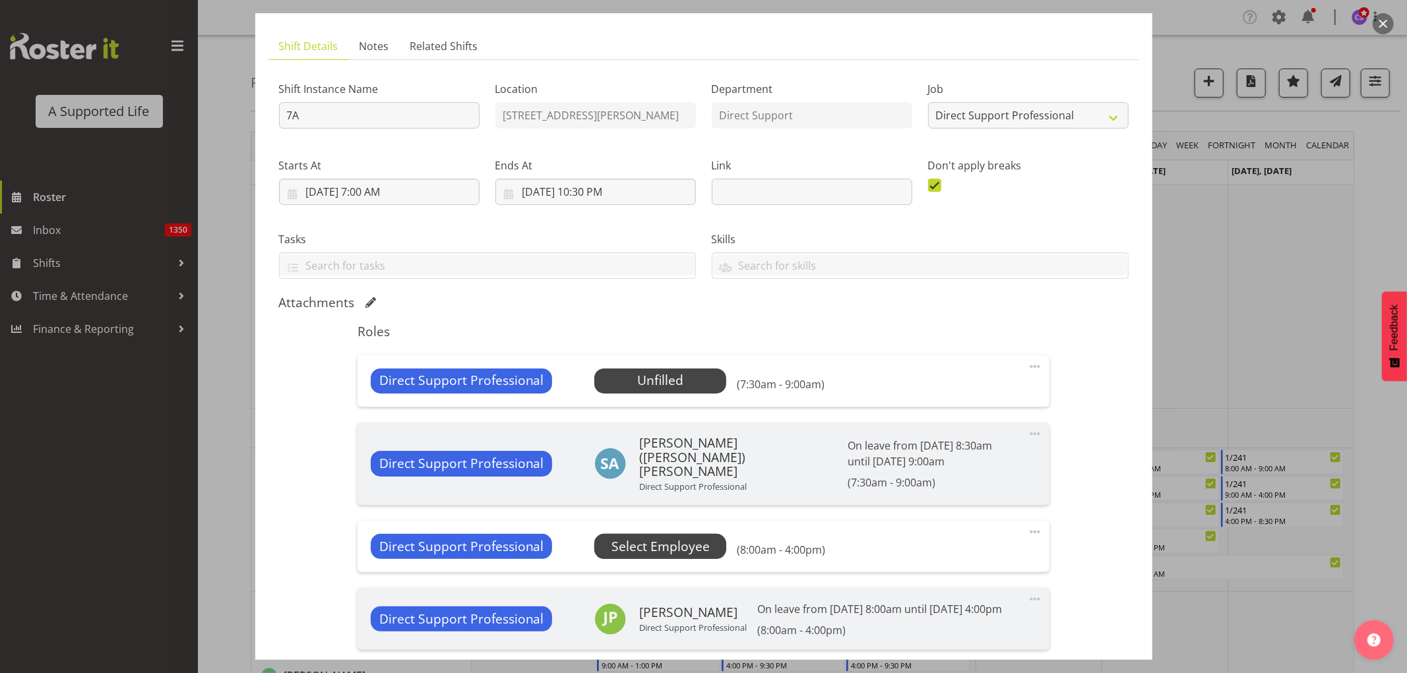
click at [681, 540] on span "Select Employee" at bounding box center [660, 547] width 98 height 19
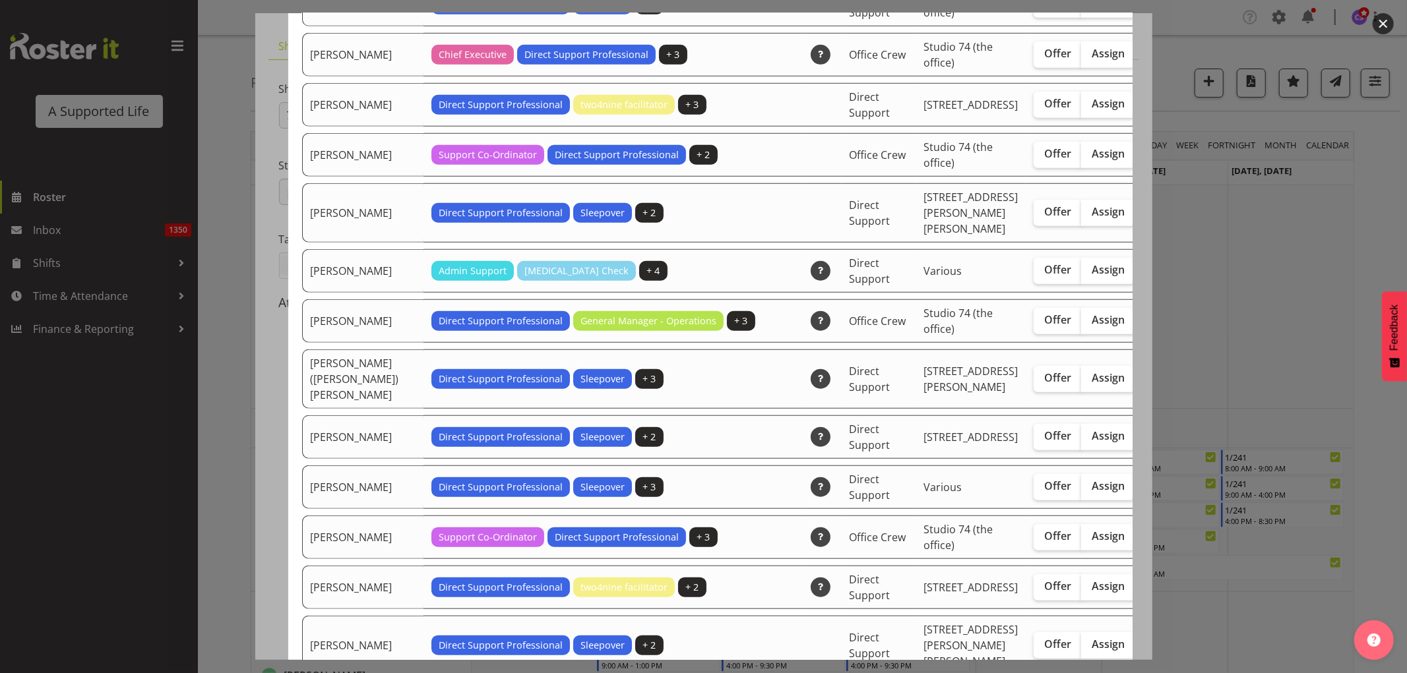
scroll to position [879, 0]
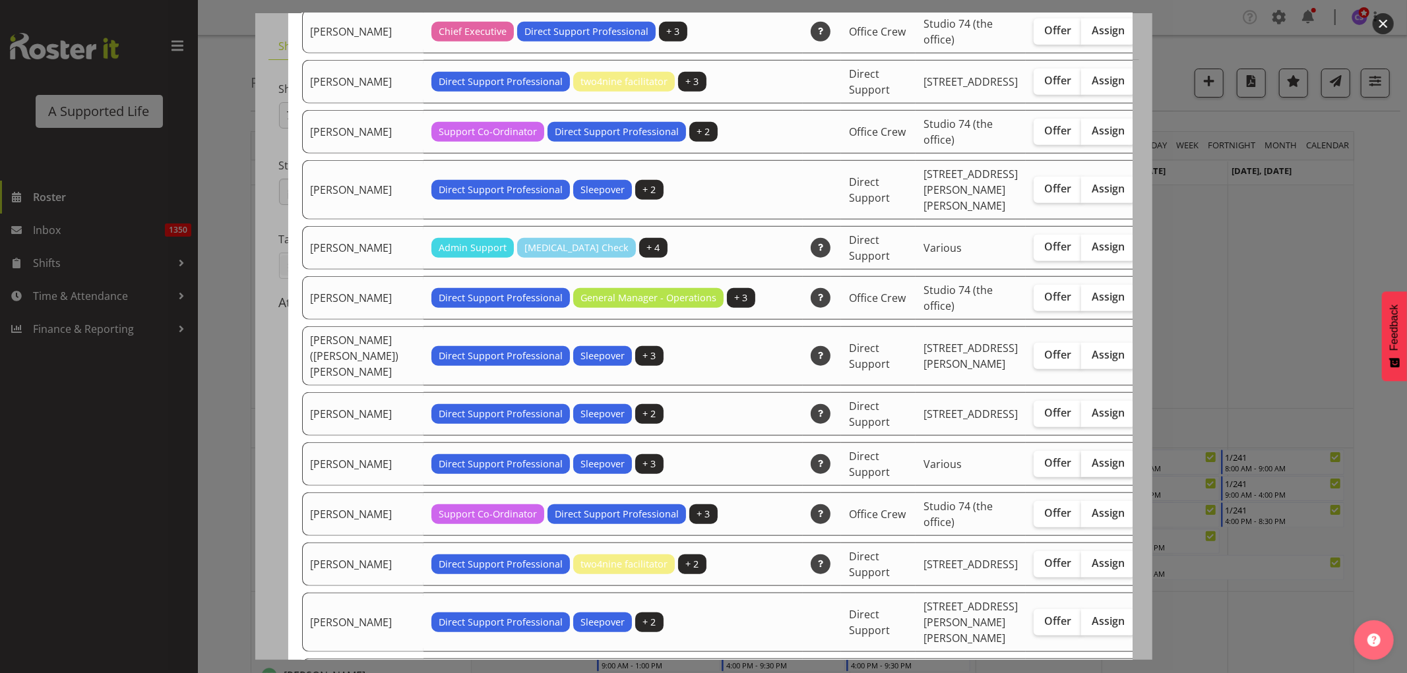
click at [1092, 470] on span "Assign" at bounding box center [1108, 462] width 33 height 13
click at [1081, 468] on input "Assign" at bounding box center [1085, 463] width 9 height 9
checkbox input "true"
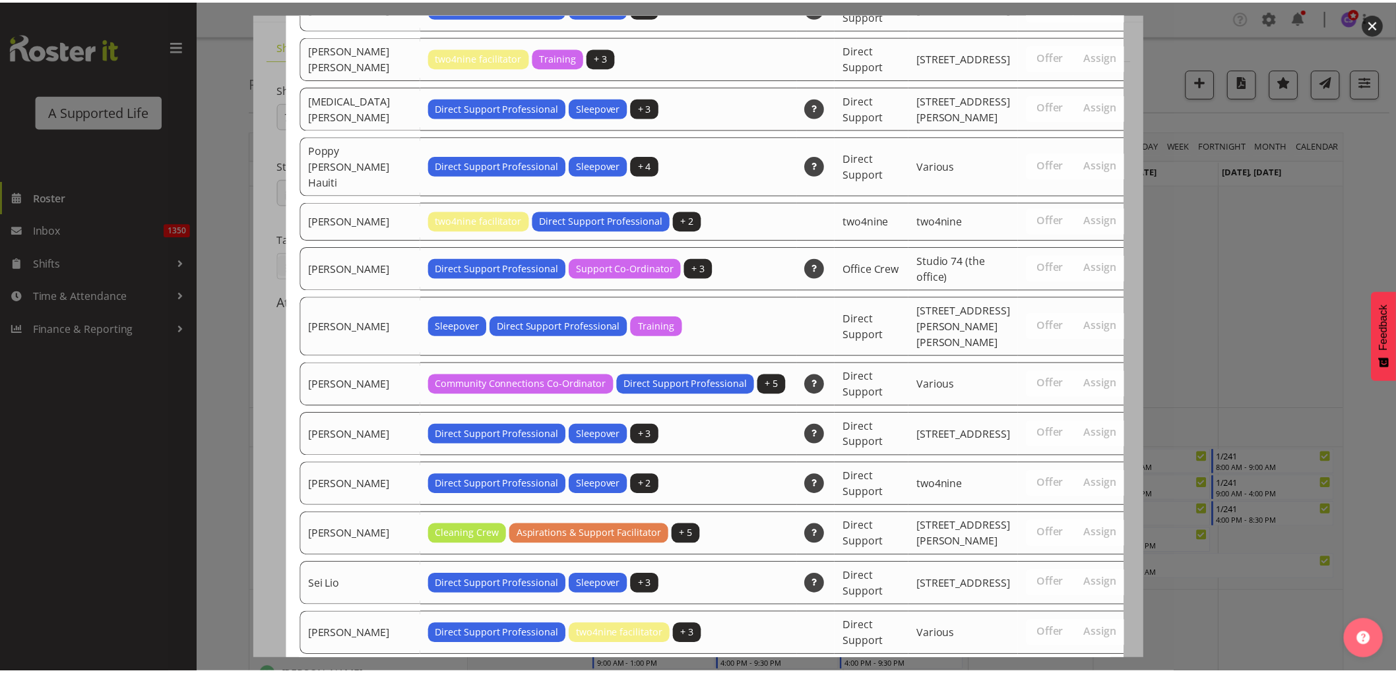
scroll to position [4485, 0]
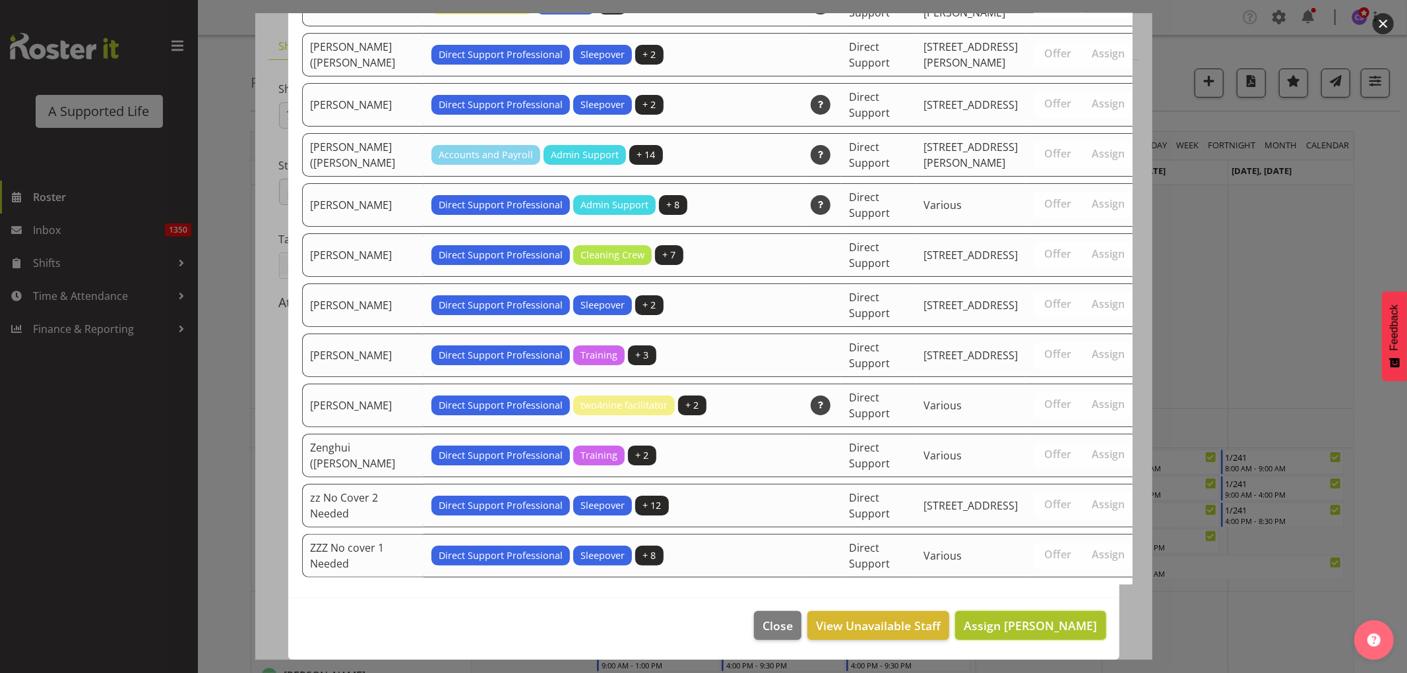
click at [1060, 625] on span "Assign [PERSON_NAME]" at bounding box center [1030, 626] width 133 height 16
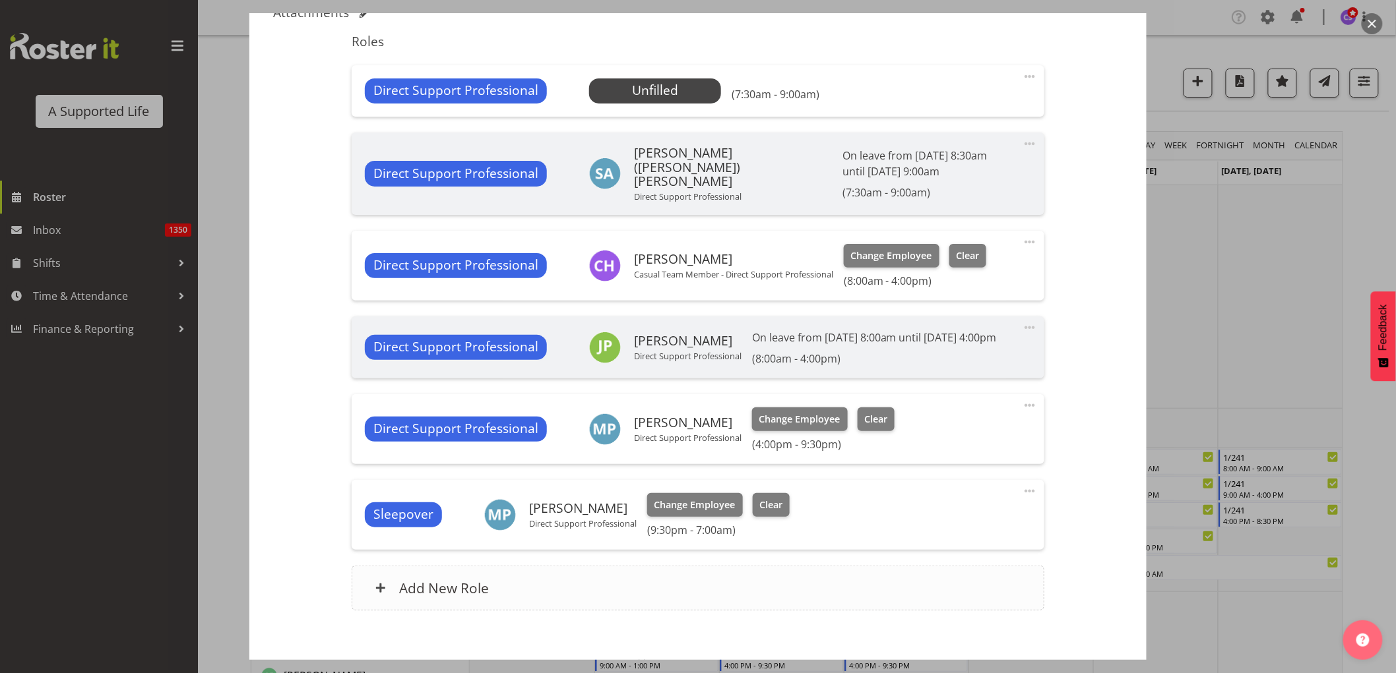
scroll to position [443, 0]
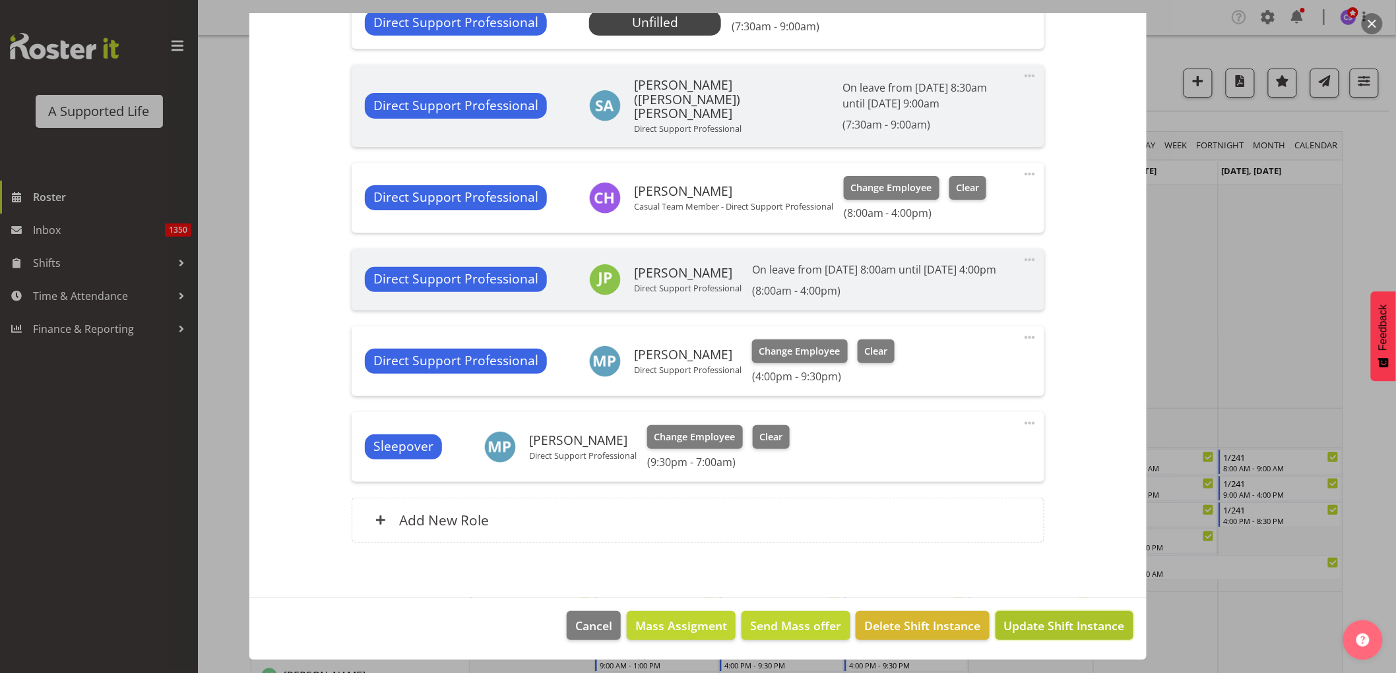
click at [1088, 625] on span "Update Shift Instance" at bounding box center [1064, 625] width 121 height 17
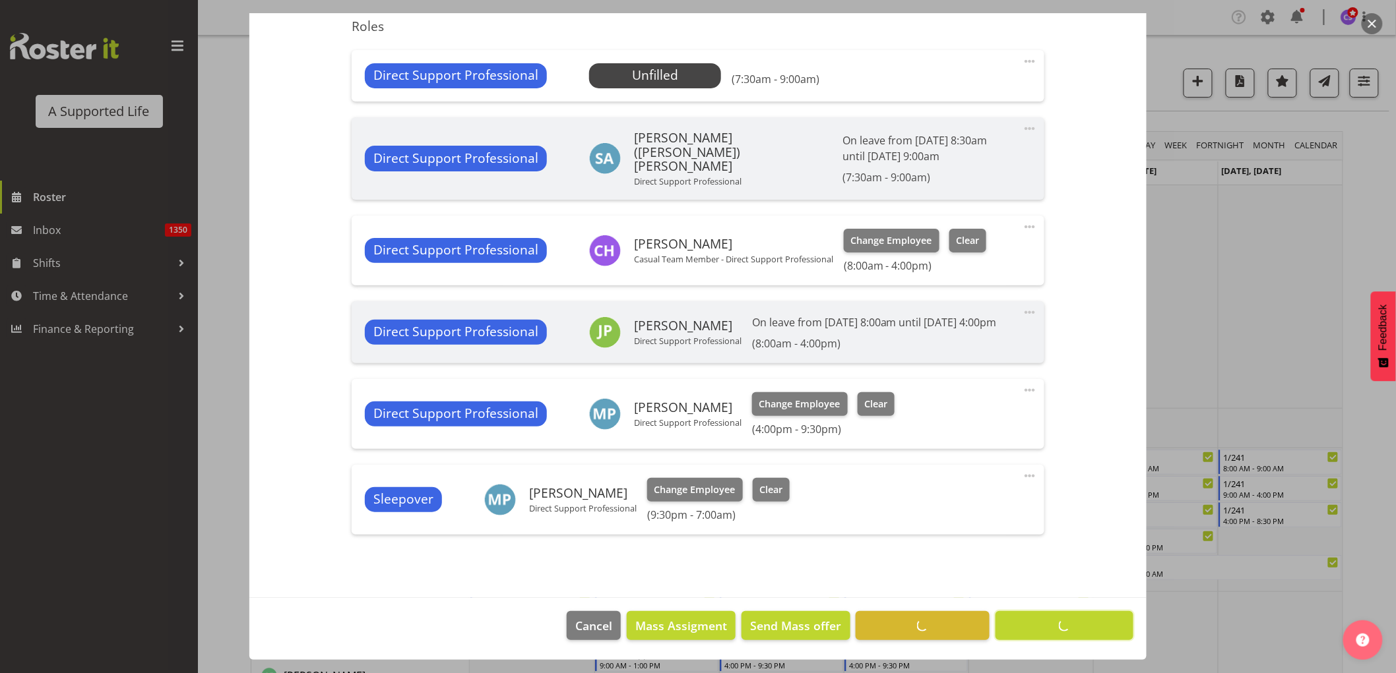
scroll to position [390, 0]
